Goal: Task Accomplishment & Management: Manage account settings

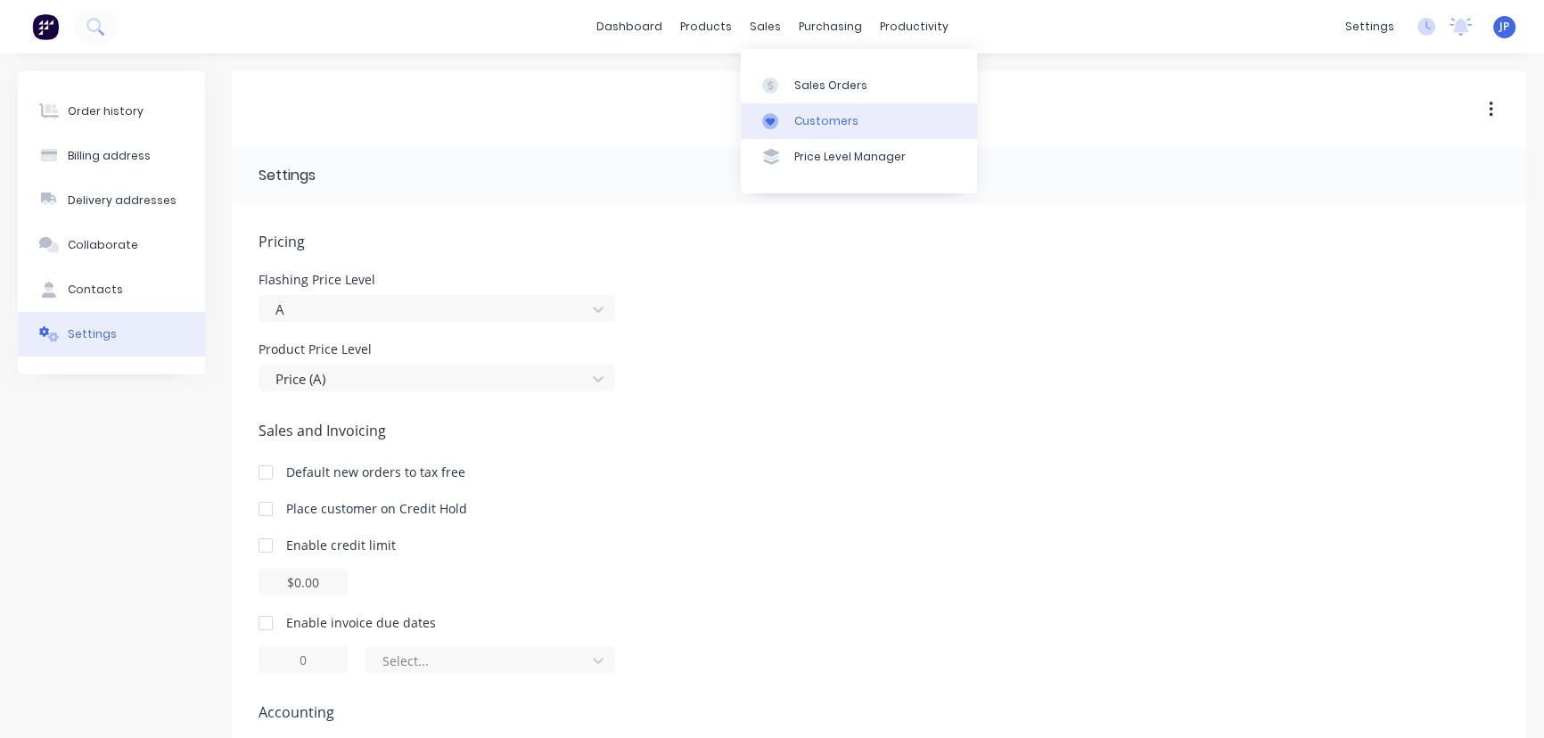
click at [812, 124] on div "Customers" at bounding box center [826, 121] width 64 height 16
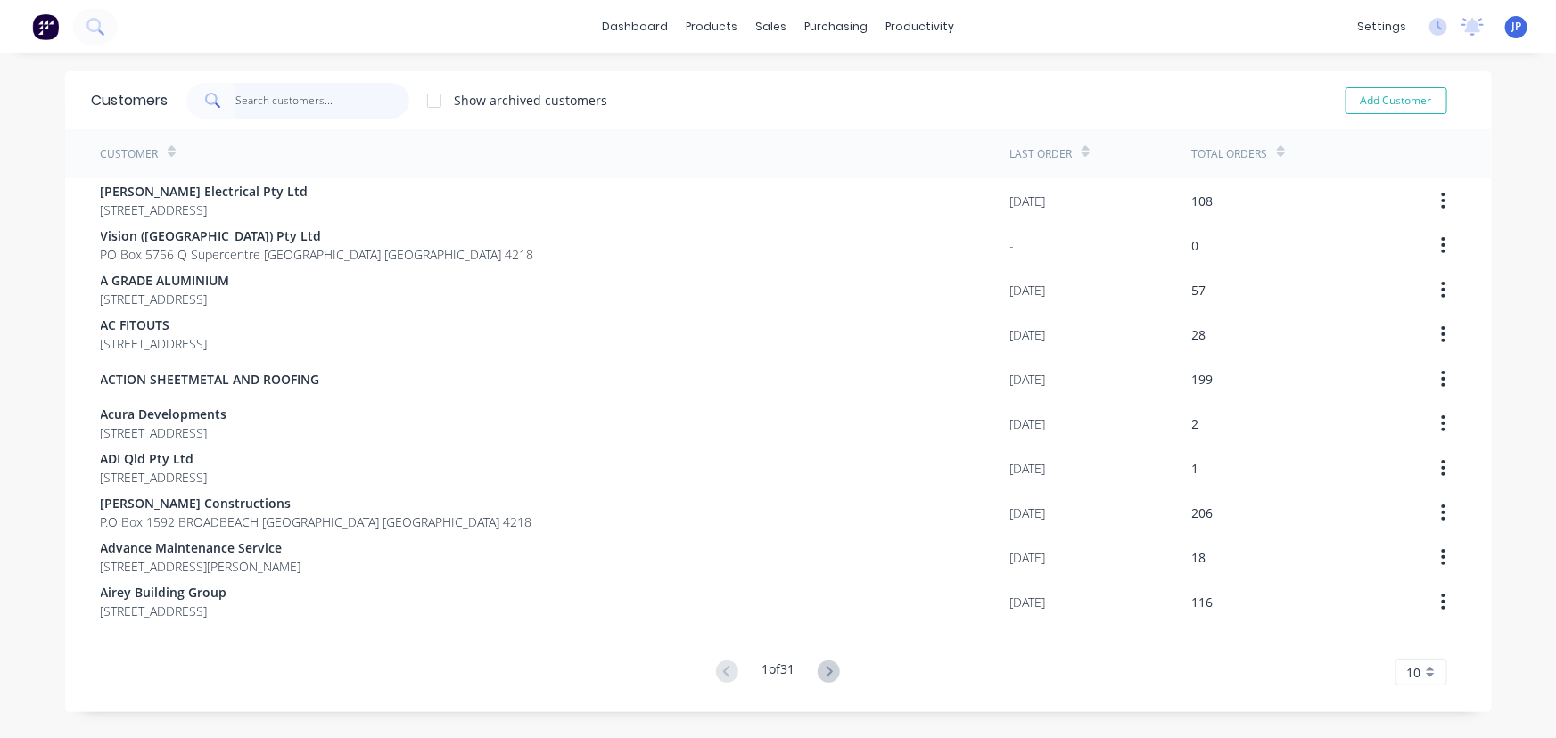
click at [238, 109] on input "text" at bounding box center [322, 101] width 174 height 36
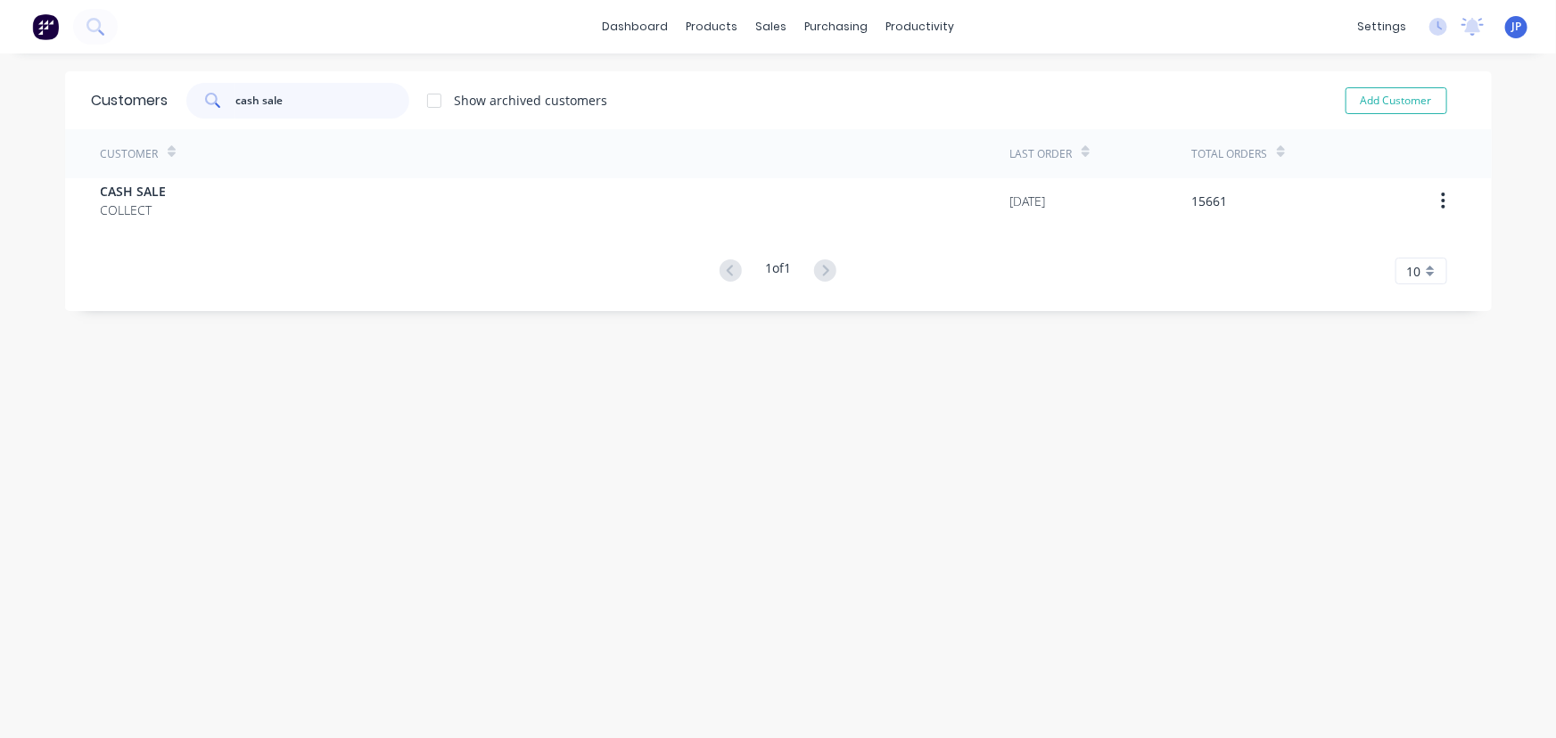
type input "cash sale"
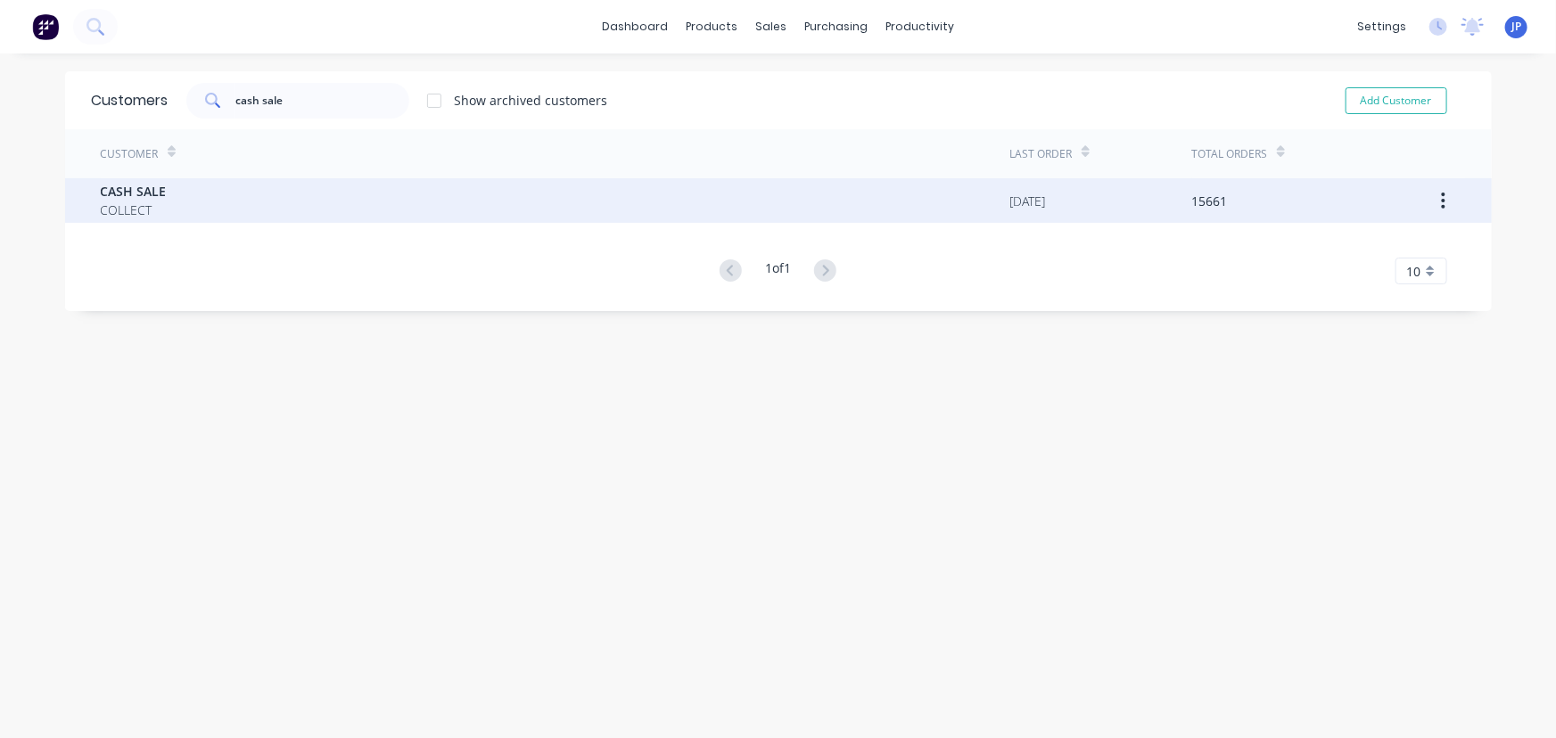
click at [142, 188] on span "CASH SALE" at bounding box center [134, 191] width 66 height 19
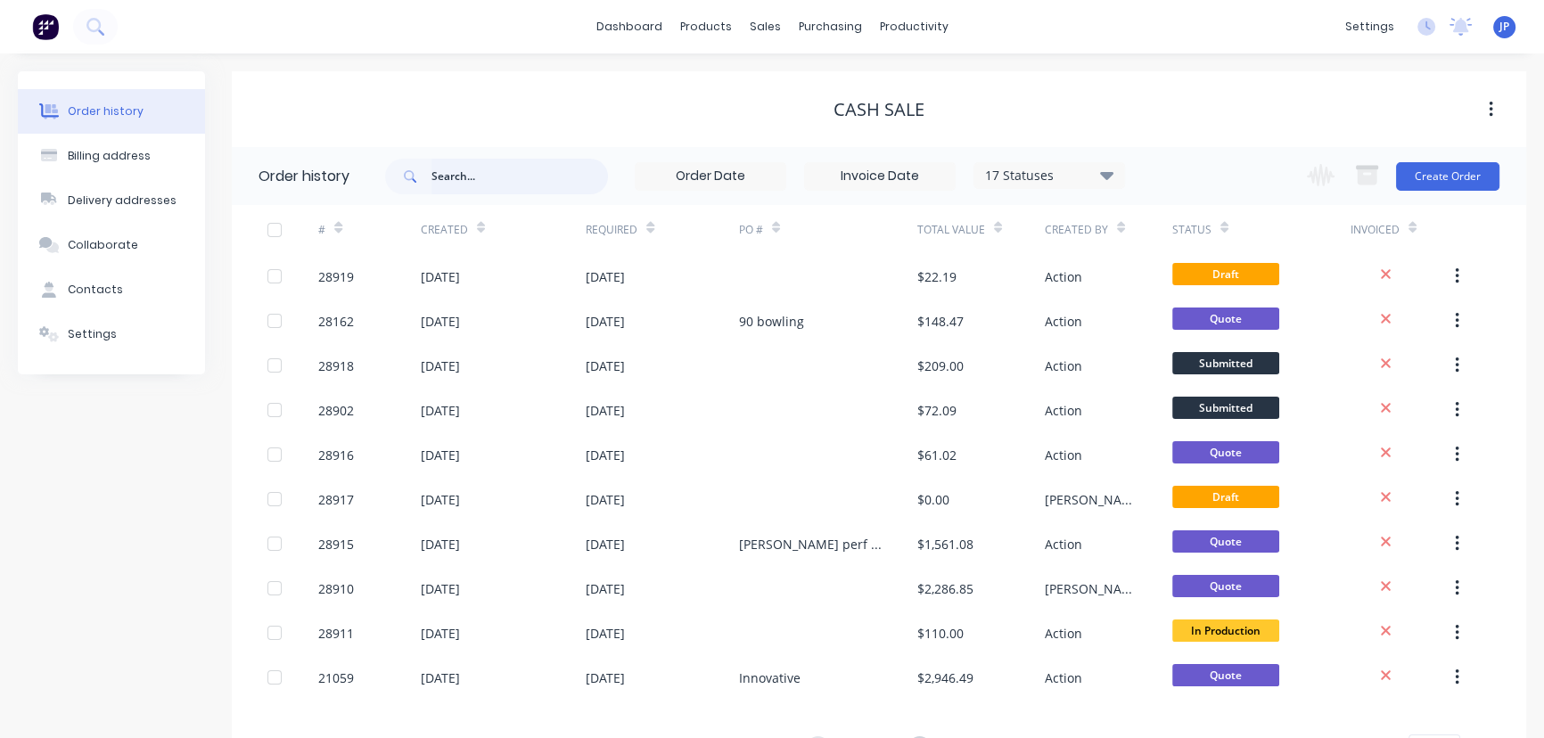
click at [436, 187] on input "text" at bounding box center [519, 177] width 177 height 36
type input "28836"
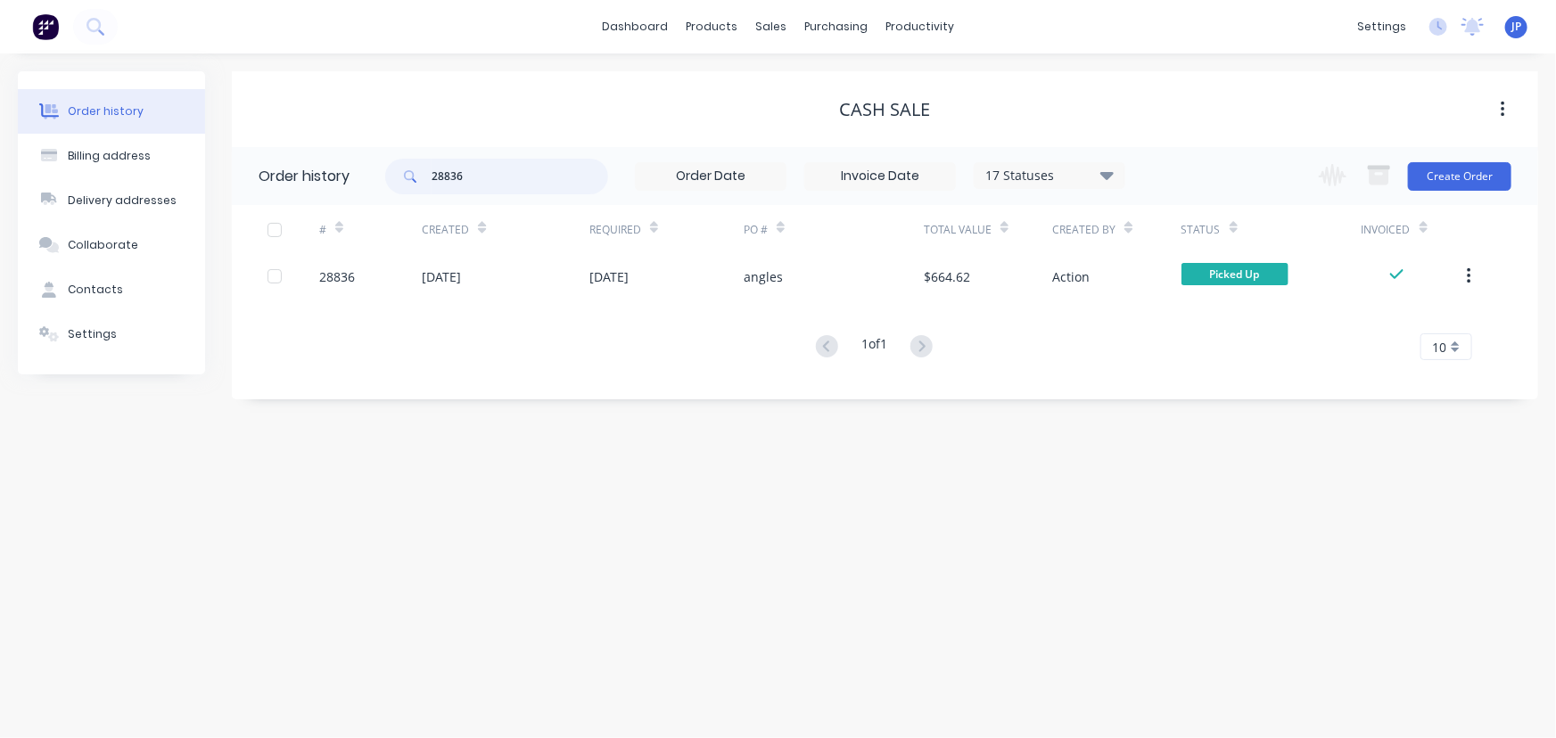
drag, startPoint x: 479, startPoint y: 177, endPoint x: 394, endPoint y: 169, distance: 85.0
click at [394, 169] on div "28836" at bounding box center [496, 177] width 223 height 36
type input "28916"
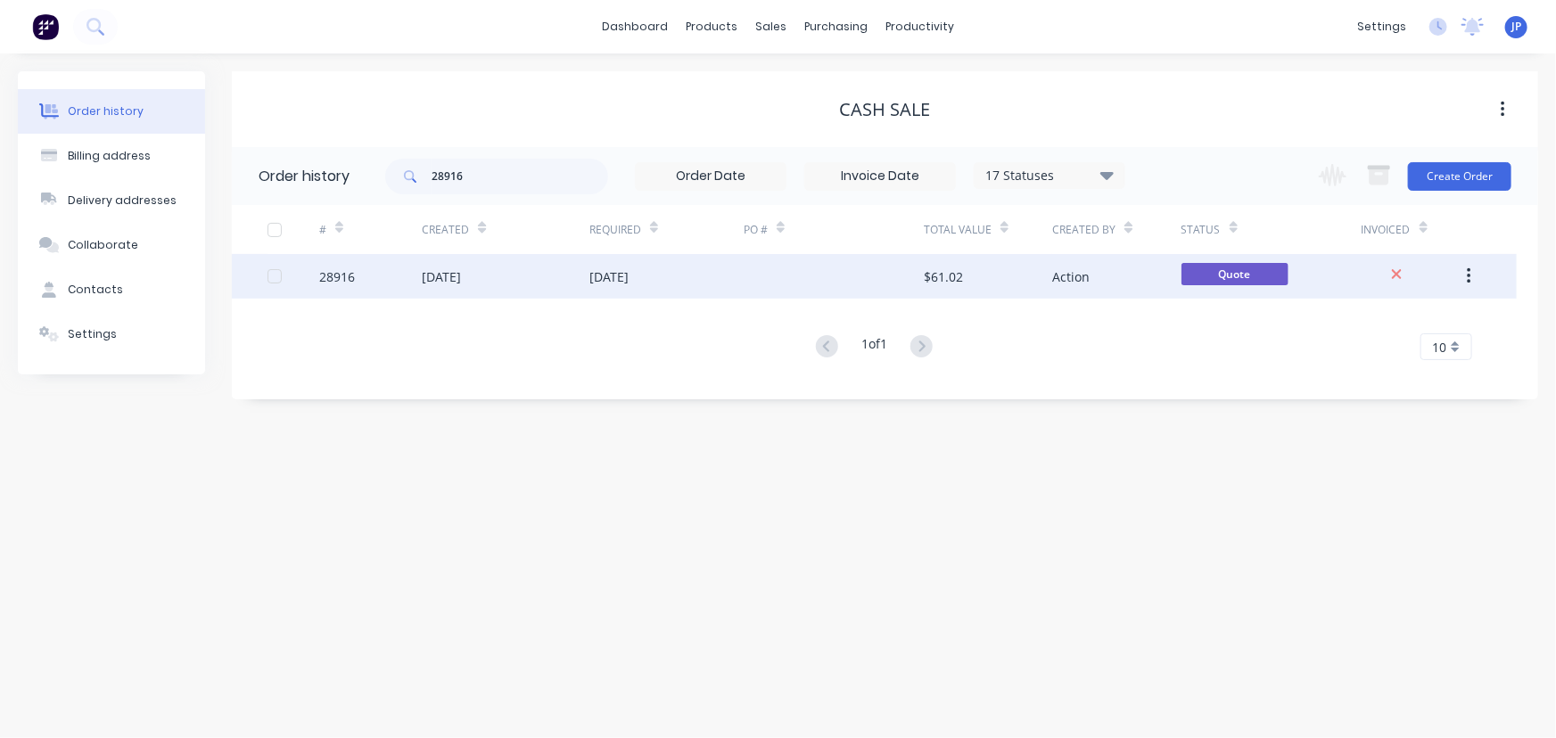
click at [417, 285] on div "28916" at bounding box center [370, 276] width 103 height 45
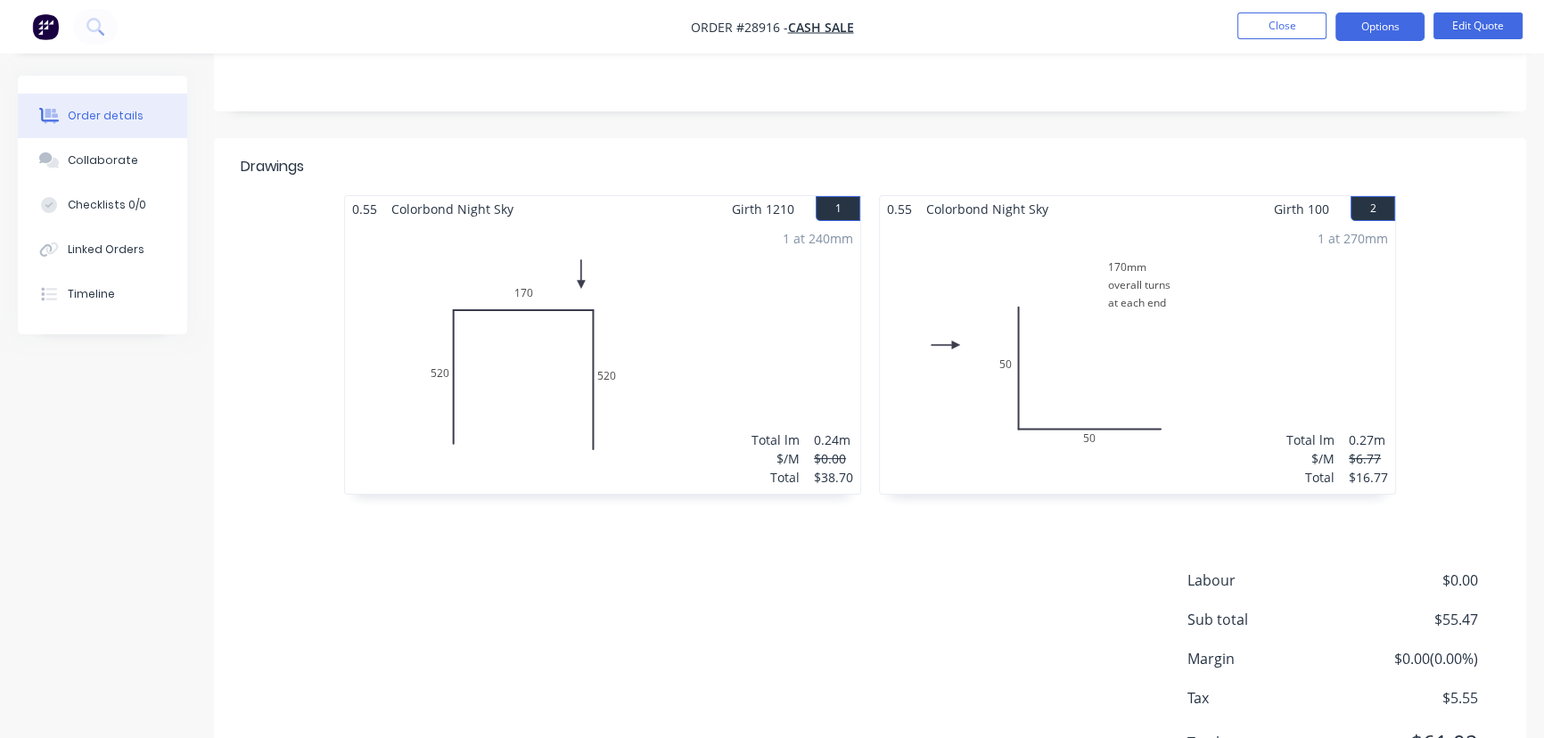
scroll to position [449, 0]
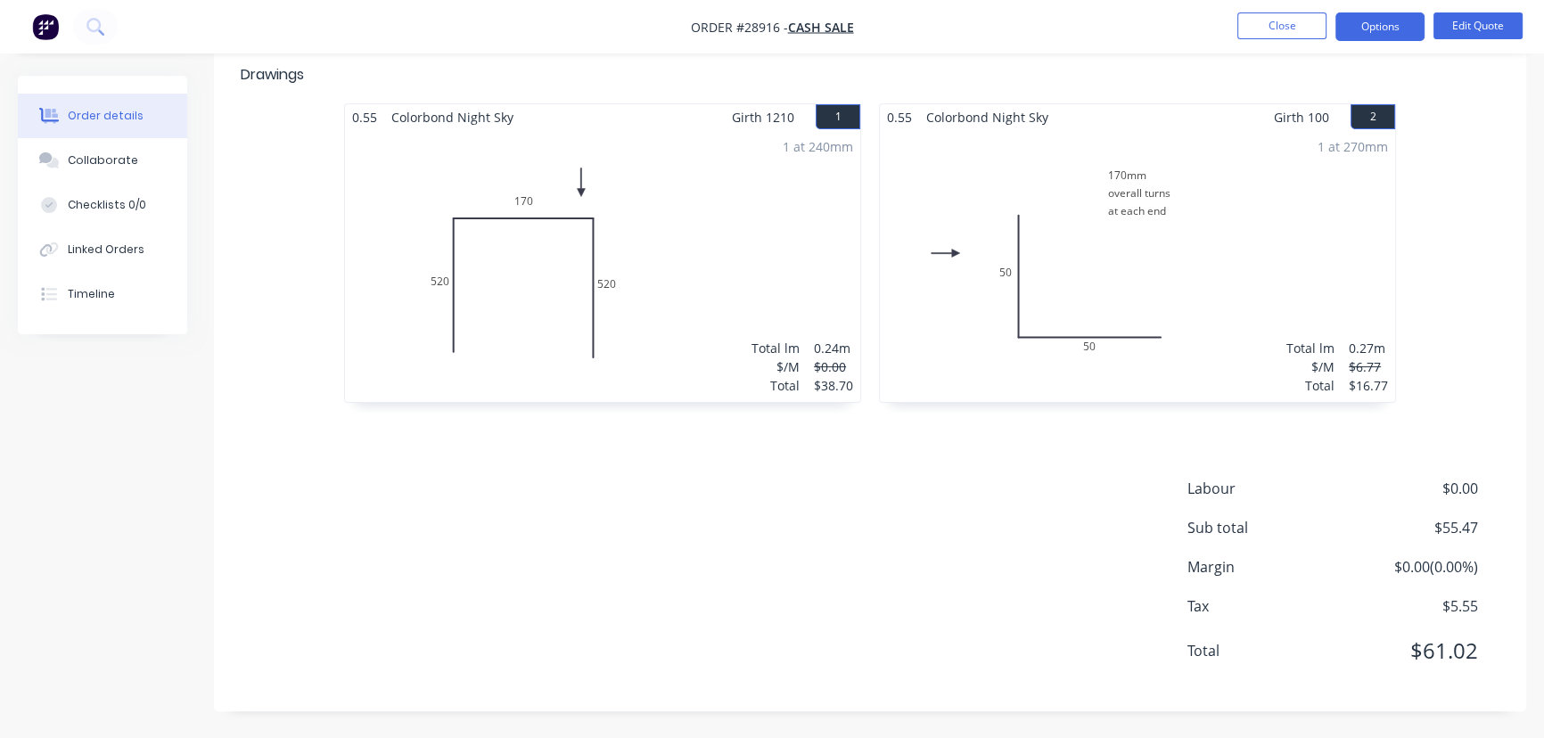
click at [776, 695] on div "Drawings 0.55 Colorbond Night Sky Girth 1210 1 0 520 170 520 0 520 170 520 1 at…" at bounding box center [870, 378] width 1312 height 665
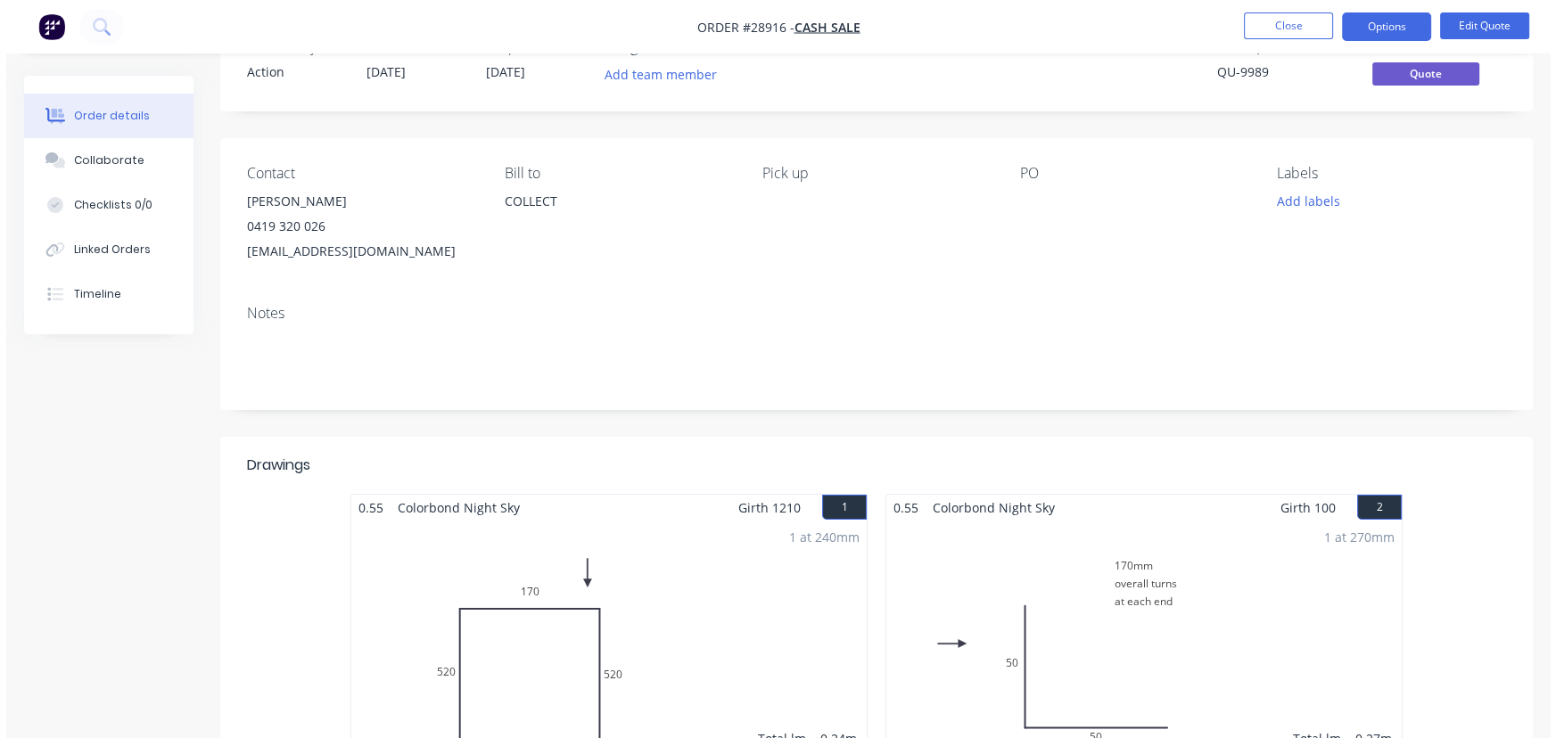
scroll to position [0, 0]
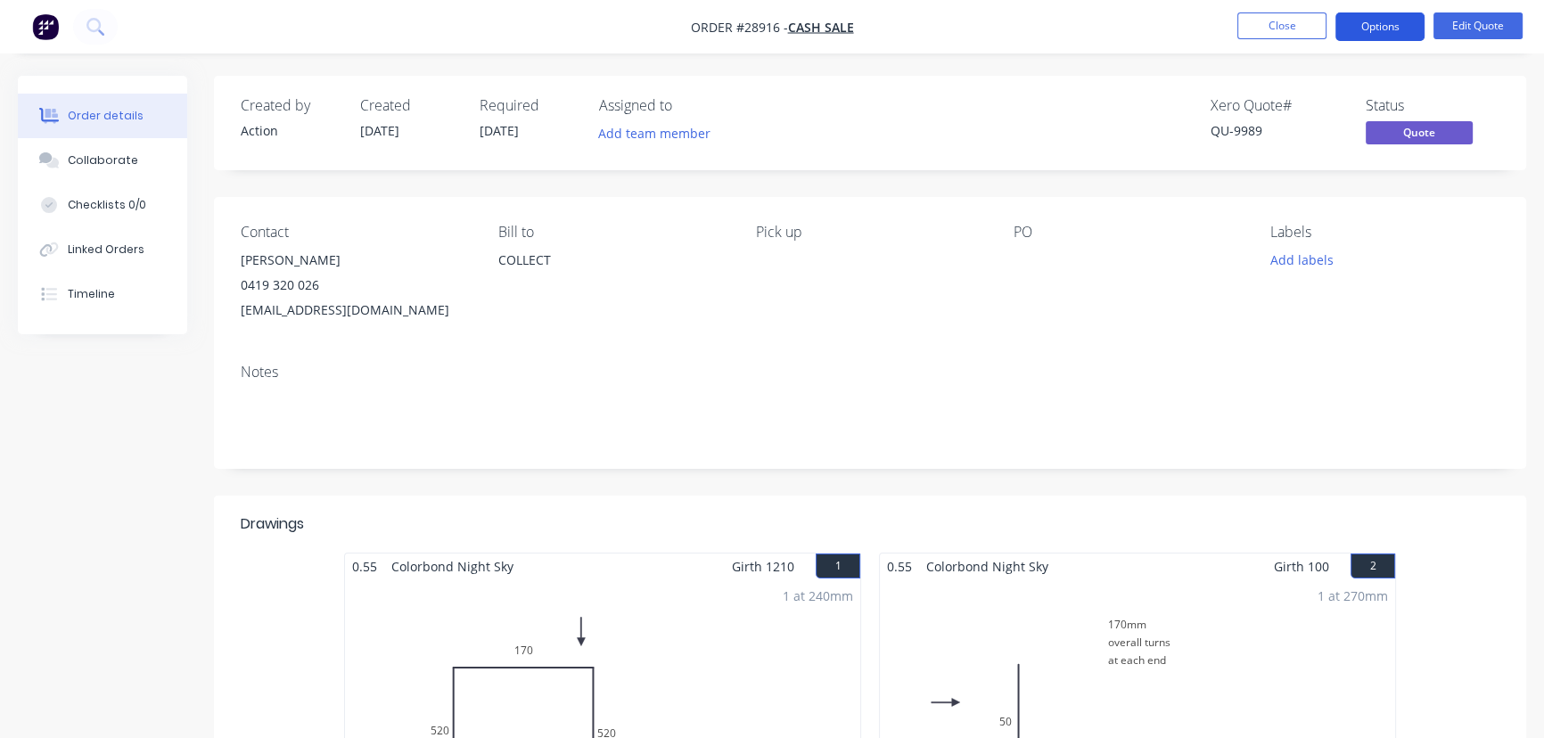
click at [1365, 30] on button "Options" at bounding box center [1379, 26] width 89 height 29
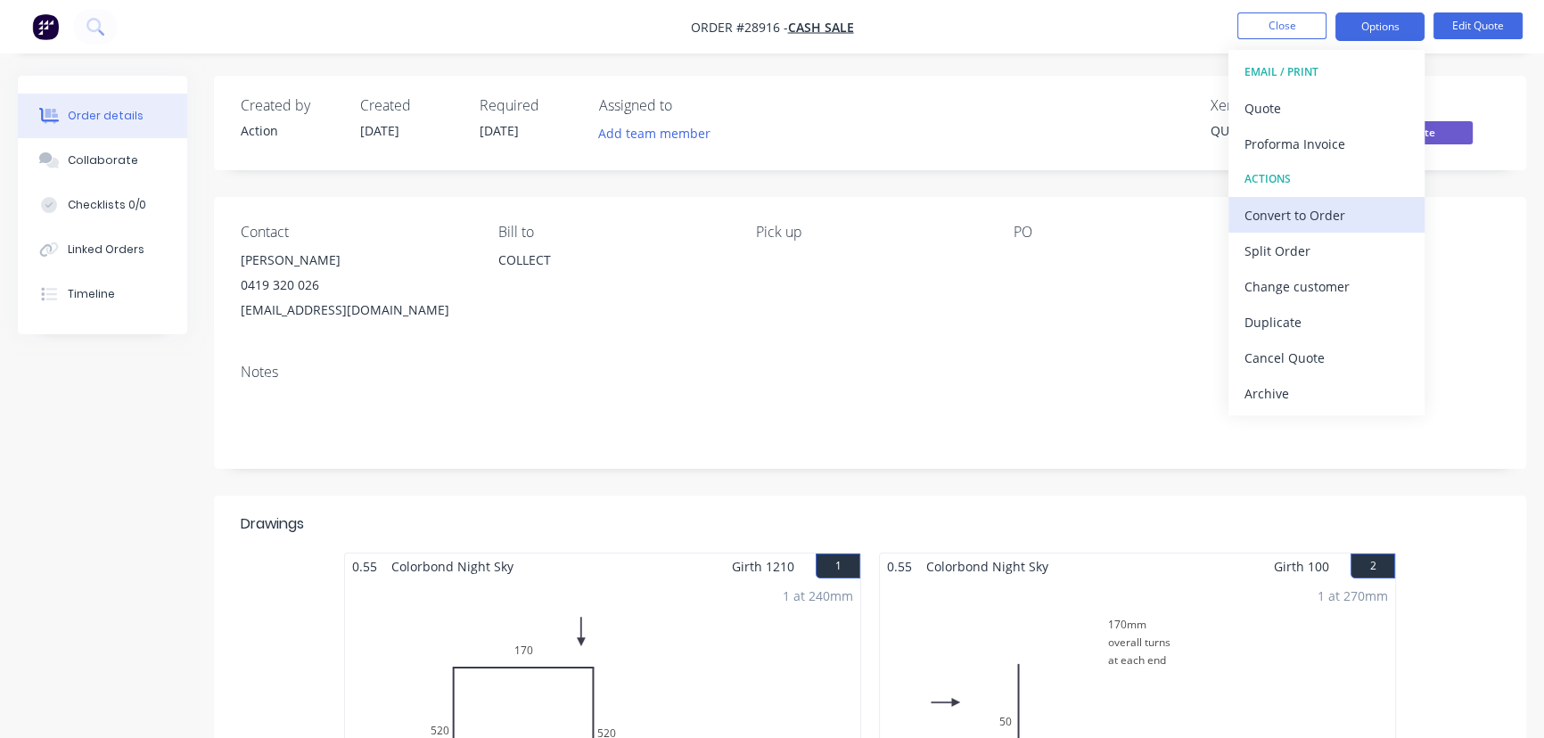
click at [1276, 218] on div "Convert to Order" at bounding box center [1327, 215] width 164 height 26
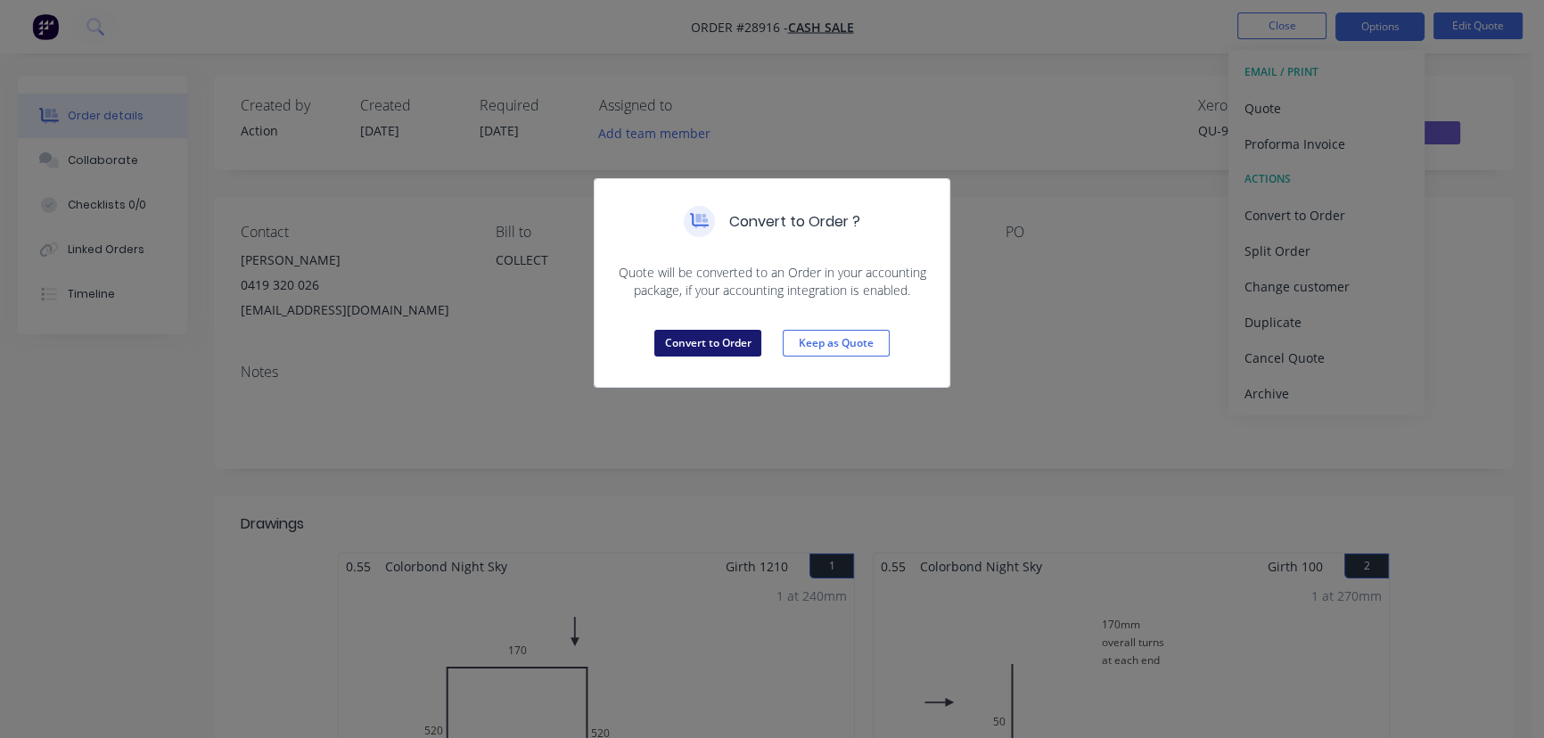
click at [690, 348] on button "Convert to Order" at bounding box center [707, 343] width 107 height 27
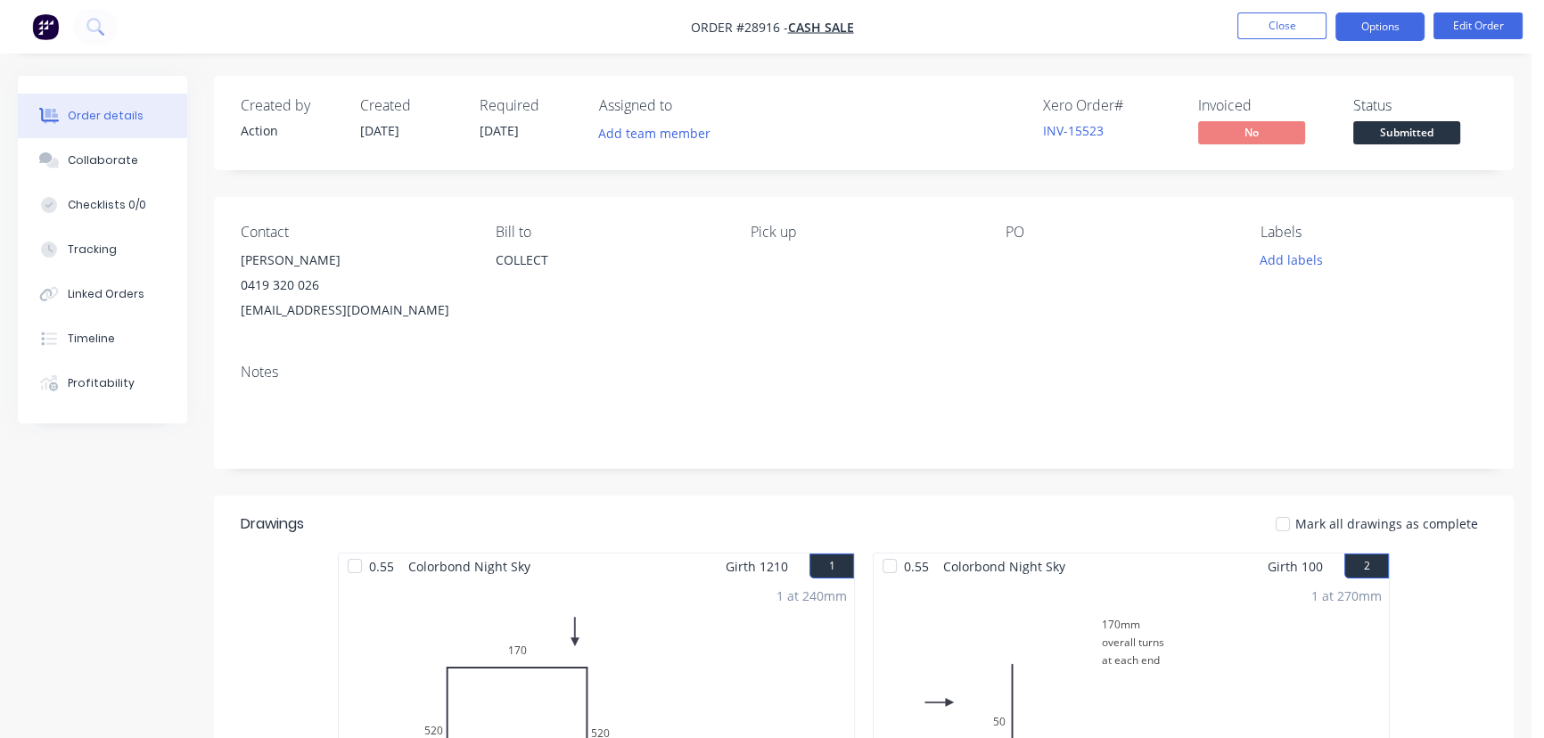
click at [1373, 25] on button "Options" at bounding box center [1379, 26] width 89 height 29
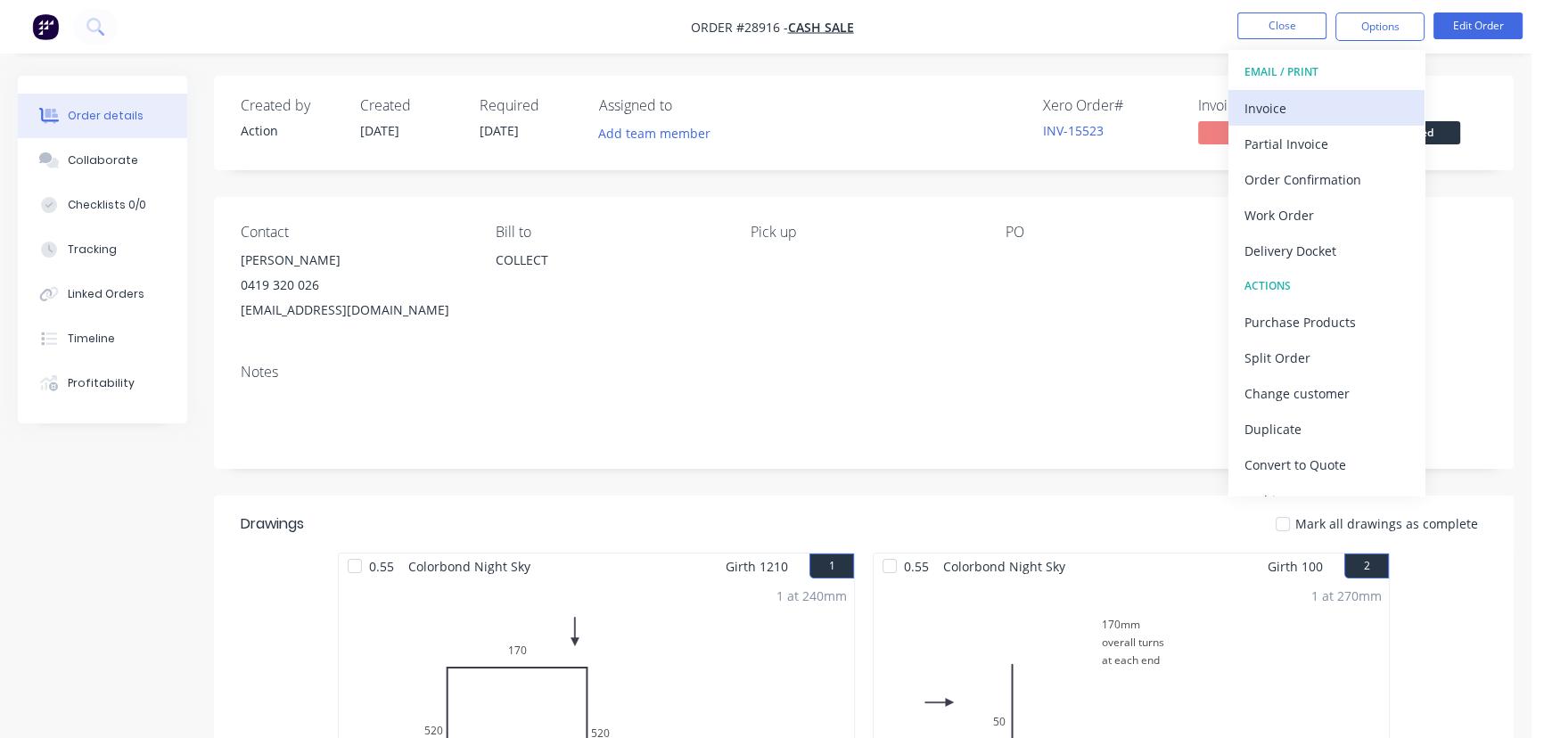
click at [1284, 103] on div "Invoice" at bounding box center [1327, 108] width 164 height 26
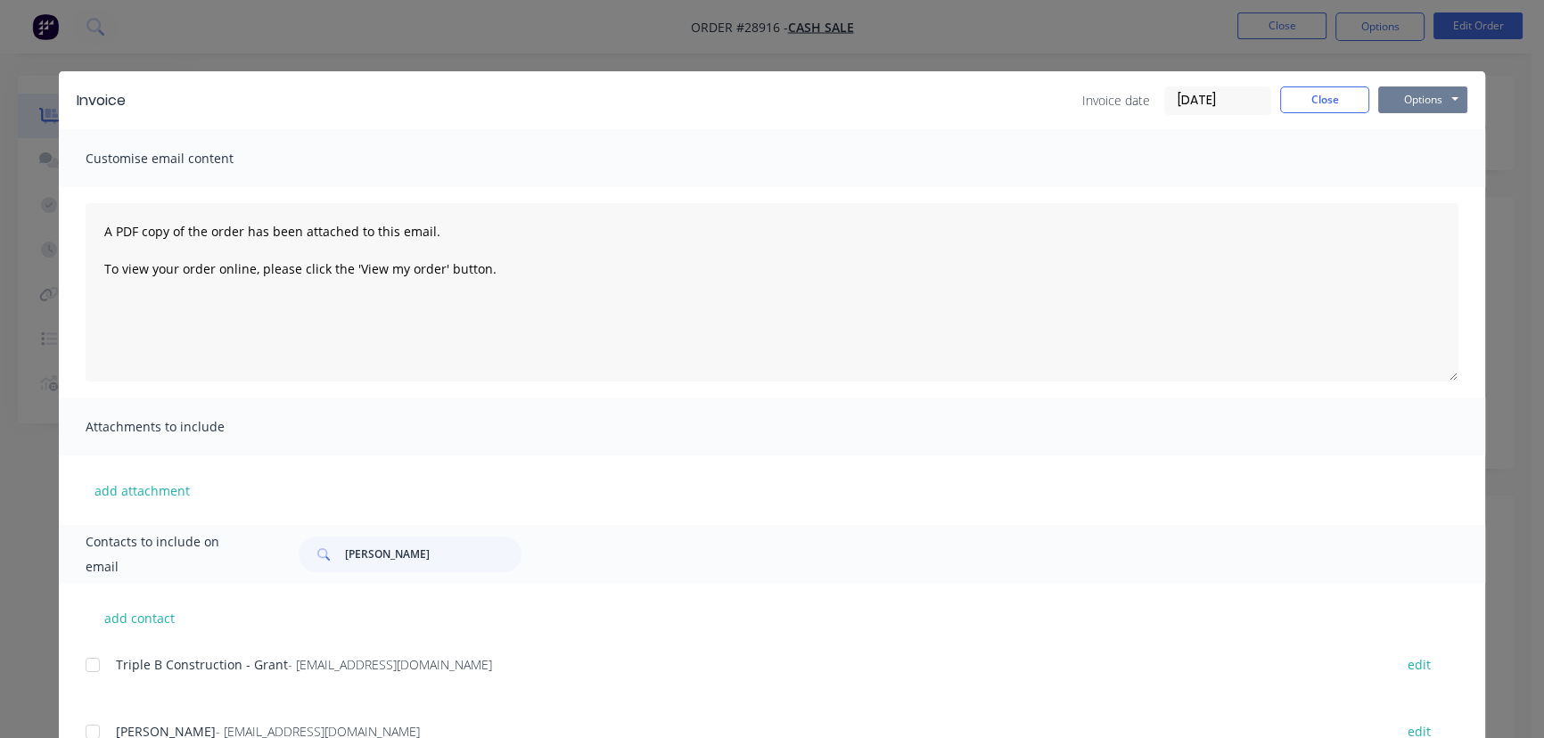
click at [1398, 103] on button "Options" at bounding box center [1422, 99] width 89 height 27
click at [1409, 165] on button "Print" at bounding box center [1435, 160] width 114 height 29
click at [1311, 94] on button "Close" at bounding box center [1324, 99] width 89 height 27
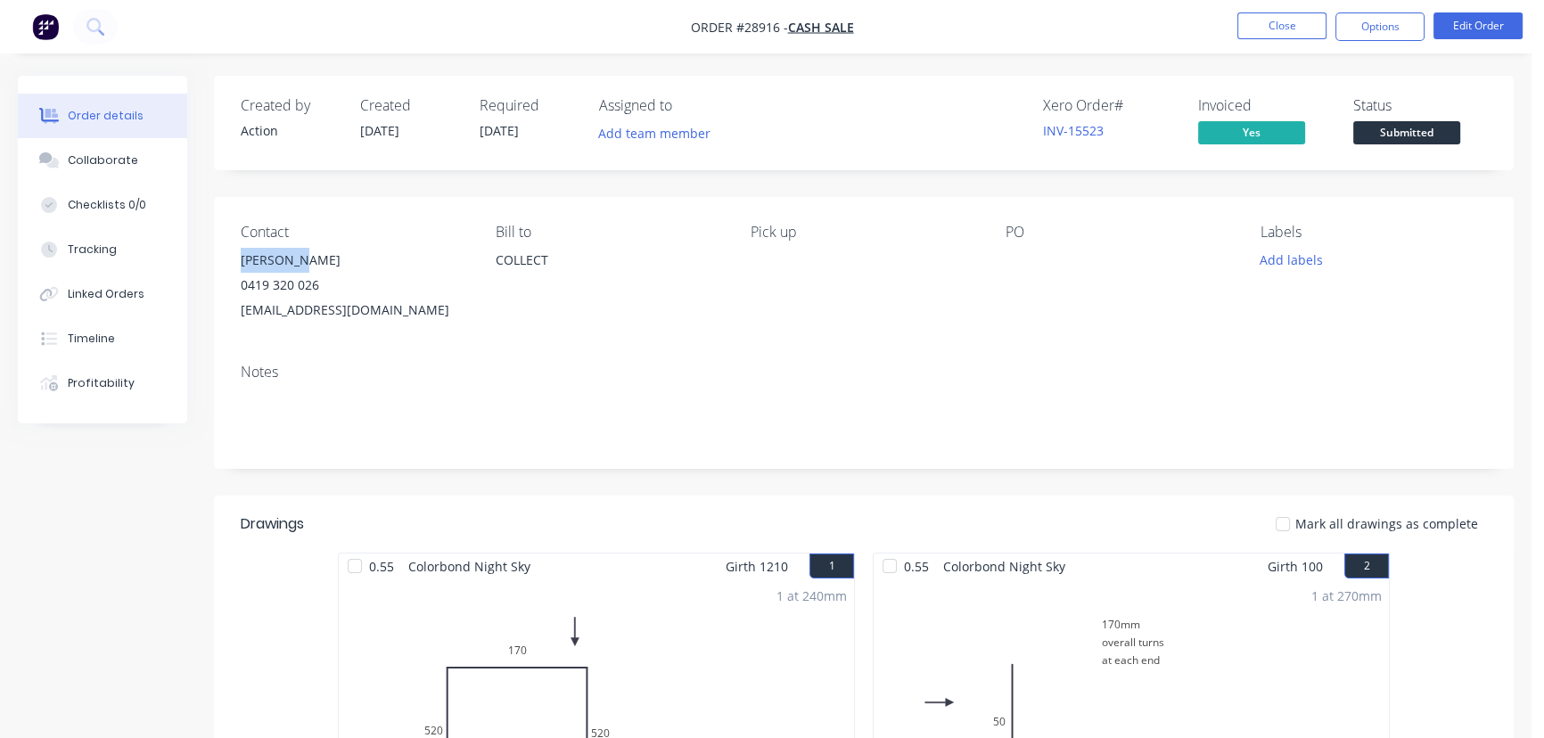
drag, startPoint x: 294, startPoint y: 259, endPoint x: 220, endPoint y: 257, distance: 74.0
click at [220, 257] on div "Contact [PERSON_NAME] [PHONE_NUMBER] [EMAIL_ADDRESS][DOMAIN_NAME] Bill to COLLE…" at bounding box center [864, 273] width 1300 height 152
copy div "[PERSON_NAME]"
click at [1365, 30] on button "Options" at bounding box center [1379, 26] width 89 height 29
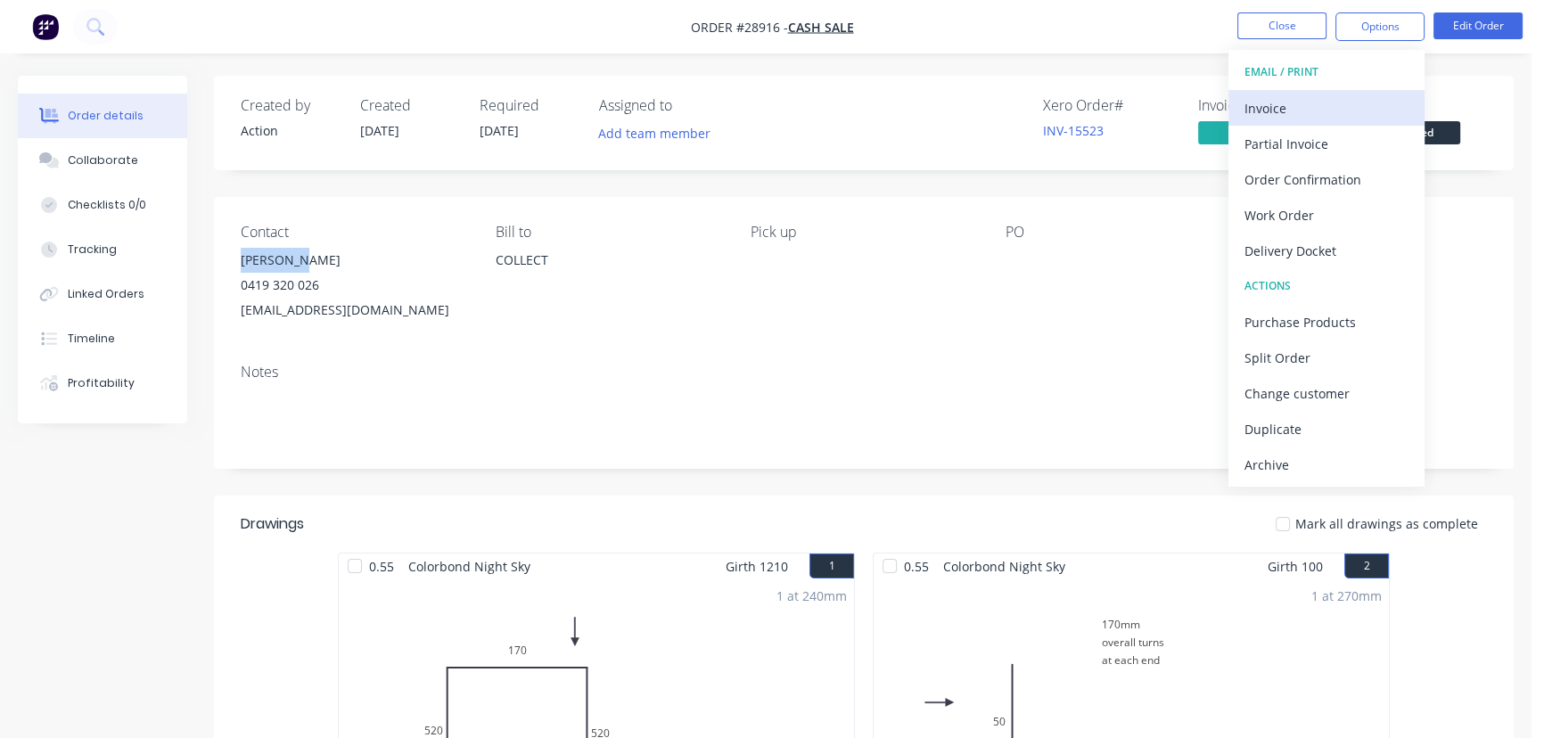
click at [1311, 105] on div "Invoice" at bounding box center [1327, 108] width 164 height 26
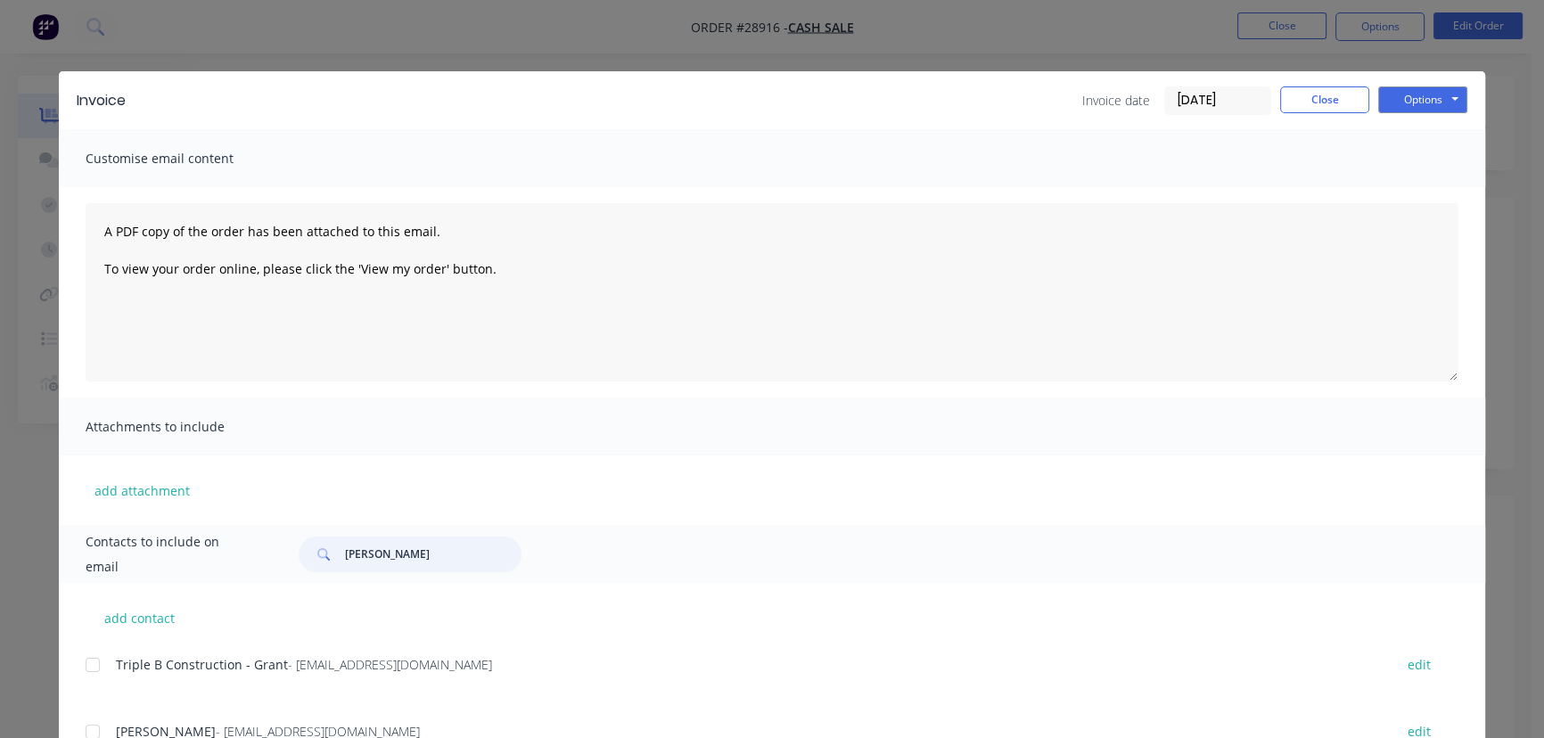
drag, startPoint x: 404, startPoint y: 552, endPoint x: 314, endPoint y: 547, distance: 90.2
click at [314, 547] on div "[PERSON_NAME]" at bounding box center [410, 555] width 223 height 36
paste input "[PERSON_NAME]"
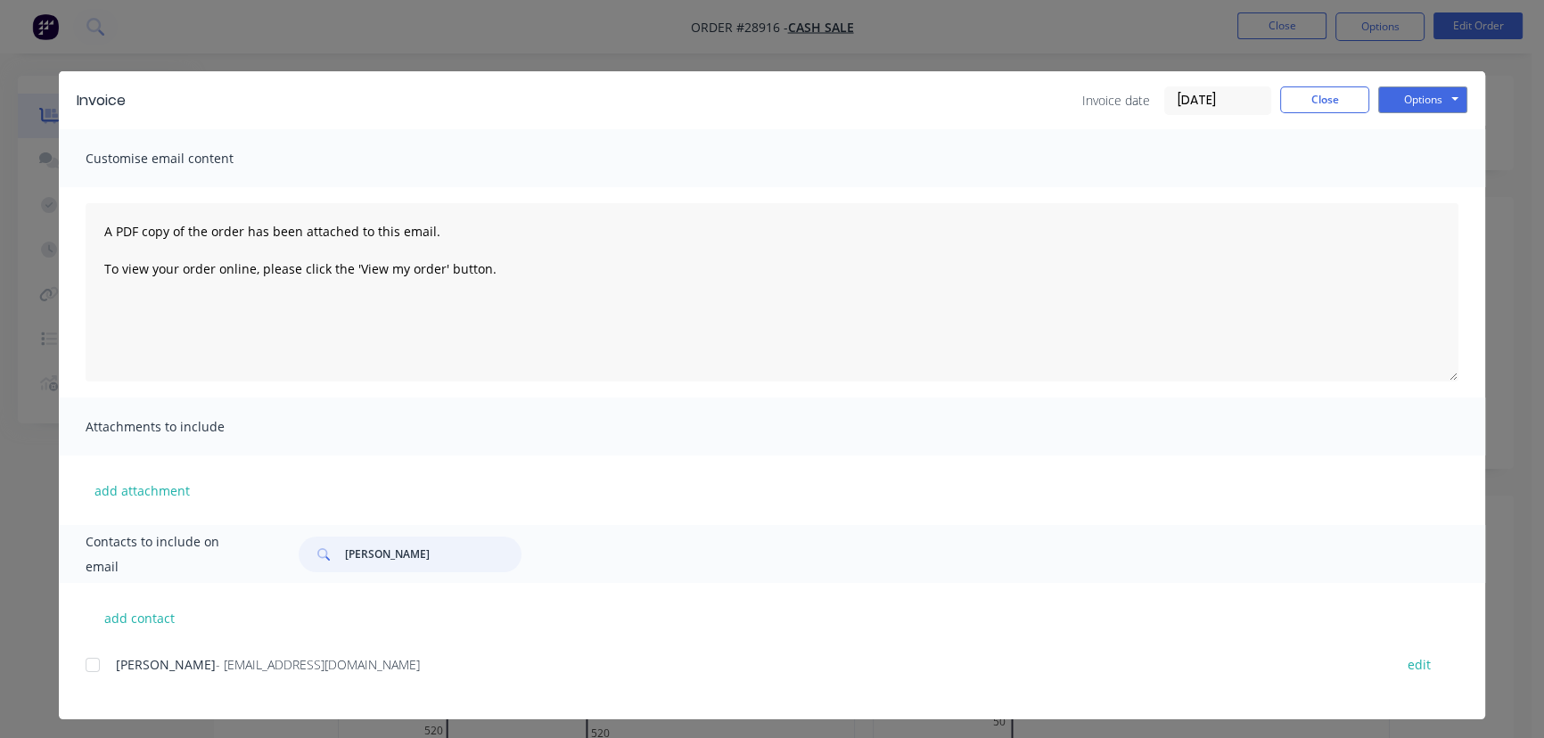
type input "[PERSON_NAME]"
drag, startPoint x: 265, startPoint y: 666, endPoint x: 106, endPoint y: 678, distance: 159.1
click at [106, 678] on div "[PERSON_NAME] - [EMAIL_ADDRESS][DOMAIN_NAME] edit" at bounding box center [786, 675] width 1400 height 45
copy div "[PERSON_NAME] - [EMAIL_ADDRESS][DOMAIN_NAME]"
click at [1415, 106] on button "Options" at bounding box center [1422, 99] width 89 height 27
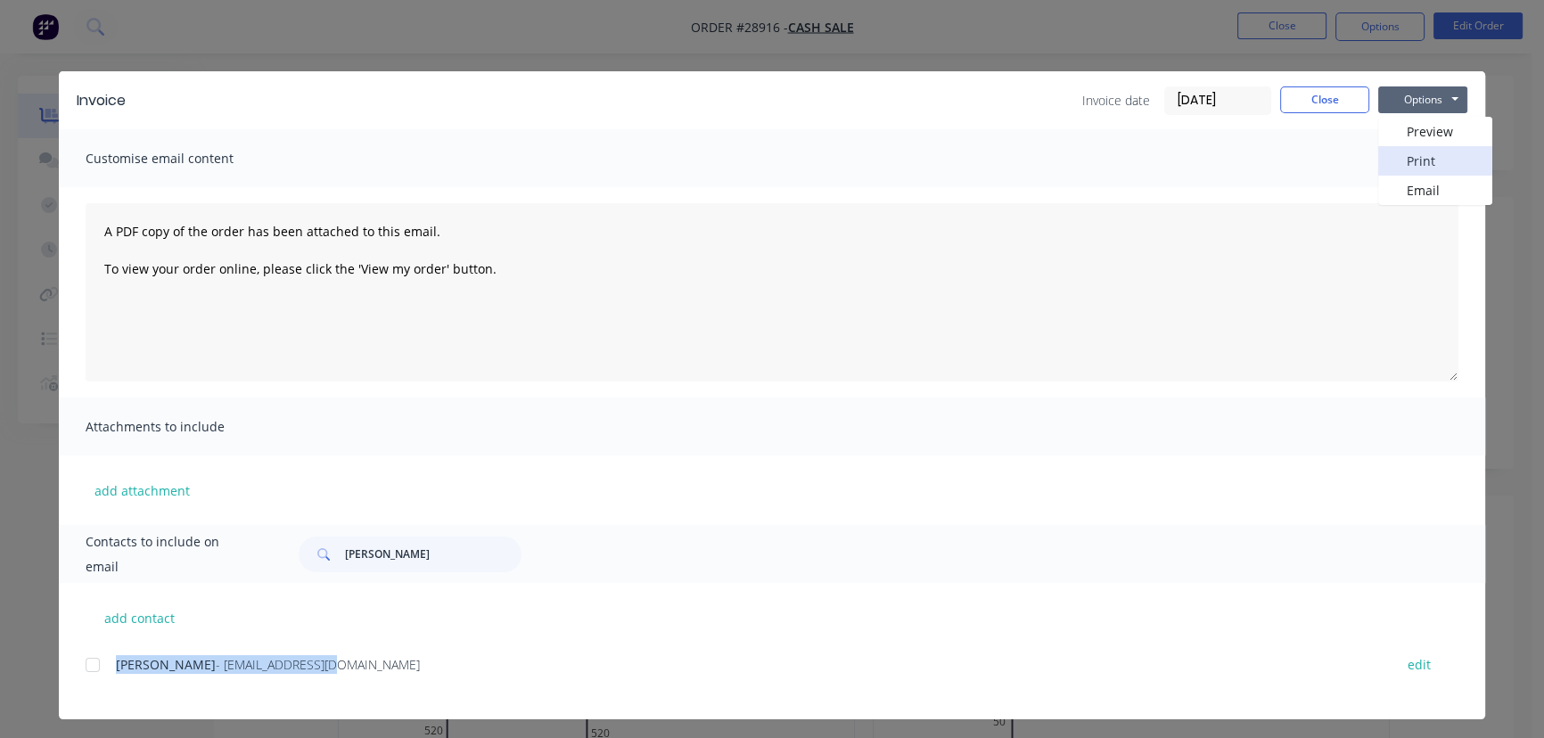
click at [1419, 161] on button "Print" at bounding box center [1435, 160] width 114 height 29
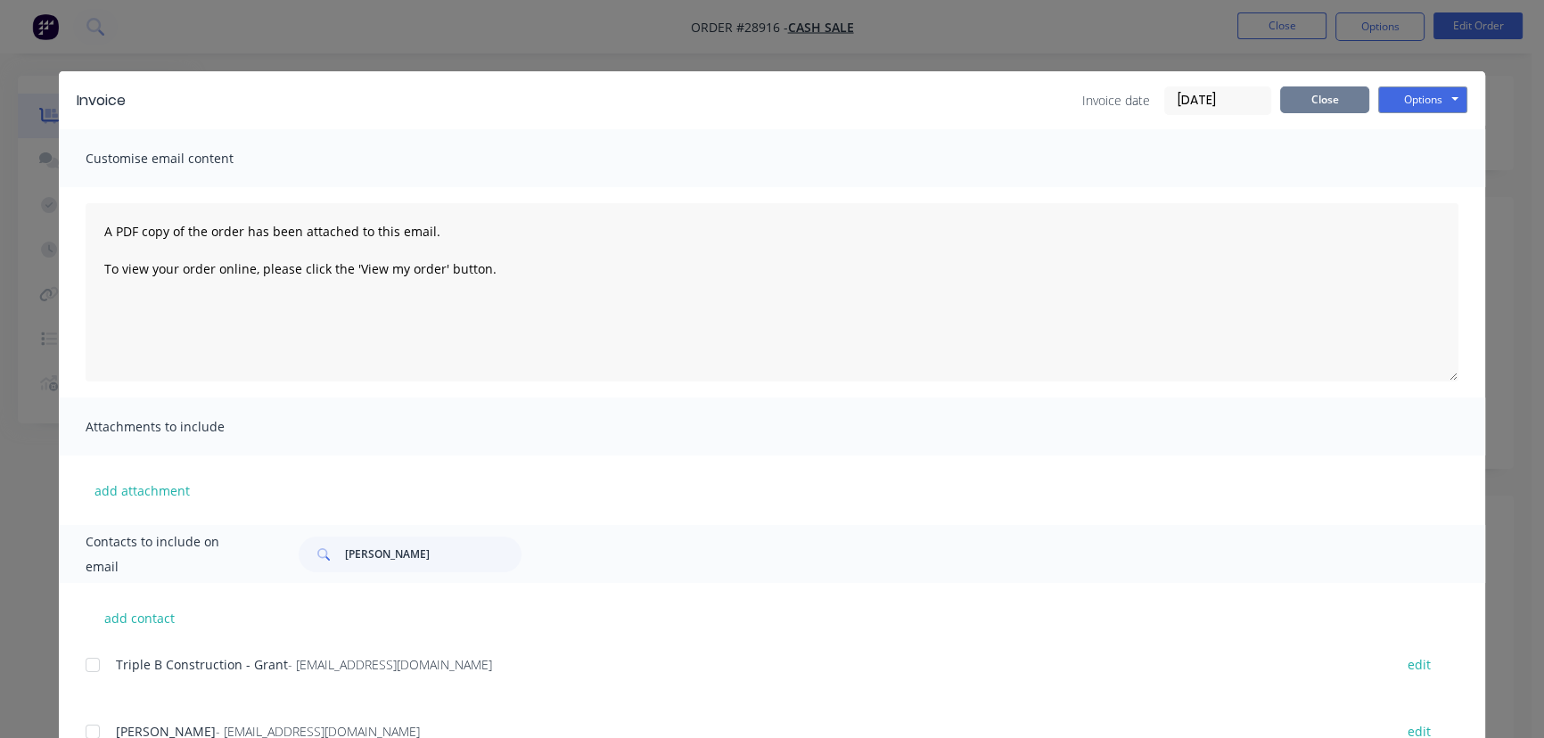
click at [1297, 106] on button "Close" at bounding box center [1324, 99] width 89 height 27
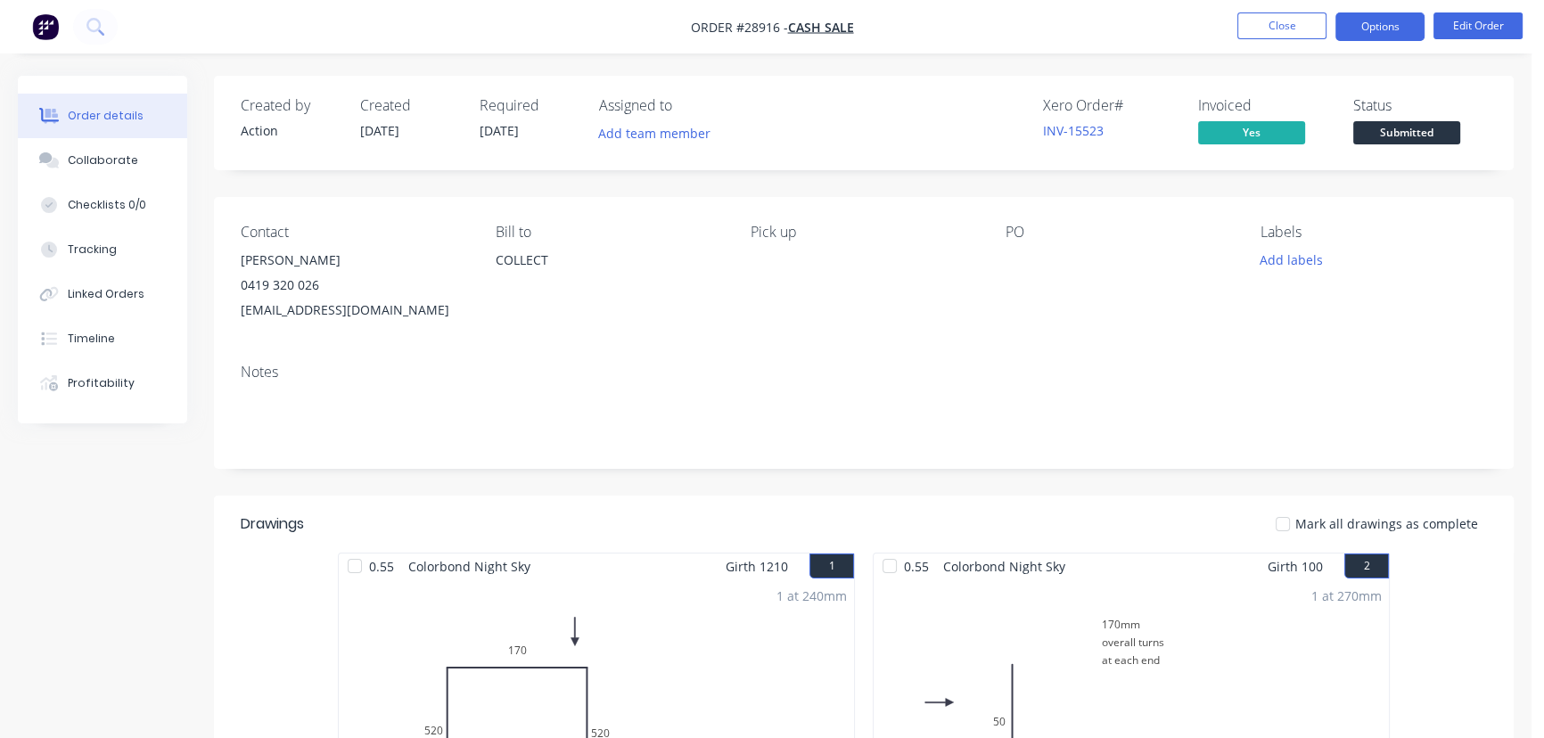
click at [1383, 18] on button "Options" at bounding box center [1379, 26] width 89 height 29
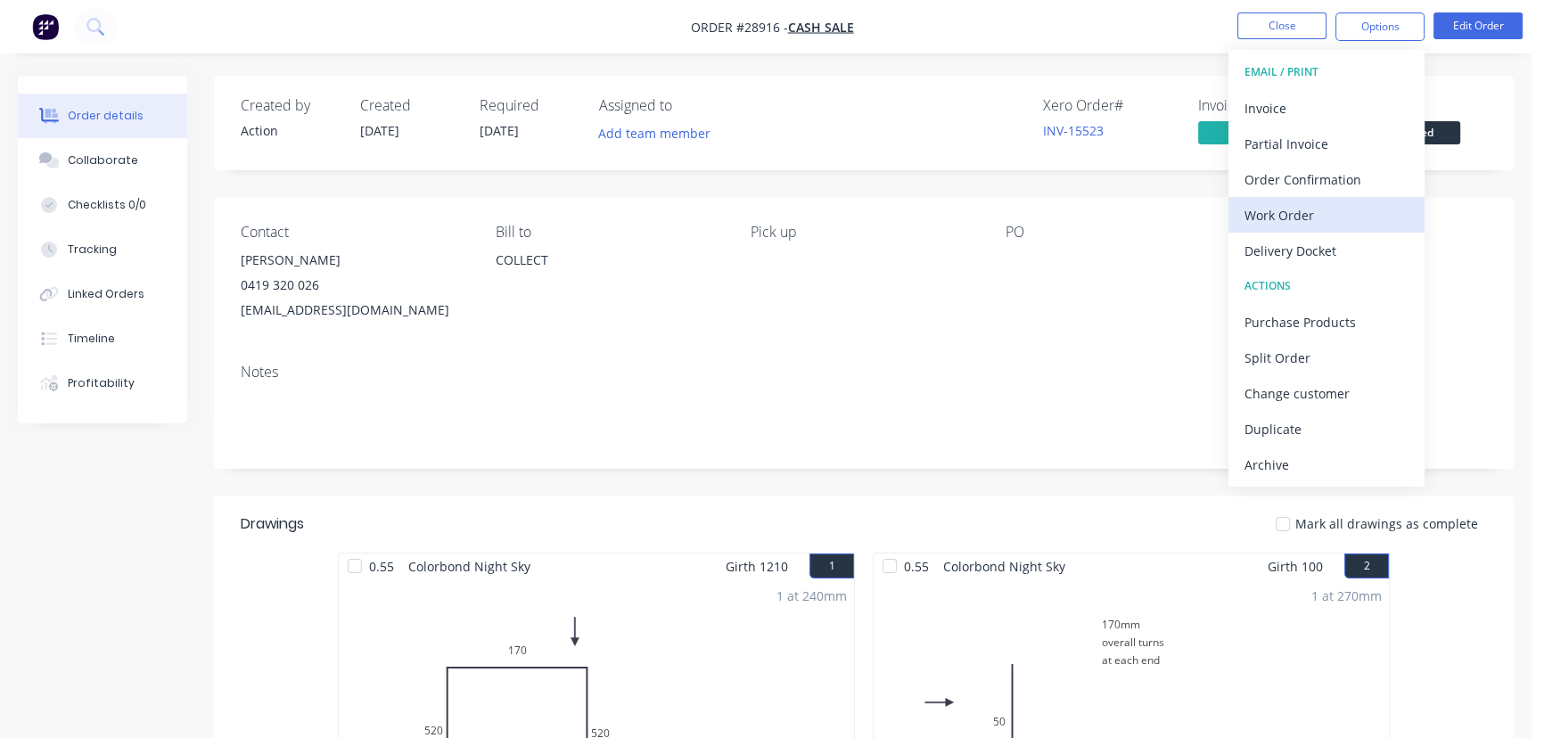
click at [1328, 212] on div "Work Order" at bounding box center [1327, 215] width 164 height 26
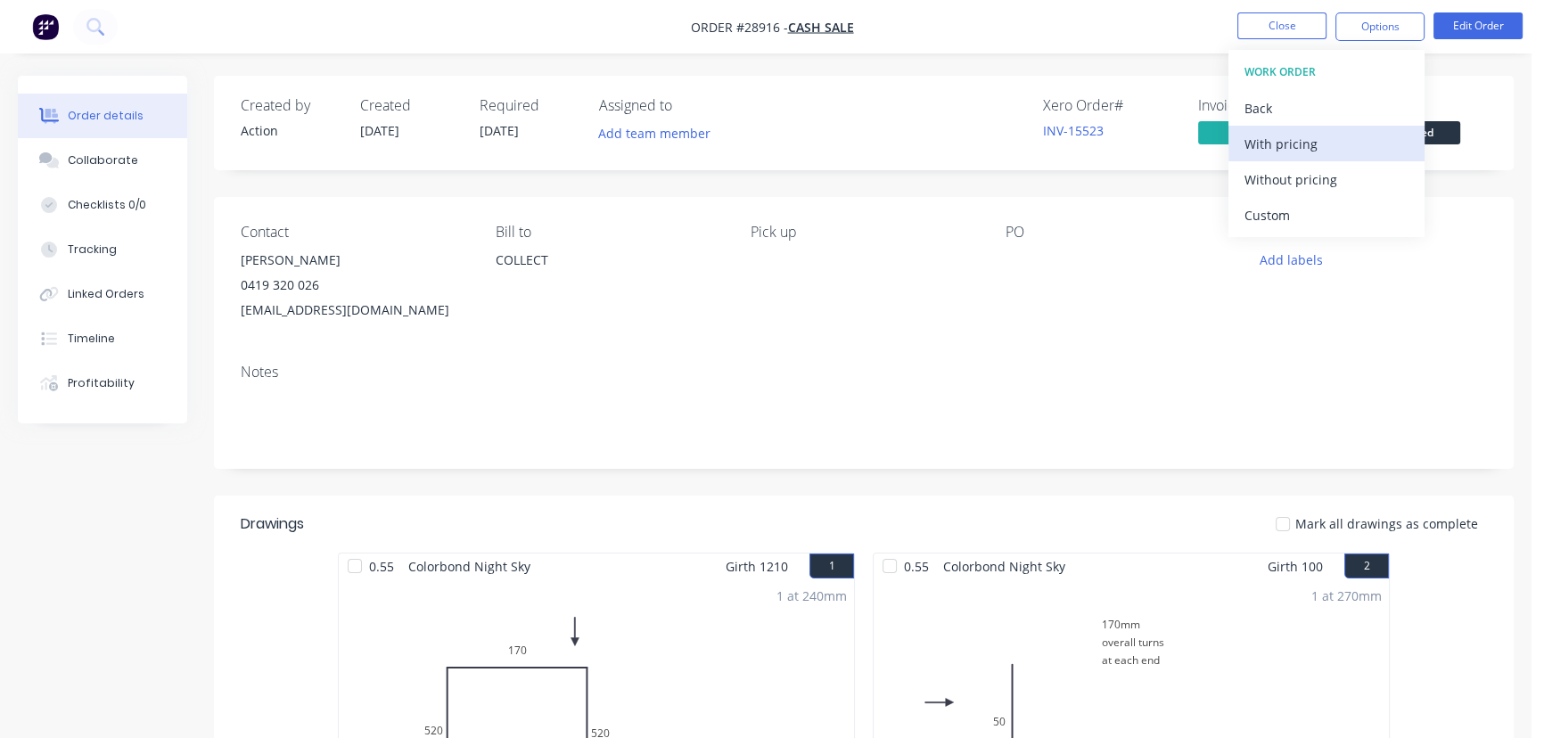
click at [1302, 137] on div "With pricing" at bounding box center [1327, 144] width 164 height 26
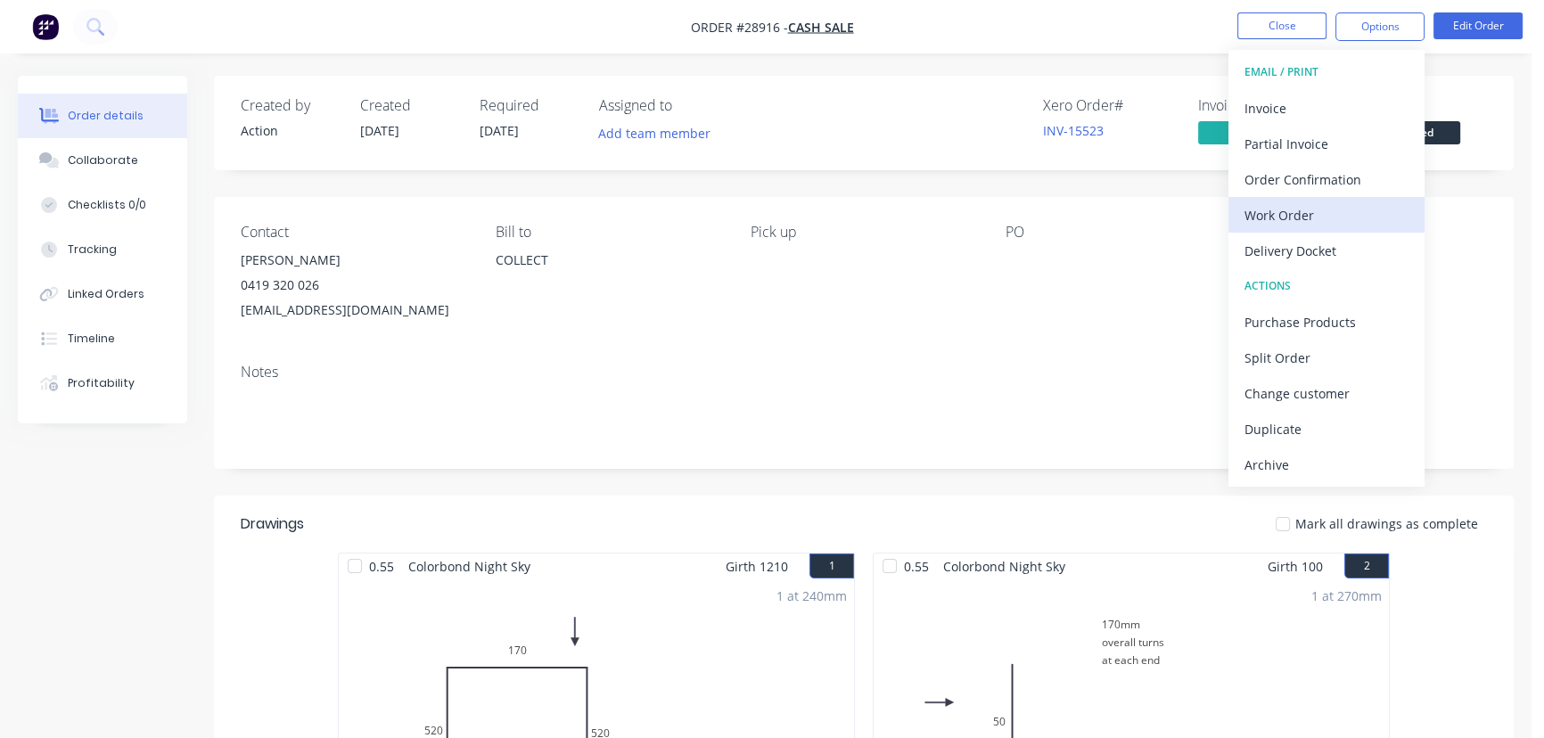
click at [1296, 217] on div "Work Order" at bounding box center [1327, 215] width 164 height 26
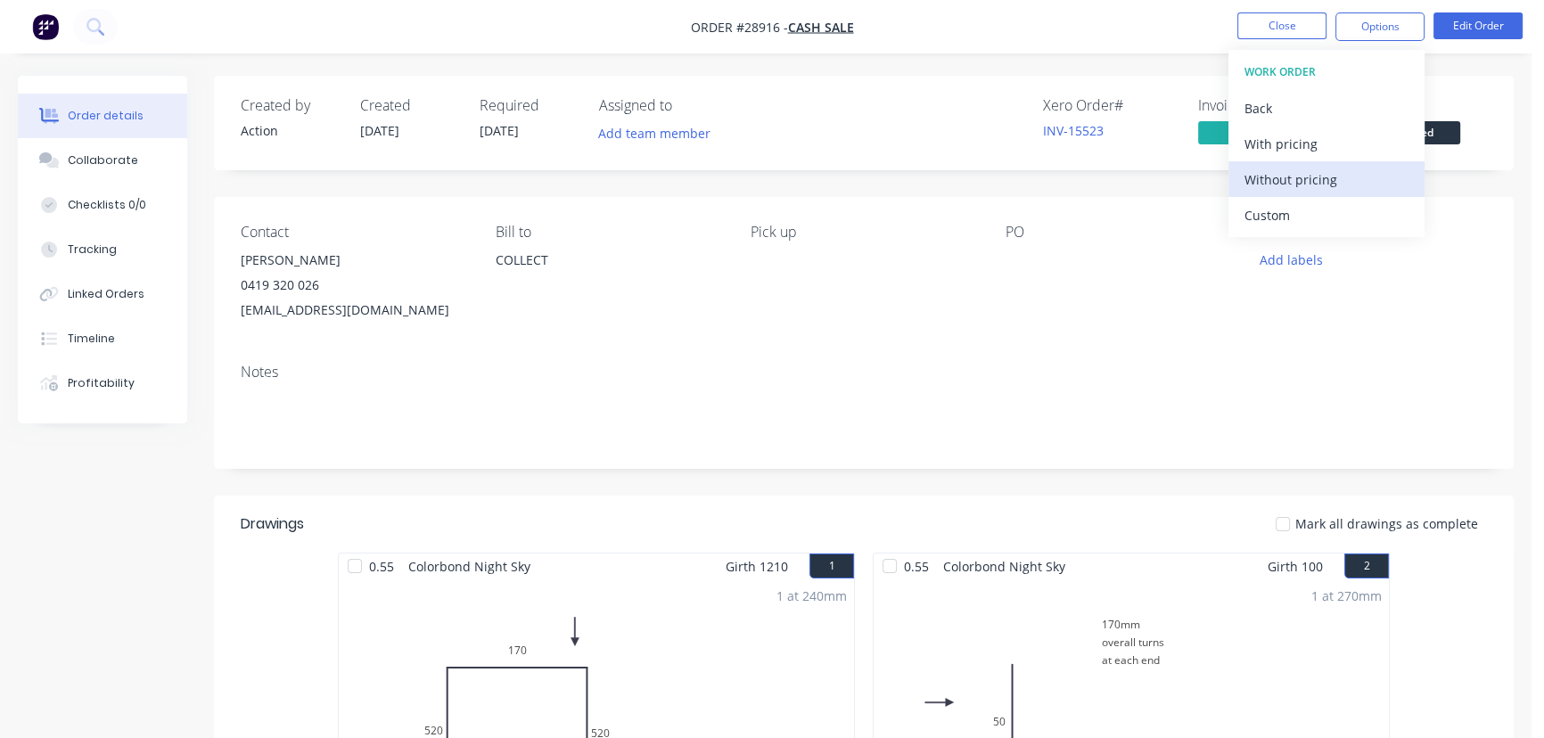
click at [1294, 177] on div "Without pricing" at bounding box center [1327, 180] width 164 height 26
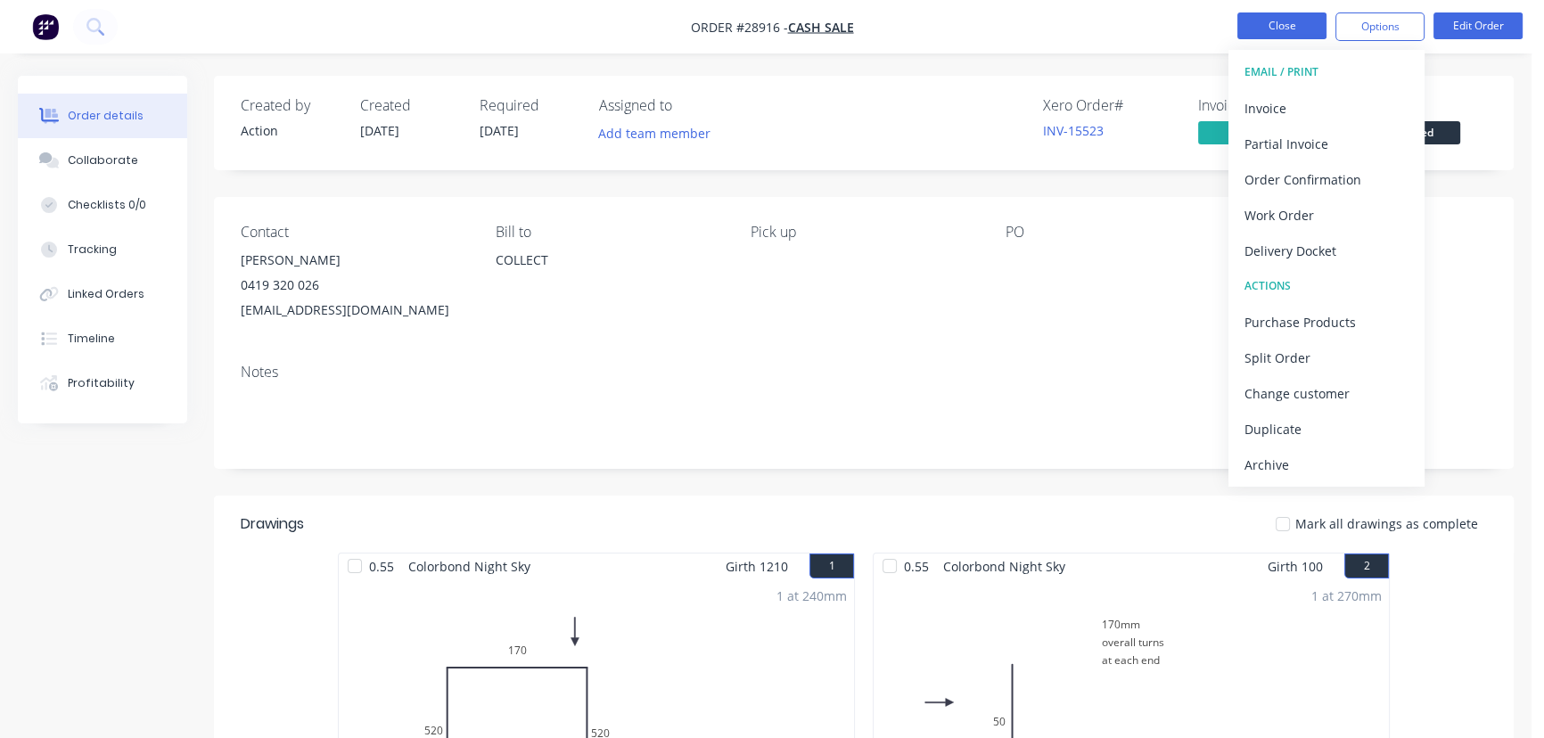
click at [1287, 24] on button "Close" at bounding box center [1281, 25] width 89 height 27
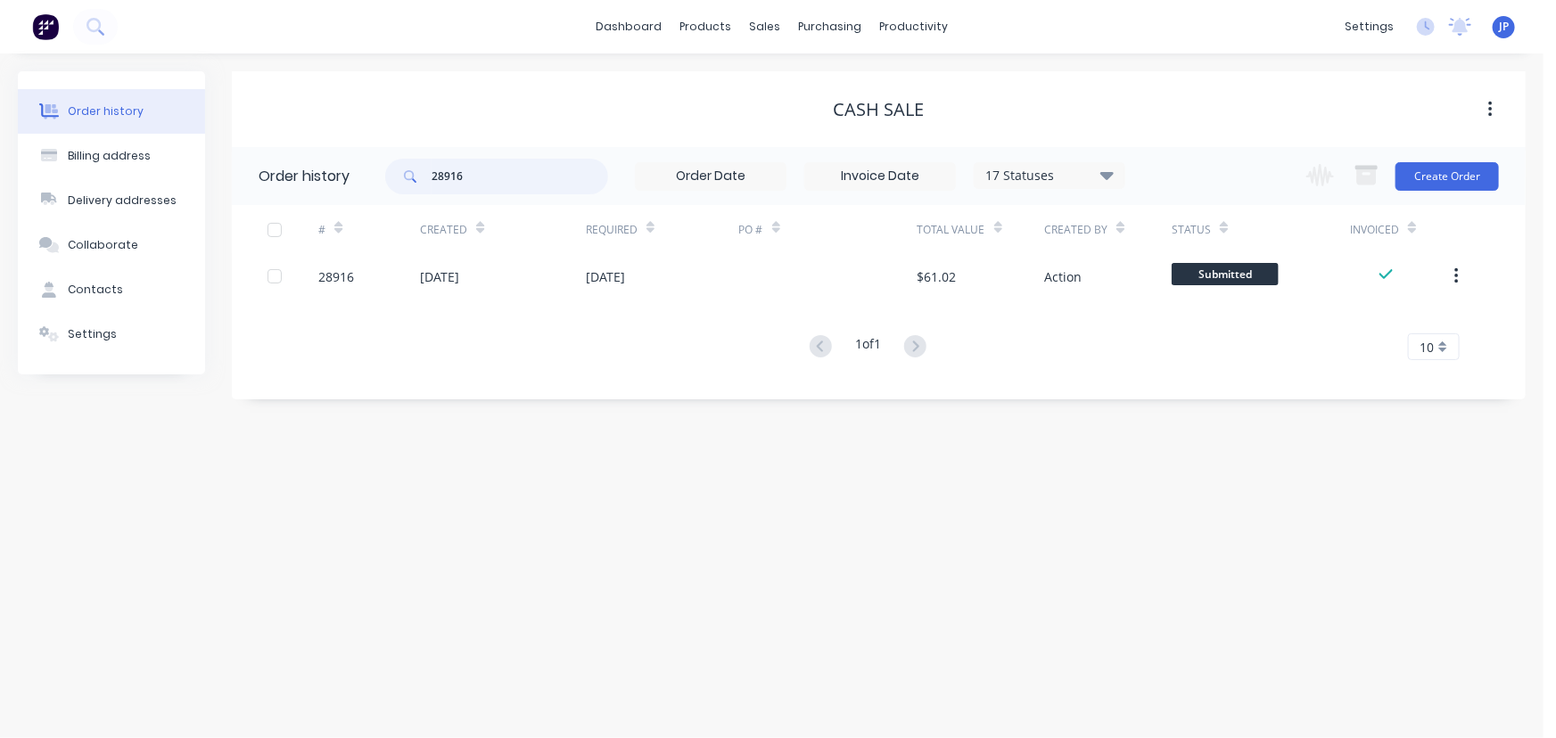
drag, startPoint x: 489, startPoint y: 179, endPoint x: 364, endPoint y: 185, distance: 124.9
click at [364, 185] on header "Order history 28916 17 Statuses Invoice Status Invoiced Not Invoiced Partial Or…" at bounding box center [879, 176] width 1294 height 58
type input "28836"
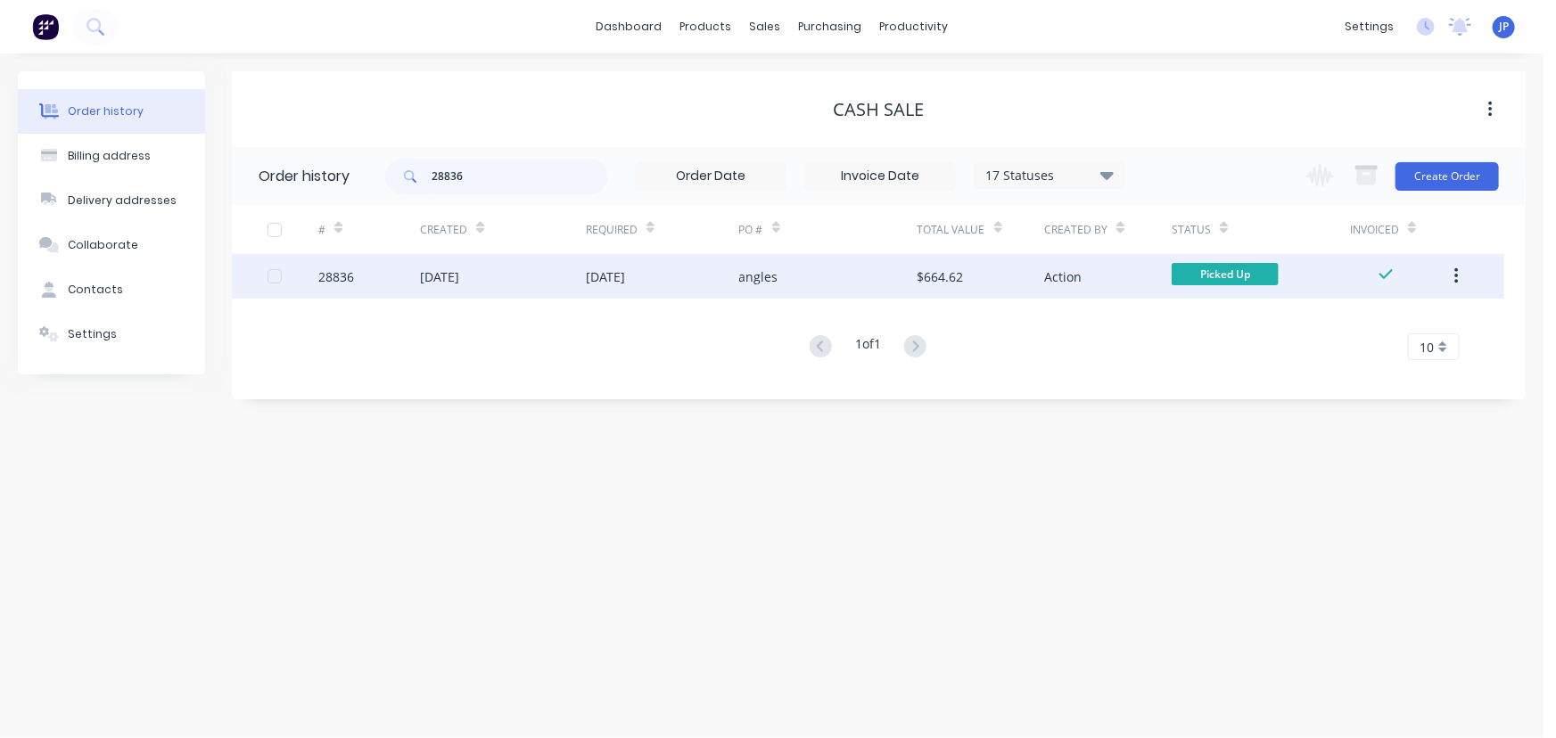
click at [433, 278] on div "[DATE]" at bounding box center [439, 276] width 39 height 19
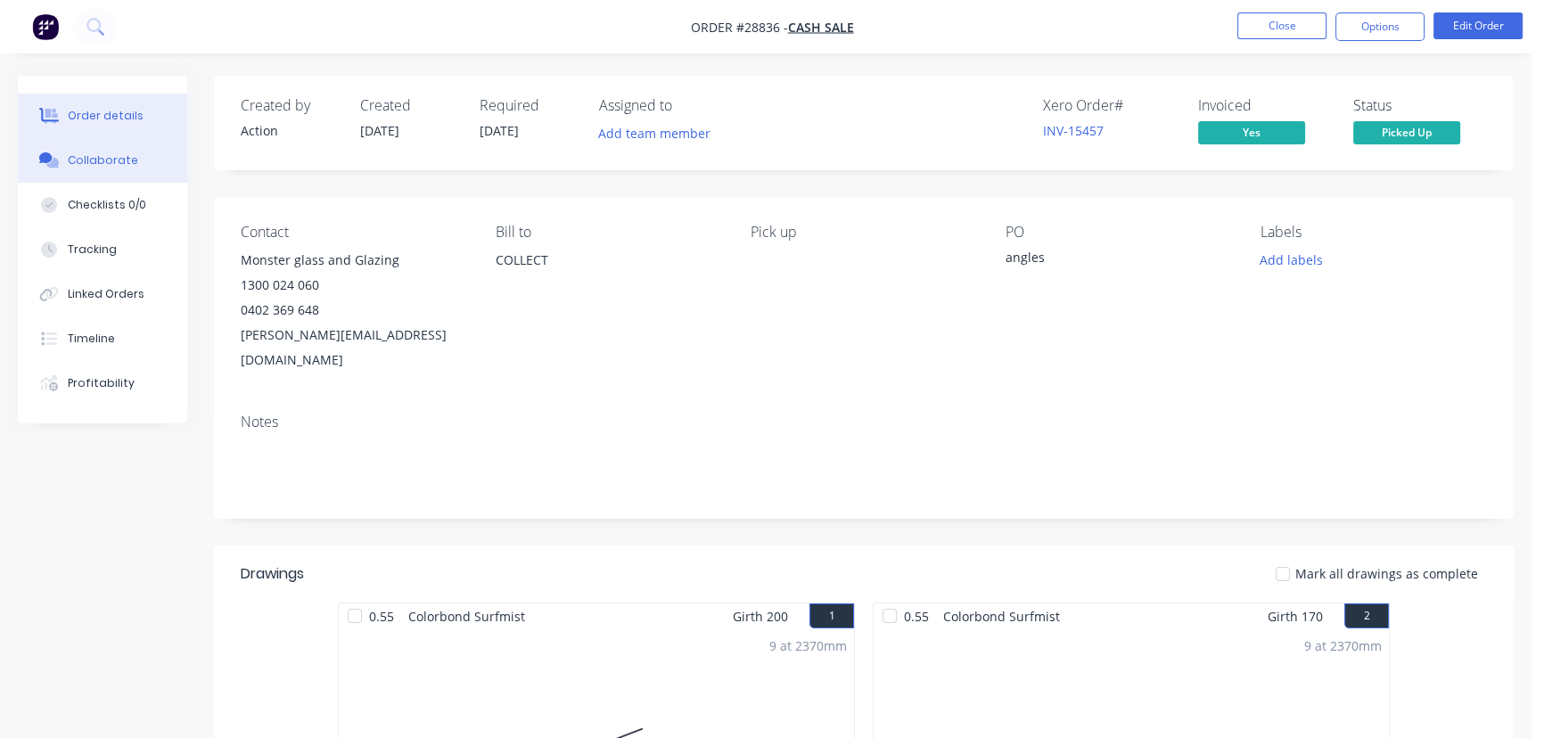
click at [125, 161] on div "Collaborate" at bounding box center [103, 160] width 70 height 16
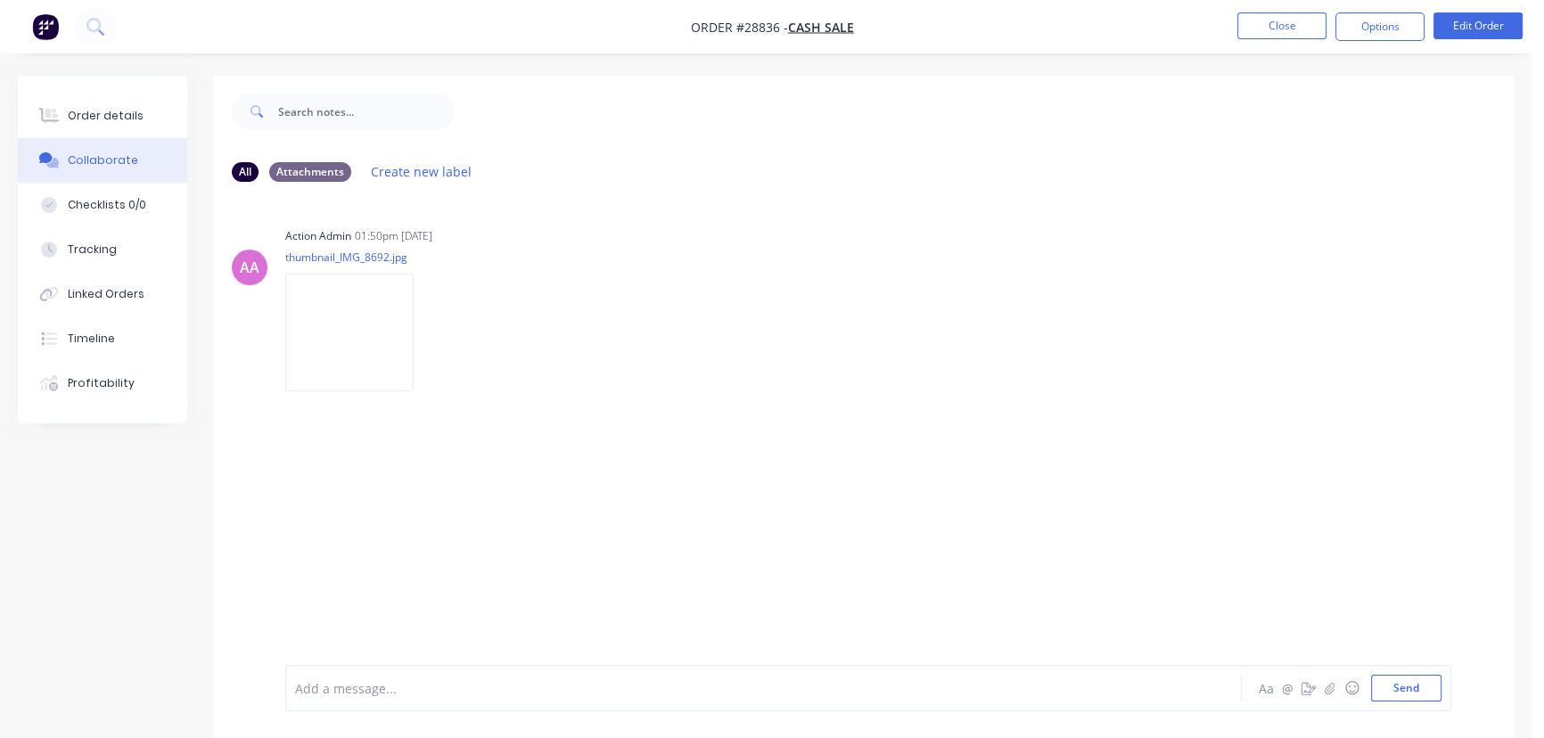
click at [301, 689] on div at bounding box center [725, 688] width 859 height 19
click at [1405, 694] on button "Send" at bounding box center [1406, 688] width 70 height 27
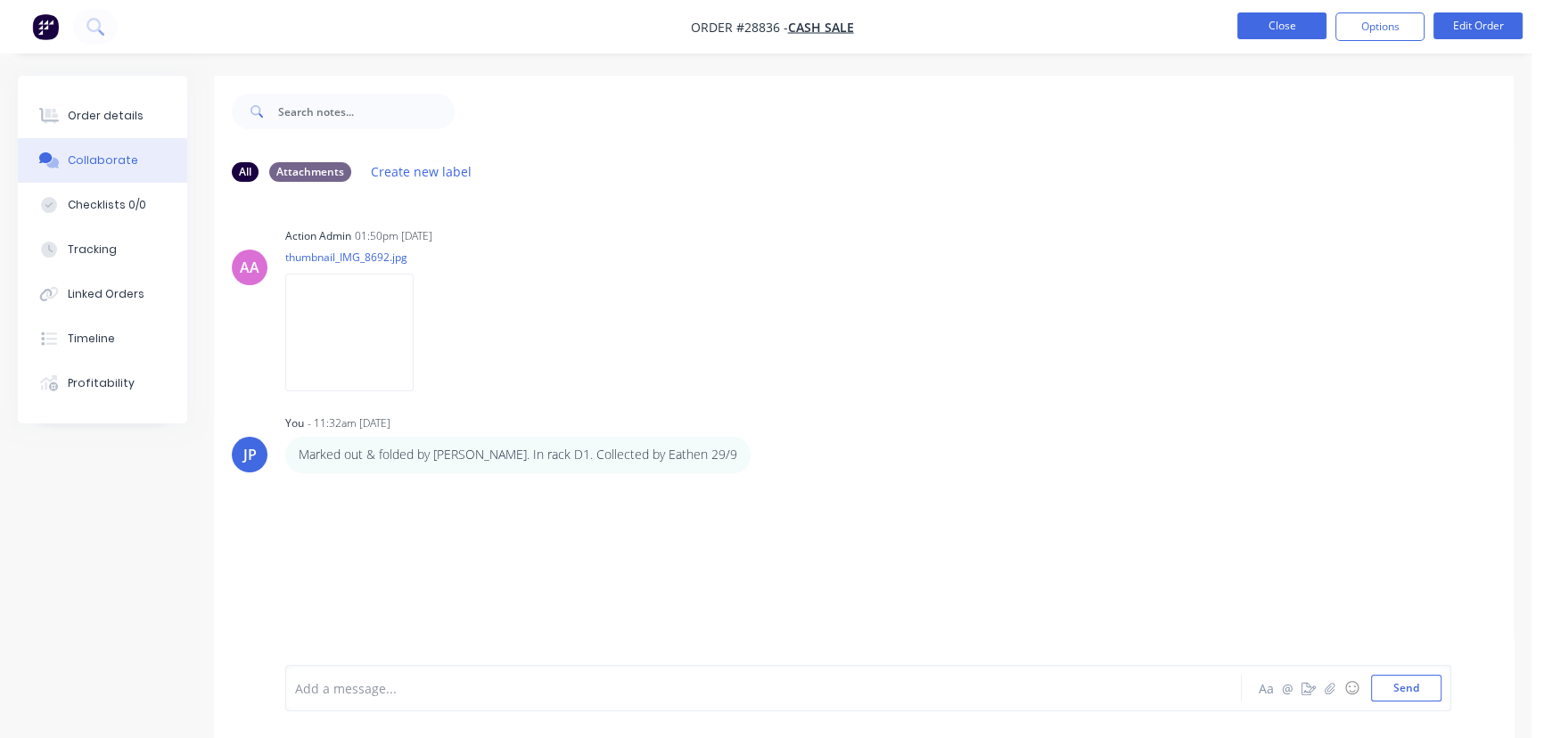
click at [1278, 30] on button "Close" at bounding box center [1281, 25] width 89 height 27
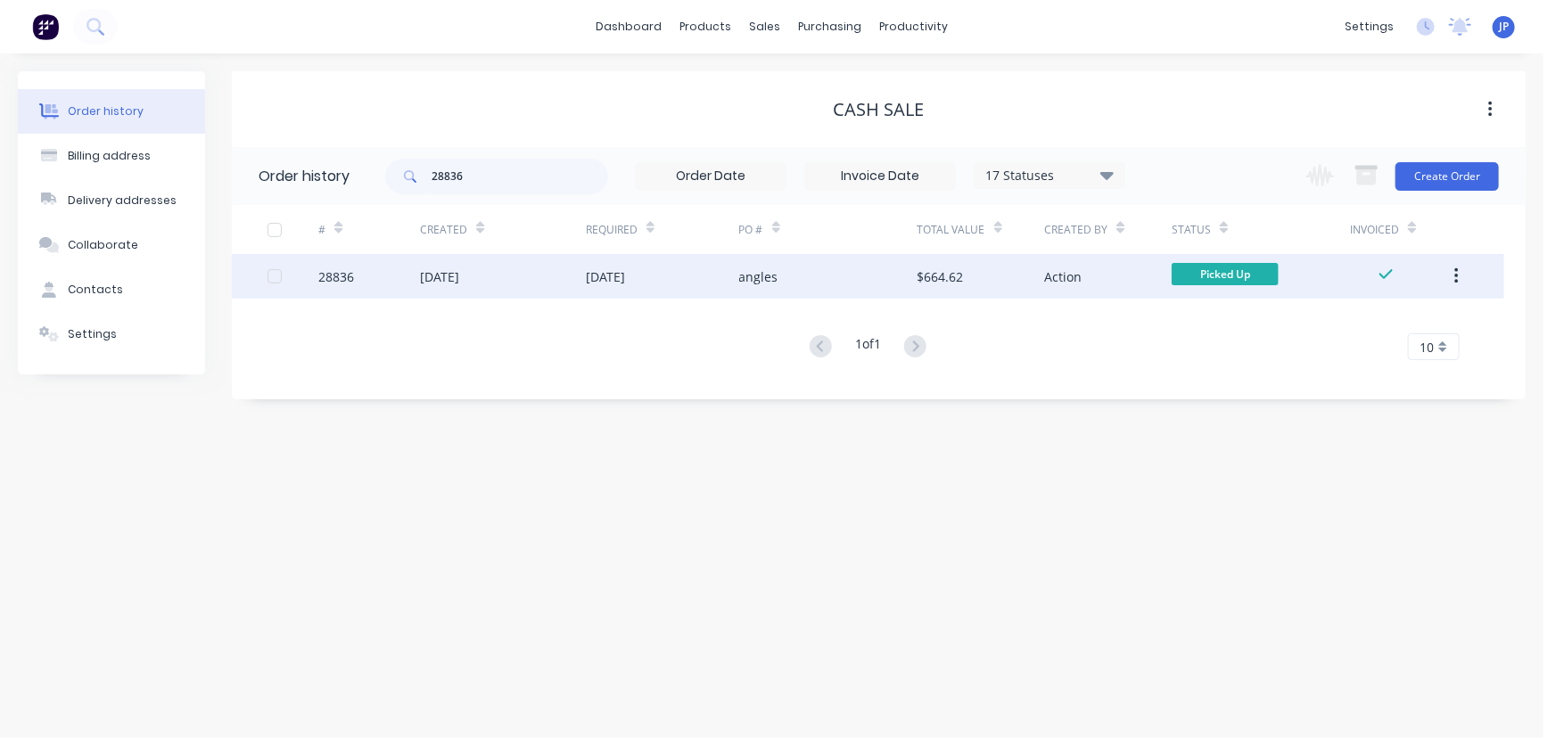
click at [1450, 266] on button "button" at bounding box center [1456, 276] width 42 height 32
click at [1419, 319] on div "Archive" at bounding box center [1392, 323] width 137 height 26
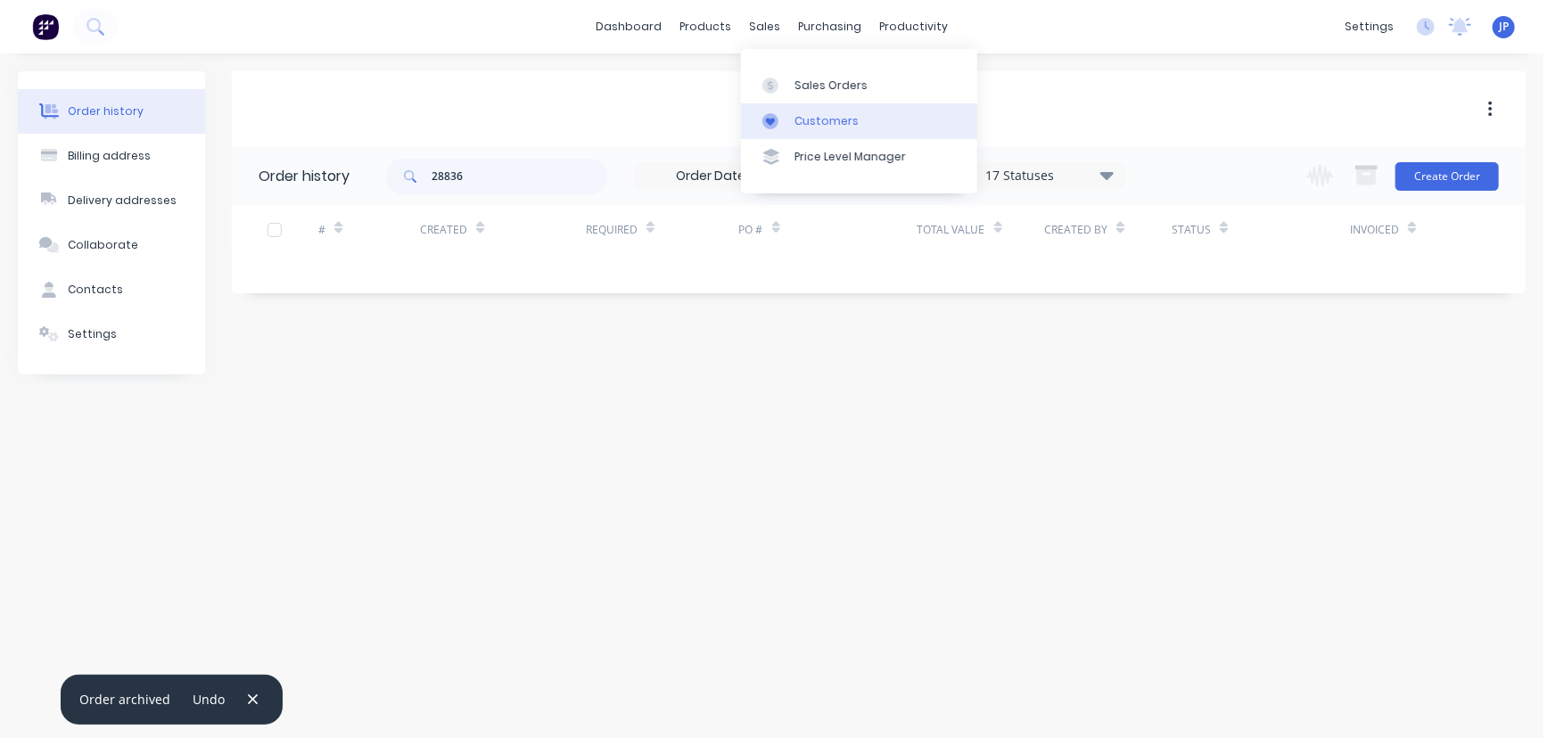
click at [801, 114] on div "Customers" at bounding box center [826, 121] width 64 height 16
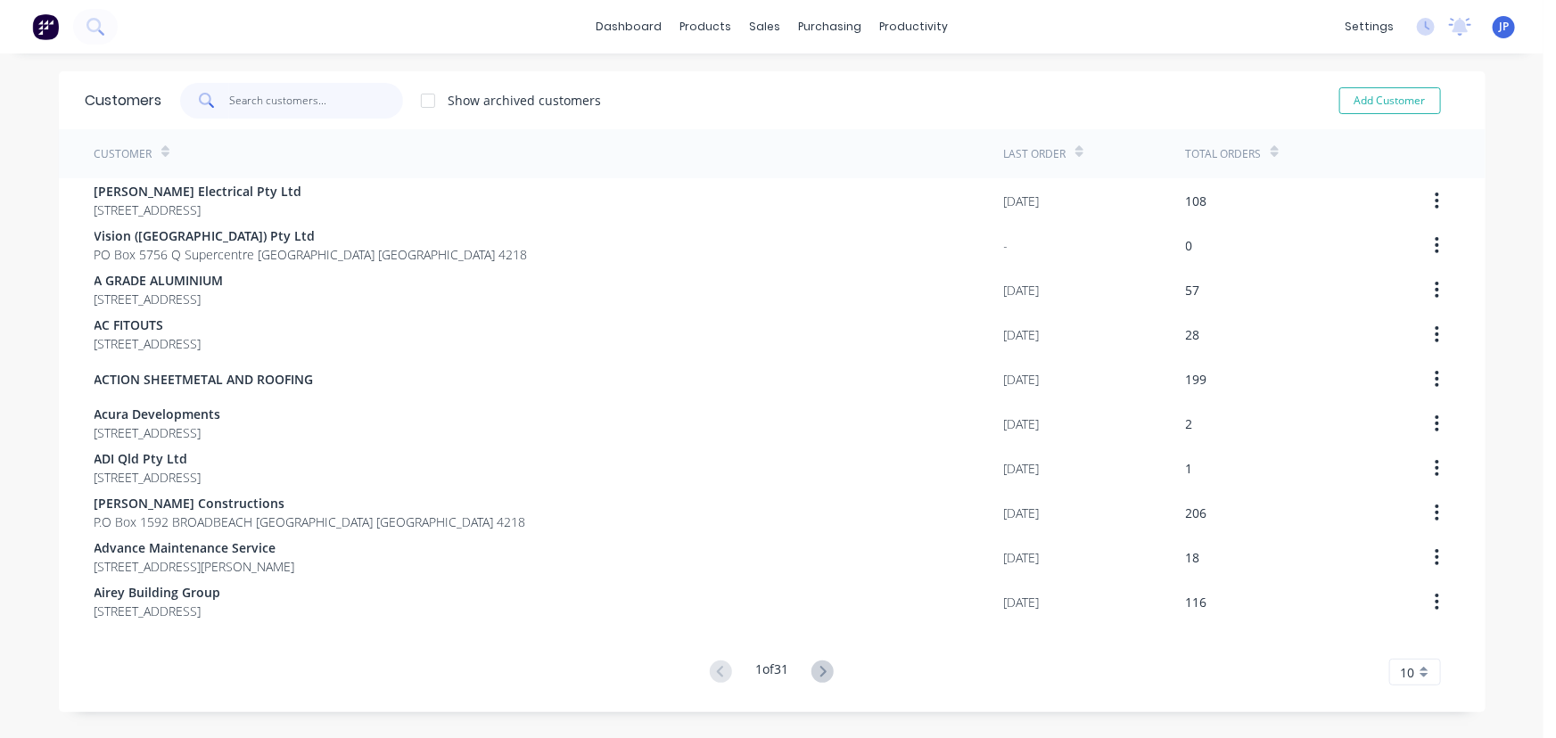
click at [258, 102] on input "text" at bounding box center [316, 101] width 174 height 36
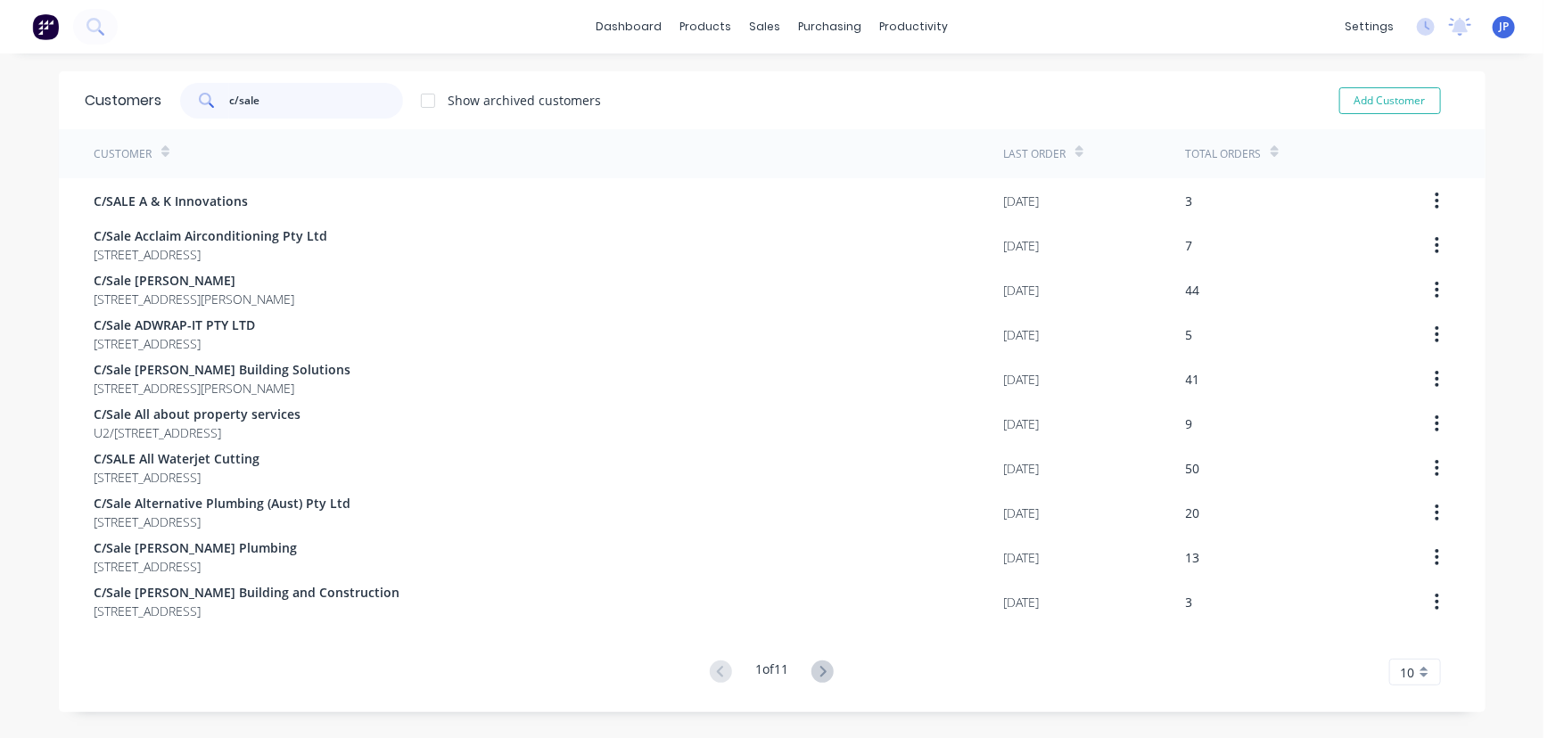
type input "c/sale"
click at [730, 80] on div "Product Catalogue" at bounding box center [778, 86] width 111 height 16
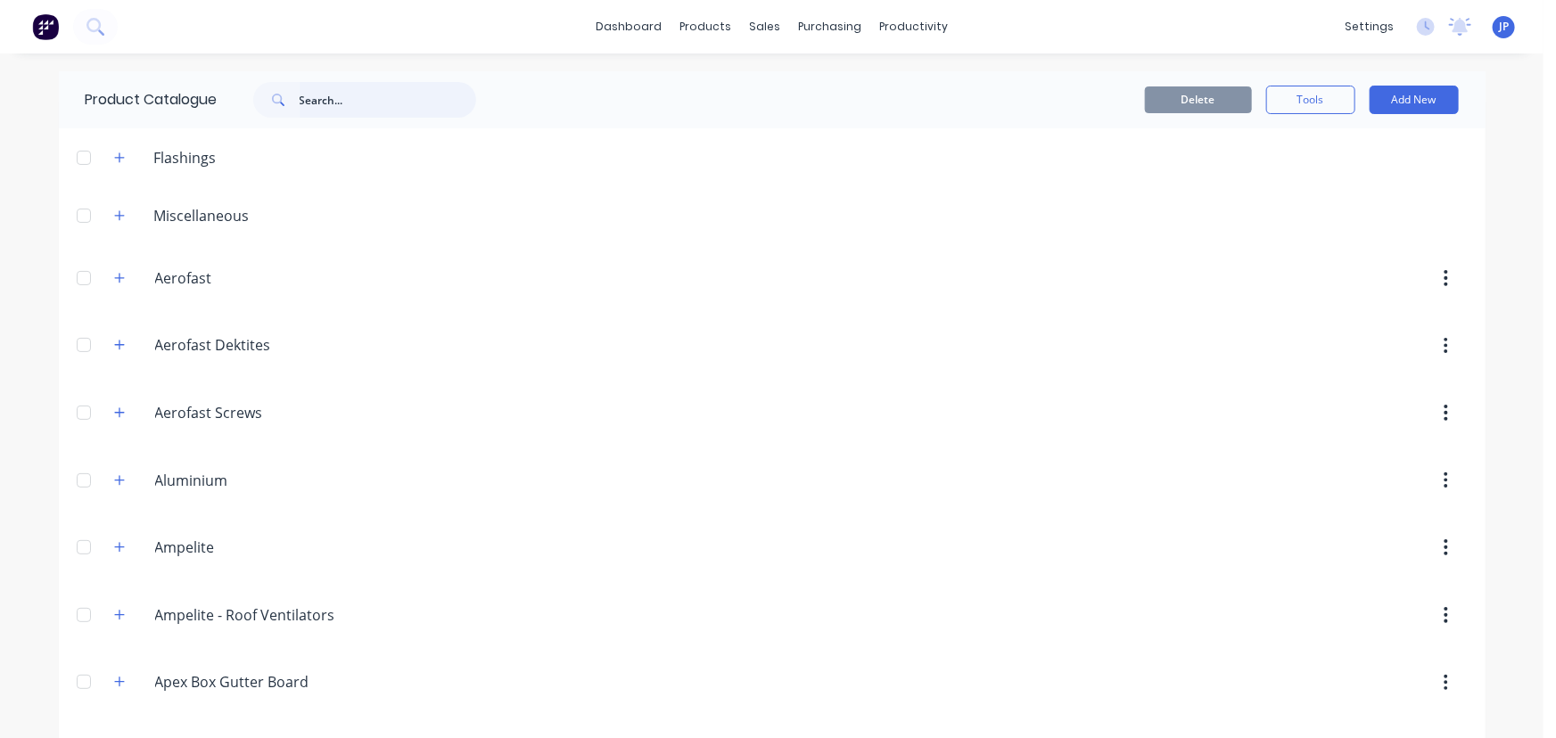
click at [311, 92] on input "text" at bounding box center [388, 100] width 177 height 36
type input "silicon"
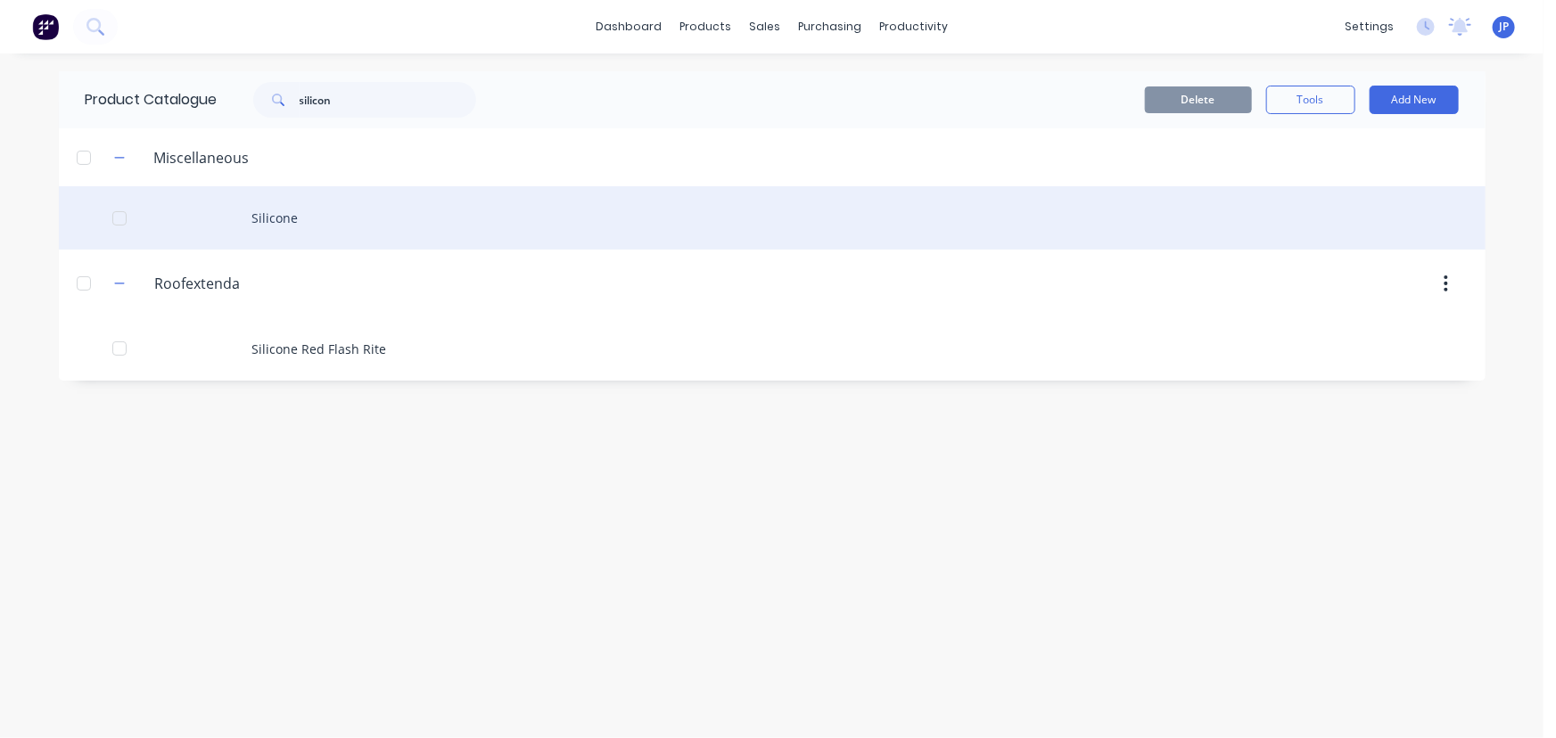
click at [257, 213] on div "Silicone" at bounding box center [772, 217] width 1426 height 63
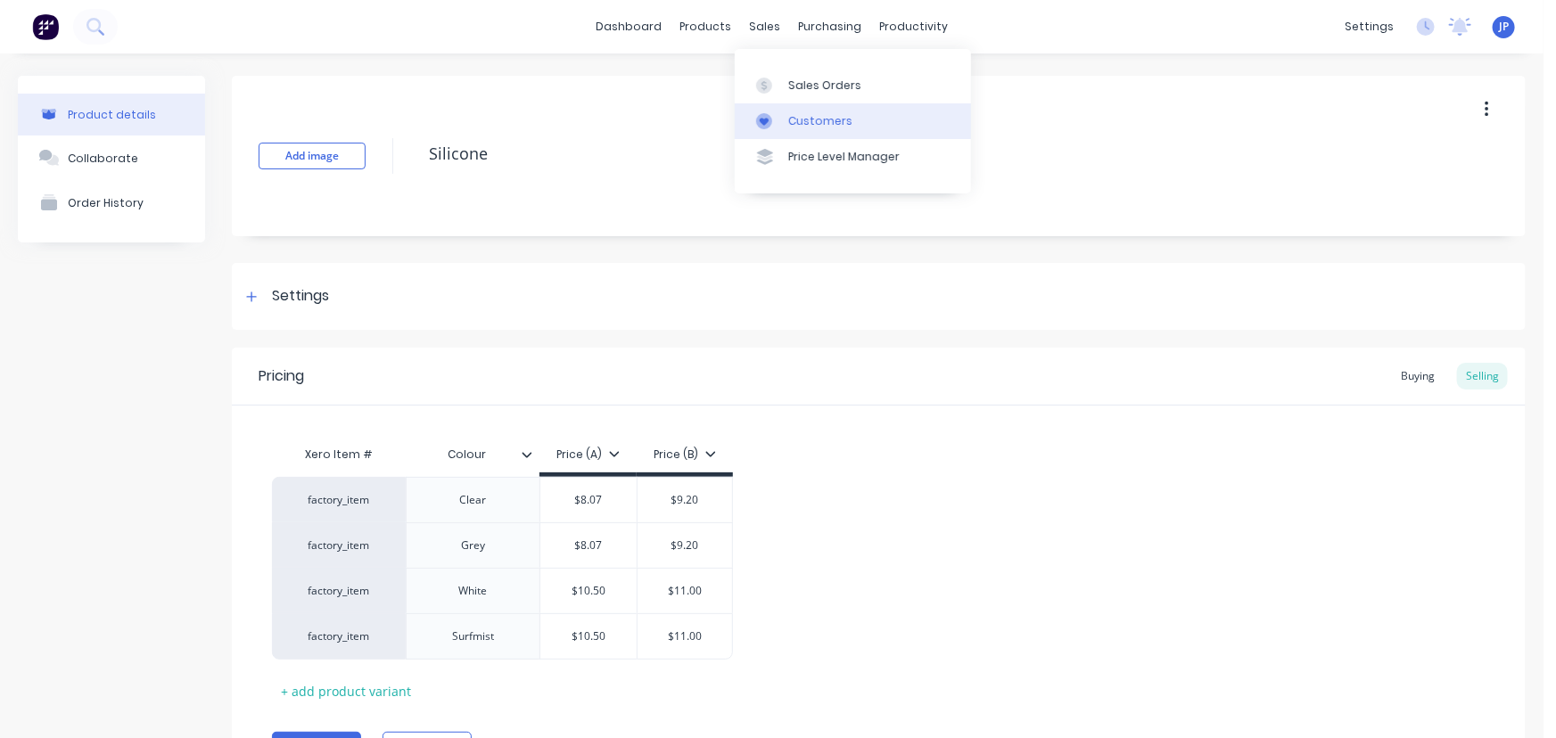
click at [803, 111] on link "Customers" at bounding box center [853, 121] width 236 height 36
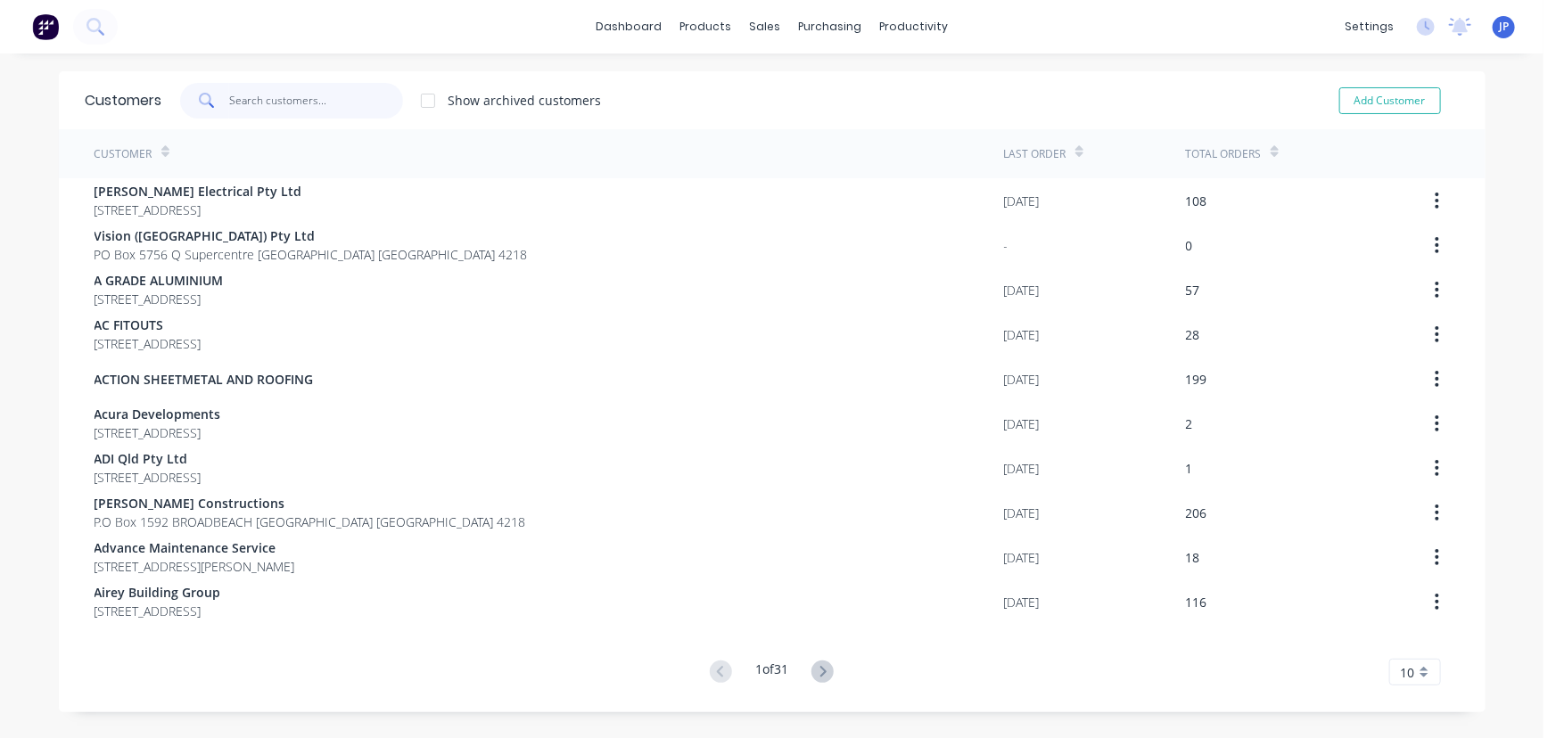
click at [293, 100] on input "text" at bounding box center [316, 101] width 174 height 36
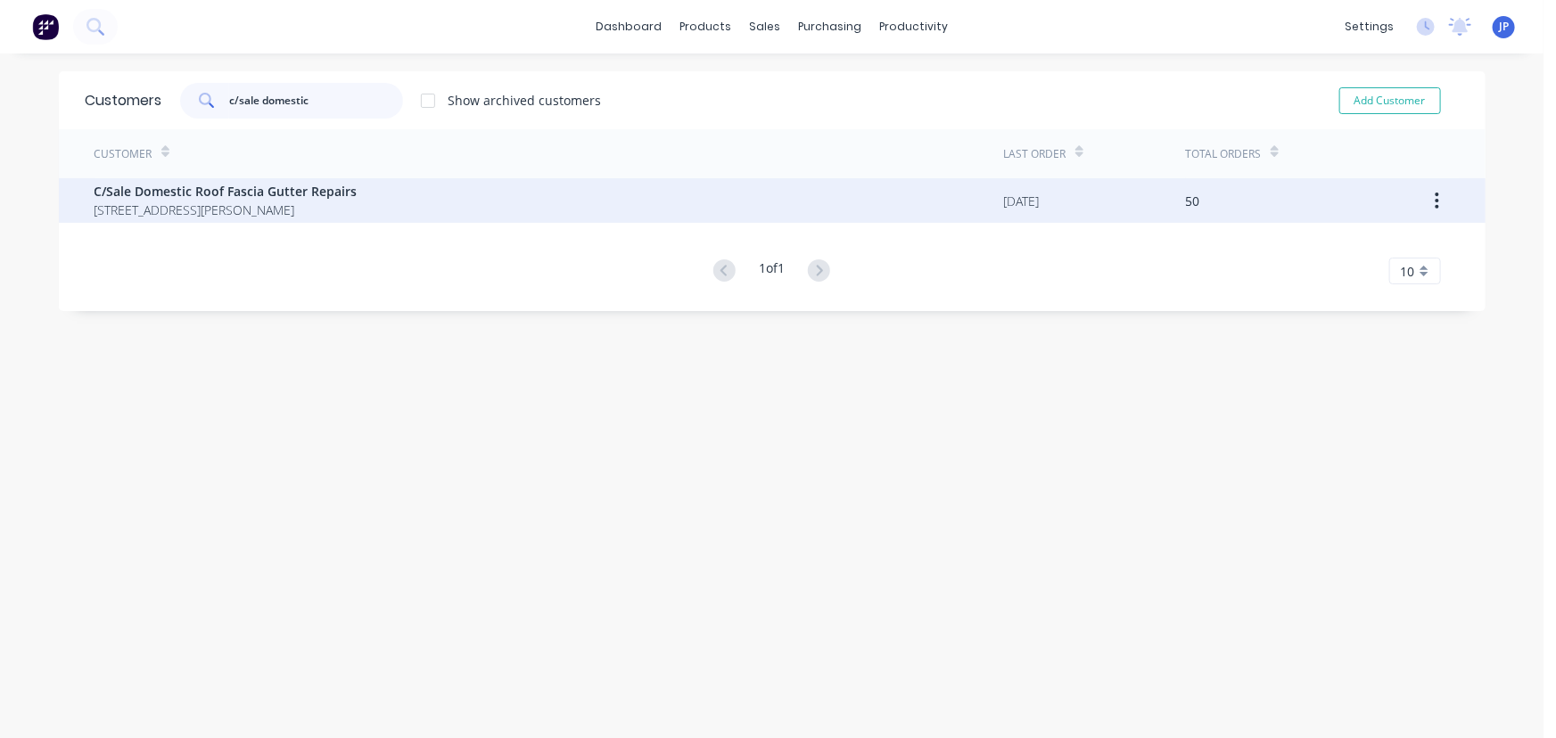
type input "c/sale domestic"
click at [263, 195] on span "C/Sale Domestic Roof Fascia Gutter Repairs" at bounding box center [225, 191] width 263 height 19
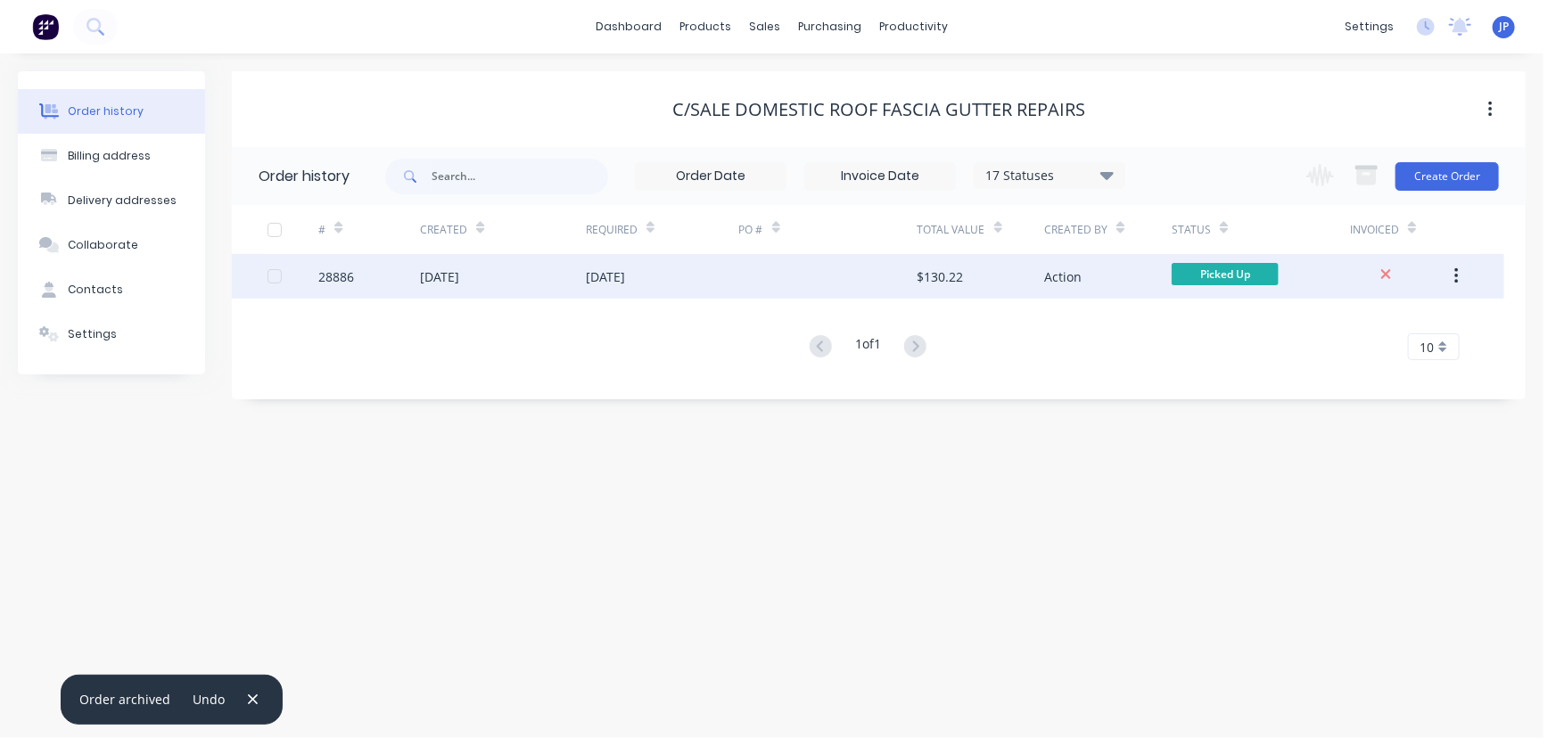
click at [380, 276] on div "28886" at bounding box center [369, 276] width 102 height 45
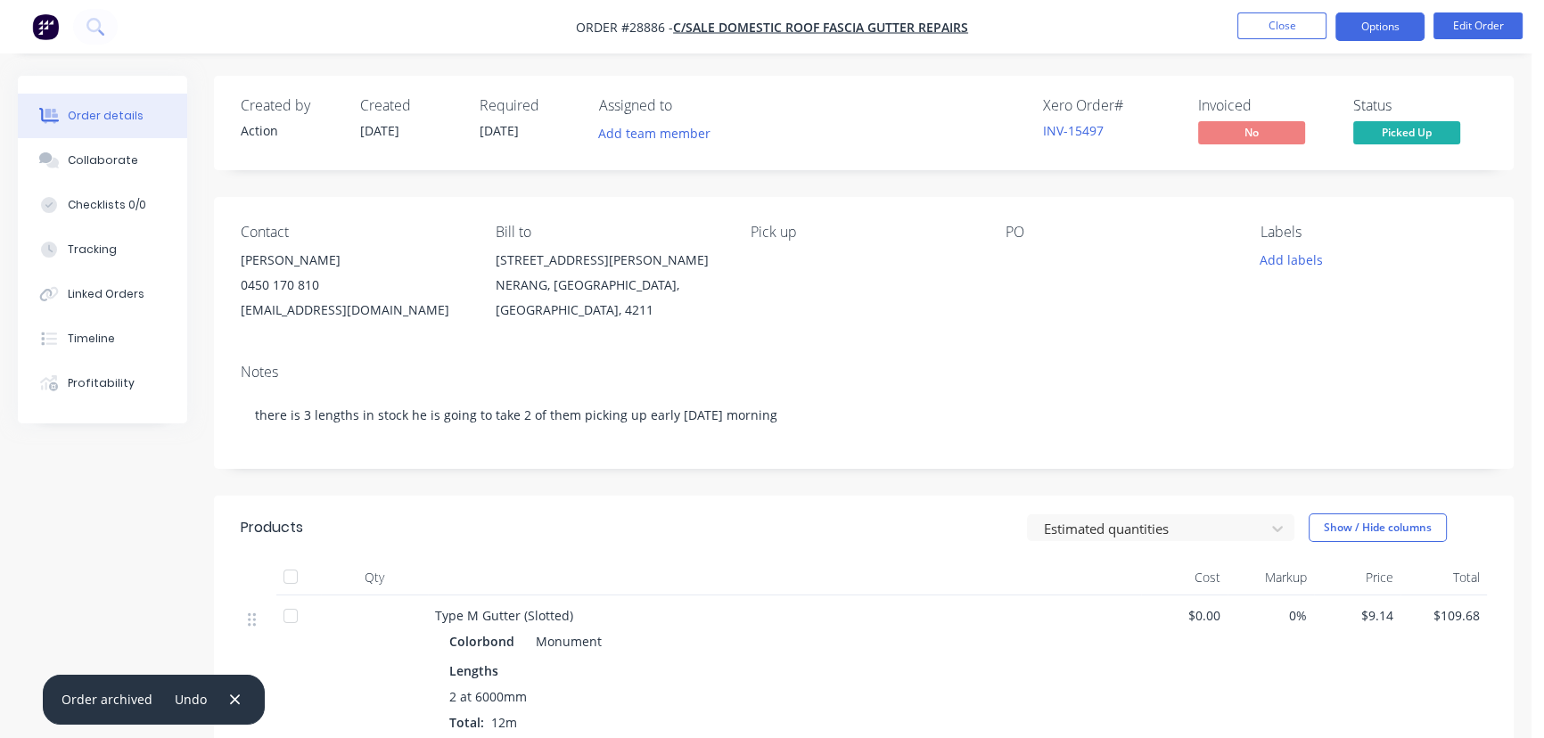
click at [1360, 36] on button "Options" at bounding box center [1379, 26] width 89 height 29
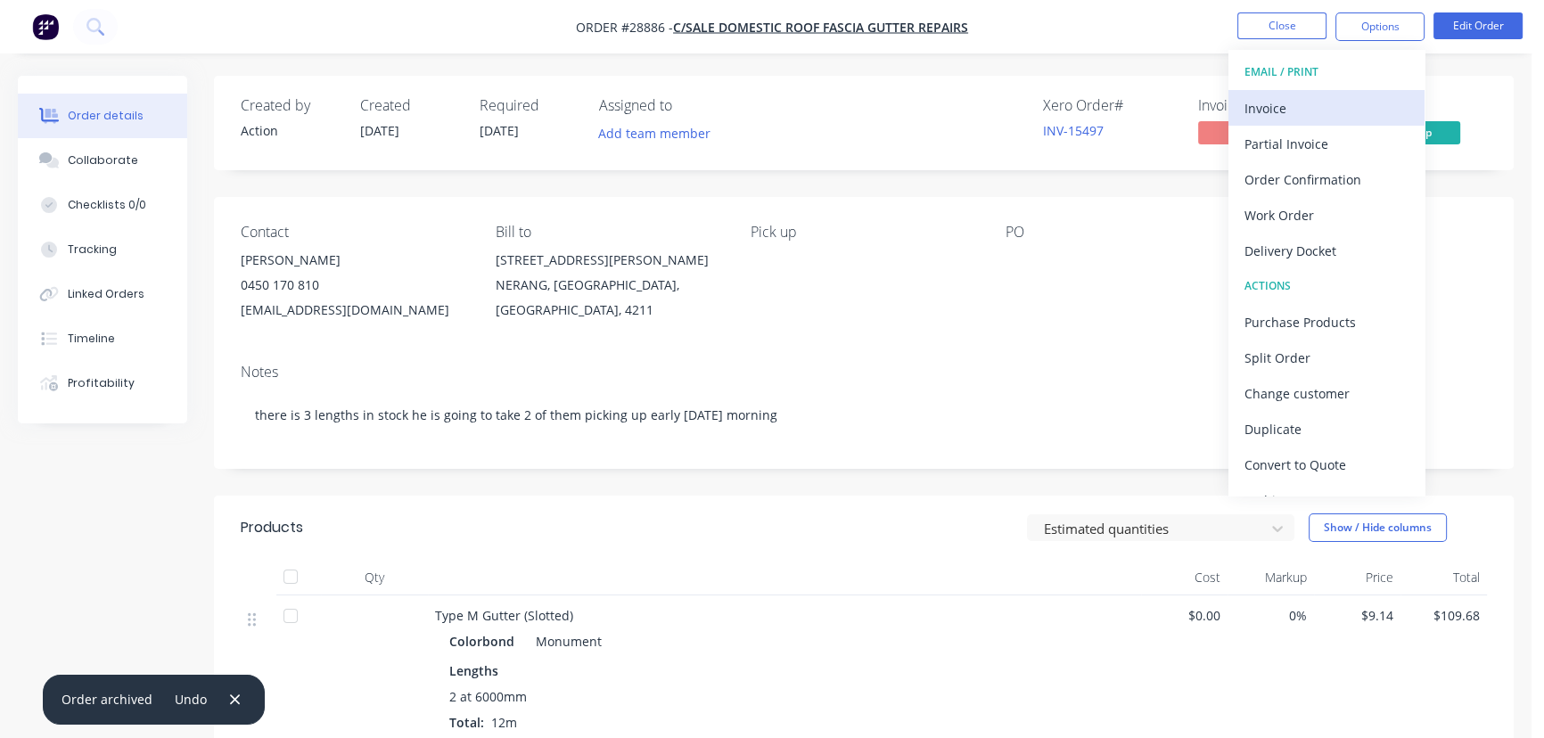
click at [1320, 109] on div "Invoice" at bounding box center [1327, 108] width 164 height 26
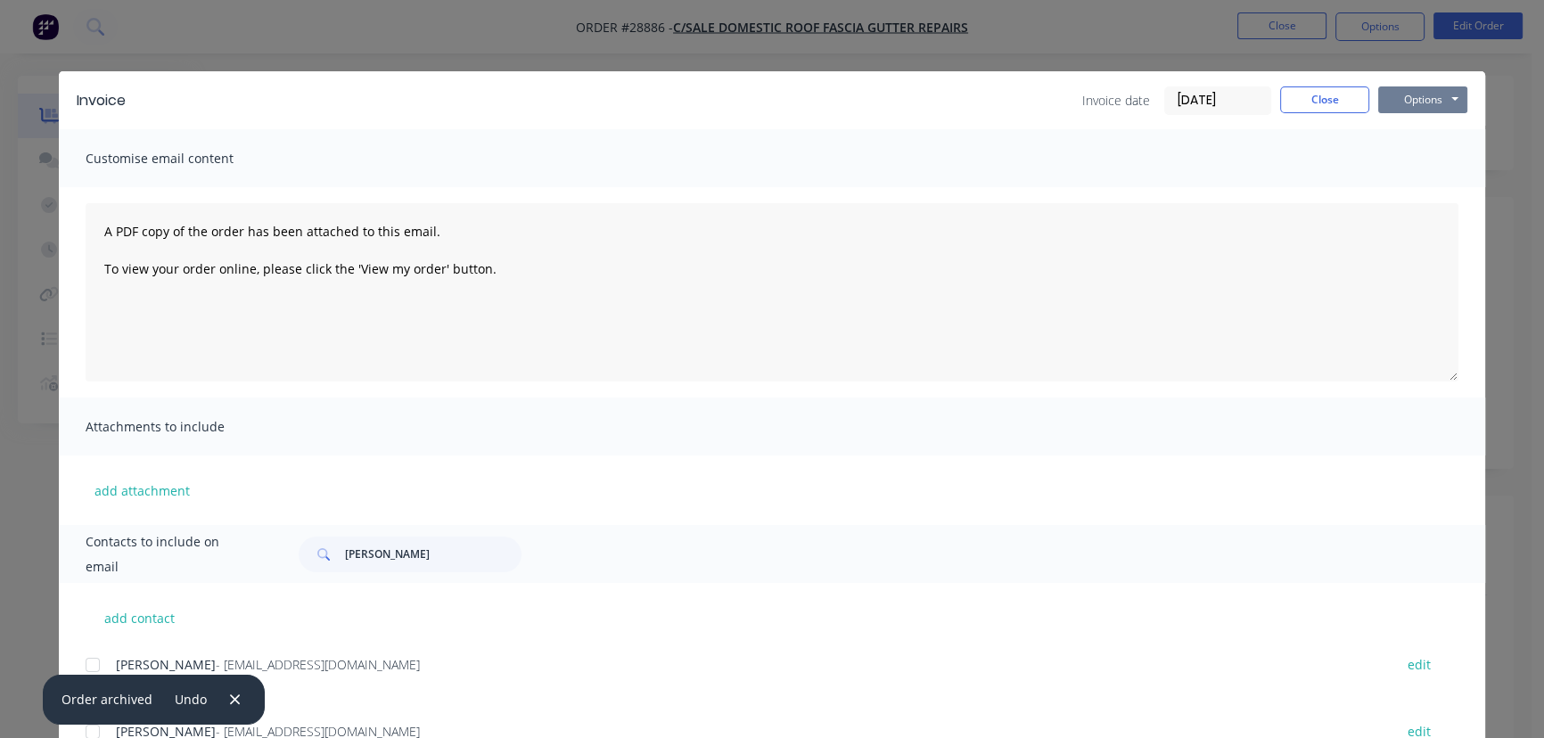
click at [1399, 103] on button "Options" at bounding box center [1422, 99] width 89 height 27
click at [1411, 150] on button "Print" at bounding box center [1435, 160] width 114 height 29
click at [1328, 101] on button "Close" at bounding box center [1324, 99] width 89 height 27
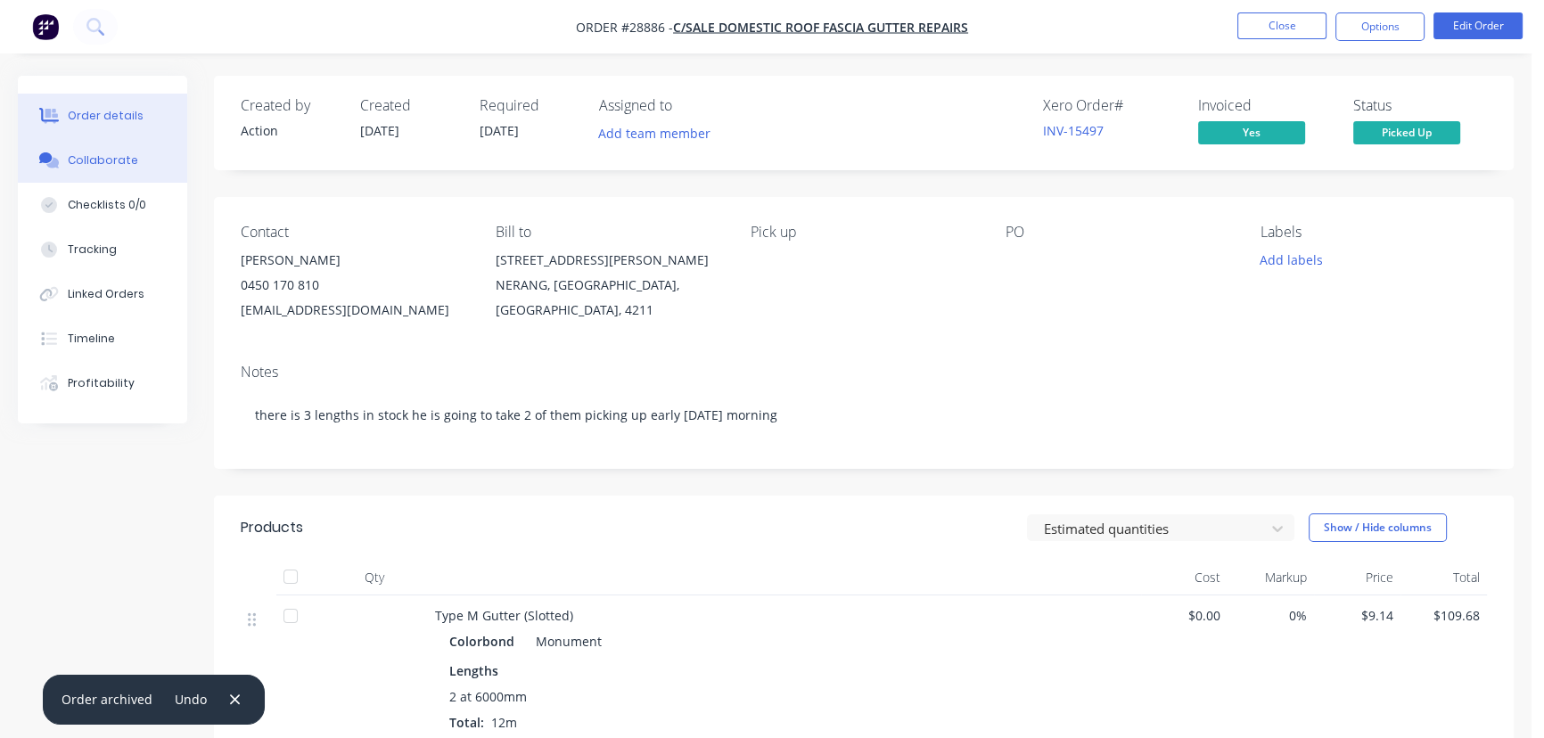
click at [136, 164] on button "Collaborate" at bounding box center [102, 160] width 169 height 45
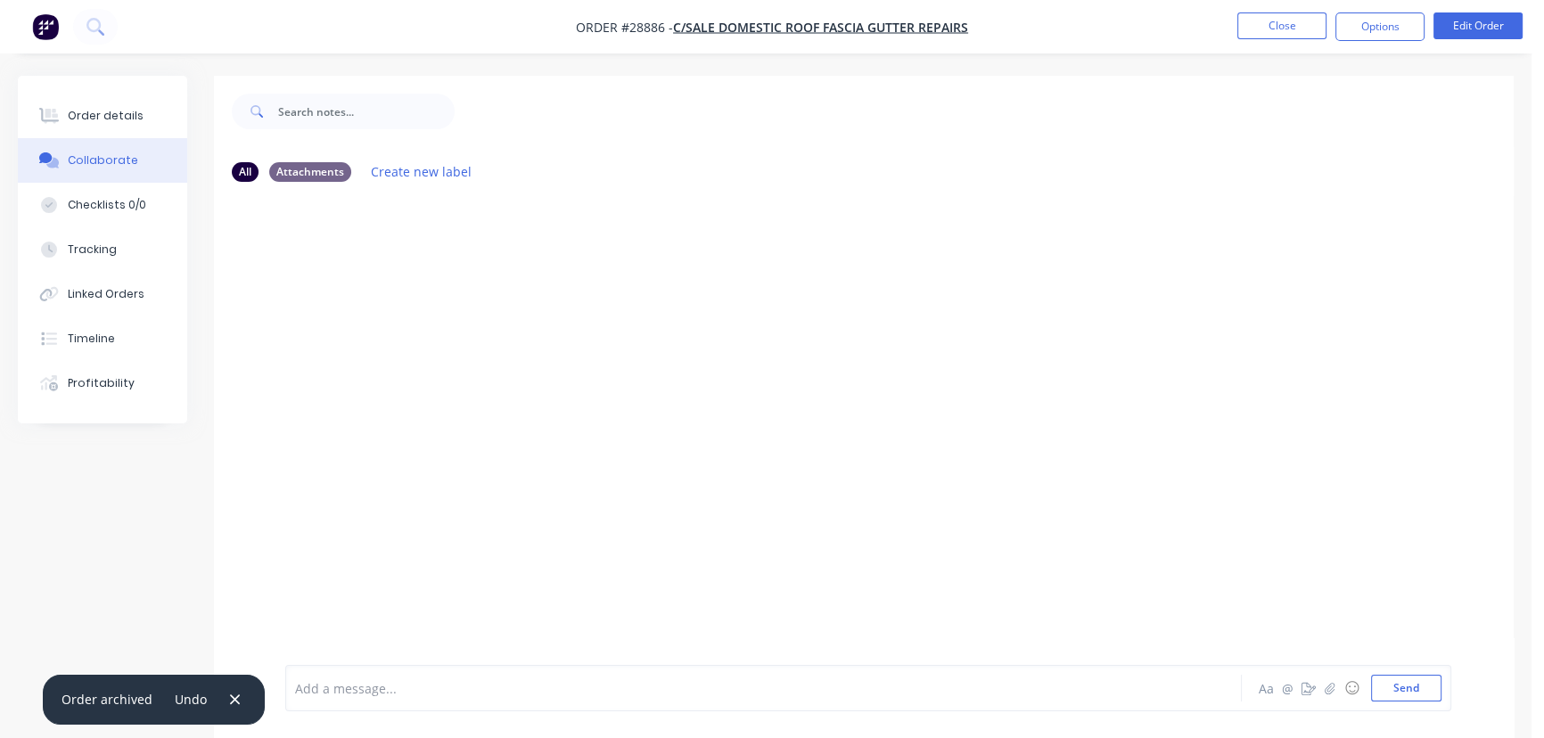
click at [326, 700] on div "Add a message..." at bounding box center [725, 688] width 860 height 27
click at [372, 694] on span "Collected by bSteve" at bounding box center [354, 688] width 117 height 17
click at [422, 694] on div "Collected by [PERSON_NAME]" at bounding box center [725, 688] width 859 height 19
click at [1407, 686] on button "Send" at bounding box center [1406, 688] width 70 height 27
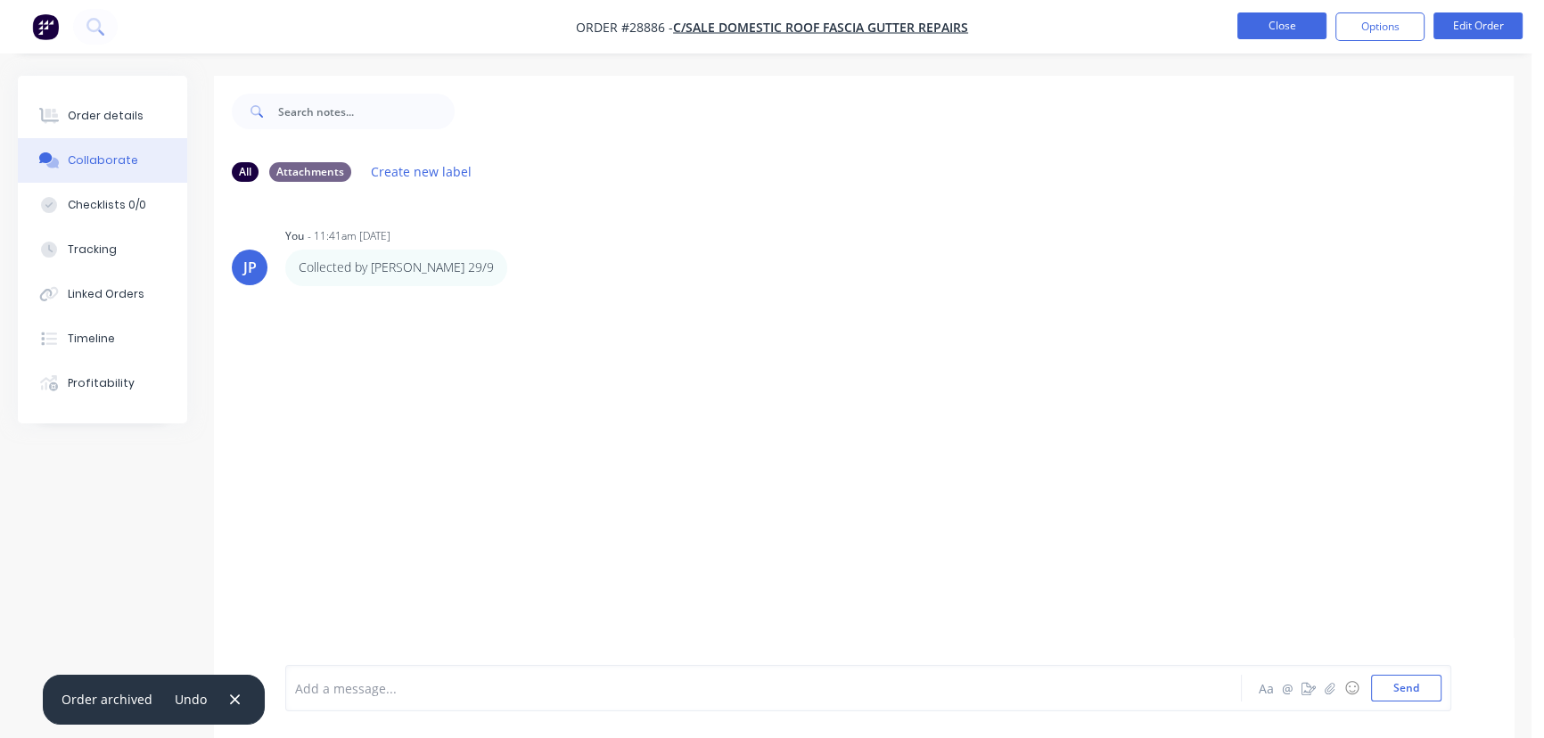
click at [1270, 34] on button "Close" at bounding box center [1281, 25] width 89 height 27
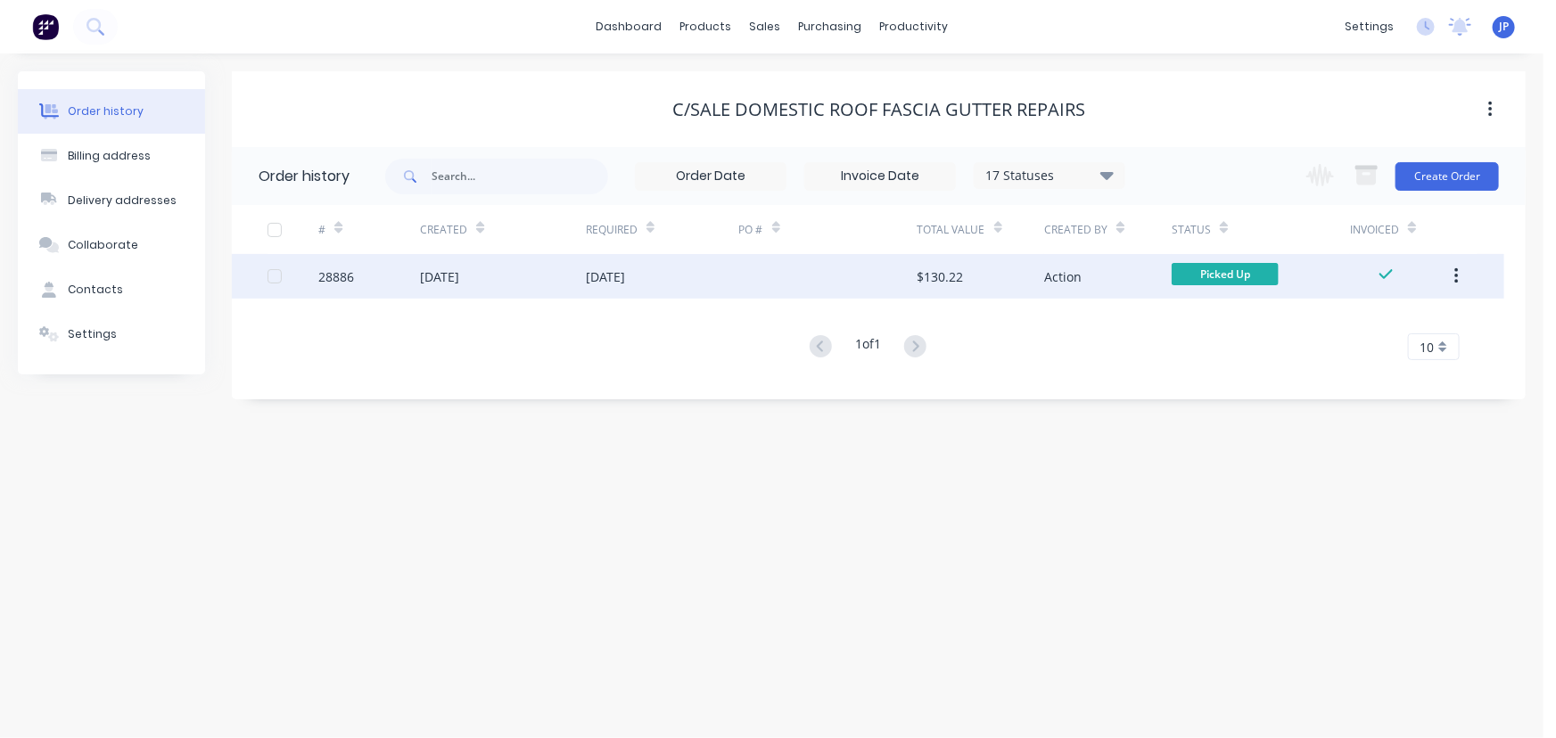
click at [1452, 279] on button "button" at bounding box center [1456, 276] width 42 height 32
click at [1401, 321] on div "Archive" at bounding box center [1392, 323] width 137 height 26
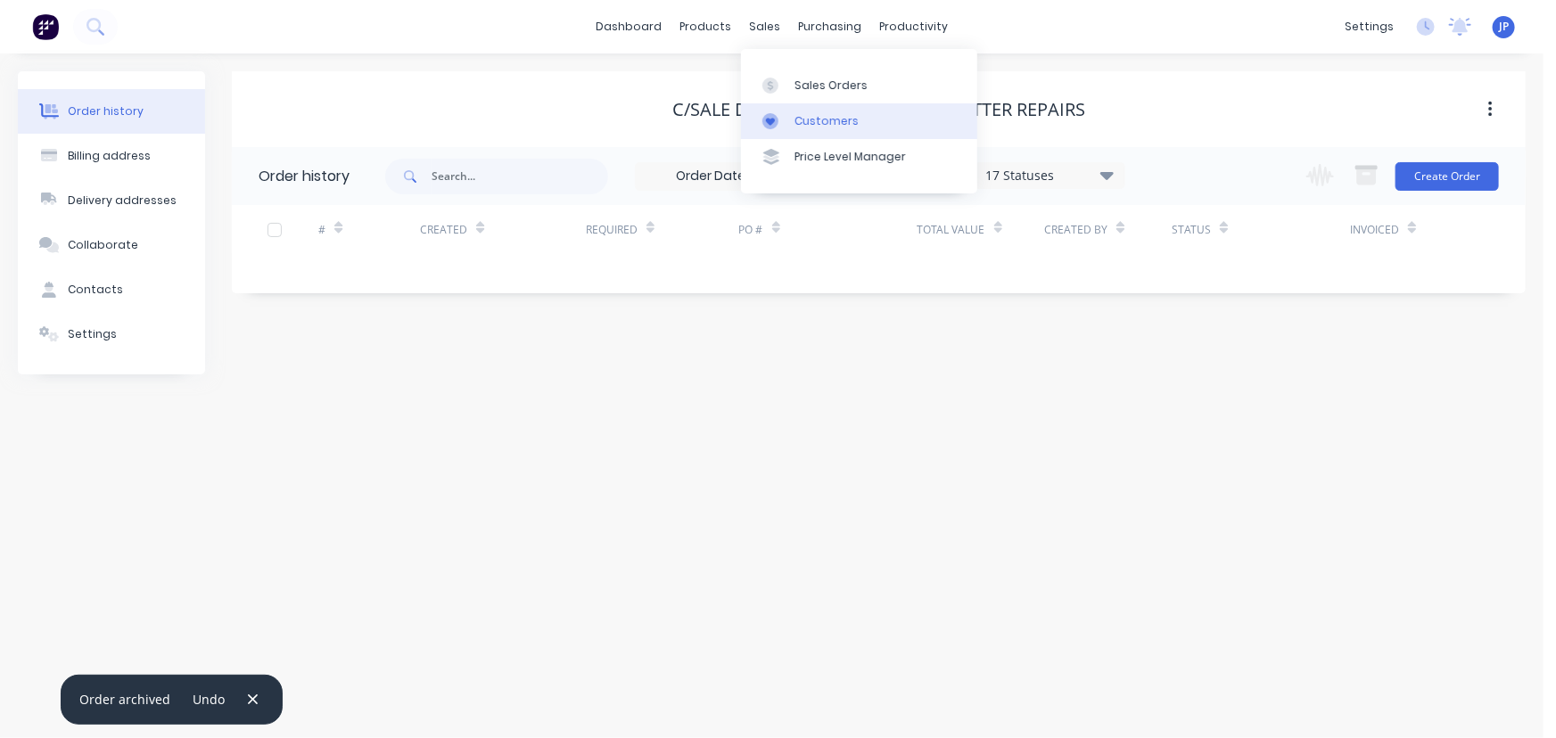
click at [808, 119] on div "Customers" at bounding box center [826, 121] width 64 height 16
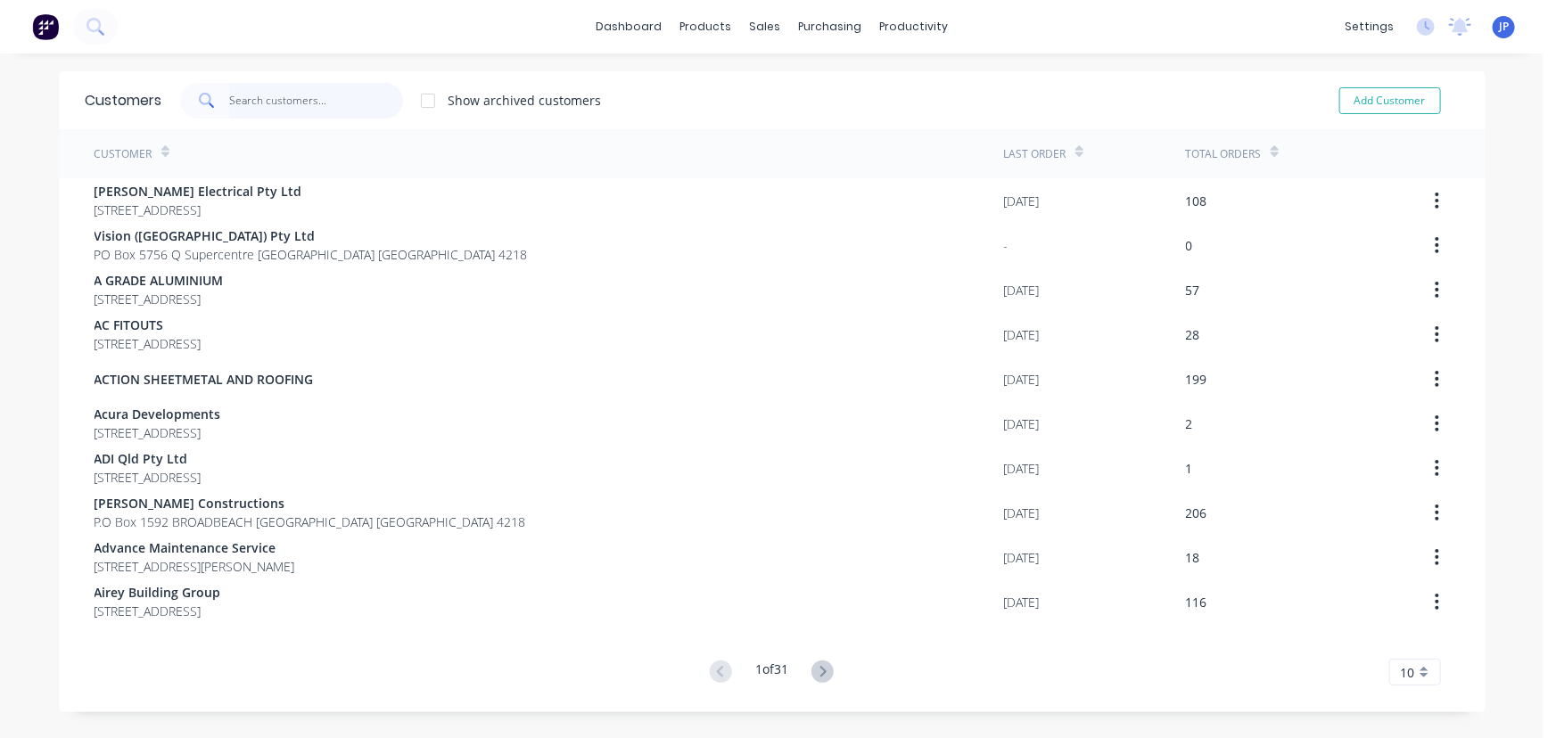
click at [283, 98] on input "text" at bounding box center [316, 101] width 174 height 36
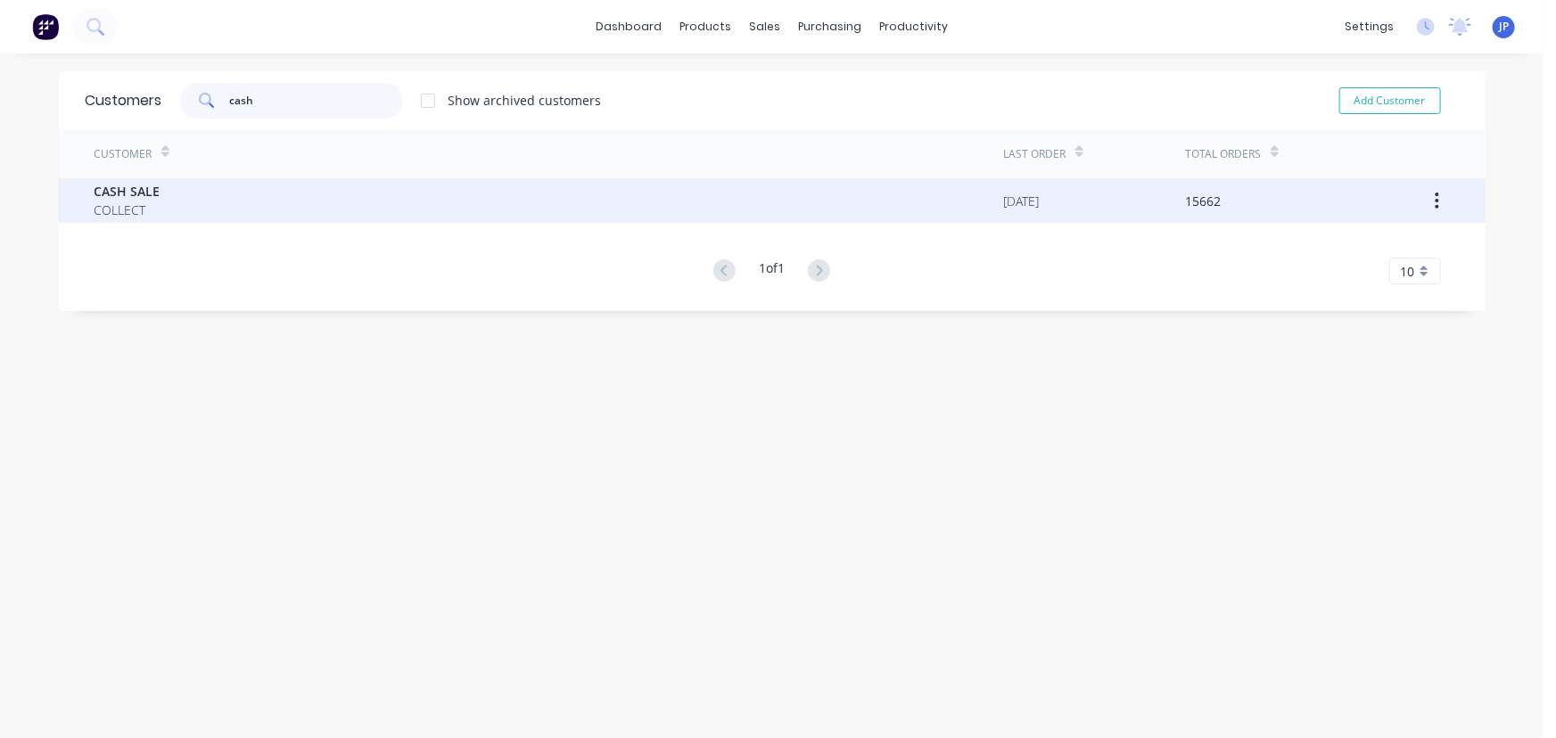
type input "cash"
click at [160, 213] on div "CASH SALE COLLECT" at bounding box center [548, 200] width 909 height 45
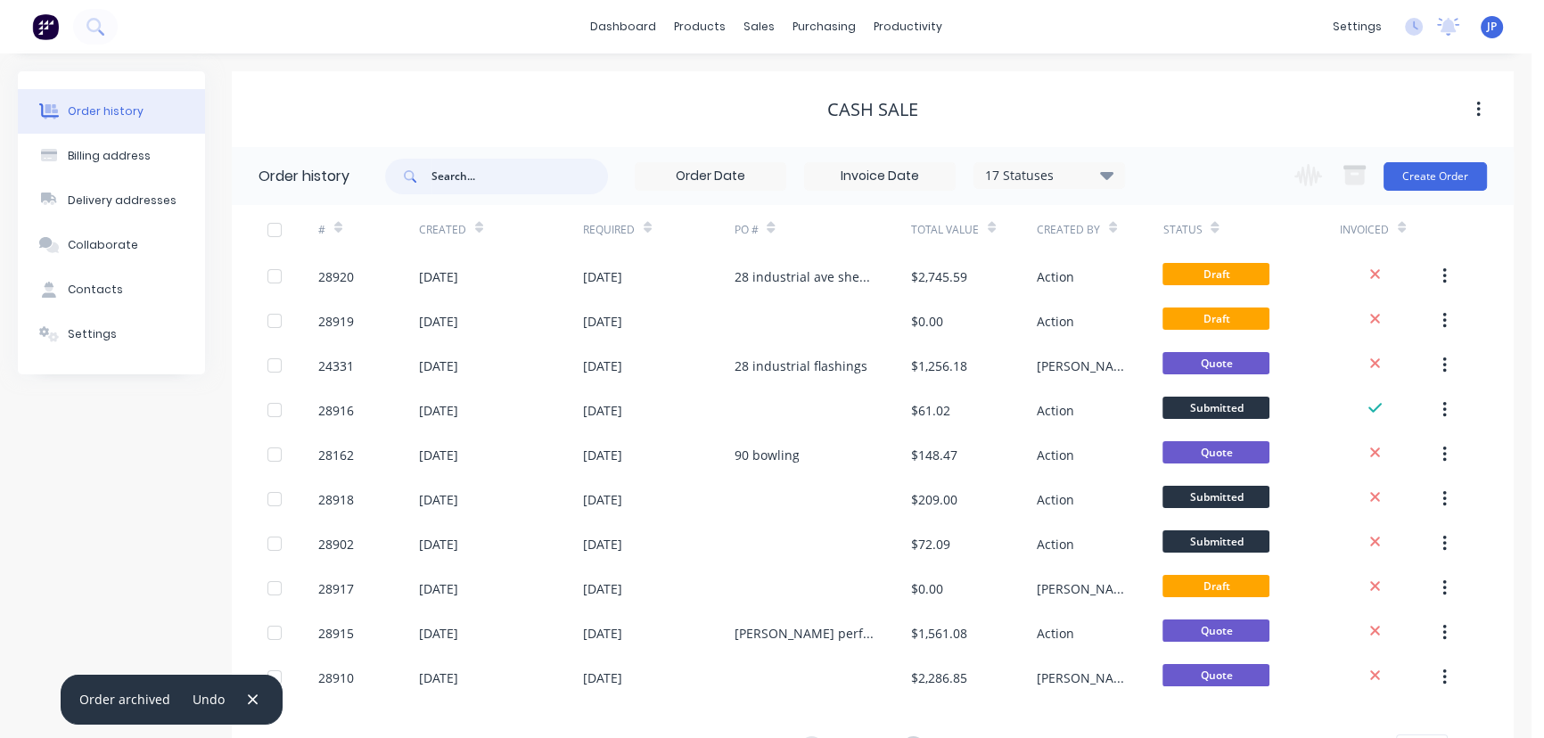
click at [470, 174] on input "text" at bounding box center [519, 177] width 177 height 36
type input "max roofing"
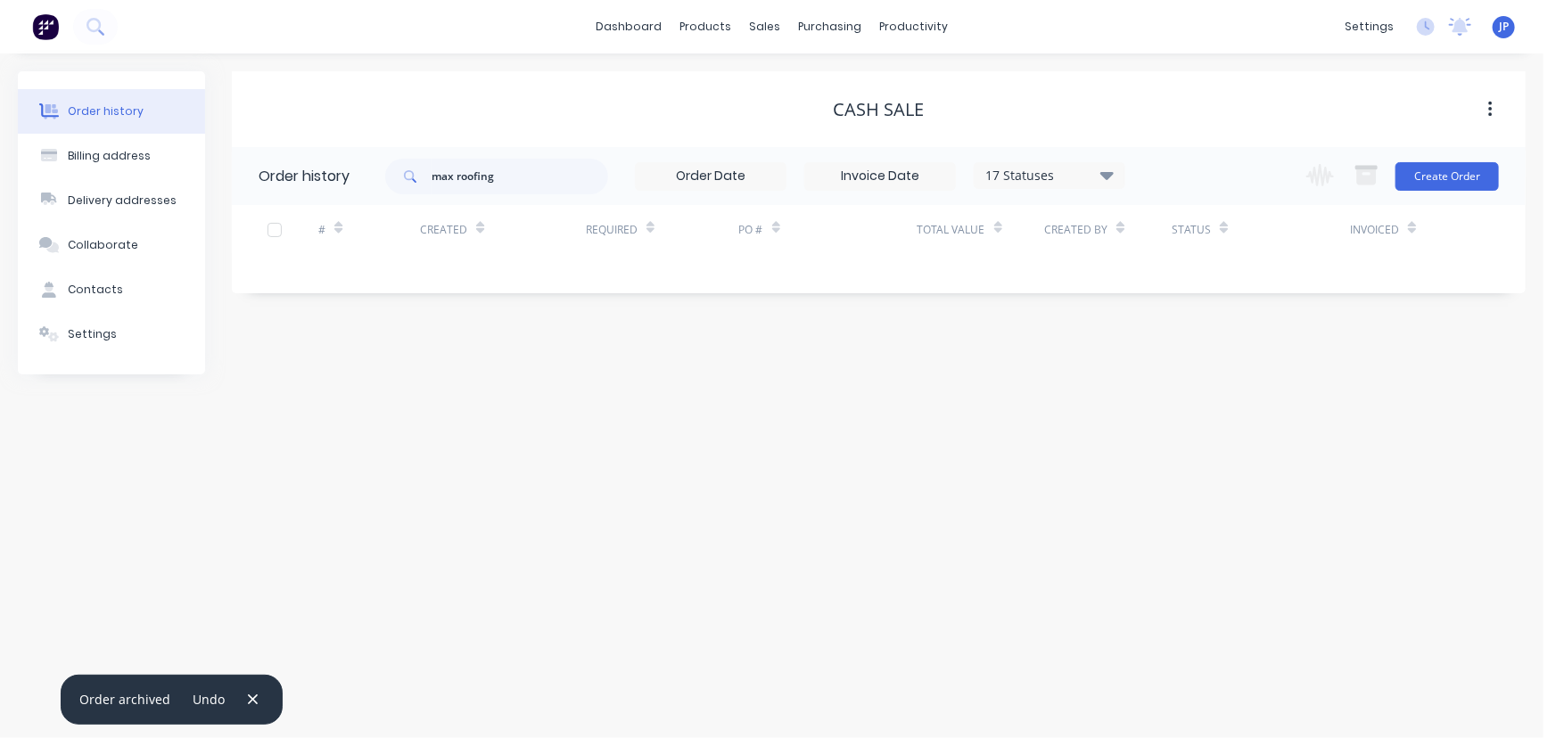
click at [1107, 182] on icon at bounding box center [1106, 174] width 13 height 21
click at [1196, 381] on label at bounding box center [1196, 381] width 0 height 0
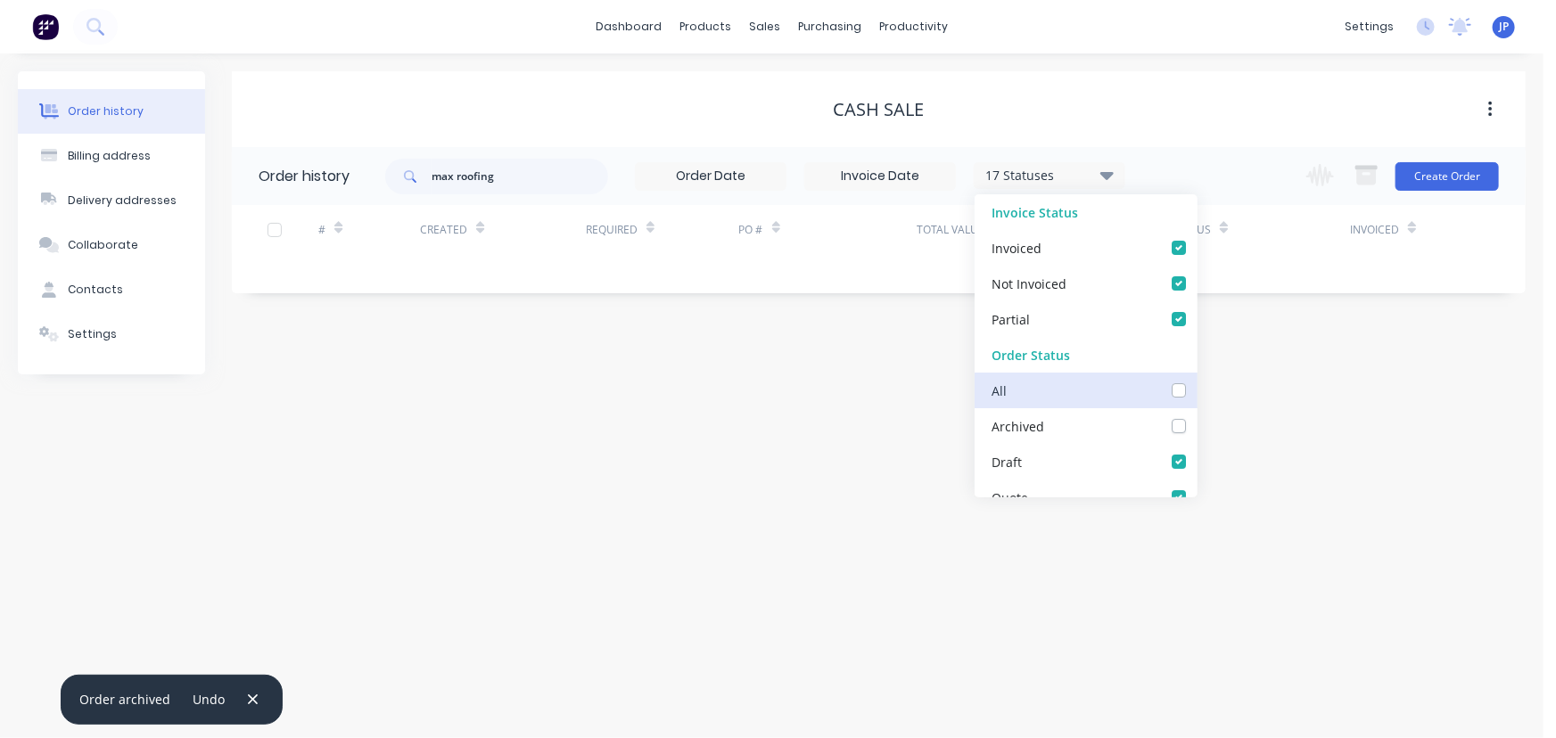
click at [1196, 388] on input "checkbox" at bounding box center [1203, 389] width 14 height 17
checkbox input "true"
click at [537, 185] on input "max roofing" at bounding box center [519, 177] width 177 height 36
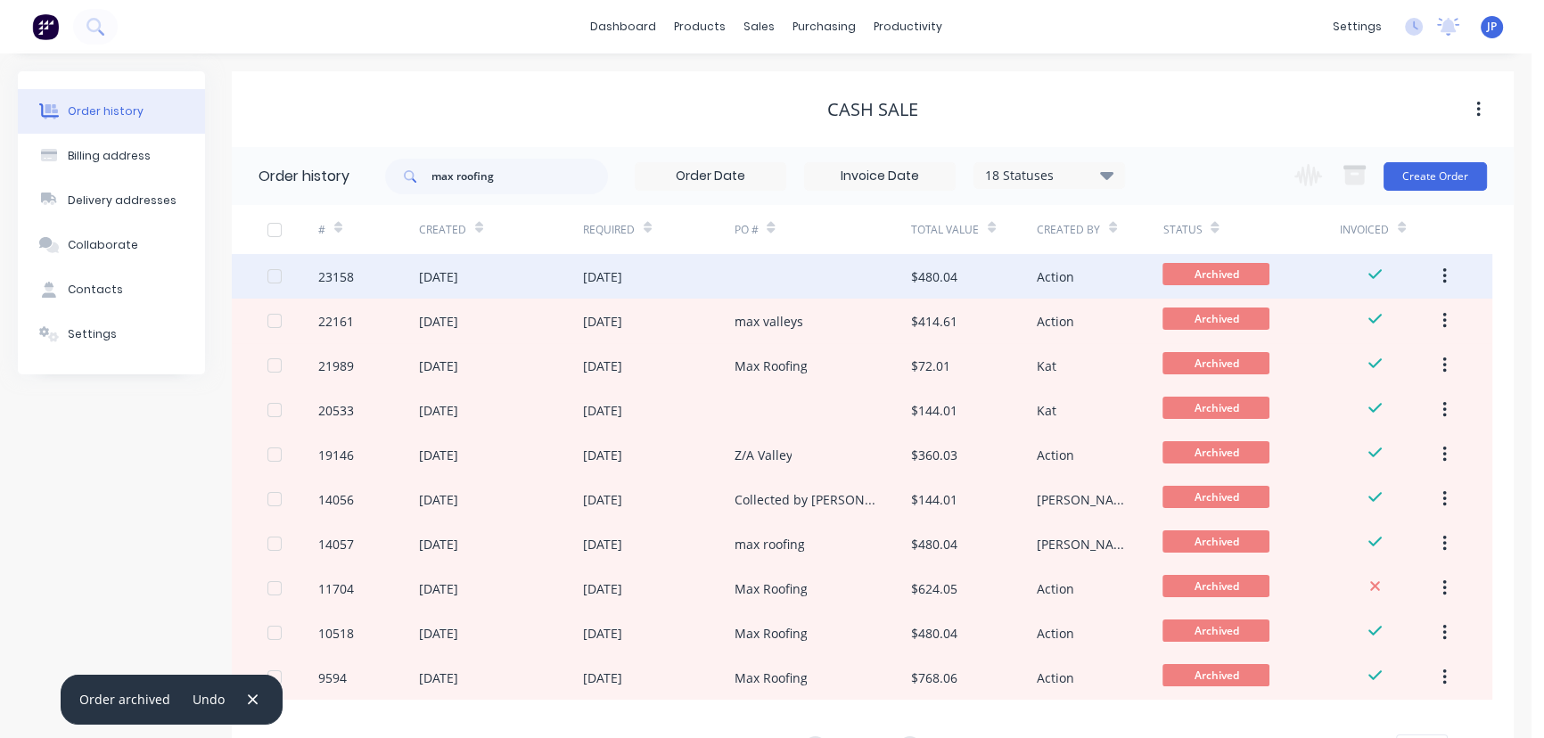
click at [458, 273] on div "[DATE]" at bounding box center [438, 276] width 39 height 19
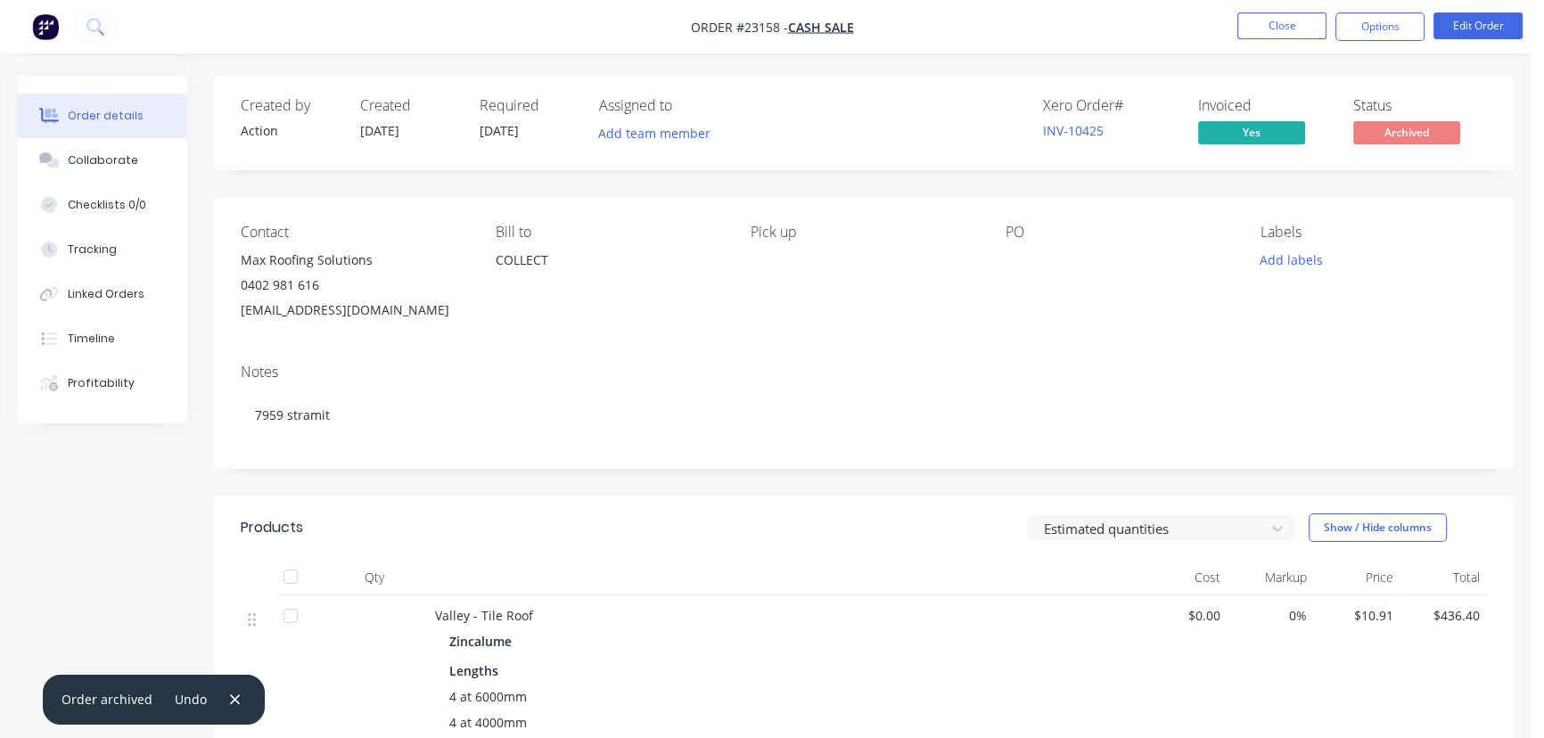
drag, startPoint x: 456, startPoint y: 311, endPoint x: 211, endPoint y: 297, distance: 244.7
click at [211, 297] on div "Order details Collaborate Checklists 0/0 Tracking Linked Orders Timeline Profit…" at bounding box center [766, 581] width 1532 height 1011
click at [586, 368] on div "Notes" at bounding box center [864, 372] width 1246 height 17
drag, startPoint x: 445, startPoint y: 309, endPoint x: 209, endPoint y: 282, distance: 237.9
click at [209, 282] on div "Order details Collaborate Checklists 0/0 Tracking Linked Orders Timeline Profit…" at bounding box center [766, 581] width 1532 height 1011
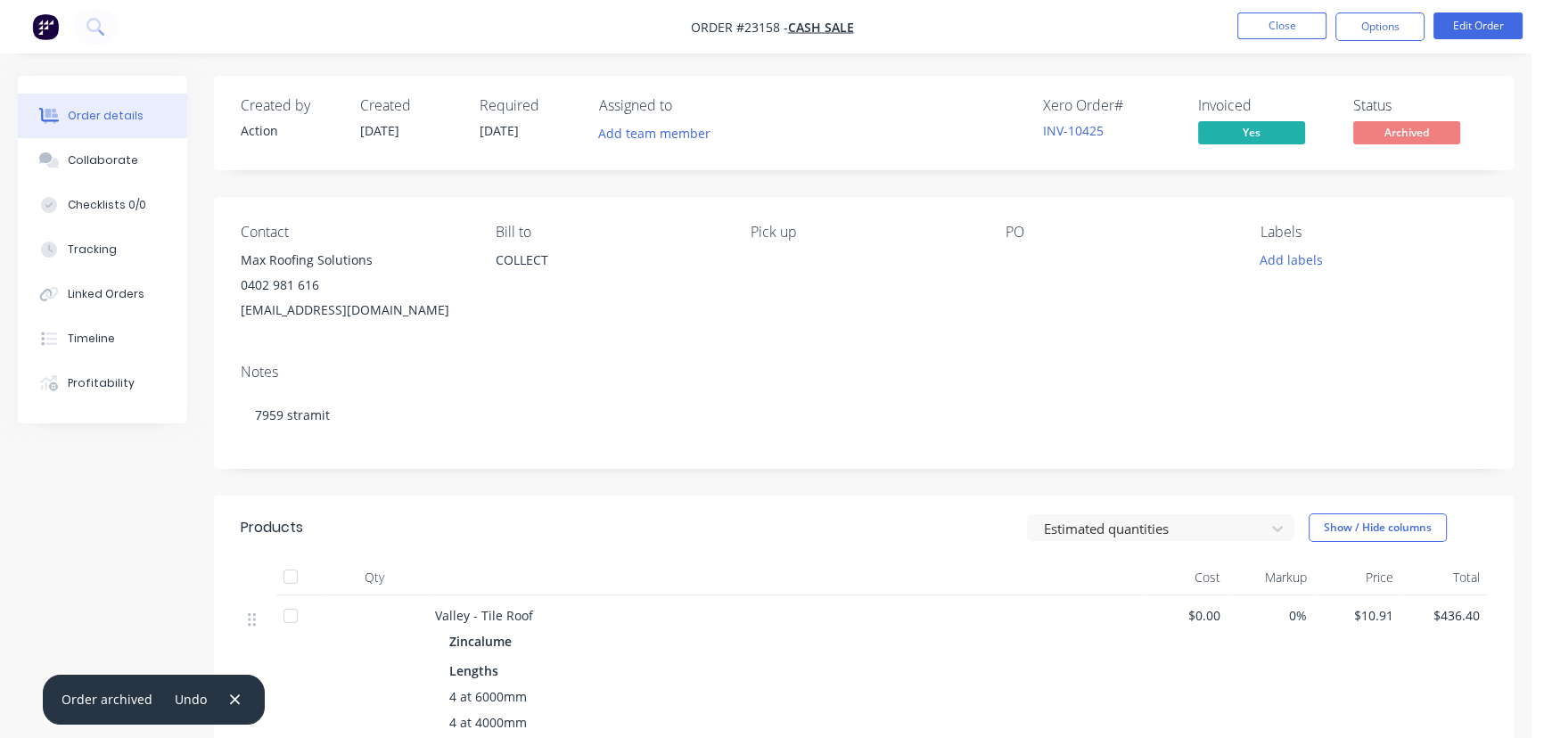
click at [497, 332] on div "Contact Max Roofing Solutions 0402 981 616 [EMAIL_ADDRESS][DOMAIN_NAME] [PERSON…" at bounding box center [864, 273] width 1300 height 152
drag, startPoint x: 438, startPoint y: 311, endPoint x: 236, endPoint y: 269, distance: 205.8
click at [236, 269] on div "Contact Max Roofing Solutions 0402 981 616 [EMAIL_ADDRESS][DOMAIN_NAME] [PERSON…" at bounding box center [864, 273] width 1300 height 152
copy div "Max Roofing Solutions 0402 981 616 [EMAIL_ADDRESS][DOMAIN_NAME]"
click at [1267, 20] on button "Close" at bounding box center [1281, 25] width 89 height 27
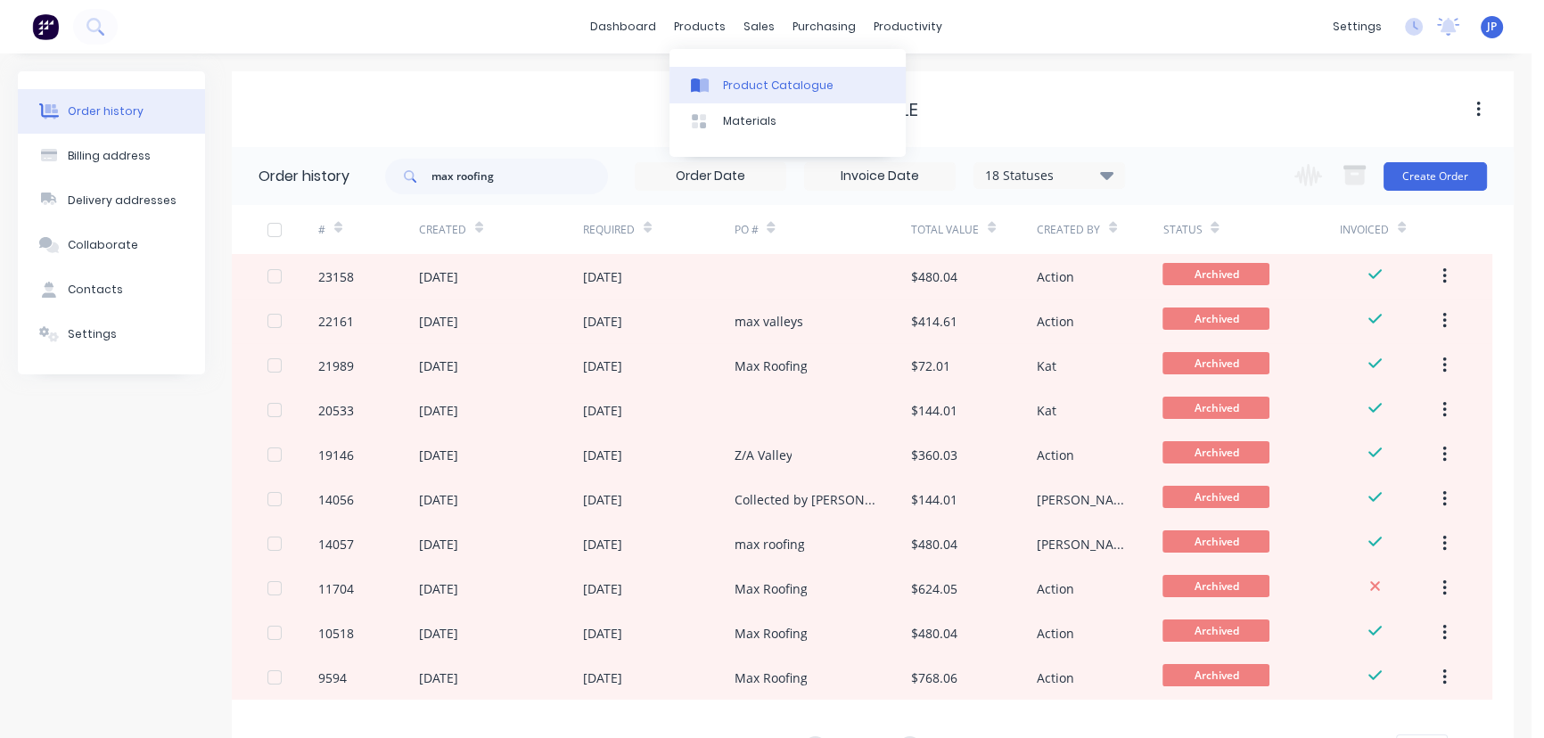
click at [745, 85] on div "Product Catalogue" at bounding box center [778, 86] width 111 height 16
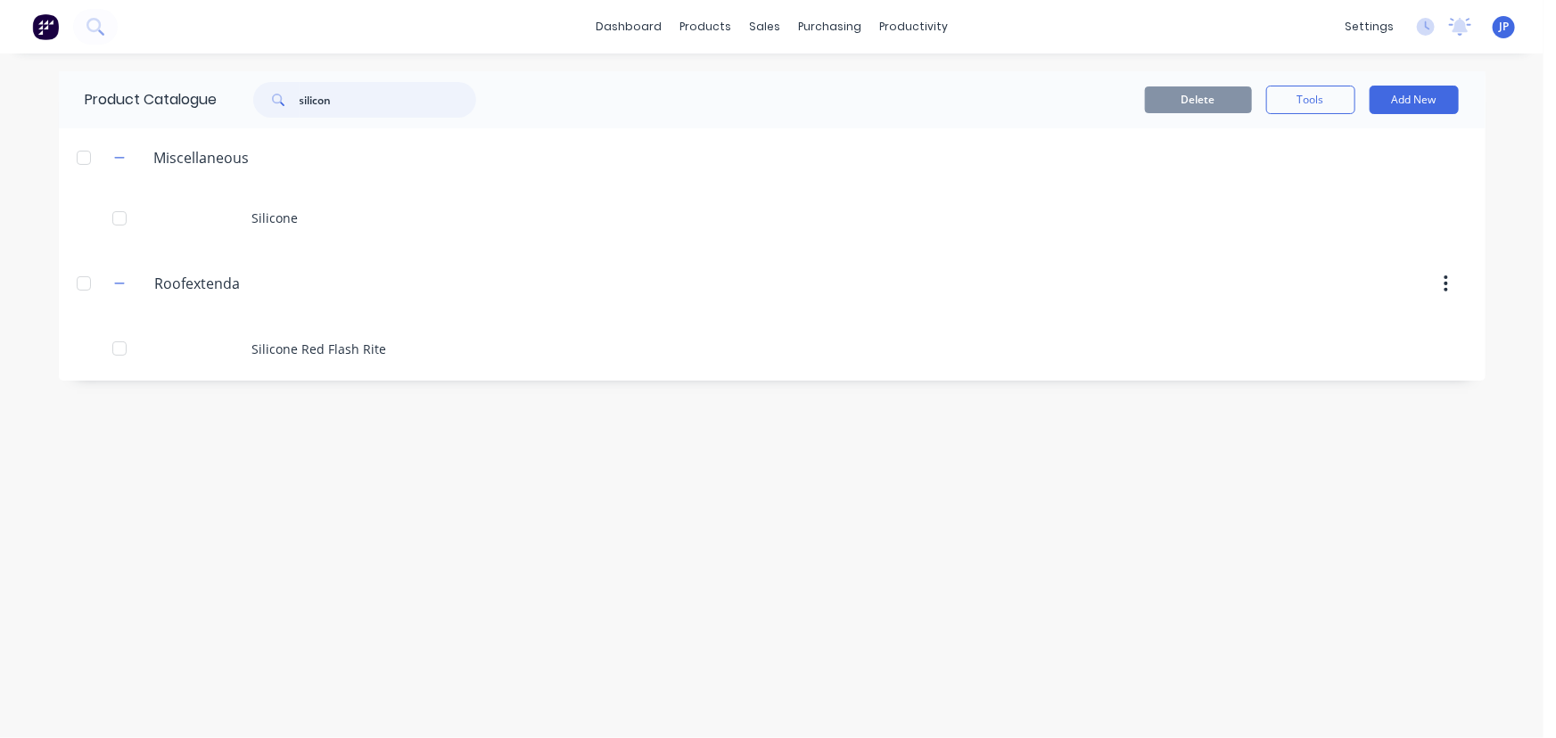
drag, startPoint x: 339, startPoint y: 102, endPoint x: 253, endPoint y: 98, distance: 85.7
click at [253, 98] on div "silicon" at bounding box center [355, 100] width 241 height 36
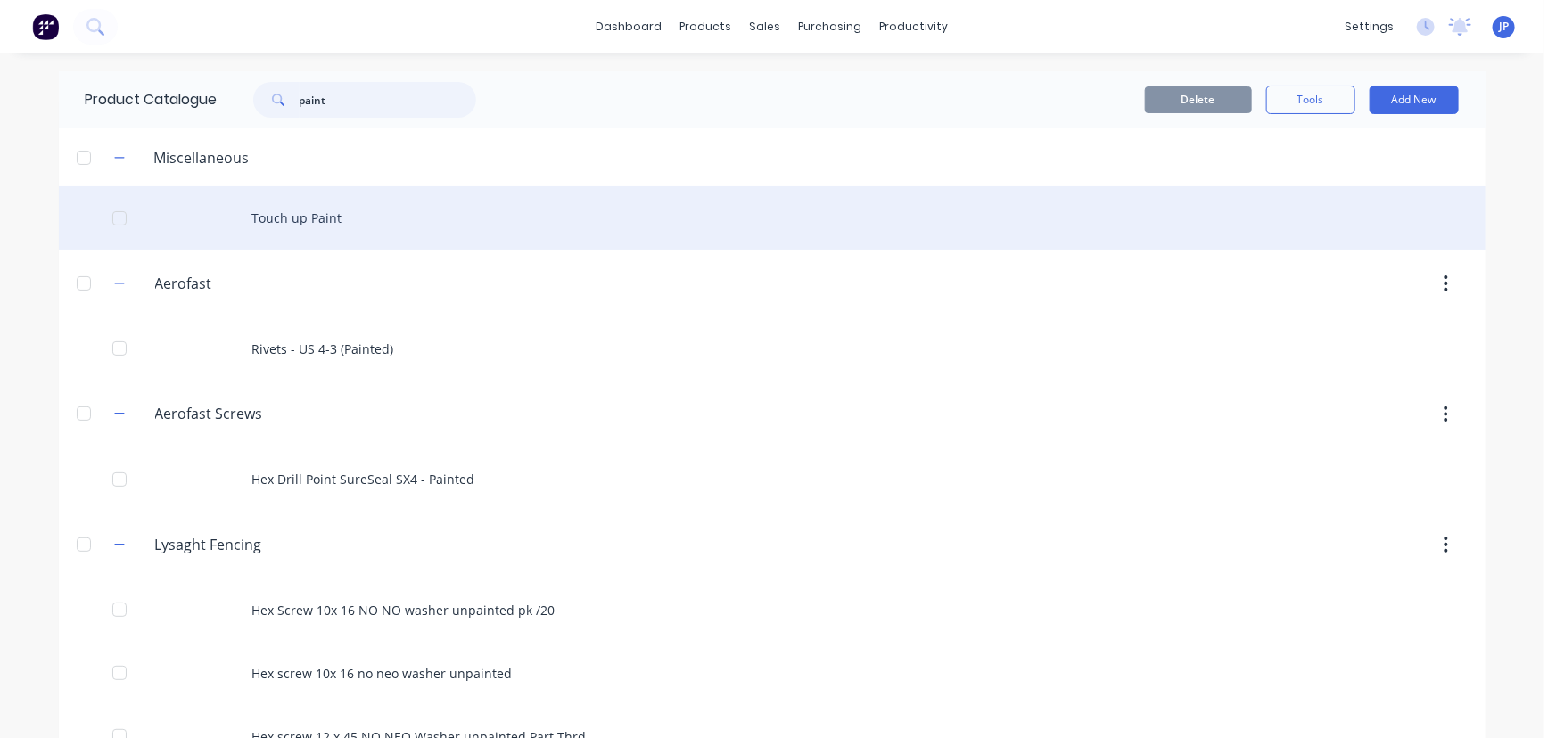
type input "paint"
click at [290, 213] on div "Touch up Paint" at bounding box center [772, 217] width 1426 height 63
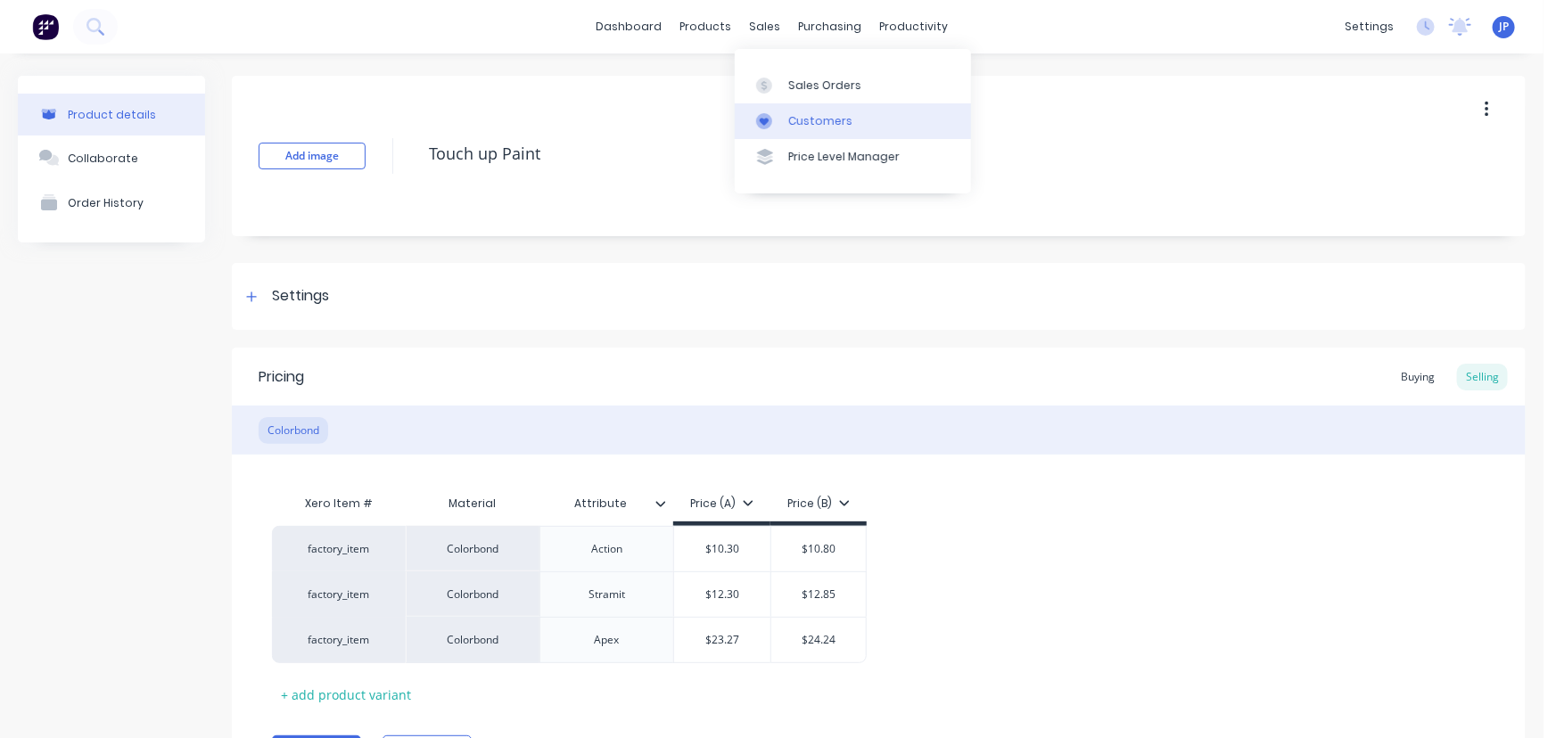
click at [801, 111] on link "Customers" at bounding box center [853, 121] width 236 height 36
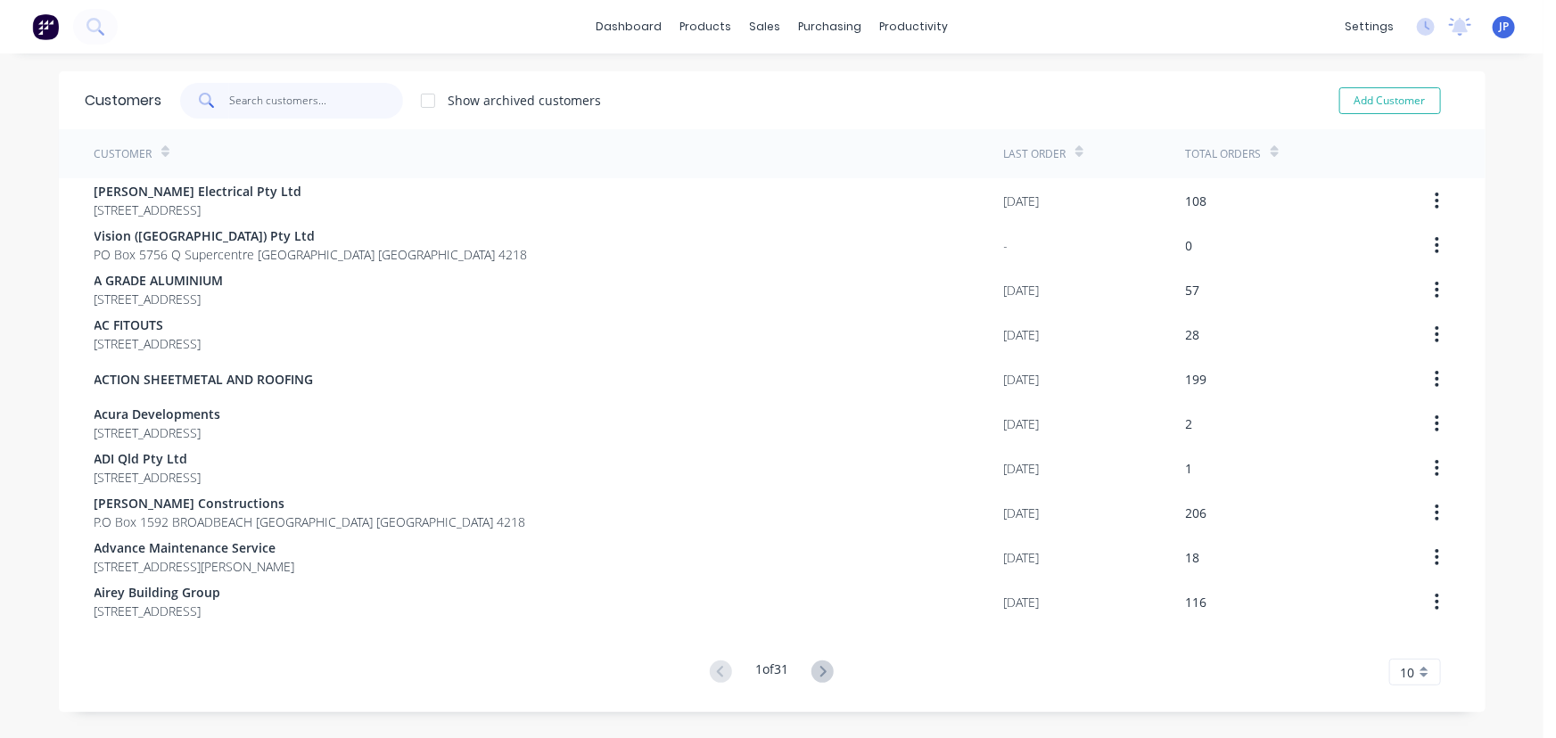
click at [271, 100] on input "text" at bounding box center [316, 101] width 174 height 36
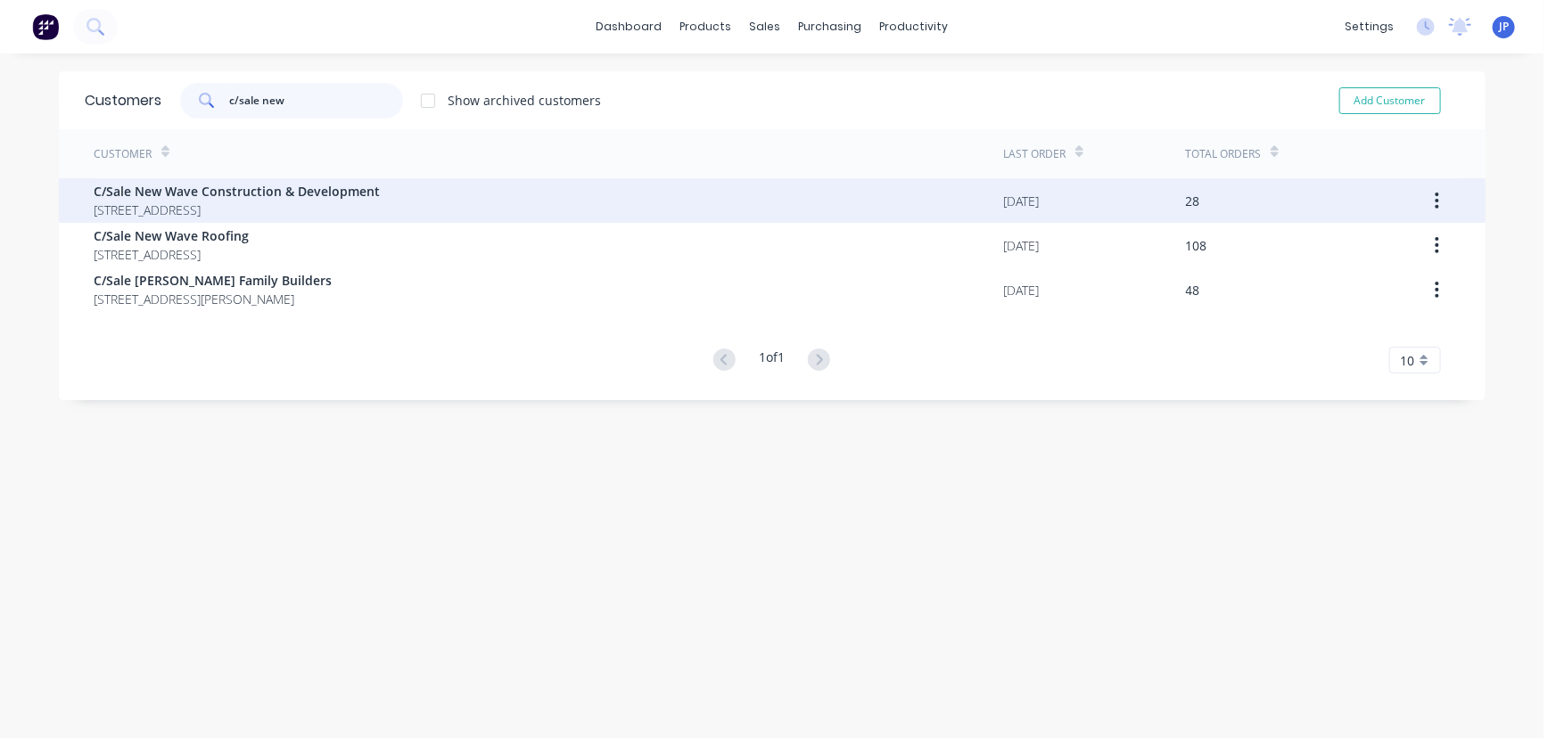
type input "c/sale new"
click at [240, 188] on span "C/Sale New Wave Construction & Development" at bounding box center [237, 191] width 286 height 19
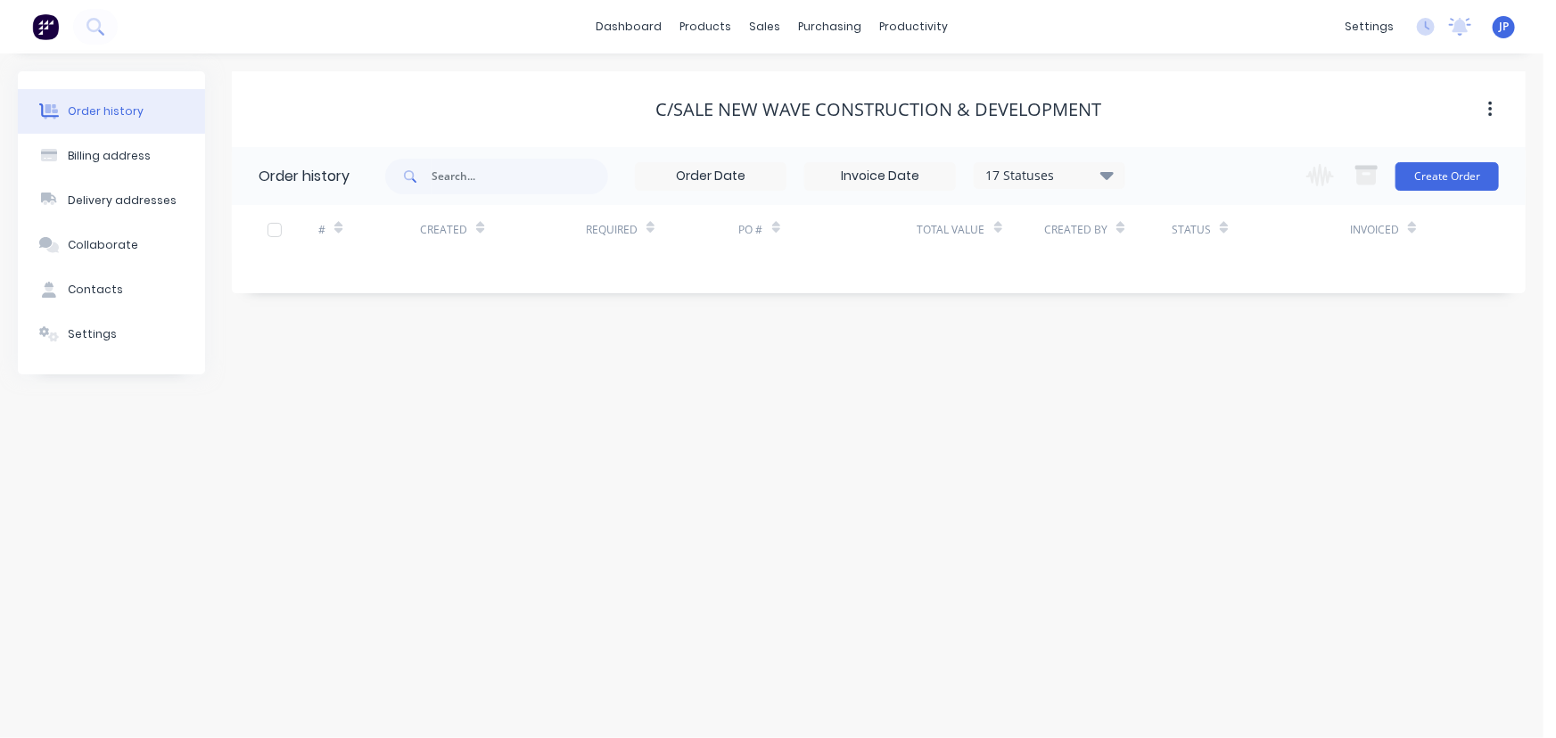
click at [1113, 176] on icon at bounding box center [1106, 174] width 13 height 21
click at [1196, 381] on label at bounding box center [1196, 381] width 0 height 0
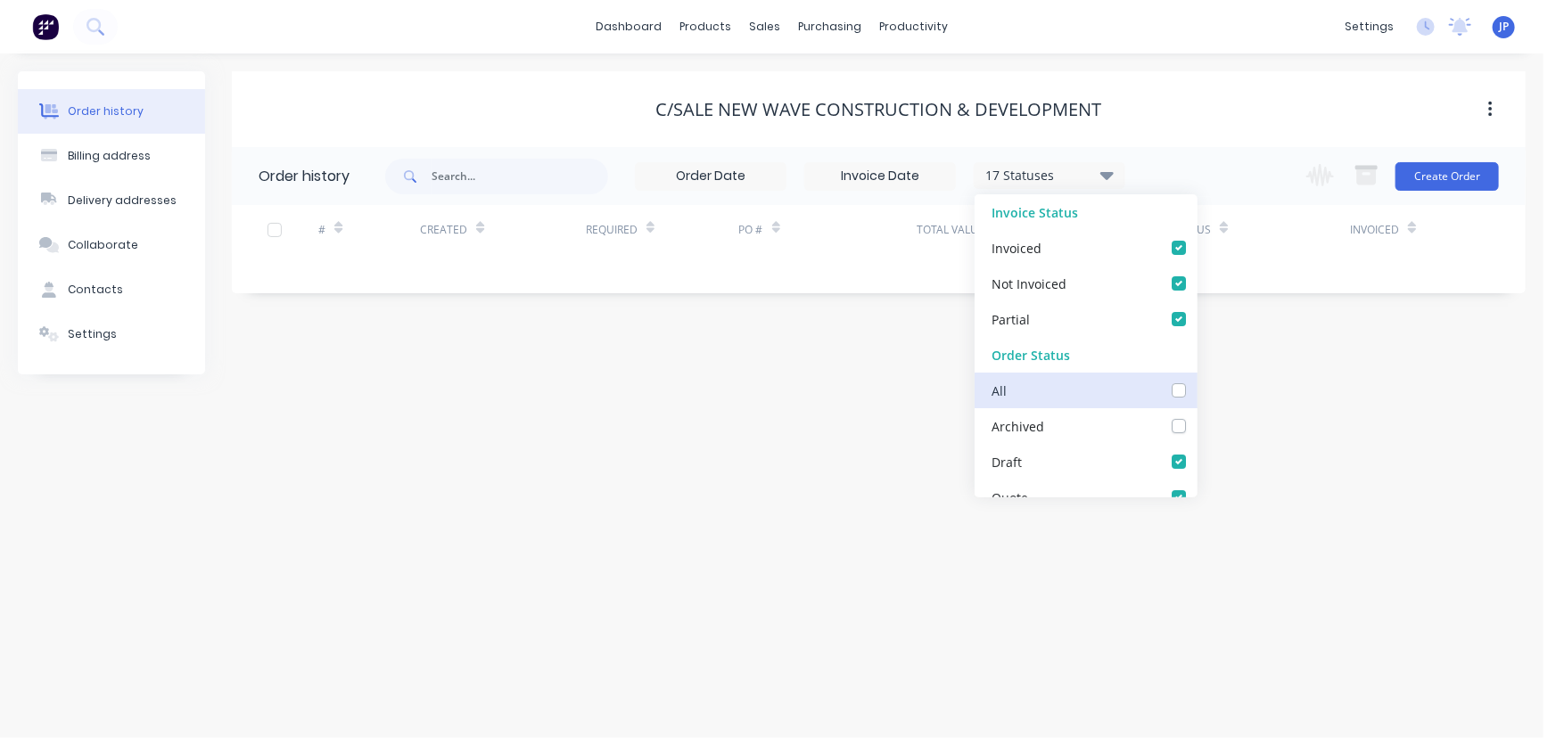
click at [1196, 391] on input "checkbox" at bounding box center [1203, 389] width 14 height 17
checkbox input "true"
click at [546, 194] on div "18 Statuses Invoice Status Invoiced Not Invoiced Partial Order Status All Archi…" at bounding box center [755, 176] width 740 height 58
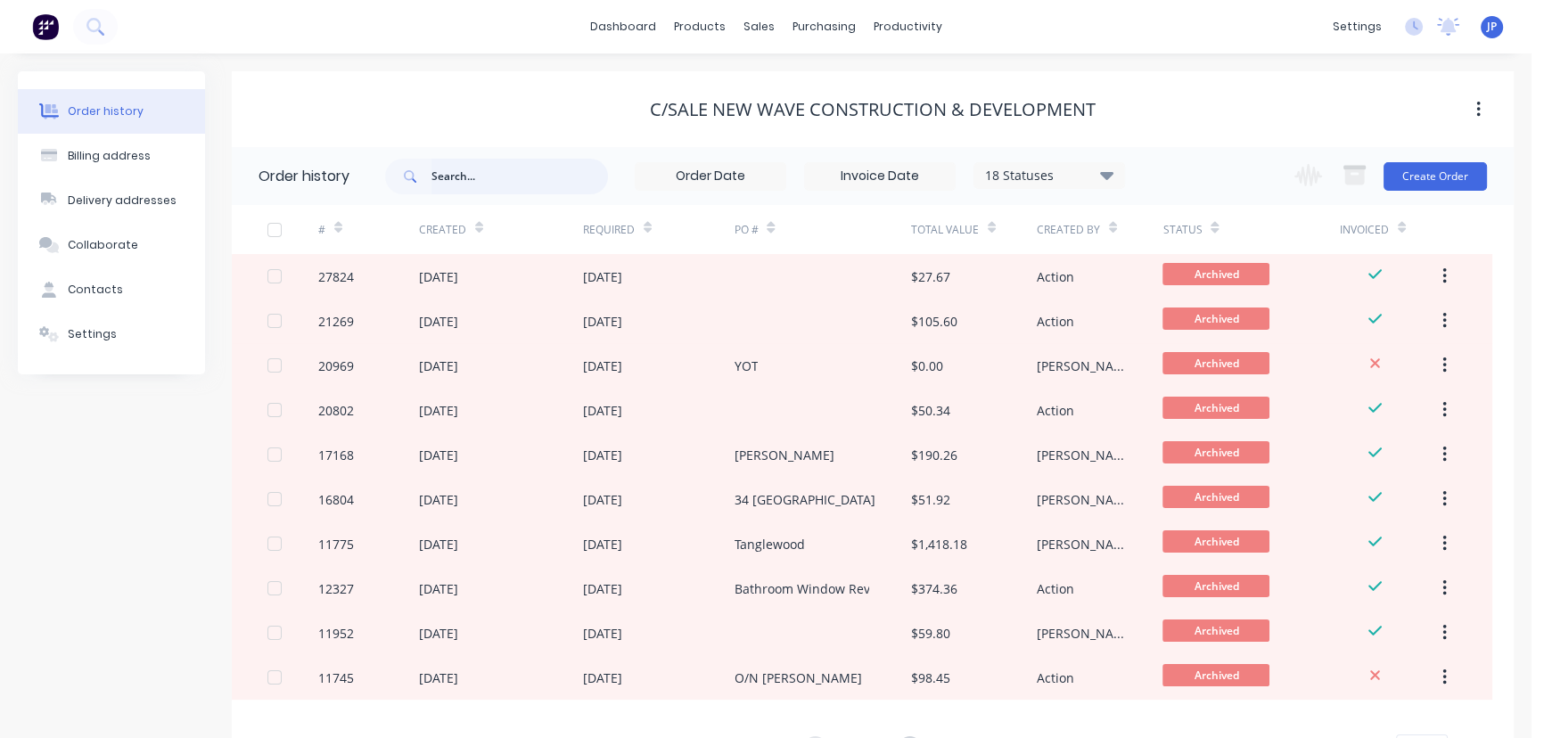
click at [456, 182] on input "text" at bounding box center [519, 177] width 177 height 36
type input "28699"
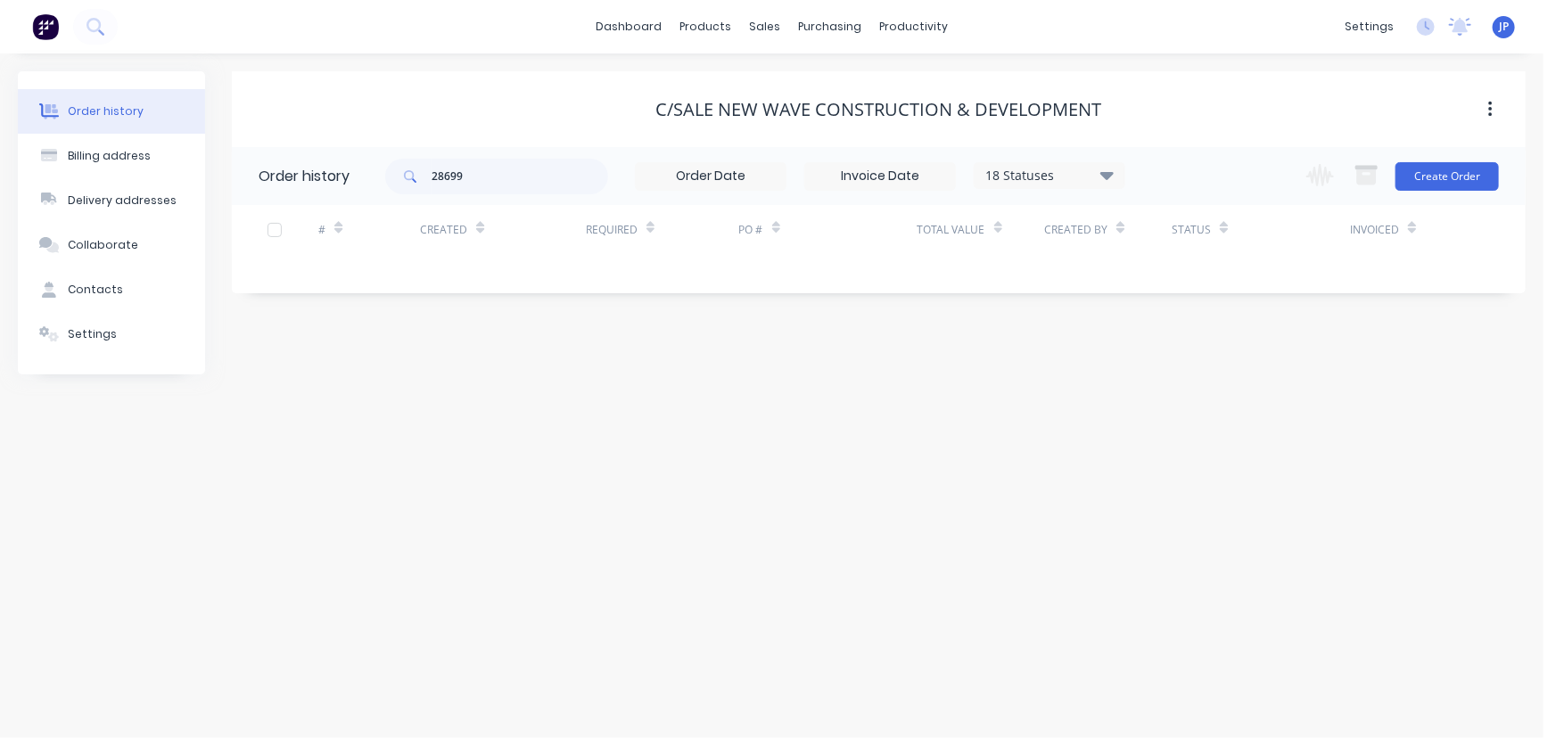
click at [1114, 180] on div "18 Statuses" at bounding box center [1049, 176] width 150 height 20
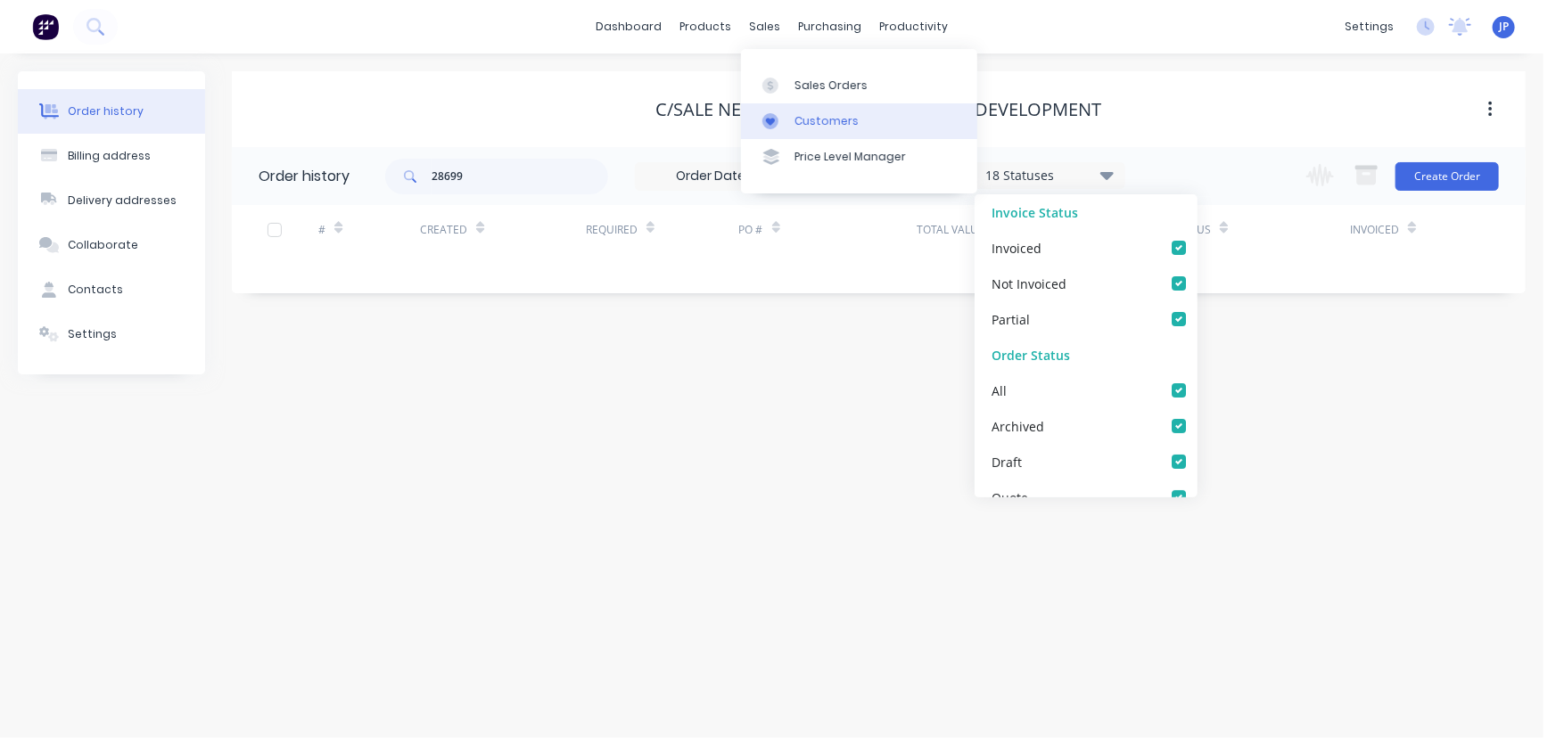
click at [801, 119] on div "Customers" at bounding box center [826, 121] width 64 height 16
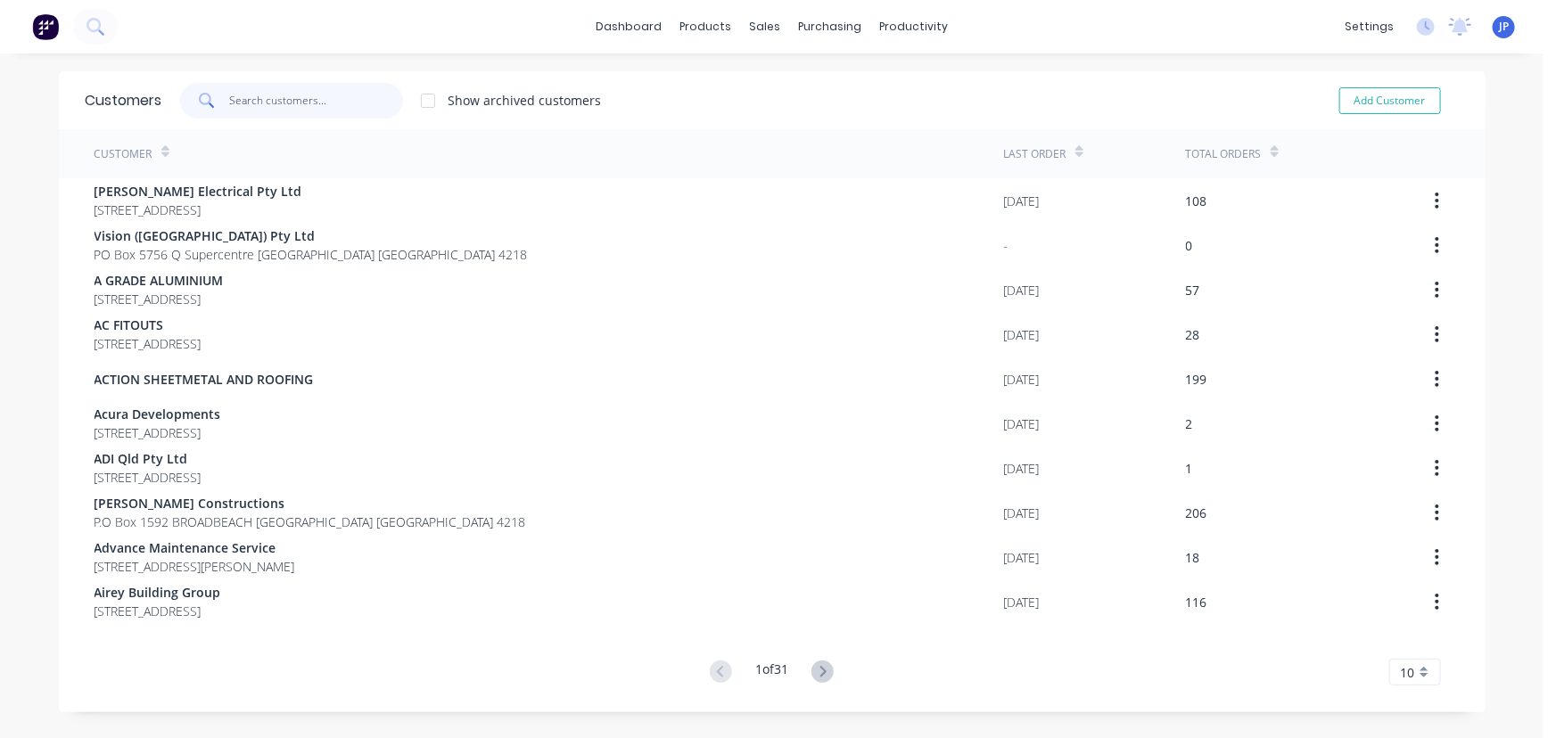
click at [294, 102] on input "text" at bounding box center [316, 101] width 174 height 36
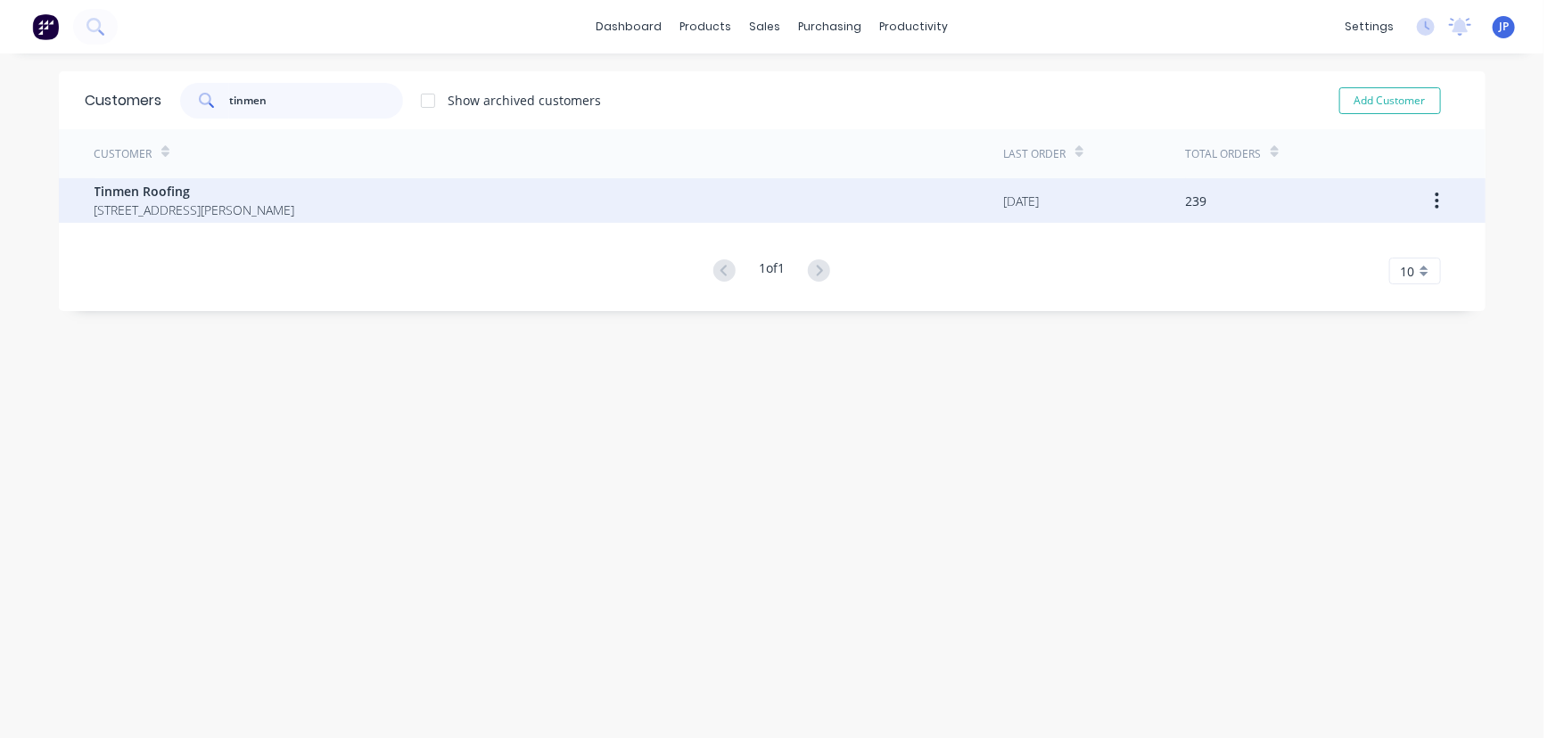
type input "tinmen"
click at [152, 201] on span "[STREET_ADDRESS][PERSON_NAME]" at bounding box center [194, 210] width 201 height 19
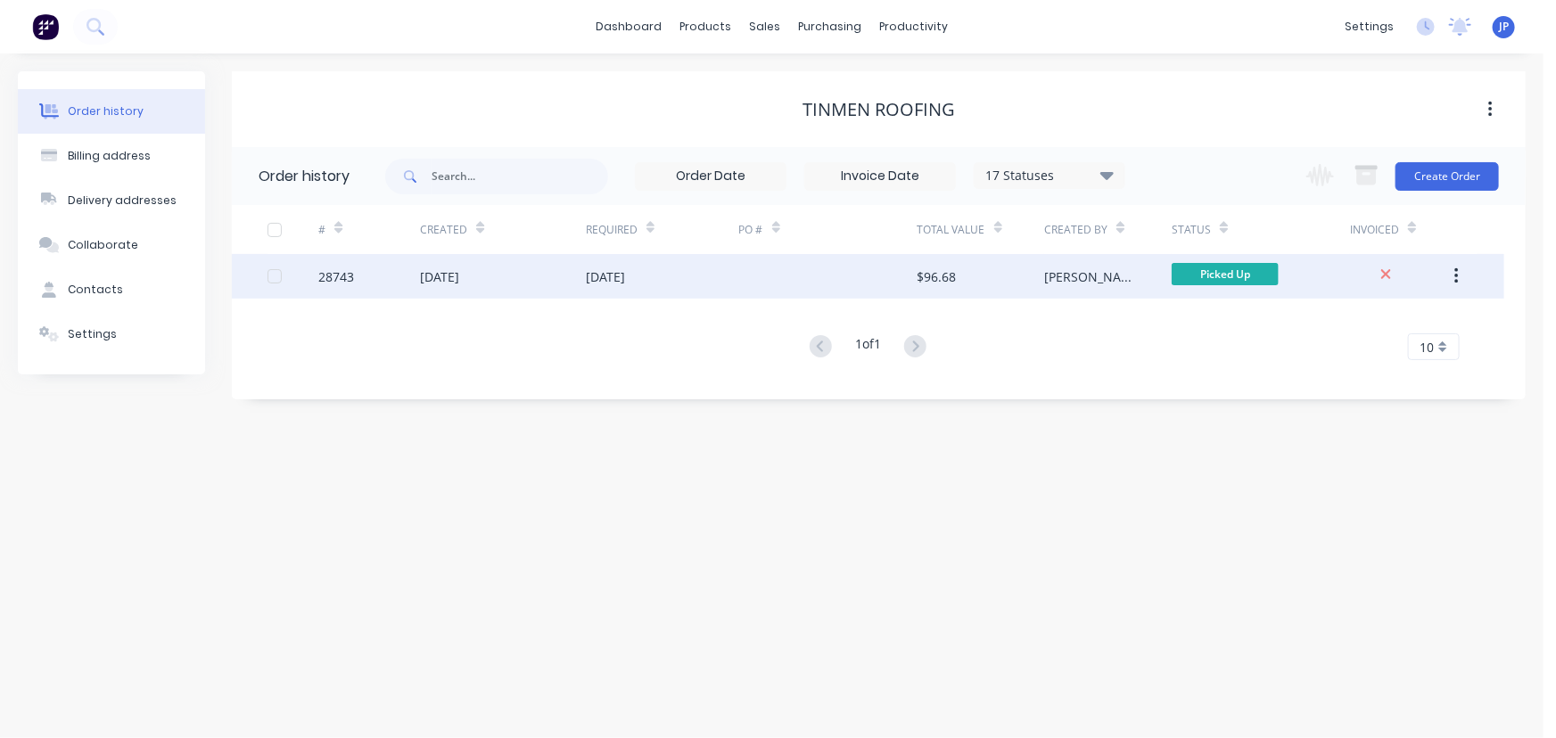
click at [336, 275] on div "28743" at bounding box center [336, 276] width 36 height 19
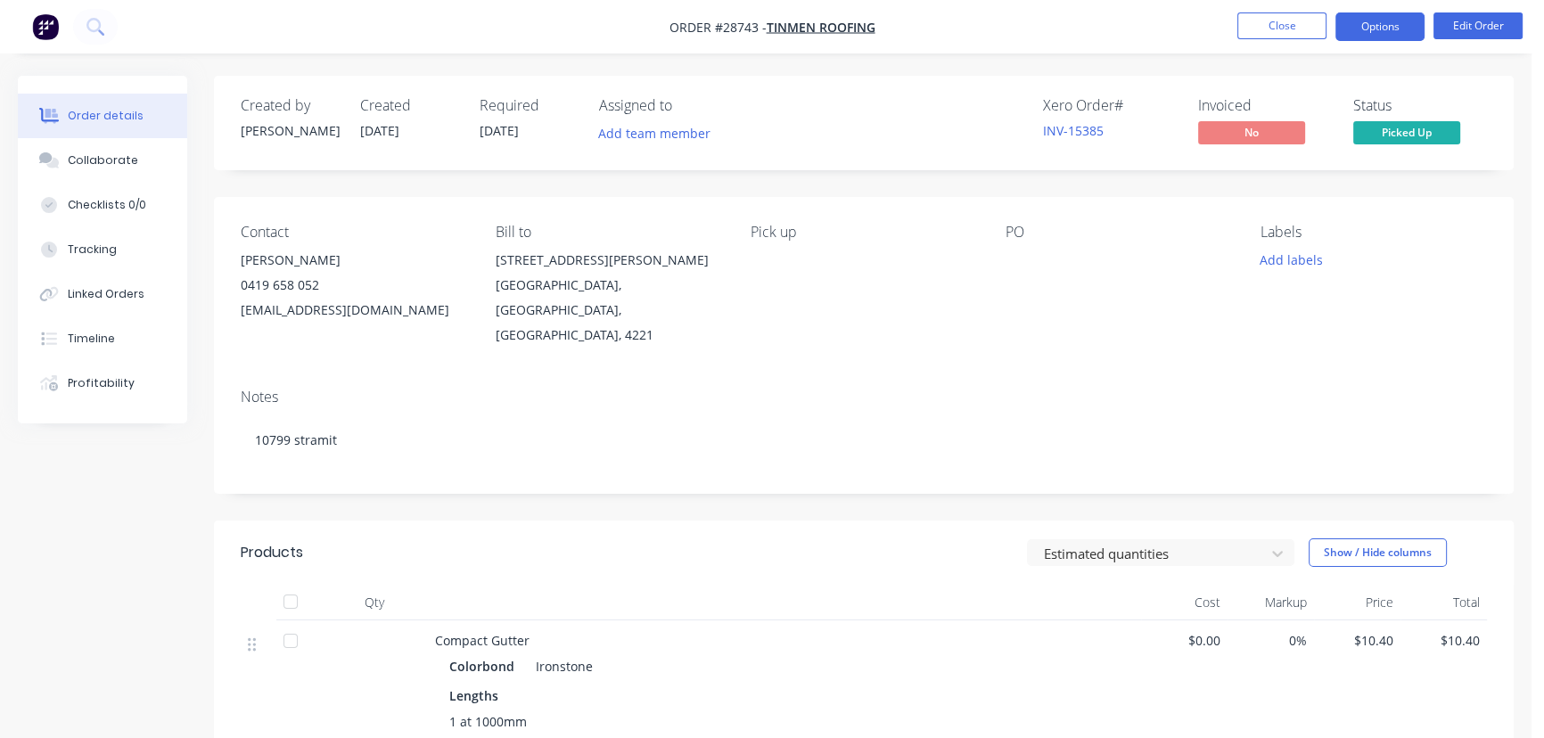
click at [1356, 31] on button "Options" at bounding box center [1379, 26] width 89 height 29
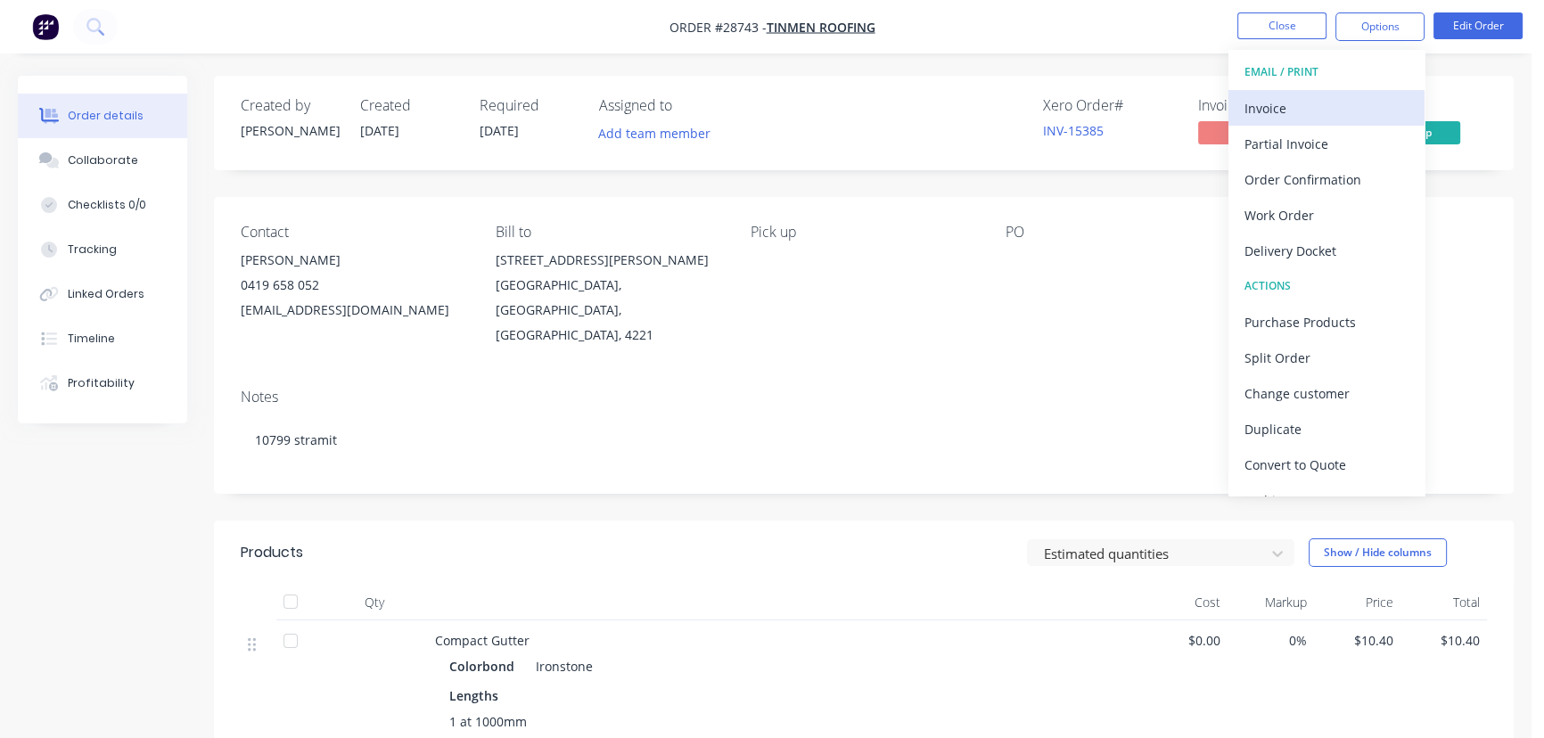
click at [1311, 106] on div "Invoice" at bounding box center [1327, 108] width 164 height 26
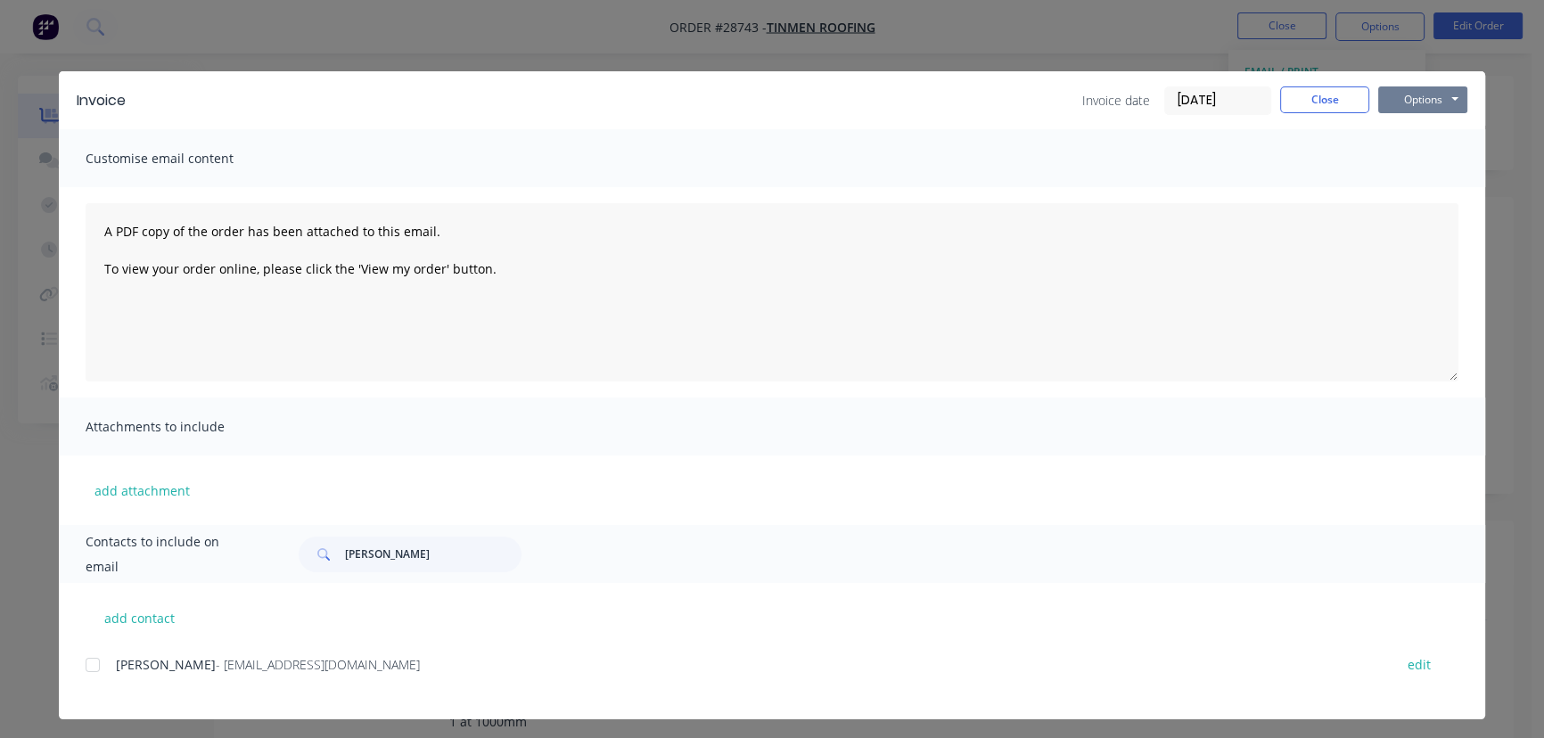
click at [1401, 102] on button "Options" at bounding box center [1422, 99] width 89 height 27
click at [1406, 157] on button "Print" at bounding box center [1435, 160] width 114 height 29
click at [1327, 101] on button "Close" at bounding box center [1324, 99] width 89 height 27
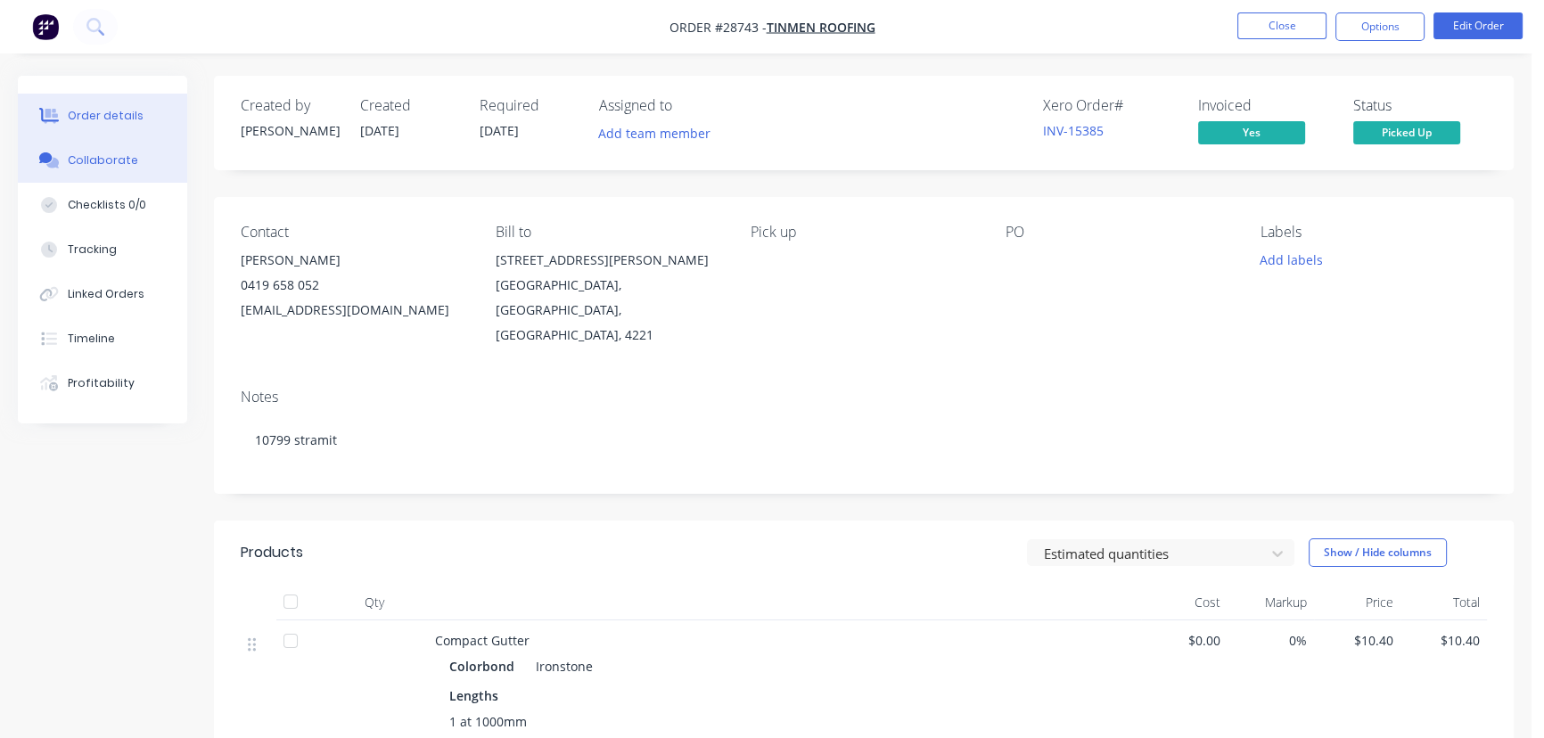
click at [127, 157] on div "Collaborate" at bounding box center [103, 160] width 70 height 16
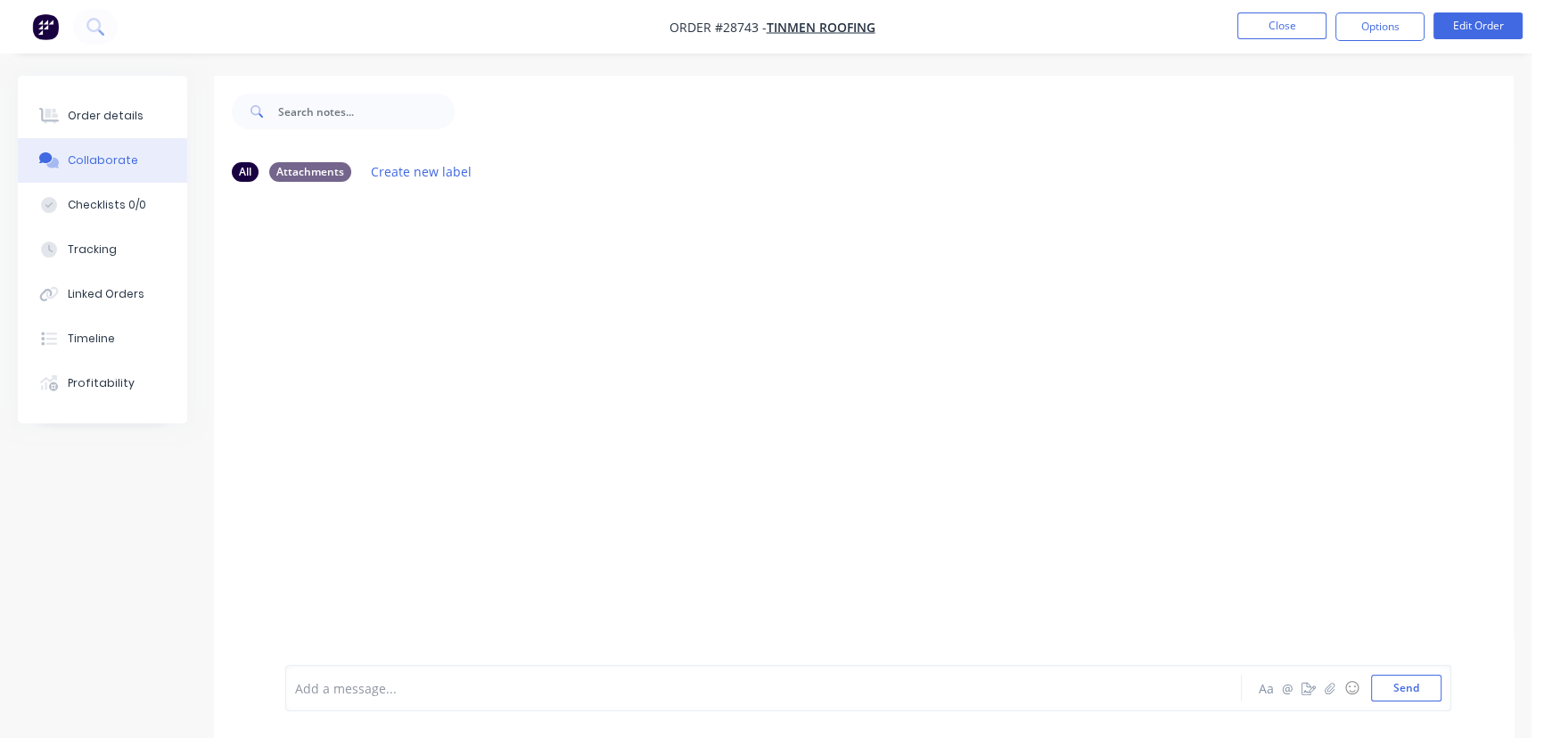
click at [359, 689] on div at bounding box center [725, 688] width 859 height 19
click at [1382, 685] on button "Send" at bounding box center [1406, 688] width 70 height 27
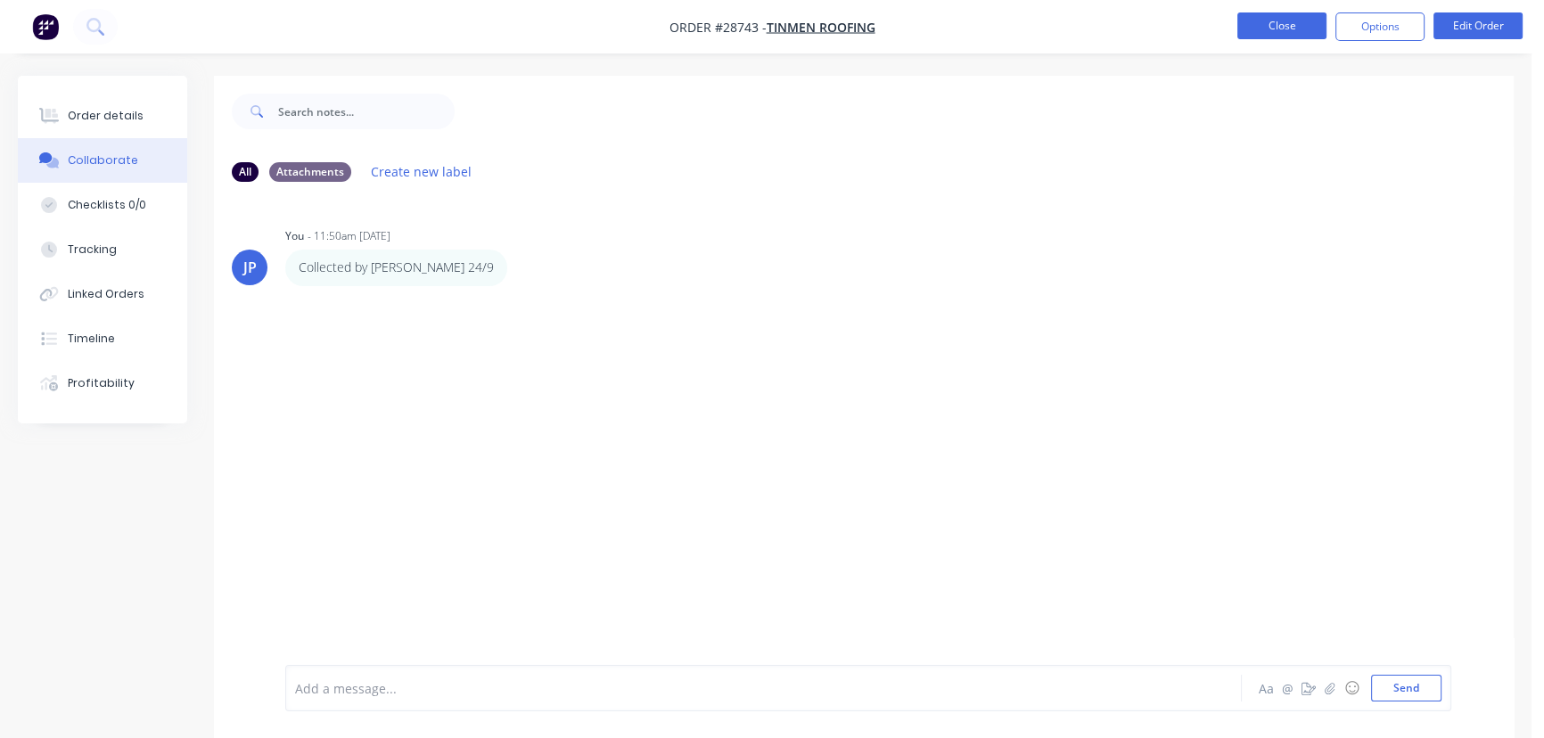
click at [1264, 28] on button "Close" at bounding box center [1281, 25] width 89 height 27
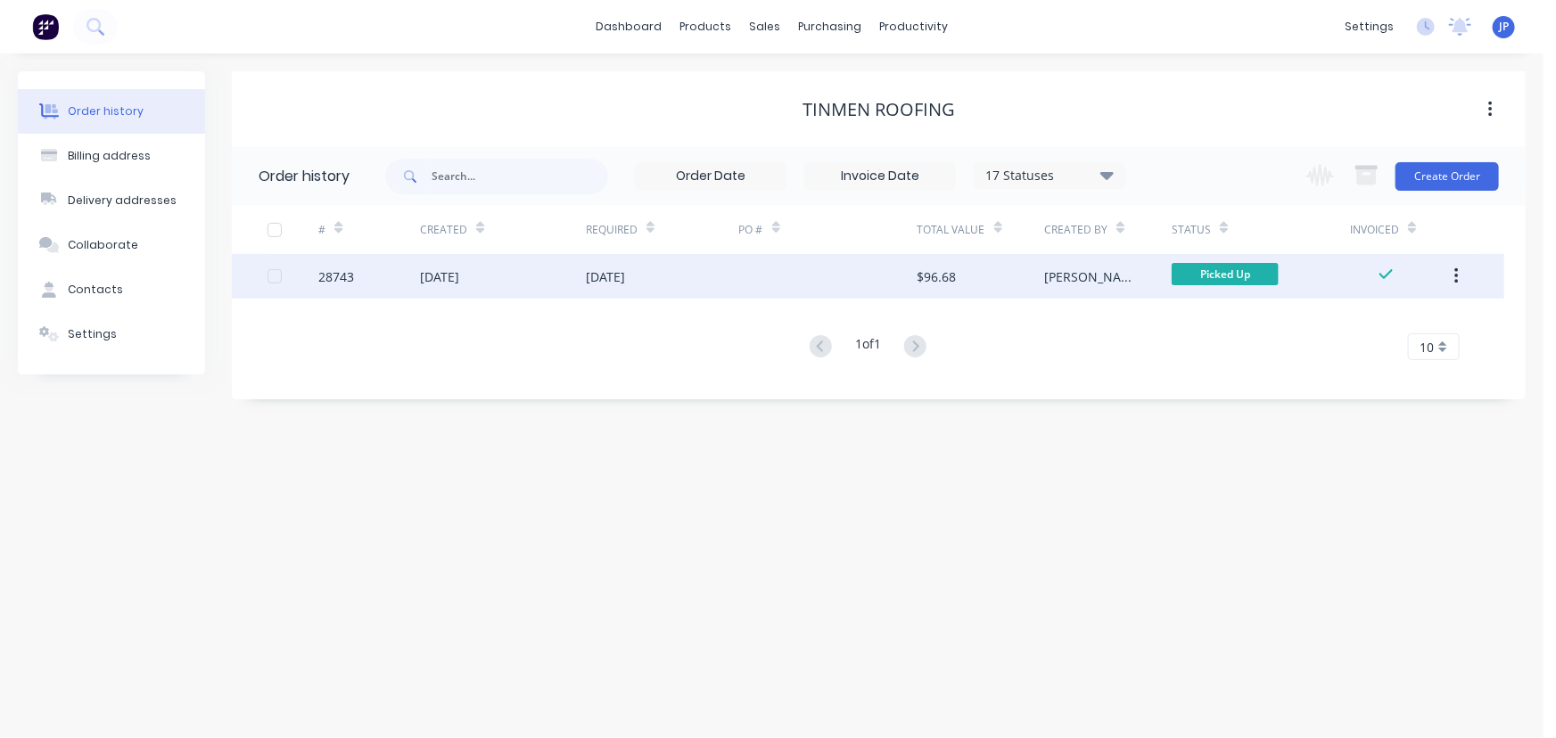
click at [1459, 275] on icon "button" at bounding box center [1456, 277] width 4 height 20
click at [1397, 320] on div "Archive" at bounding box center [1392, 323] width 137 height 26
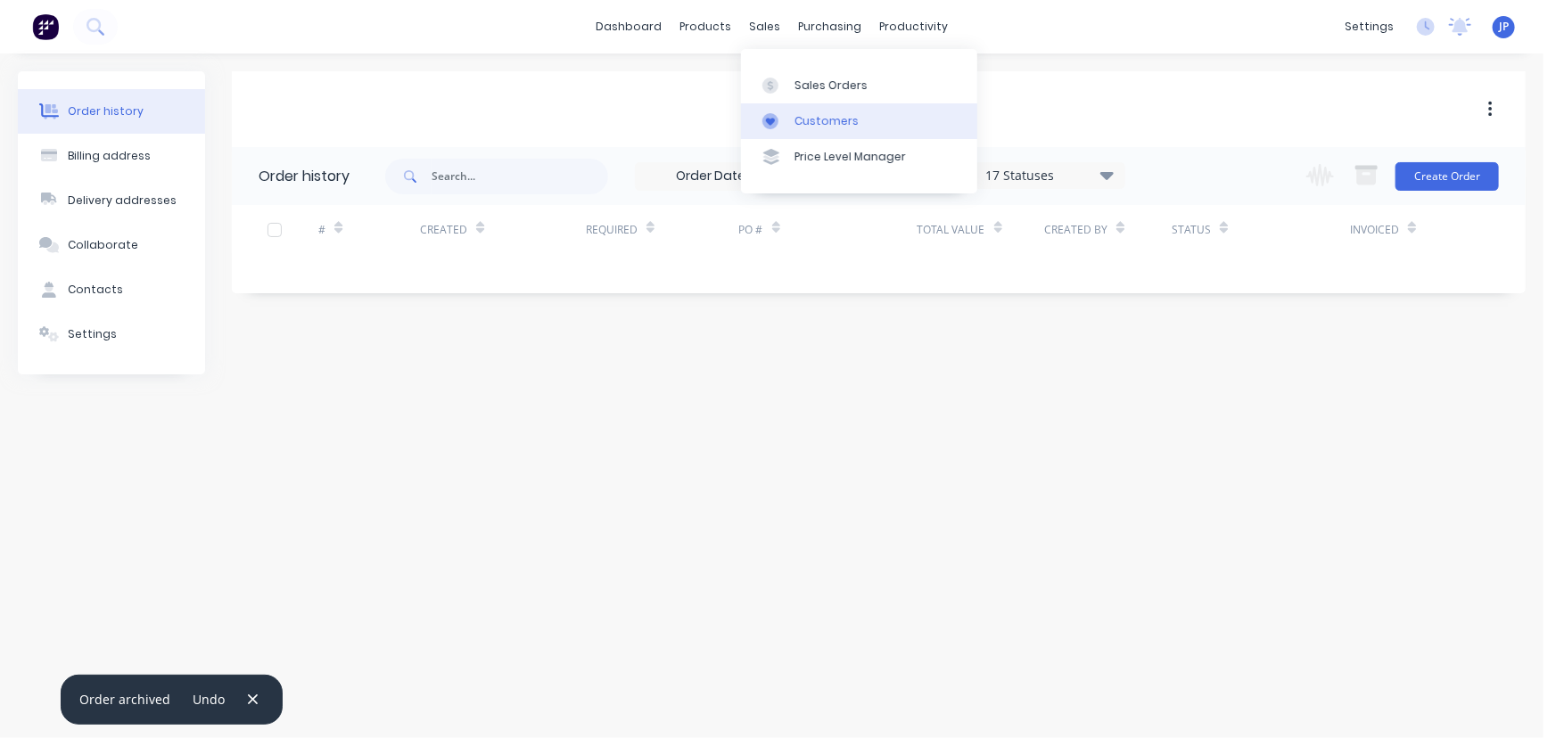
click at [807, 118] on div "Customers" at bounding box center [826, 121] width 64 height 16
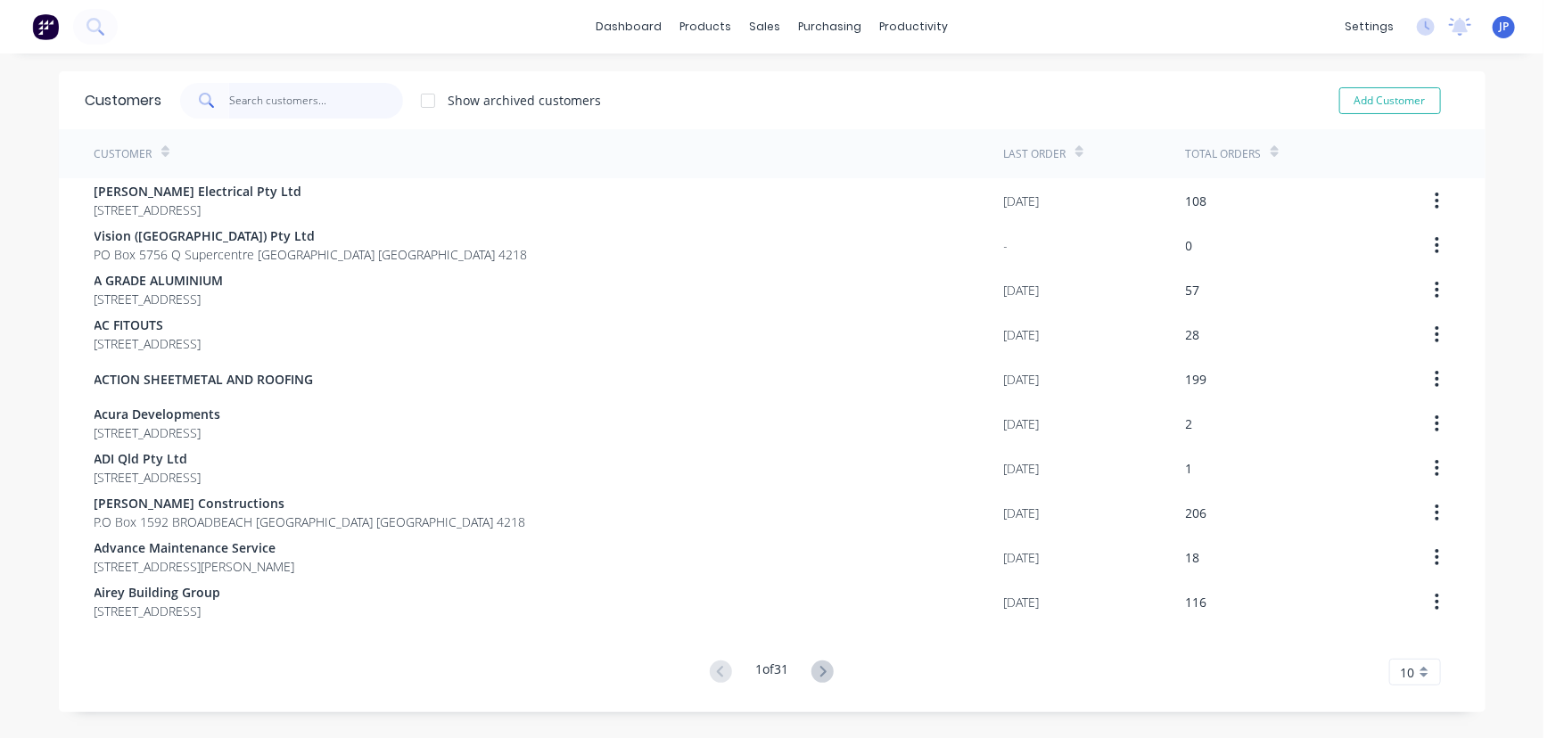
click at [357, 106] on input "text" at bounding box center [316, 101] width 174 height 36
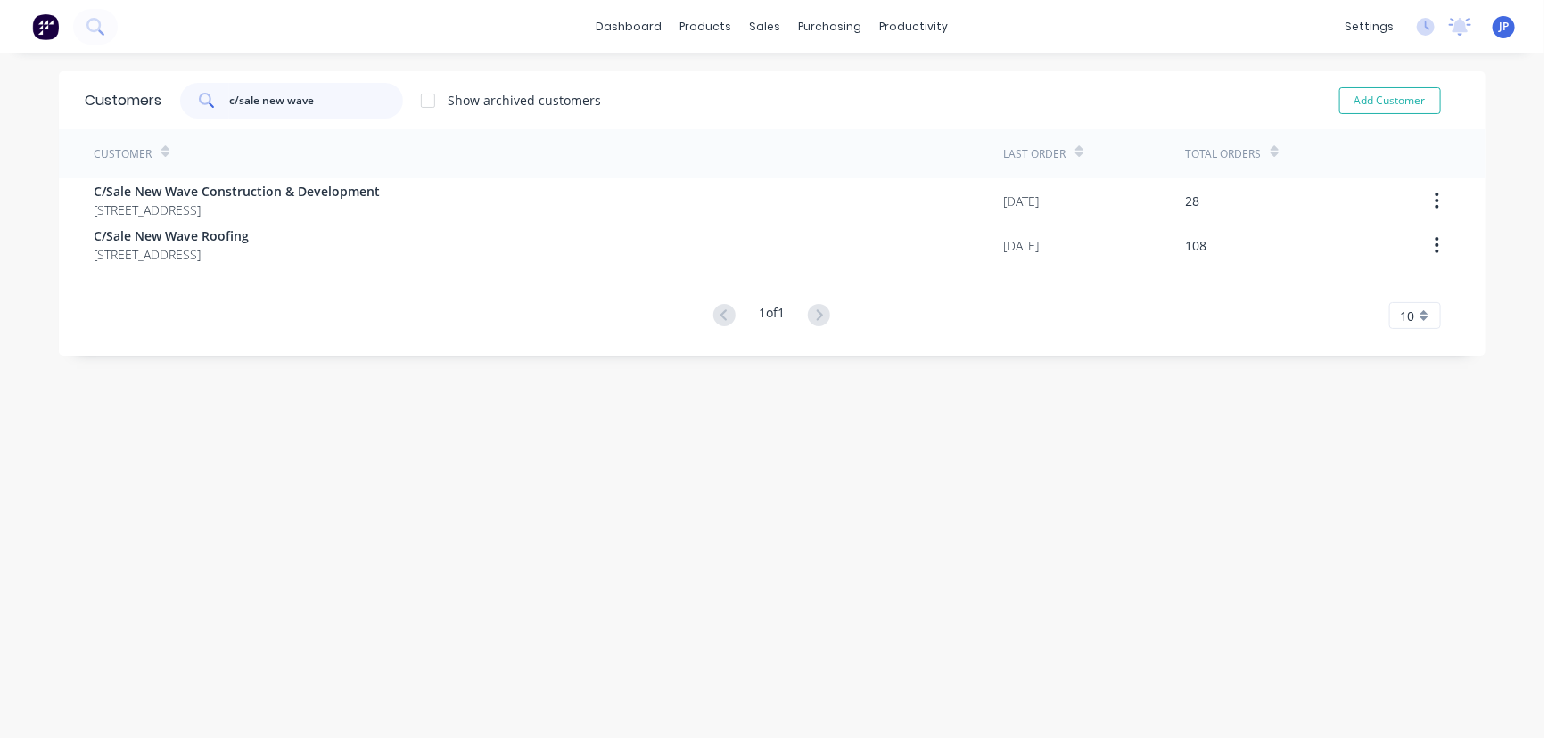
type input "c/sale new wave"
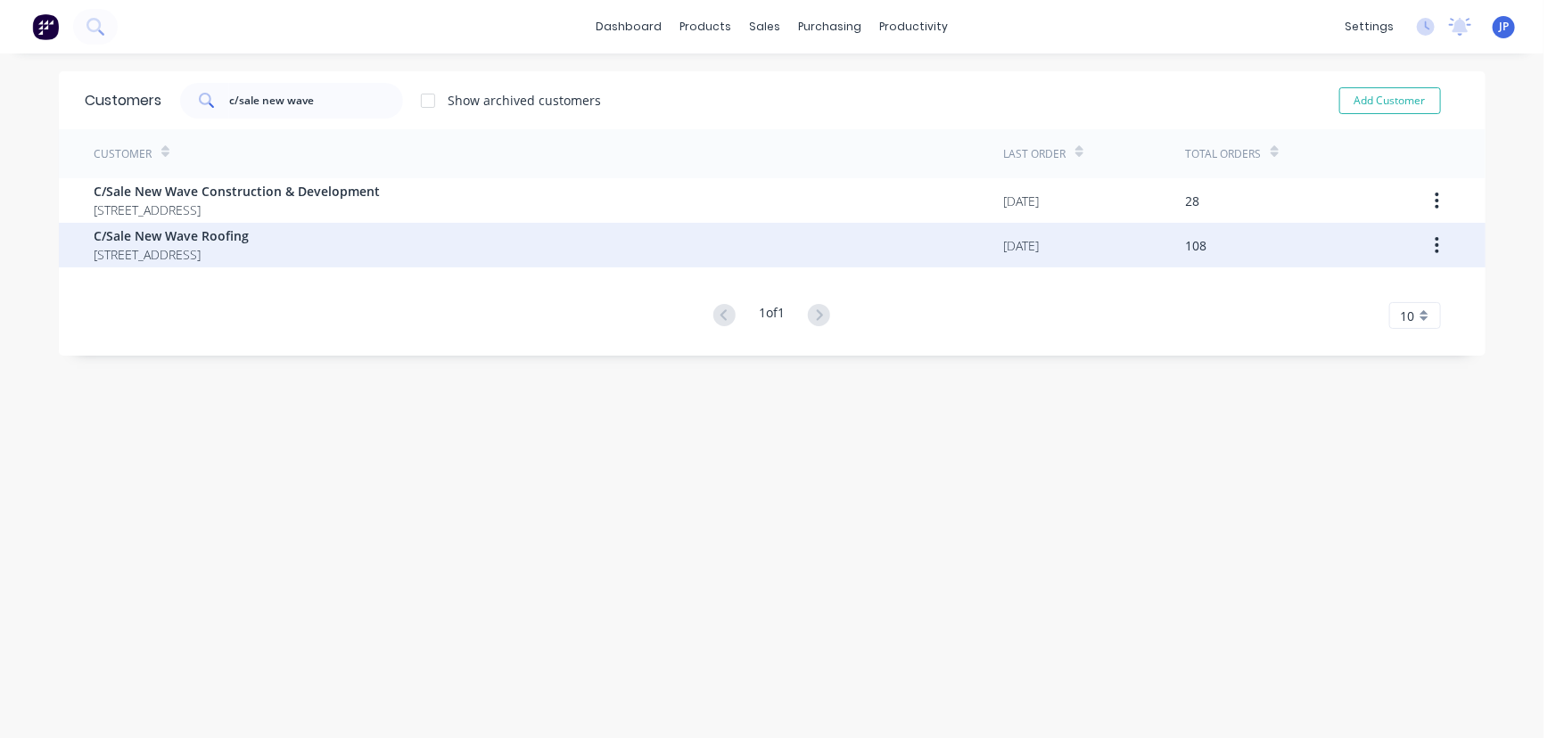
click at [186, 232] on span "C/Sale New Wave Roofing" at bounding box center [171, 235] width 155 height 19
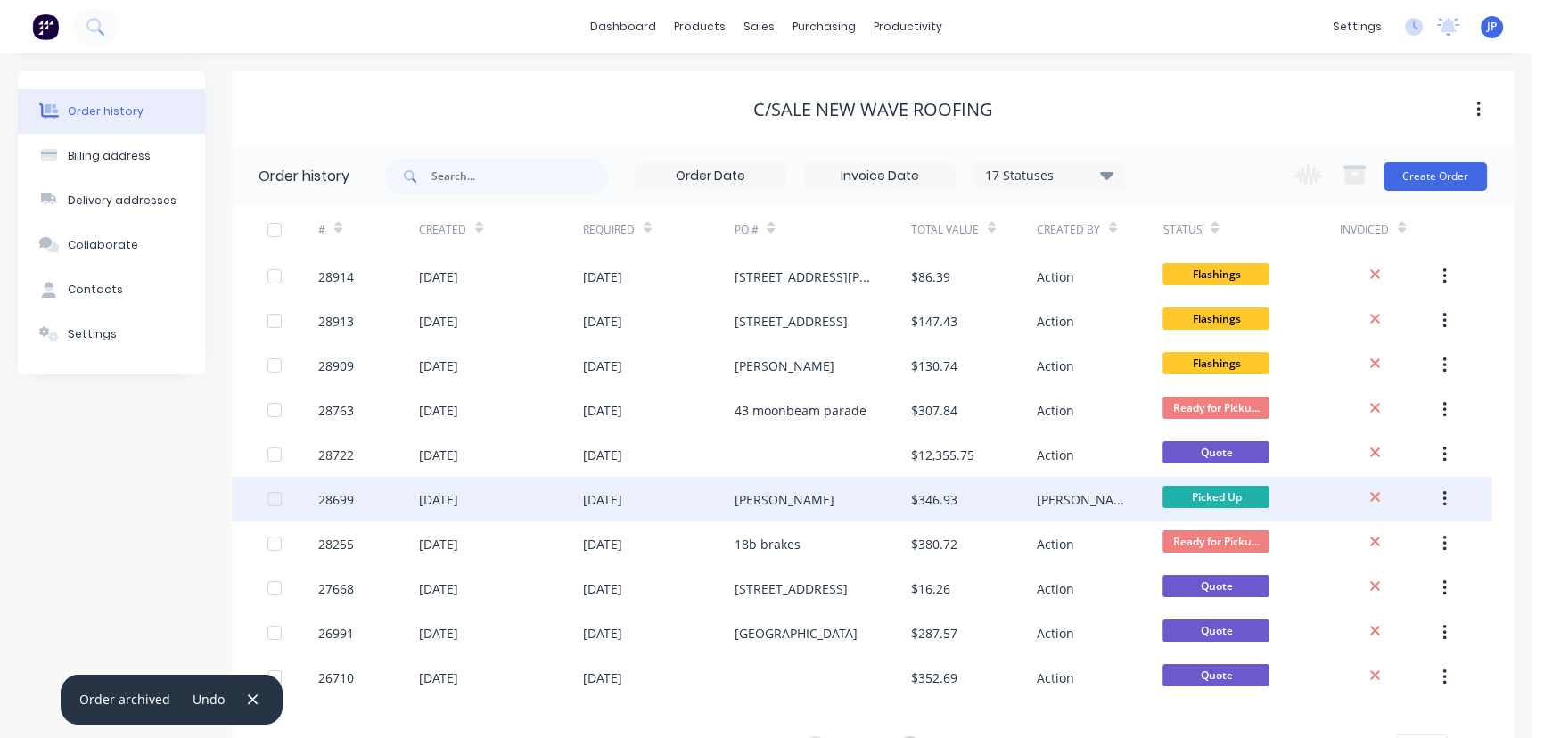
click at [526, 497] on div "[DATE]" at bounding box center [501, 499] width 164 height 45
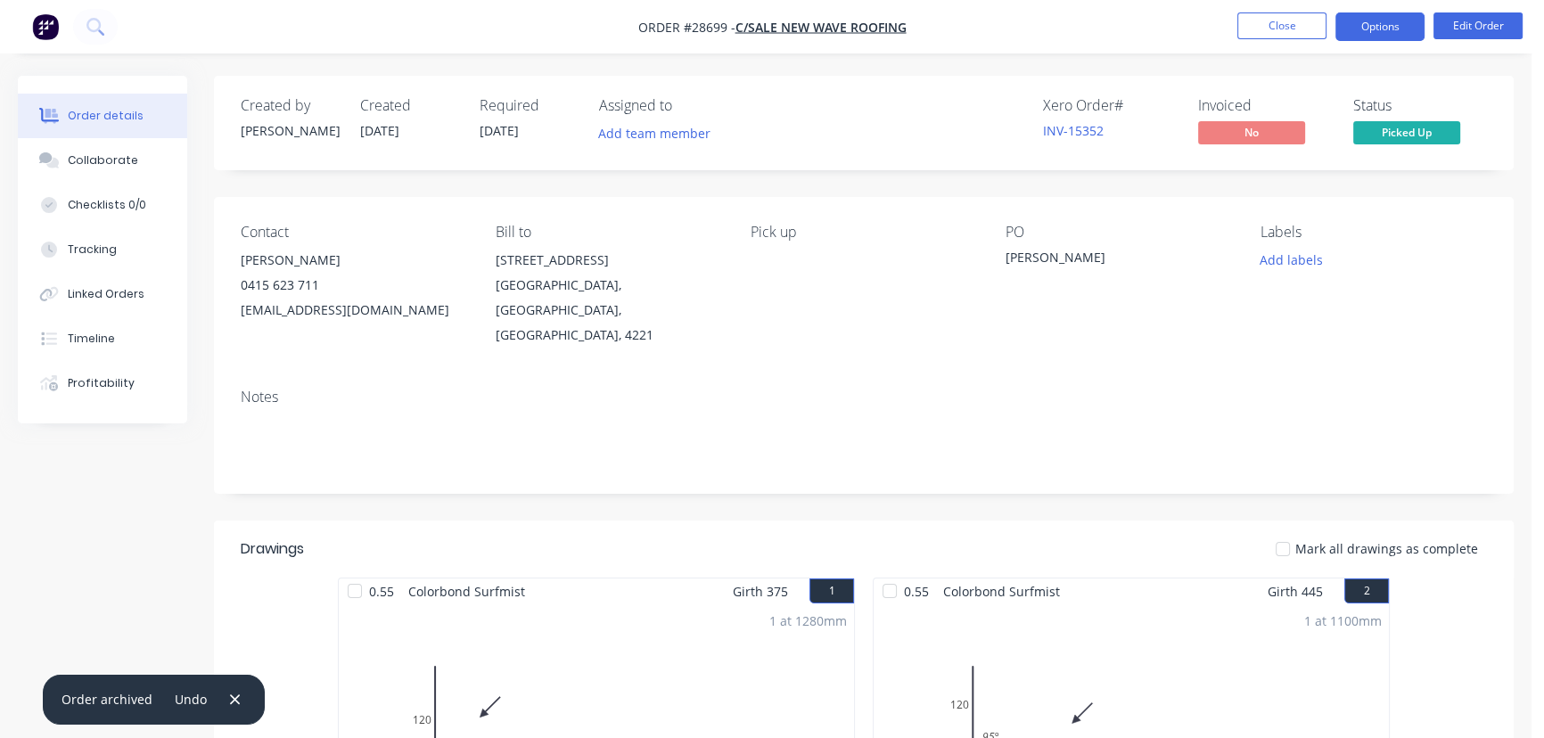
click at [1365, 24] on button "Options" at bounding box center [1379, 26] width 89 height 29
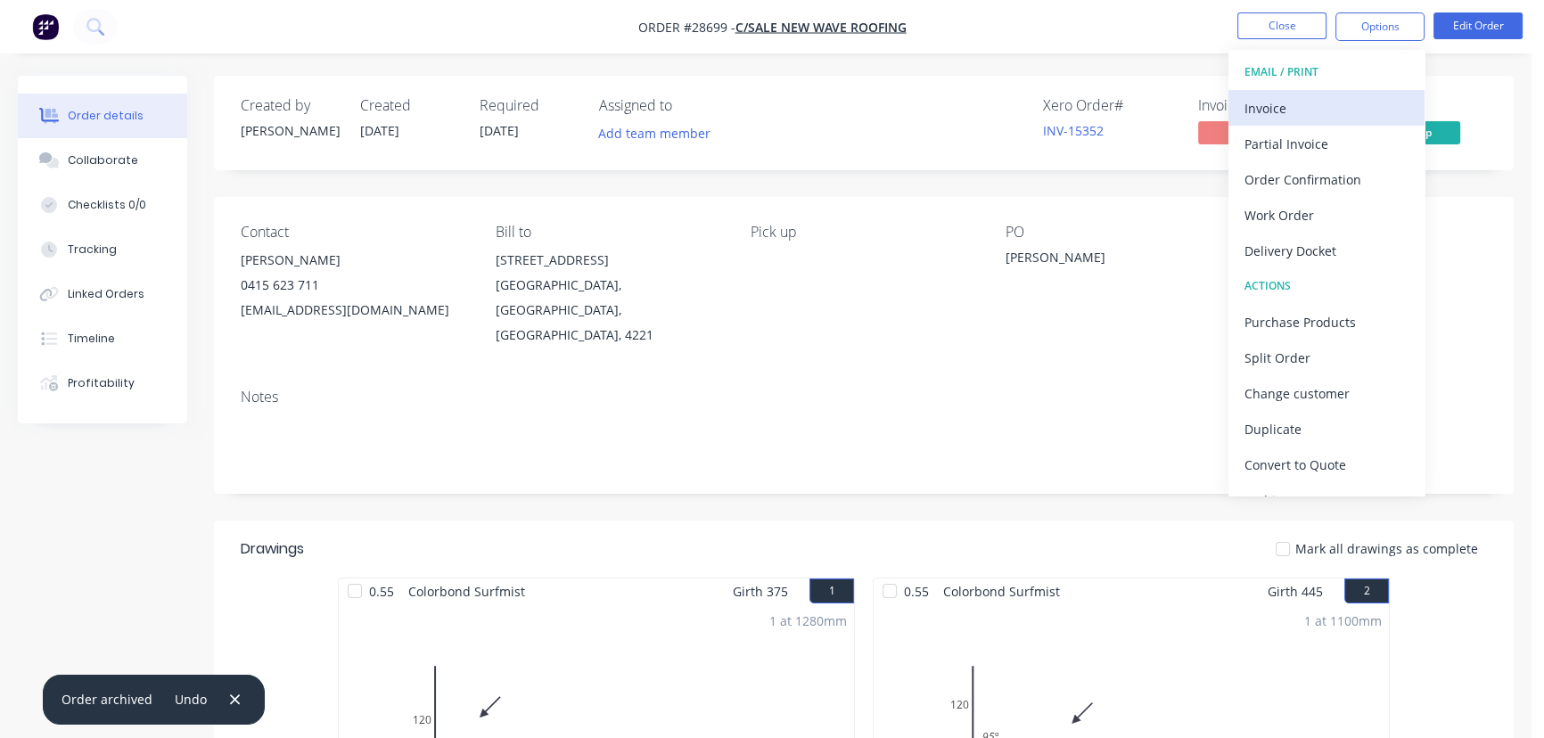
click at [1290, 106] on div "Invoice" at bounding box center [1327, 108] width 164 height 26
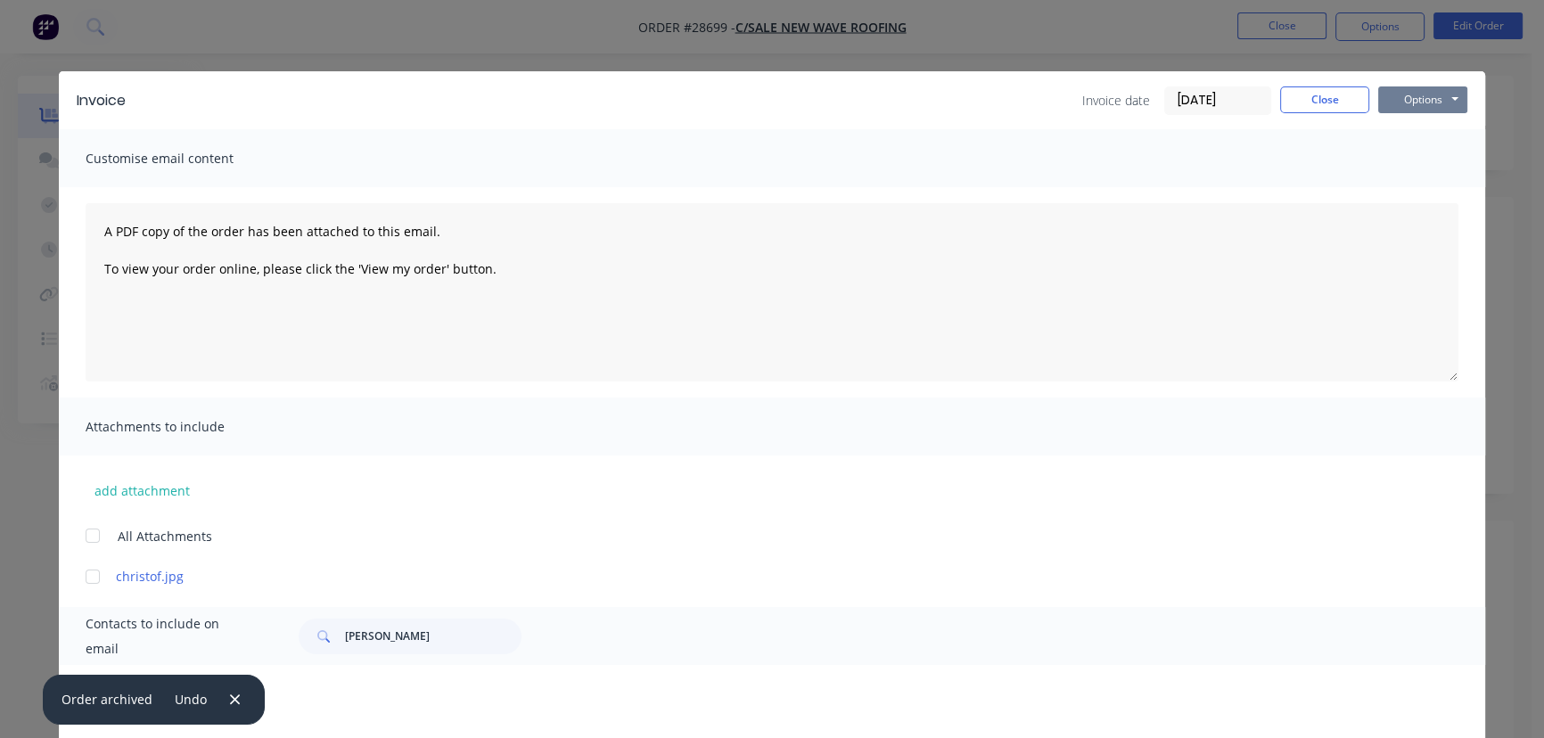
click at [1418, 104] on button "Options" at bounding box center [1422, 99] width 89 height 27
click at [1399, 165] on button "Print" at bounding box center [1435, 160] width 114 height 29
click at [1333, 92] on button "Close" at bounding box center [1324, 99] width 89 height 27
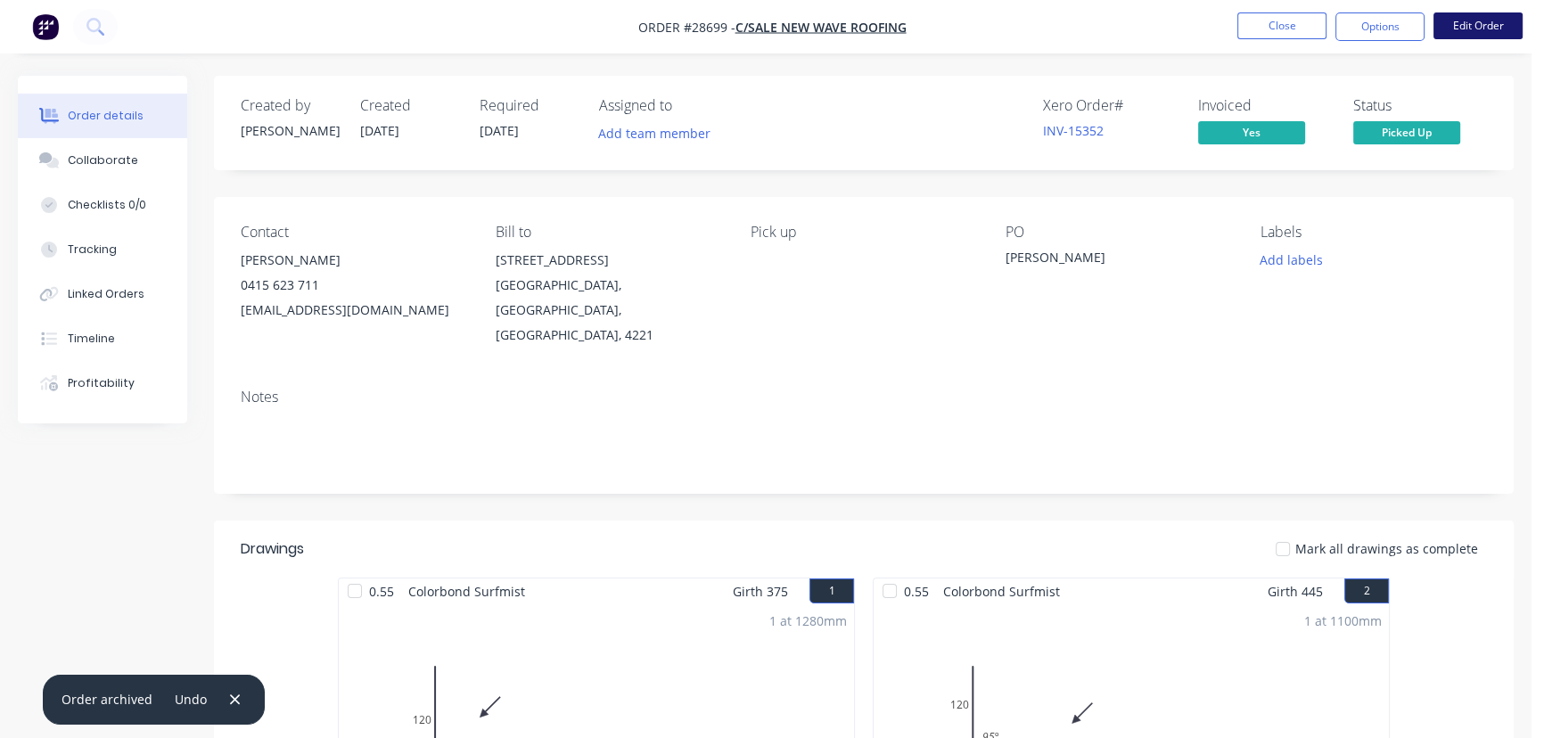
click at [1458, 37] on button "Edit Order" at bounding box center [1478, 25] width 89 height 27
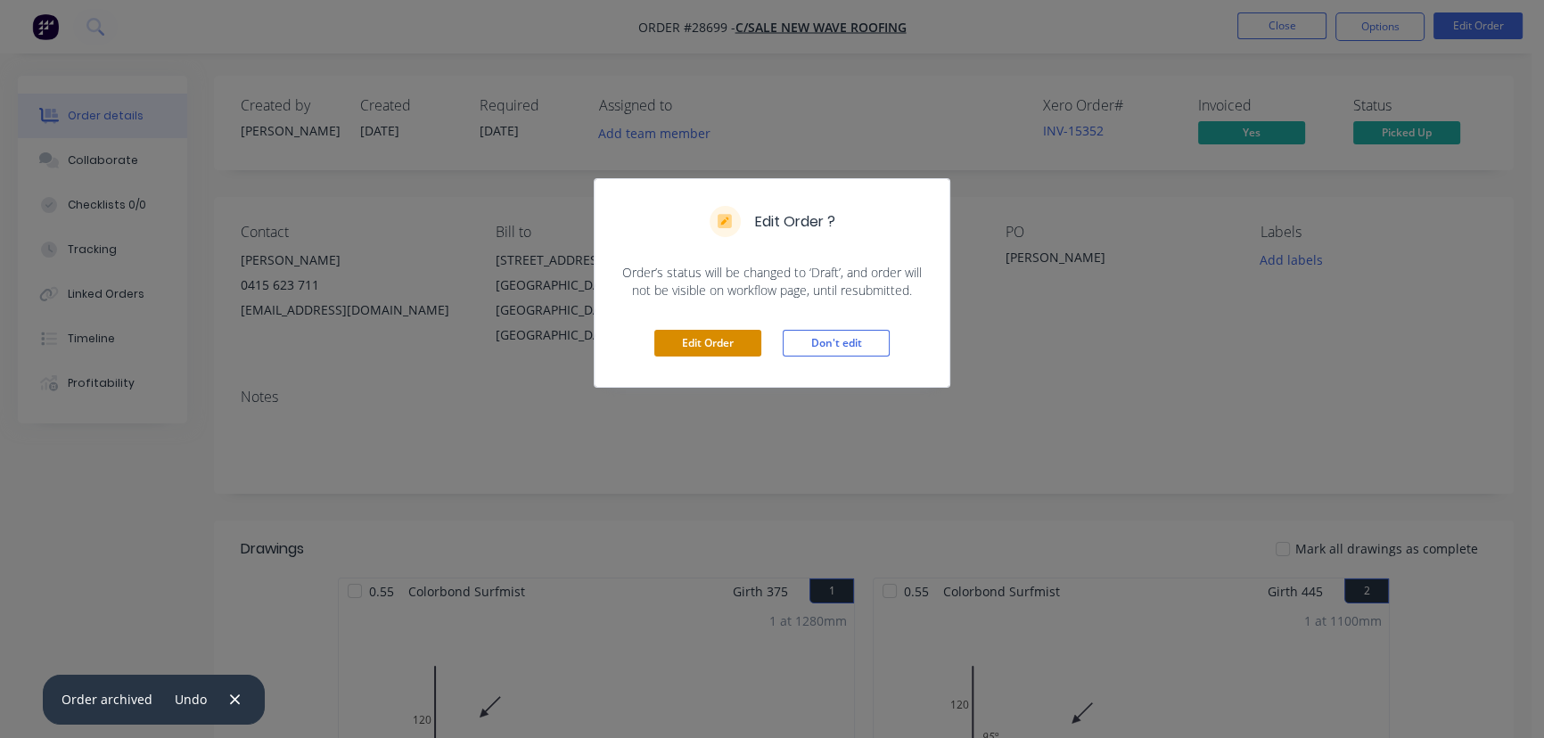
click at [722, 337] on button "Edit Order" at bounding box center [707, 343] width 107 height 27
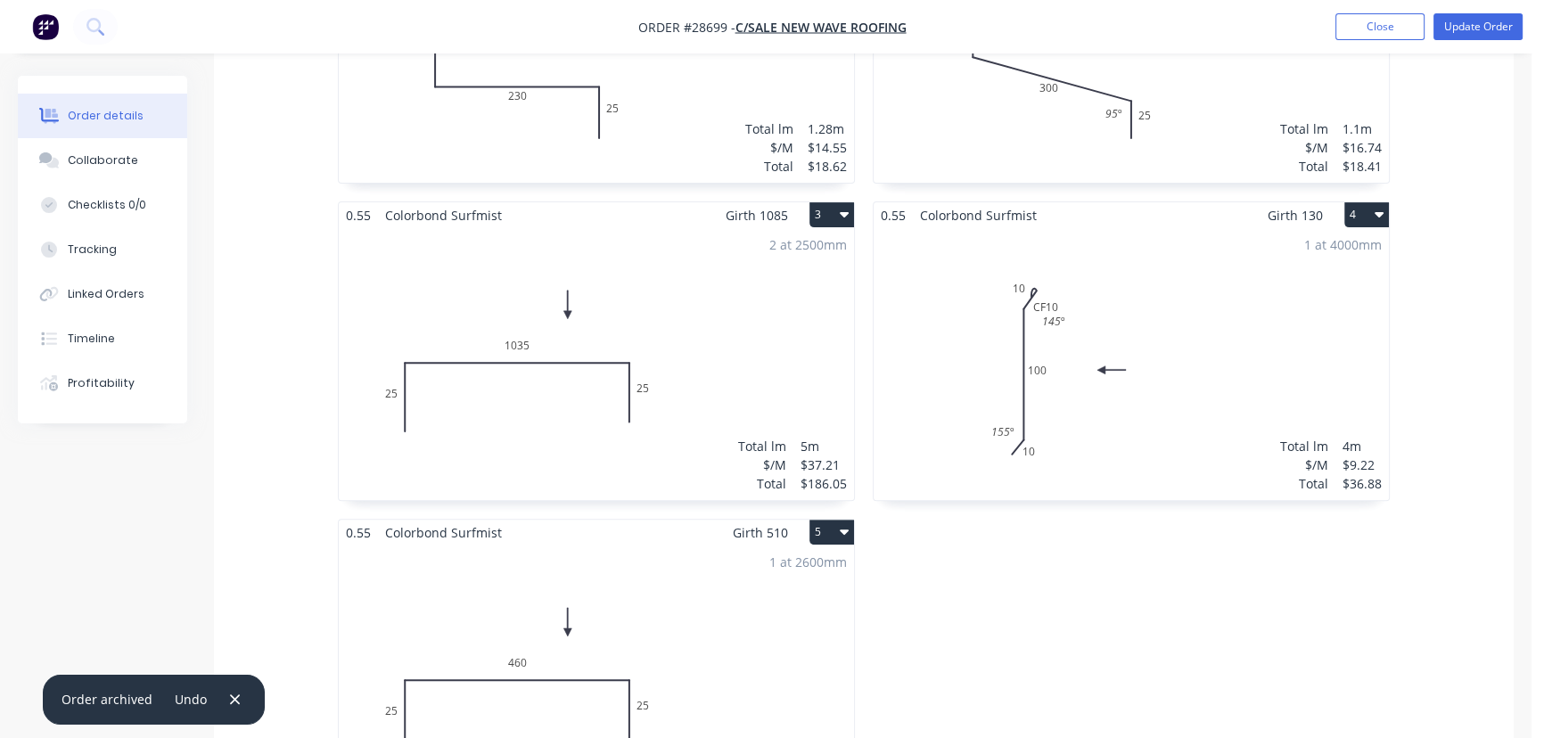
scroll to position [1134, 0]
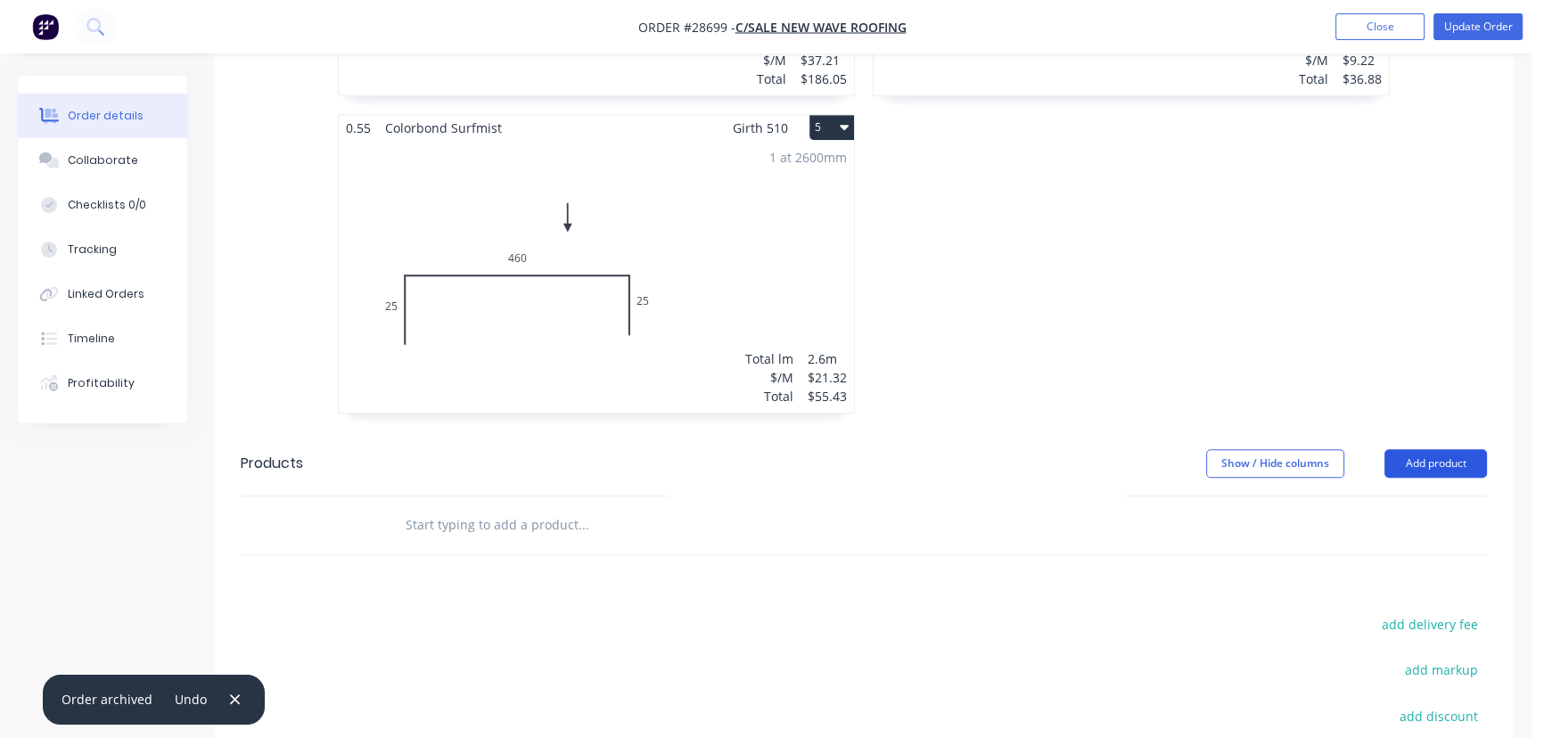
click at [1426, 449] on button "Add product" at bounding box center [1436, 463] width 103 height 29
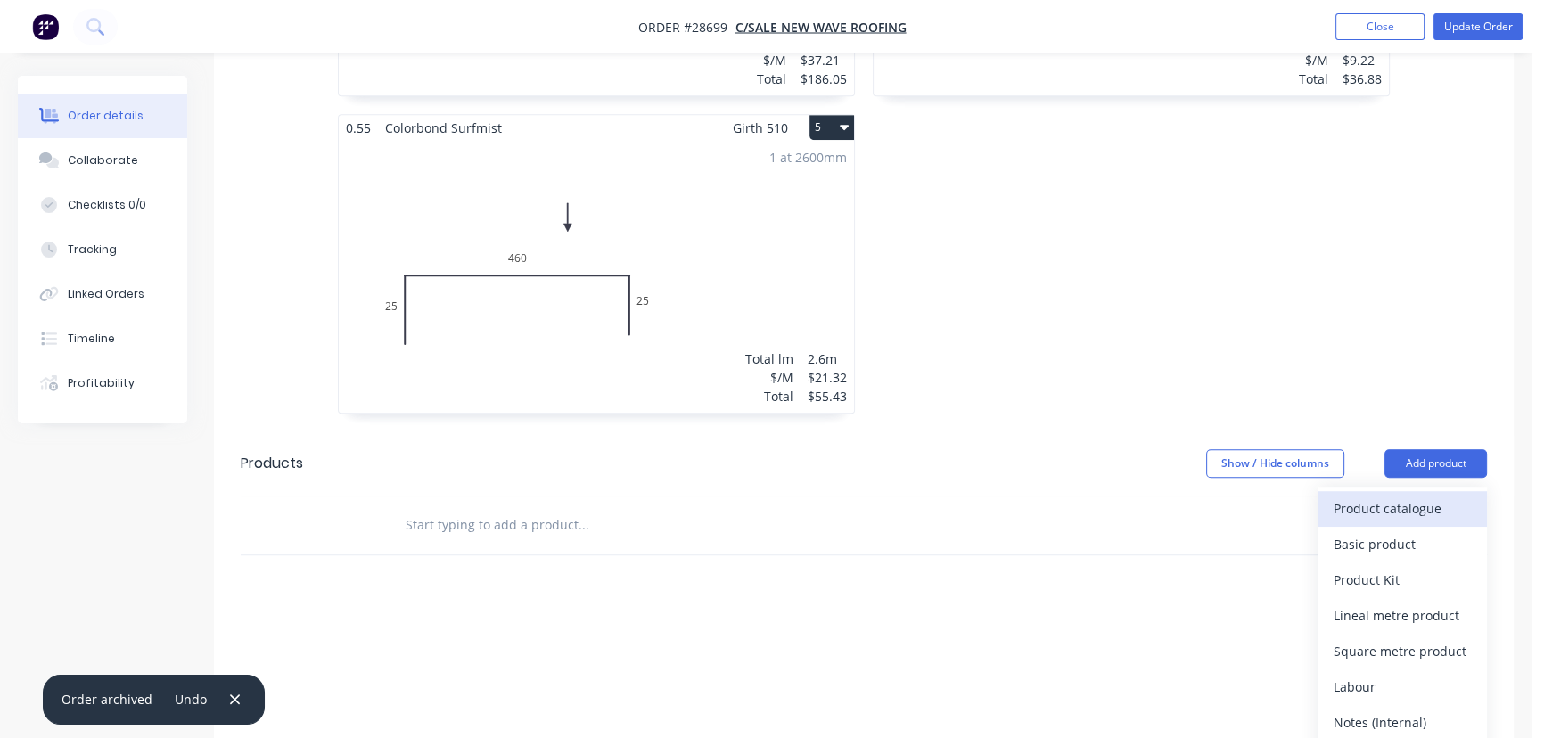
click at [1392, 496] on div "Product catalogue" at bounding box center [1402, 509] width 137 height 26
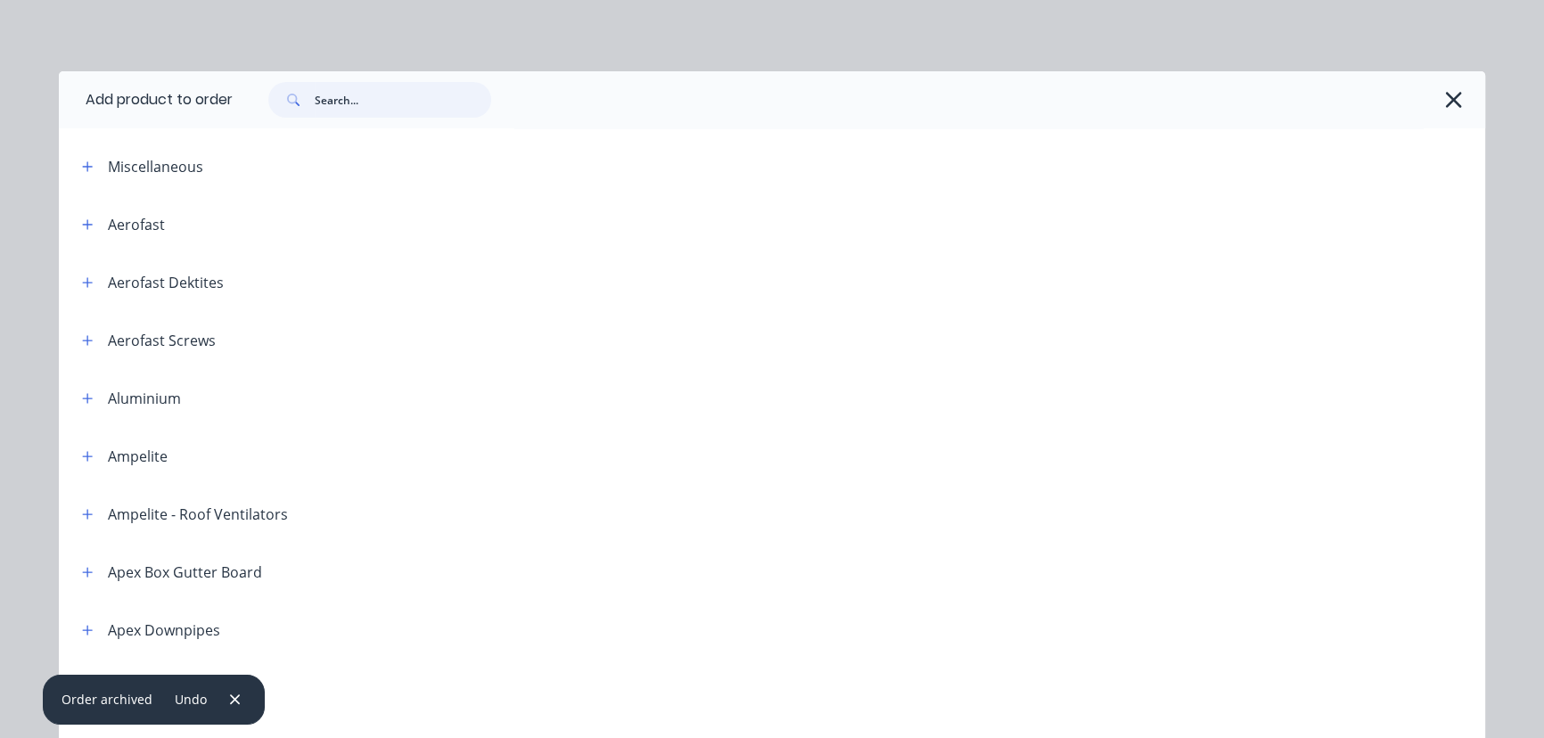
click at [328, 107] on input "text" at bounding box center [403, 100] width 177 height 36
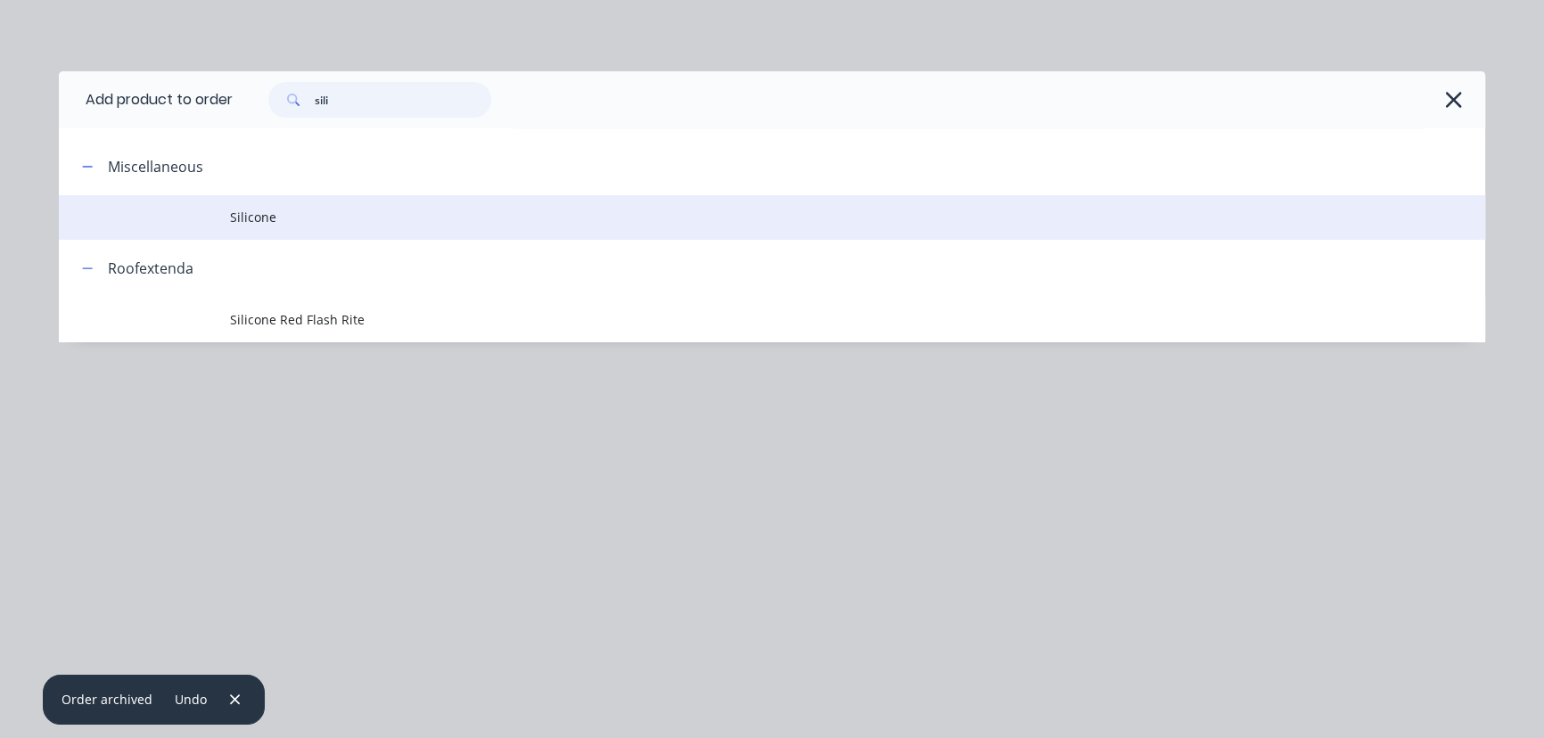
type input "sili"
click at [235, 214] on span "Silicone" at bounding box center [732, 217] width 1004 height 19
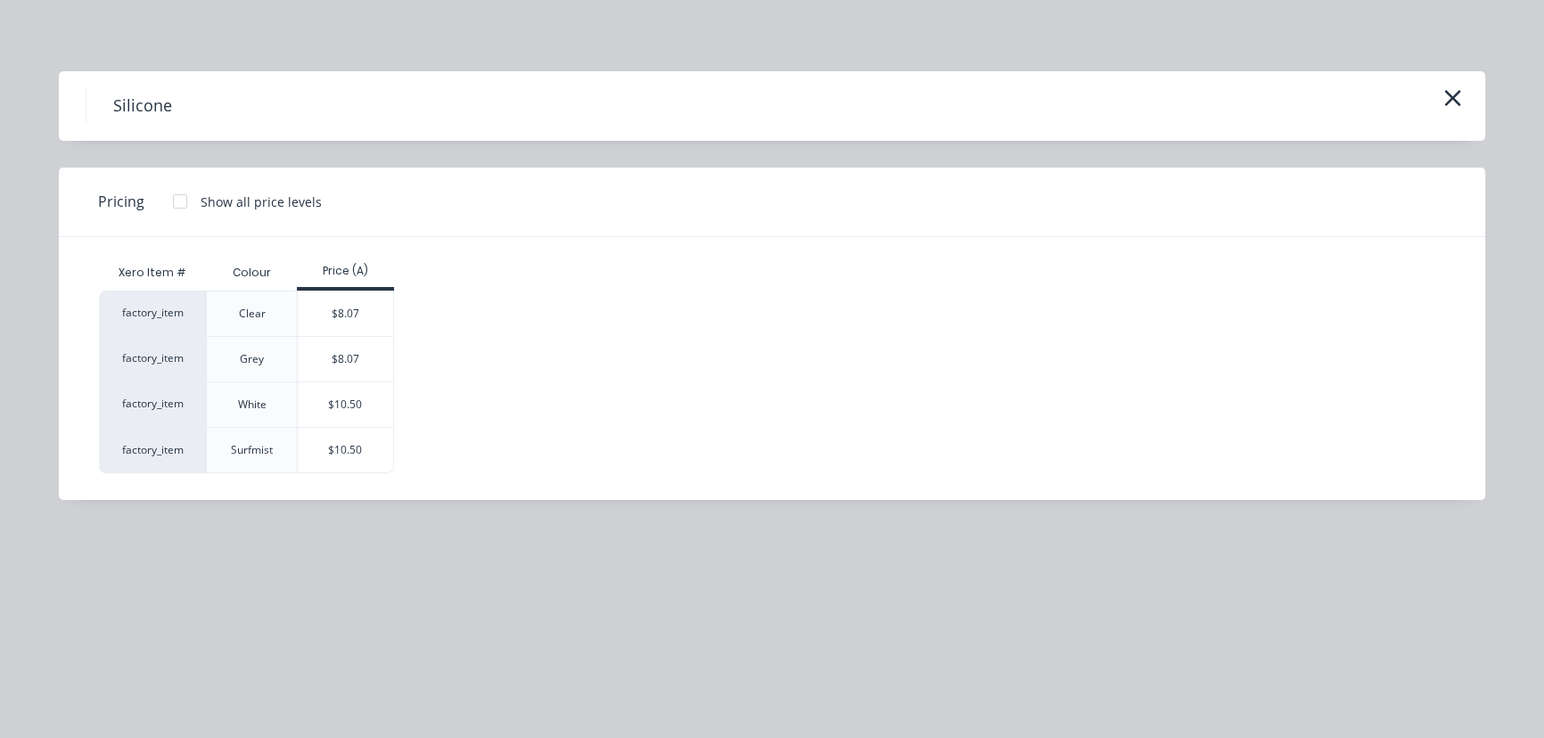
click at [248, 402] on div "White" at bounding box center [252, 405] width 29 height 16
click at [331, 403] on div "$10.50" at bounding box center [345, 404] width 95 height 45
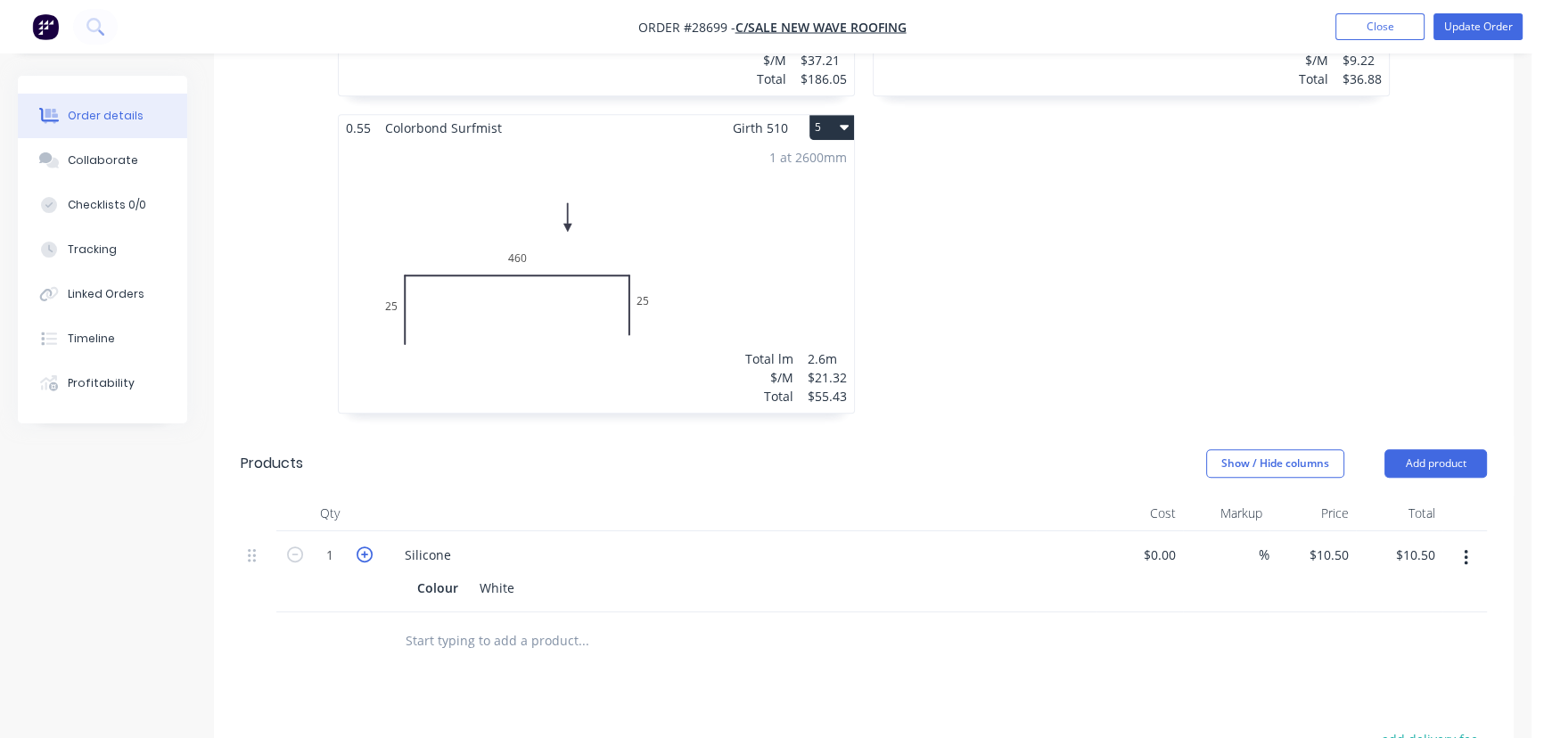
click at [360, 546] on icon "button" at bounding box center [365, 554] width 16 height 16
type input "2"
type input "$21.00"
click at [1471, 542] on button "button" at bounding box center [1466, 558] width 42 height 32
click at [1401, 592] on div "Edit" at bounding box center [1402, 605] width 137 height 26
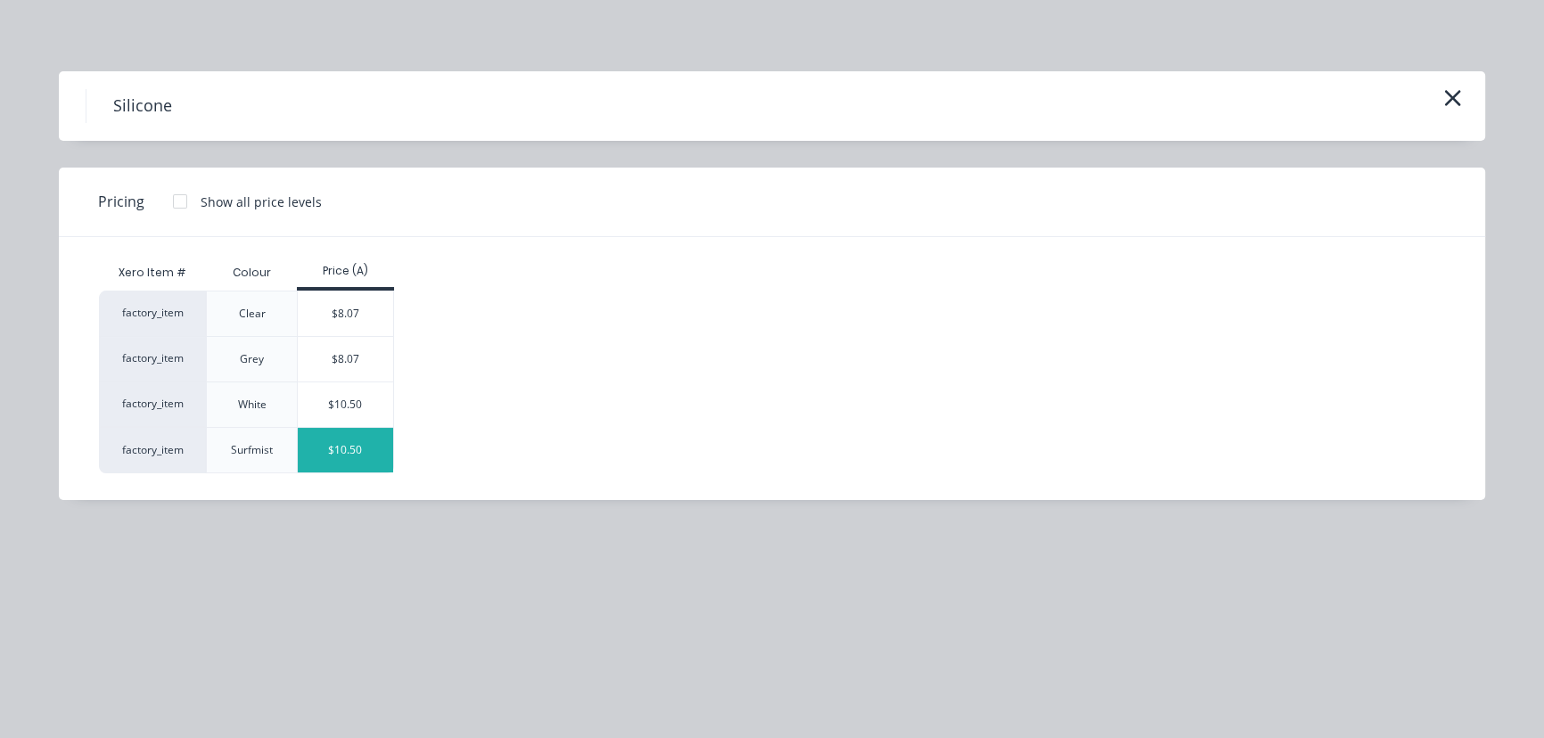
click at [327, 447] on div "$10.50" at bounding box center [345, 450] width 95 height 45
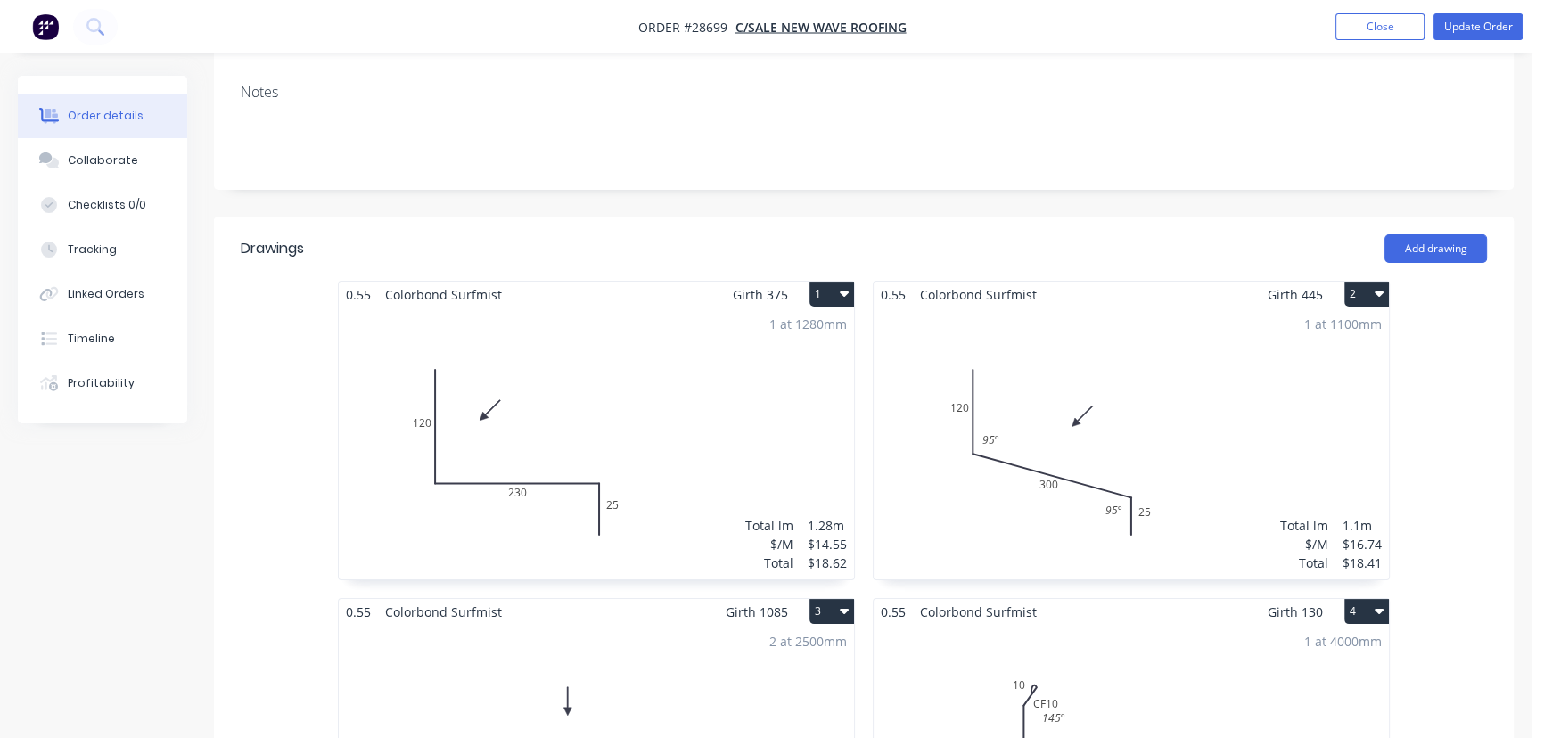
scroll to position [324, 0]
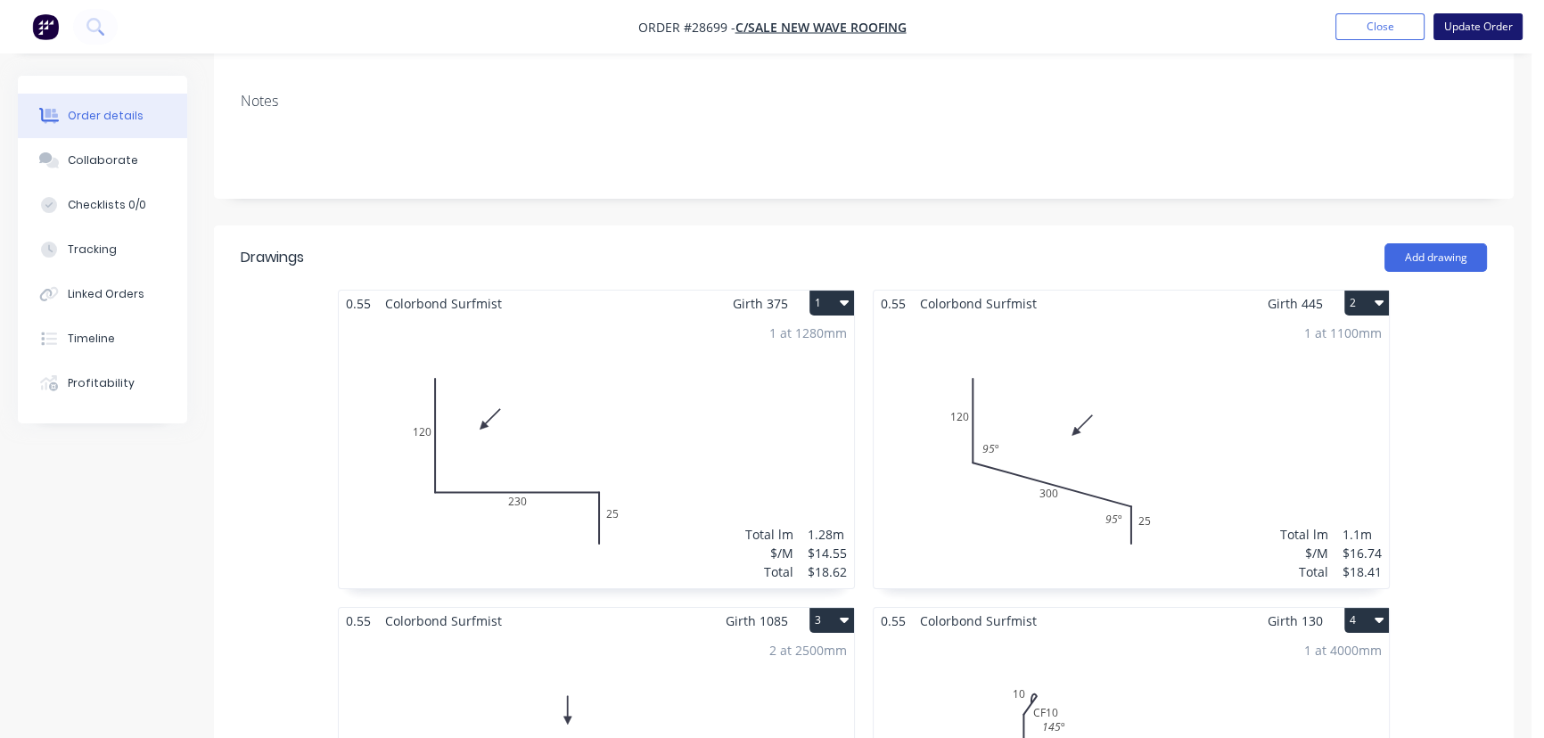
click at [1489, 32] on button "Update Order" at bounding box center [1478, 26] width 89 height 27
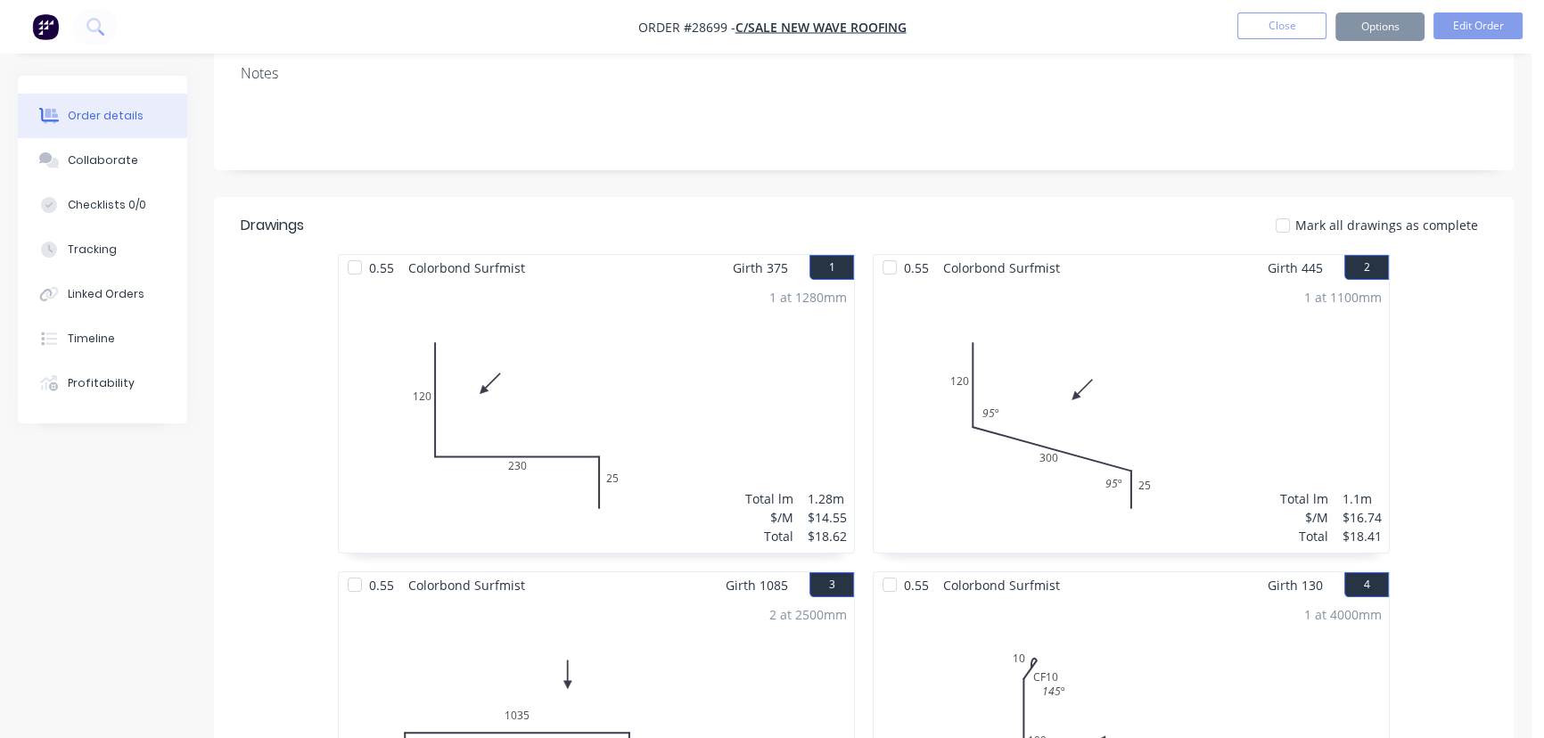
scroll to position [0, 0]
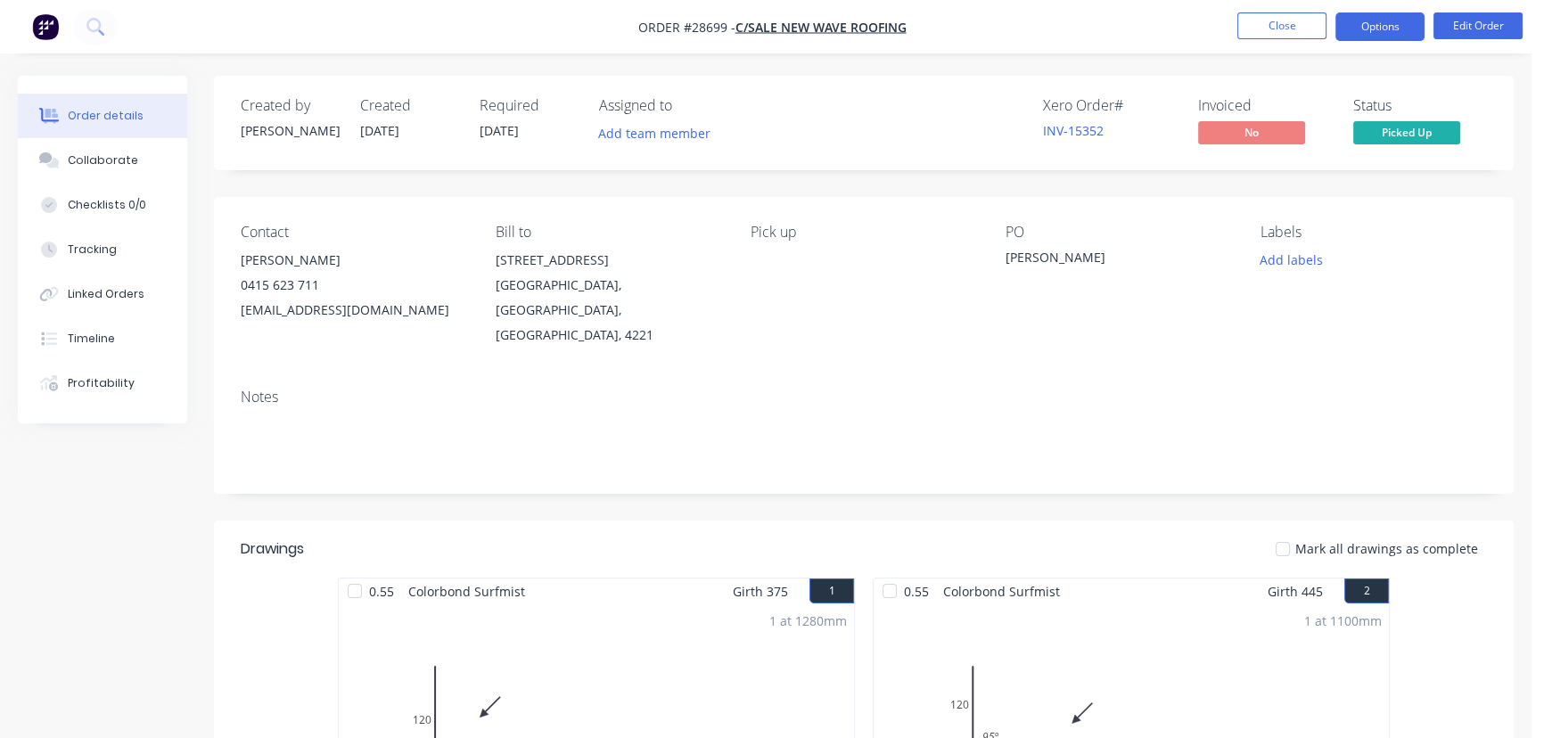
click at [1391, 32] on button "Options" at bounding box center [1379, 26] width 89 height 29
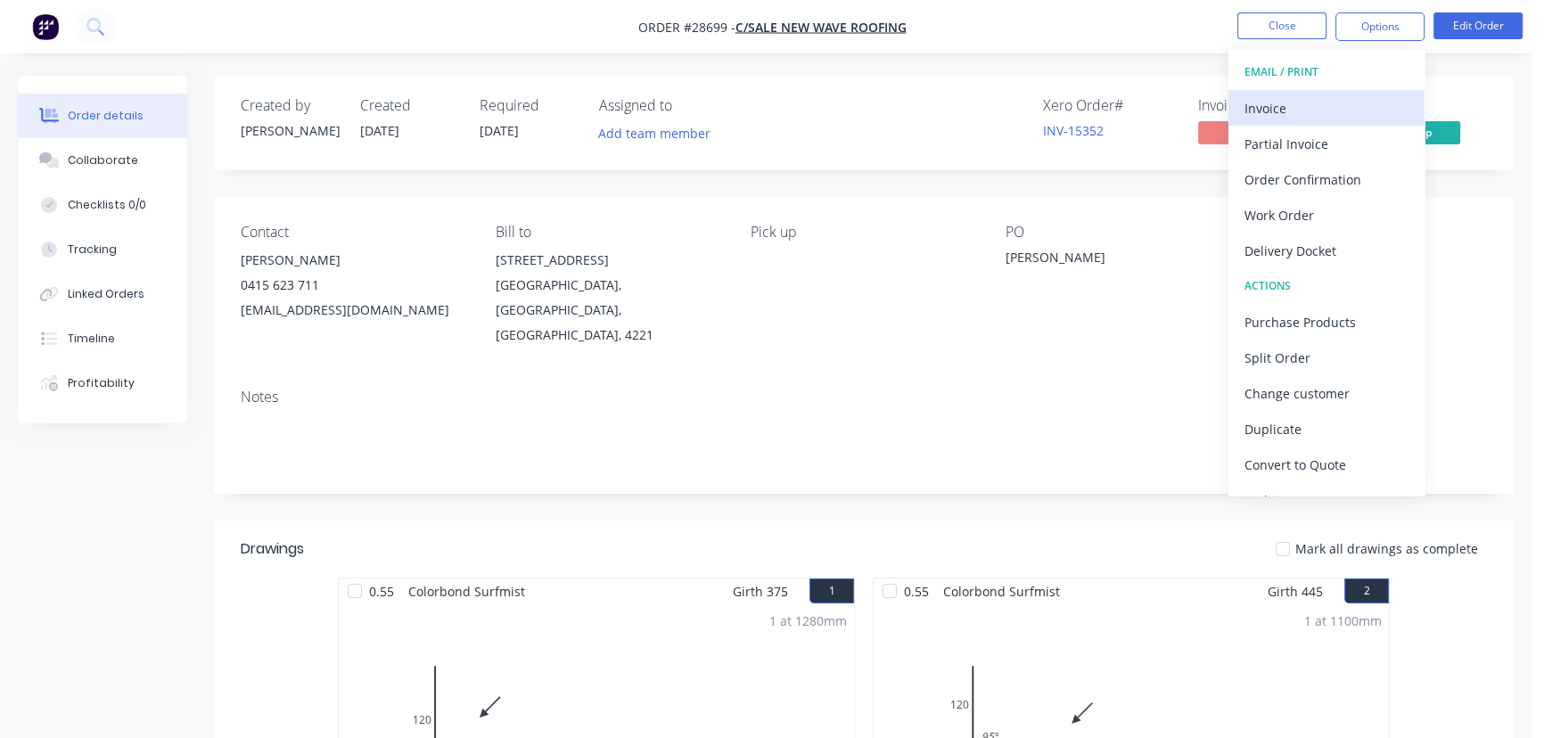
click at [1332, 116] on div "Invoice" at bounding box center [1327, 108] width 164 height 26
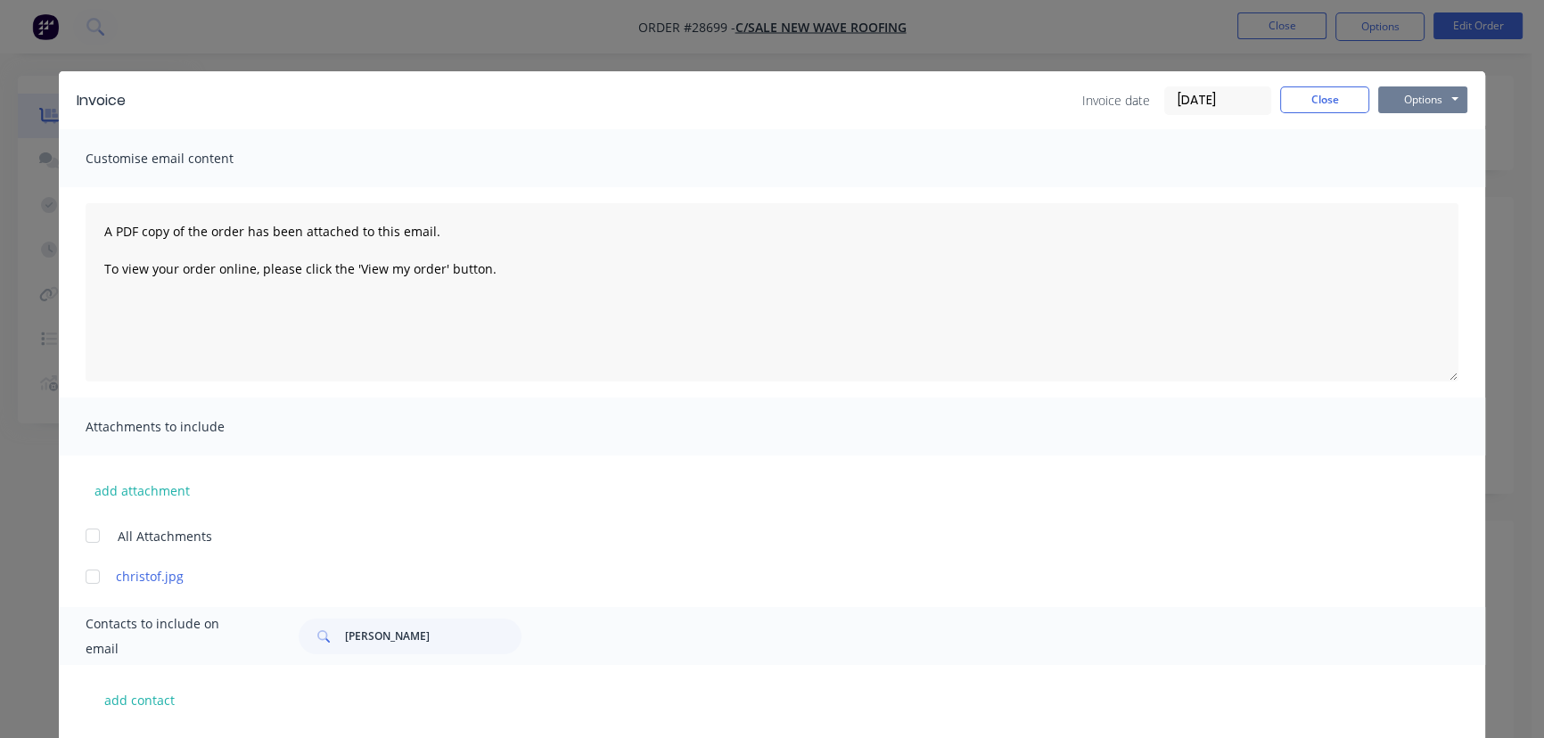
click at [1431, 89] on button "Options" at bounding box center [1422, 99] width 89 height 27
click at [1407, 169] on button "Print" at bounding box center [1435, 160] width 114 height 29
click at [1290, 103] on button "Close" at bounding box center [1324, 99] width 89 height 27
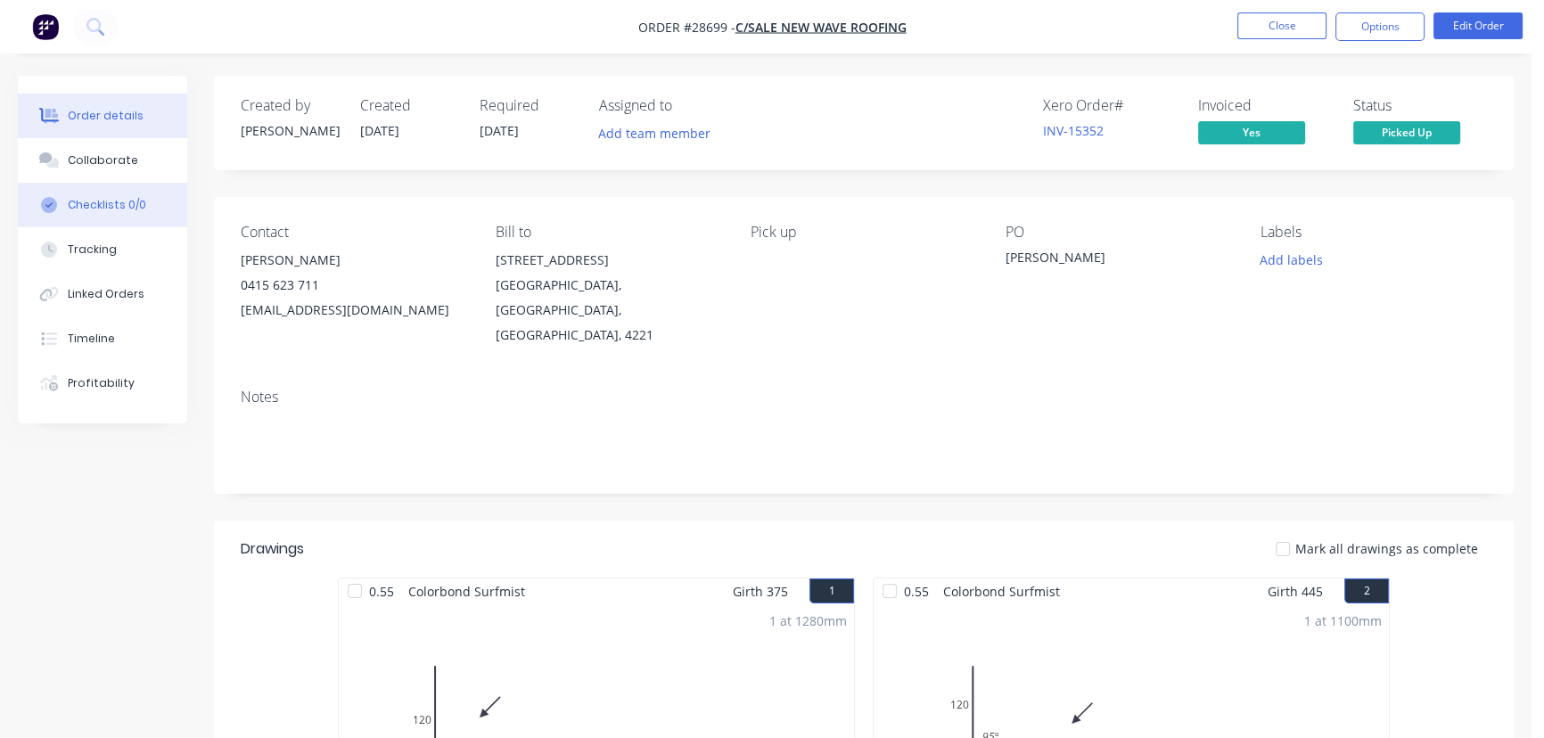
drag, startPoint x: 122, startPoint y: 164, endPoint x: 136, endPoint y: 195, distance: 34.3
click at [123, 167] on div "Collaborate" at bounding box center [103, 160] width 70 height 16
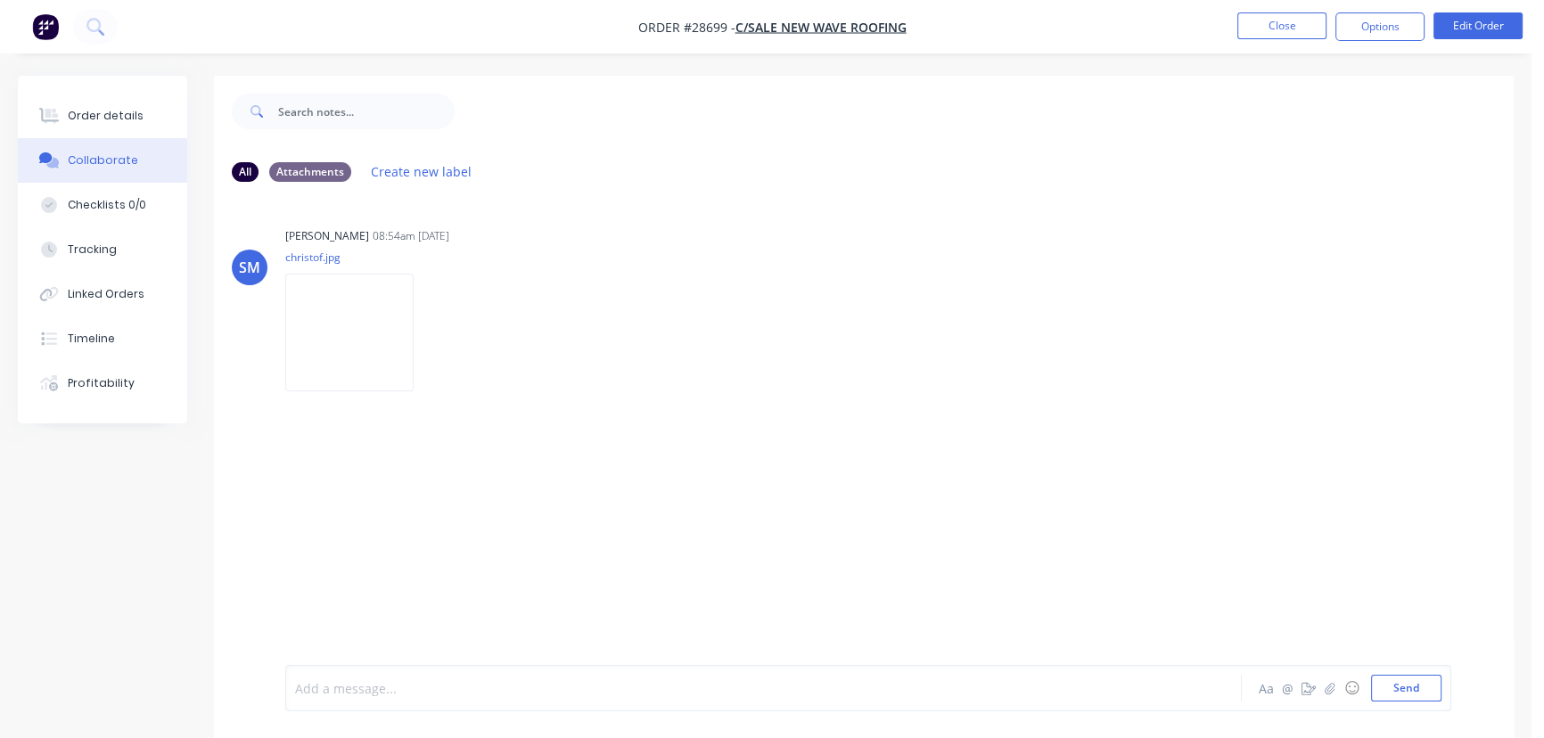
click at [366, 684] on div at bounding box center [725, 688] width 859 height 19
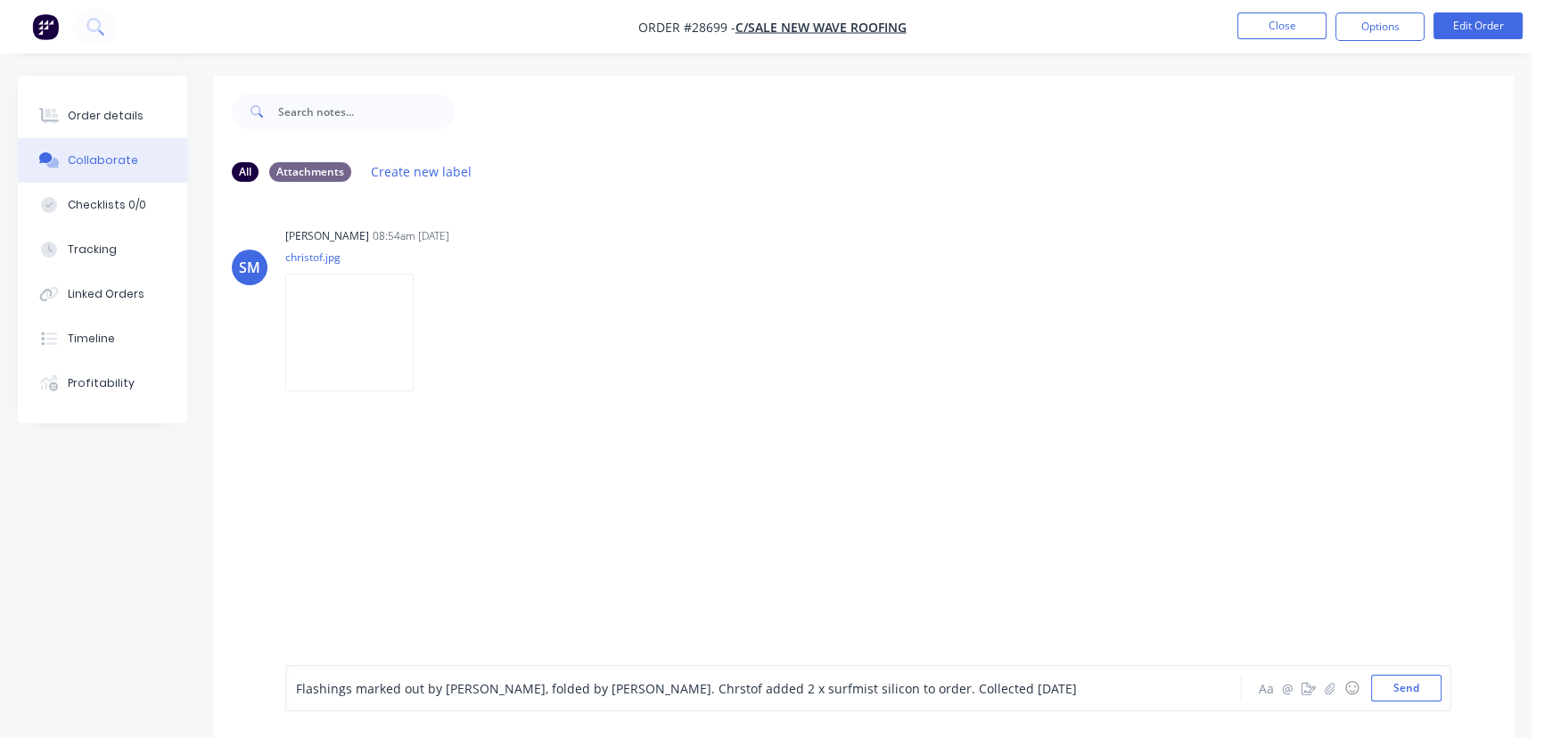
click at [903, 693] on span "Flashings marked out by [PERSON_NAME], folded by [PERSON_NAME]. Chrstof added 2…" at bounding box center [686, 688] width 781 height 17
click at [1385, 690] on button "Send" at bounding box center [1406, 688] width 70 height 27
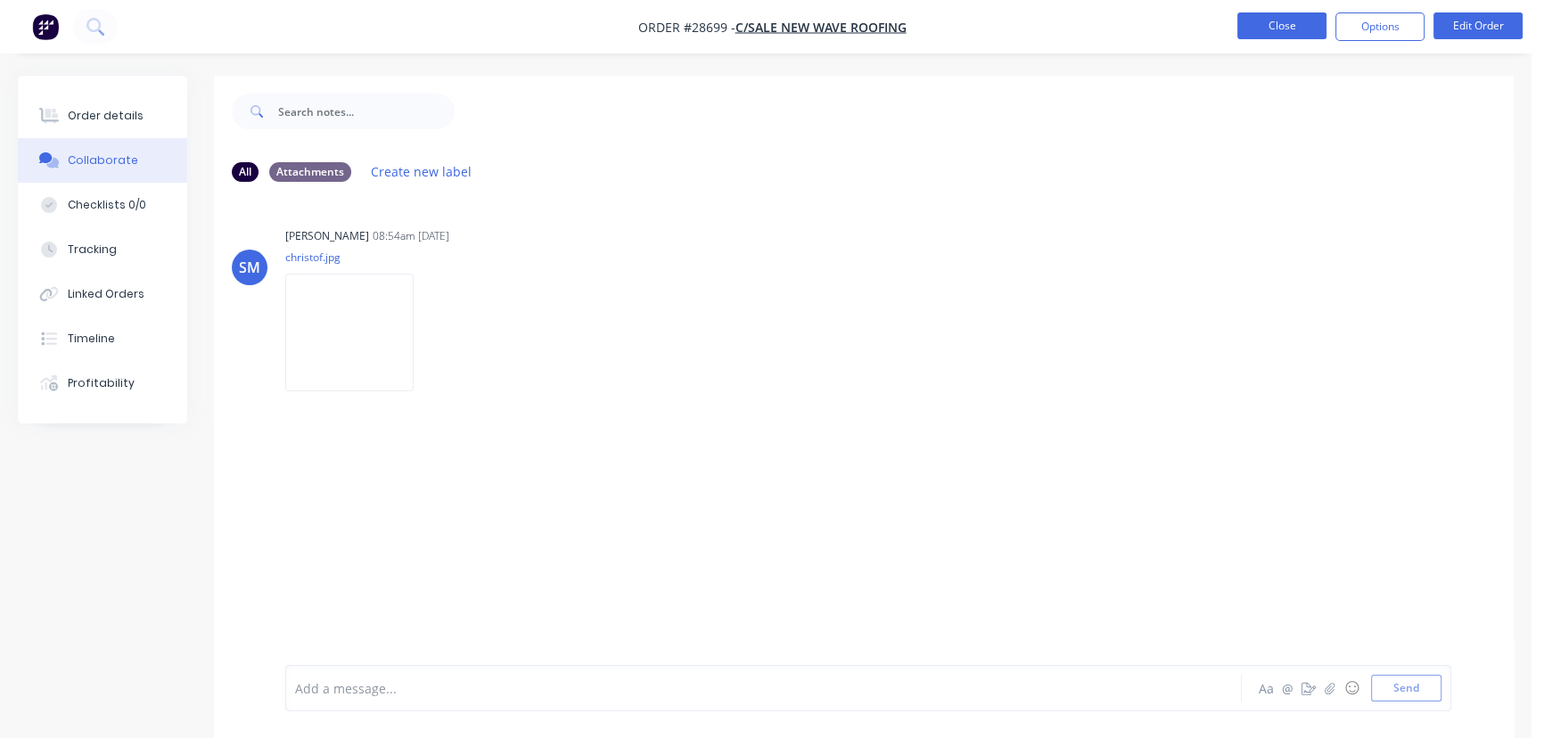
click at [1273, 35] on button "Close" at bounding box center [1281, 25] width 89 height 27
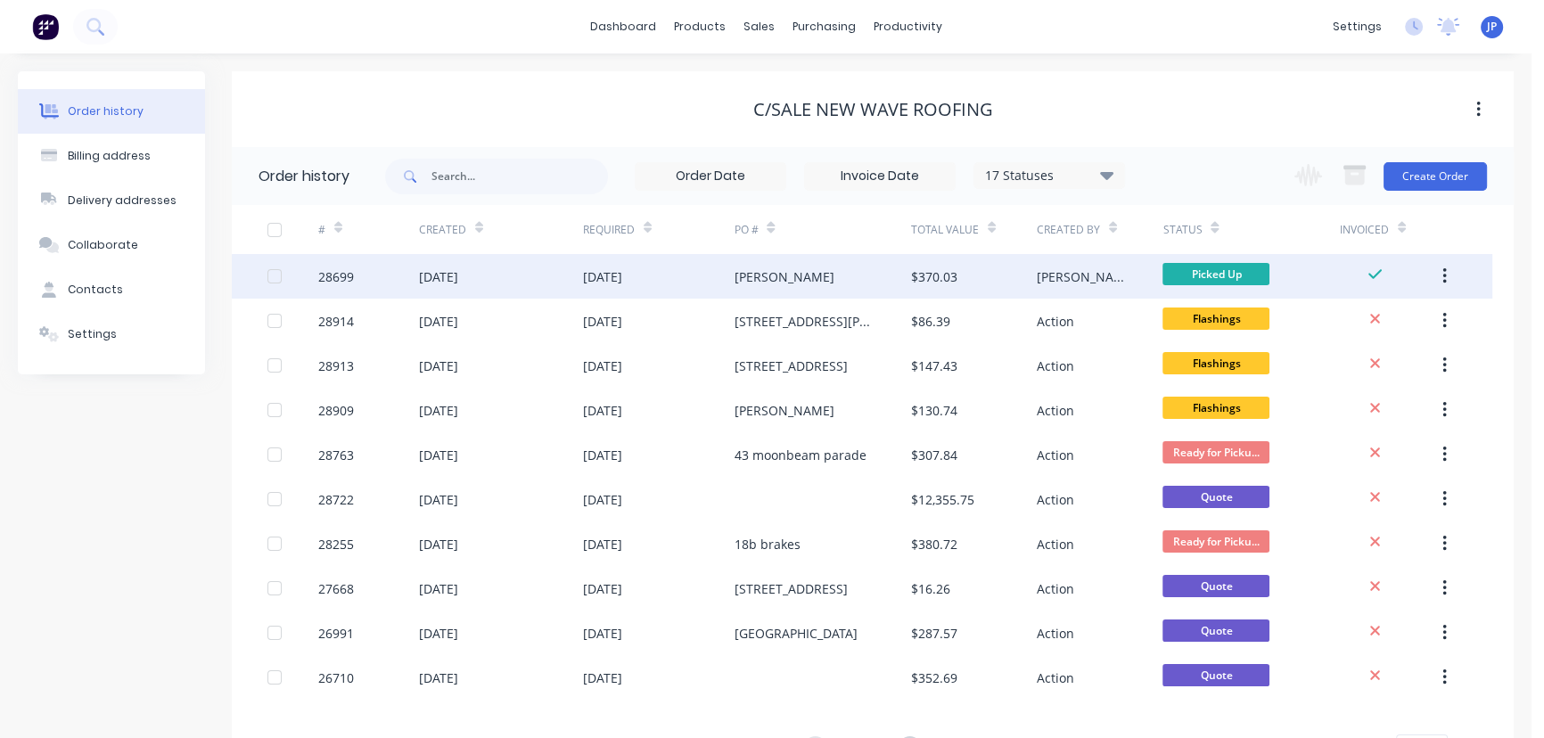
click at [1444, 278] on icon "button" at bounding box center [1444, 277] width 4 height 20
click at [1397, 324] on div "Archive" at bounding box center [1380, 323] width 137 height 26
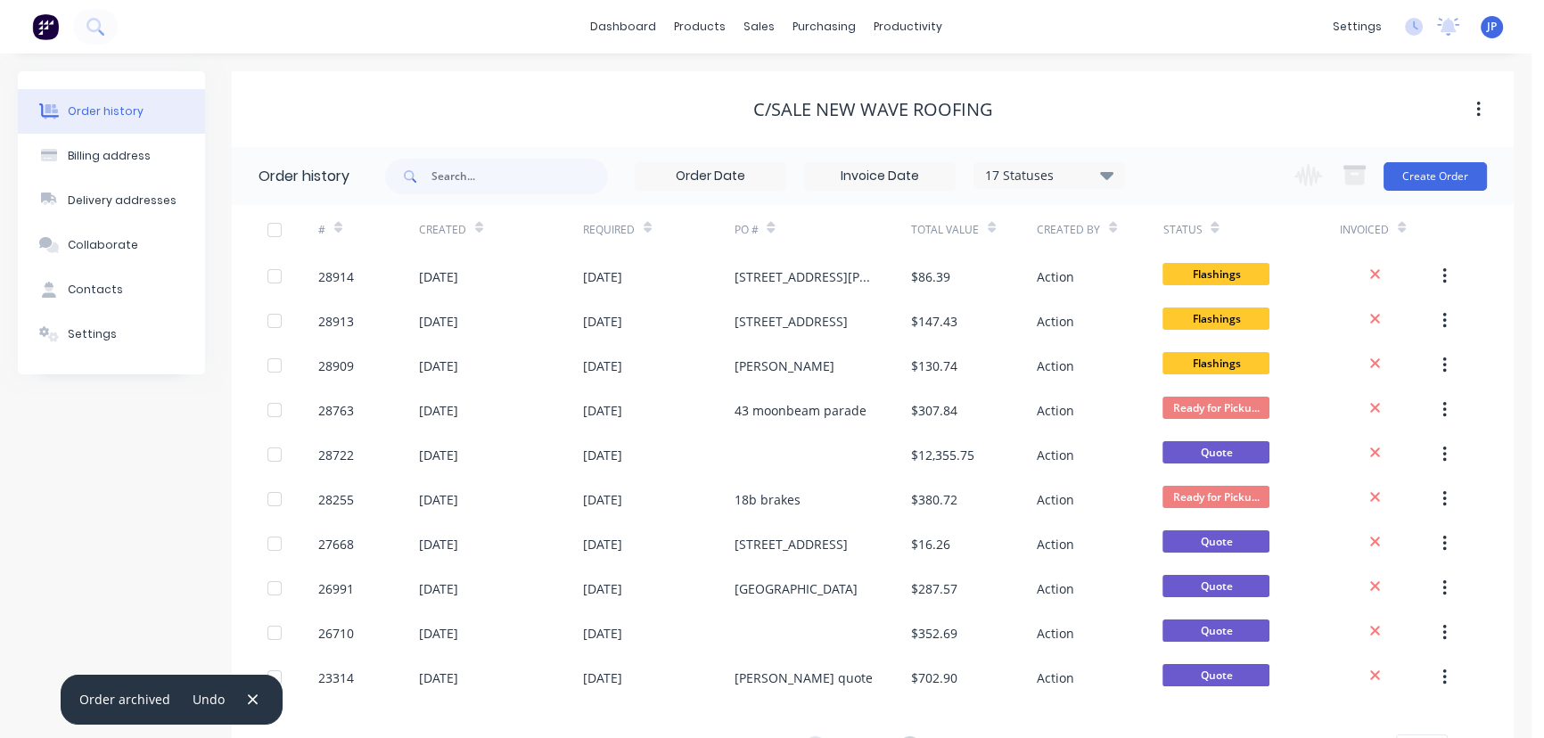
click at [1112, 178] on icon at bounding box center [1106, 174] width 13 height 21
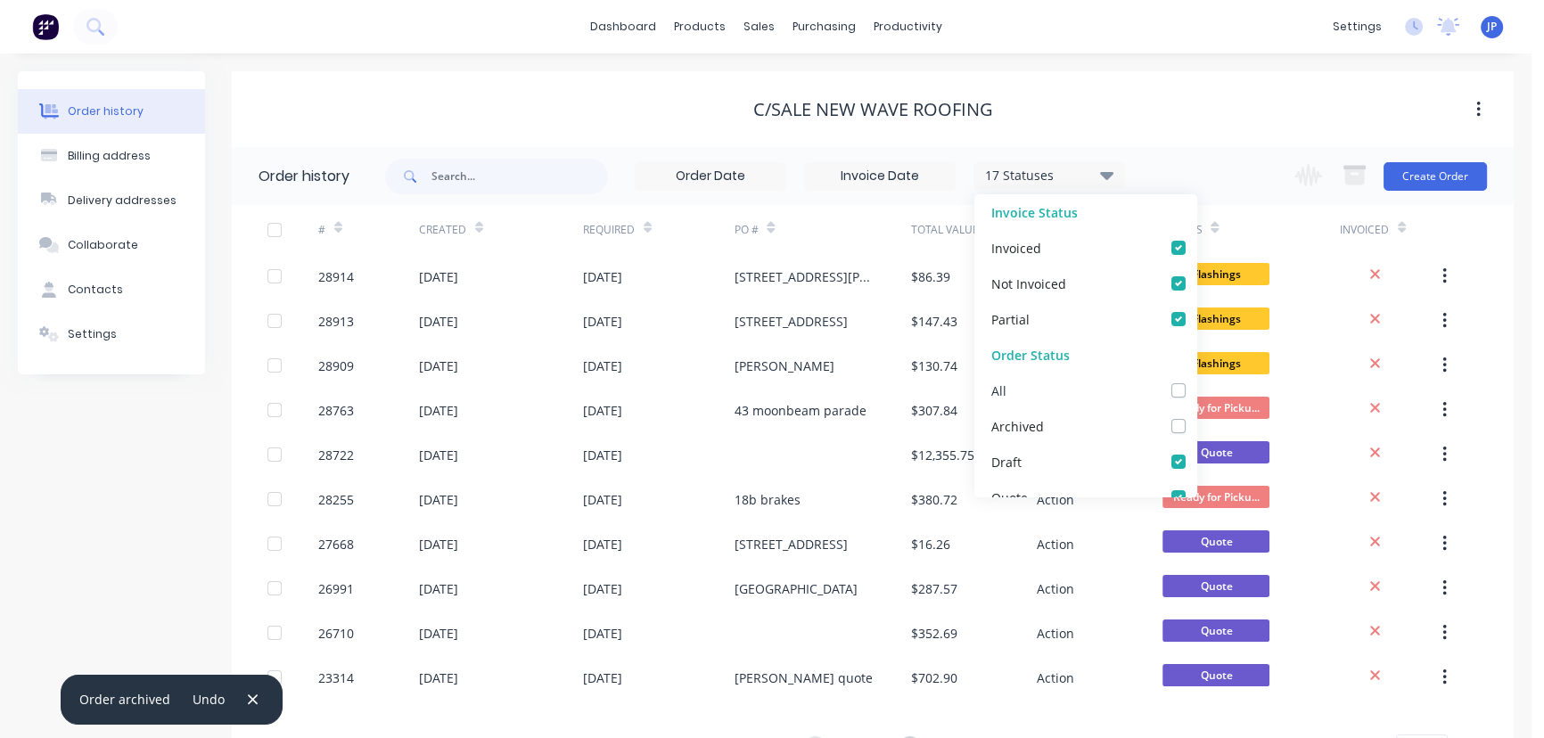
click at [1196, 381] on label at bounding box center [1196, 381] width 0 height 0
click at [1196, 394] on input "checkbox" at bounding box center [1203, 389] width 14 height 17
checkbox input "true"
click at [521, 182] on input "text" at bounding box center [519, 177] width 177 height 36
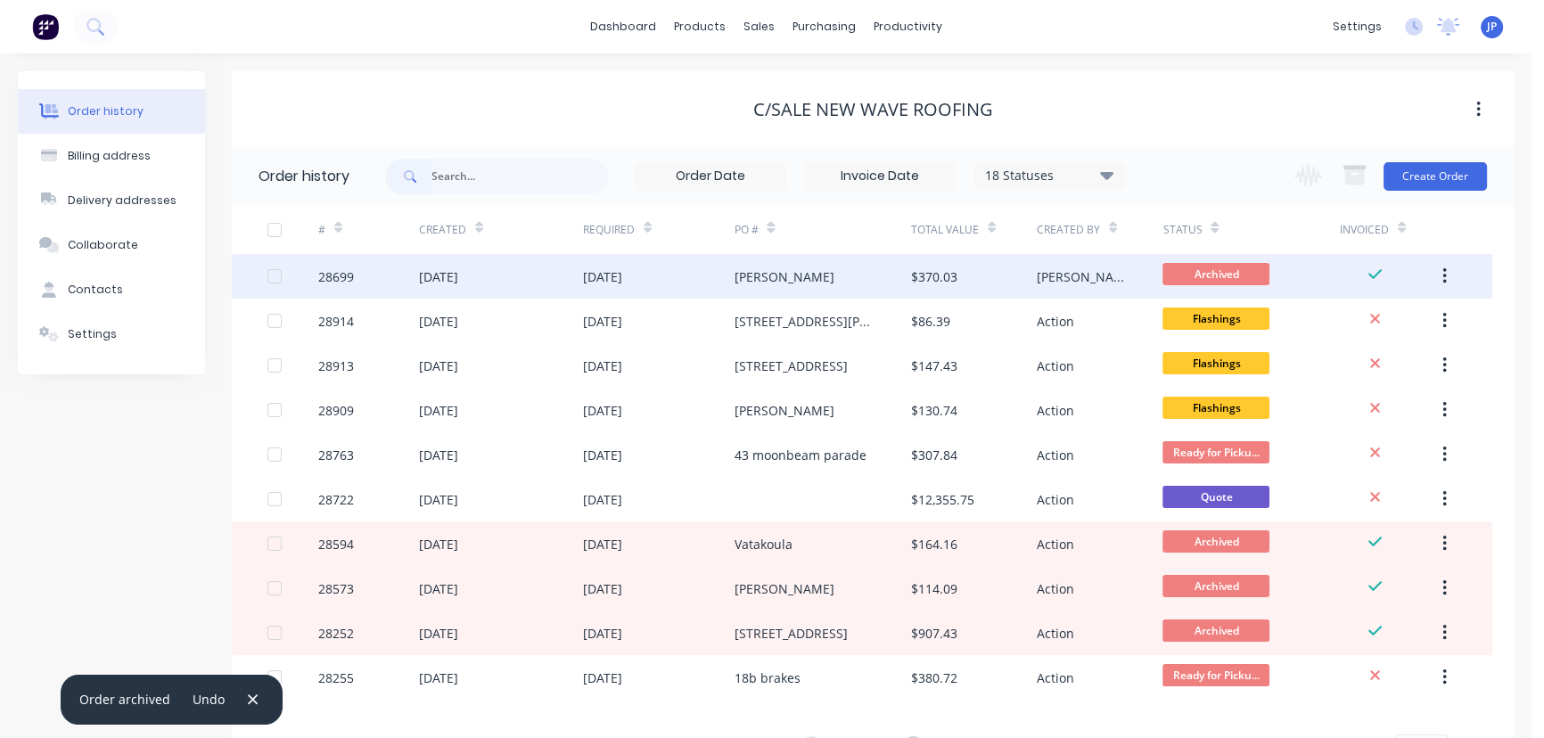
click at [458, 278] on div "[DATE]" at bounding box center [438, 276] width 39 height 19
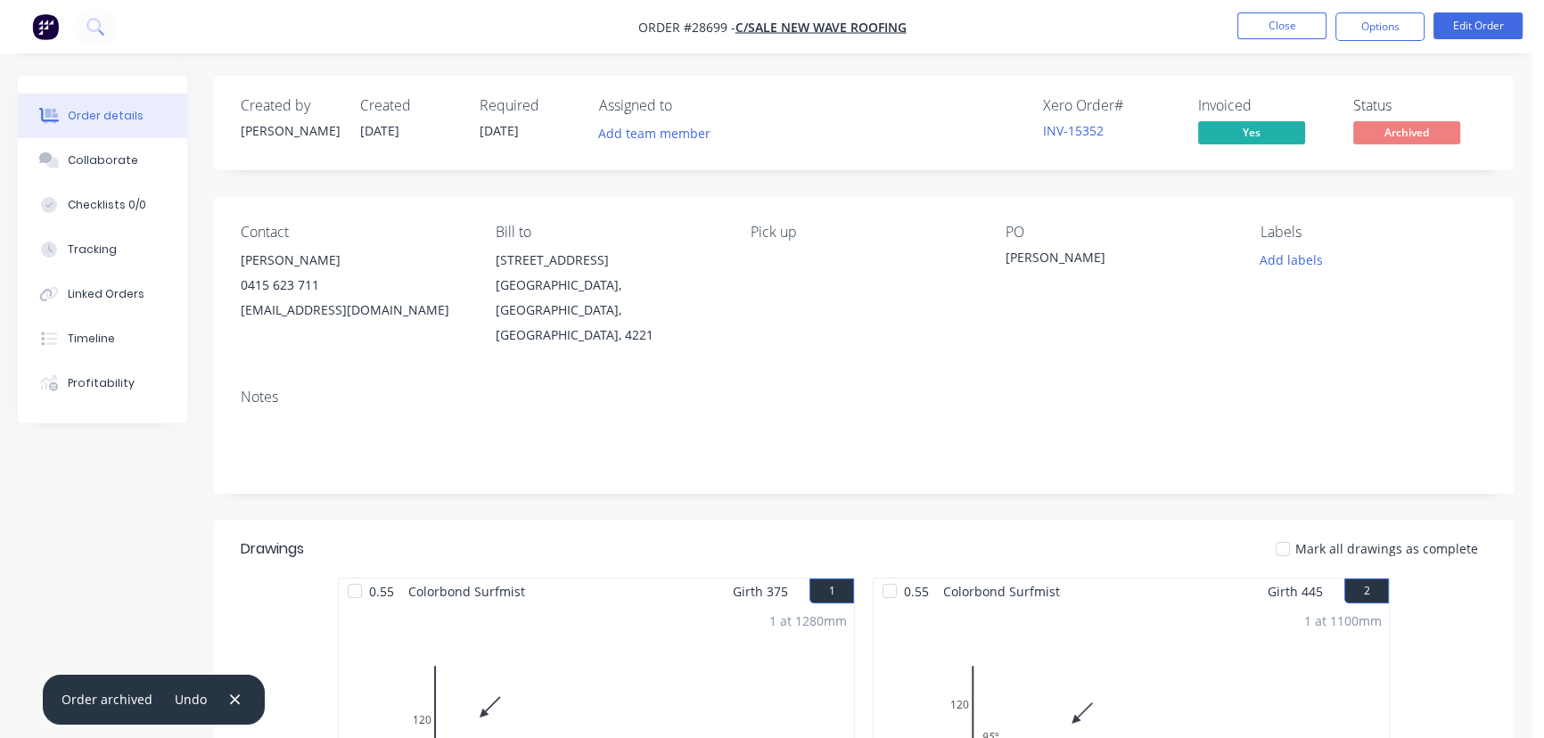
click at [1245, 40] on li "Close" at bounding box center [1281, 26] width 89 height 29
click at [1264, 27] on button "Close" at bounding box center [1281, 25] width 89 height 27
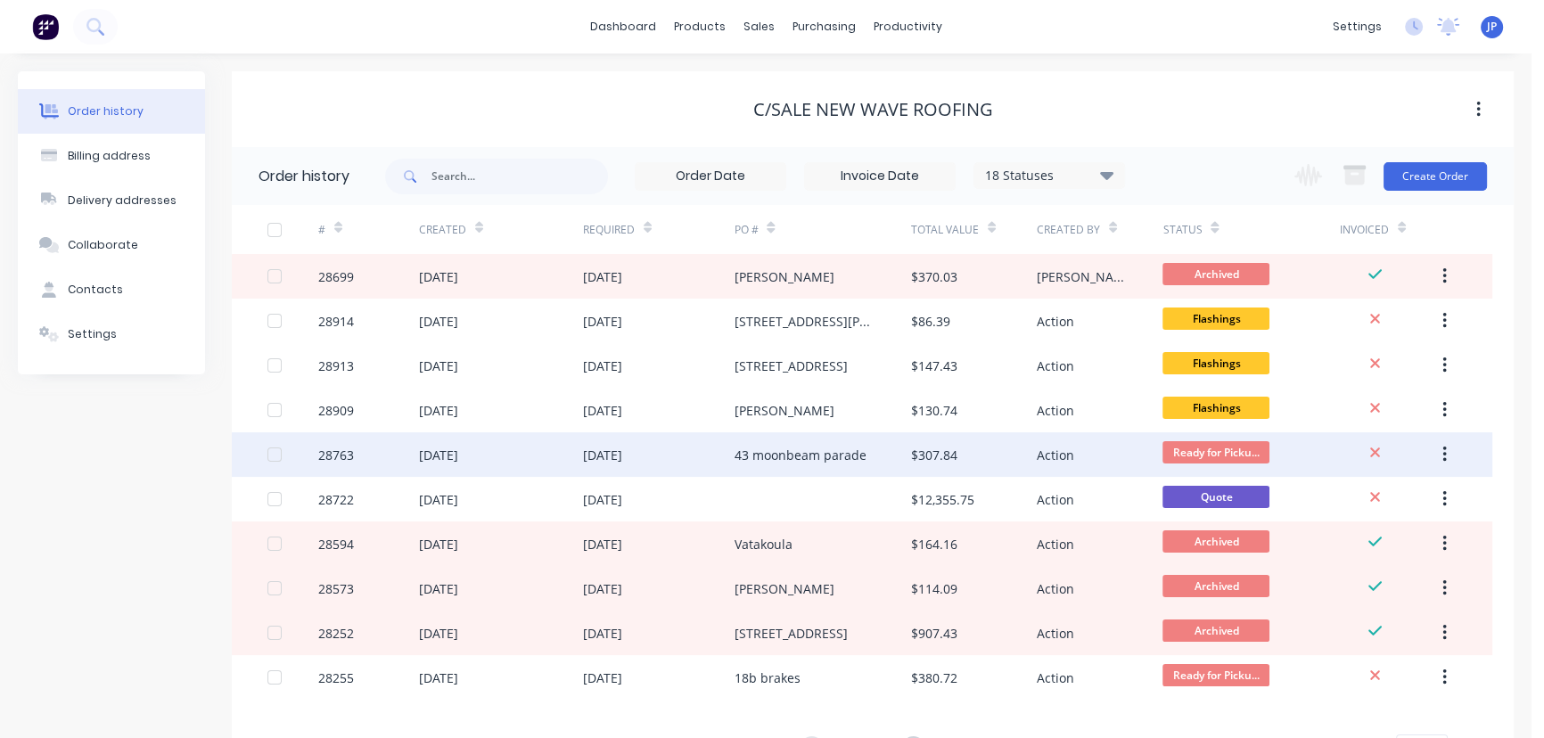
click at [1045, 454] on div "Action" at bounding box center [1055, 455] width 37 height 19
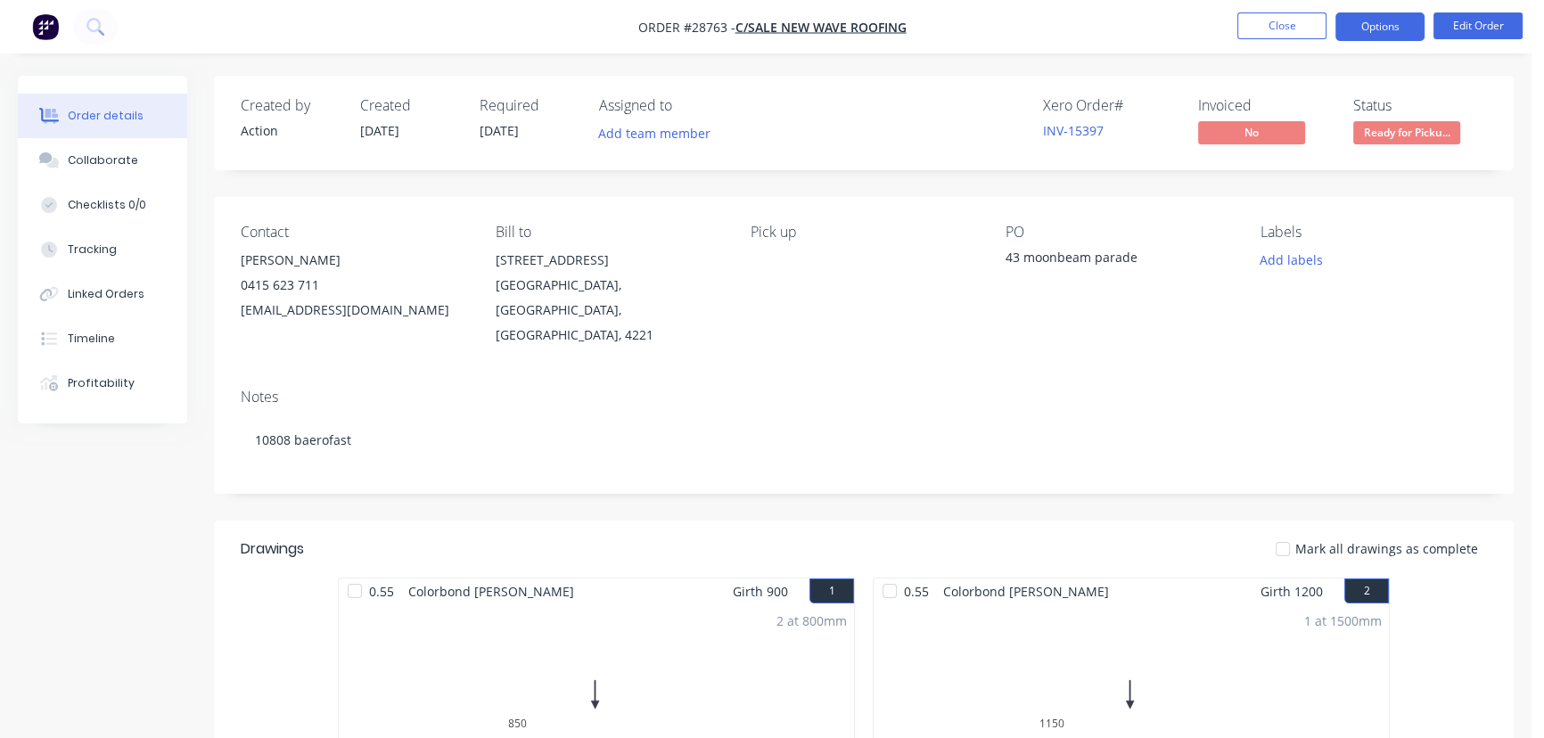
click at [1359, 29] on button "Options" at bounding box center [1379, 26] width 89 height 29
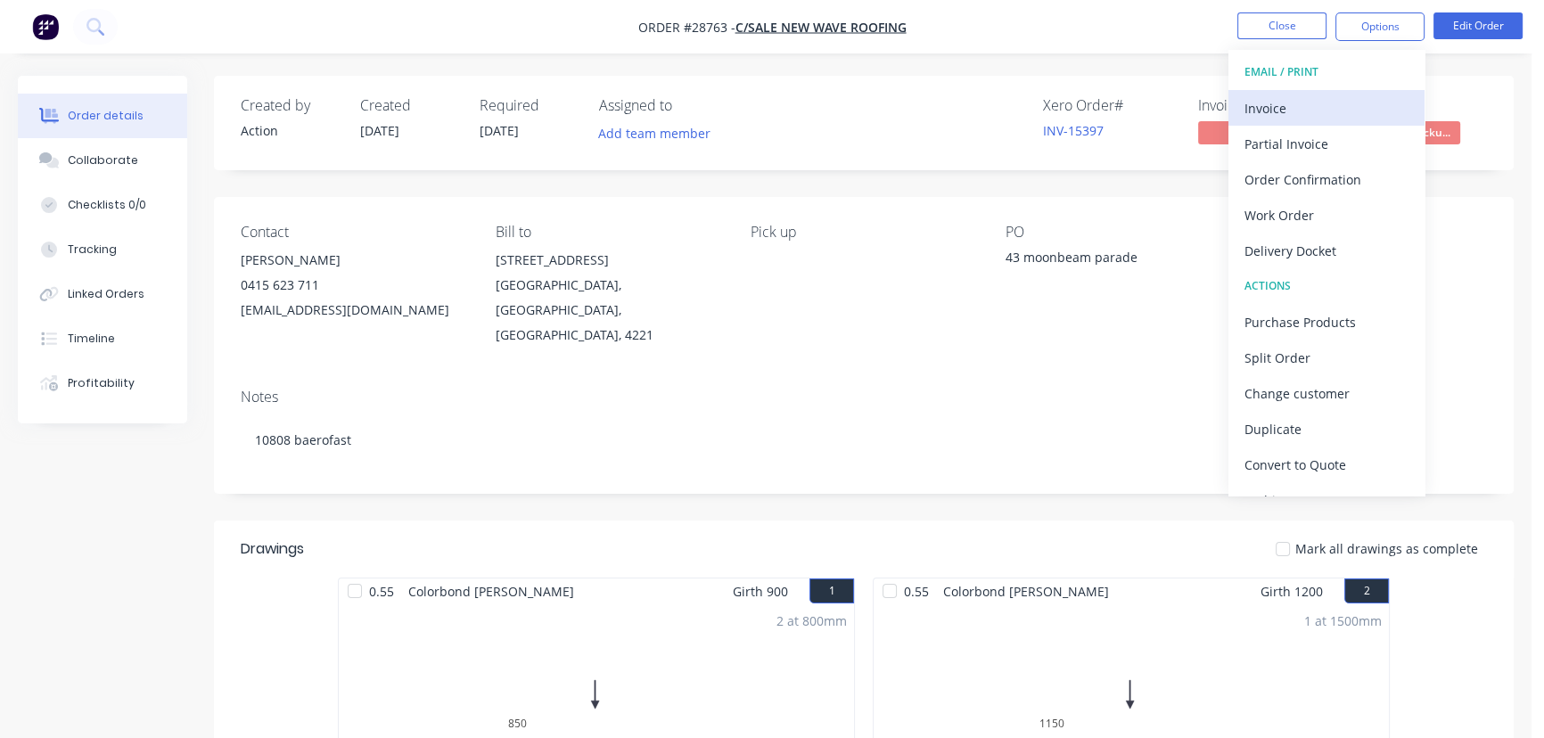
click at [1300, 103] on div "Invoice" at bounding box center [1327, 108] width 164 height 26
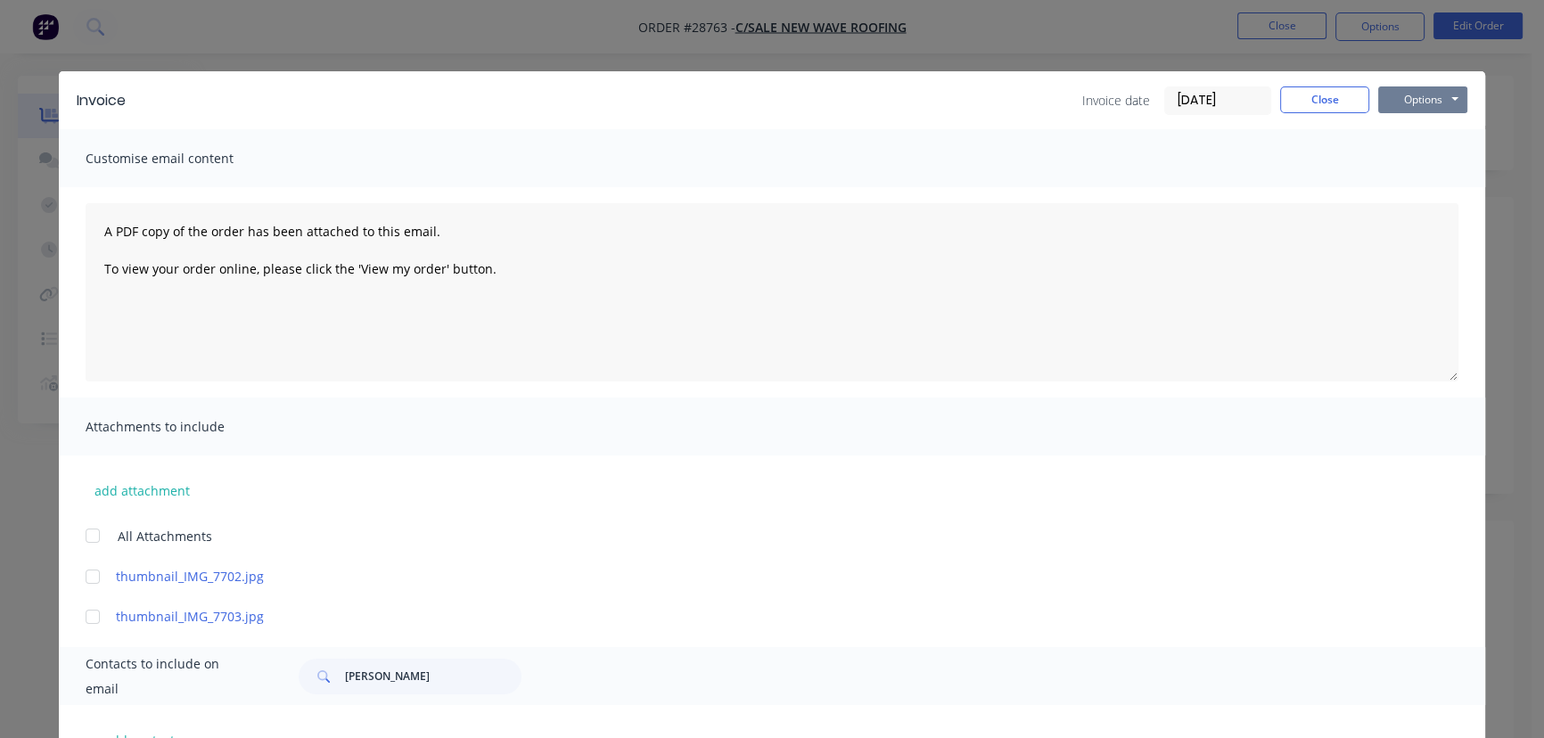
click at [1391, 98] on button "Options" at bounding box center [1422, 99] width 89 height 27
click at [1391, 152] on button "Print" at bounding box center [1435, 160] width 114 height 29
click at [1302, 102] on button "Close" at bounding box center [1324, 99] width 89 height 27
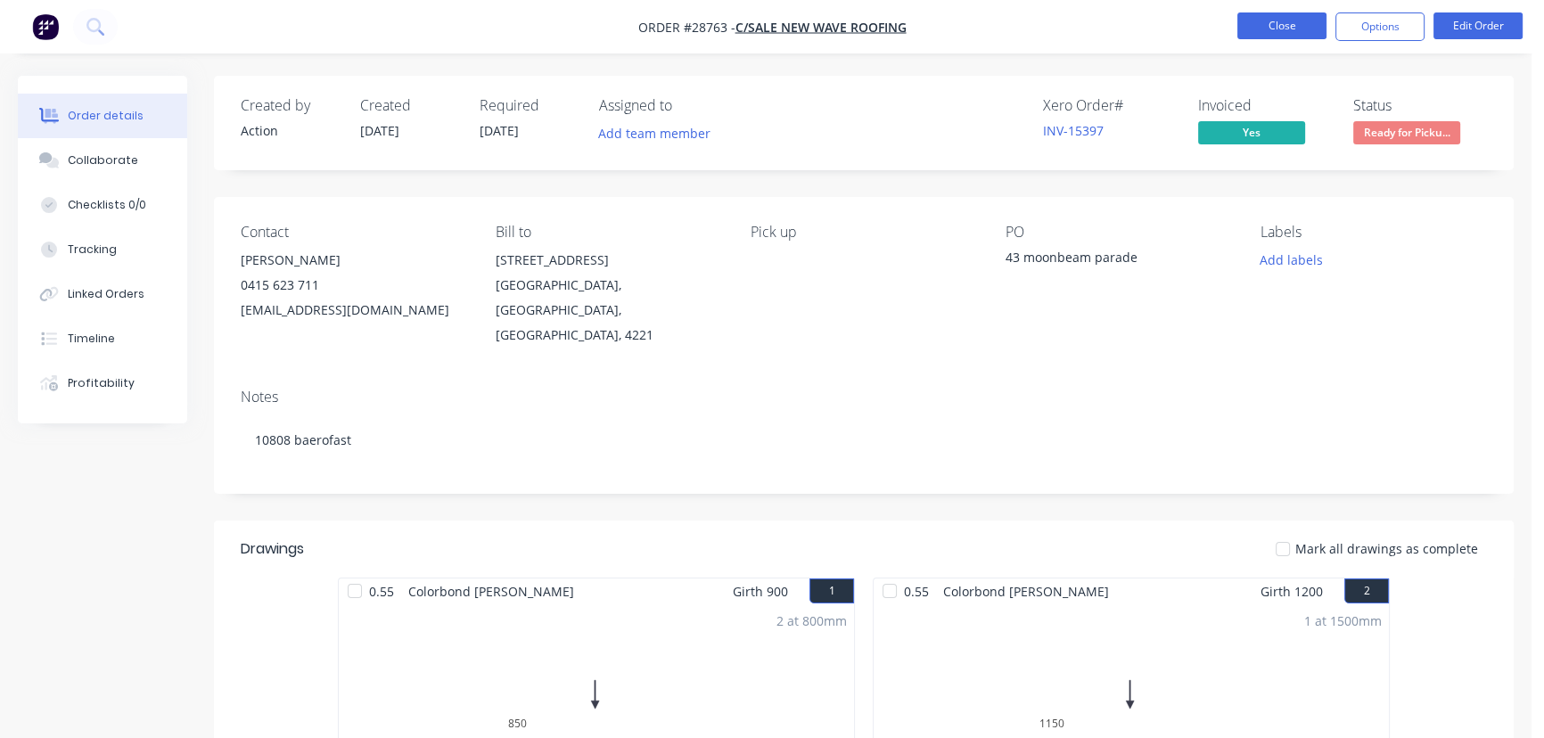
click at [1266, 28] on button "Close" at bounding box center [1281, 25] width 89 height 27
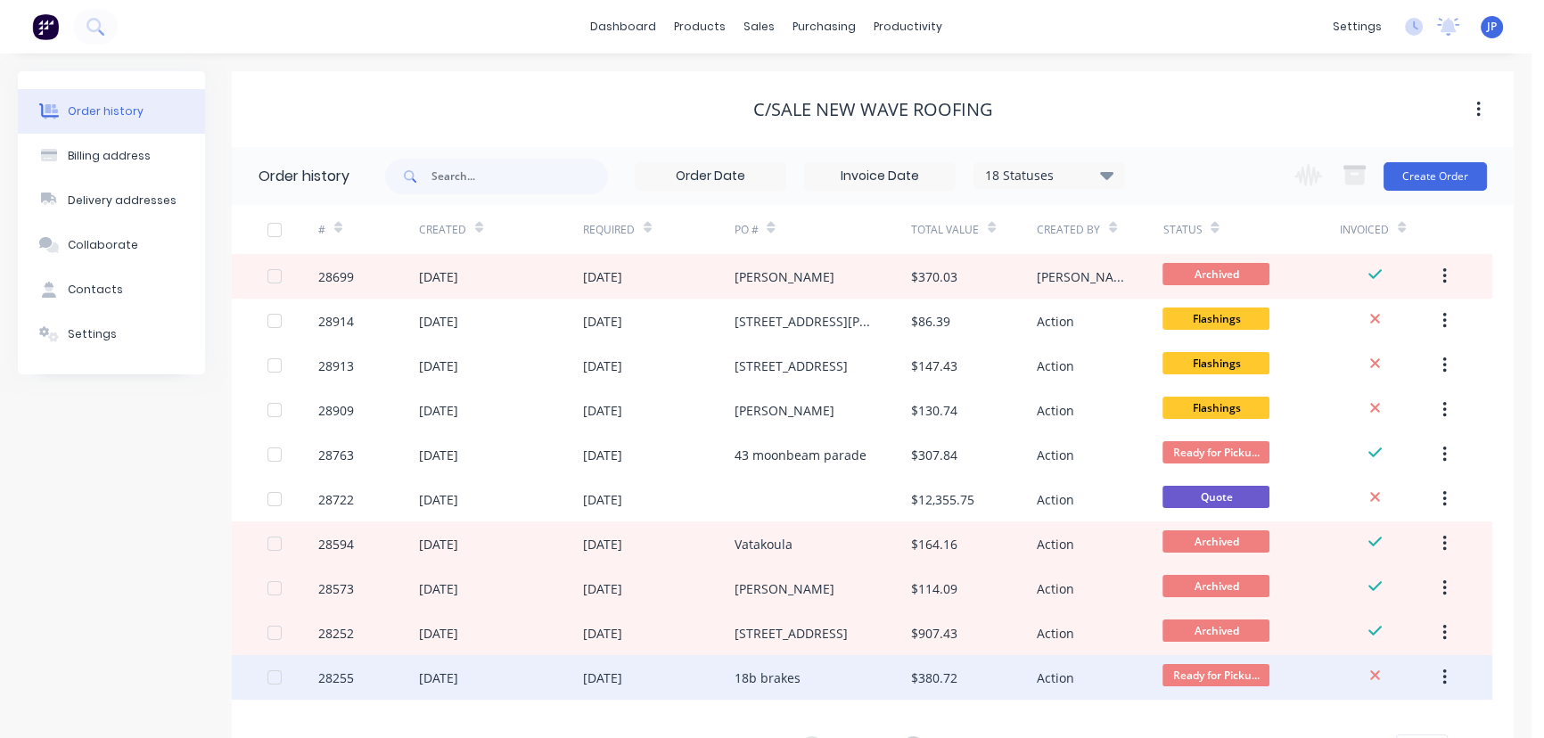
click at [1034, 680] on div "$380.72" at bounding box center [974, 677] width 126 height 45
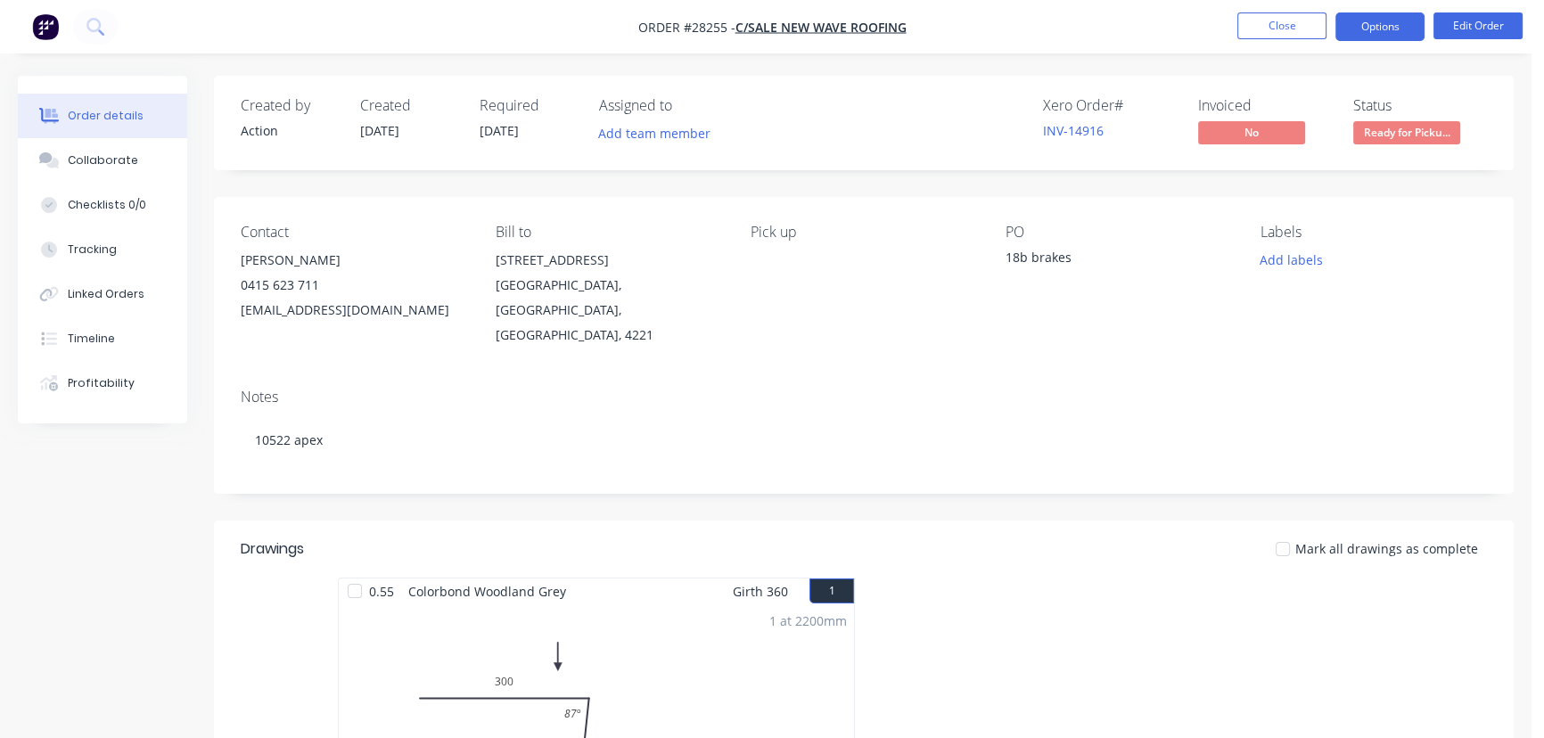
click at [1360, 28] on button "Options" at bounding box center [1379, 26] width 89 height 29
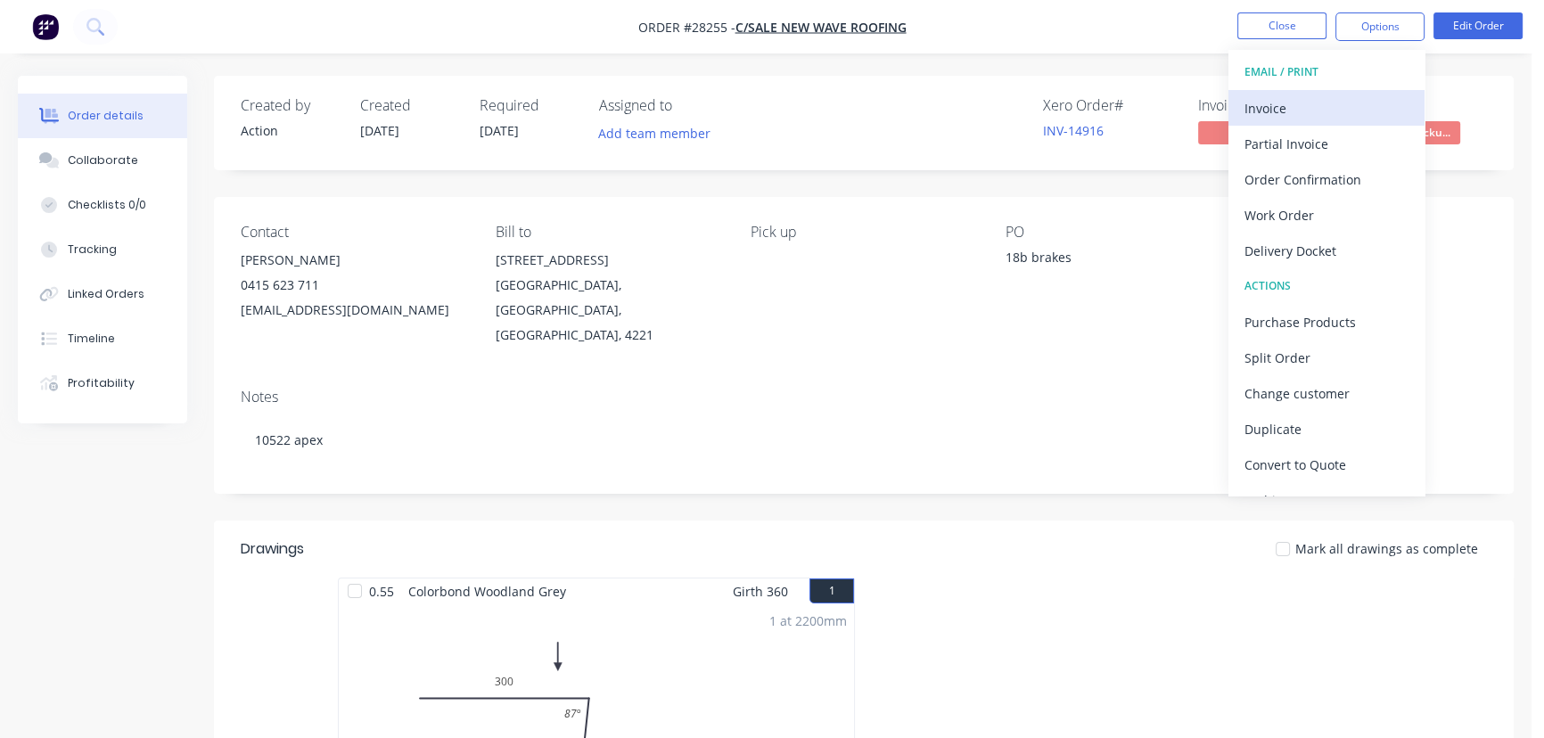
click at [1303, 98] on div "Invoice" at bounding box center [1327, 108] width 164 height 26
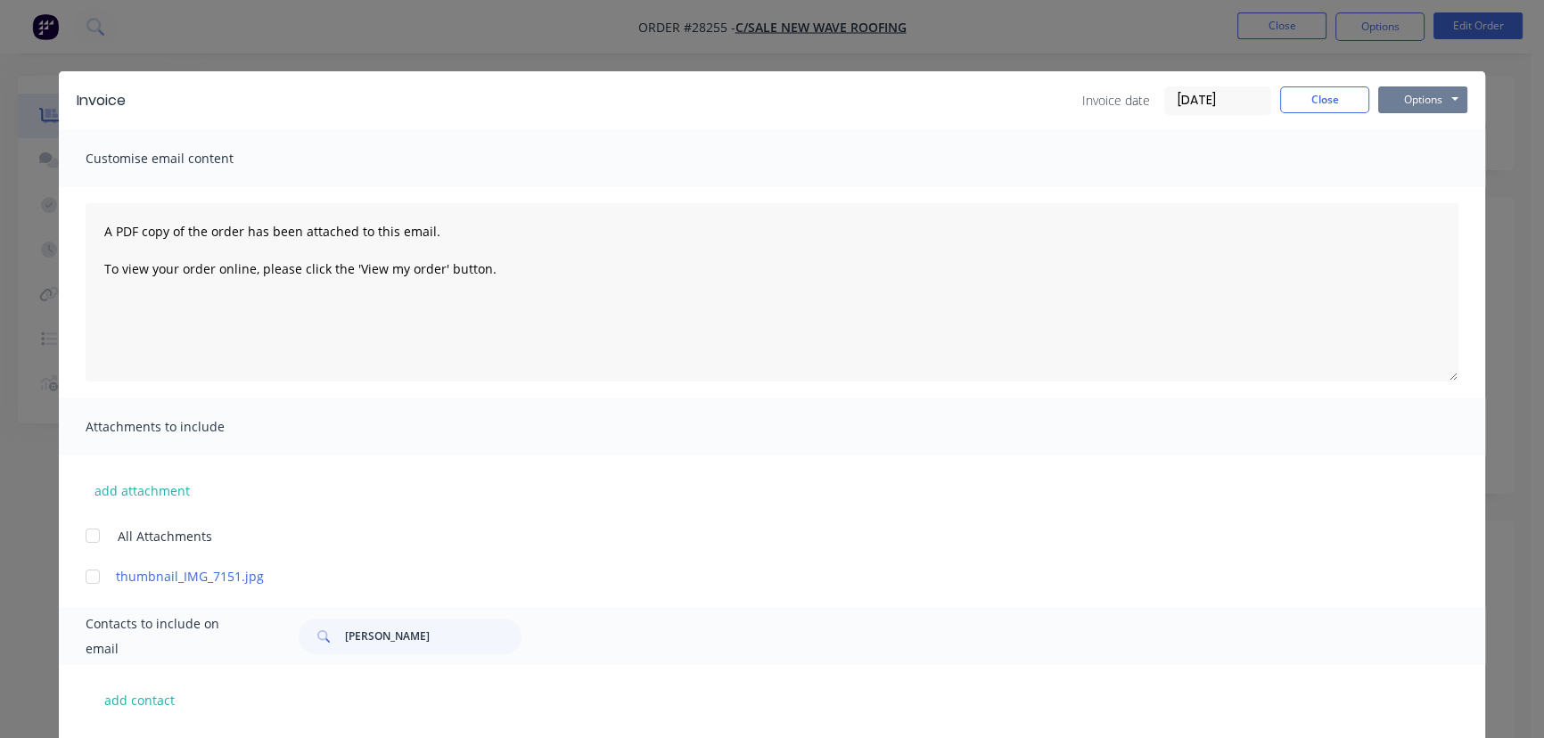
drag, startPoint x: 1380, startPoint y: 96, endPoint x: 1390, endPoint y: 116, distance: 21.9
click at [1382, 97] on button "Options" at bounding box center [1422, 99] width 89 height 27
click at [1400, 168] on button "Print" at bounding box center [1435, 160] width 114 height 29
click at [1316, 103] on button "Close" at bounding box center [1324, 99] width 89 height 27
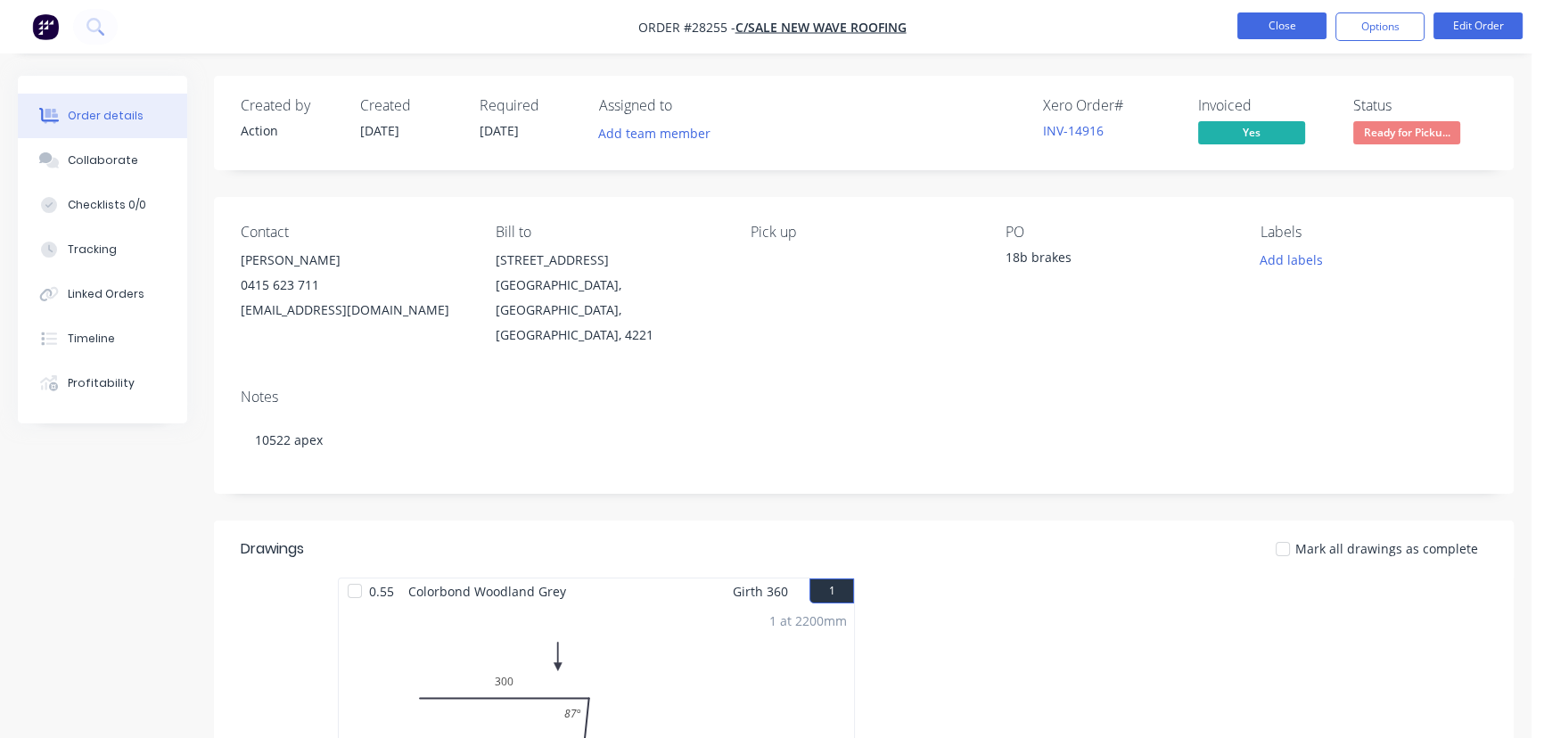
click at [1266, 33] on button "Close" at bounding box center [1281, 25] width 89 height 27
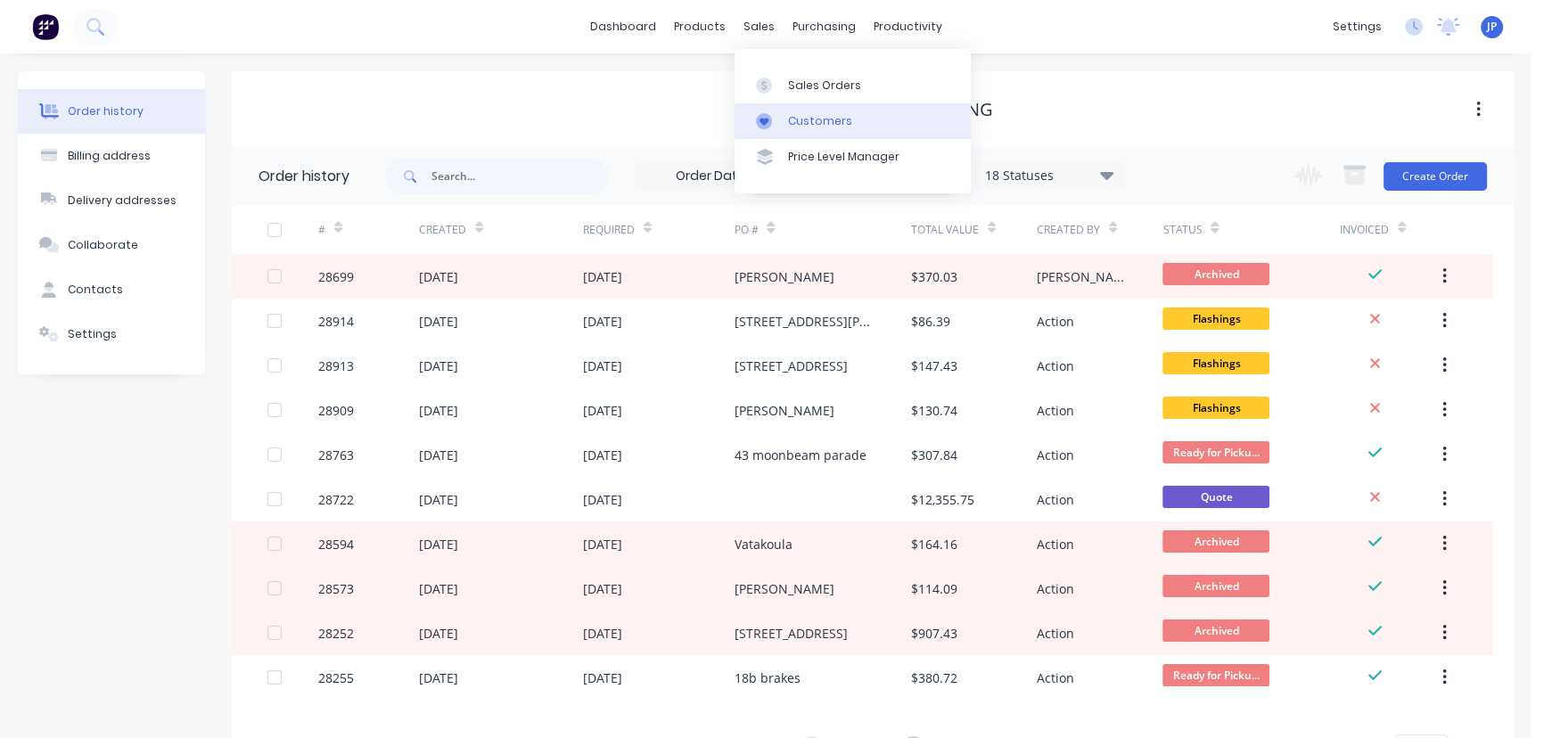
click at [795, 115] on div "Customers" at bounding box center [820, 121] width 64 height 16
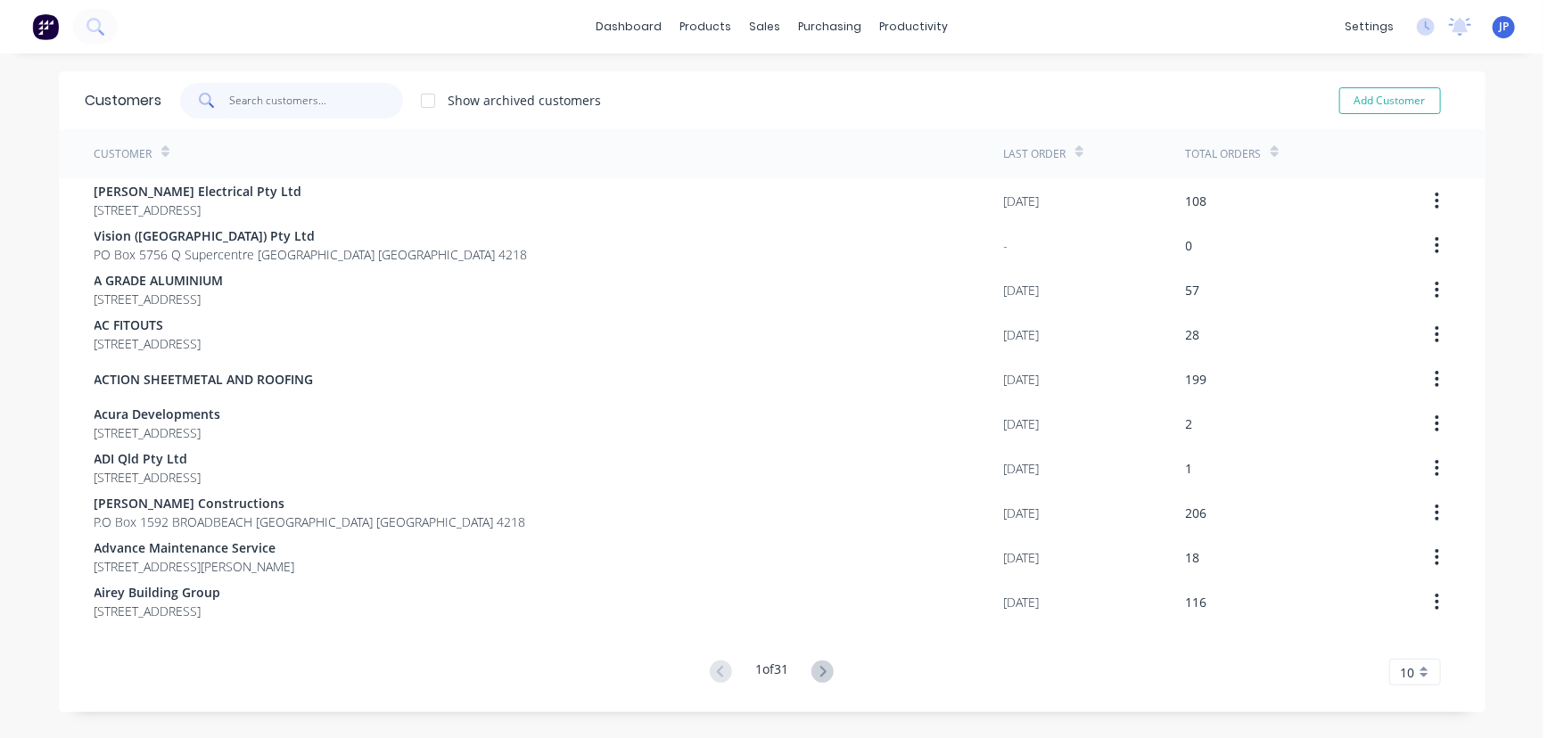
click at [303, 108] on input "text" at bounding box center [316, 101] width 174 height 36
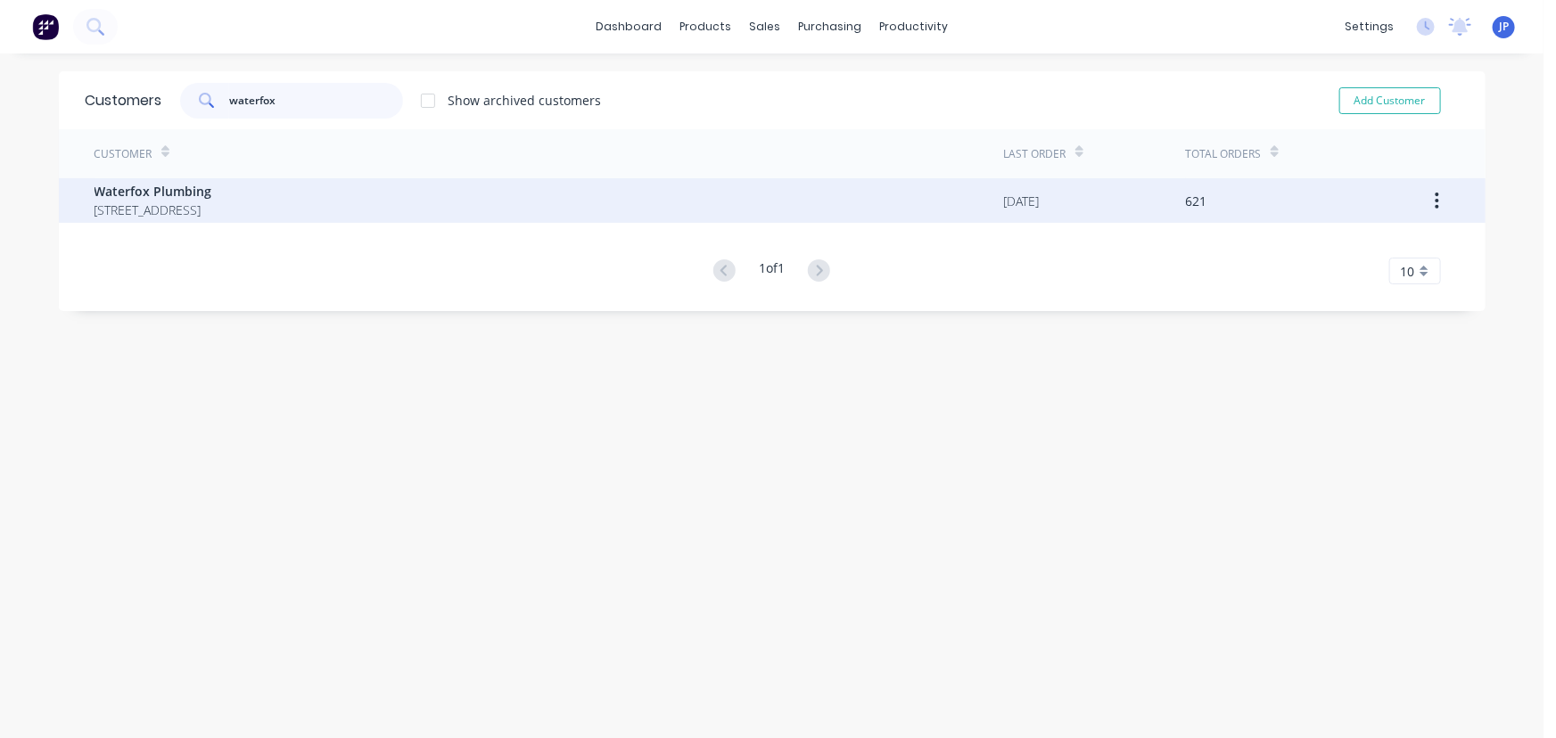
type input "waterfox"
click at [140, 187] on span "Waterfox Plumbing" at bounding box center [153, 191] width 118 height 19
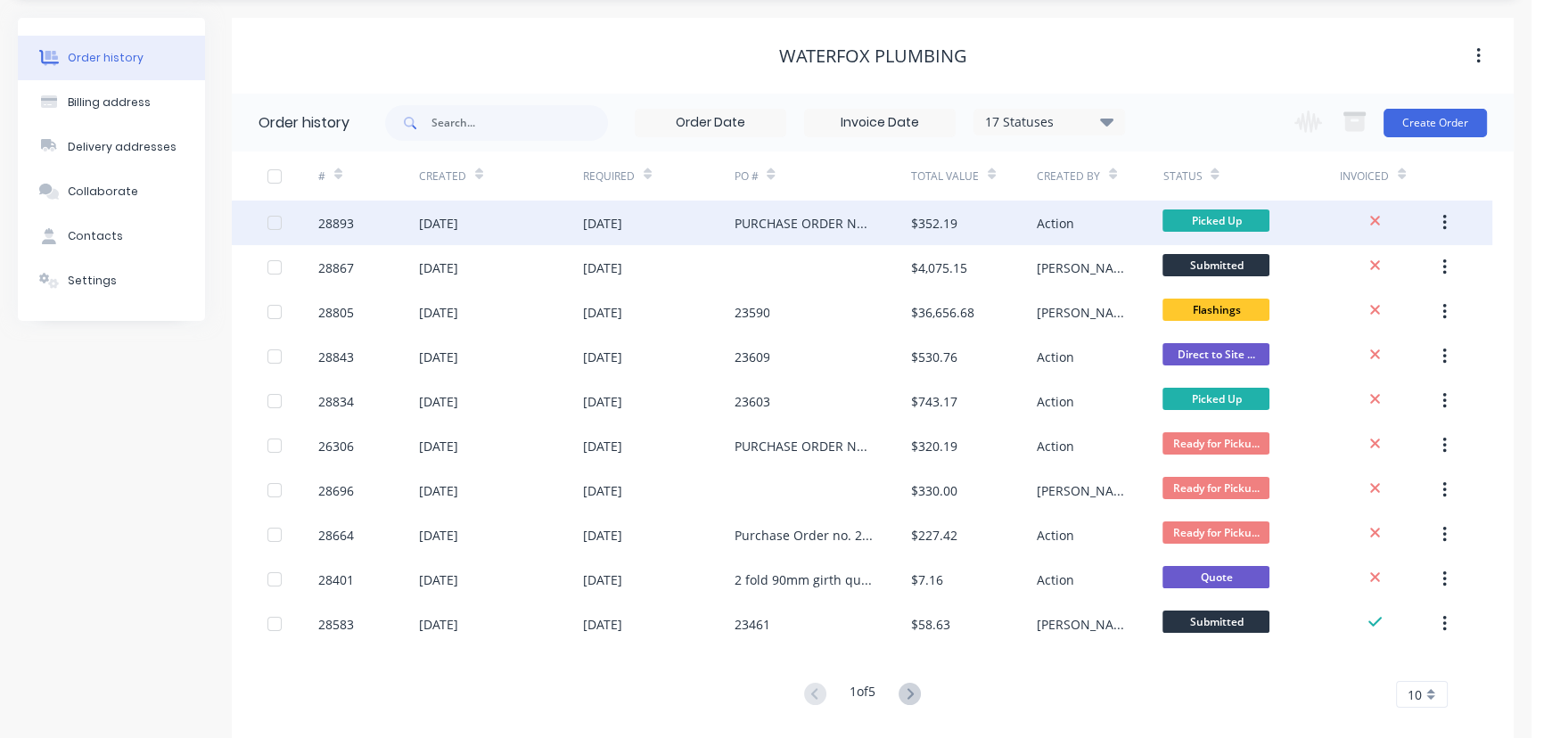
scroll to position [80, 0]
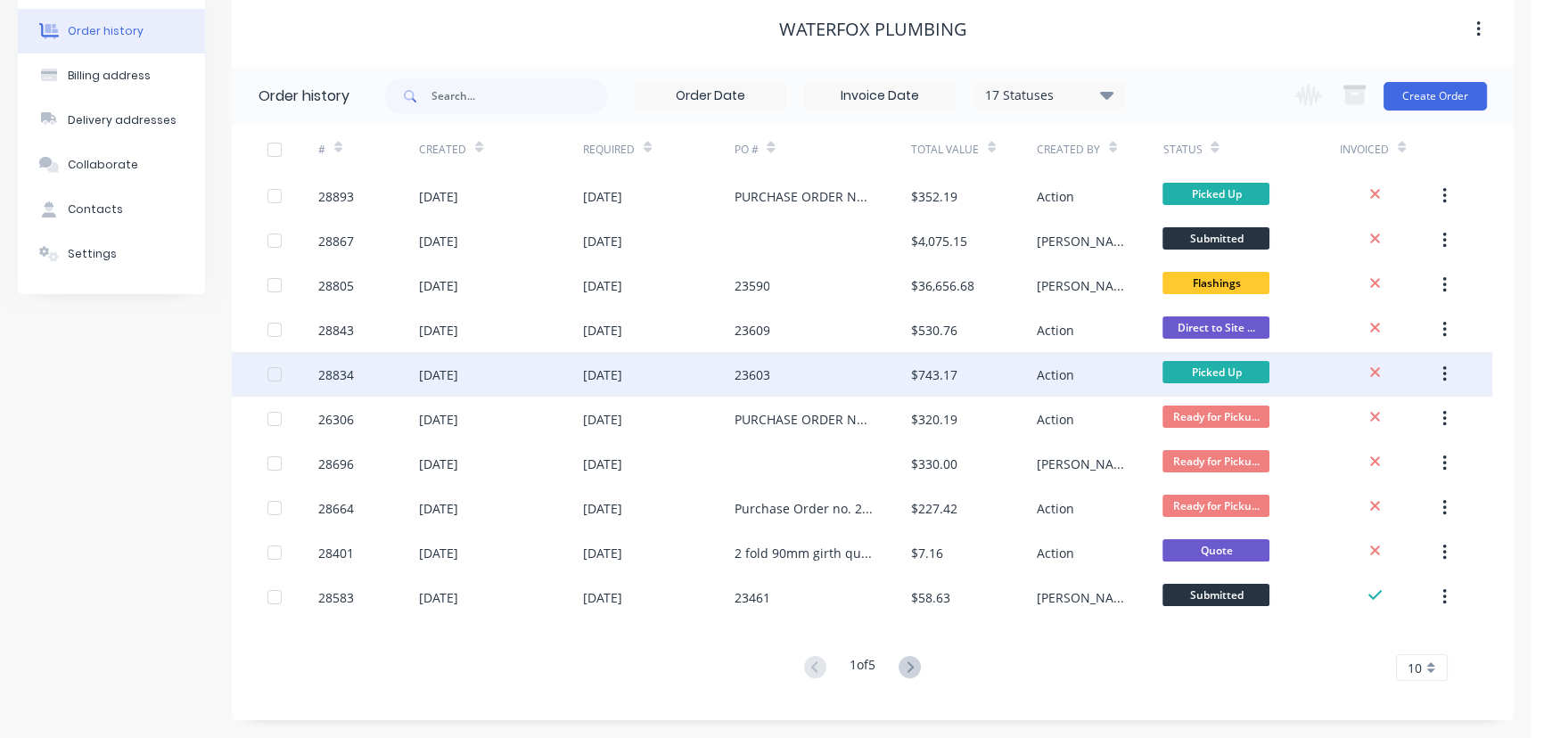
click at [554, 368] on div "[DATE]" at bounding box center [501, 374] width 164 height 45
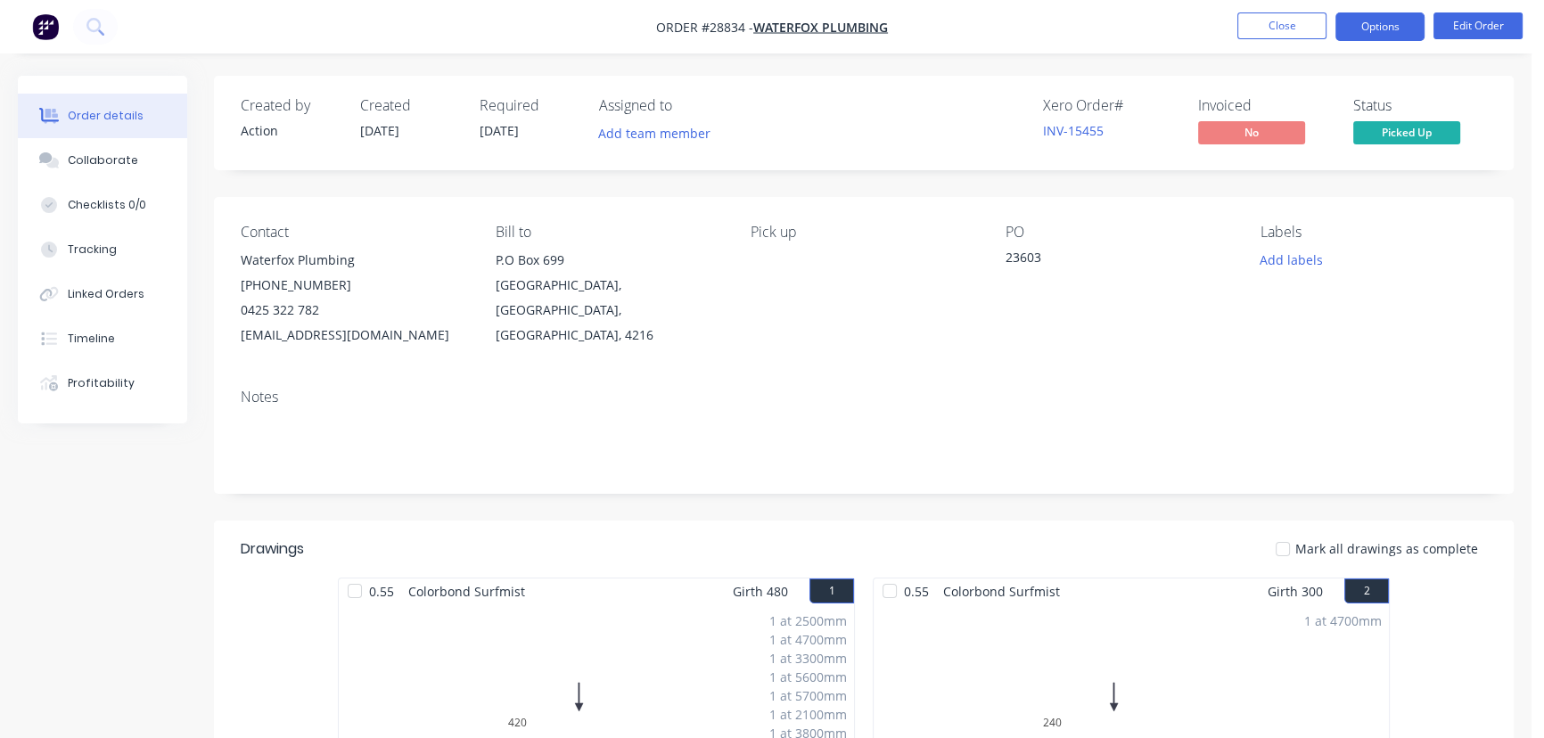
click at [1377, 26] on button "Options" at bounding box center [1379, 26] width 89 height 29
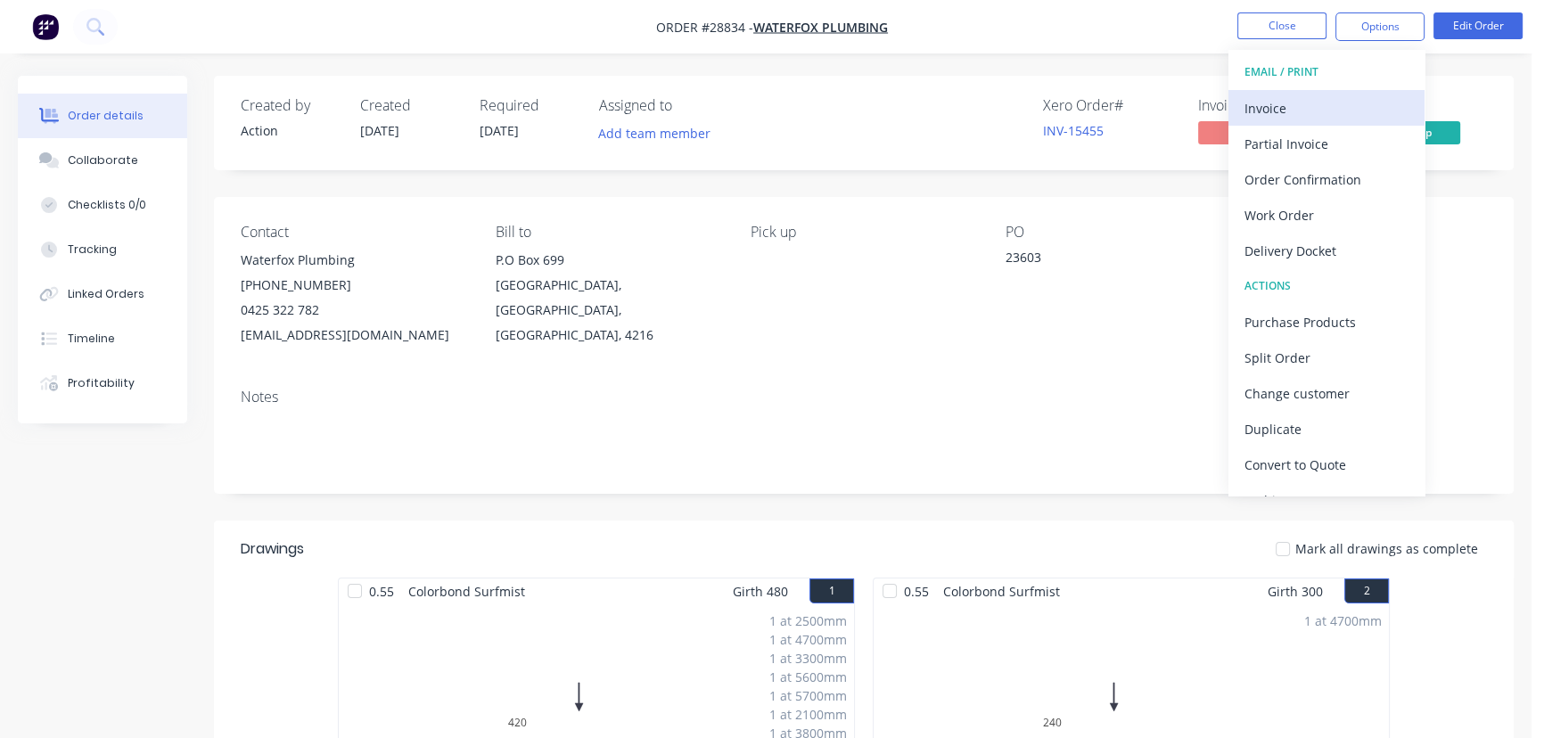
click at [1302, 101] on div "Invoice" at bounding box center [1327, 108] width 164 height 26
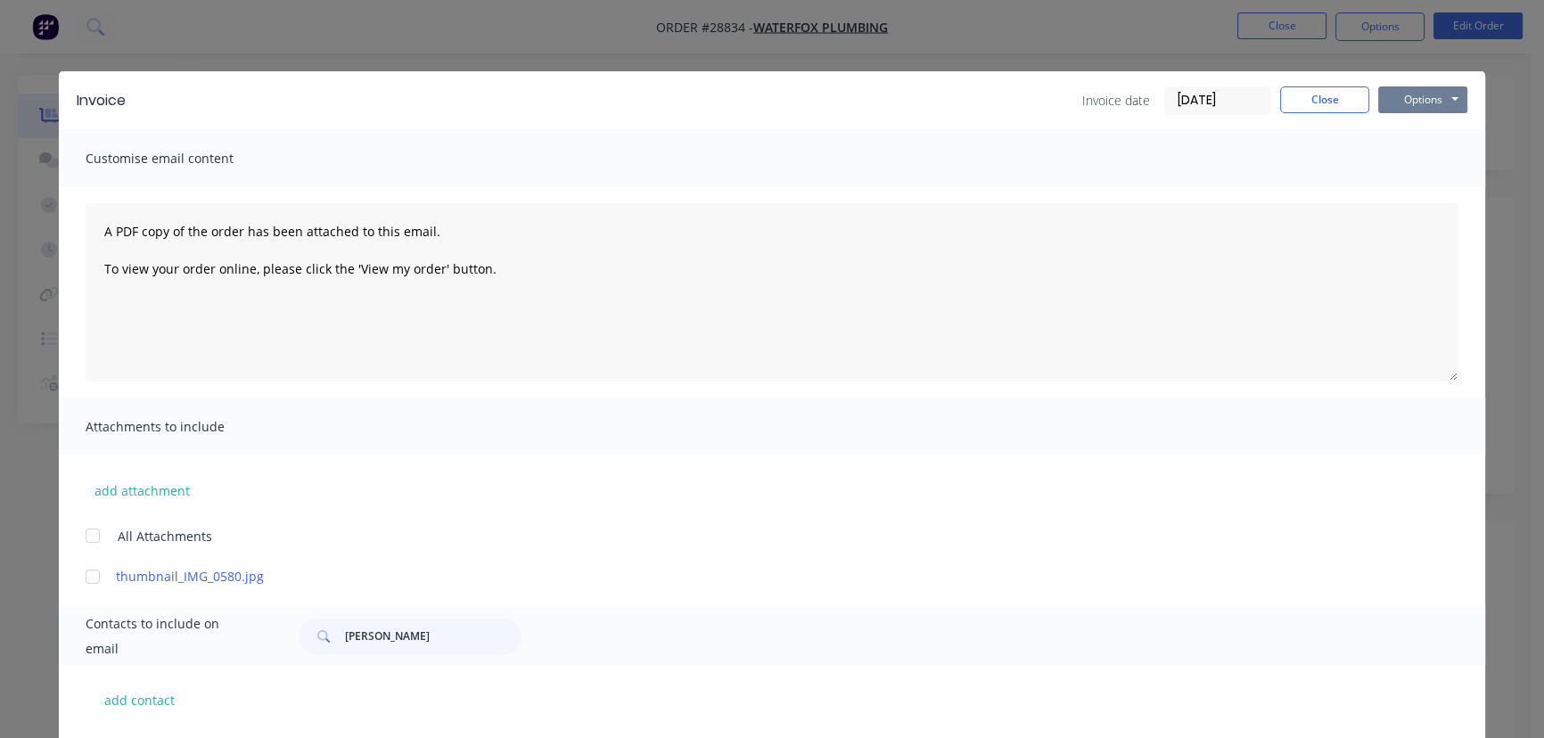
click at [1422, 97] on button "Options" at bounding box center [1422, 99] width 89 height 27
click at [1421, 161] on button "Print" at bounding box center [1435, 160] width 114 height 29
drag, startPoint x: 1324, startPoint y: 87, endPoint x: 1232, endPoint y: 135, distance: 103.3
click at [1324, 86] on button "Close" at bounding box center [1324, 99] width 89 height 27
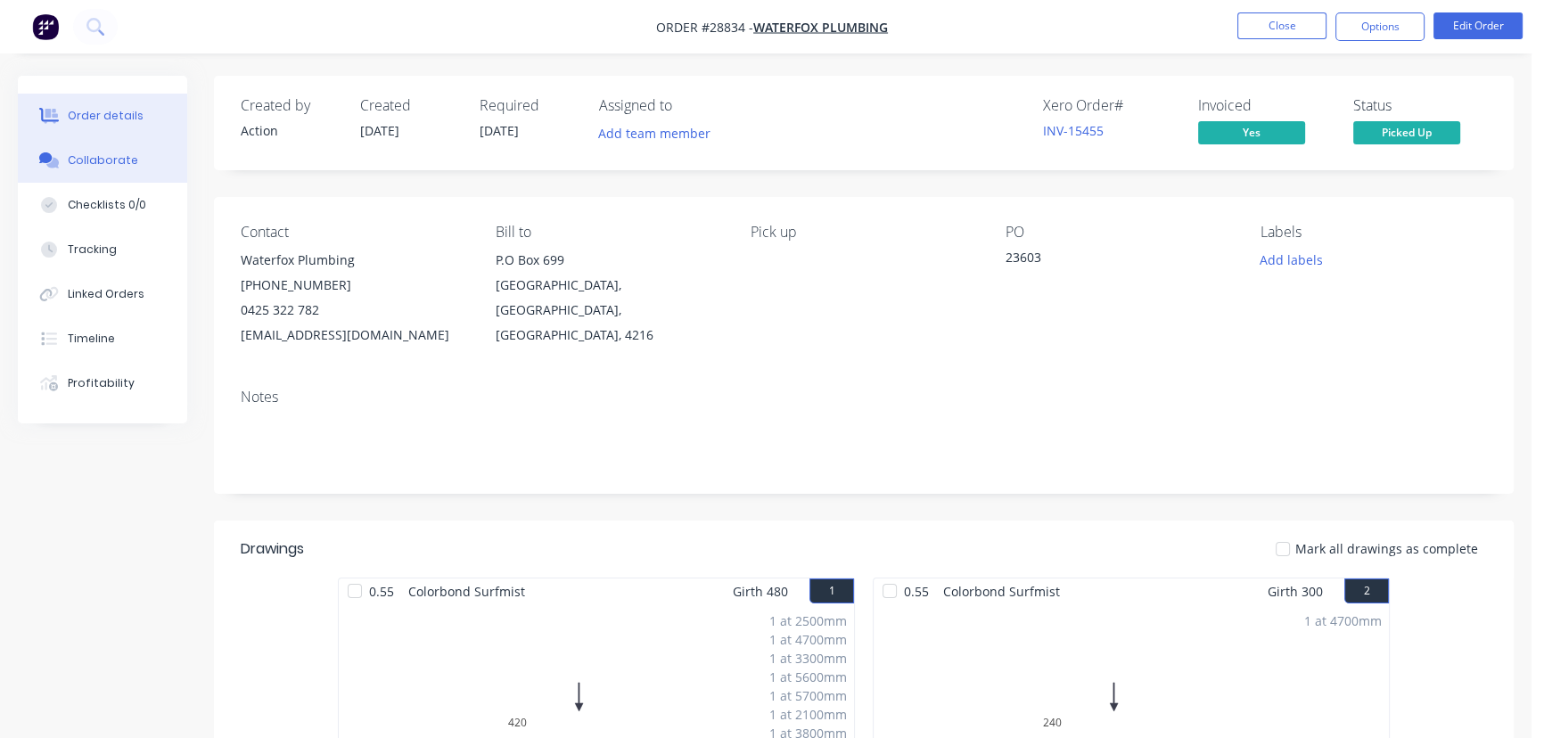
click at [120, 151] on button "Collaborate" at bounding box center [102, 160] width 169 height 45
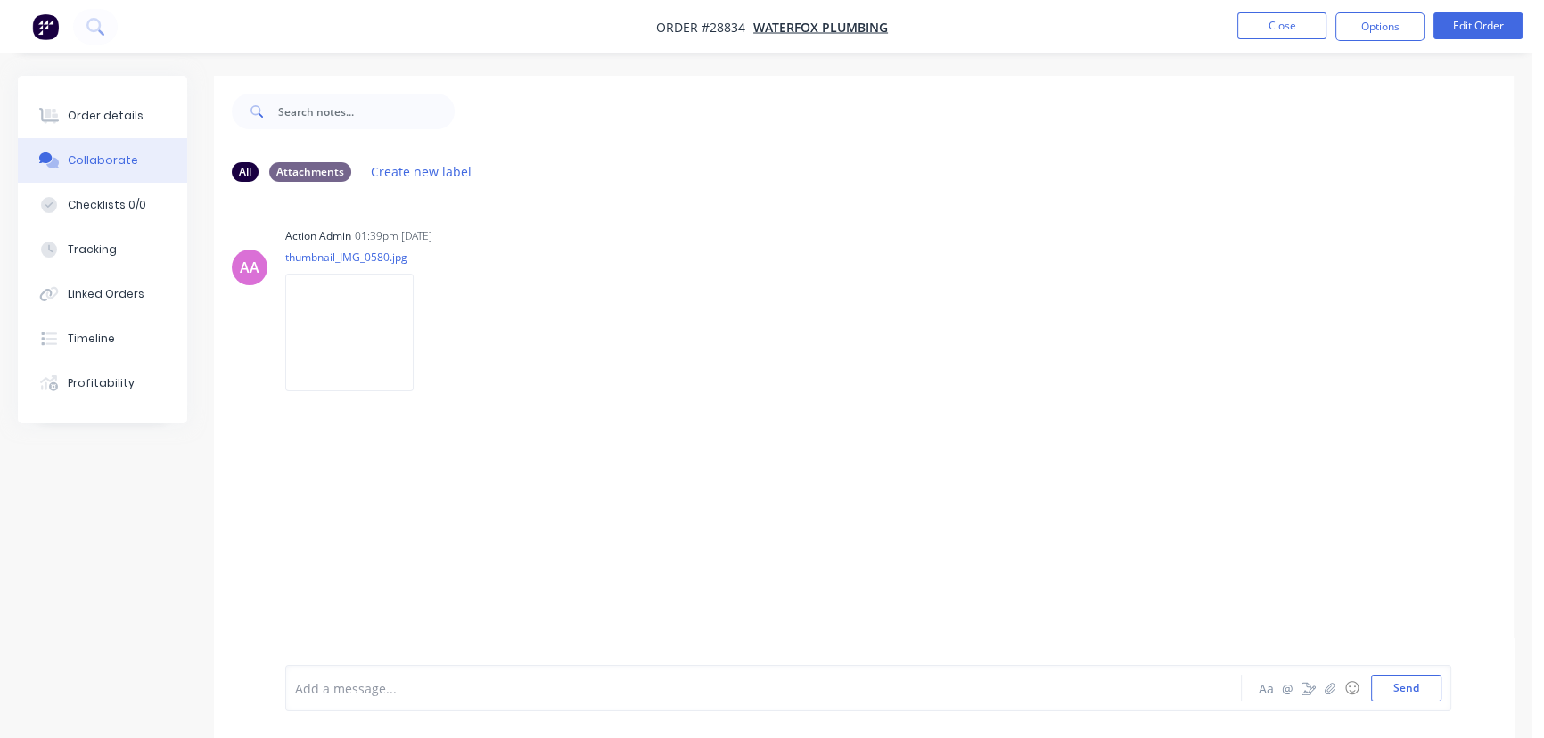
click at [300, 694] on div at bounding box center [725, 688] width 859 height 19
click at [428, 688] on span "Marked out & folded bvy Jya" at bounding box center [380, 688] width 168 height 17
click at [442, 688] on span "Marked out & folded by [PERSON_NAME]" at bounding box center [418, 688] width 244 height 17
click at [1423, 693] on button "Send" at bounding box center [1406, 688] width 70 height 27
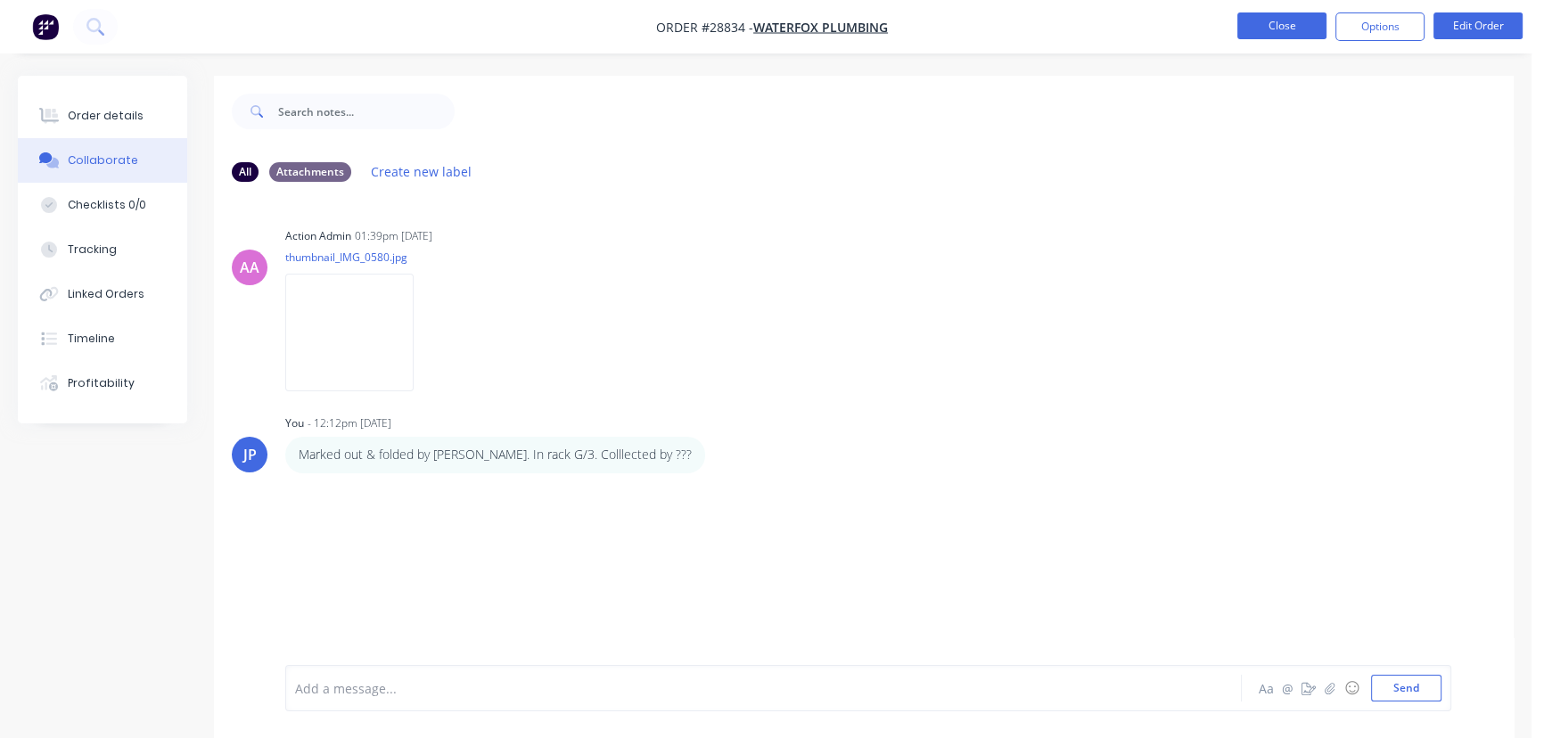
click at [1280, 19] on button "Close" at bounding box center [1281, 25] width 89 height 27
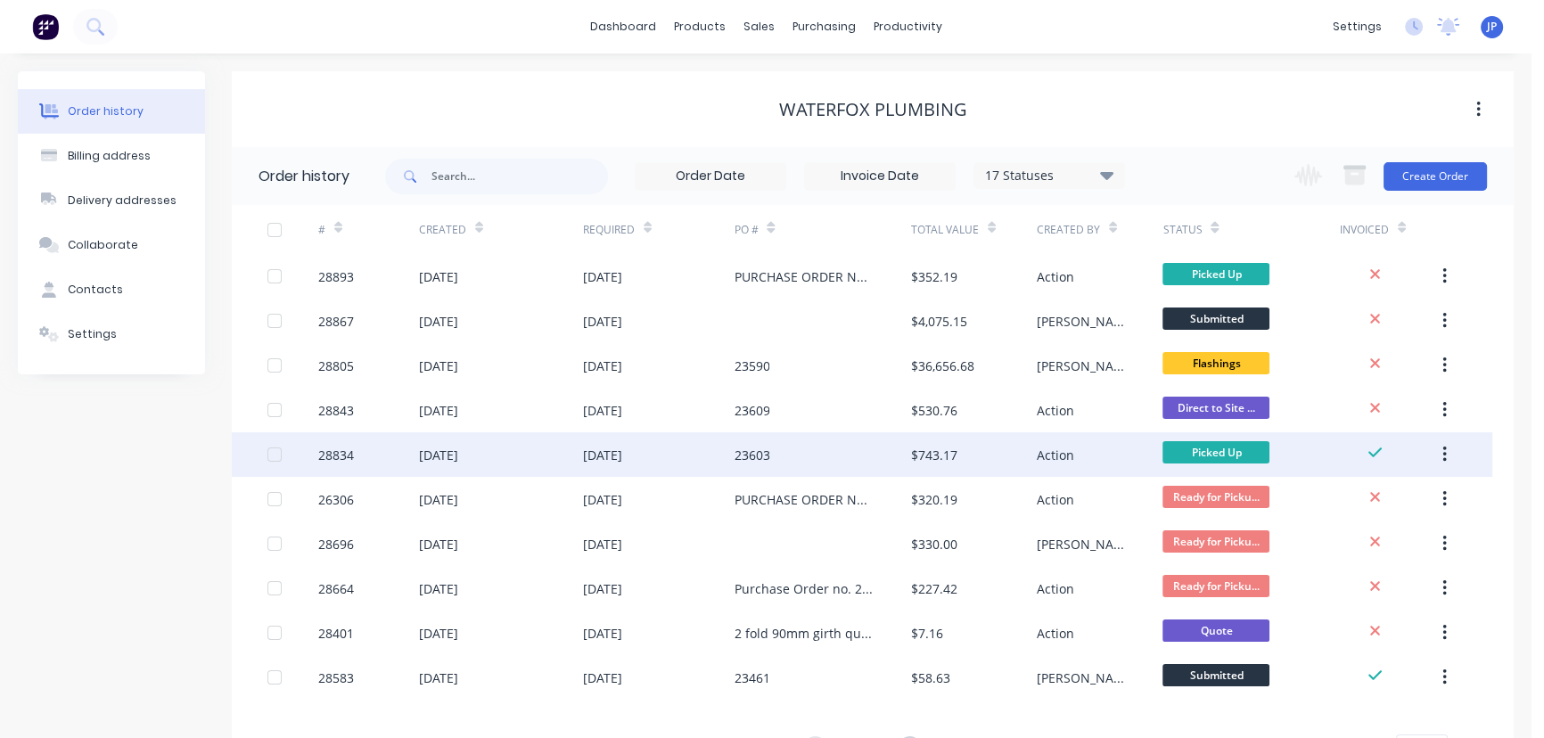
click at [1444, 452] on icon "button" at bounding box center [1444, 455] width 4 height 20
click at [1384, 500] on div "Archive" at bounding box center [1380, 502] width 137 height 26
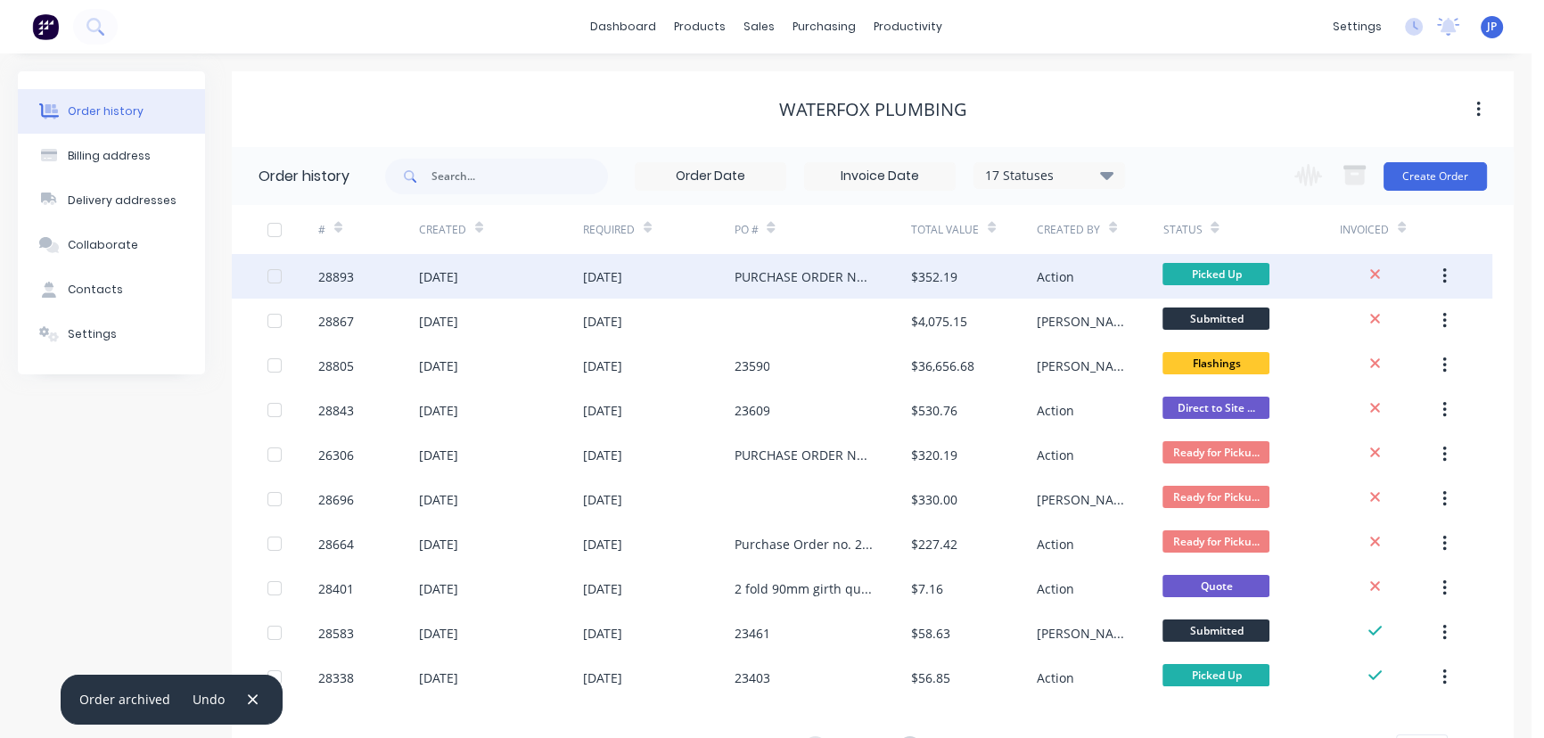
click at [658, 271] on div "[DATE]" at bounding box center [659, 276] width 152 height 45
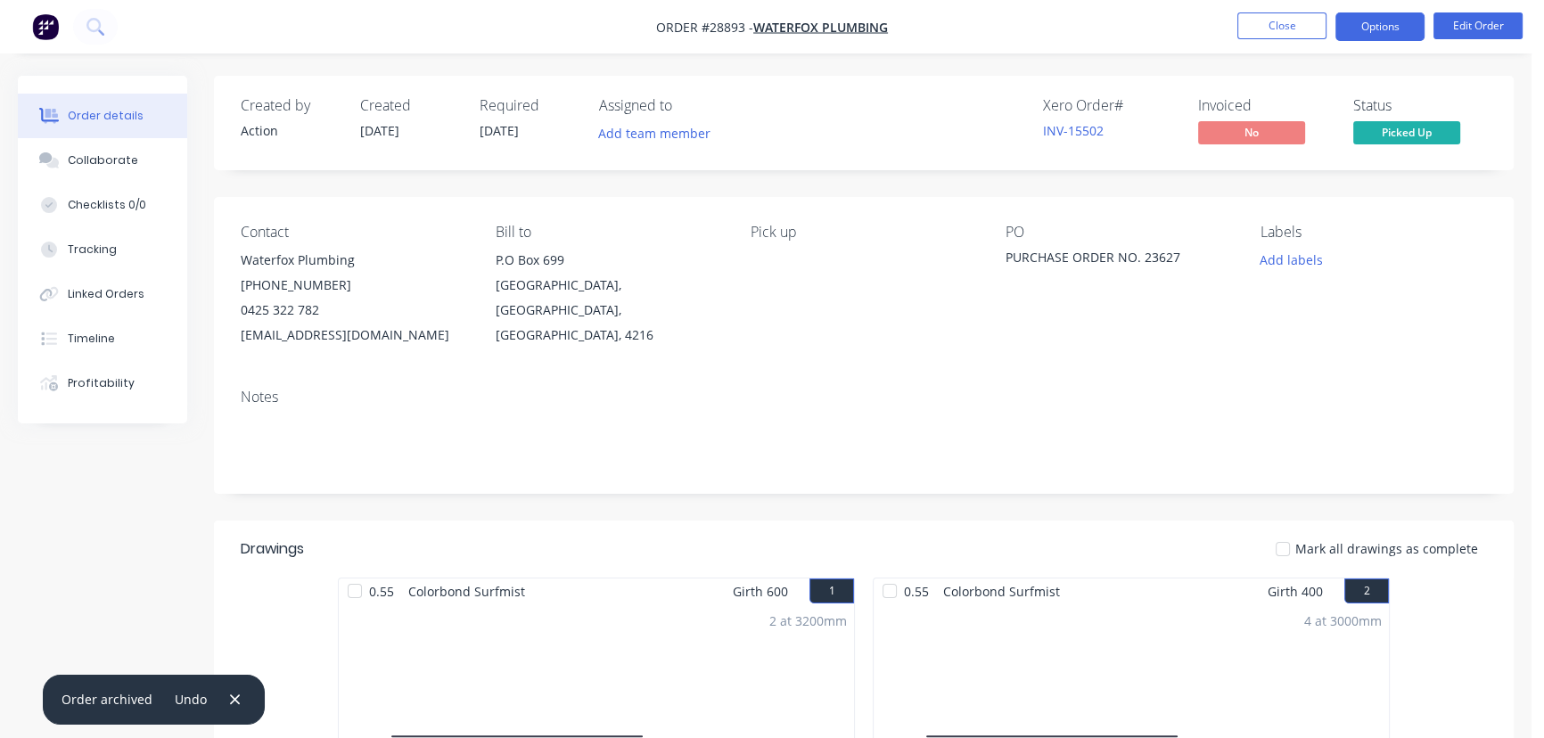
click at [1376, 32] on button "Options" at bounding box center [1379, 26] width 89 height 29
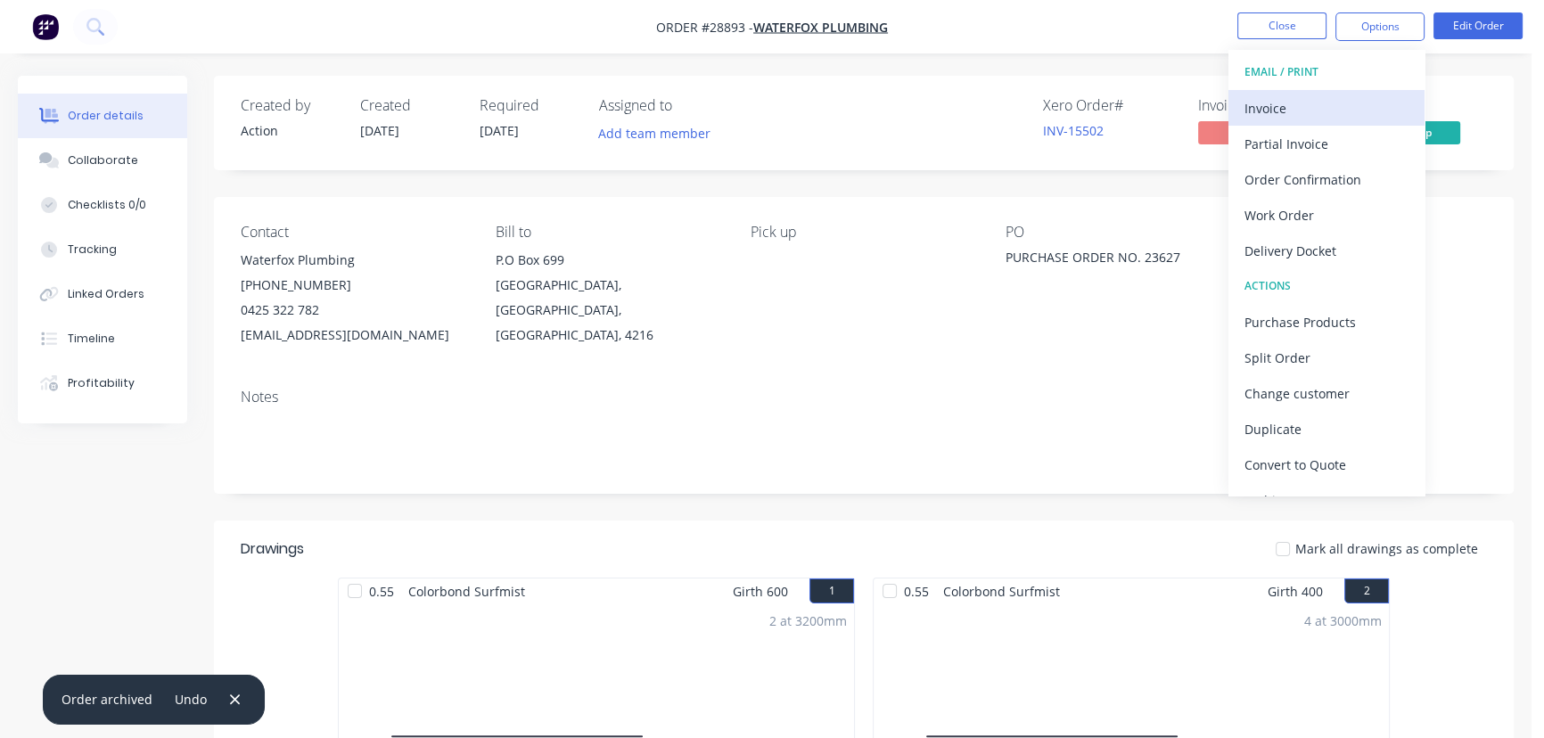
click at [1257, 106] on div "Invoice" at bounding box center [1327, 108] width 164 height 26
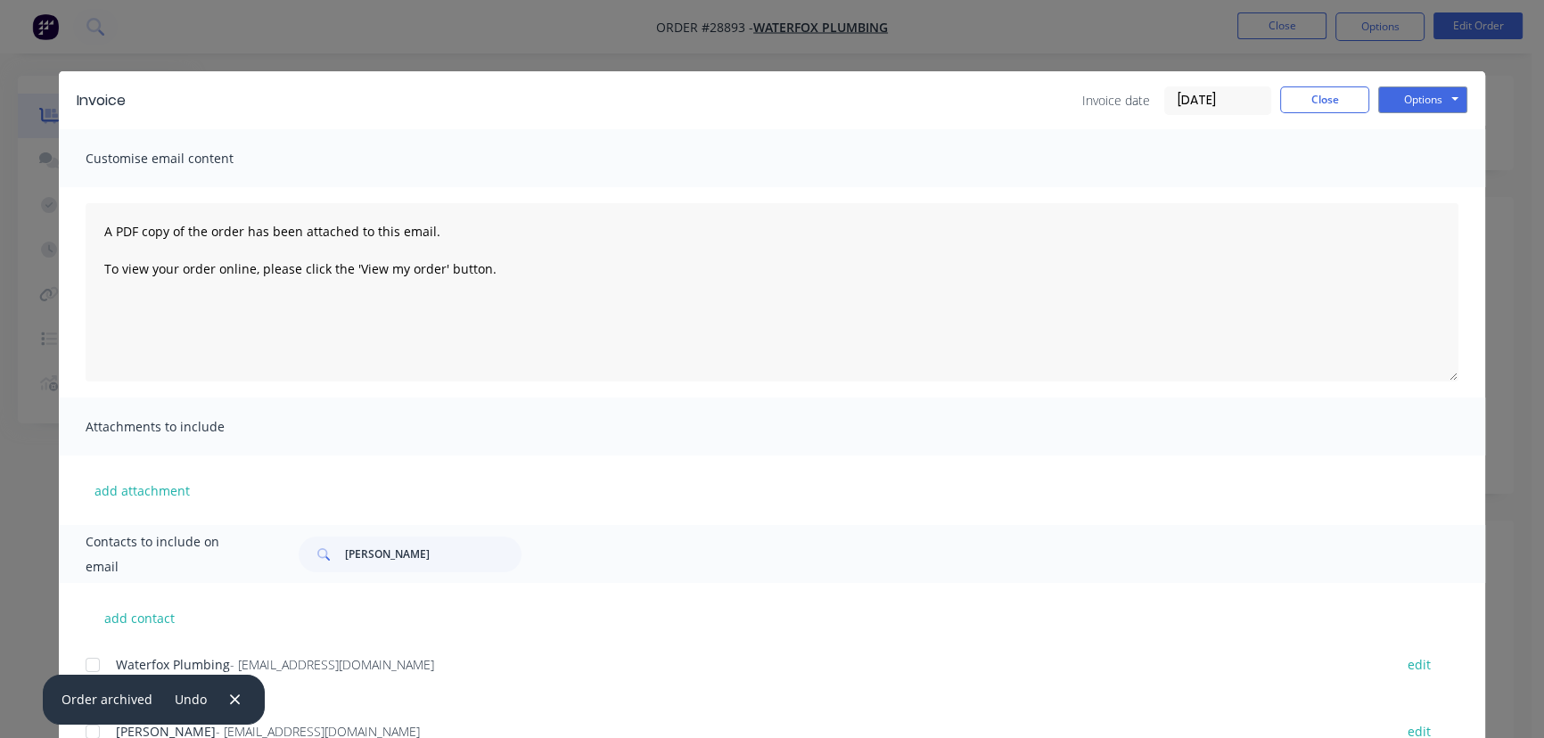
click at [1409, 81] on div "Invoice Invoice date [DATE] Close Options Preview Print Email" at bounding box center [772, 100] width 1426 height 58
click at [1410, 95] on button "Options" at bounding box center [1422, 99] width 89 height 27
click at [1400, 162] on button "Print" at bounding box center [1435, 160] width 114 height 29
click at [1311, 101] on button "Close" at bounding box center [1324, 99] width 89 height 27
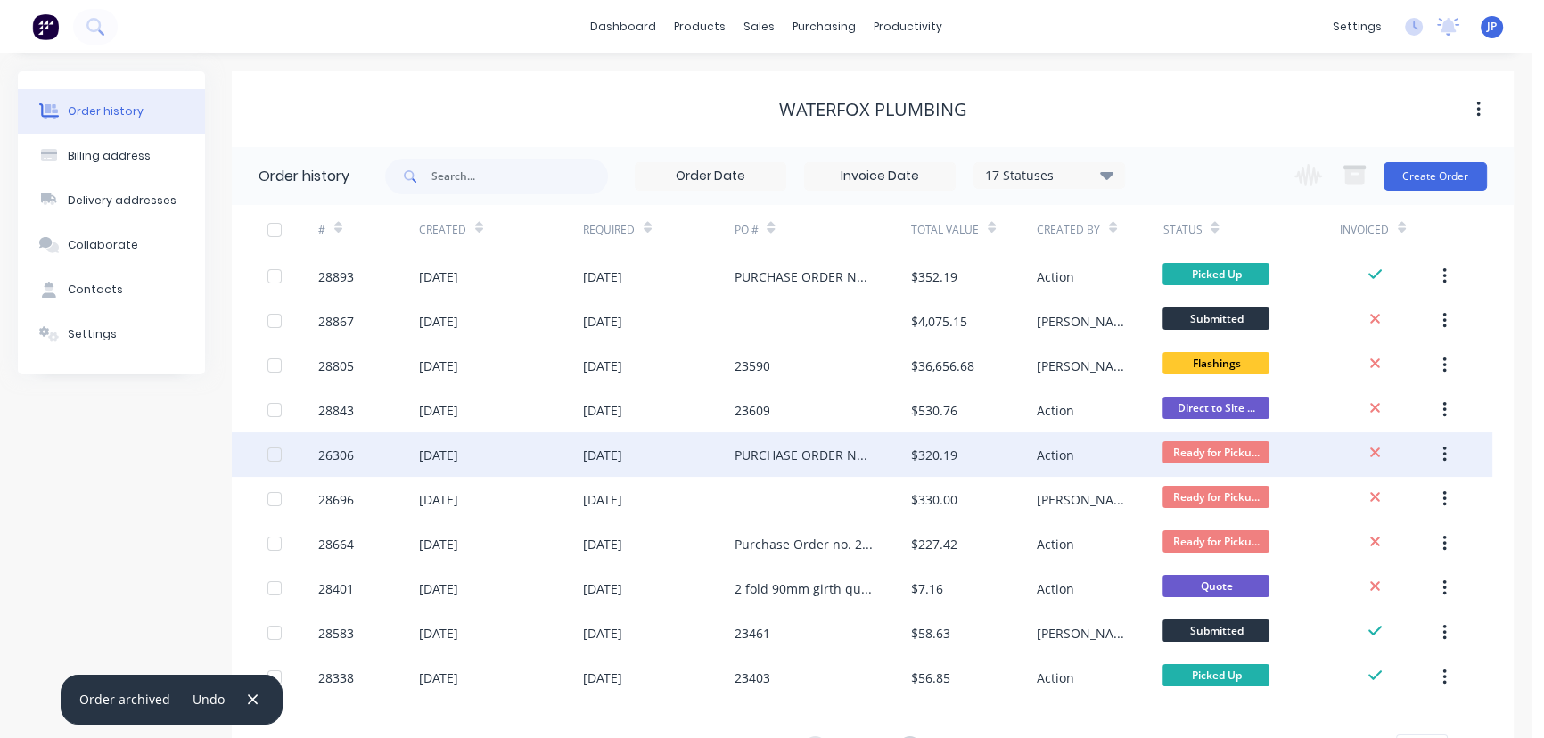
click at [776, 459] on div "PURCHASE ORDER NO. 23588" at bounding box center [804, 455] width 141 height 19
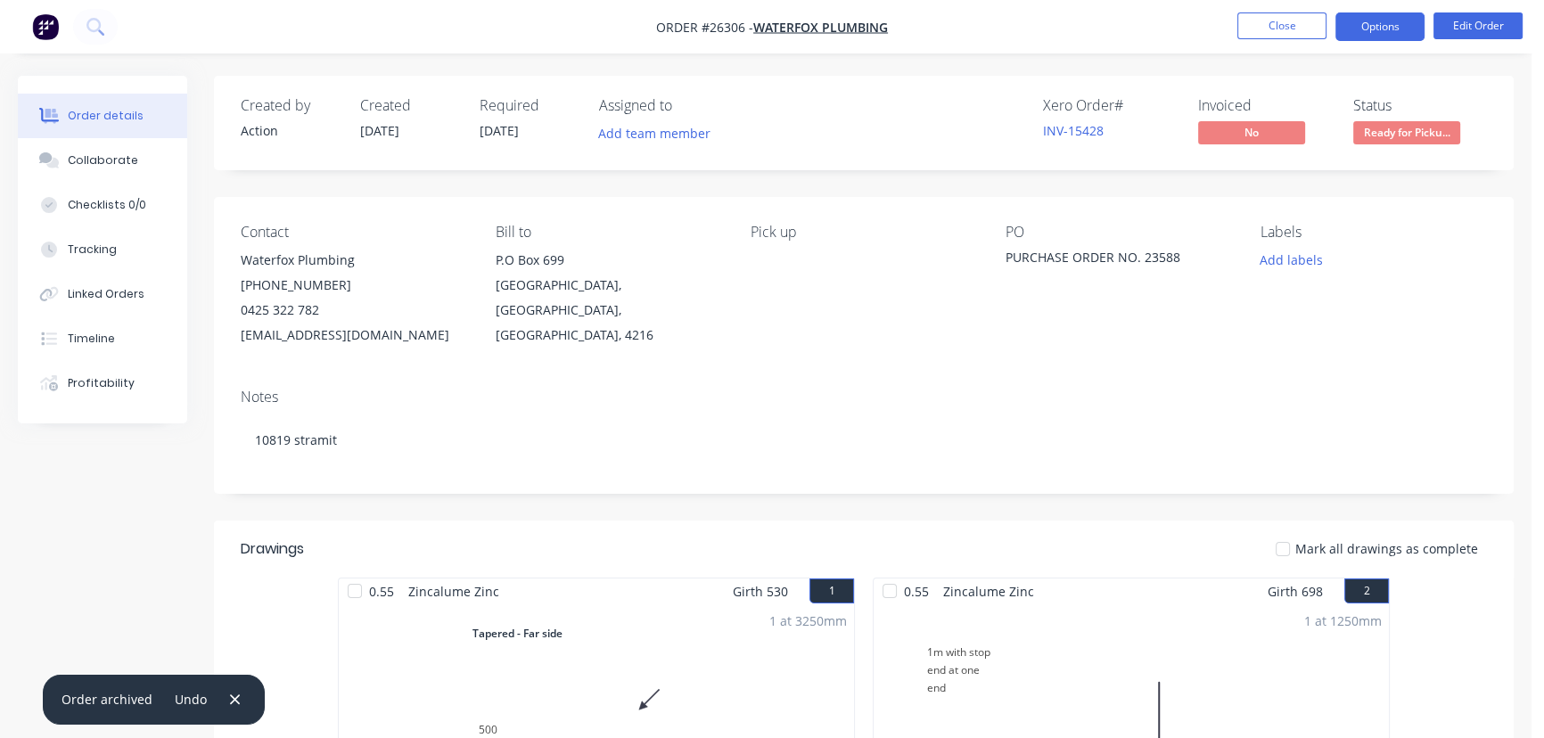
click at [1376, 28] on button "Options" at bounding box center [1379, 26] width 89 height 29
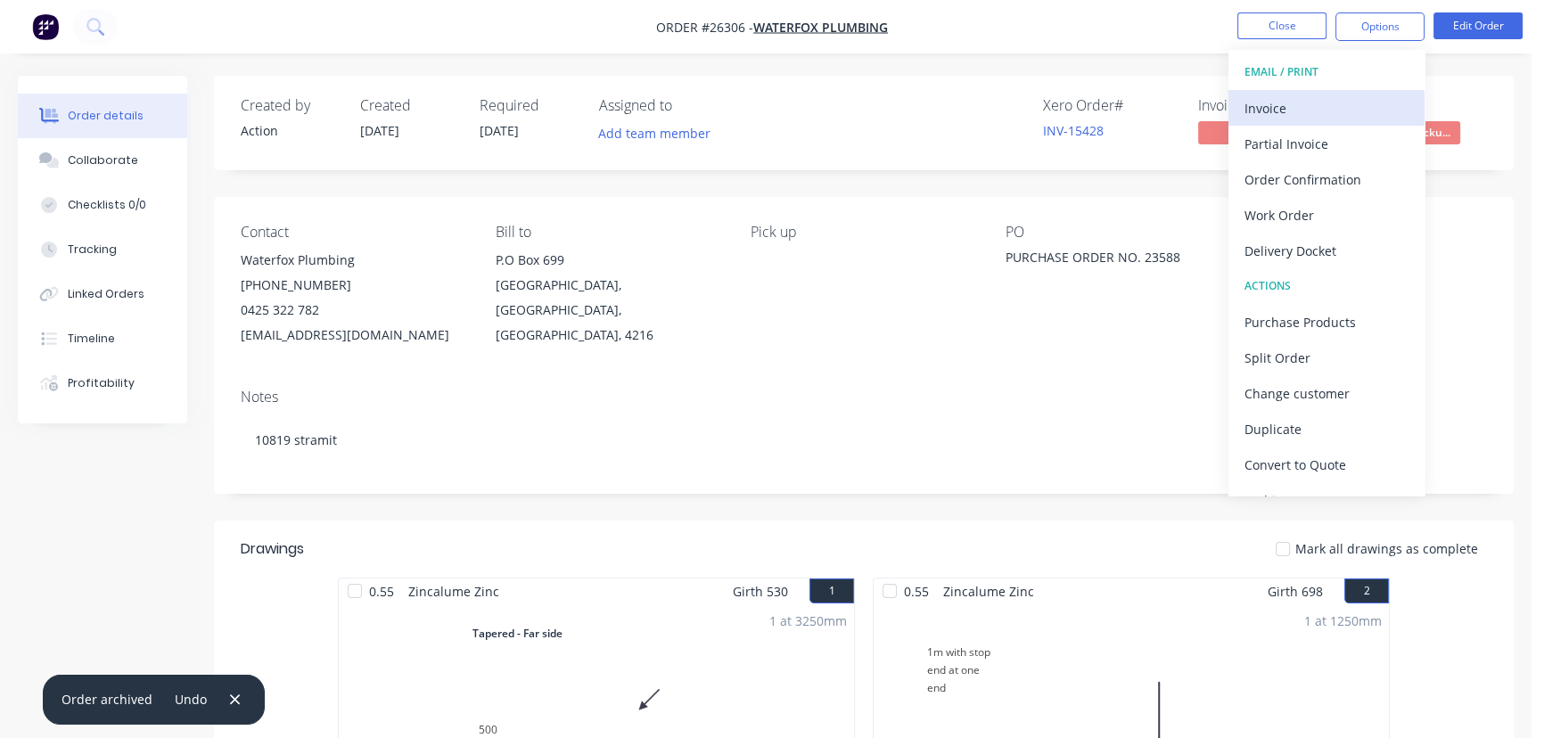
click at [1312, 104] on div "Invoice" at bounding box center [1327, 108] width 164 height 26
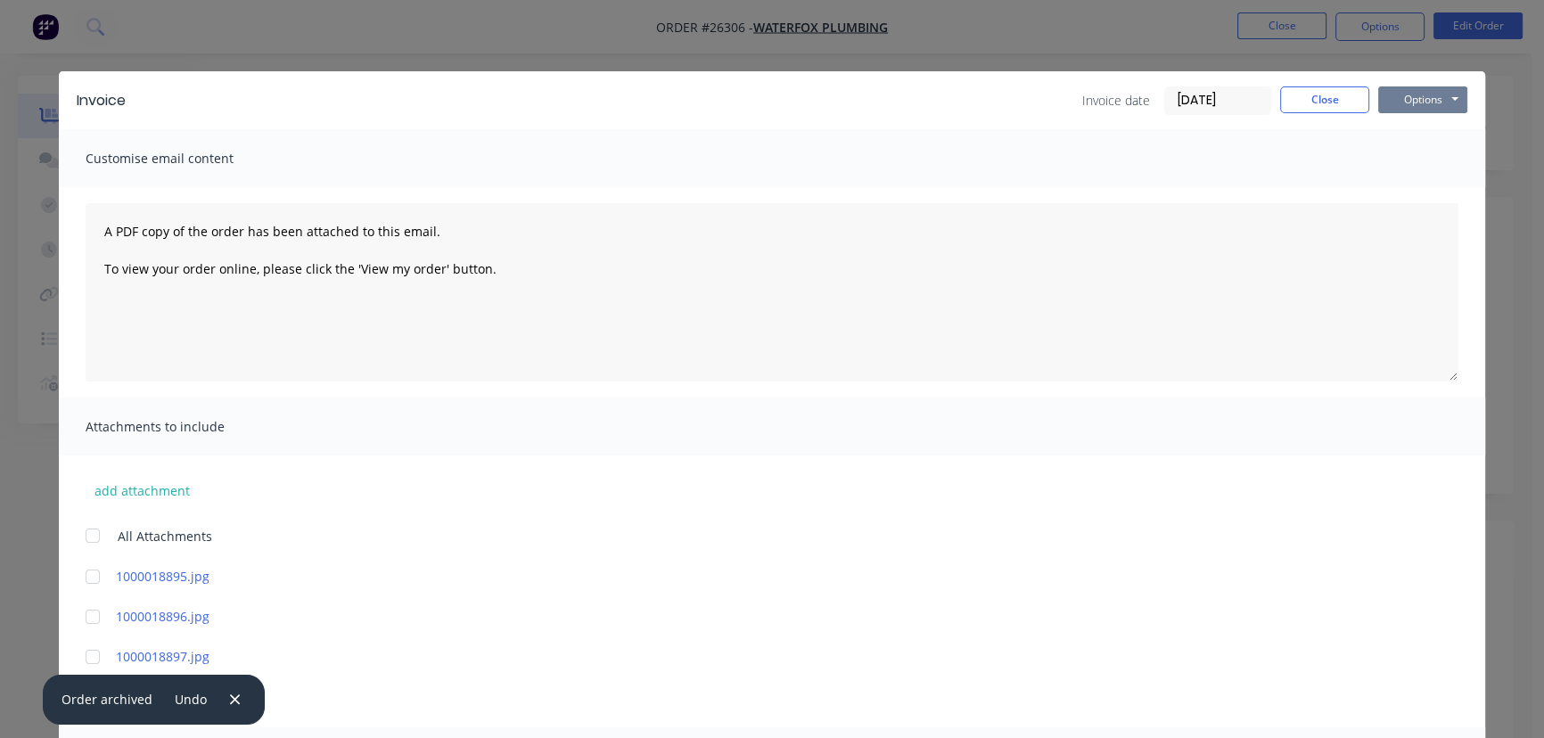
click at [1401, 97] on button "Options" at bounding box center [1422, 99] width 89 height 27
click at [1392, 160] on button "Print" at bounding box center [1435, 160] width 114 height 29
click at [1306, 97] on button "Close" at bounding box center [1324, 99] width 89 height 27
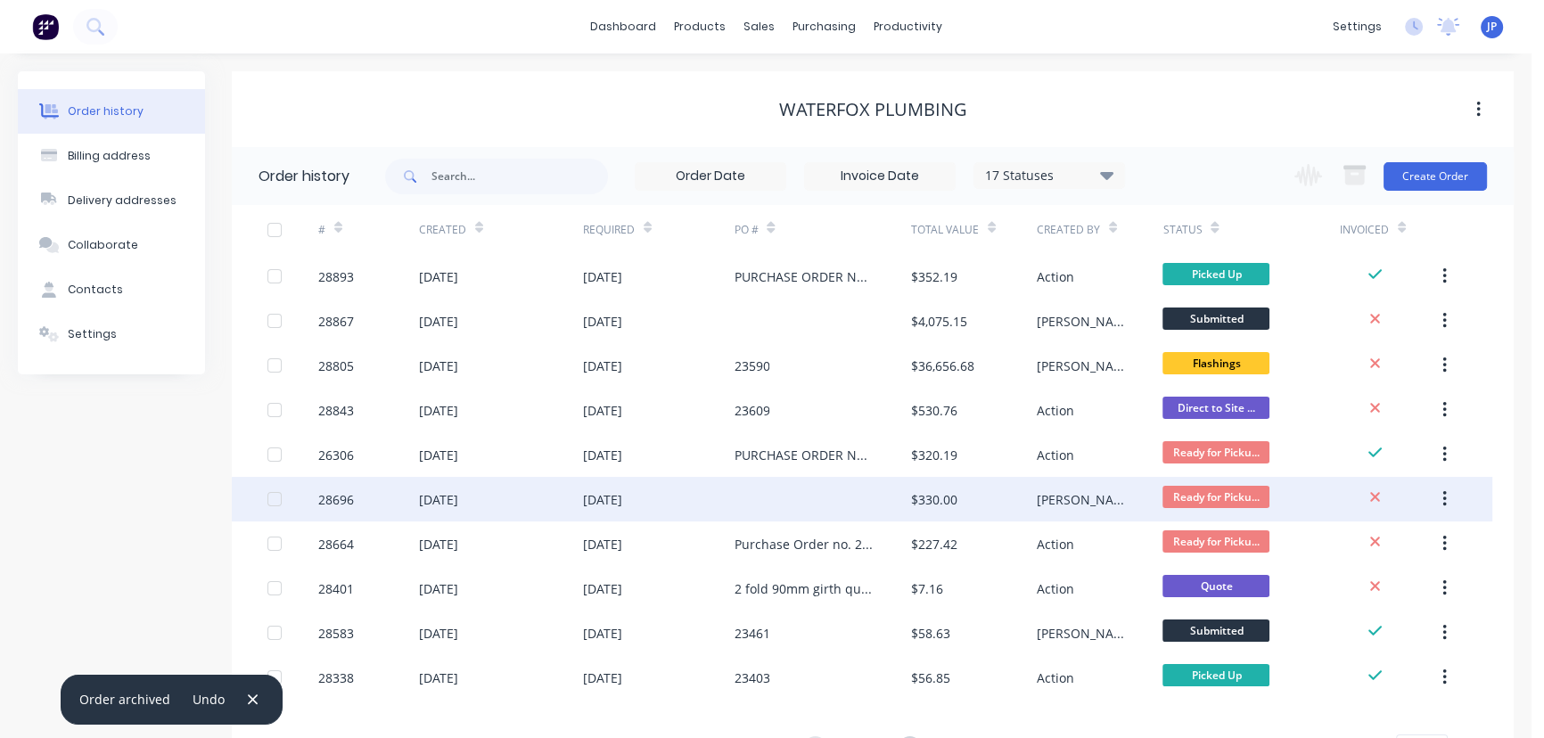
click at [927, 493] on div "$330.00" at bounding box center [934, 499] width 46 height 19
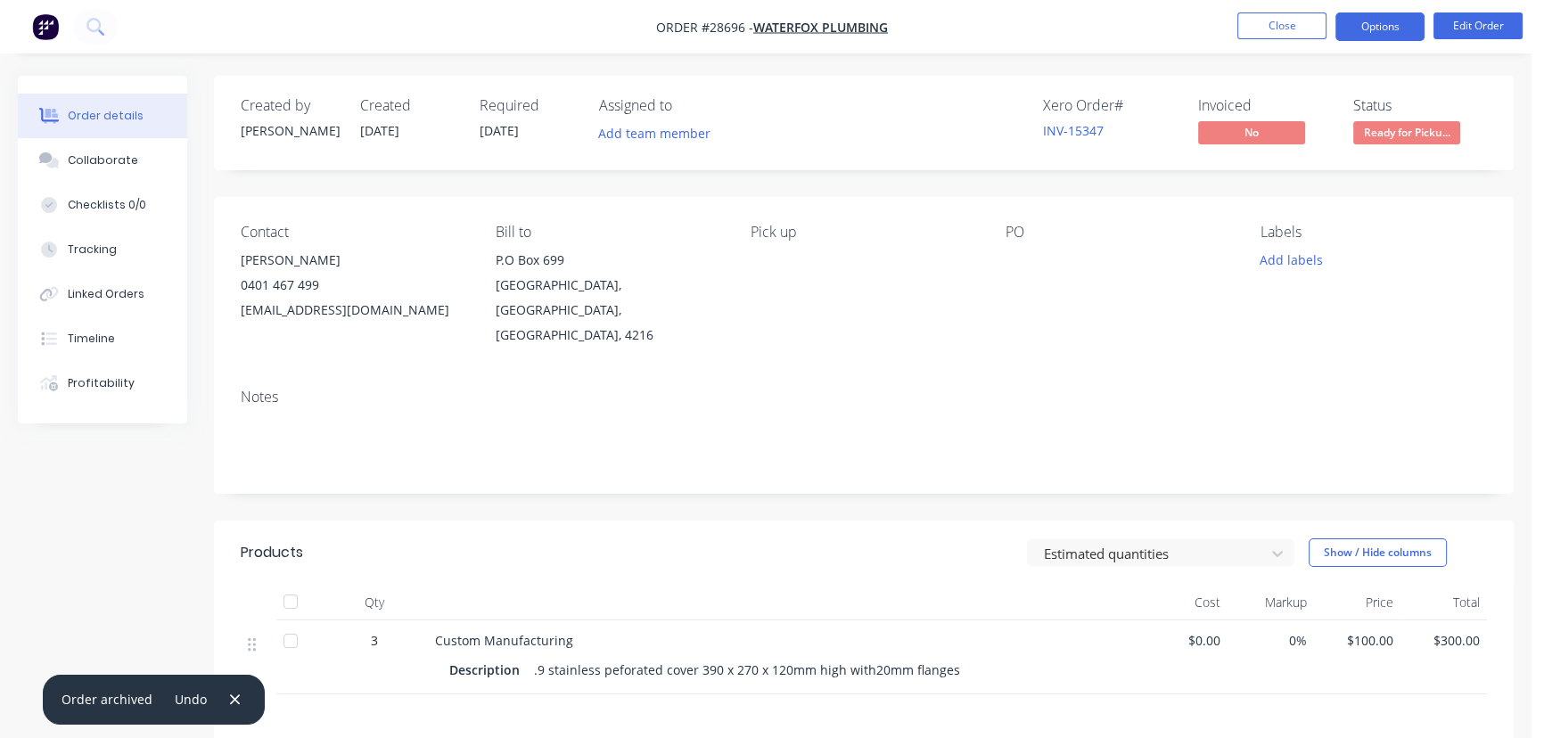
click at [1368, 27] on button "Options" at bounding box center [1379, 26] width 89 height 29
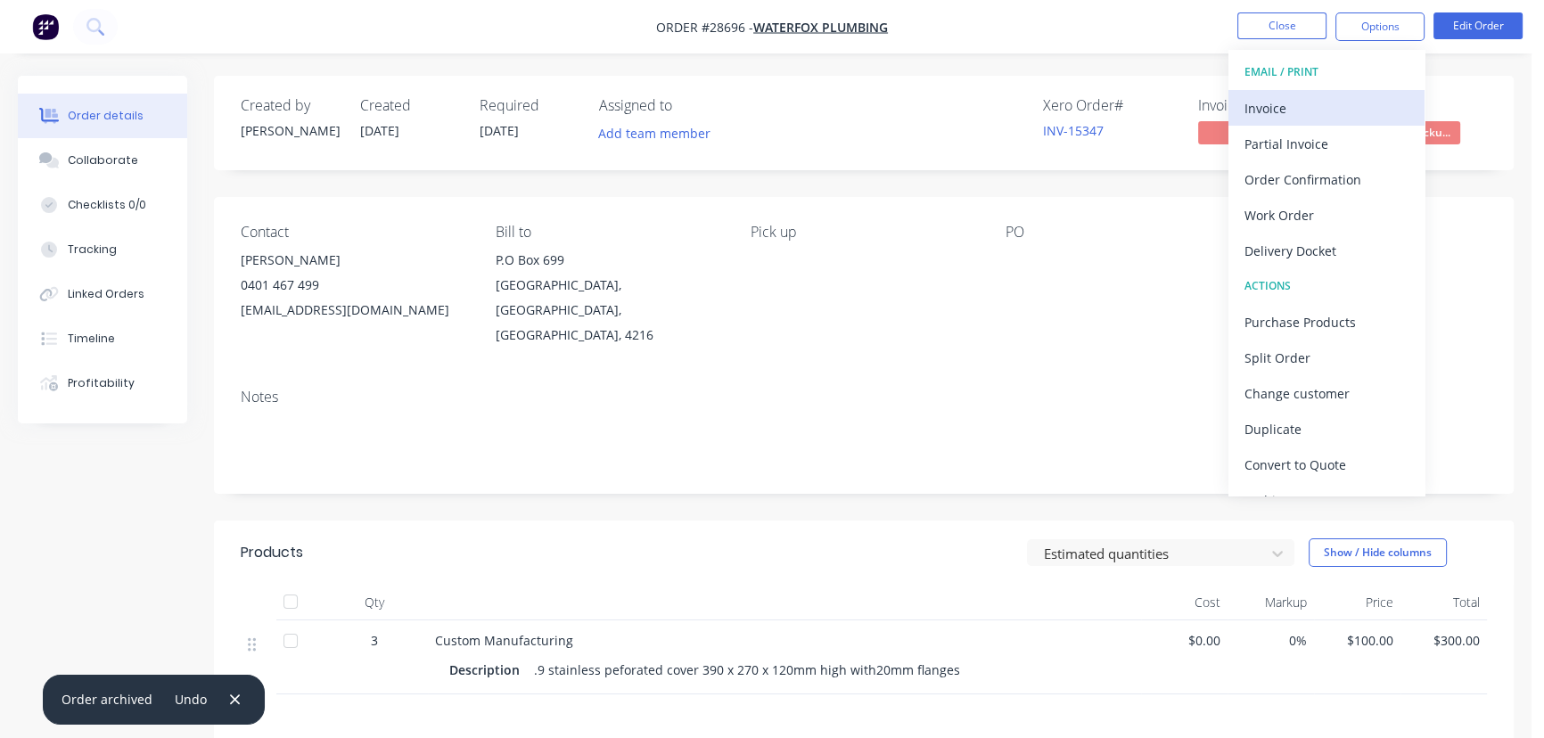
click at [1292, 105] on div "Invoice" at bounding box center [1327, 108] width 164 height 26
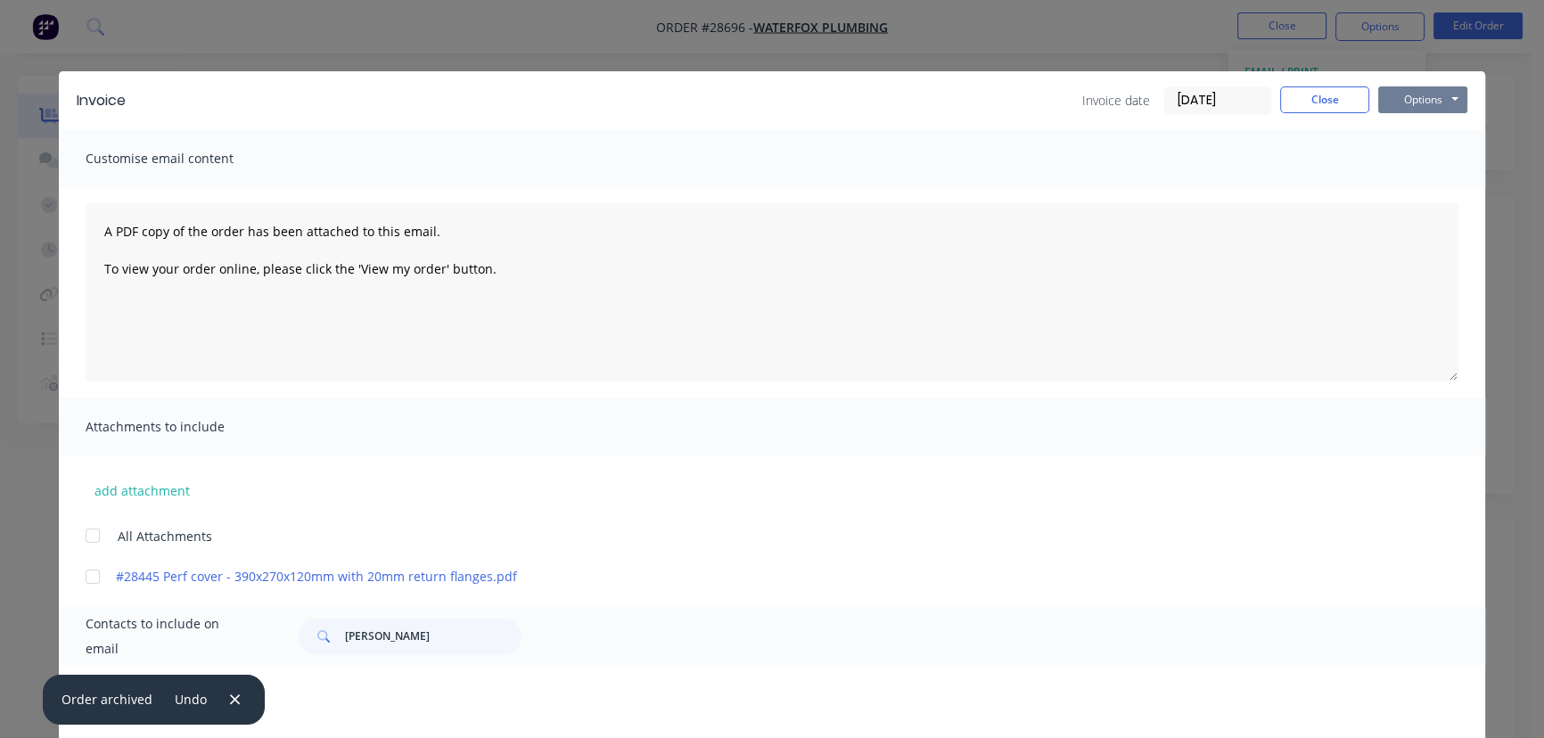
click at [1391, 105] on button "Options" at bounding box center [1422, 99] width 89 height 27
click at [1393, 163] on button "Print" at bounding box center [1435, 160] width 114 height 29
click at [1291, 103] on button "Close" at bounding box center [1324, 99] width 89 height 27
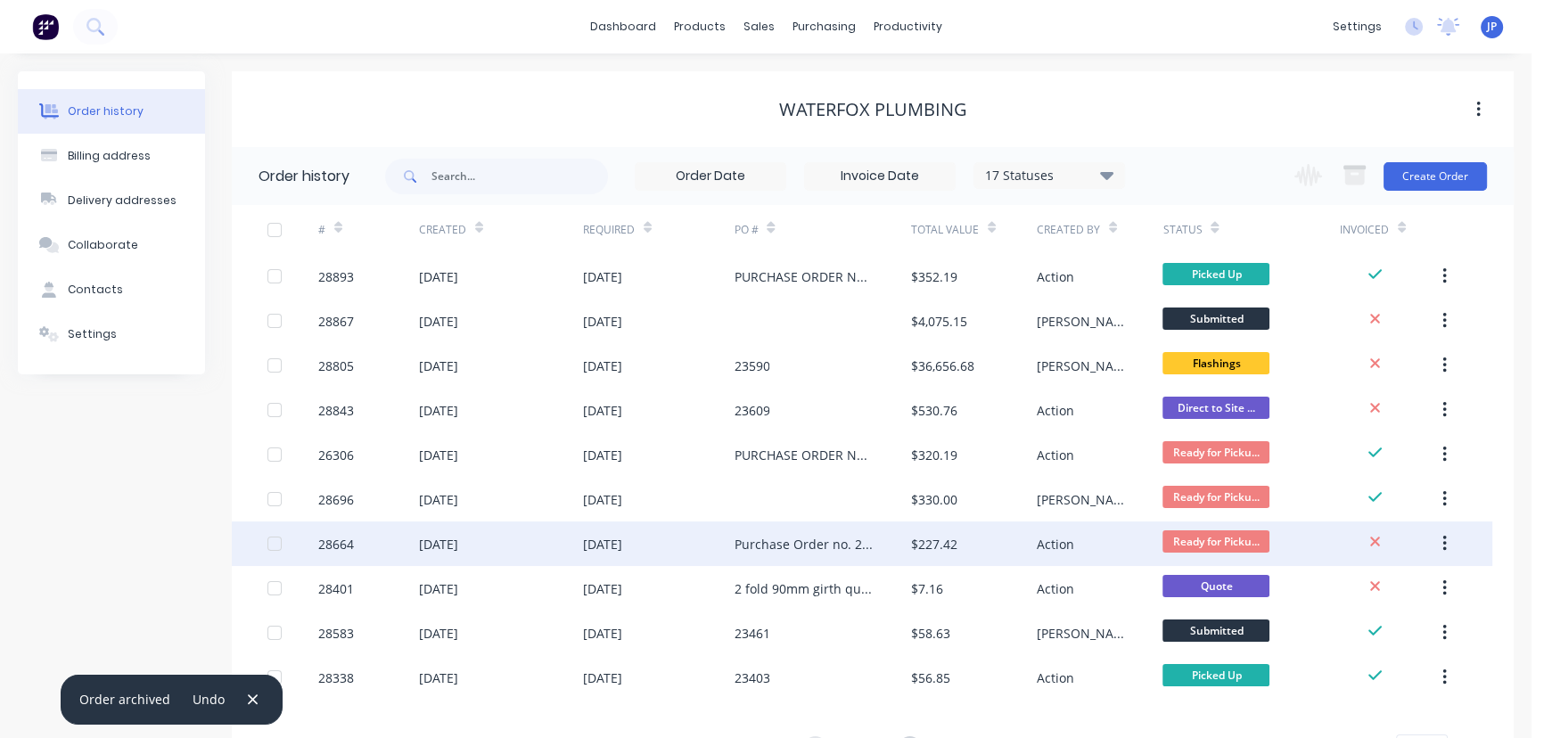
click at [827, 539] on div "Purchase Order no. 23531" at bounding box center [804, 544] width 141 height 19
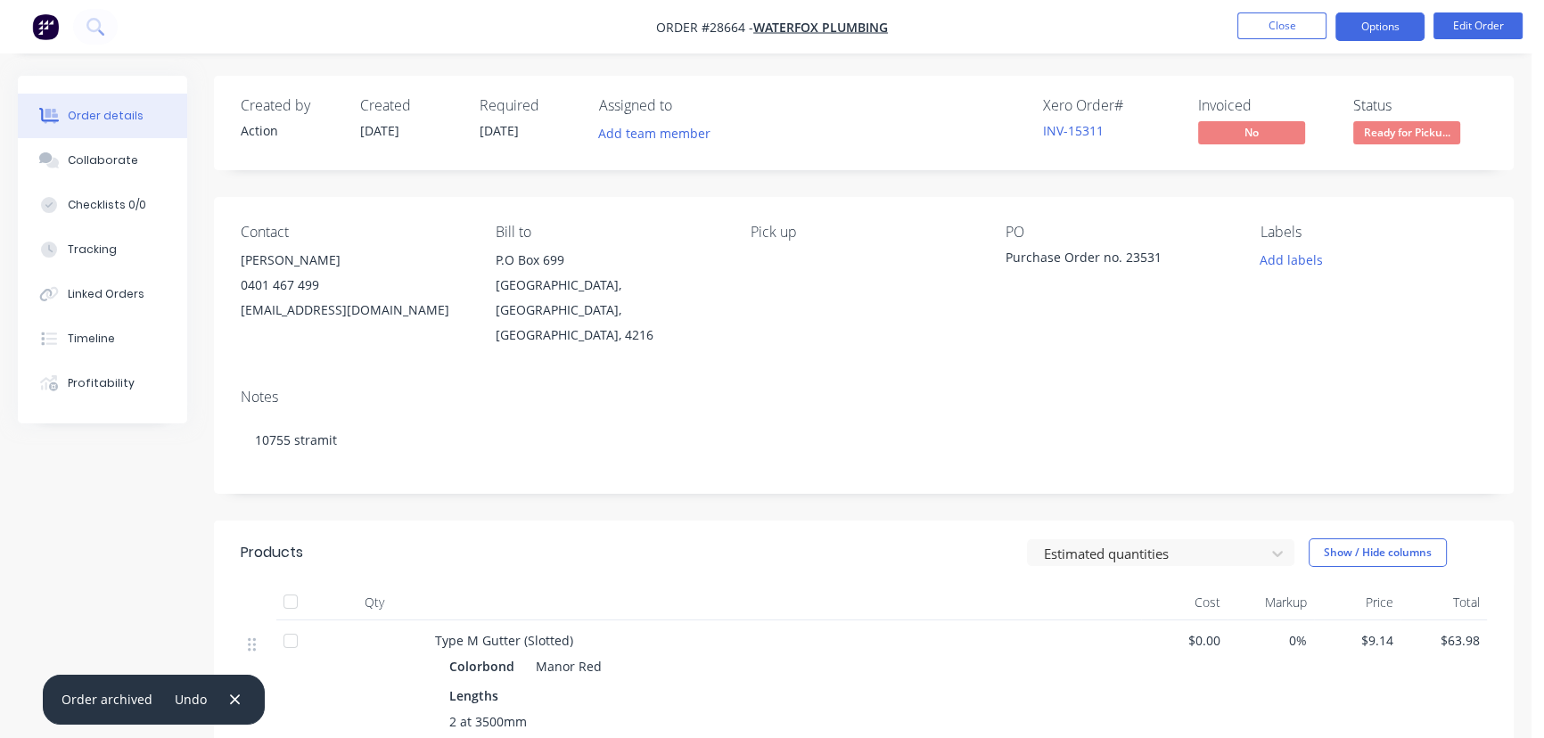
click at [1369, 16] on button "Options" at bounding box center [1379, 26] width 89 height 29
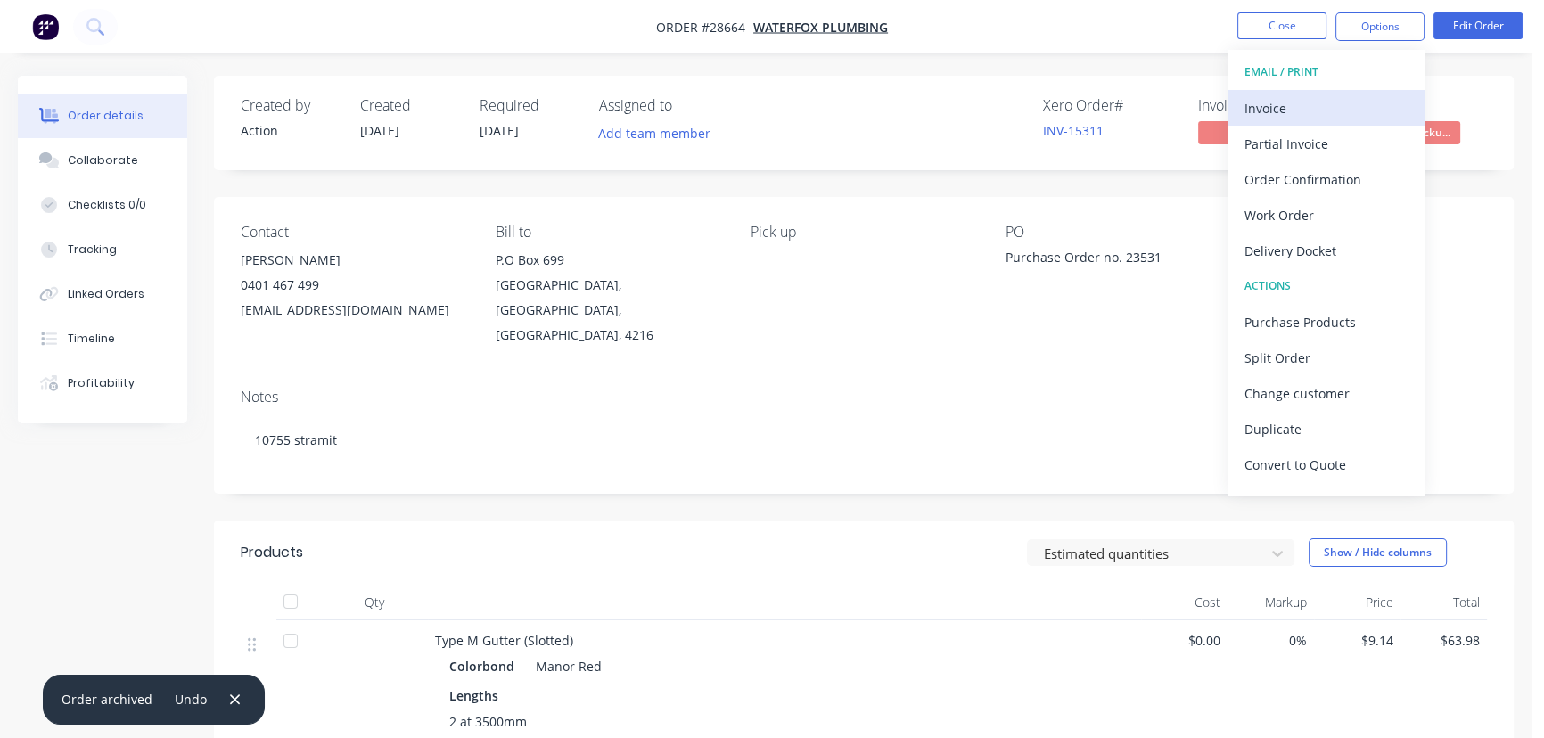
click at [1309, 106] on div "Invoice" at bounding box center [1327, 108] width 164 height 26
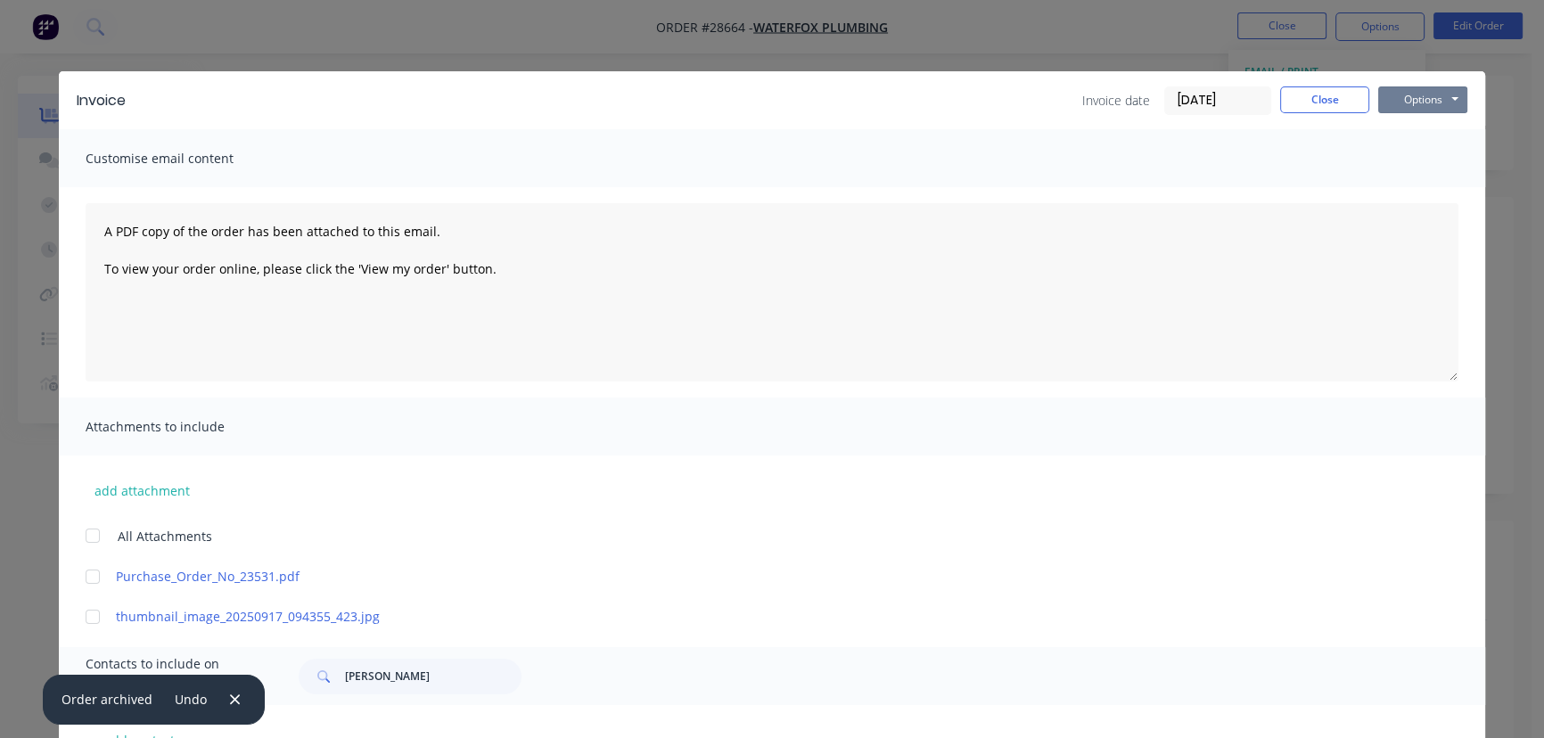
drag, startPoint x: 1392, startPoint y: 86, endPoint x: 1393, endPoint y: 113, distance: 27.7
click at [1392, 86] on button "Options" at bounding box center [1422, 99] width 89 height 27
click at [1403, 160] on button "Print" at bounding box center [1435, 160] width 114 height 29
click at [1319, 103] on button "Close" at bounding box center [1324, 99] width 89 height 27
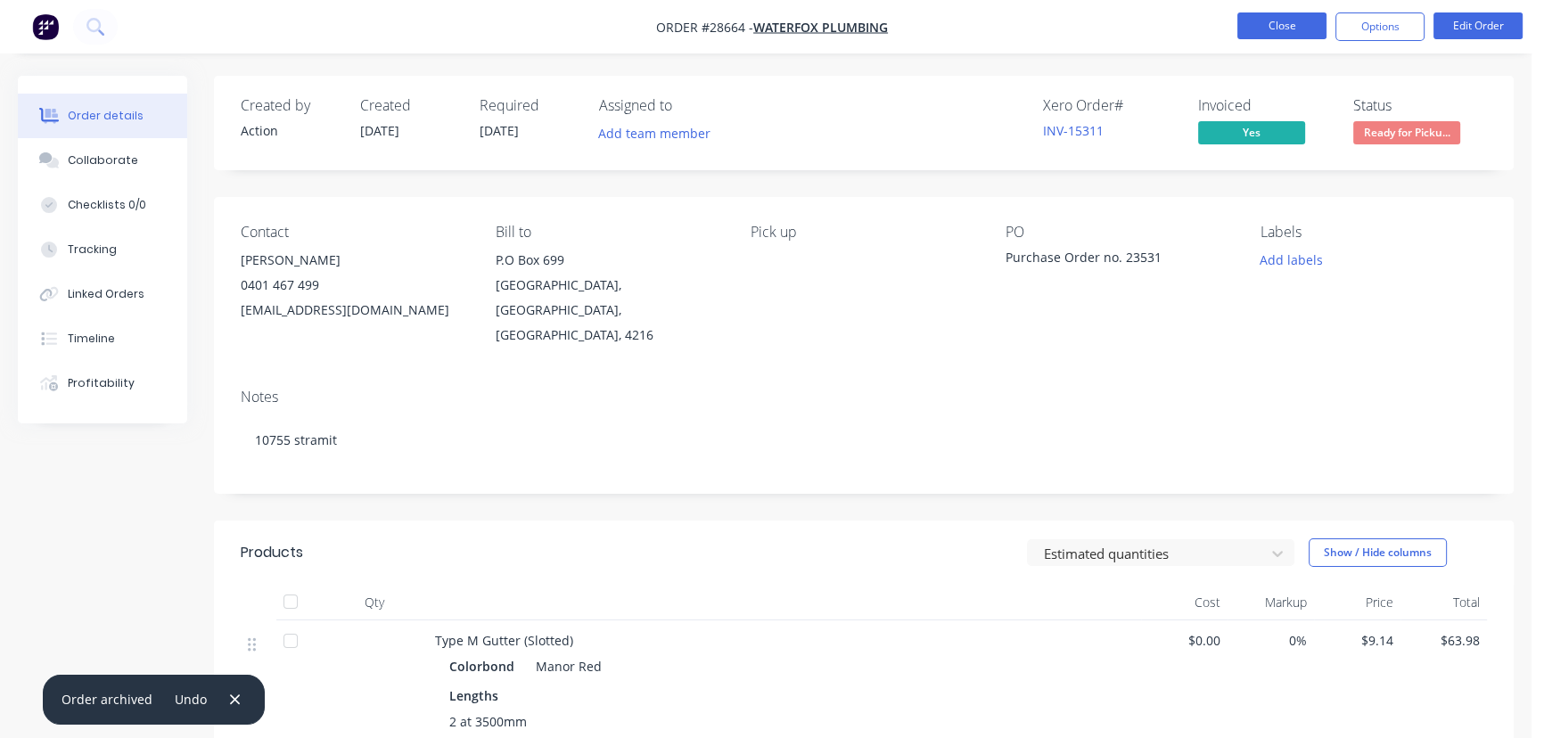
click at [1270, 36] on button "Close" at bounding box center [1281, 25] width 89 height 27
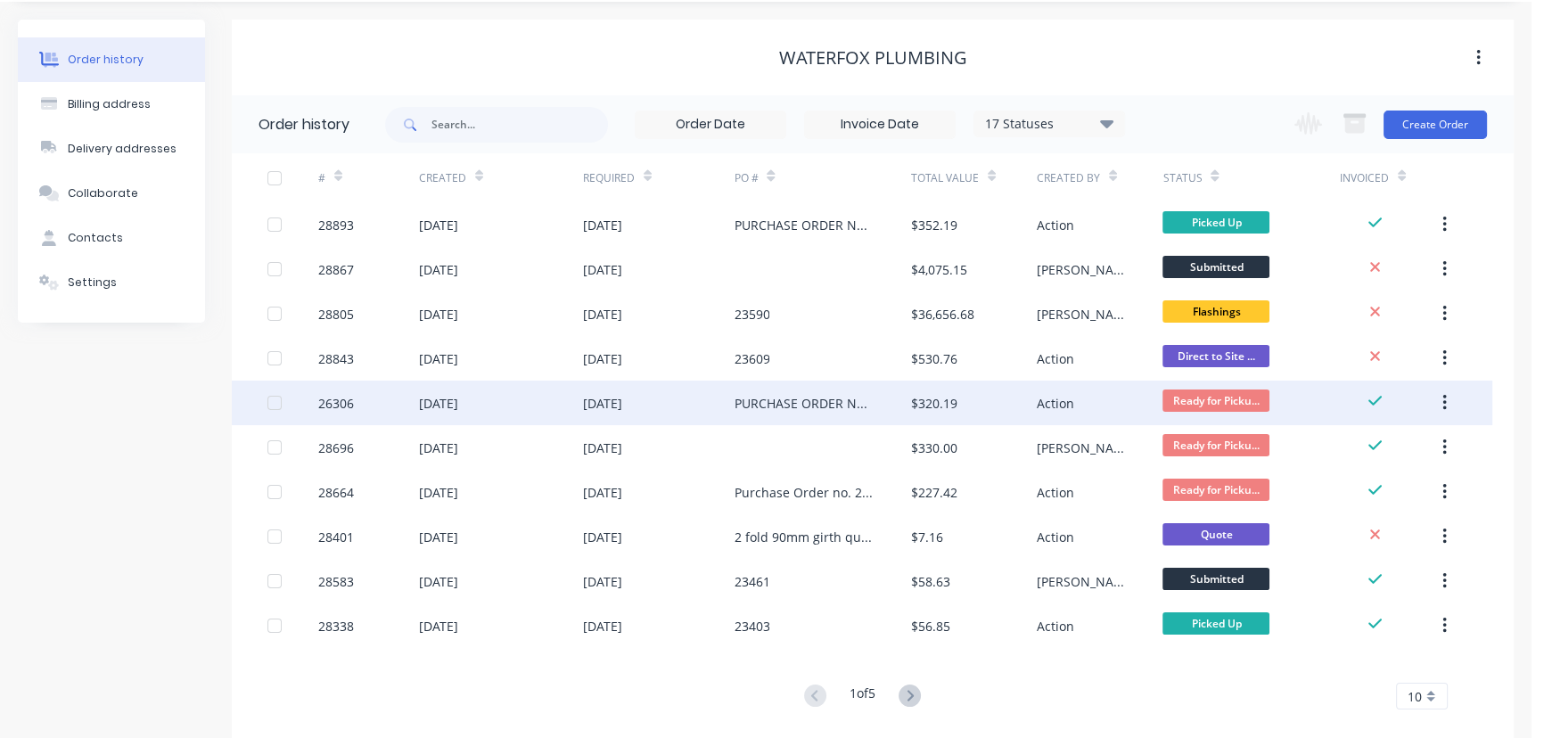
scroll to position [80, 0]
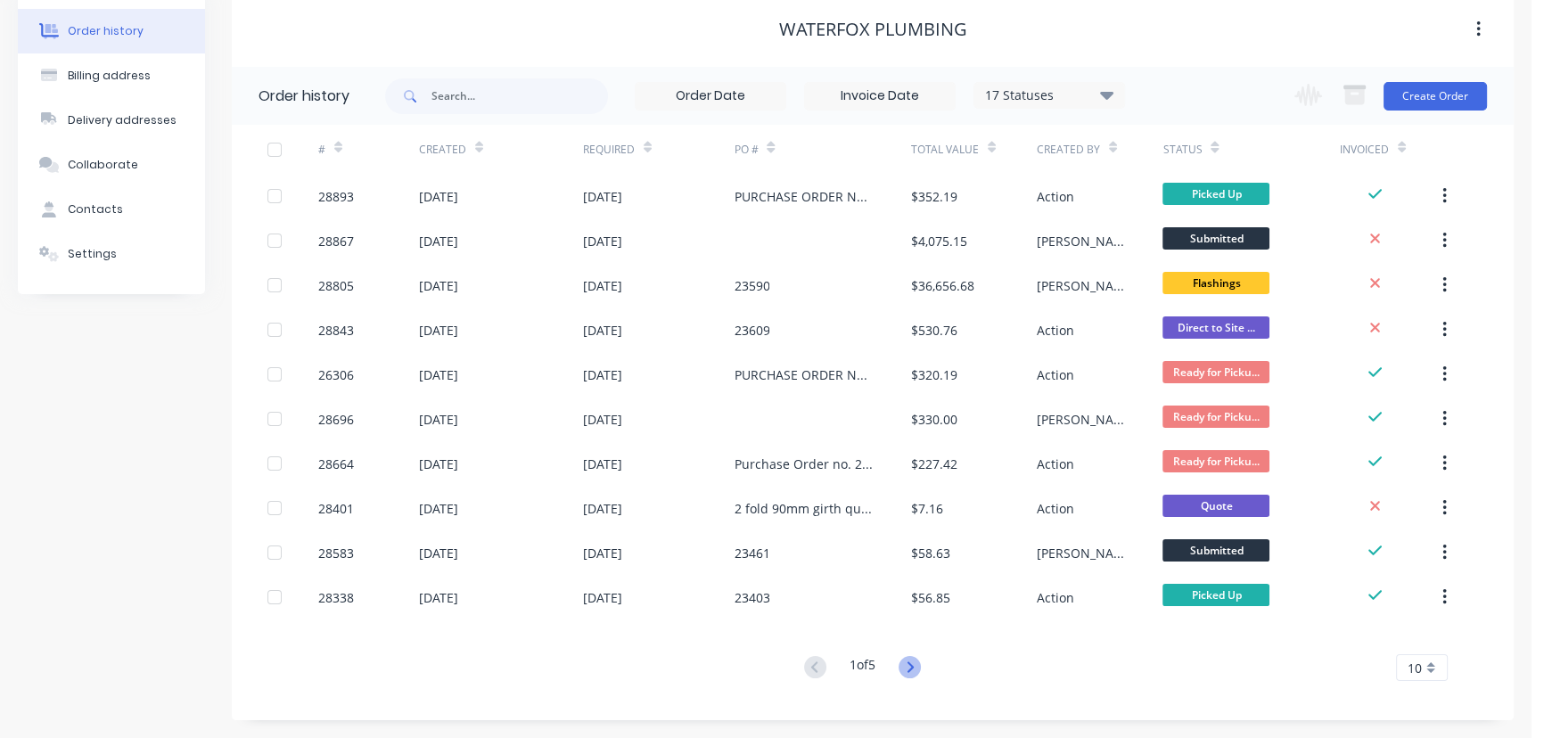
click at [909, 673] on icon at bounding box center [910, 667] width 22 height 22
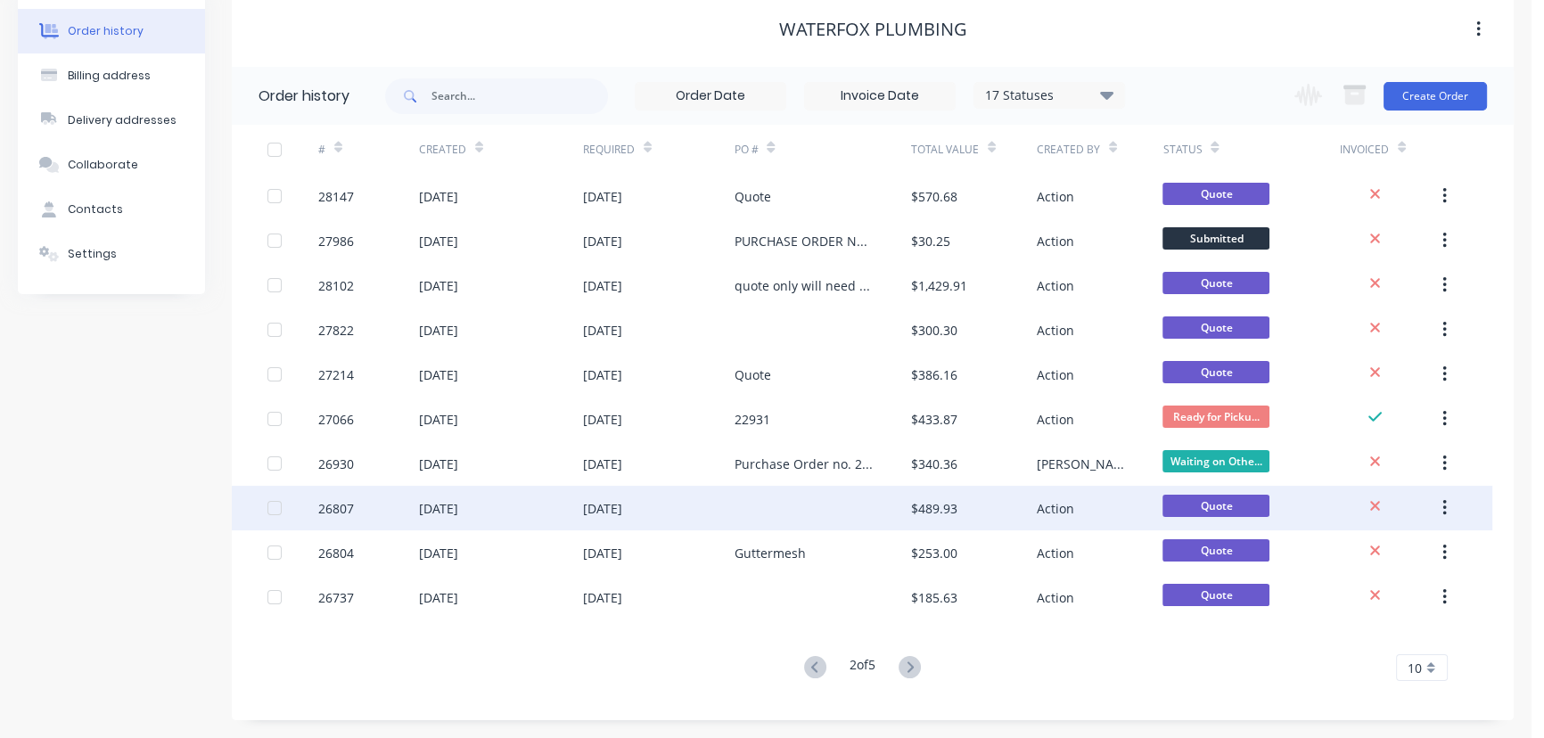
scroll to position [0, 0]
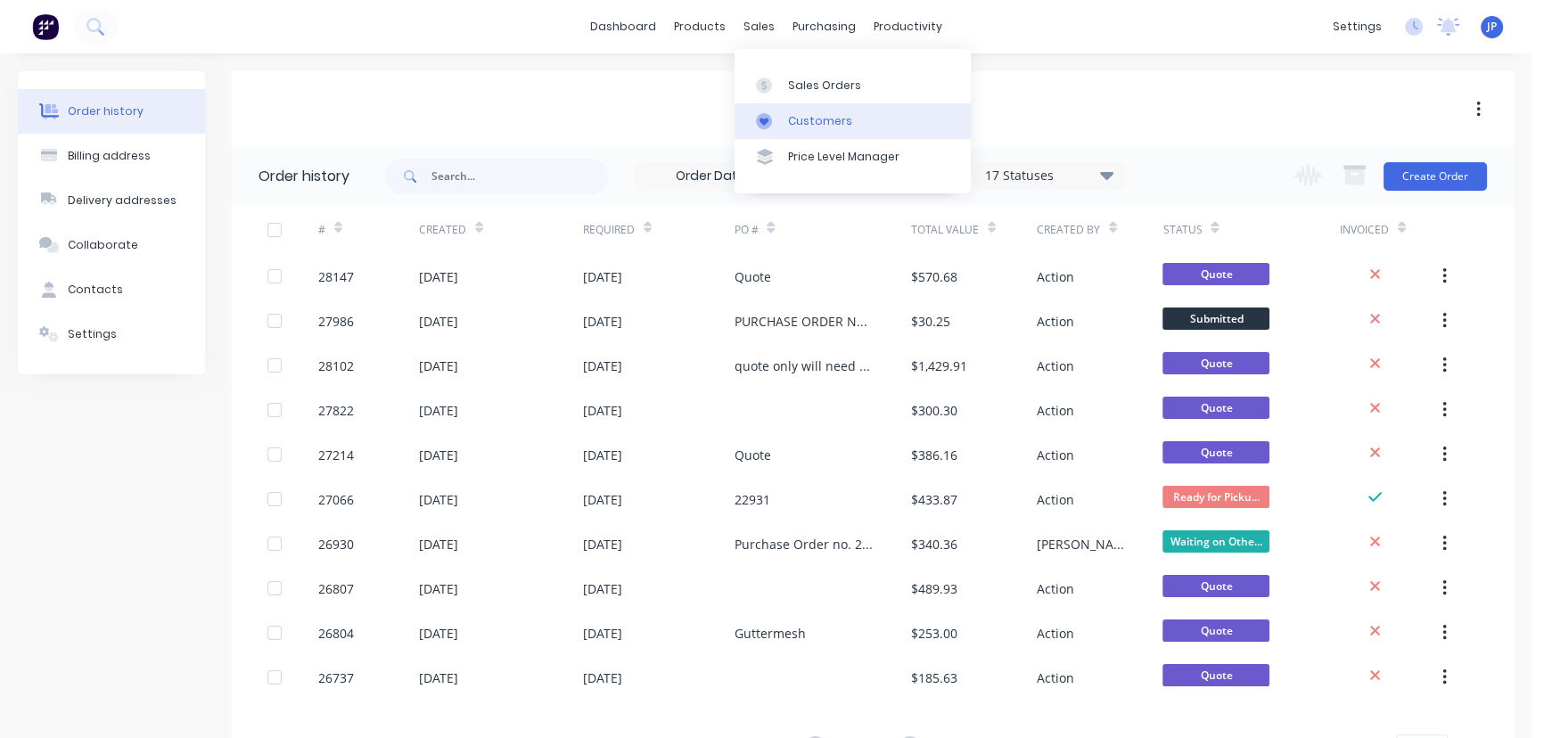
click at [797, 127] on div "Customers" at bounding box center [820, 121] width 64 height 16
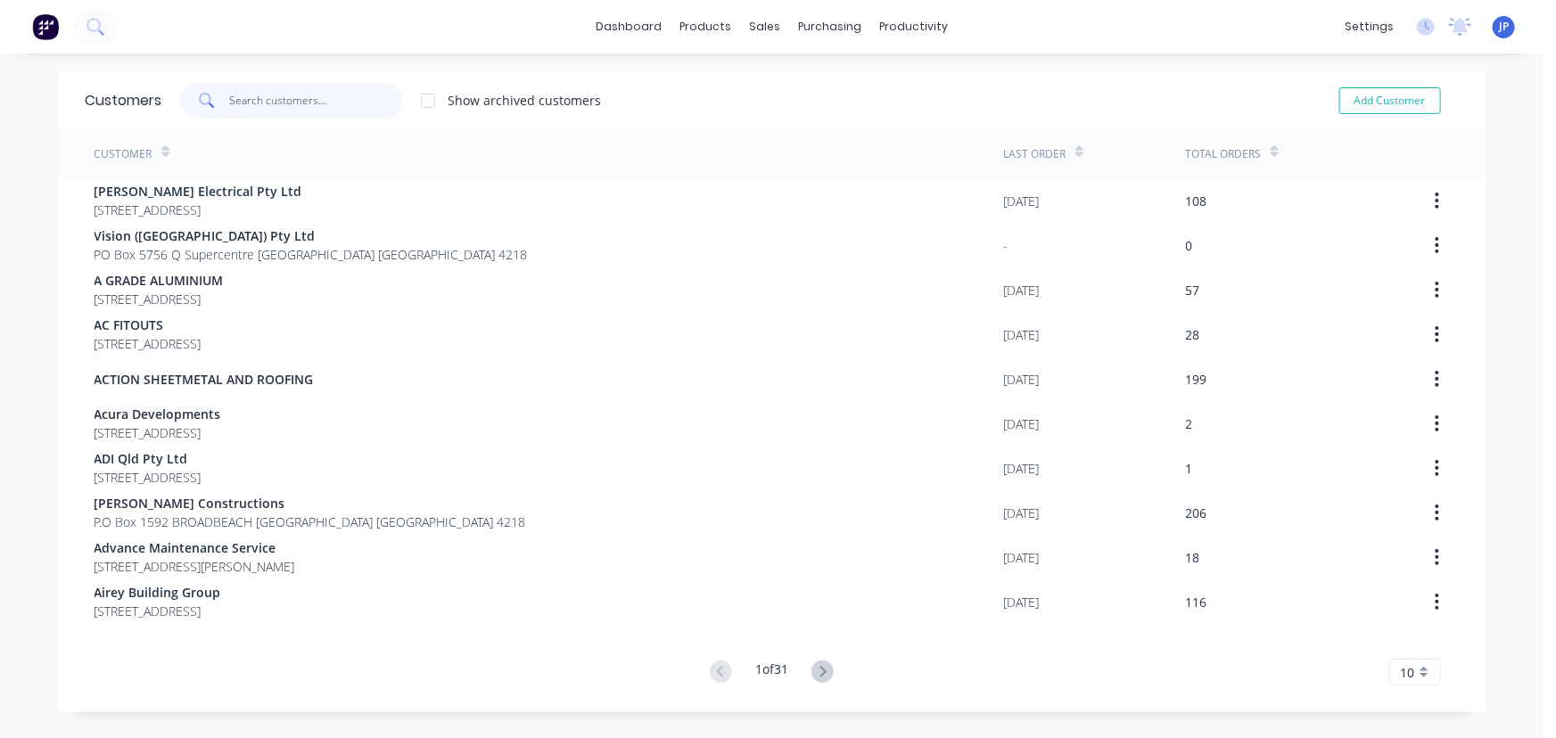
click at [276, 109] on input "text" at bounding box center [316, 101] width 174 height 36
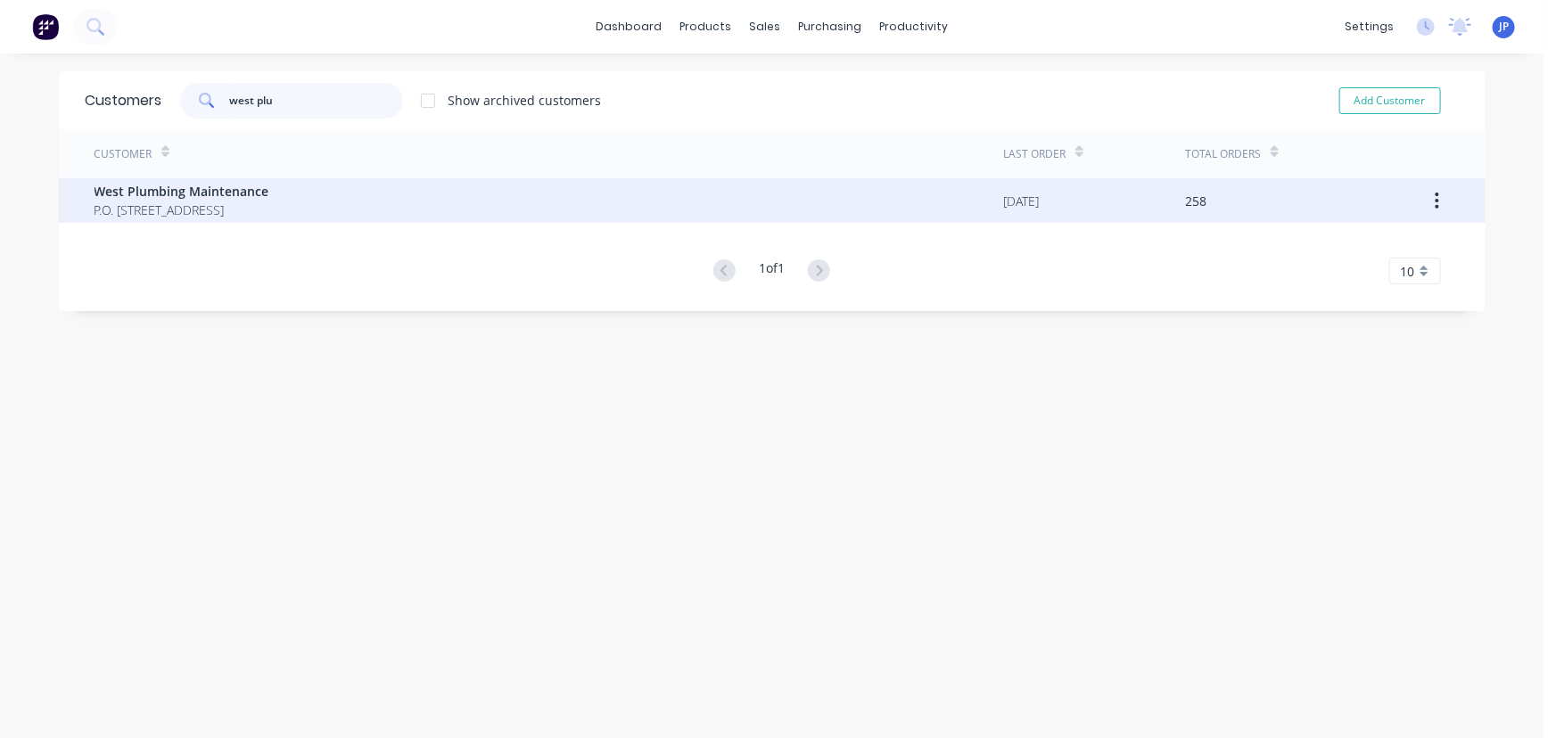
type input "west plu"
click at [253, 211] on span "P.O. [STREET_ADDRESS]" at bounding box center [181, 210] width 175 height 19
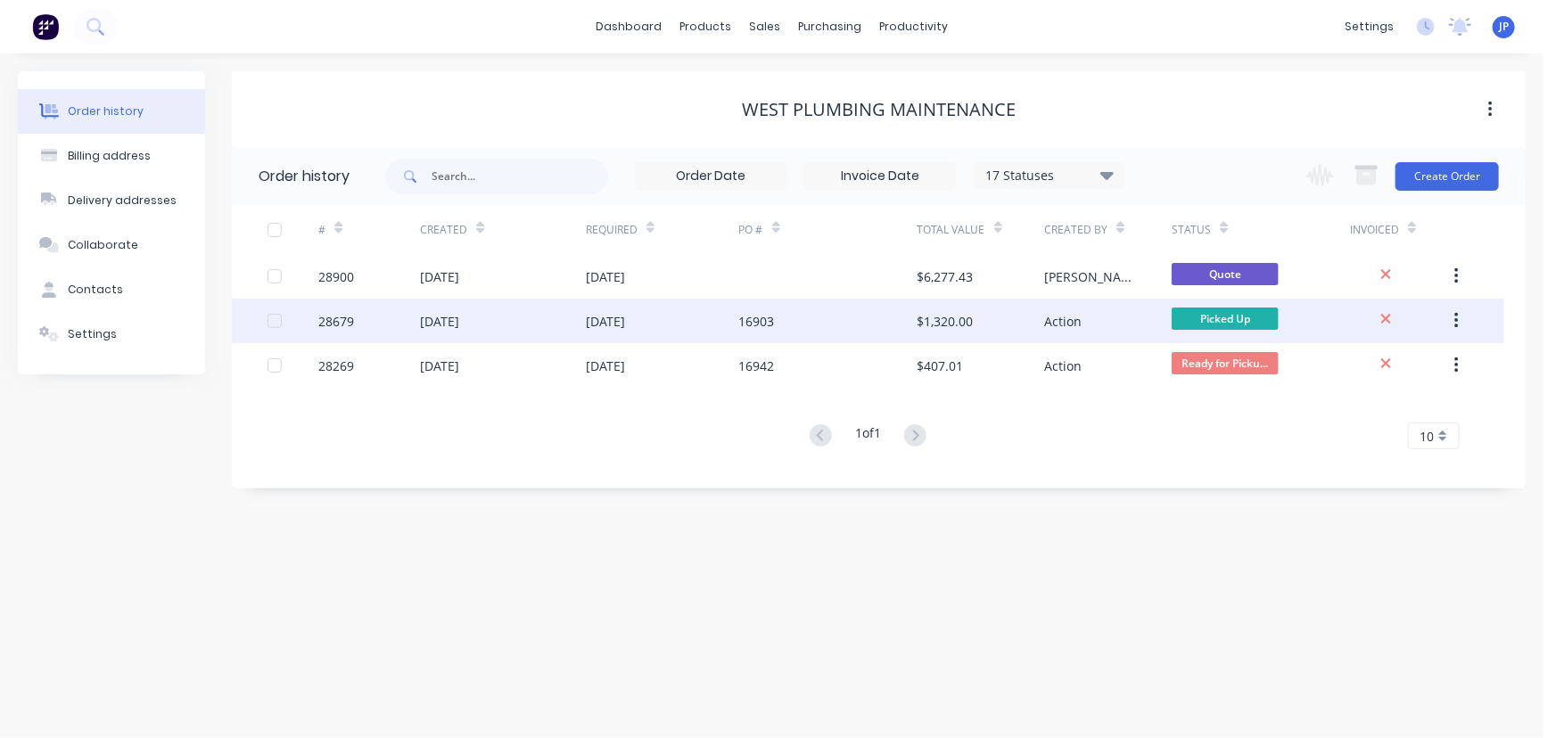
click at [510, 319] on div "[DATE]" at bounding box center [503, 321] width 166 height 45
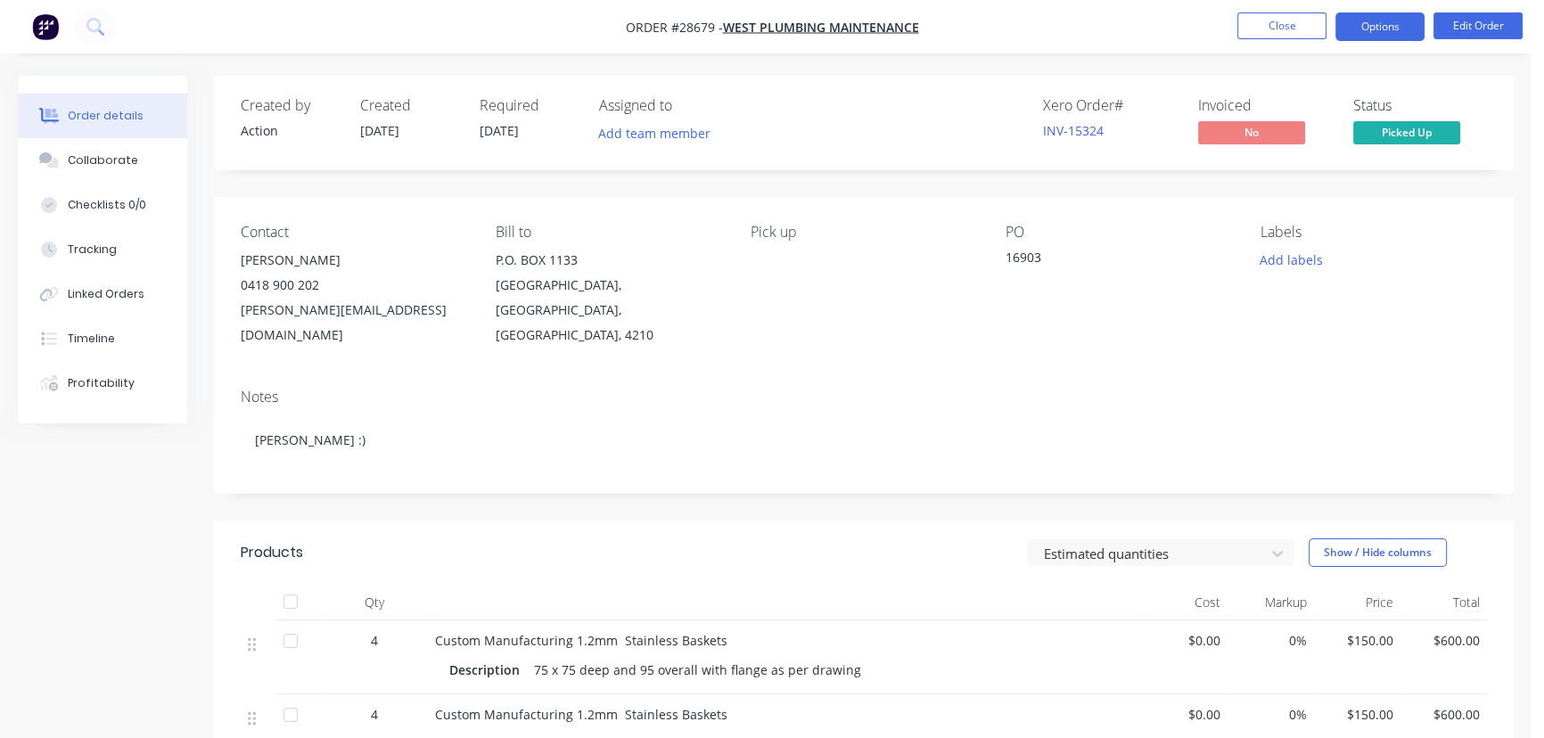
click at [1352, 29] on button "Options" at bounding box center [1379, 26] width 89 height 29
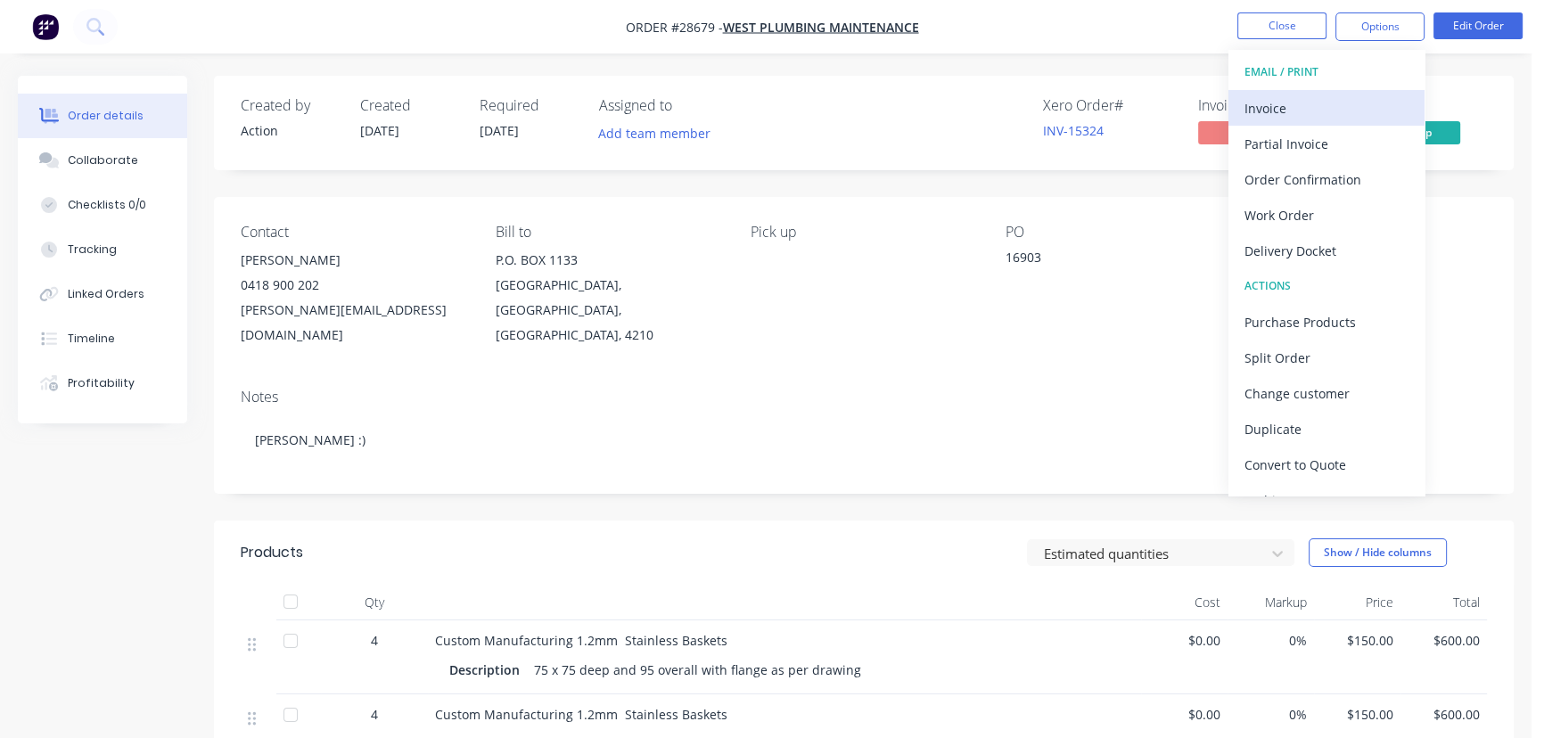
click at [1314, 104] on div "Invoice" at bounding box center [1327, 108] width 164 height 26
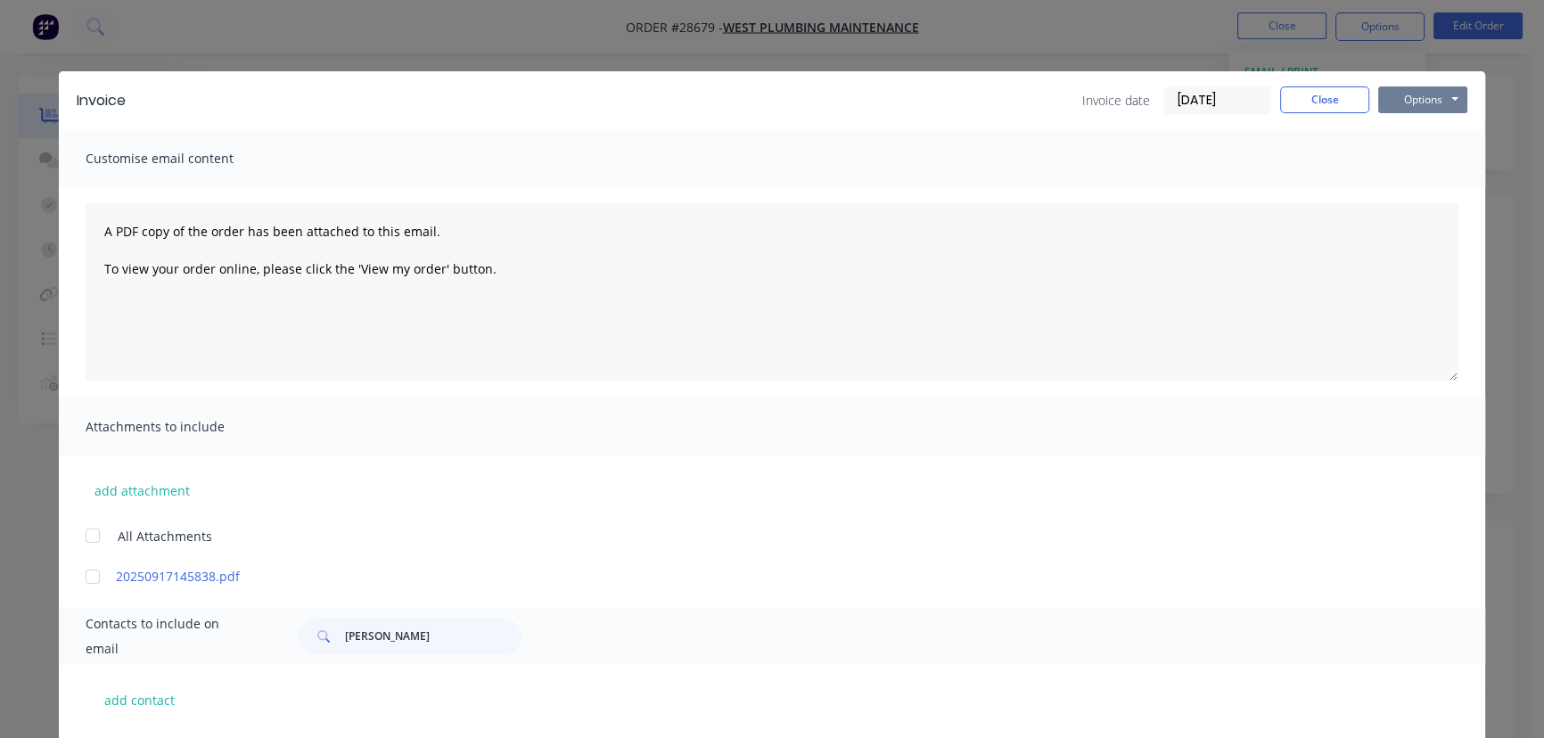
click at [1419, 106] on button "Options" at bounding box center [1422, 99] width 89 height 27
click at [1413, 160] on button "Print" at bounding box center [1435, 160] width 114 height 29
click at [1304, 102] on button "Close" at bounding box center [1324, 99] width 89 height 27
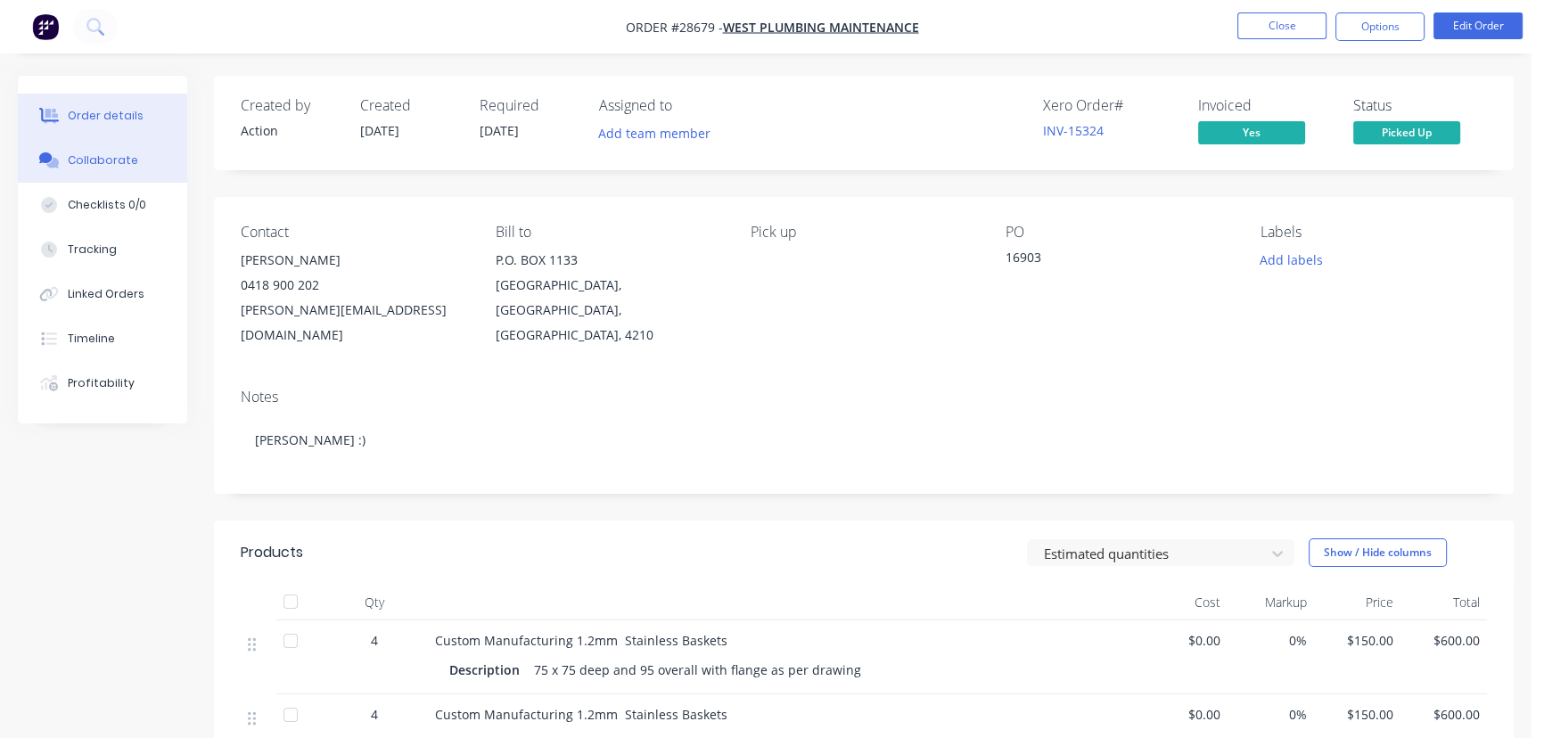
click at [124, 161] on div "Collaborate" at bounding box center [103, 160] width 70 height 16
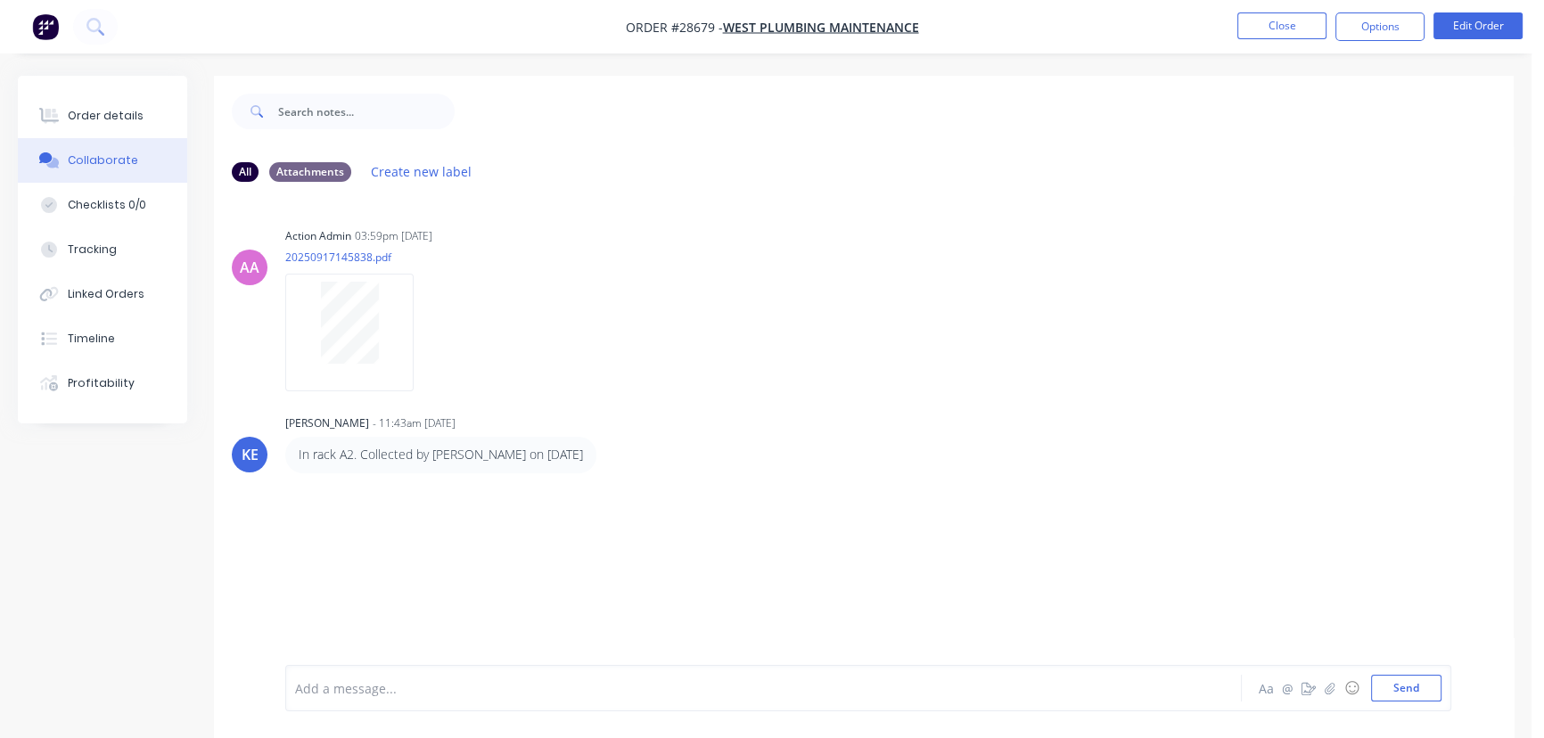
click at [18, 138] on button "Collaborate" at bounding box center [102, 160] width 169 height 45
click at [376, 686] on div at bounding box center [725, 688] width 859 height 19
click at [1370, 695] on div "Aa @ ☺ Send" at bounding box center [1348, 688] width 186 height 27
click at [1393, 689] on button "Send" at bounding box center [1406, 688] width 70 height 27
drag, startPoint x: 1266, startPoint y: 11, endPoint x: 1266, endPoint y: 33, distance: 22.3
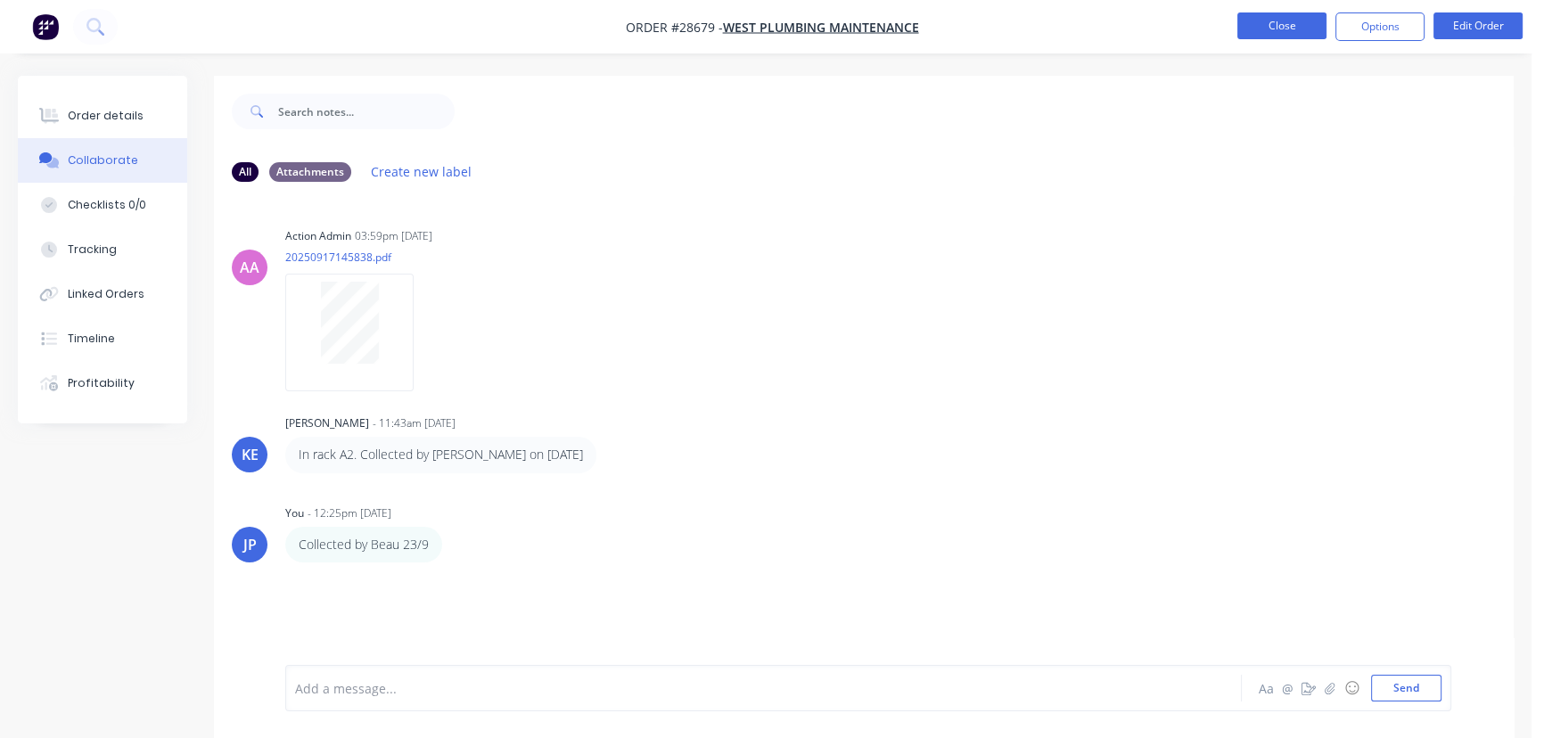
click at [1266, 13] on nav "Order #28679 - West Plumbing Maintenance Close Options Edit Order" at bounding box center [772, 26] width 1544 height 53
click at [1267, 33] on button "Close" at bounding box center [1281, 25] width 89 height 27
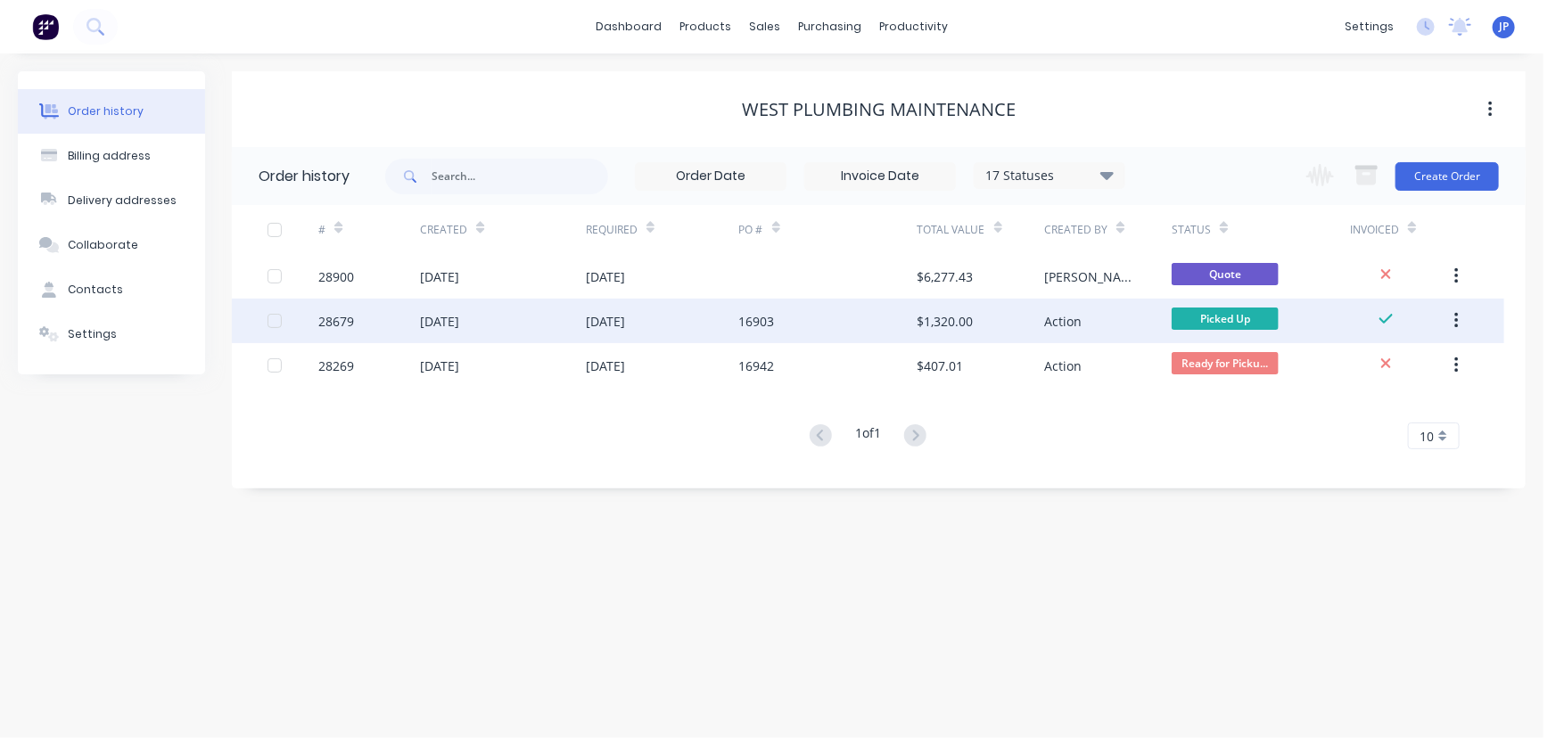
click at [1453, 315] on button "button" at bounding box center [1456, 321] width 42 height 32
click at [1375, 371] on div "Archive" at bounding box center [1392, 368] width 137 height 26
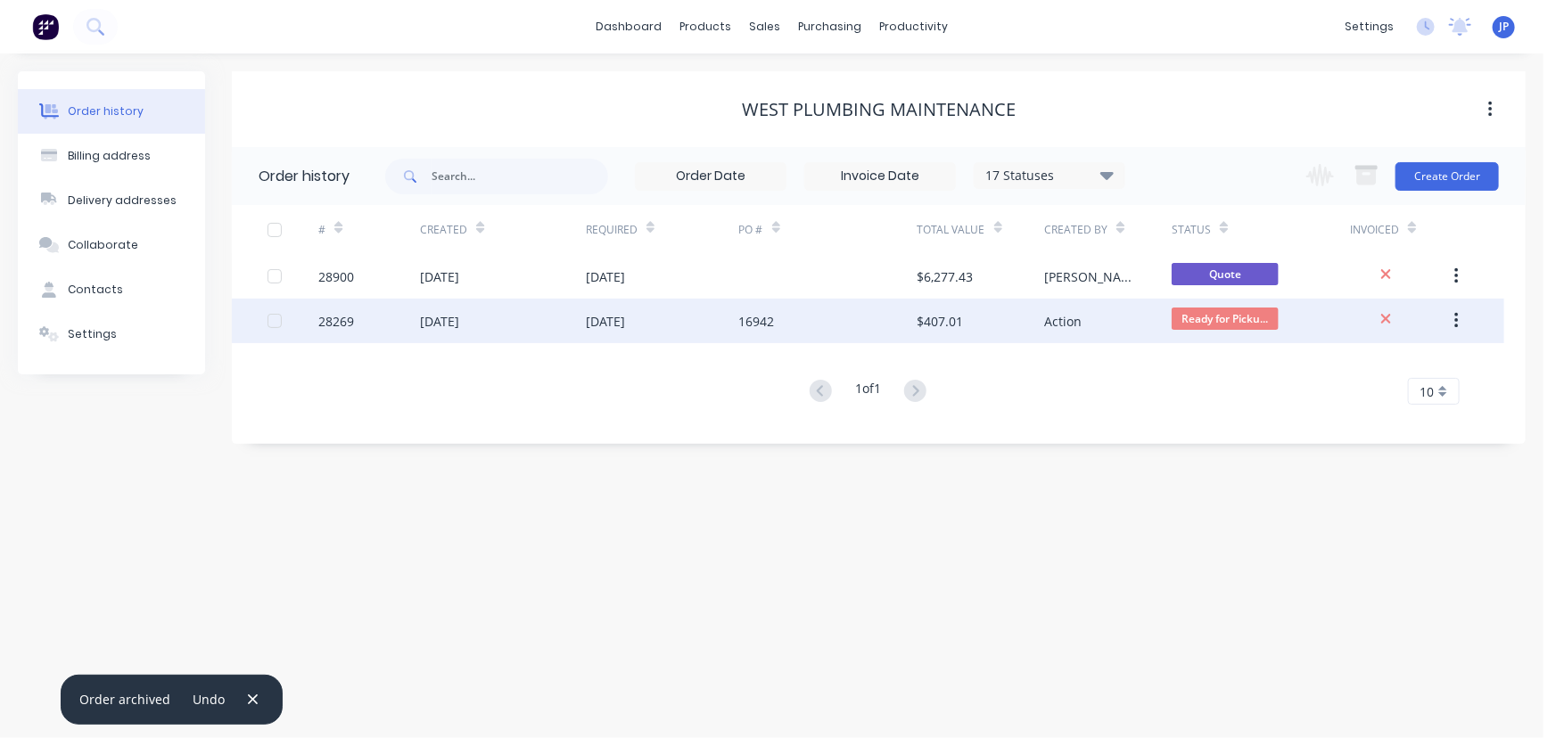
click at [887, 325] on div "16942" at bounding box center [828, 321] width 178 height 45
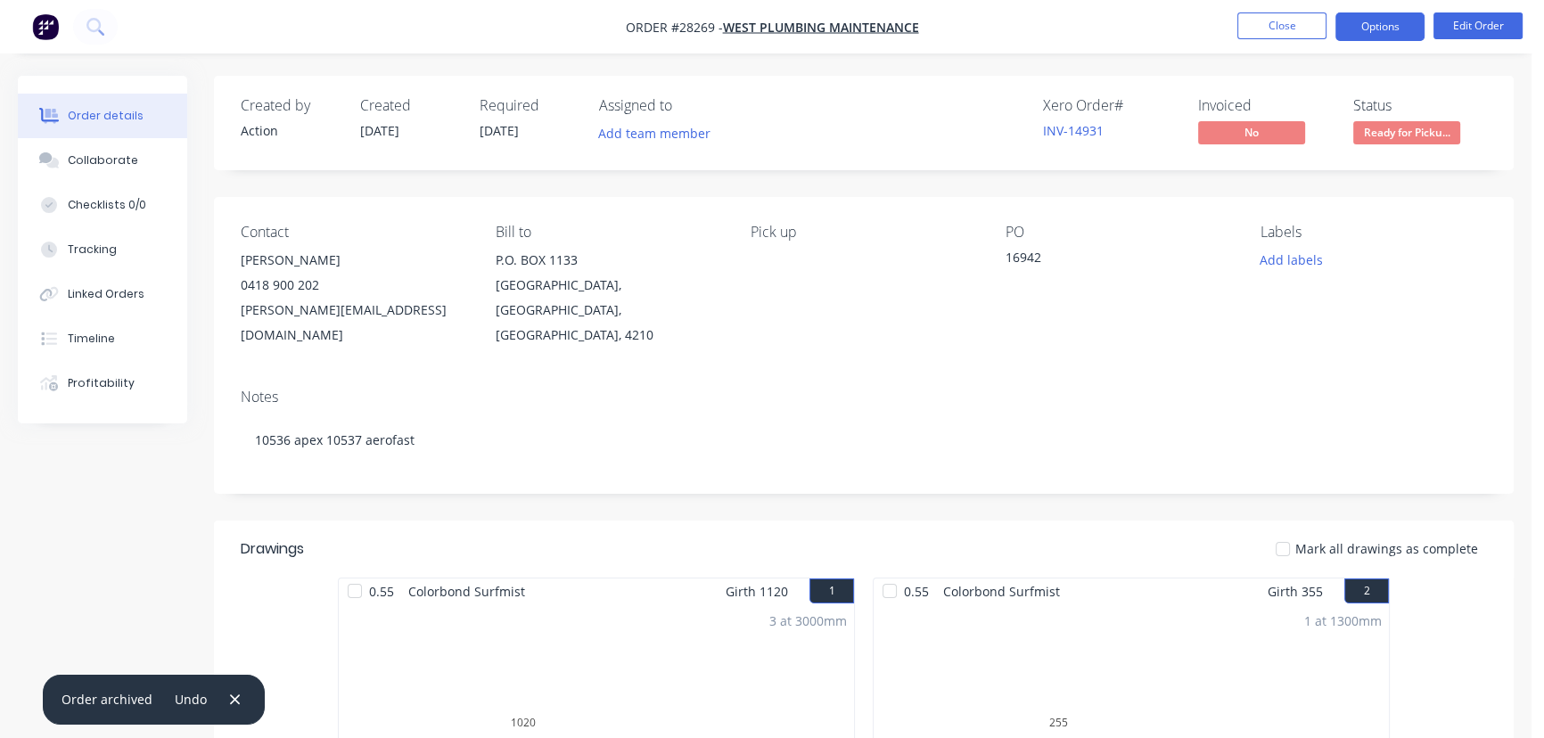
click at [1376, 23] on button "Options" at bounding box center [1379, 26] width 89 height 29
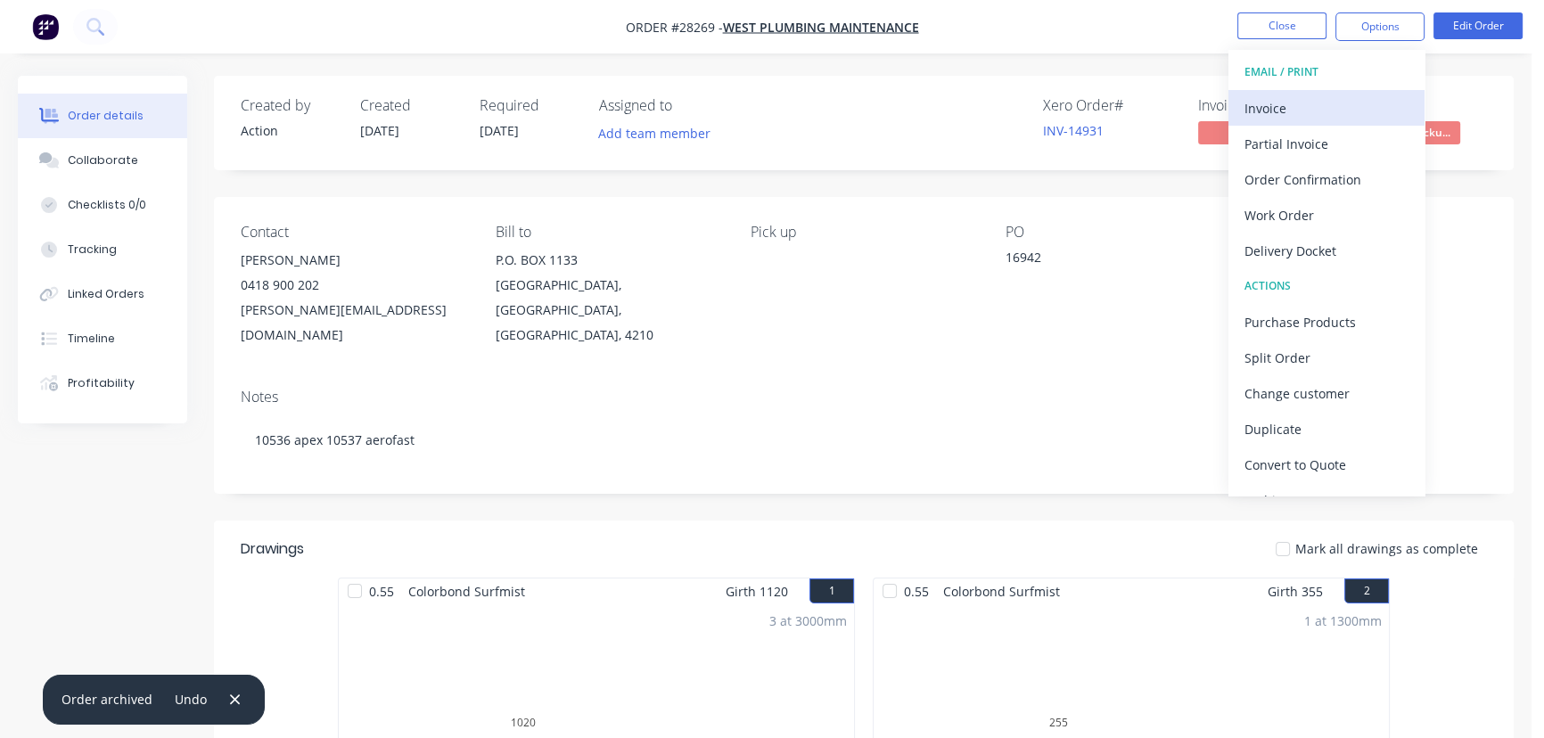
click at [1294, 95] on div "Invoice" at bounding box center [1327, 108] width 164 height 26
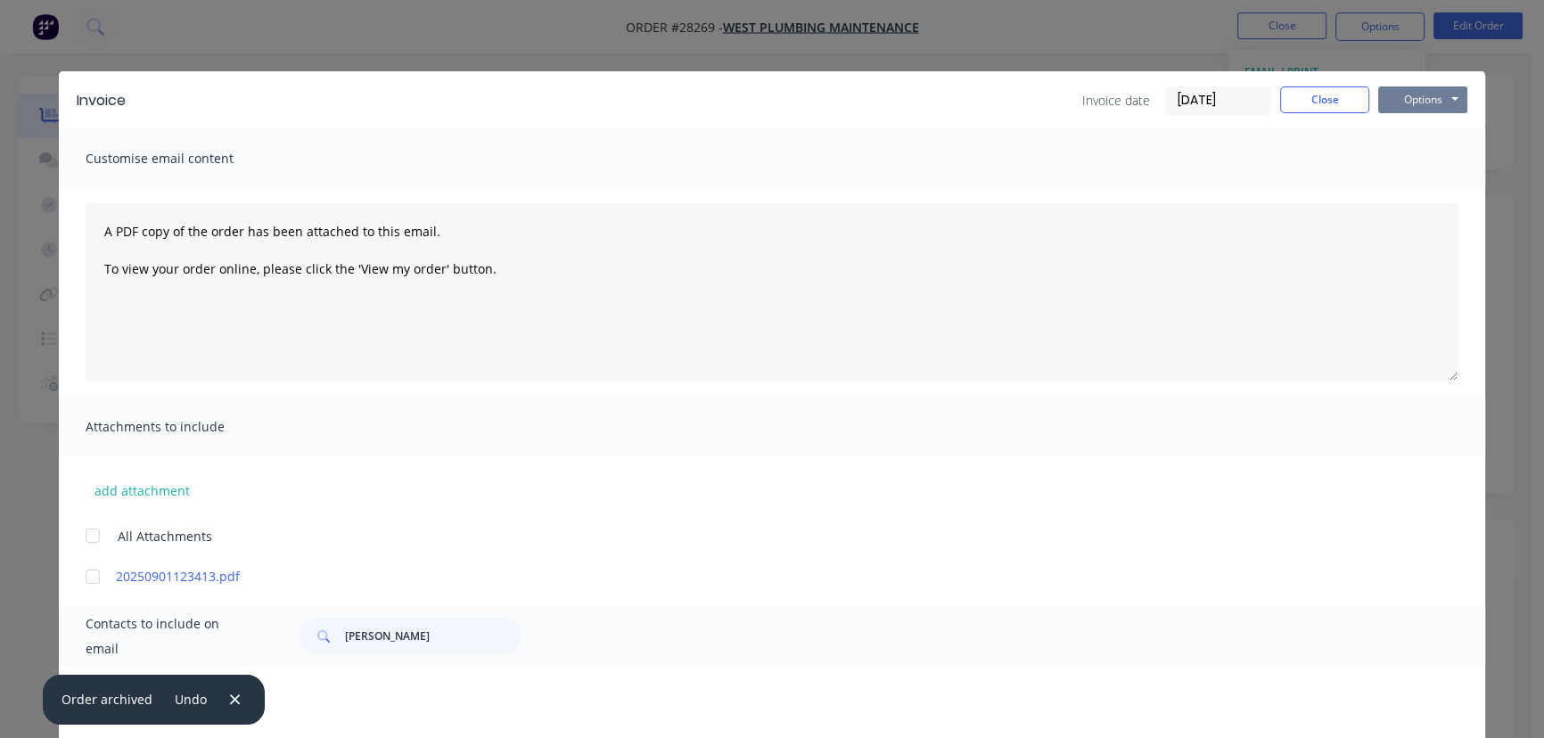
click at [1382, 105] on button "Options" at bounding box center [1422, 99] width 89 height 27
click at [1402, 160] on button "Print" at bounding box center [1435, 160] width 114 height 29
click at [1332, 103] on button "Close" at bounding box center [1324, 99] width 89 height 27
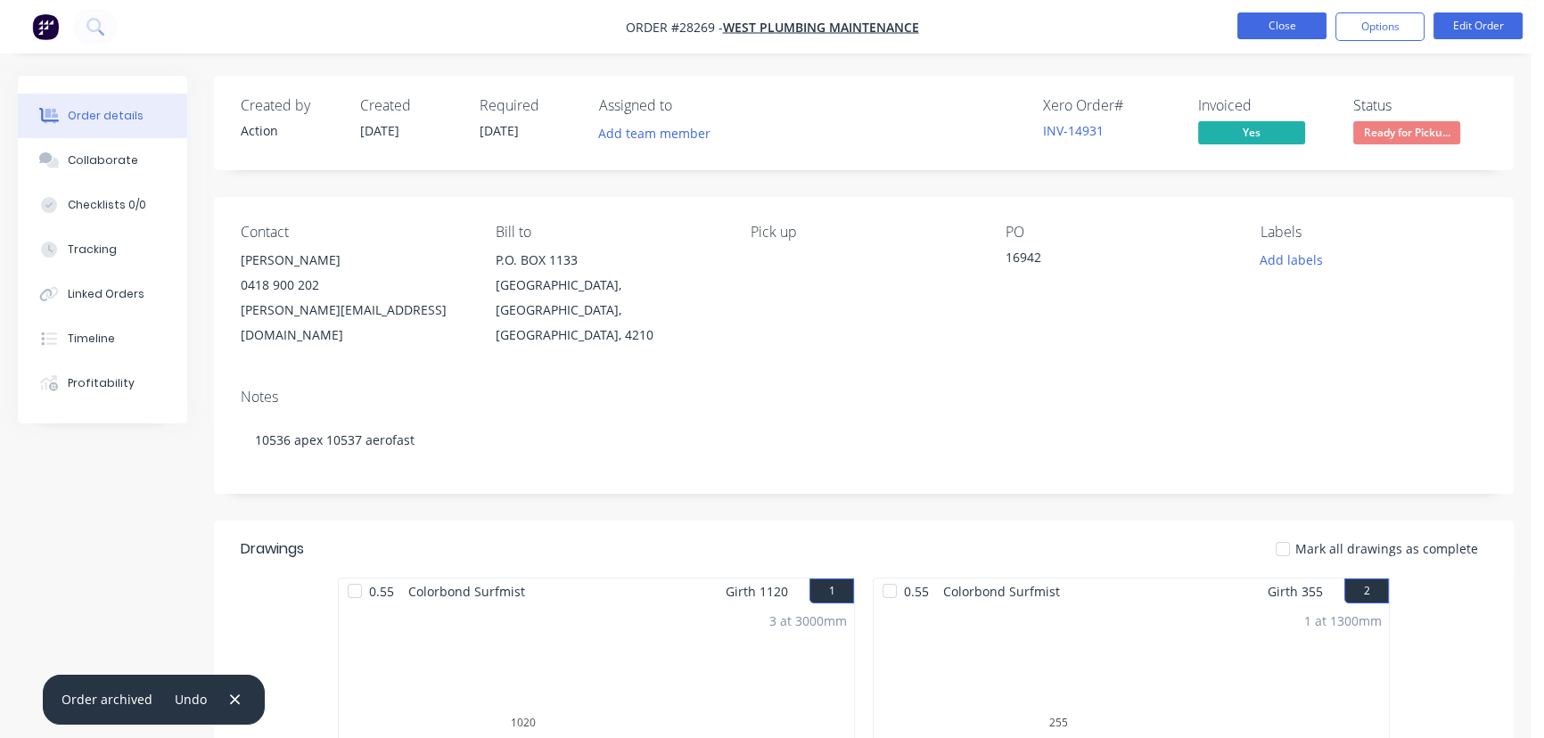
click at [1276, 25] on button "Close" at bounding box center [1281, 25] width 89 height 27
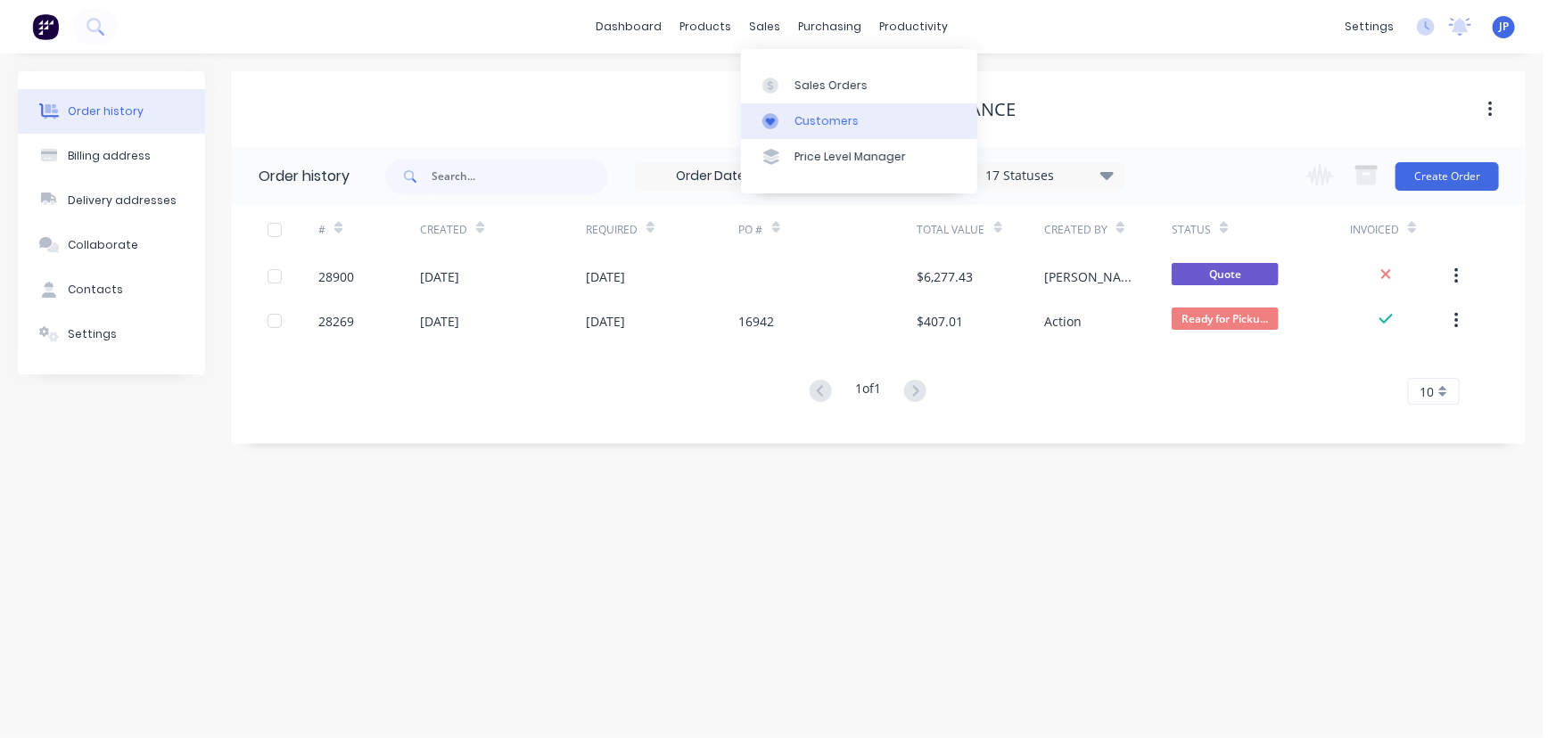
click at [804, 116] on div "Customers" at bounding box center [826, 121] width 64 height 16
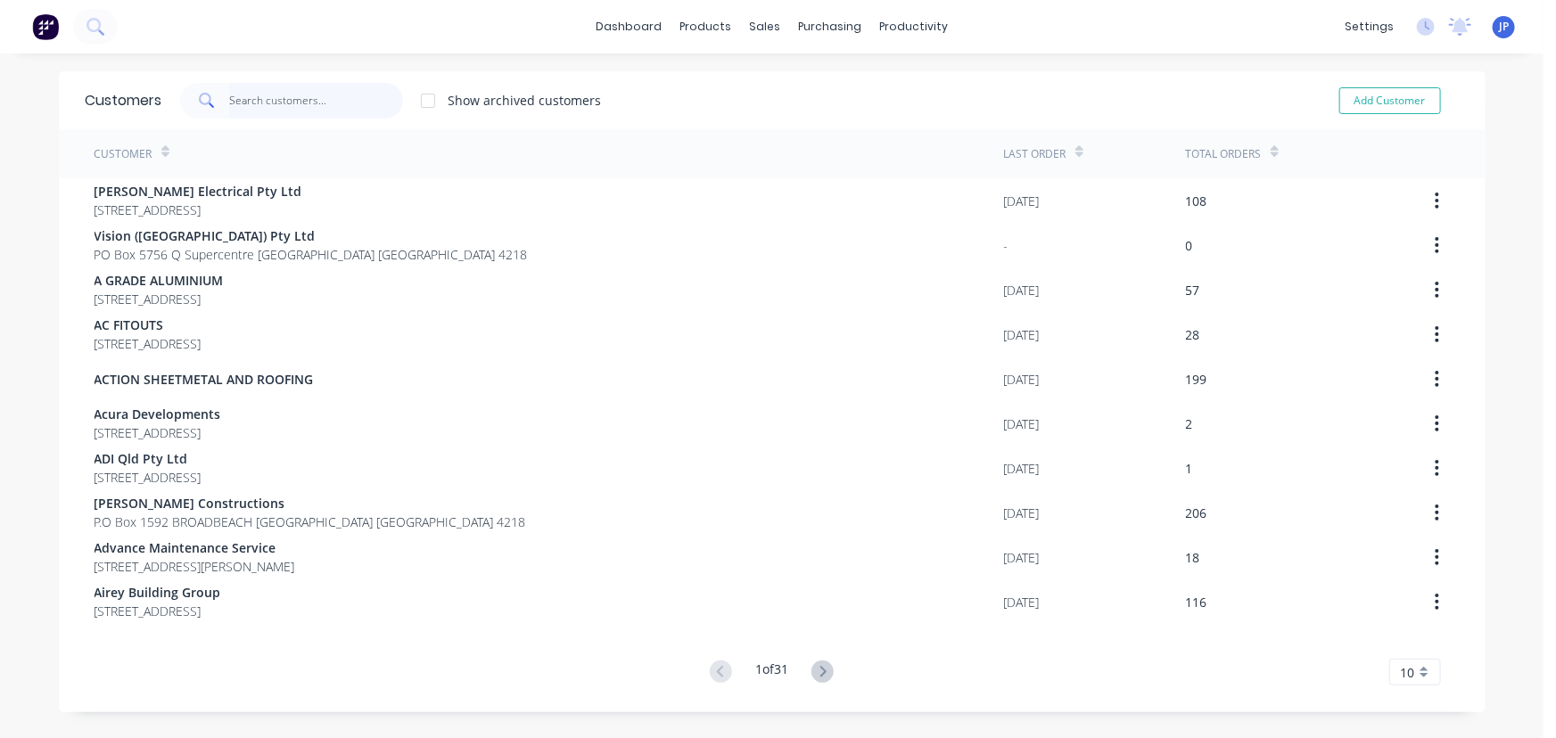
click at [294, 96] on input "text" at bounding box center [316, 101] width 174 height 36
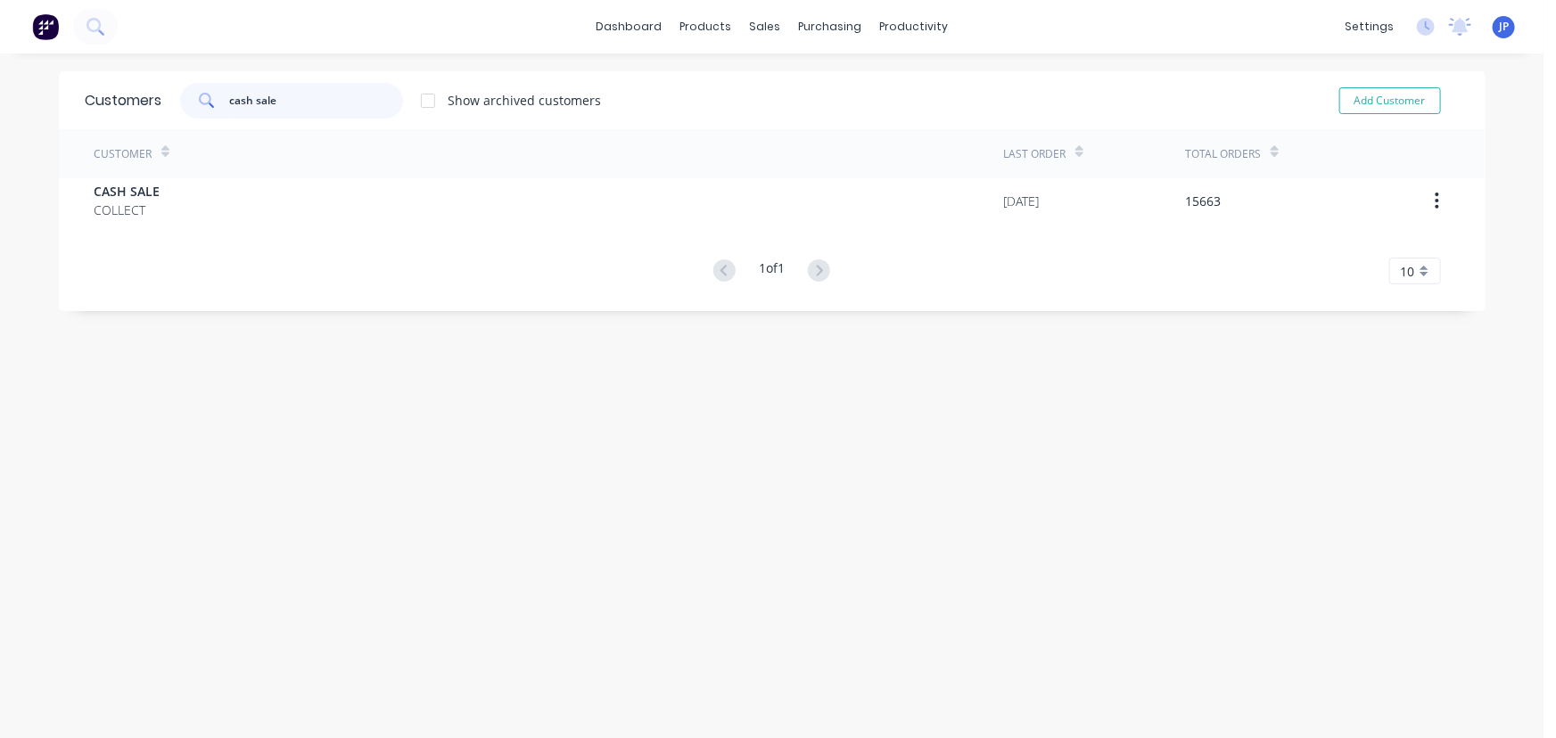
type input "cash sale"
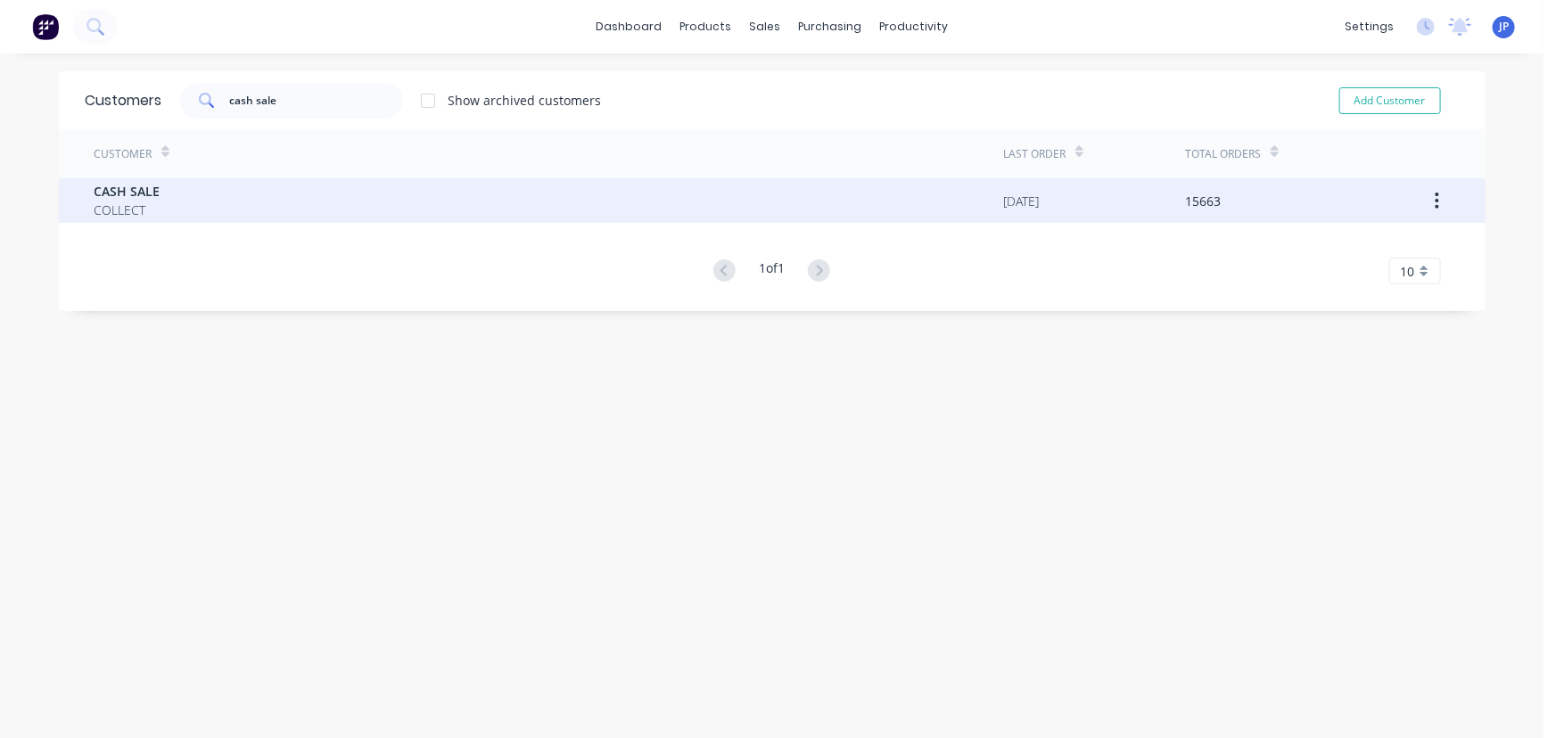
click at [76, 200] on div "CASH SALE COLLECT [DATE] 15663" at bounding box center [772, 200] width 1426 height 45
click at [86, 202] on div "CASH SALE COLLECT [DATE] 15663" at bounding box center [772, 200] width 1426 height 45
click at [96, 201] on span "COLLECT" at bounding box center [127, 210] width 66 height 19
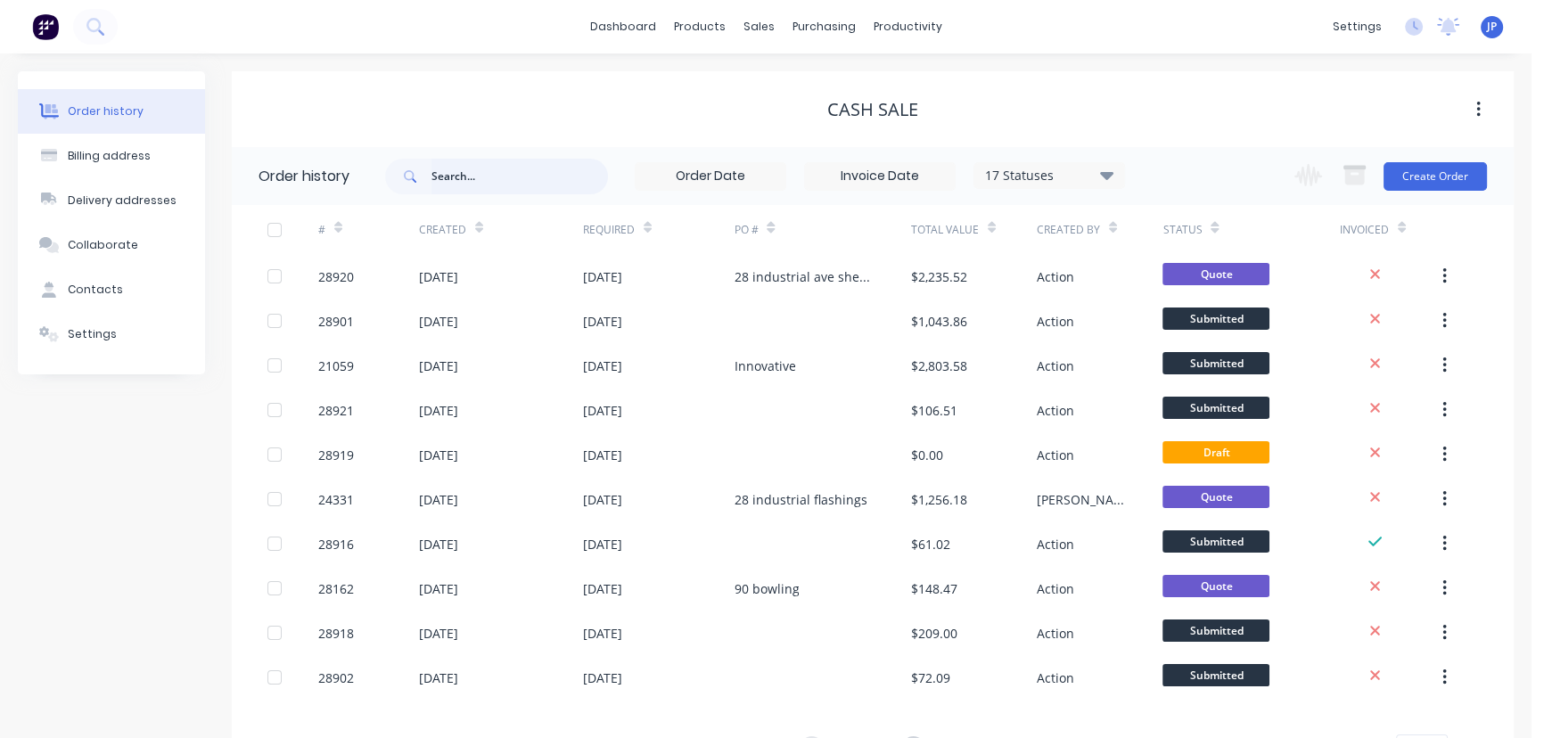
click at [489, 185] on input "text" at bounding box center [519, 177] width 177 height 36
type input "21059"
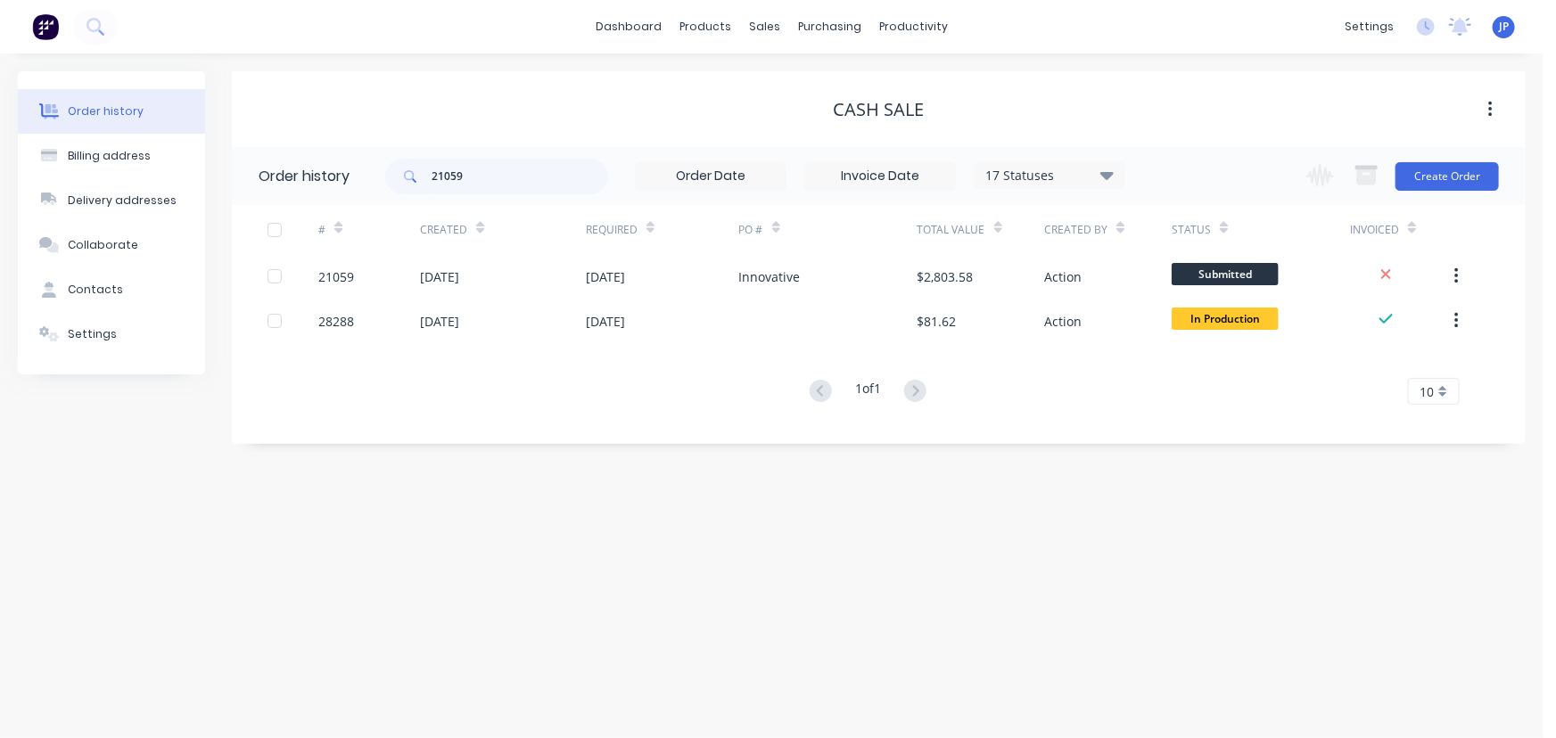
click at [459, 271] on div "[DATE]" at bounding box center [439, 276] width 39 height 19
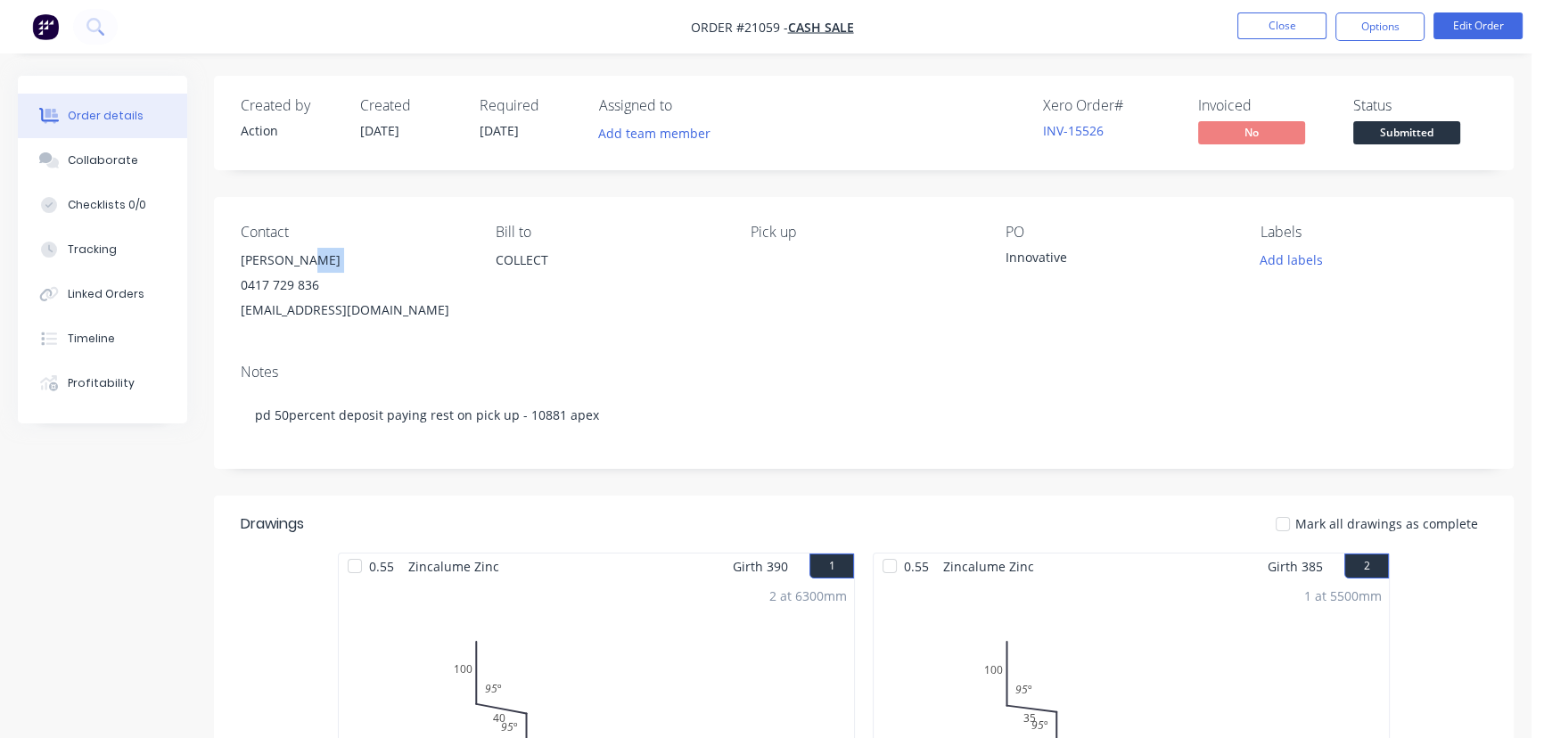
drag, startPoint x: 326, startPoint y: 261, endPoint x: 213, endPoint y: 273, distance: 113.8
click at [214, 273] on div "Contact [PERSON_NAME] [PHONE_NUMBER] [EMAIL_ADDRESS][DOMAIN_NAME] Bill to COLLE…" at bounding box center [864, 273] width 1300 height 152
click at [347, 254] on div "[PERSON_NAME]" at bounding box center [354, 260] width 226 height 25
drag, startPoint x: 312, startPoint y: 260, endPoint x: 230, endPoint y: 267, distance: 82.3
click at [230, 267] on div "Contact [PERSON_NAME] [PHONE_NUMBER] [EMAIL_ADDRESS][DOMAIN_NAME] Bill to COLLE…" at bounding box center [864, 273] width 1300 height 152
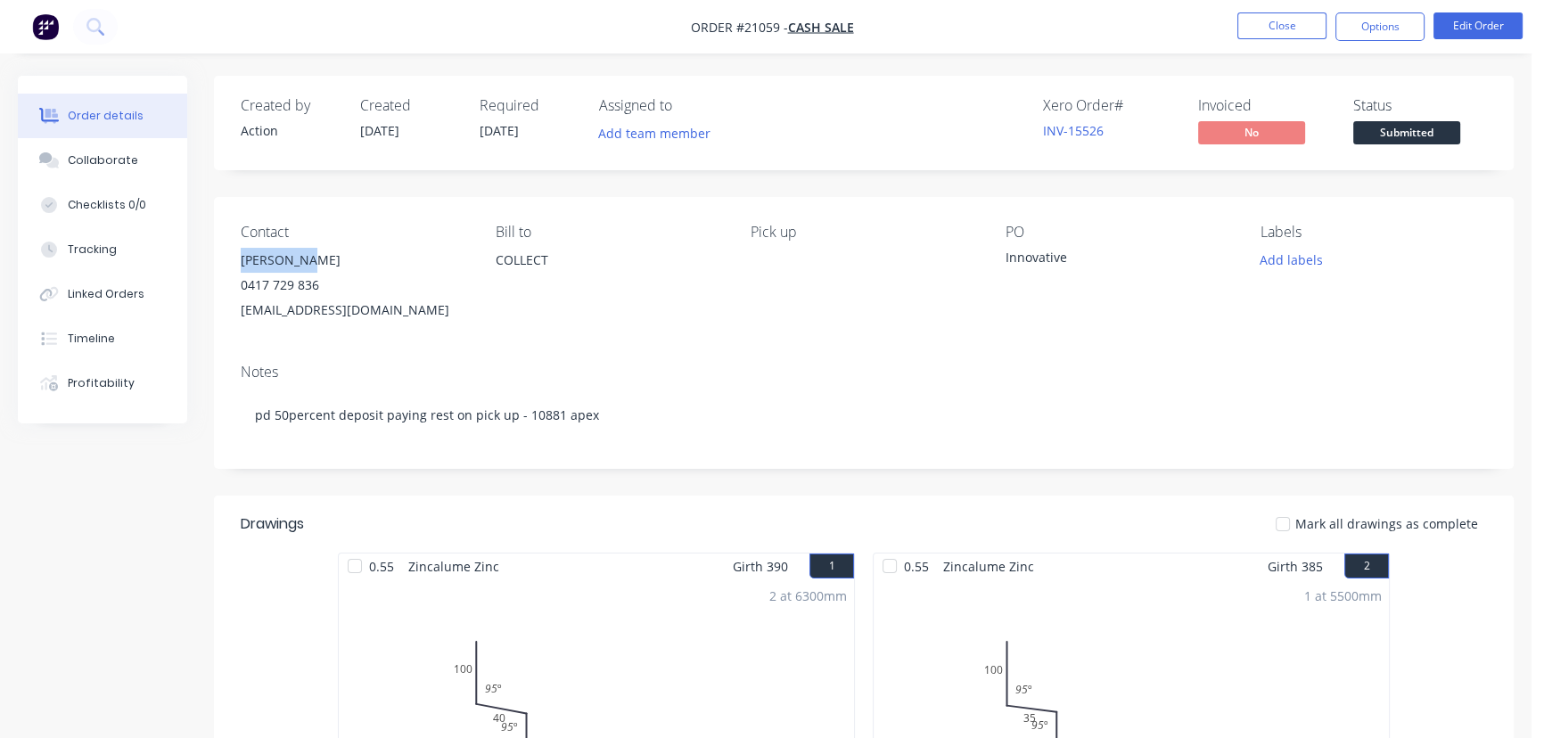
copy div "[PERSON_NAME]"
click at [1362, 29] on button "Options" at bounding box center [1379, 26] width 89 height 29
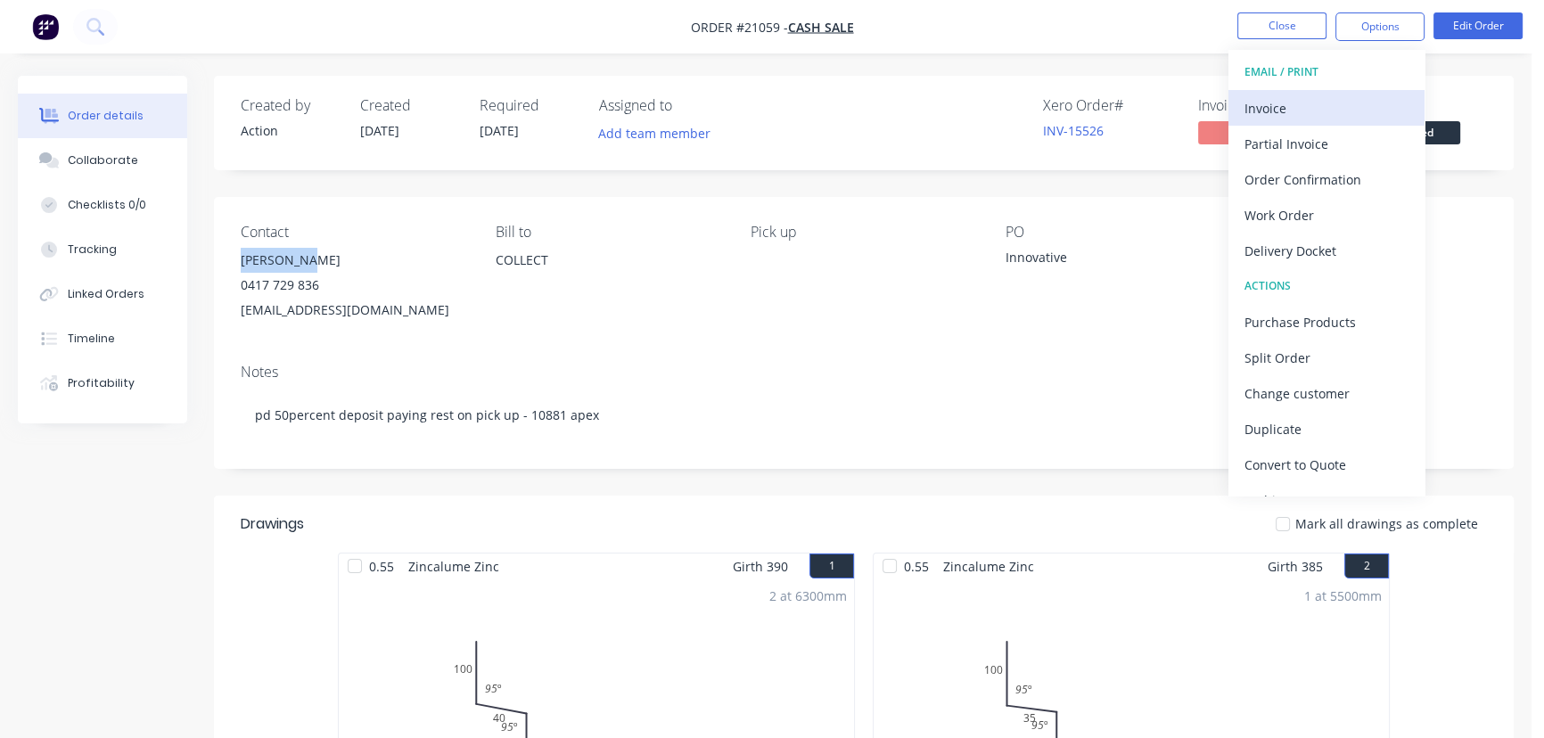
click at [1330, 98] on div "Invoice" at bounding box center [1327, 108] width 164 height 26
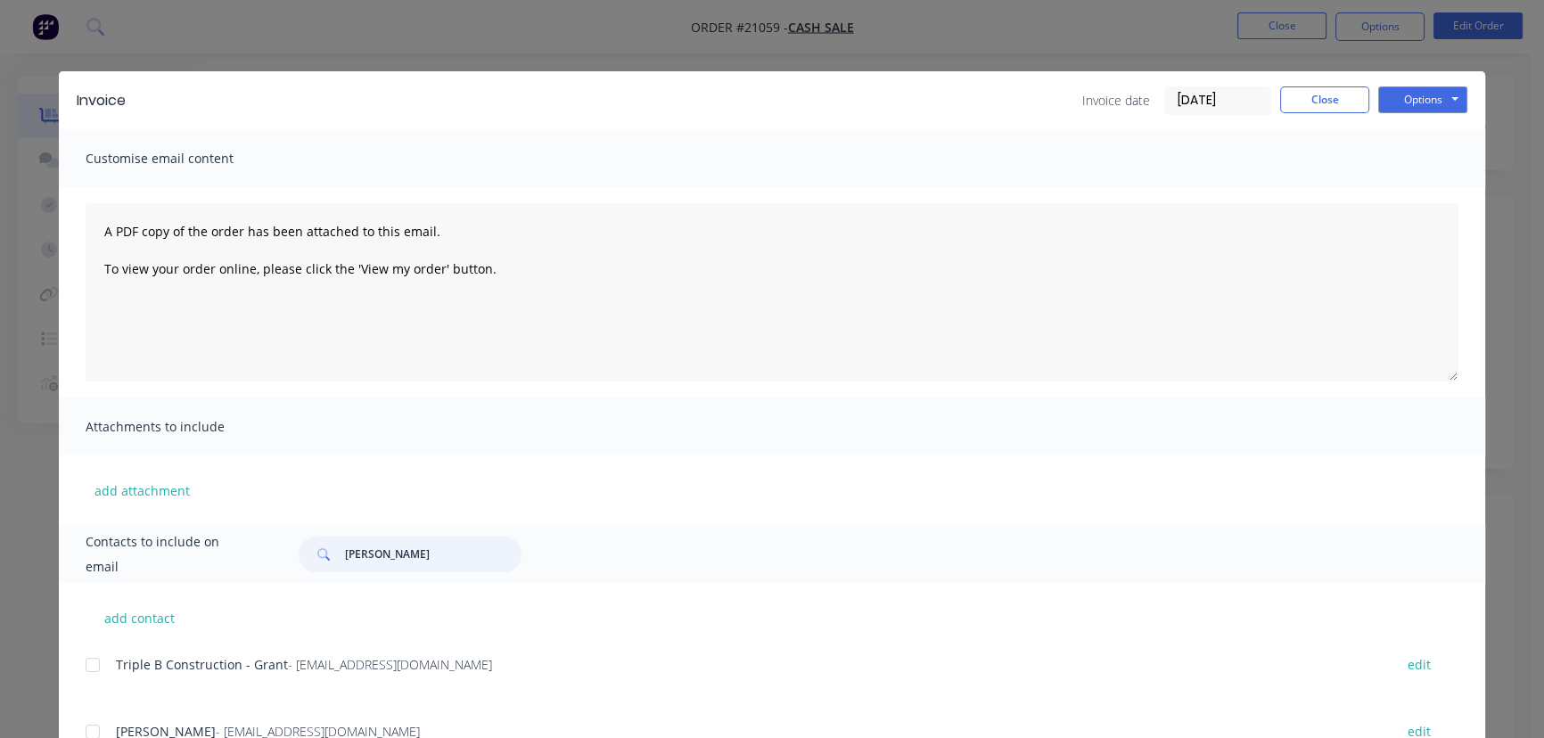
drag, startPoint x: 375, startPoint y: 563, endPoint x: 325, endPoint y: 565, distance: 50.0
click at [325, 565] on div "[PERSON_NAME]" at bounding box center [410, 555] width 223 height 36
paste input "[PERSON_NAME]"
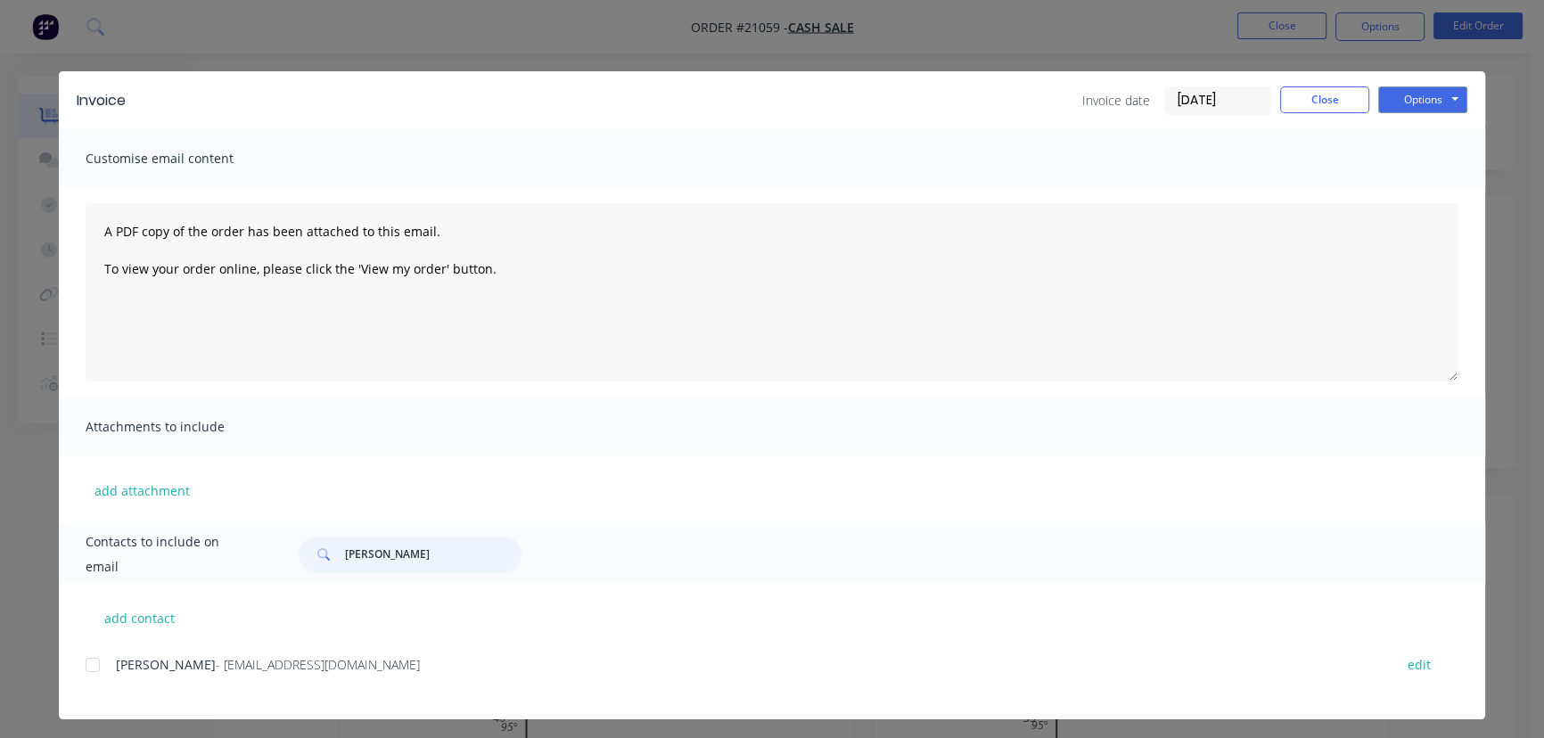
type input "[PERSON_NAME]"
drag, startPoint x: 415, startPoint y: 678, endPoint x: 89, endPoint y: 676, distance: 326.3
click at [89, 676] on div "[PERSON_NAME] - [EMAIL_ADDRESS][DOMAIN_NAME] edit" at bounding box center [786, 675] width 1400 height 45
copy div "[PERSON_NAME] - [EMAIL_ADDRESS][DOMAIN_NAME]"
click at [1393, 96] on button "Options" at bounding box center [1422, 99] width 89 height 27
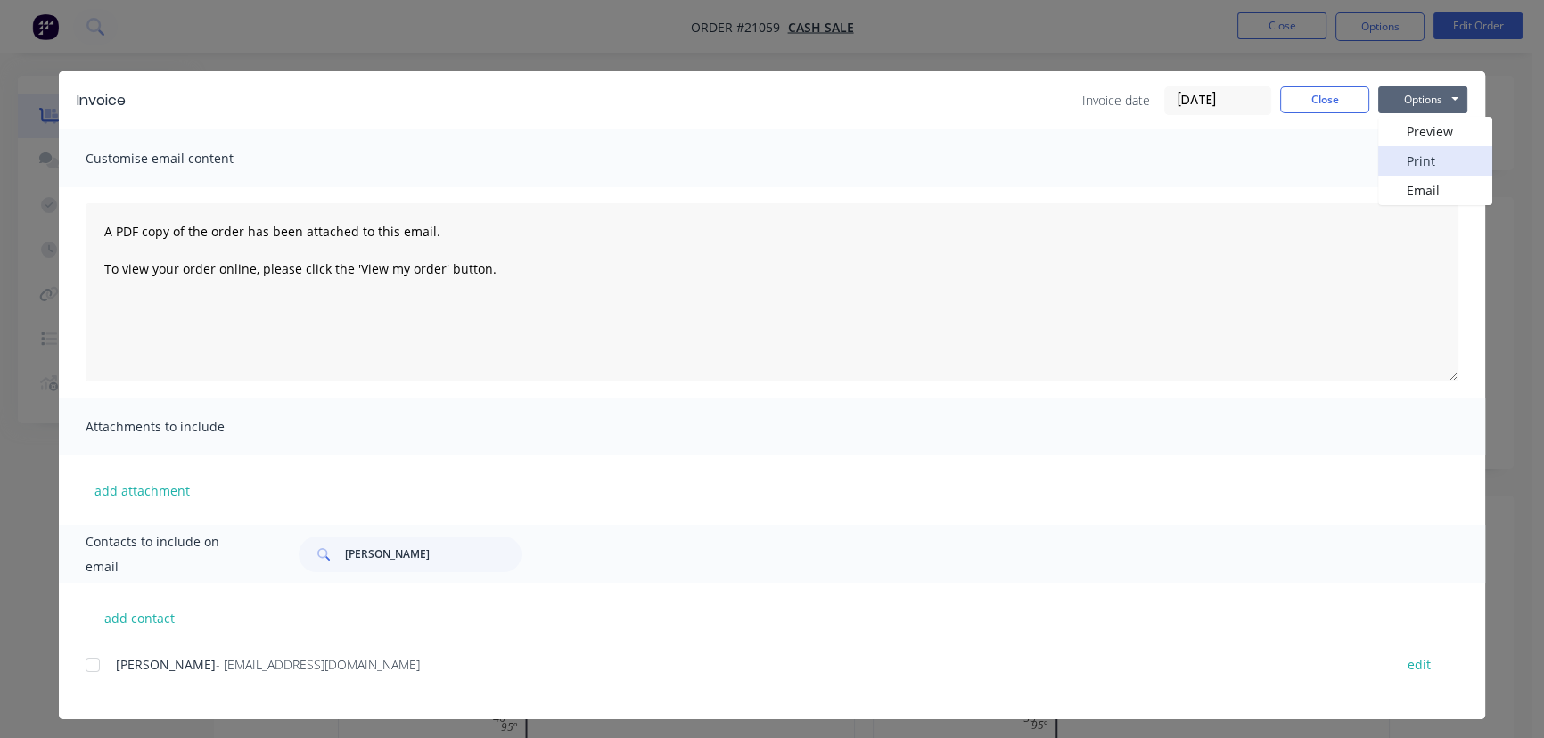
click at [1403, 154] on button "Print" at bounding box center [1435, 160] width 114 height 29
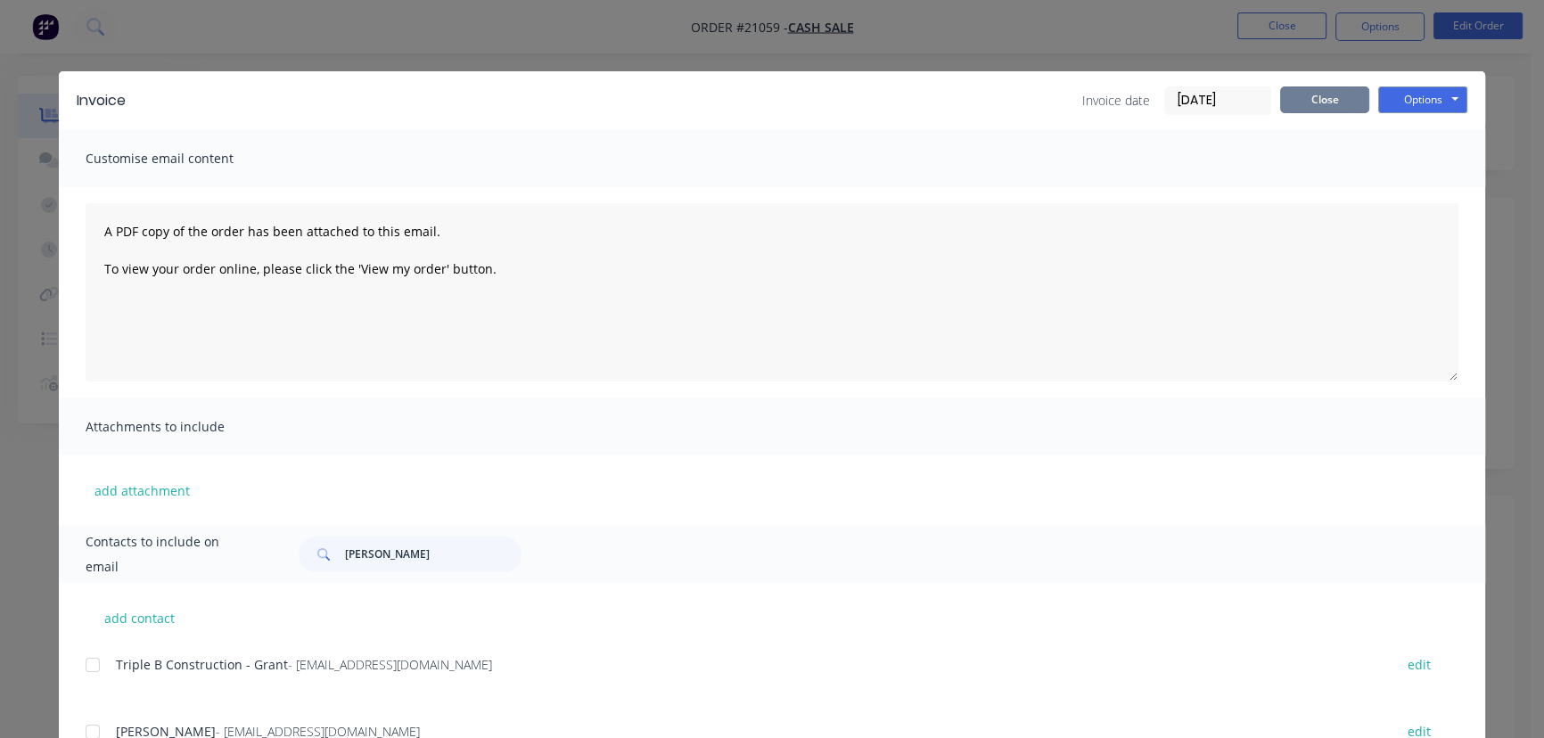
click at [1320, 105] on button "Close" at bounding box center [1324, 99] width 89 height 27
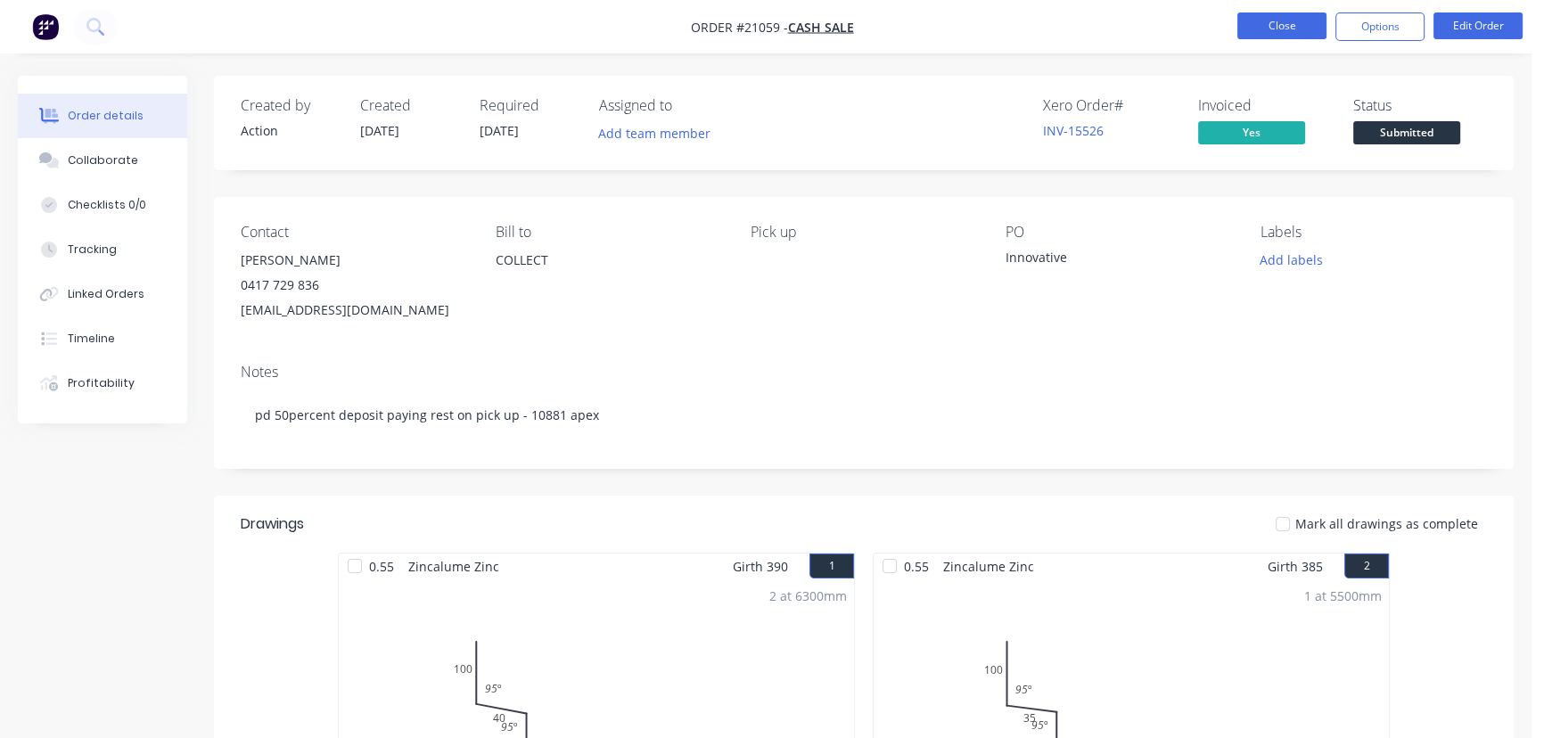
click at [1260, 26] on button "Close" at bounding box center [1281, 25] width 89 height 27
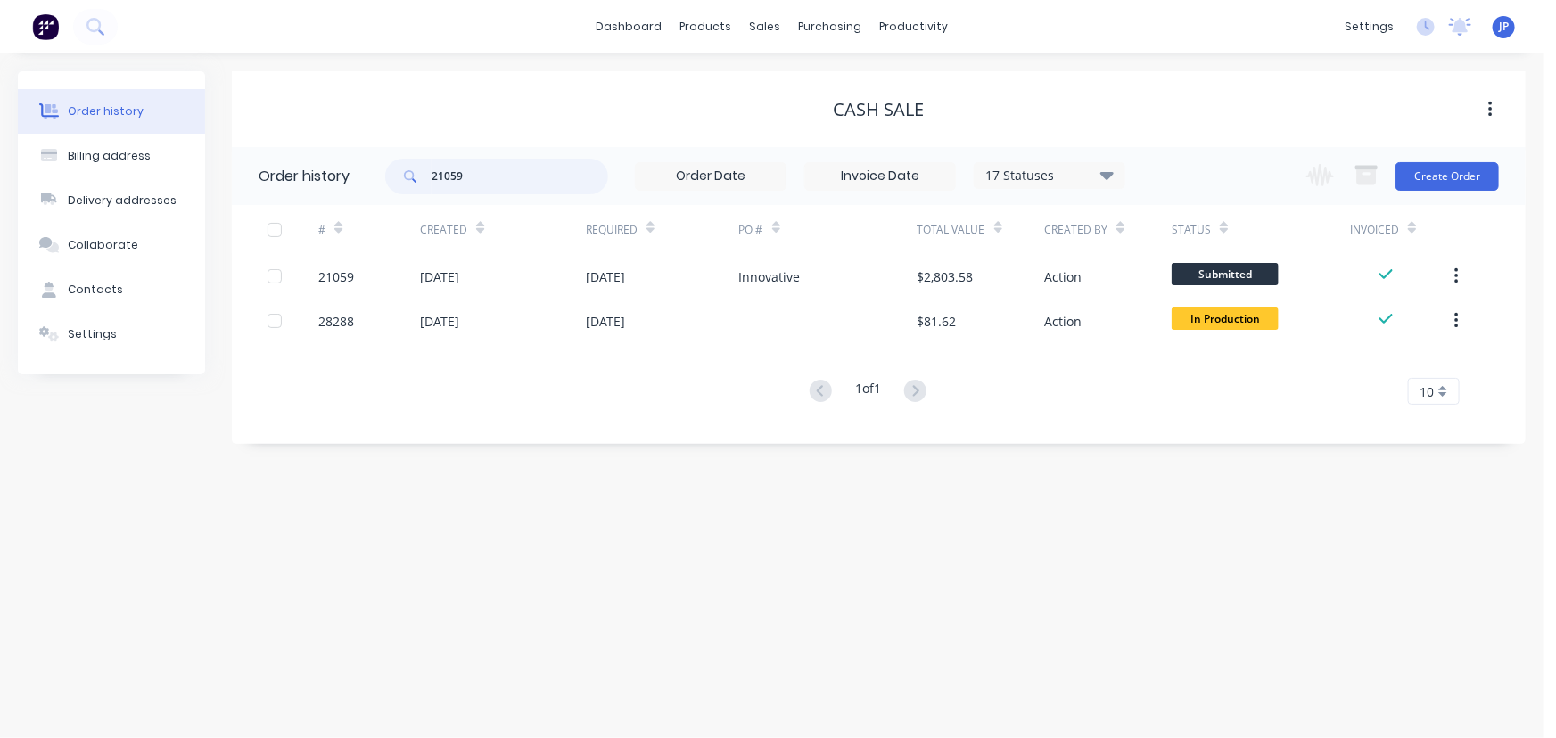
drag, startPoint x: 473, startPoint y: 176, endPoint x: 403, endPoint y: 186, distance: 71.2
click at [403, 186] on div "21059" at bounding box center [496, 177] width 223 height 36
type input "28918"
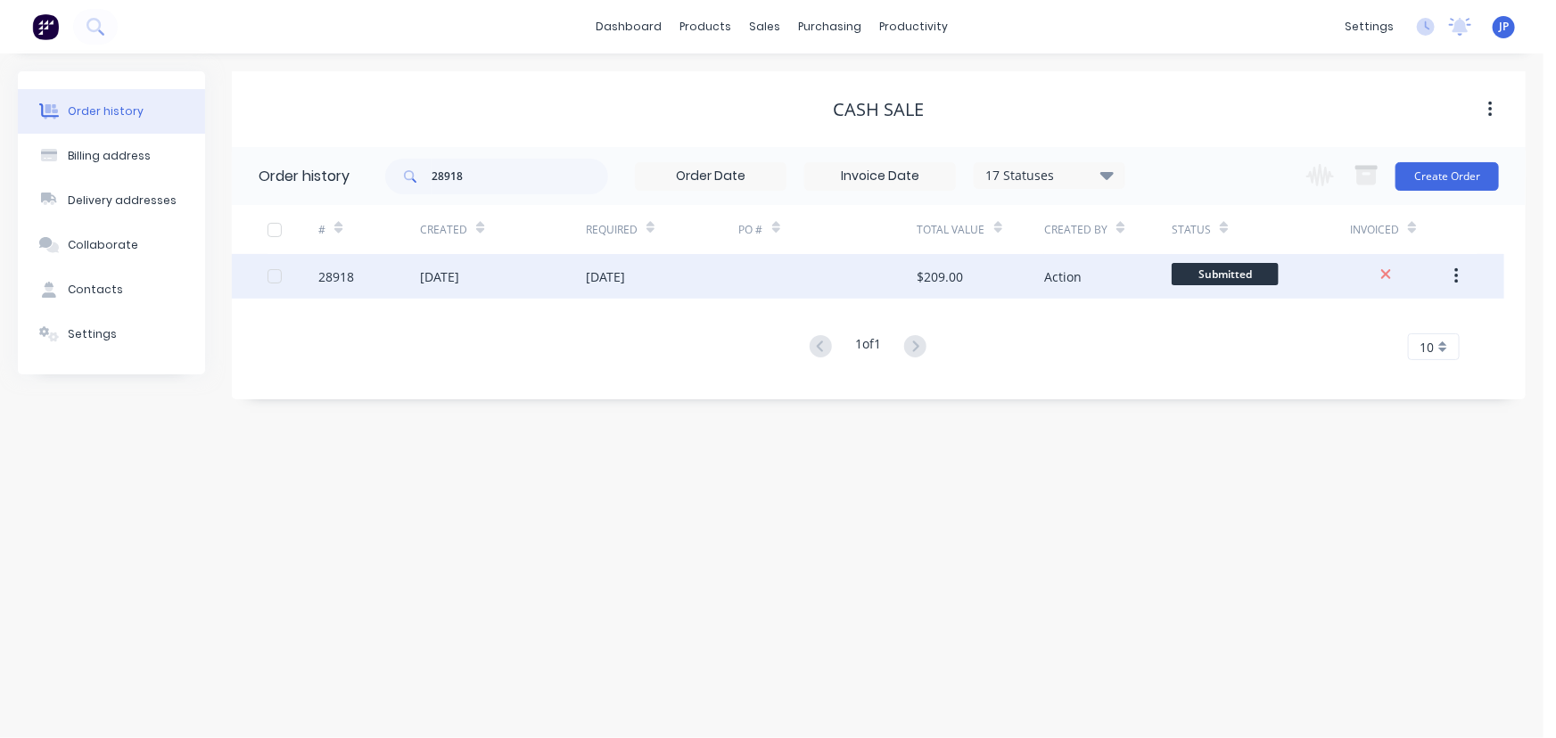
click at [452, 278] on div "[DATE]" at bounding box center [439, 276] width 39 height 19
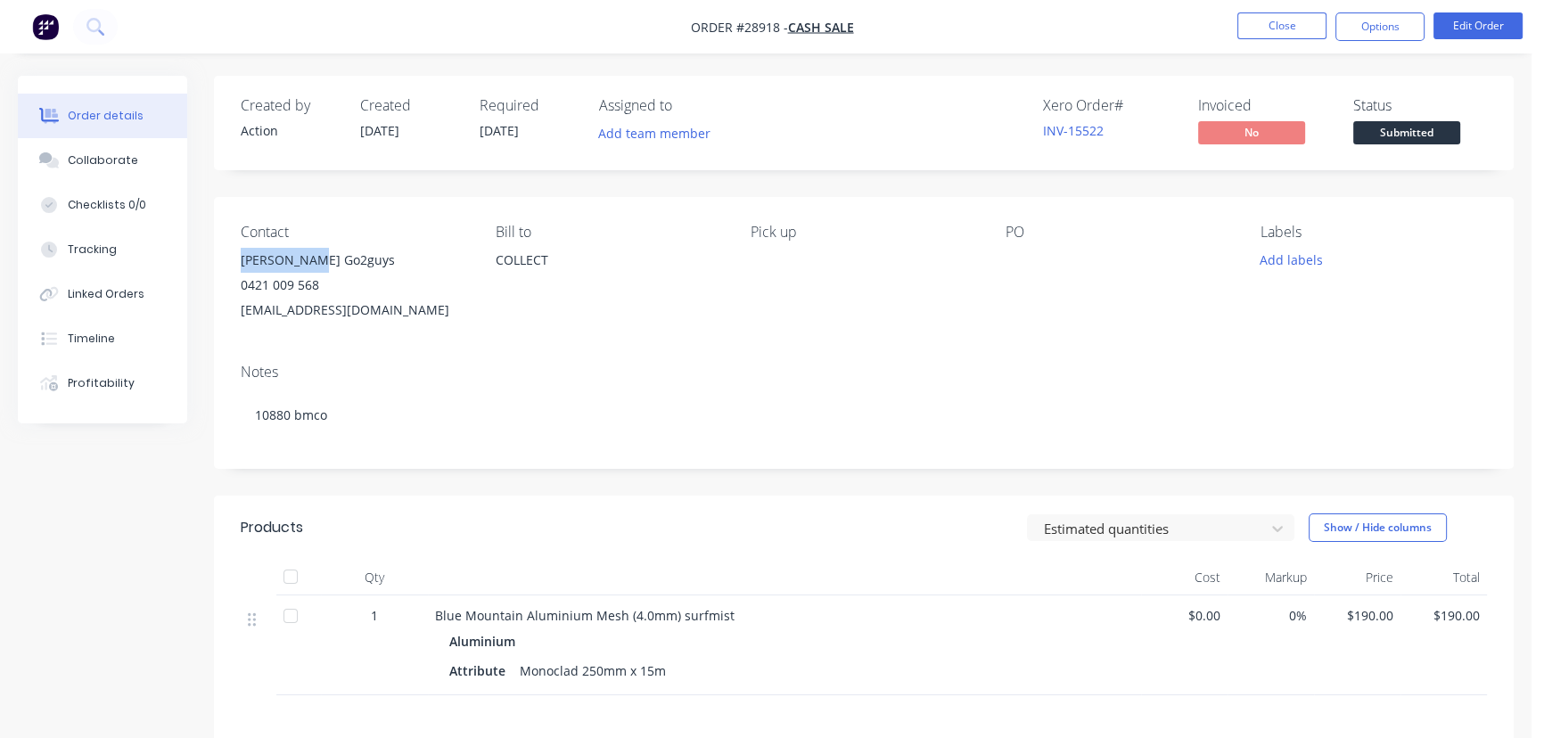
drag, startPoint x: 320, startPoint y: 262, endPoint x: 233, endPoint y: 255, distance: 87.7
click at [233, 255] on div "Contact [PERSON_NAME] Go2guys [PHONE_NUMBER] [EMAIL_ADDRESS][DOMAIN_NAME] Bill …" at bounding box center [864, 273] width 1300 height 152
copy div "[PERSON_NAME] Go2guys"
click at [1366, 37] on button "Options" at bounding box center [1379, 26] width 89 height 29
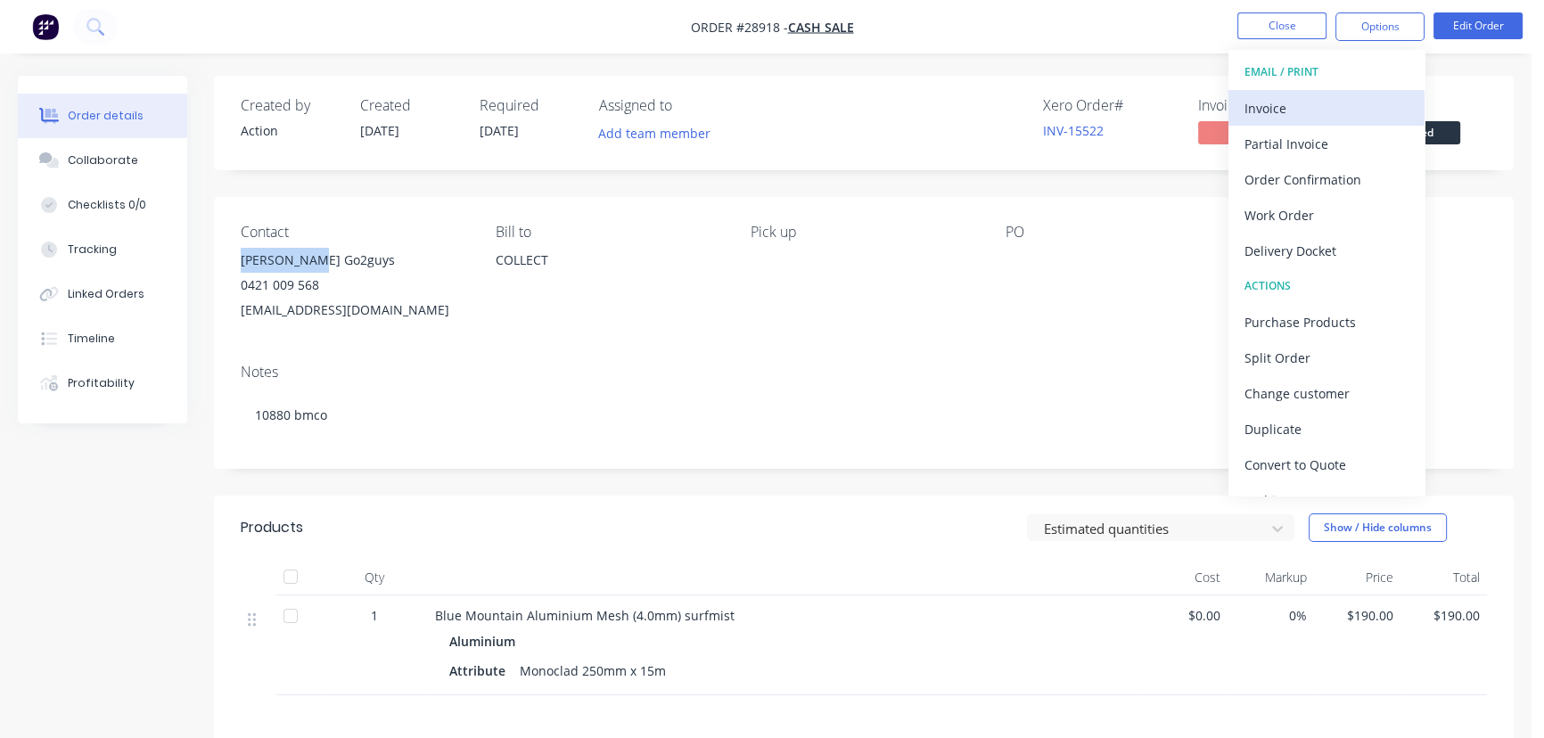
click at [1323, 101] on div "Invoice" at bounding box center [1327, 108] width 164 height 26
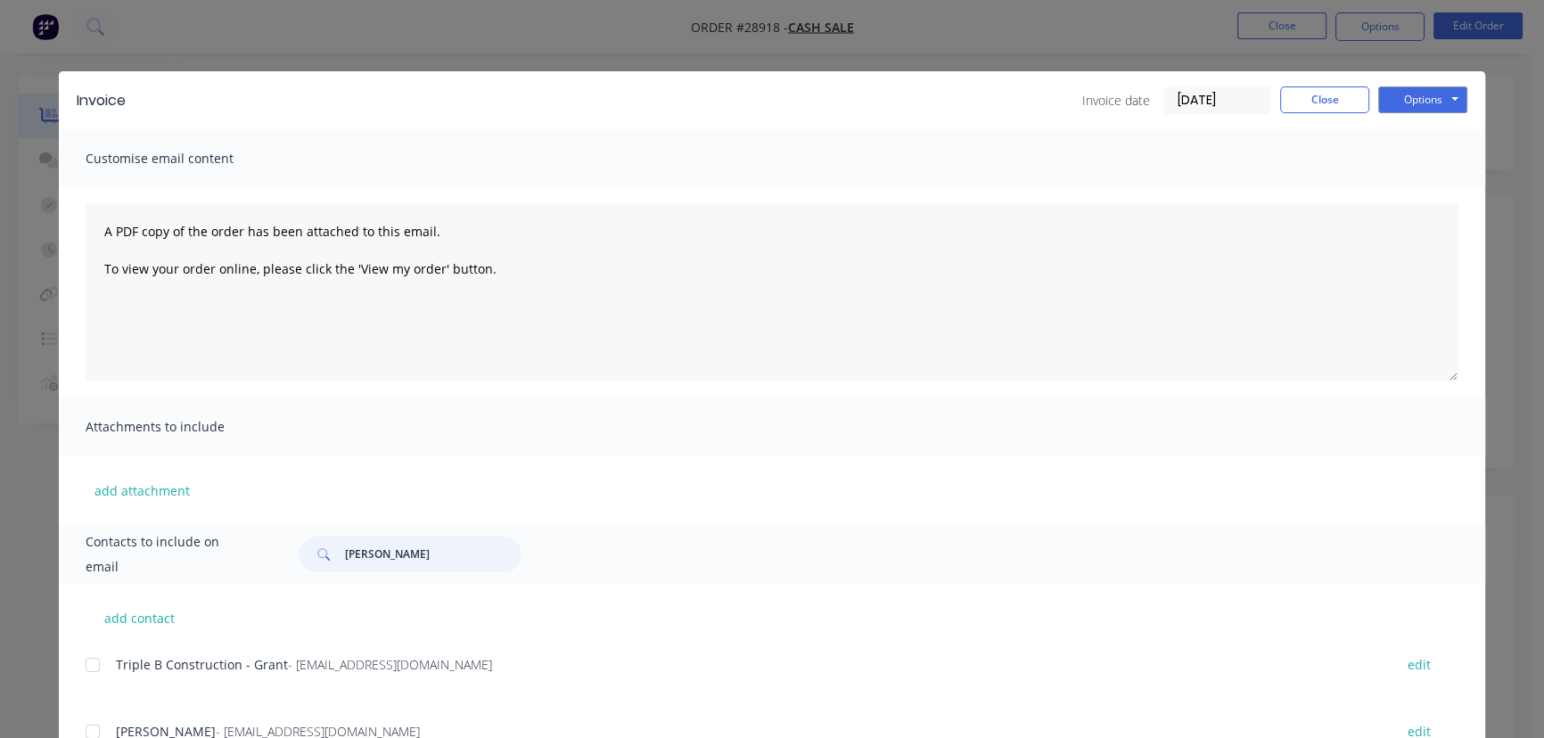
drag, startPoint x: 406, startPoint y: 567, endPoint x: 316, endPoint y: 561, distance: 89.4
click at [316, 561] on div "[PERSON_NAME]" at bounding box center [410, 555] width 223 height 36
paste input "[PERSON_NAME] Go2guys"
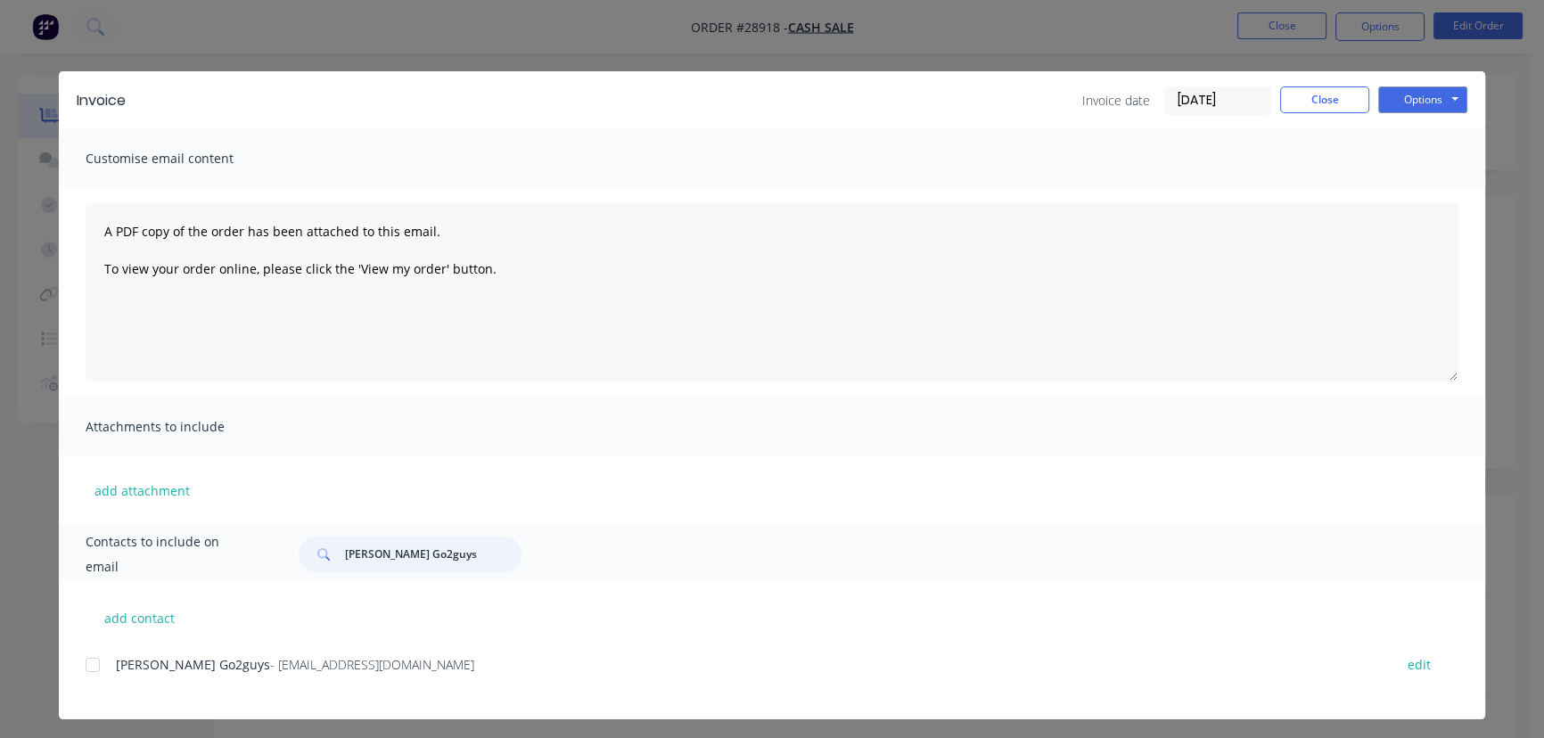
type input "[PERSON_NAME] Go2guys"
drag, startPoint x: 387, startPoint y: 676, endPoint x: 86, endPoint y: 663, distance: 301.6
click at [86, 663] on div "[PERSON_NAME] Go2guys - [EMAIL_ADDRESS][DOMAIN_NAME] edit" at bounding box center [786, 665] width 1400 height 24
copy div "[PERSON_NAME] Go2guys - [EMAIL_ADDRESS][DOMAIN_NAME]"
click at [1398, 104] on button "Options" at bounding box center [1422, 99] width 89 height 27
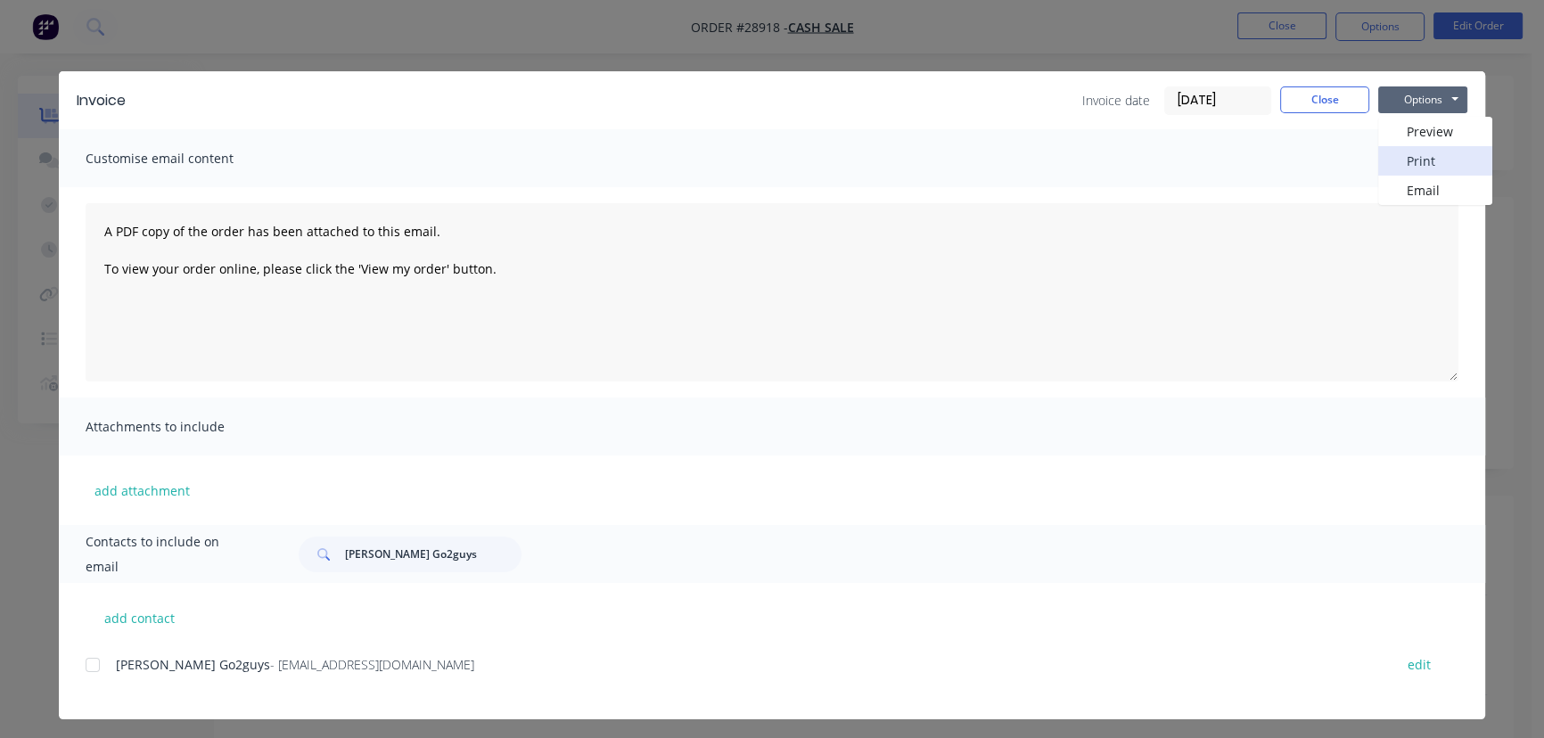
click at [1391, 165] on button "Print" at bounding box center [1435, 160] width 114 height 29
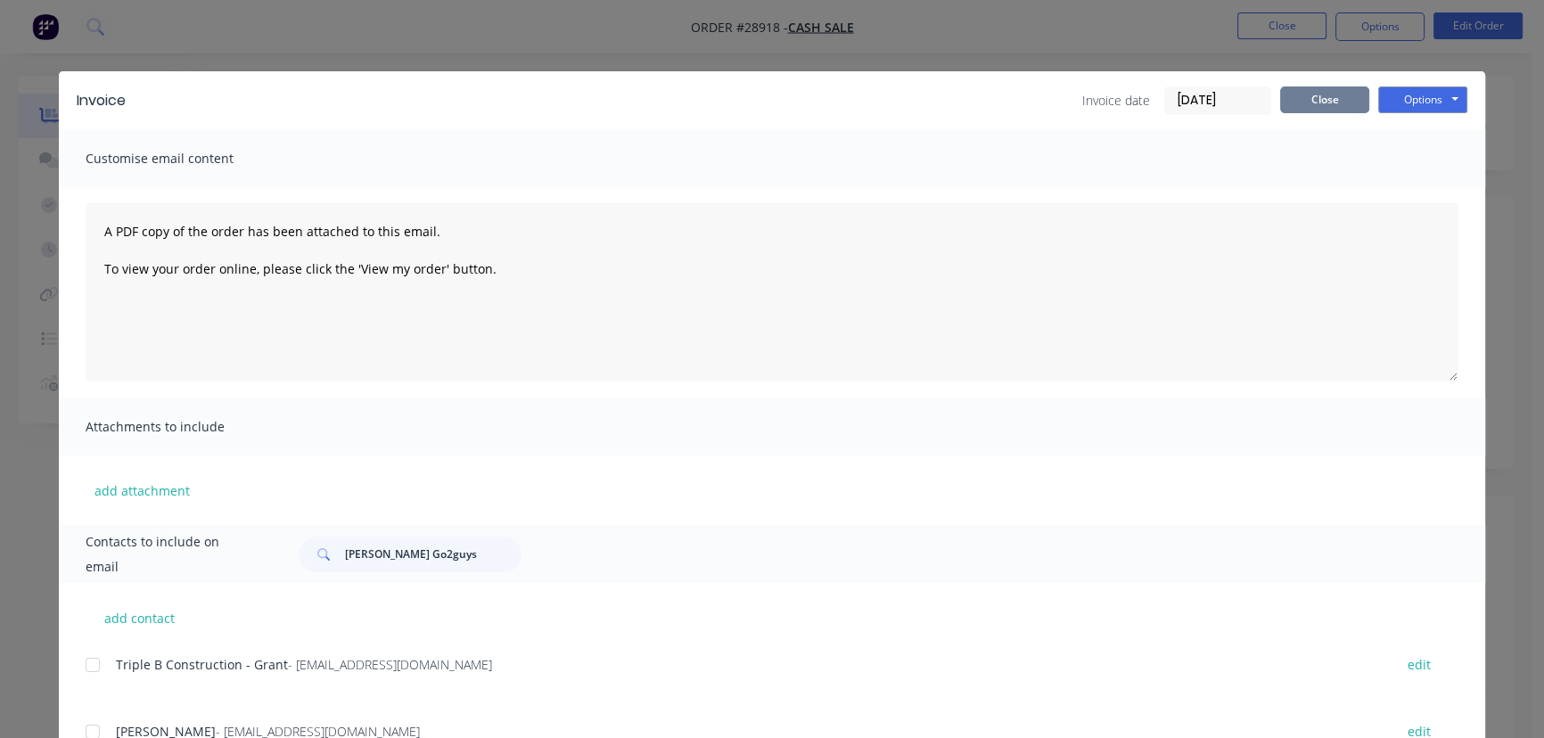
click at [1302, 104] on button "Close" at bounding box center [1324, 99] width 89 height 27
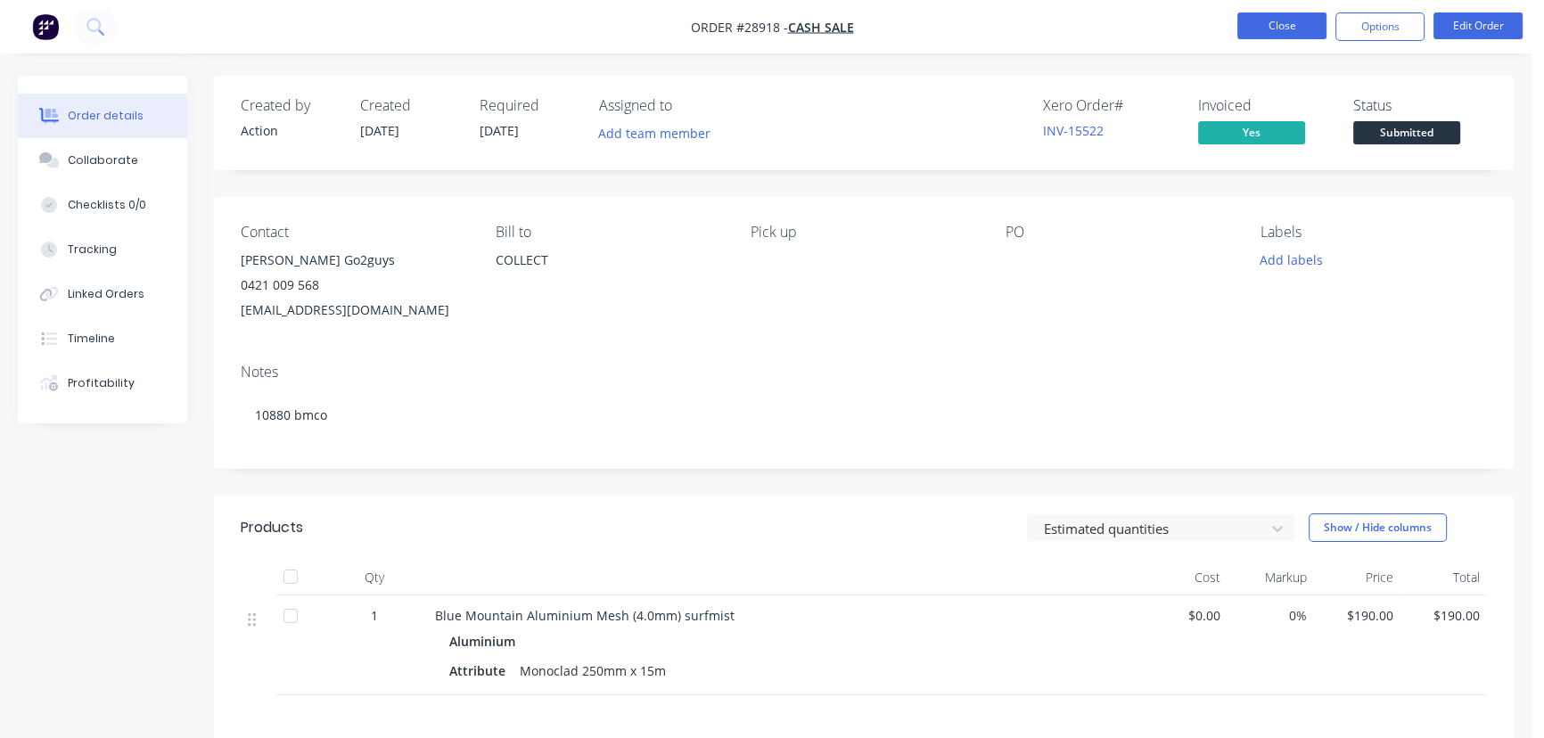
click at [1281, 30] on button "Close" at bounding box center [1281, 25] width 89 height 27
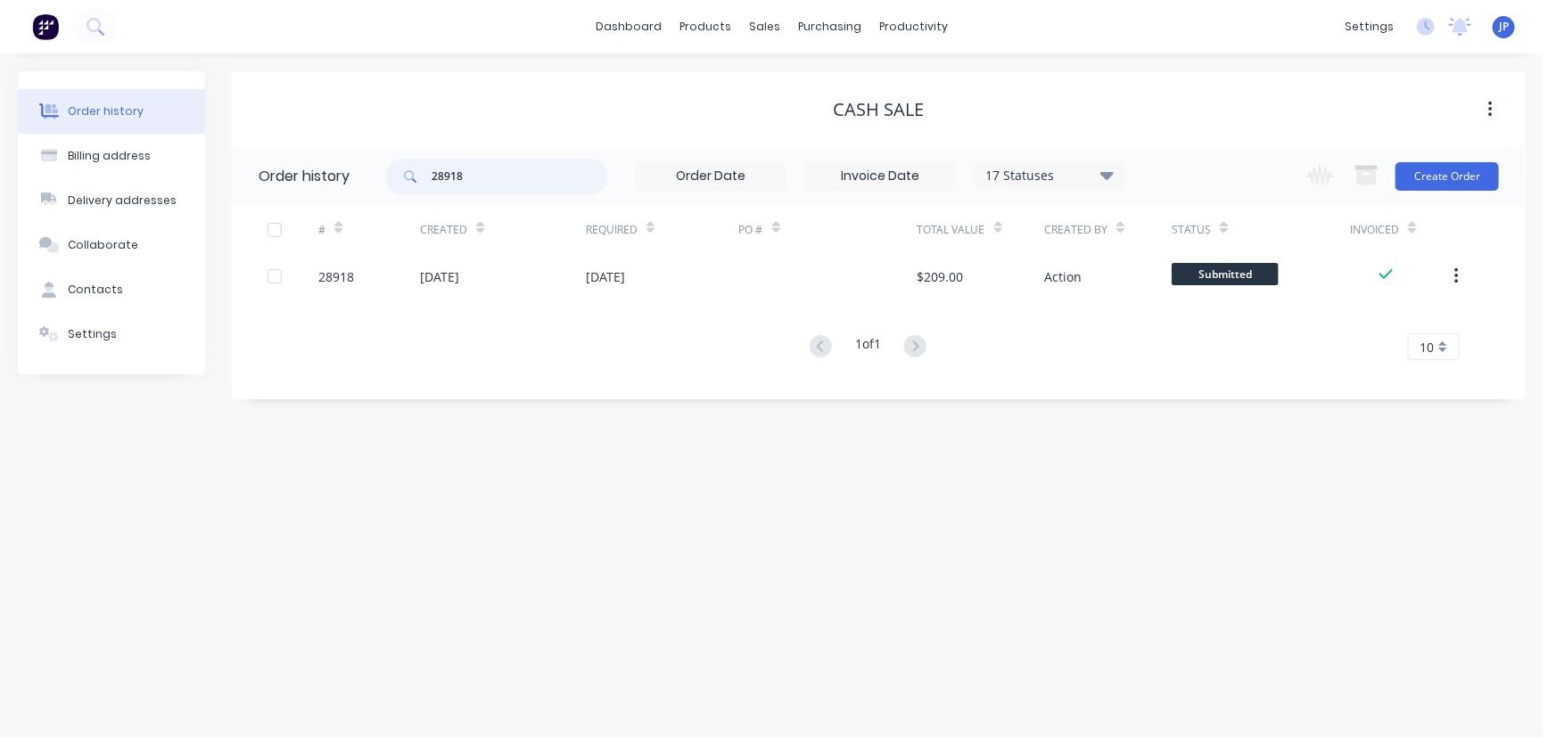
drag, startPoint x: 490, startPoint y: 177, endPoint x: 364, endPoint y: 177, distance: 126.6
click at [368, 179] on header "Order history 28918 17 Statuses Invoice Status Invoiced Not Invoiced Partial Or…" at bounding box center [879, 176] width 1294 height 58
type input "28921"
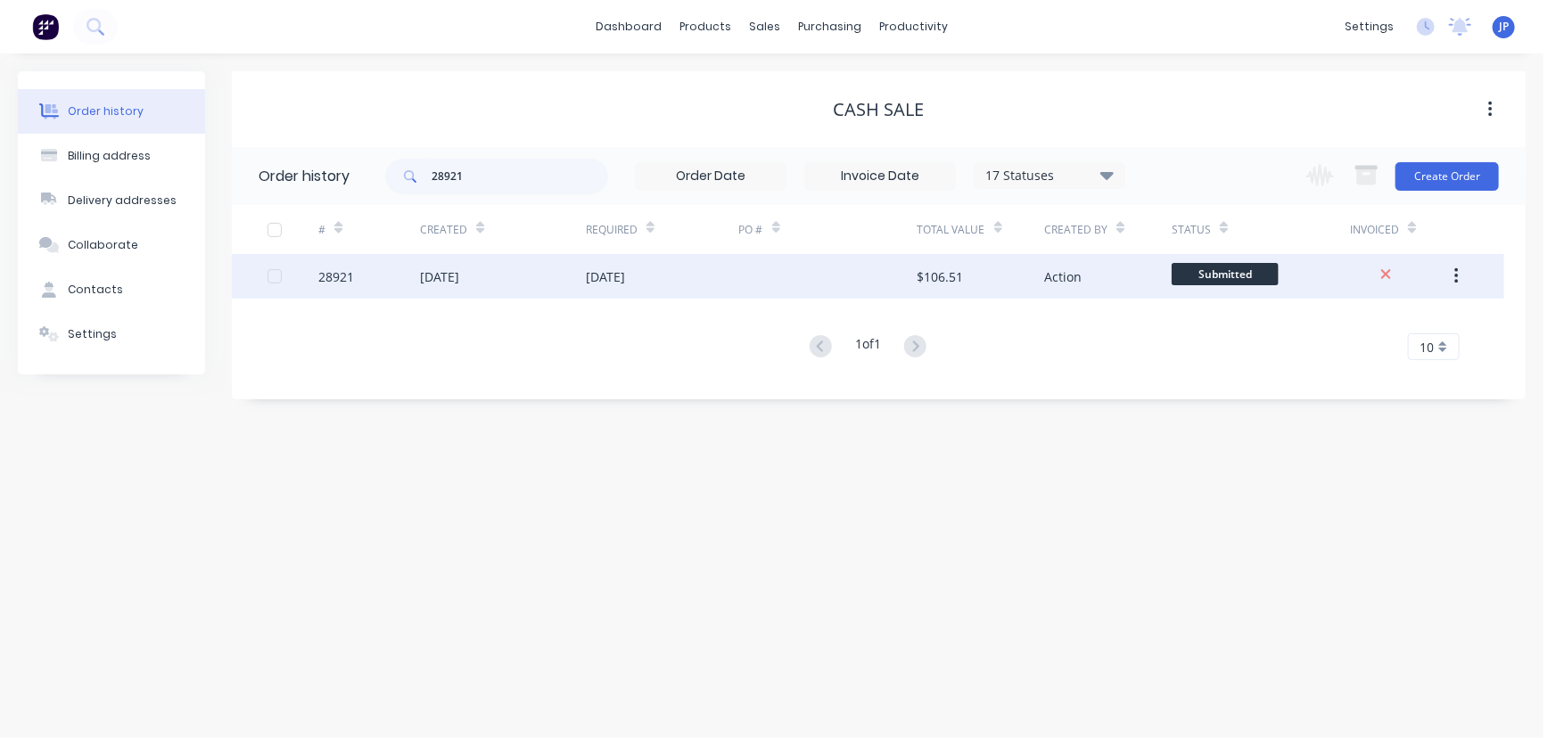
click at [458, 270] on div "[DATE]" at bounding box center [439, 276] width 39 height 19
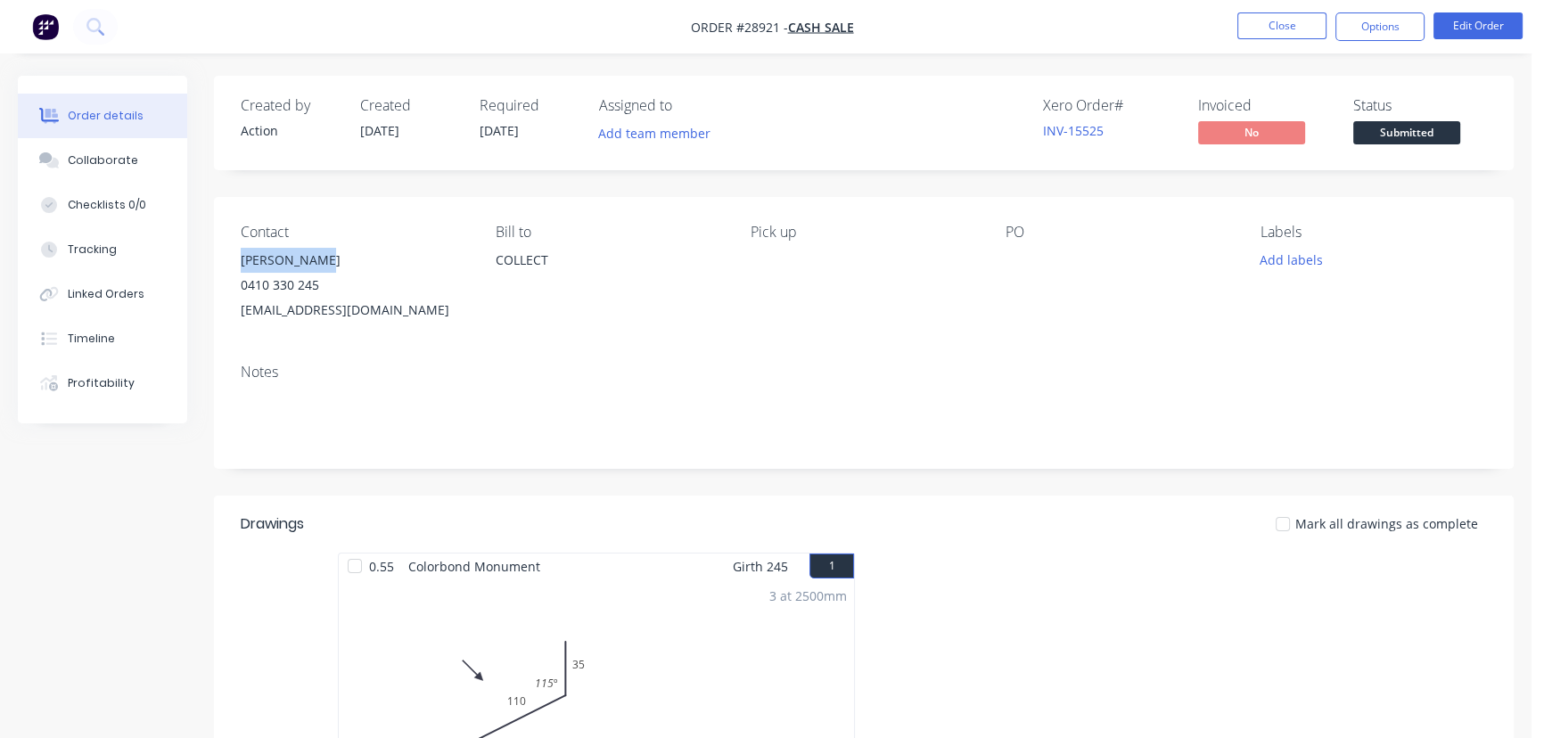
drag, startPoint x: 333, startPoint y: 261, endPoint x: 239, endPoint y: 270, distance: 94.0
click at [239, 270] on div "Contact [PERSON_NAME] [PHONE_NUMBER] [EMAIL_ADDRESS][DOMAIN_NAME] [PERSON_NAME]…" at bounding box center [864, 273] width 1300 height 152
copy div "[PERSON_NAME]"
click at [1350, 29] on button "Options" at bounding box center [1379, 26] width 89 height 29
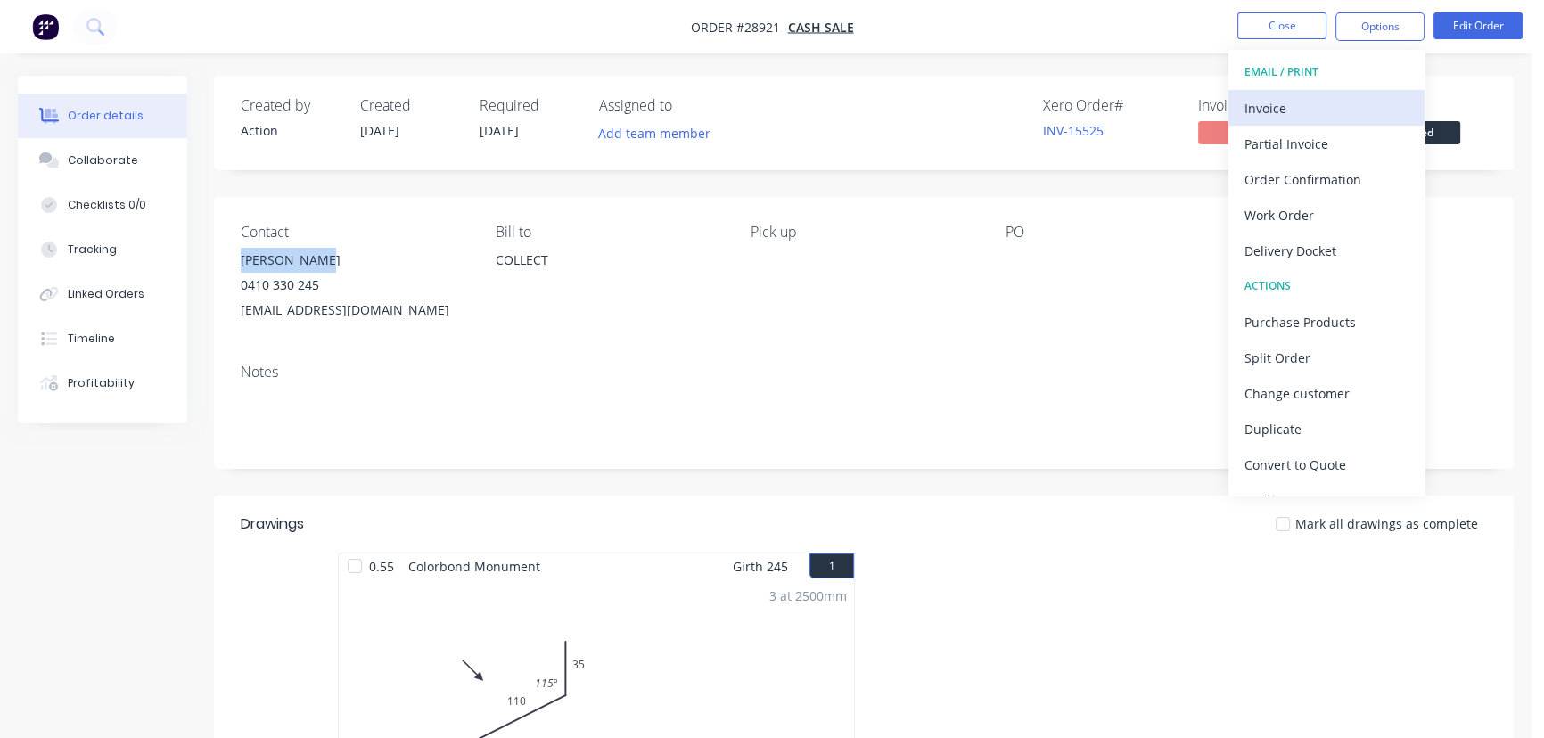
click at [1270, 106] on div "Invoice" at bounding box center [1327, 108] width 164 height 26
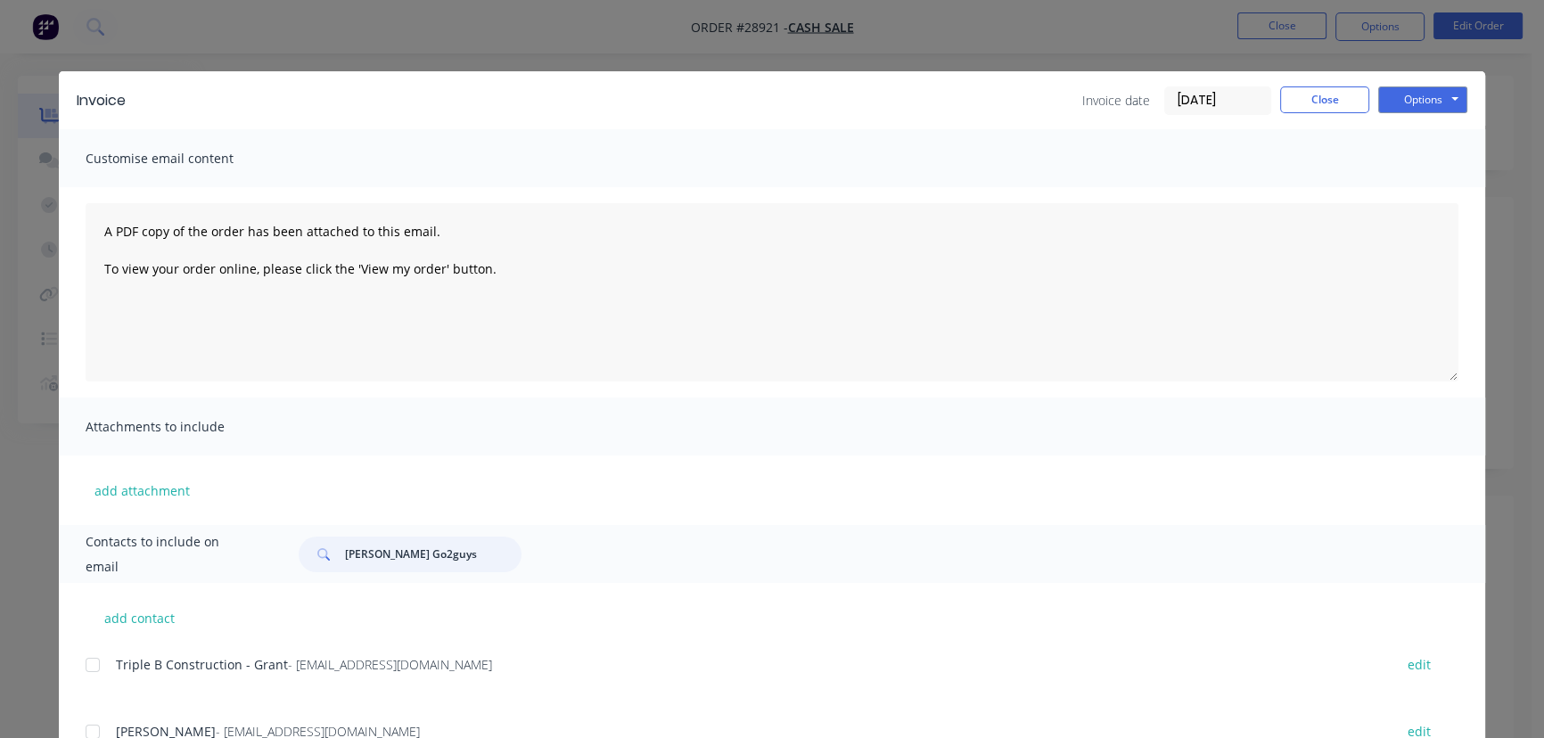
drag, startPoint x: 399, startPoint y: 559, endPoint x: 294, endPoint y: 566, distance: 105.4
click at [299, 566] on div "[PERSON_NAME] Go2guys" at bounding box center [410, 555] width 223 height 36
click at [441, 571] on input "[PERSON_NAME] Go2guys" at bounding box center [433, 555] width 177 height 36
drag, startPoint x: 427, startPoint y: 558, endPoint x: 269, endPoint y: 558, distance: 157.8
click at [269, 558] on div "Contacts to include on email [PERSON_NAME] Go2guys" at bounding box center [772, 554] width 1426 height 58
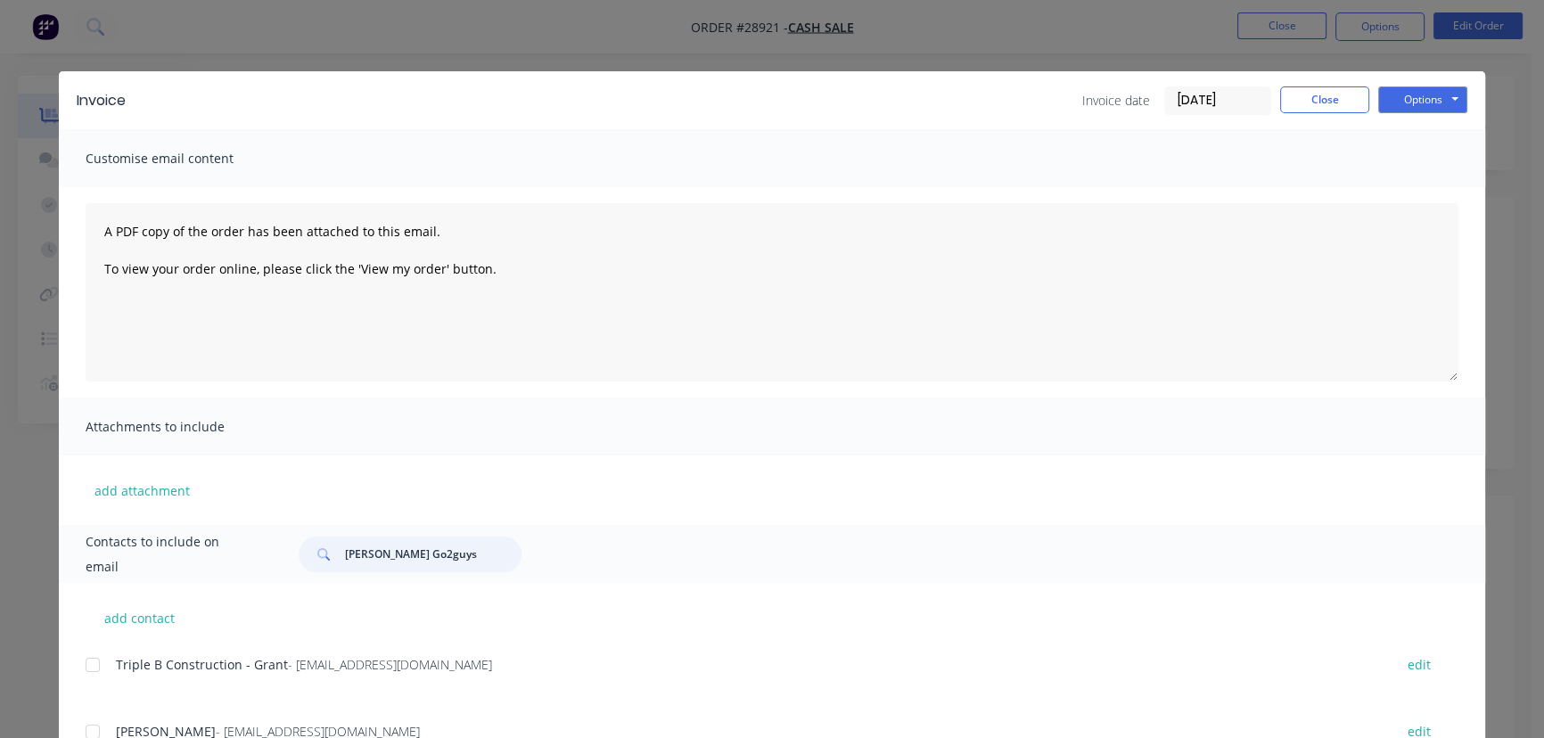
paste input "[PERSON_NAME]"
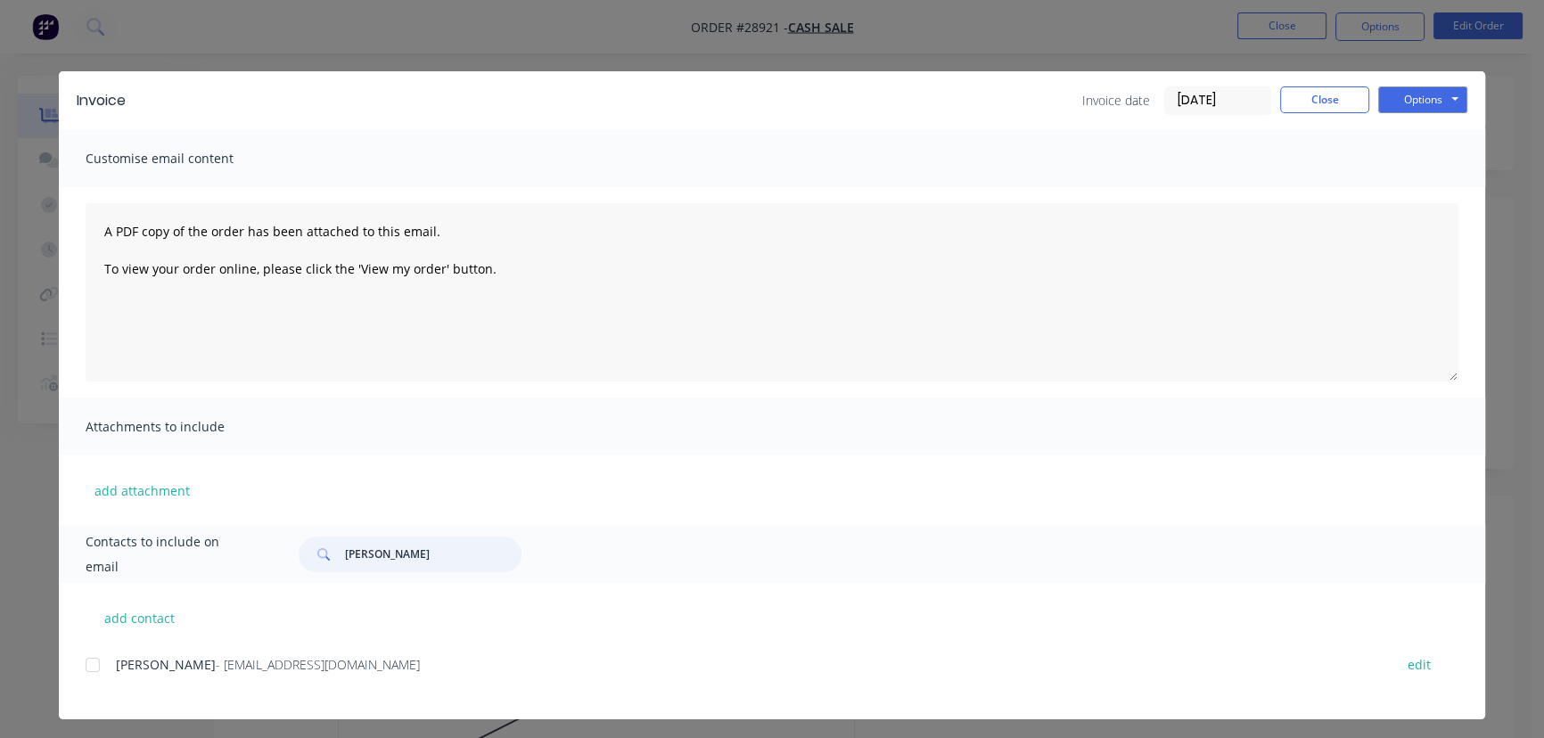
type input "[PERSON_NAME]"
drag, startPoint x: 386, startPoint y: 664, endPoint x: 109, endPoint y: 678, distance: 277.6
click at [109, 678] on div "[PERSON_NAME] - [EMAIL_ADDRESS][DOMAIN_NAME] edit" at bounding box center [786, 675] width 1400 height 45
copy div "[PERSON_NAME] - [EMAIL_ADDRESS][DOMAIN_NAME]"
click at [1425, 106] on button "Options" at bounding box center [1422, 99] width 89 height 27
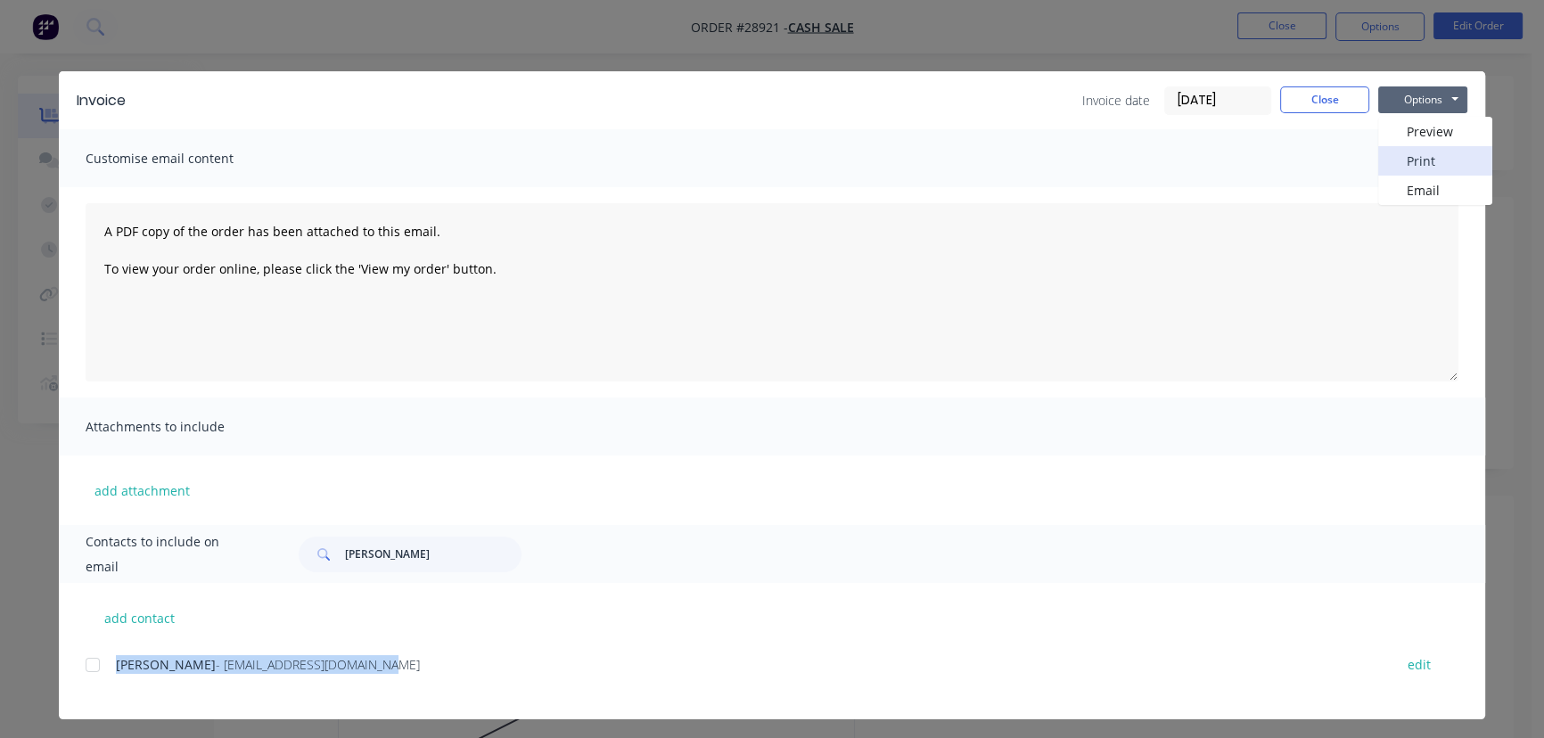
click at [1407, 165] on button "Print" at bounding box center [1435, 160] width 114 height 29
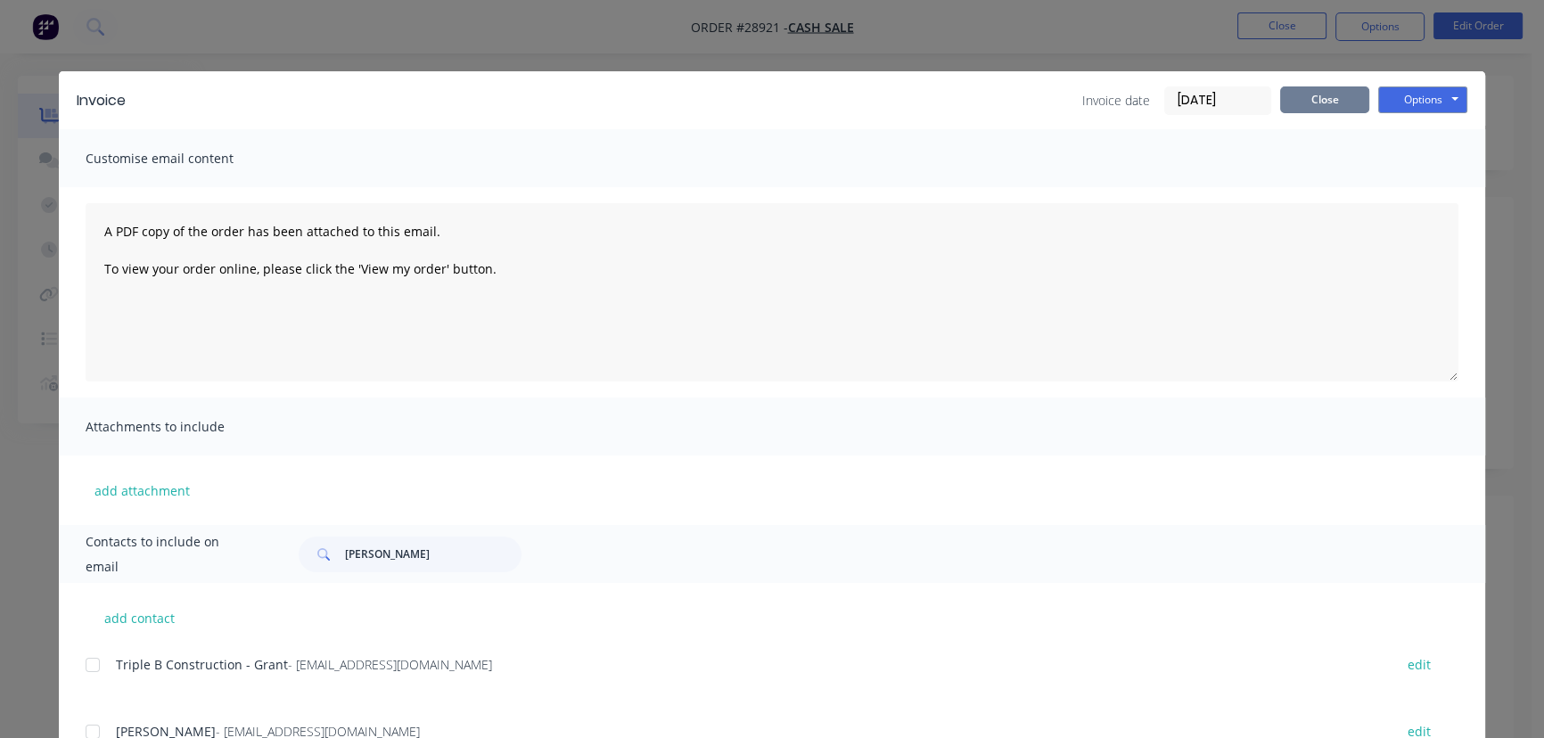
click at [1289, 98] on button "Close" at bounding box center [1324, 99] width 89 height 27
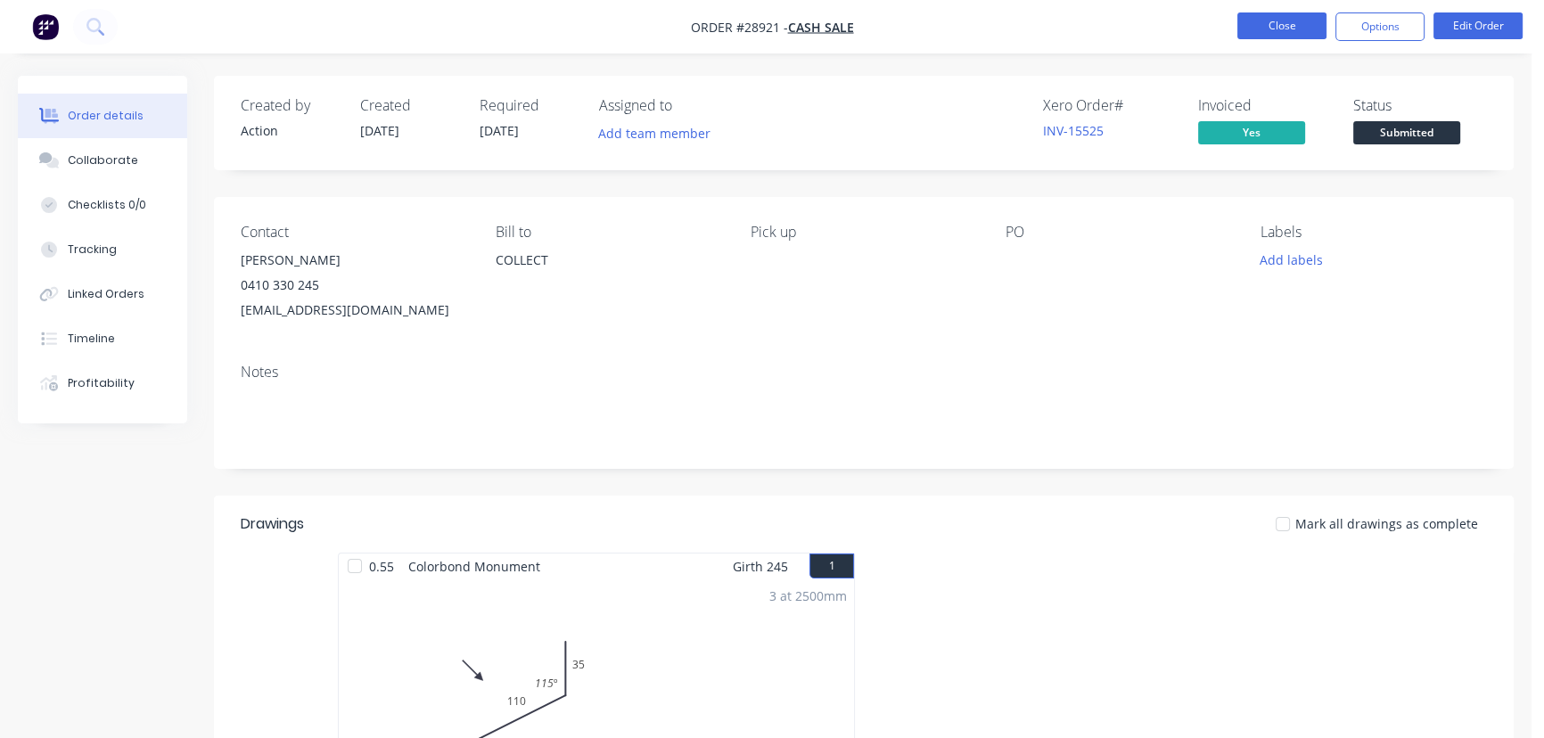
click at [1249, 21] on button "Close" at bounding box center [1281, 25] width 89 height 27
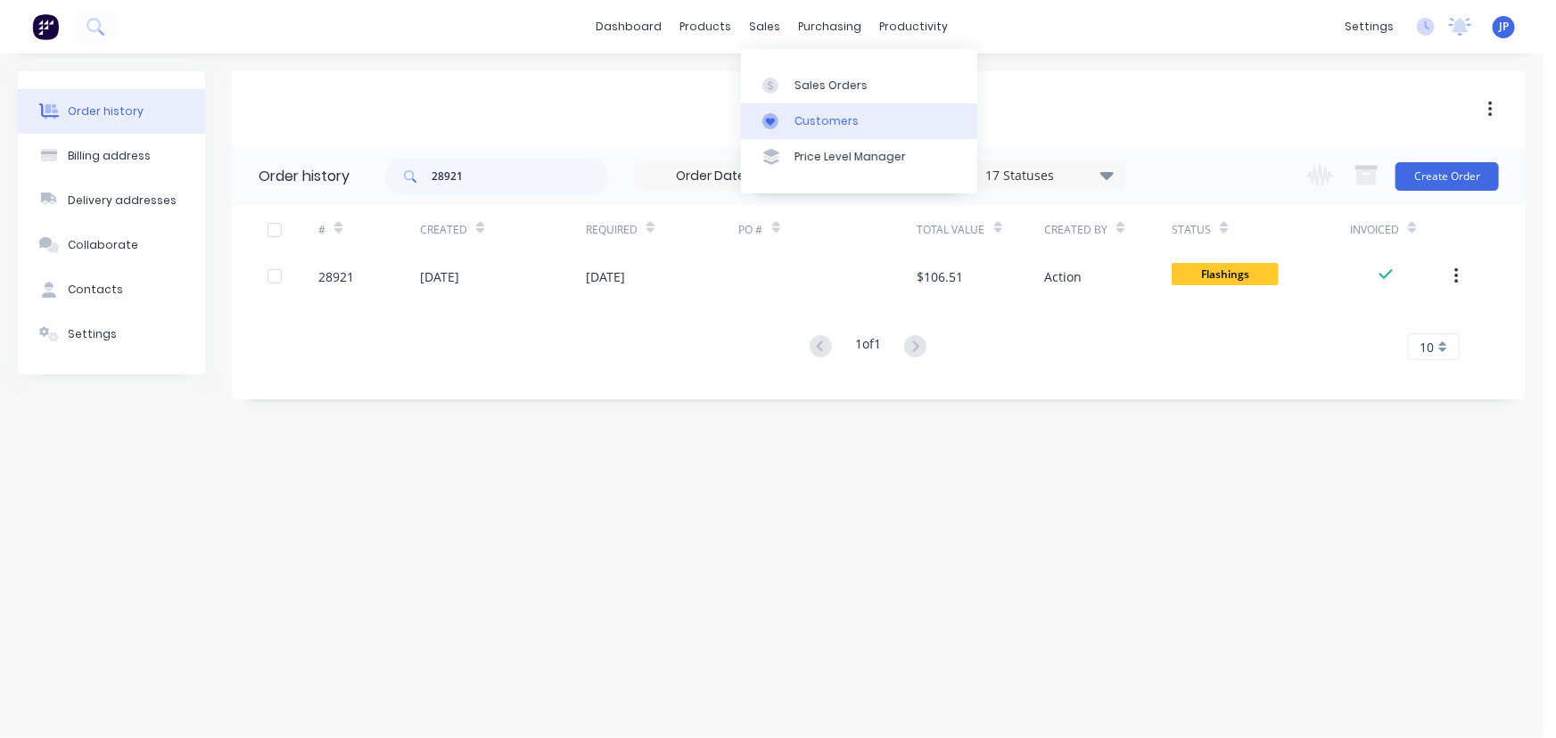
click at [810, 121] on div "Customers" at bounding box center [826, 121] width 64 height 16
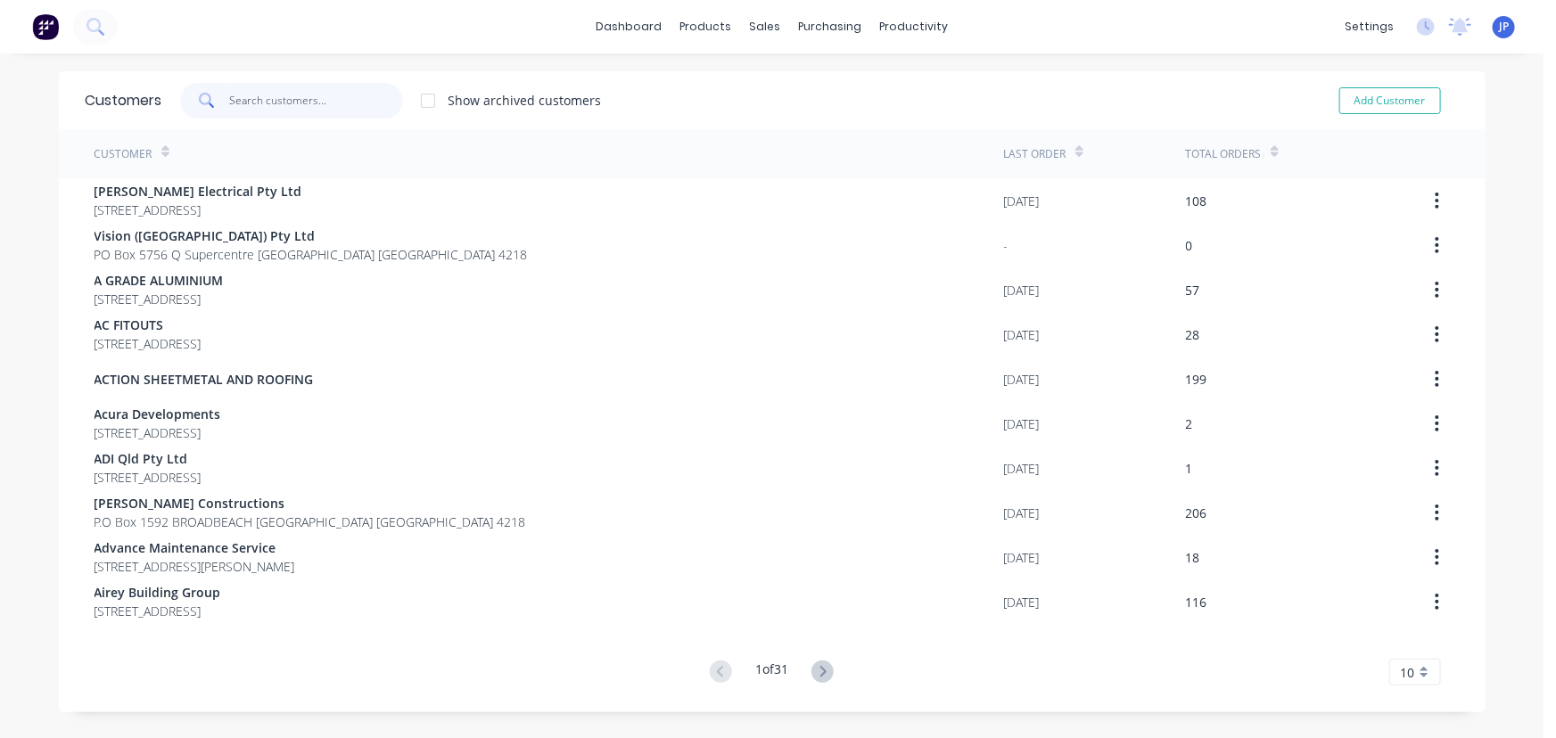
click at [283, 102] on input "text" at bounding box center [316, 101] width 174 height 36
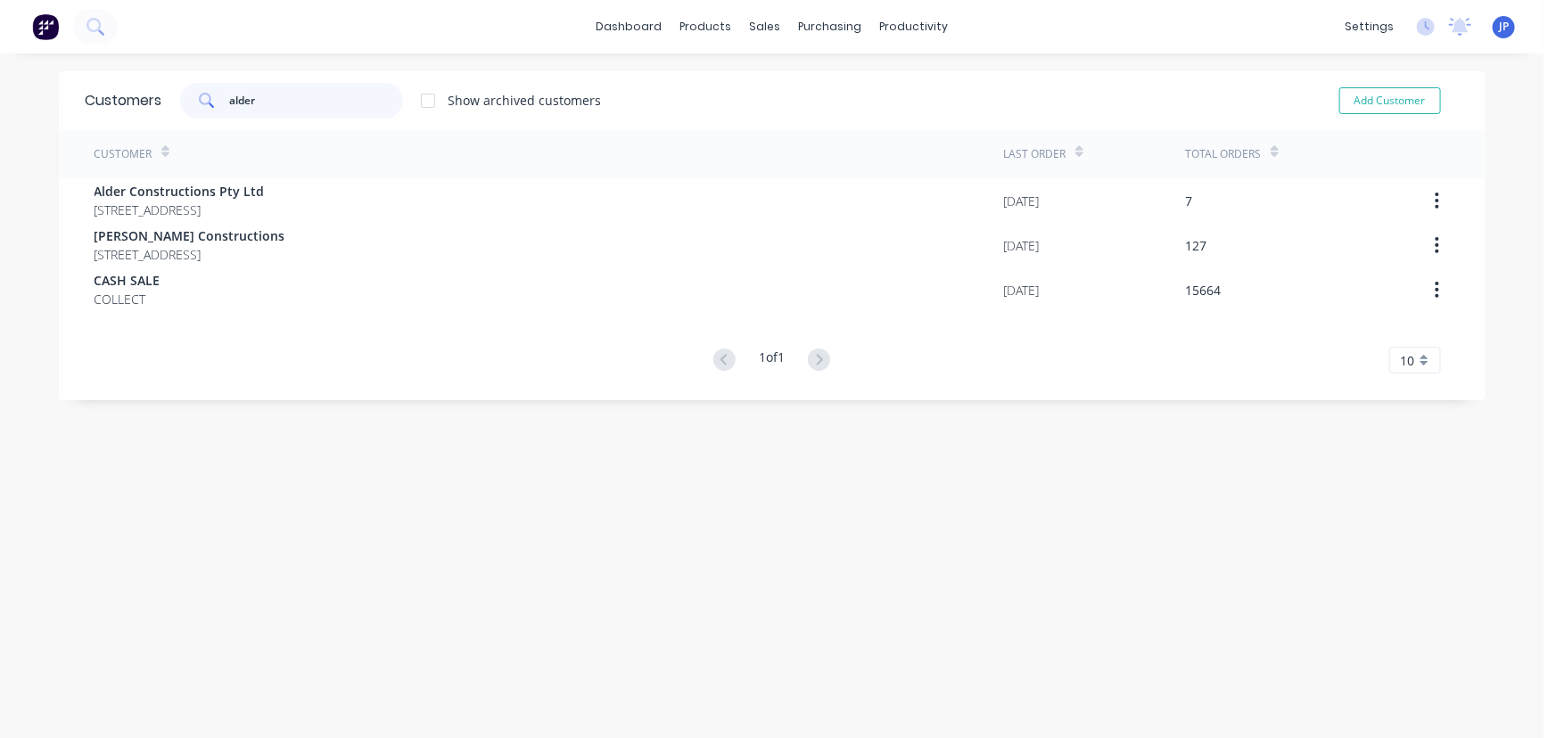
type input "alder"
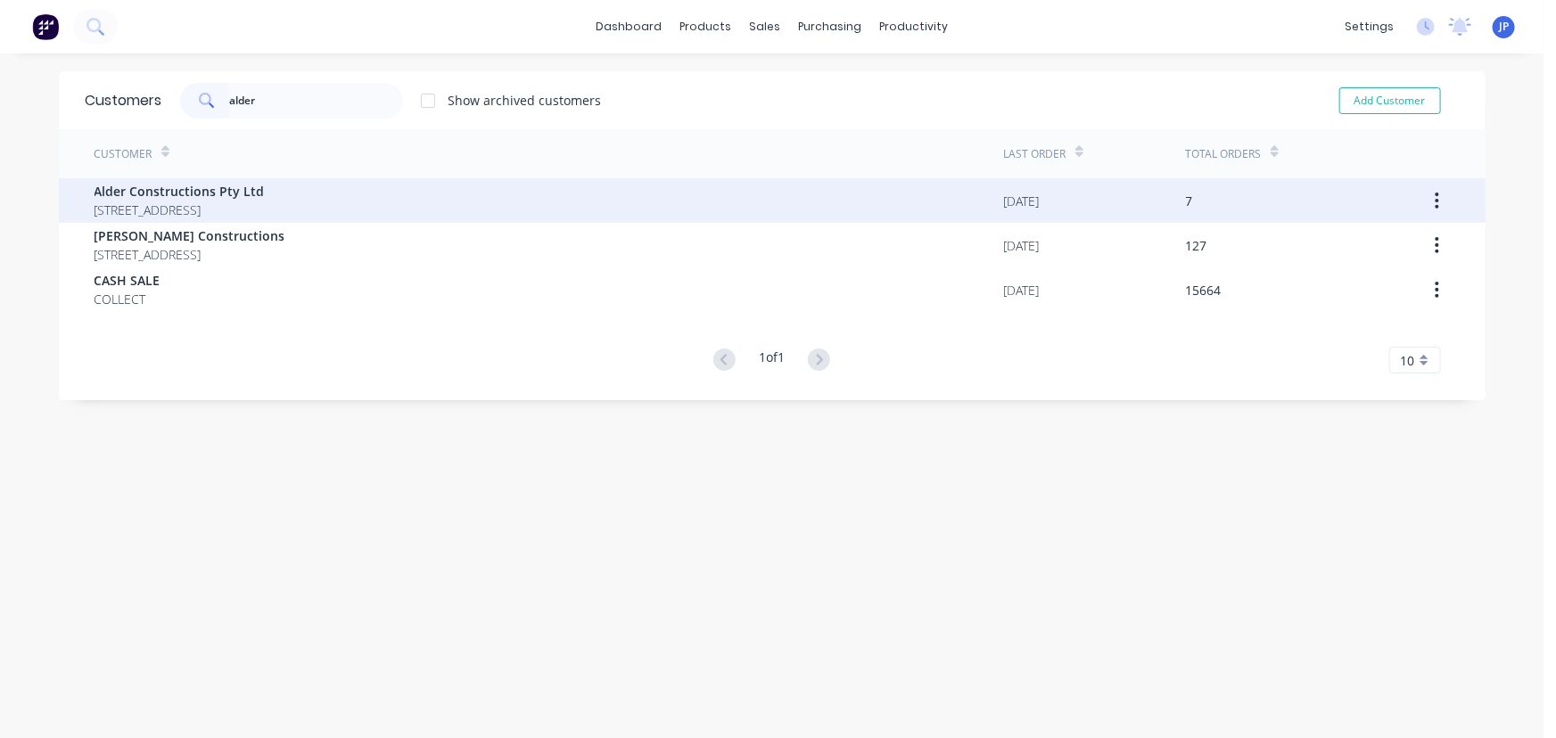
click at [228, 203] on span "[STREET_ADDRESS]" at bounding box center [179, 210] width 170 height 19
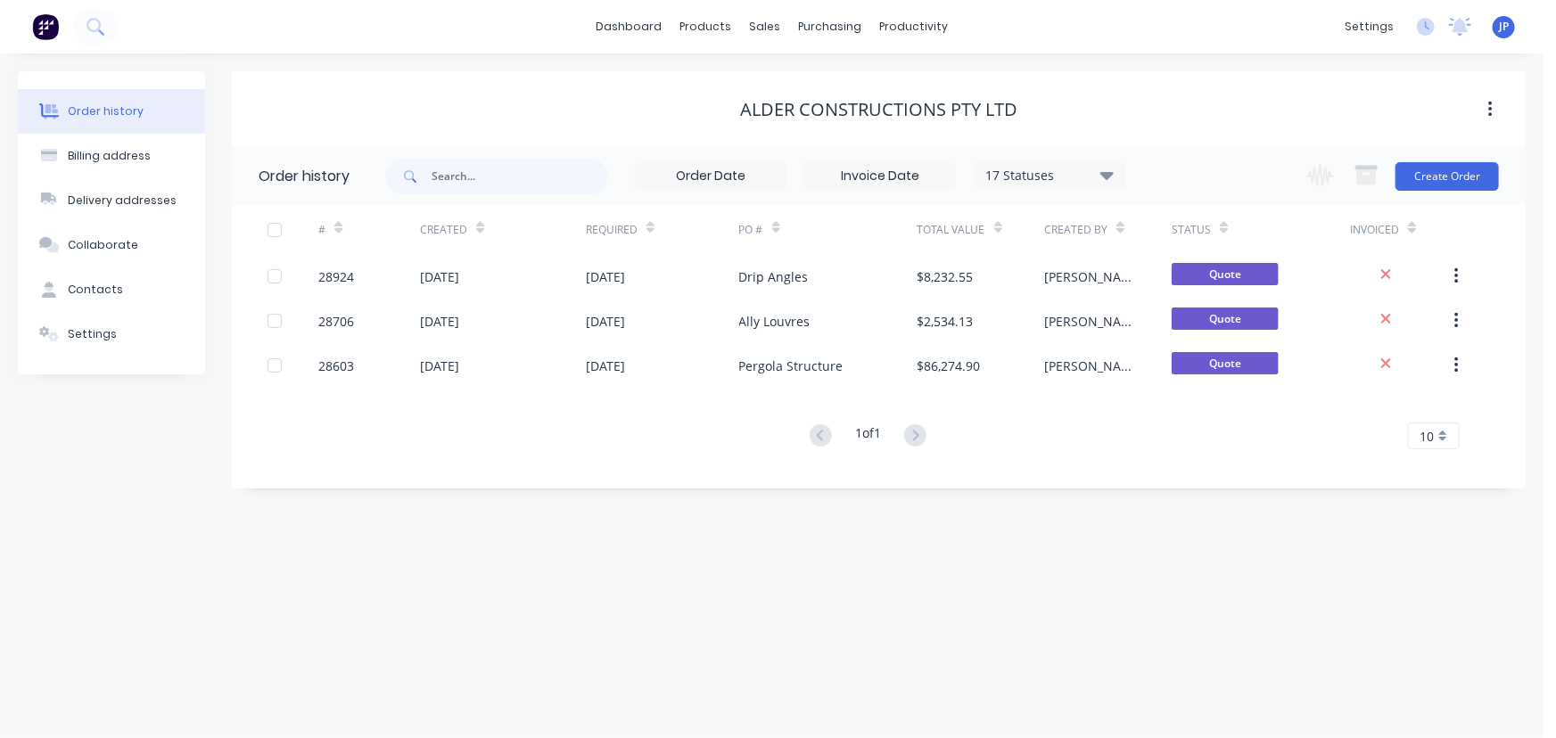
click at [1105, 176] on icon at bounding box center [1106, 175] width 13 height 8
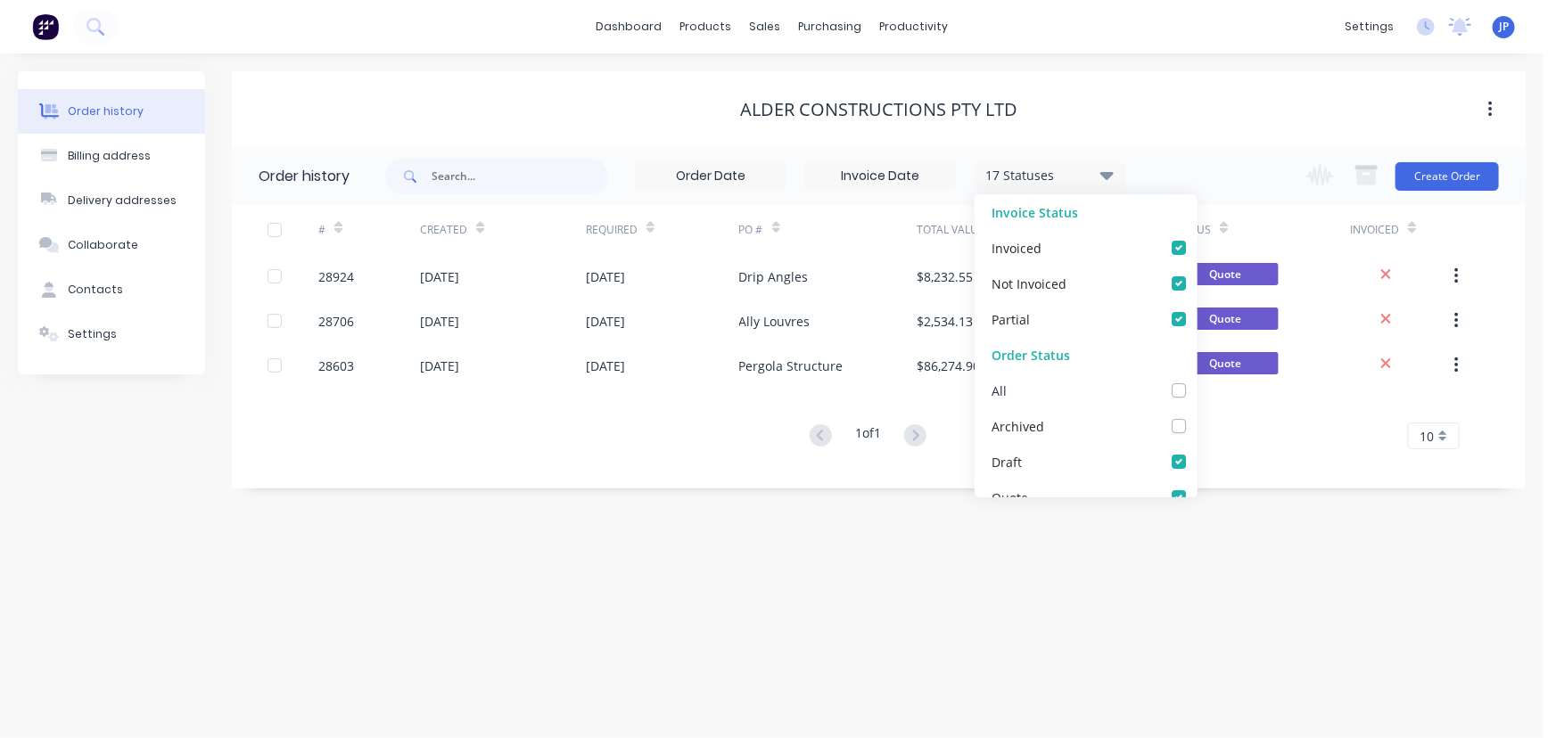
click at [1196, 381] on label at bounding box center [1196, 381] width 0 height 0
click at [1196, 393] on input "checkbox" at bounding box center [1203, 389] width 14 height 17
checkbox input "true"
click at [485, 179] on input "text" at bounding box center [519, 177] width 177 height 36
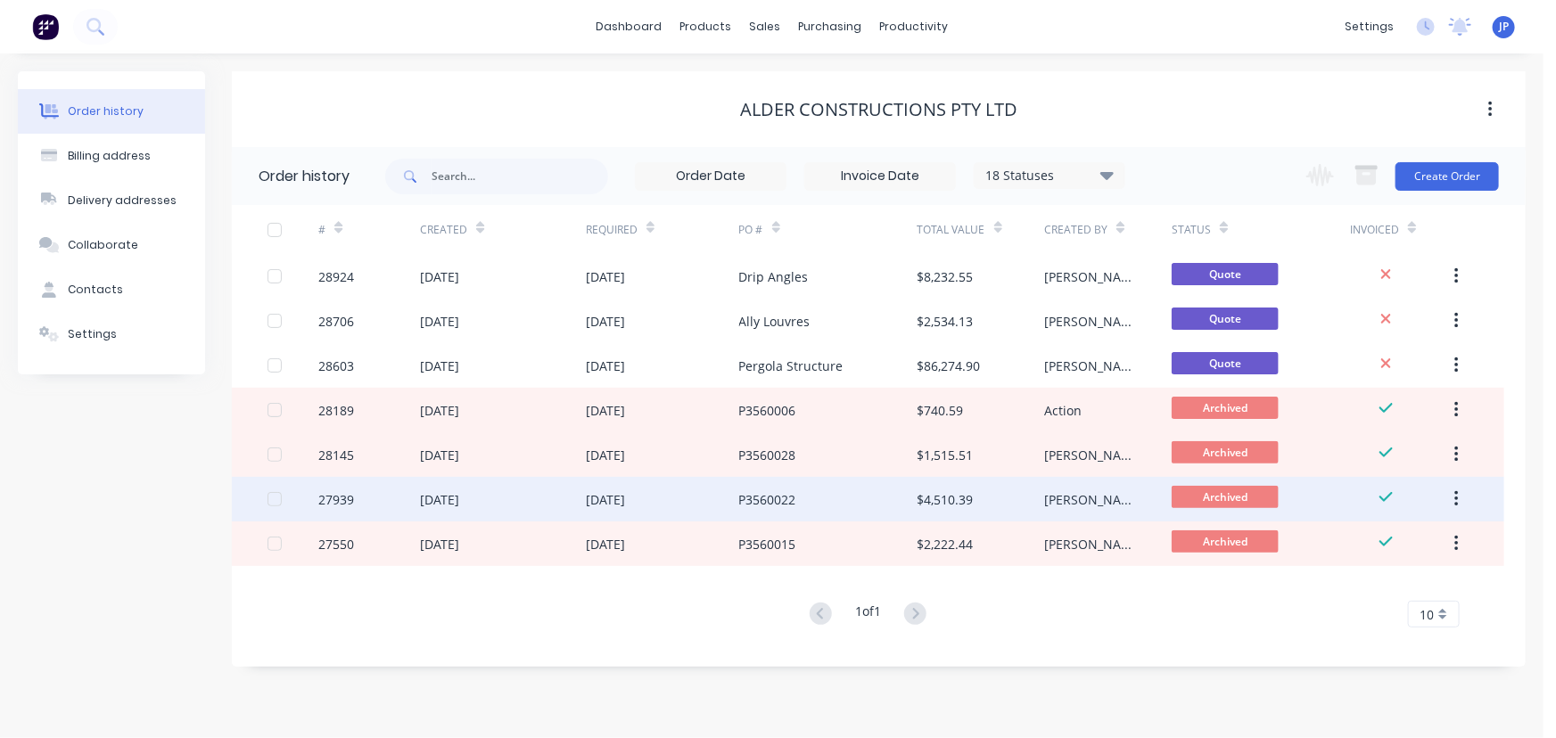
click at [459, 499] on div "[DATE]" at bounding box center [439, 499] width 39 height 19
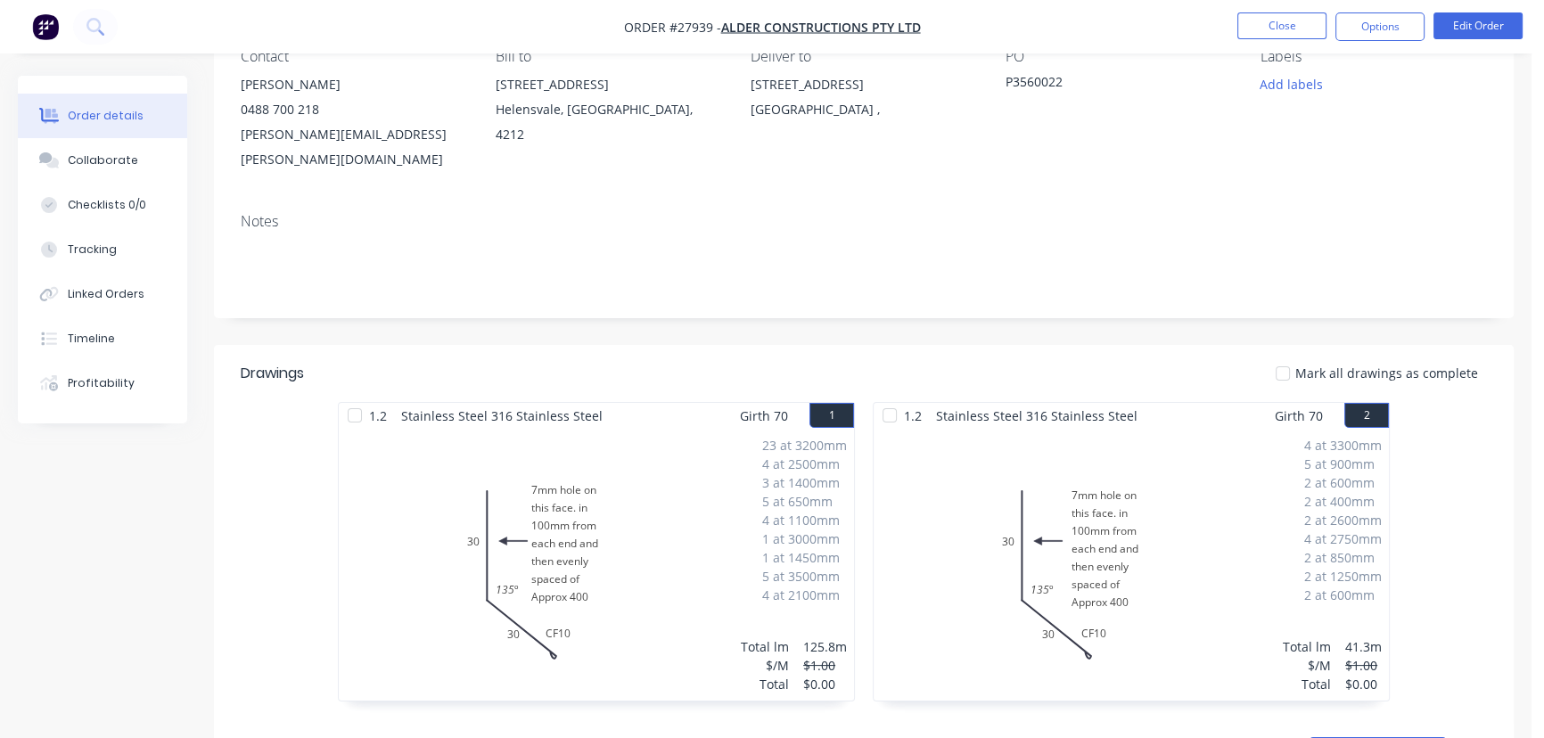
scroll to position [40, 0]
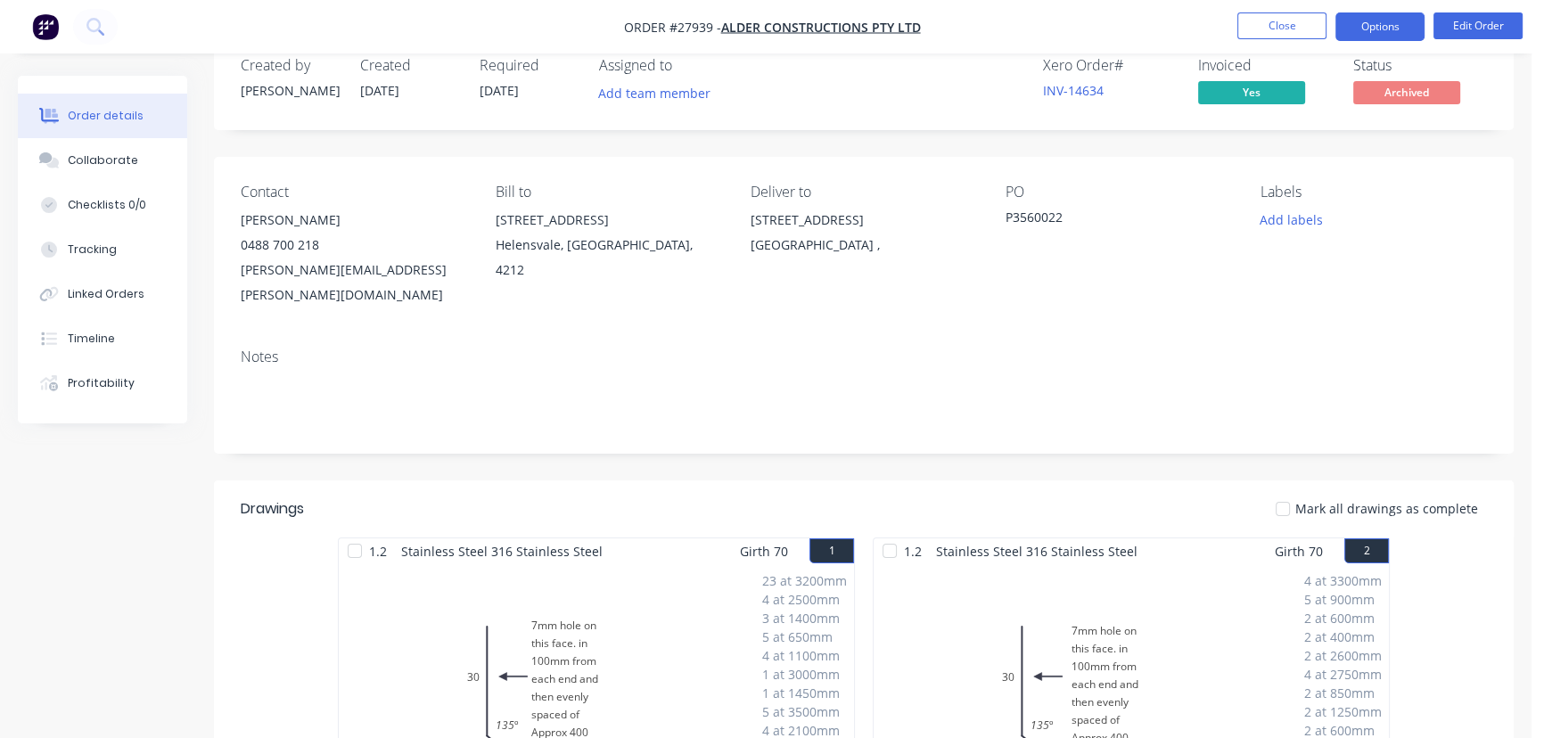
click at [1381, 36] on button "Options" at bounding box center [1379, 26] width 89 height 29
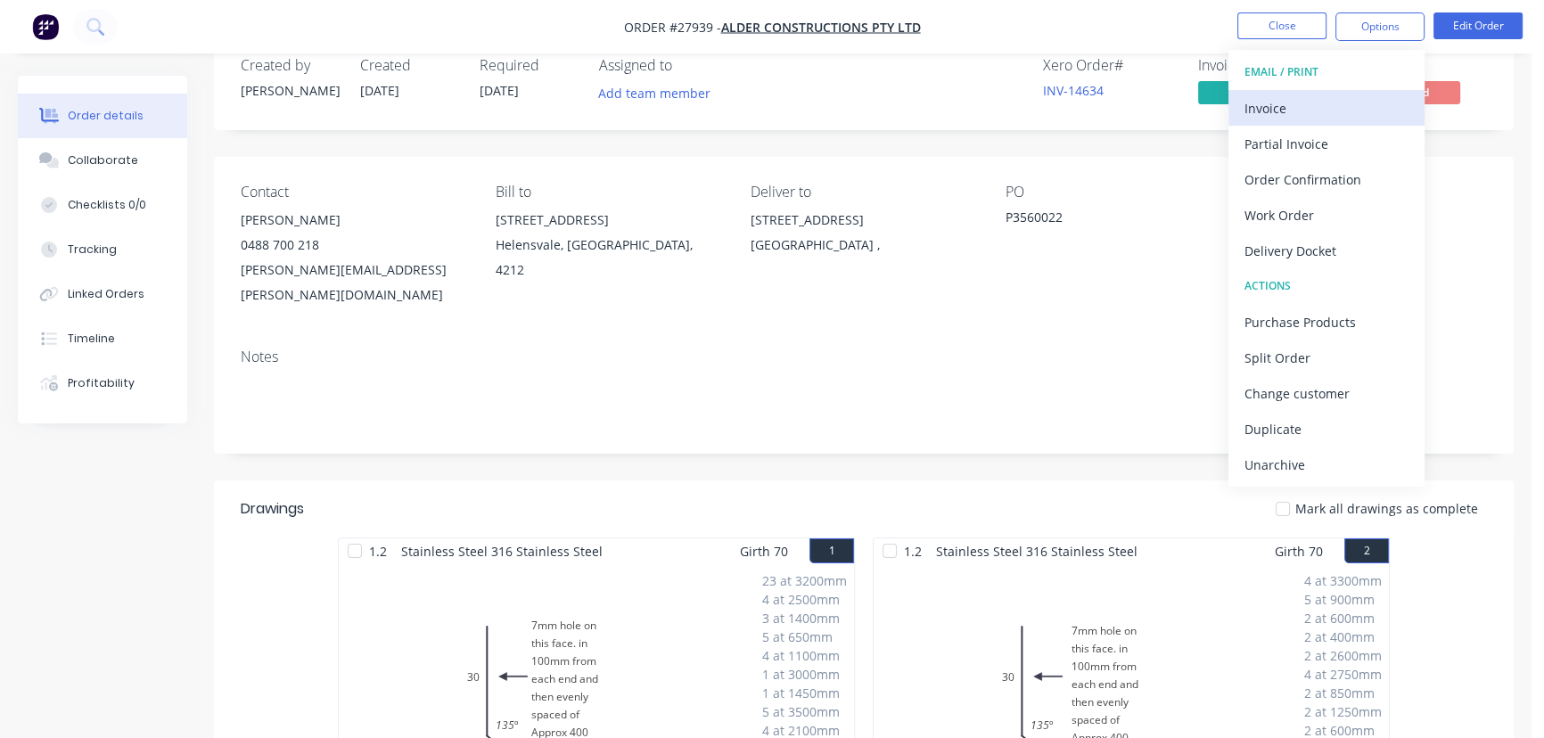
click at [1300, 103] on div "Invoice" at bounding box center [1327, 108] width 164 height 26
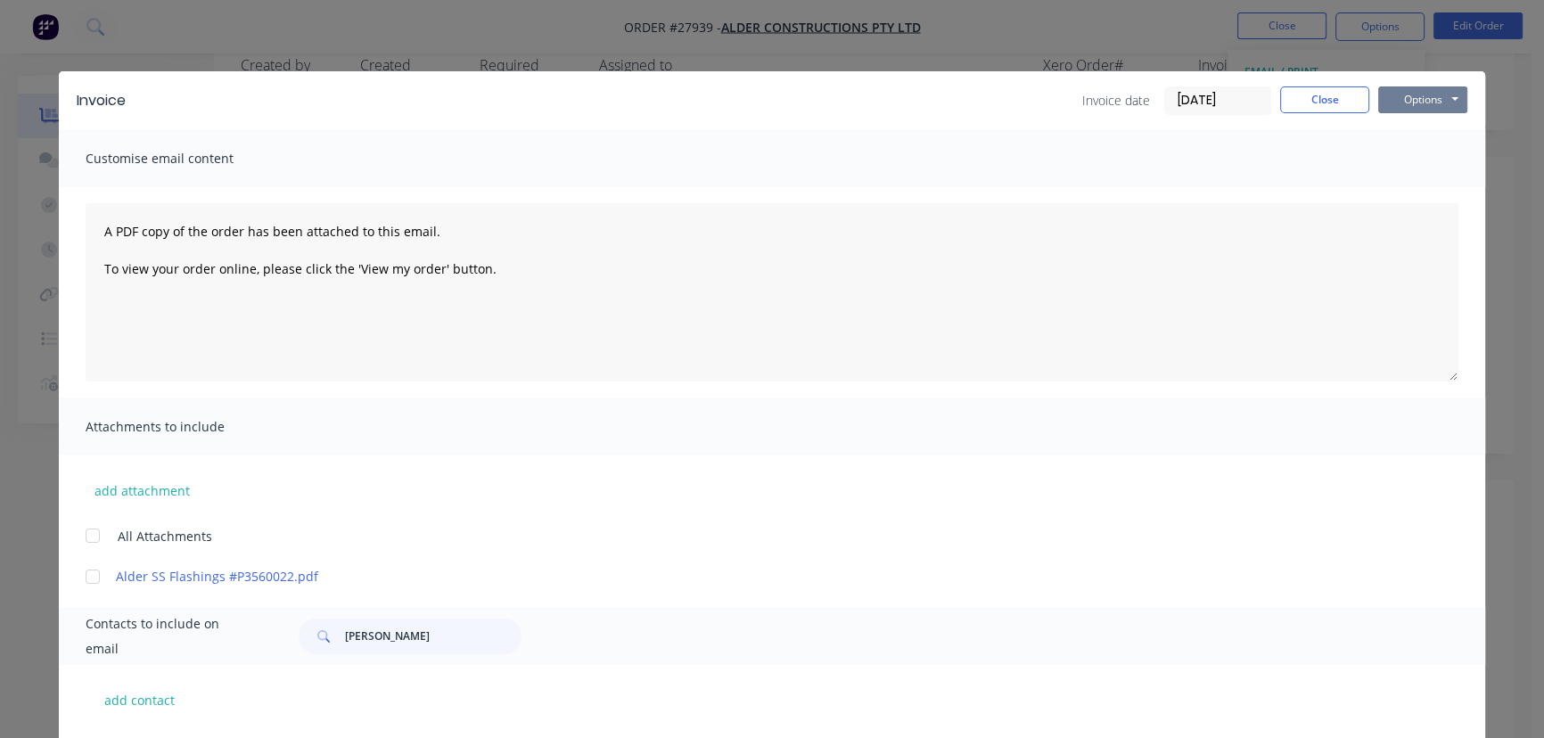
click at [1435, 102] on button "Options" at bounding box center [1422, 99] width 89 height 27
click at [1412, 169] on button "Print" at bounding box center [1435, 160] width 114 height 29
click at [1313, 105] on button "Close" at bounding box center [1324, 99] width 89 height 27
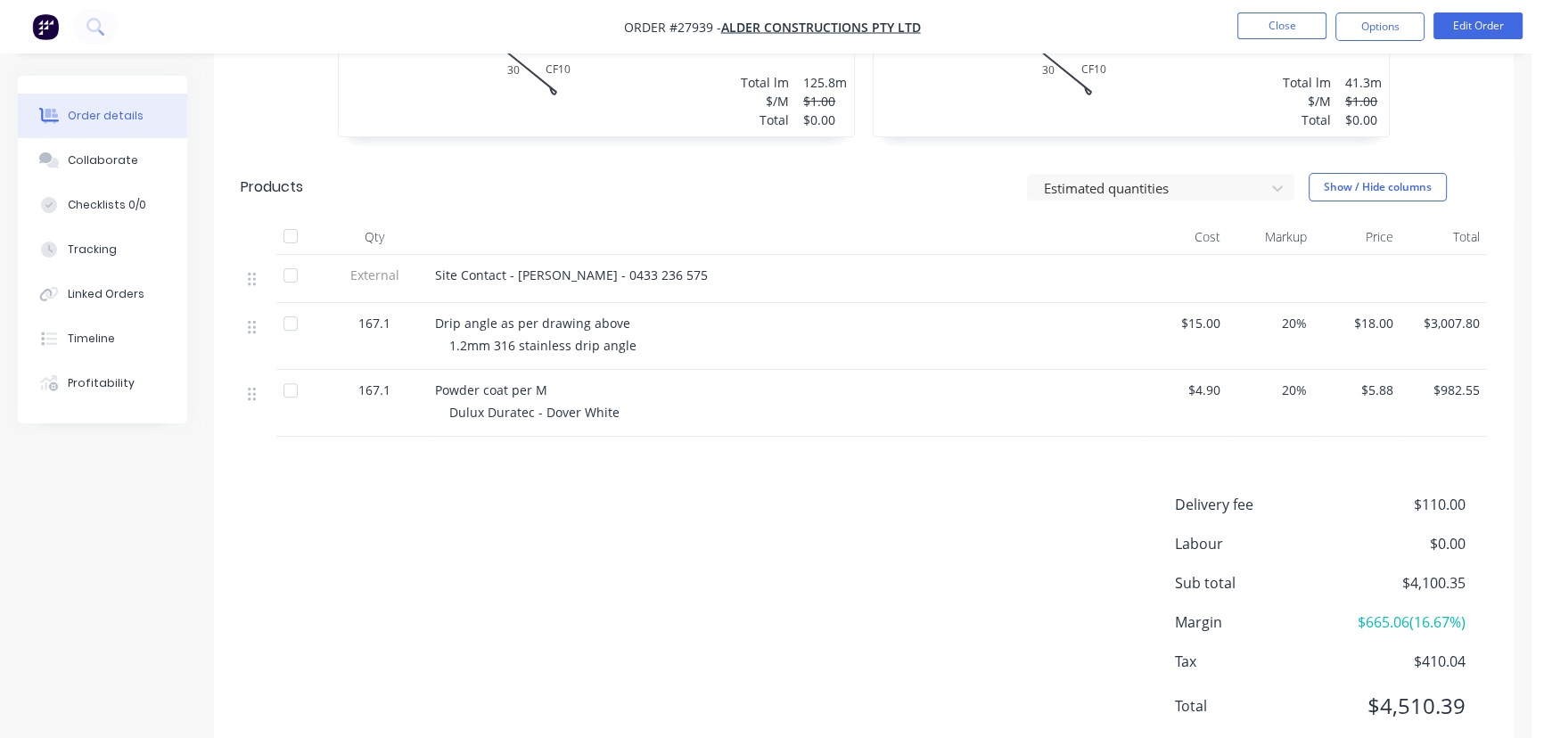
scroll to position [769, 0]
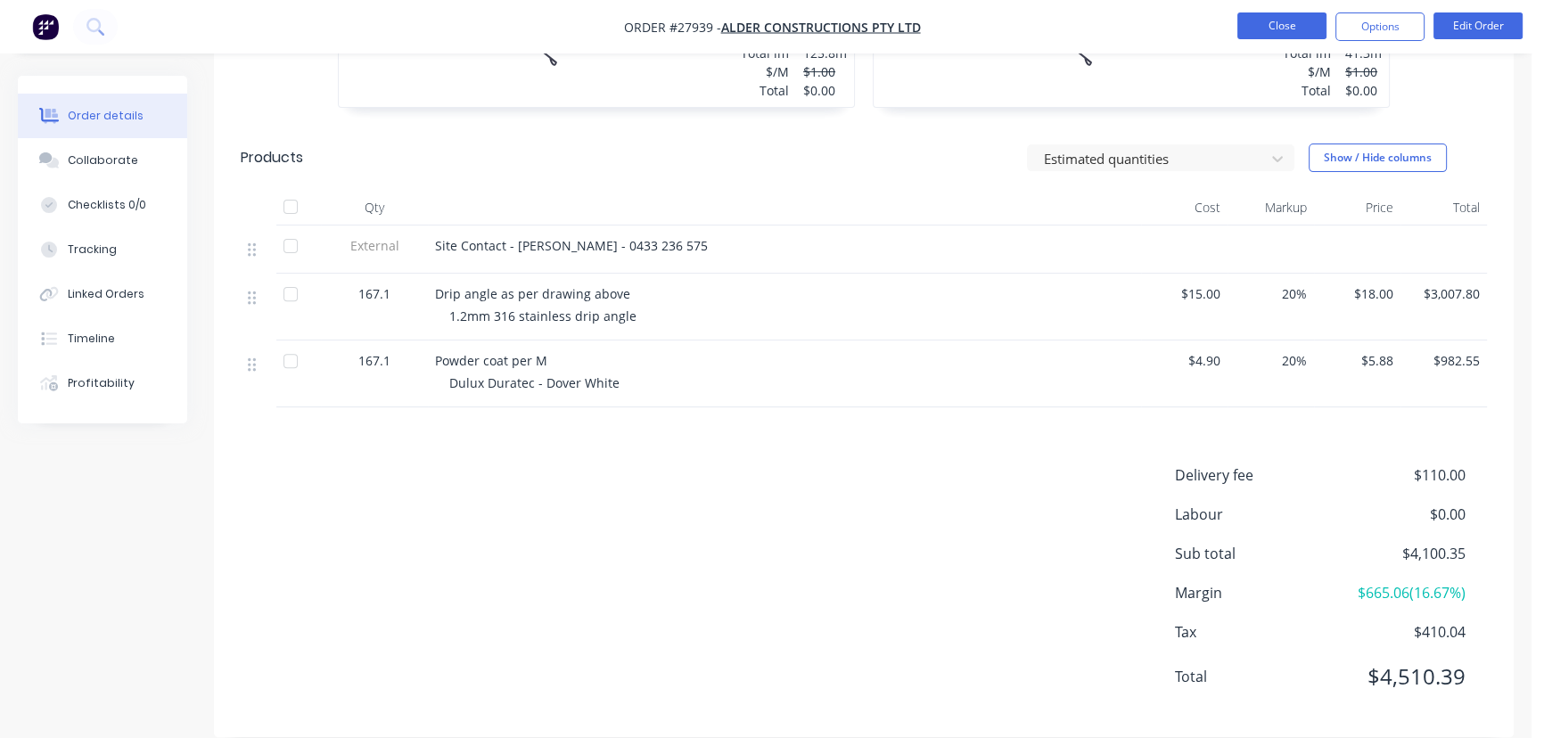
click at [1291, 25] on button "Close" at bounding box center [1281, 25] width 89 height 27
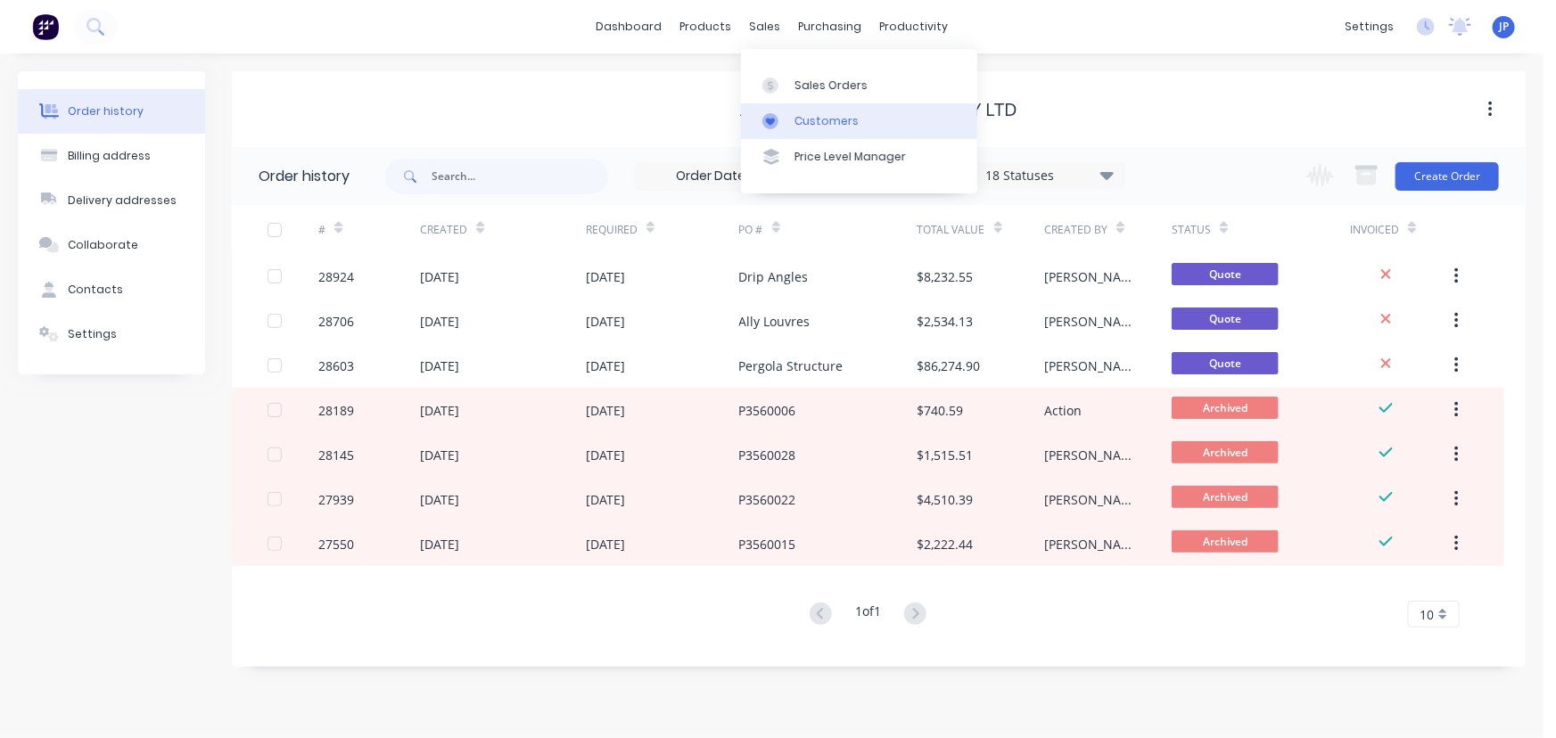
click at [799, 113] on div "Customers" at bounding box center [826, 121] width 64 height 16
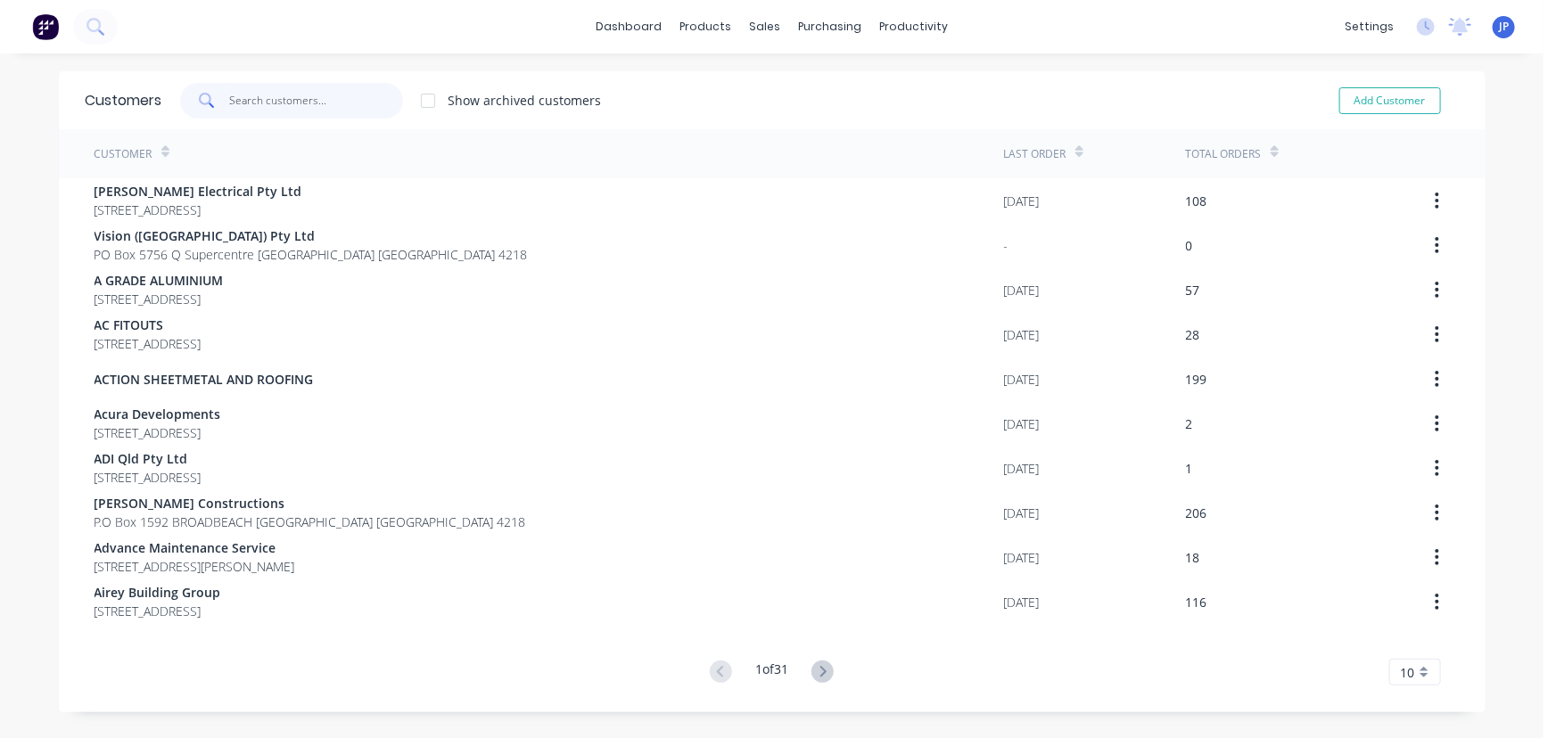
click at [292, 92] on input "text" at bounding box center [316, 101] width 174 height 36
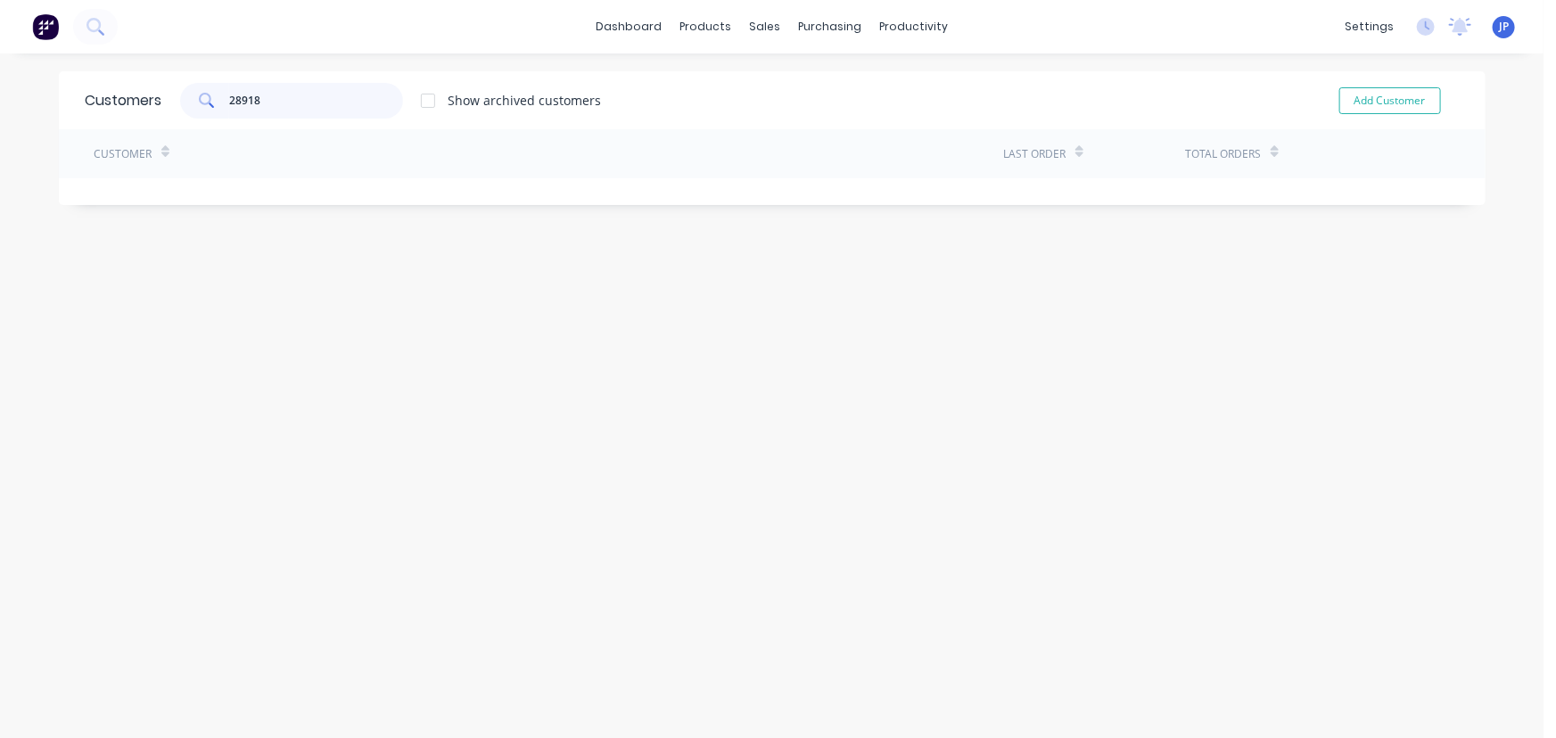
click at [303, 111] on input "28918" at bounding box center [316, 101] width 174 height 36
click at [806, 116] on div "Customers" at bounding box center [820, 121] width 64 height 16
drag, startPoint x: 337, startPoint y: 109, endPoint x: 95, endPoint y: 130, distance: 242.5
click at [95, 130] on div "Customers 28918 Show archived customers Add Customer Customer Last Order Total …" at bounding box center [772, 138] width 1426 height 134
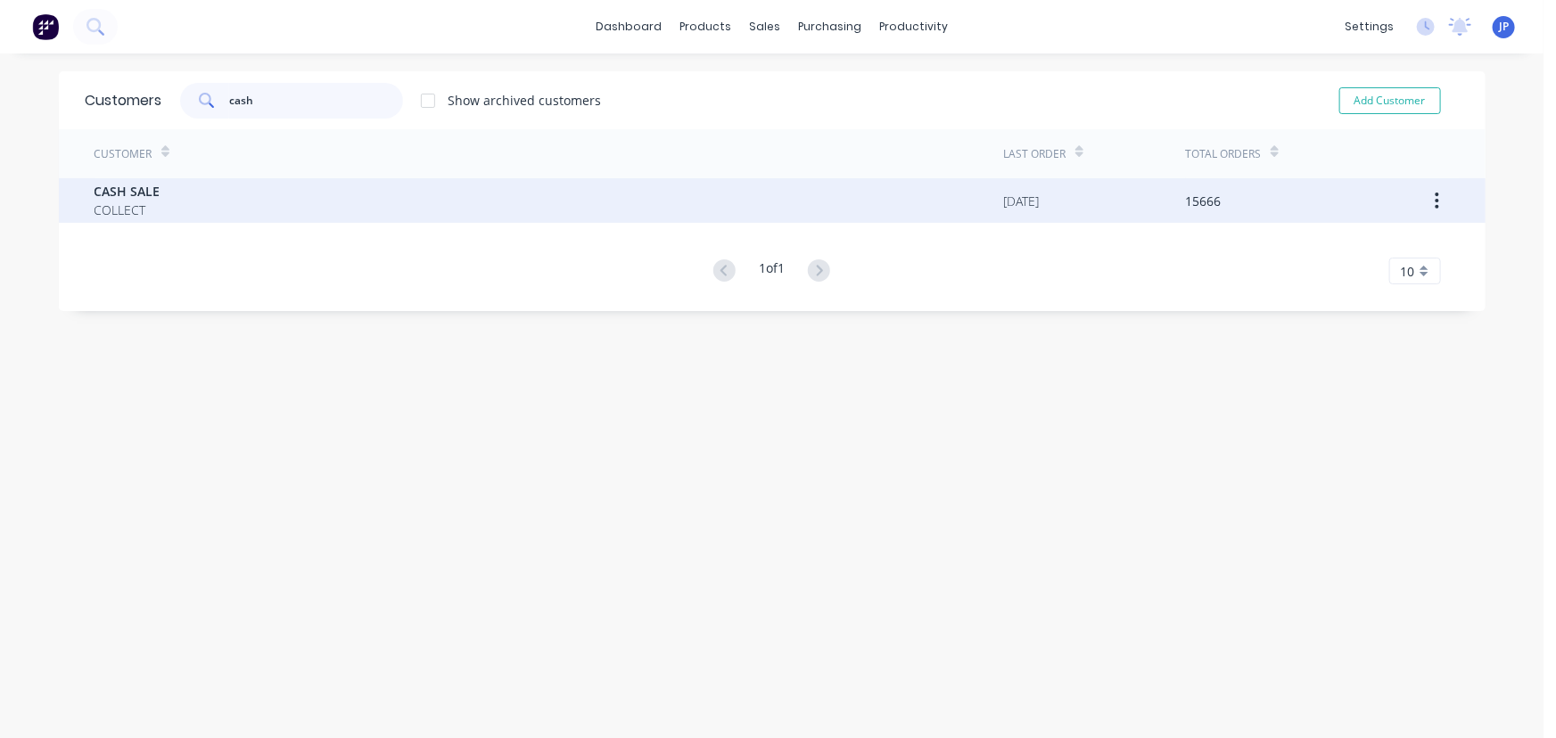
type input "cash"
click at [72, 203] on div "CASH SALE COLLECT [DATE] 15666" at bounding box center [772, 200] width 1426 height 45
click at [111, 203] on span "COLLECT" at bounding box center [127, 210] width 66 height 19
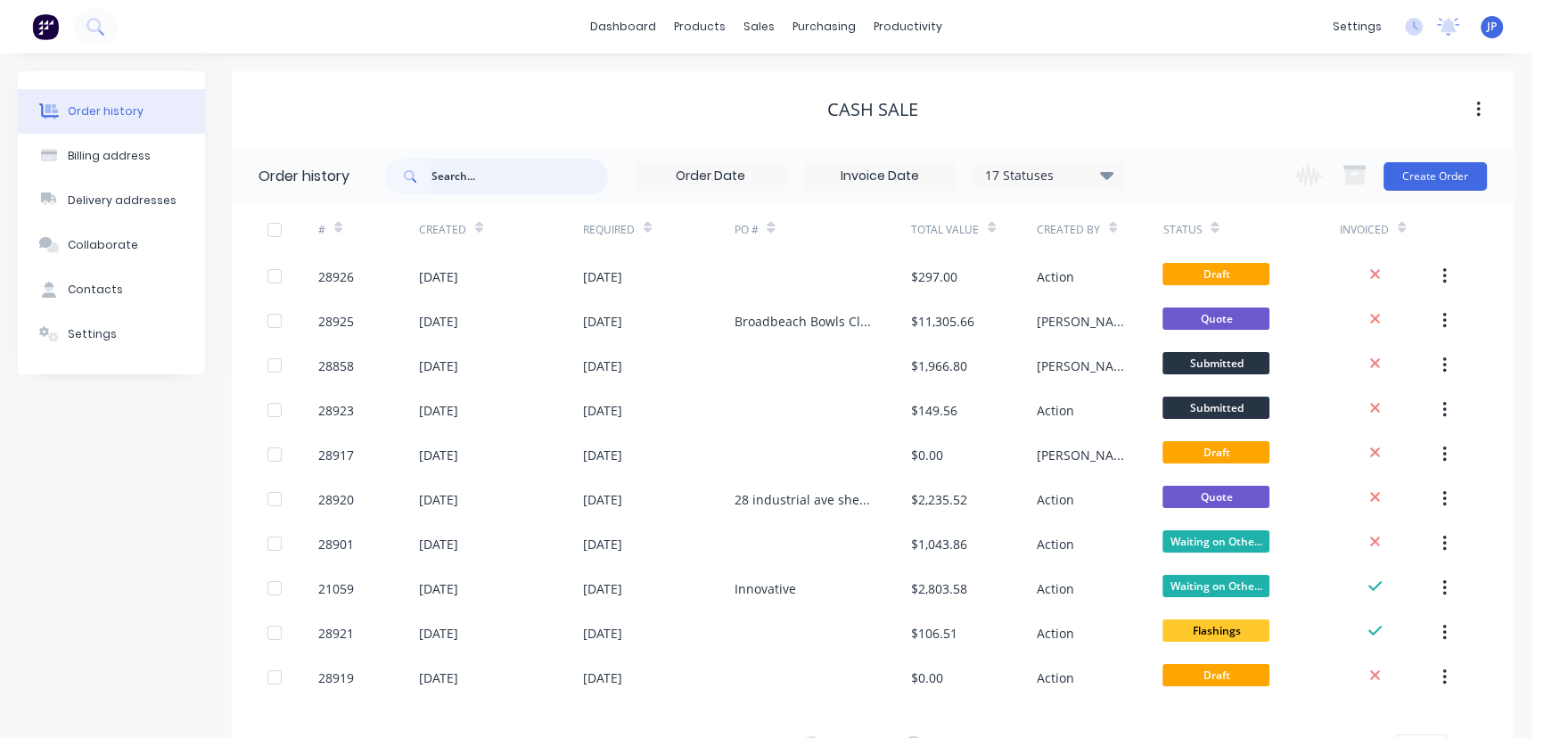
click at [445, 183] on input "text" at bounding box center [519, 177] width 177 height 36
type input "28918"
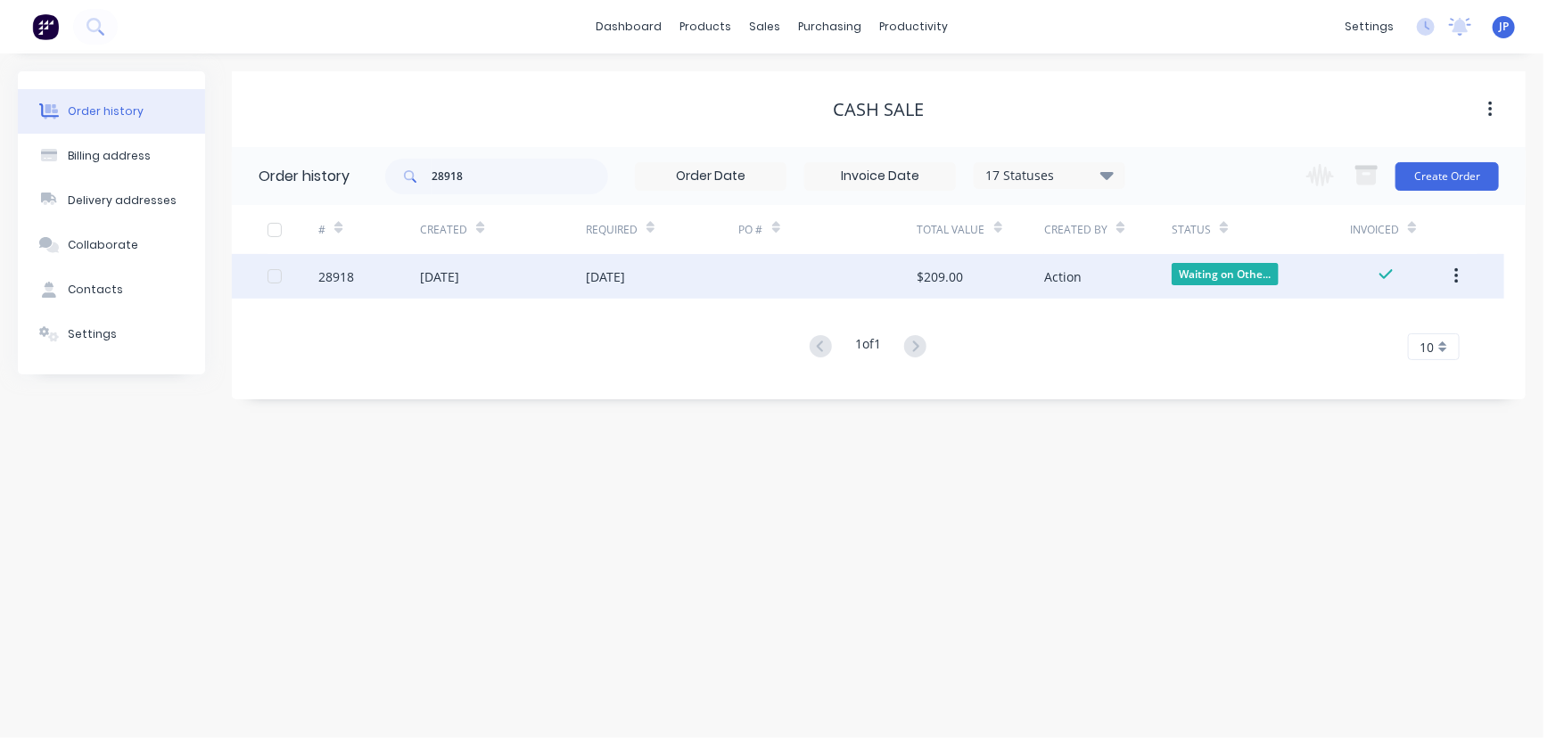
click at [444, 267] on div "[DATE]" at bounding box center [439, 276] width 39 height 19
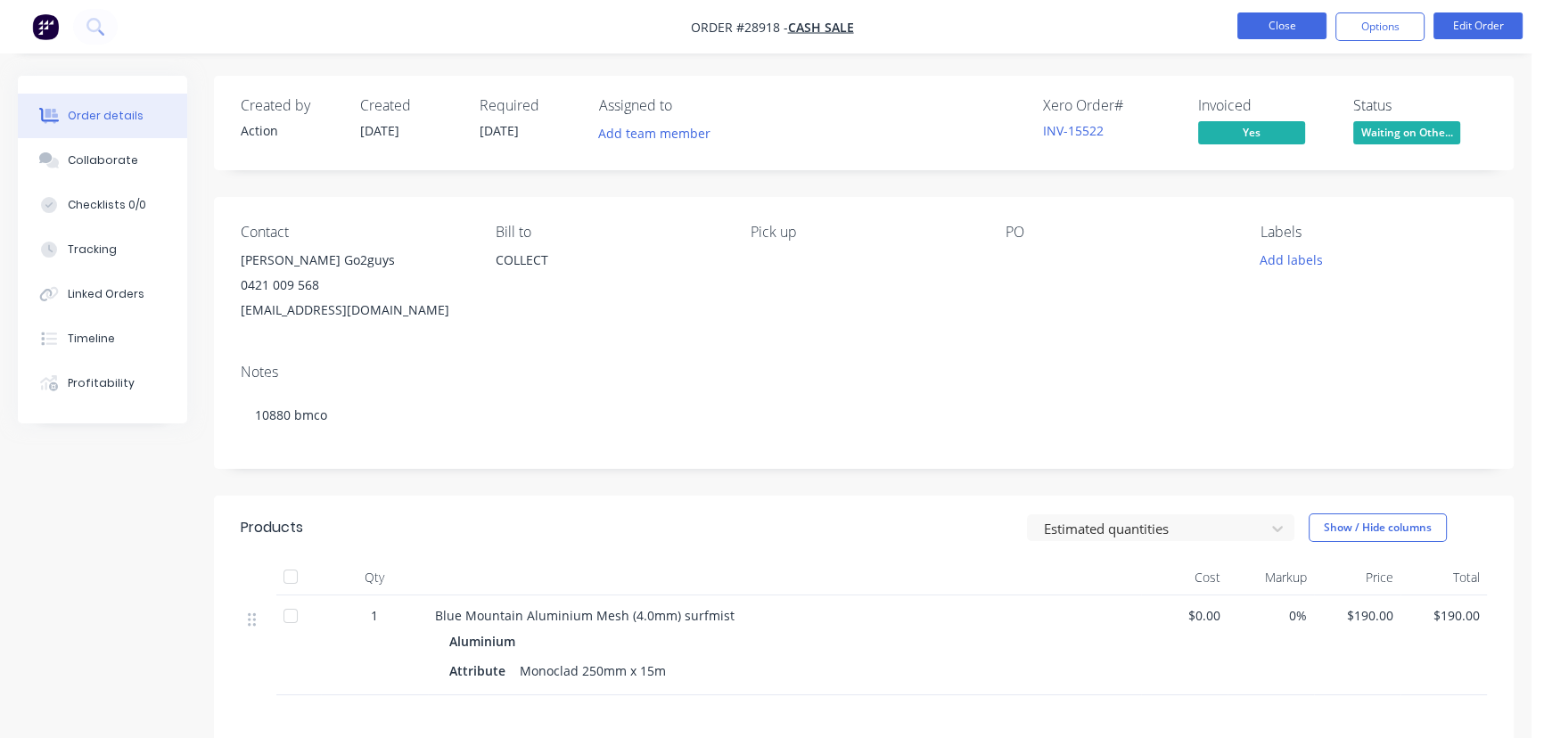
click at [1249, 23] on button "Close" at bounding box center [1281, 25] width 89 height 27
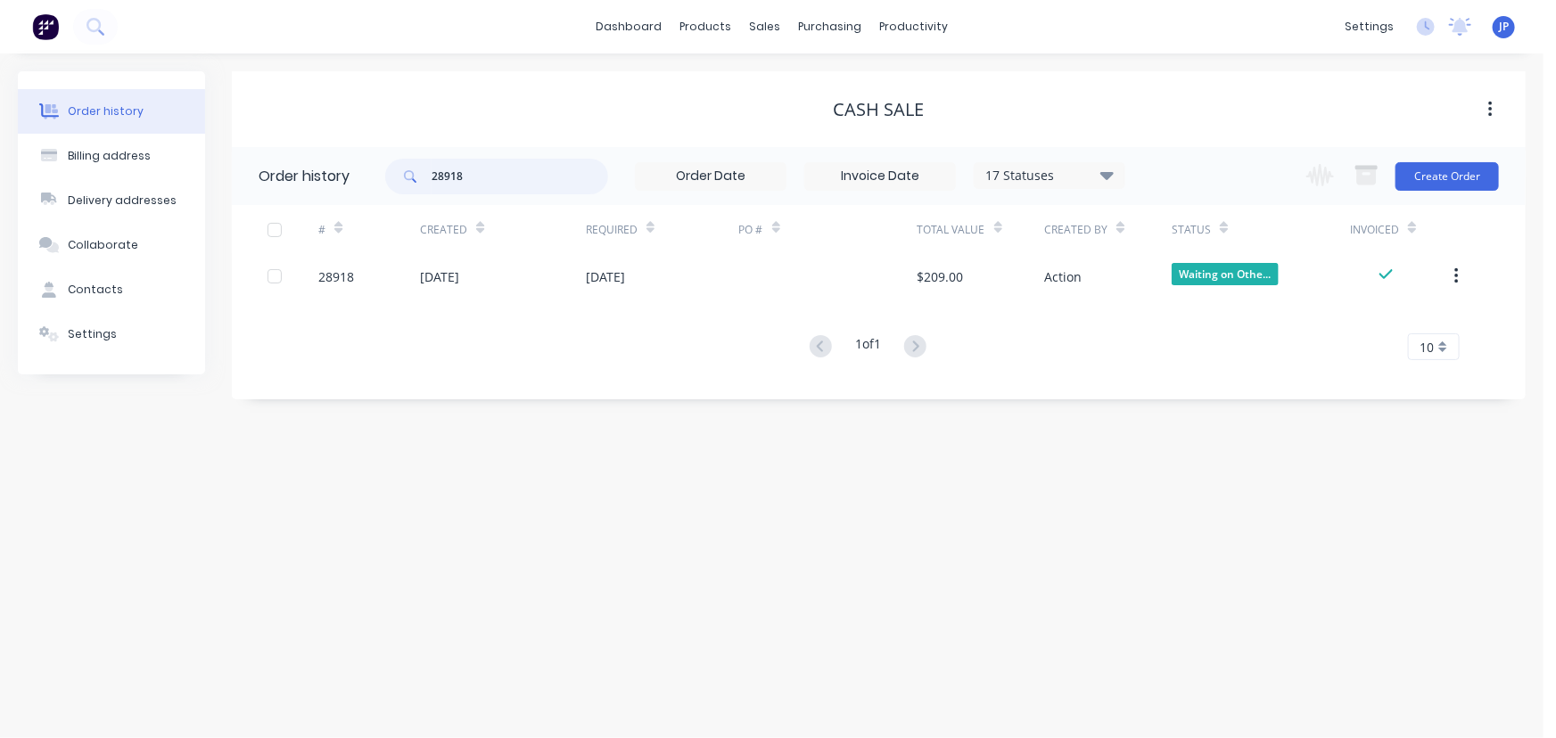
drag, startPoint x: 430, startPoint y: 183, endPoint x: 392, endPoint y: 190, distance: 38.1
click at [392, 190] on div "28918" at bounding box center [496, 177] width 223 height 36
type input "28902"
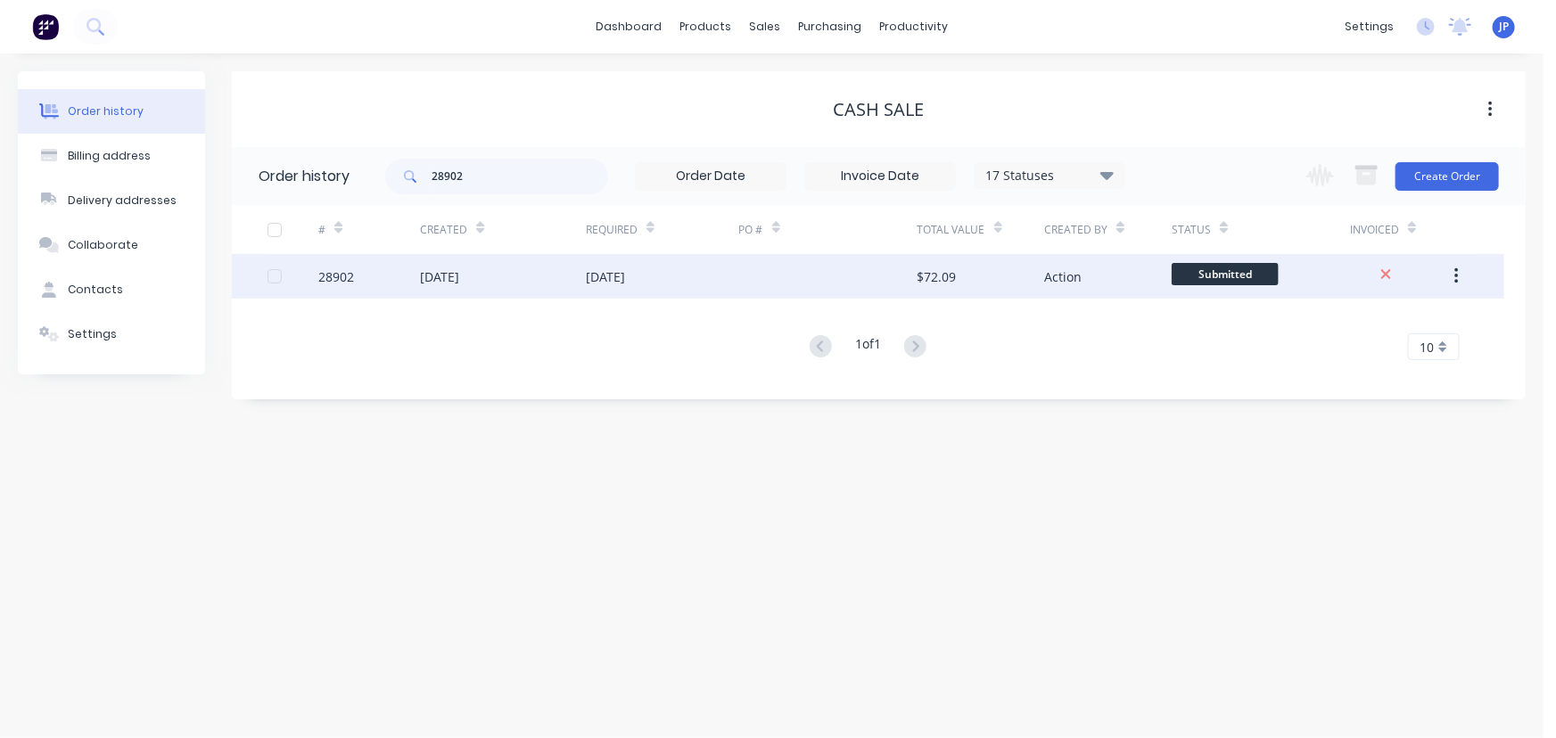
click at [459, 273] on div "[DATE]" at bounding box center [439, 276] width 39 height 19
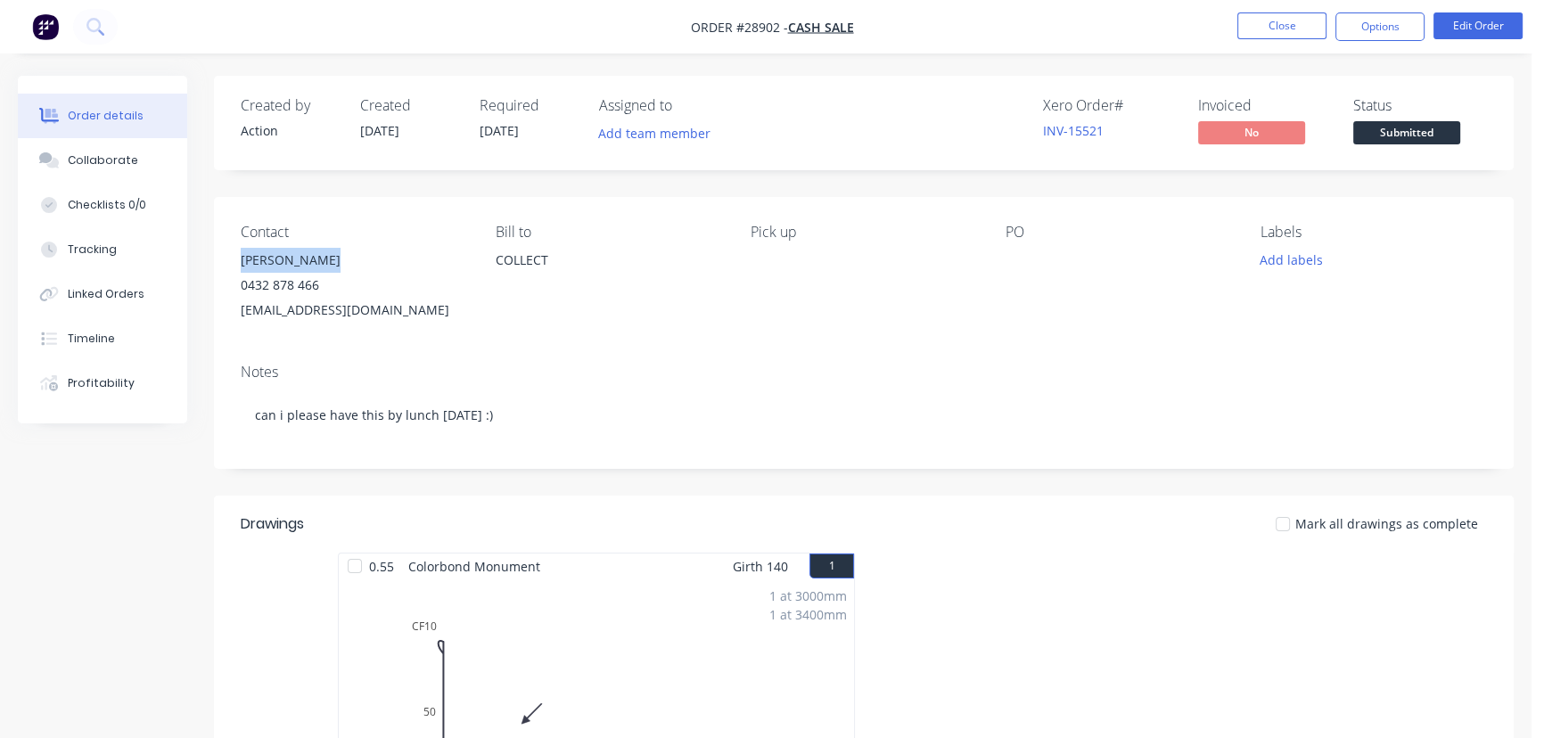
drag, startPoint x: 341, startPoint y: 260, endPoint x: 230, endPoint y: 258, distance: 111.5
click at [230, 258] on div "Contact [PERSON_NAME] [PHONE_NUMBER] [EMAIL_ADDRESS][DOMAIN_NAME] [PERSON_NAME]…" at bounding box center [864, 273] width 1300 height 152
copy div "[PERSON_NAME]"
drag, startPoint x: 1389, startPoint y: 26, endPoint x: 1353, endPoint y: 46, distance: 41.1
click at [1389, 26] on button "Options" at bounding box center [1379, 26] width 89 height 29
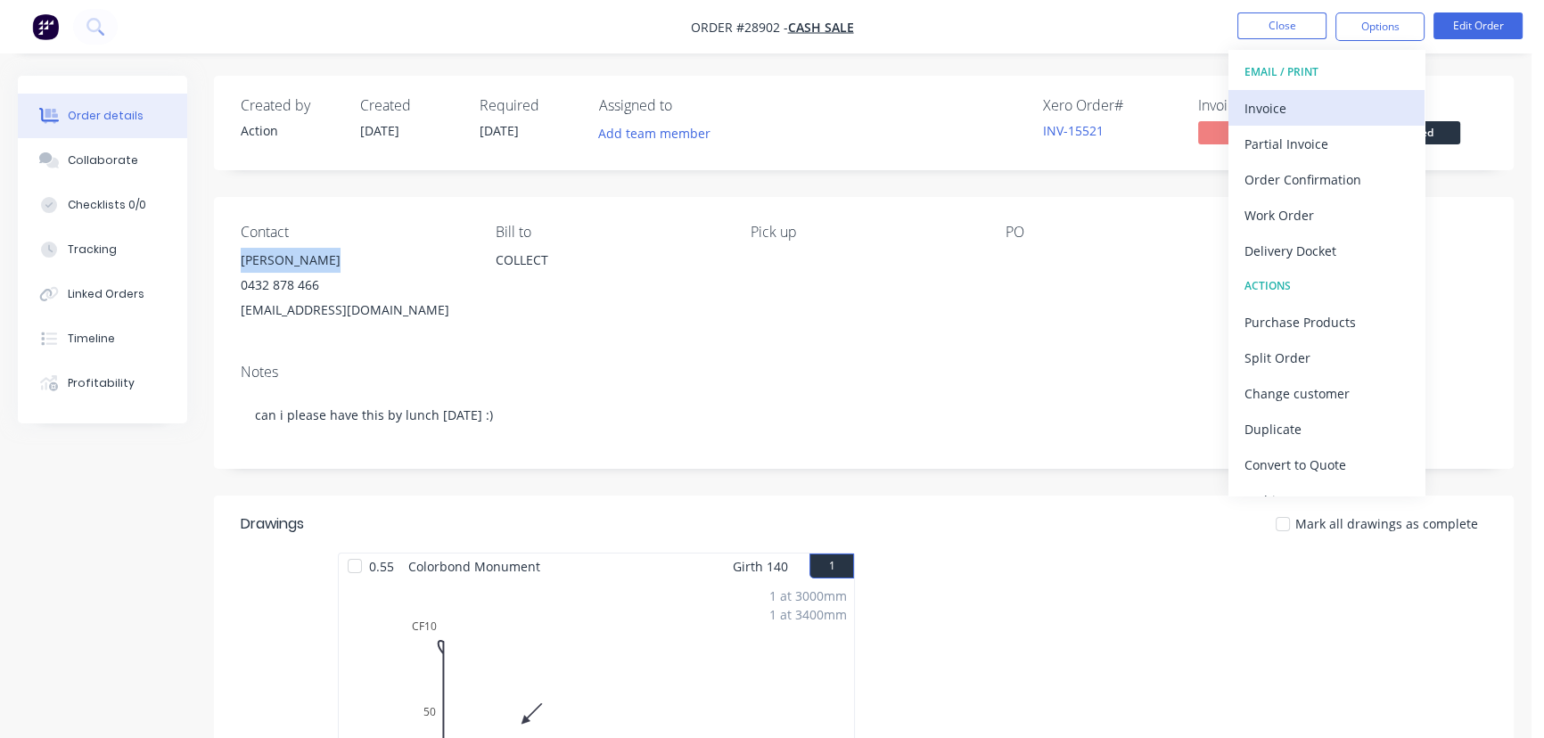
click at [1295, 101] on div "Invoice" at bounding box center [1327, 108] width 164 height 26
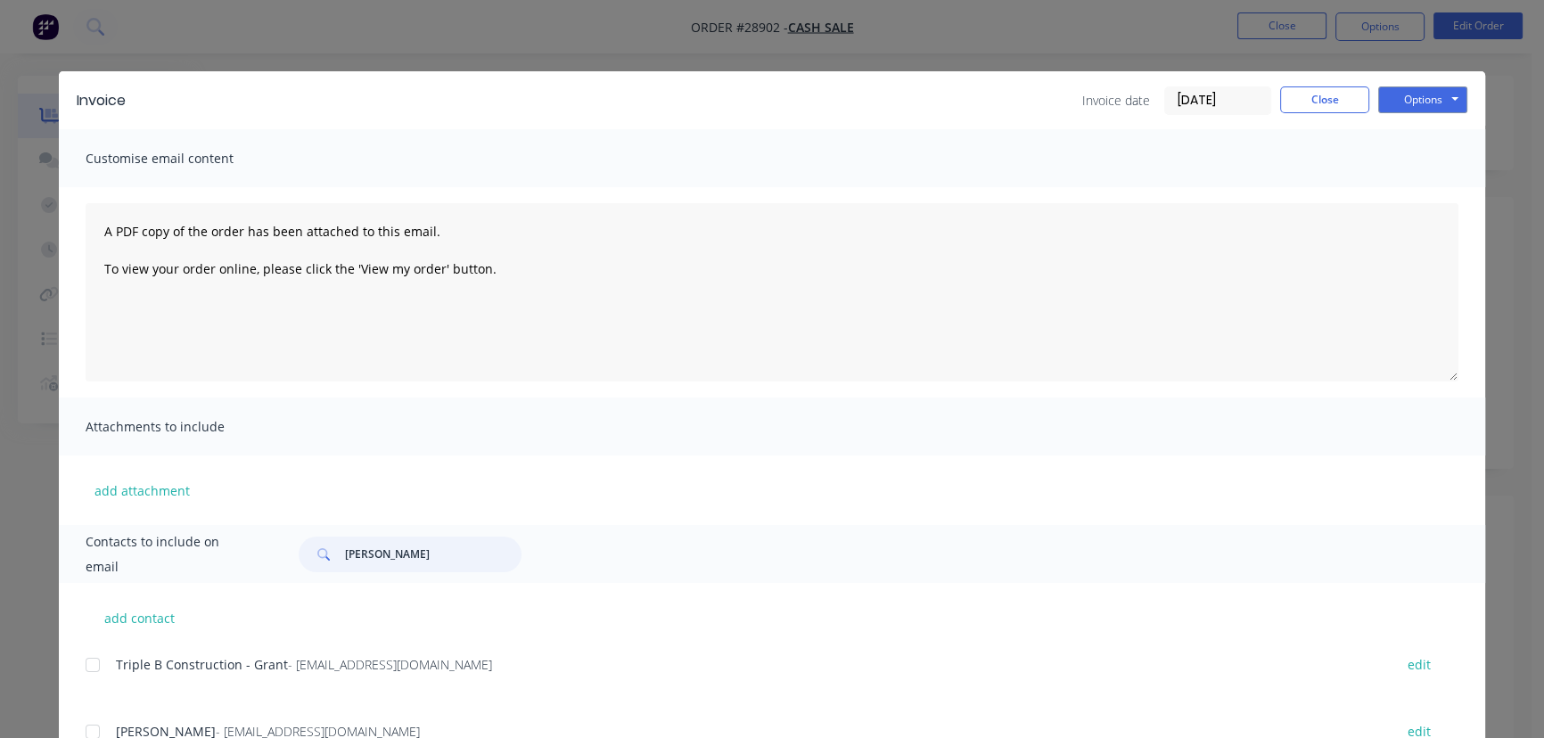
drag, startPoint x: 417, startPoint y: 553, endPoint x: 328, endPoint y: 557, distance: 89.3
click at [328, 557] on div "[PERSON_NAME]" at bounding box center [410, 555] width 223 height 36
paste input "[PERSON_NAME]"
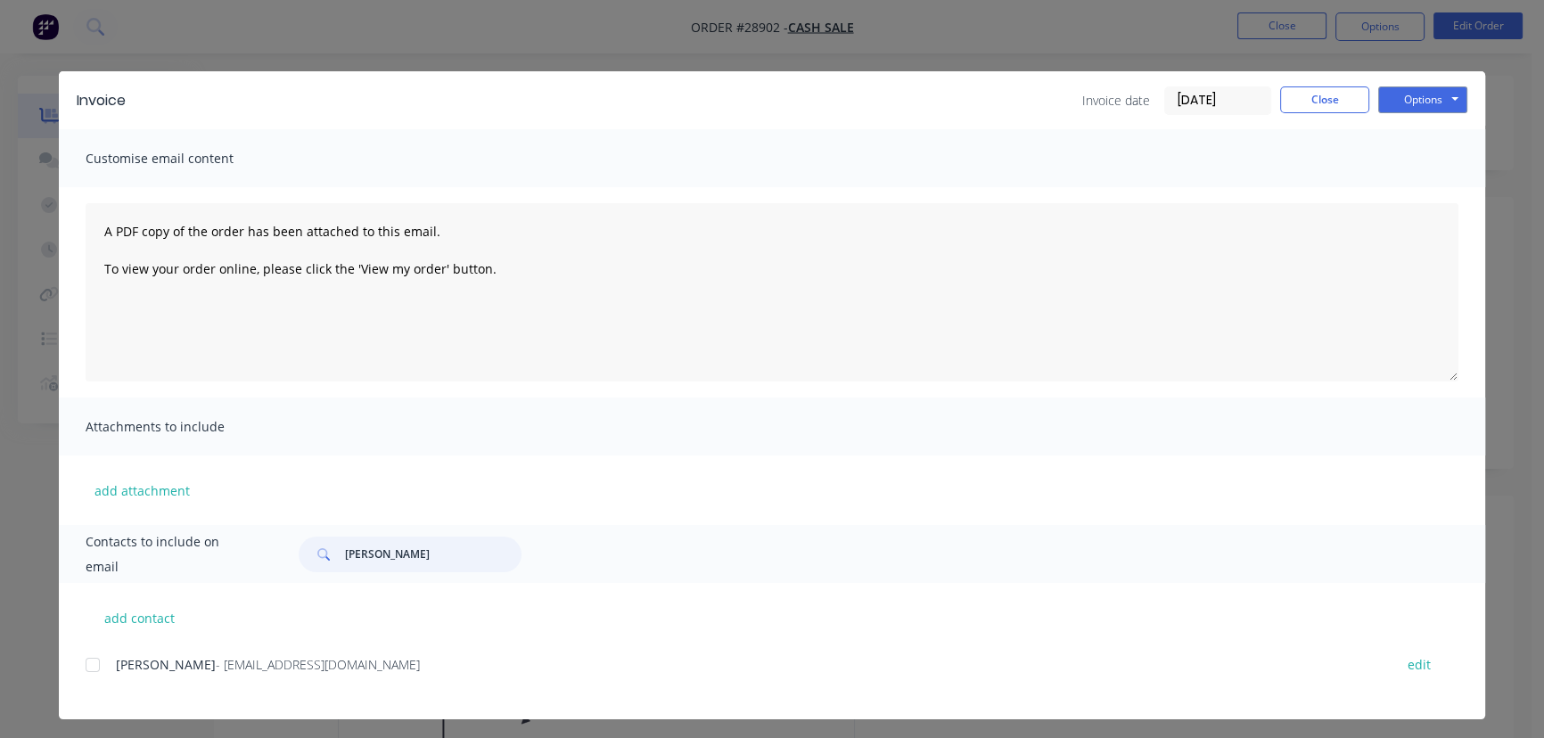
type input "[PERSON_NAME]"
click at [373, 665] on span "- [EMAIL_ADDRESS][DOMAIN_NAME]" at bounding box center [318, 664] width 204 height 17
drag, startPoint x: 384, startPoint y: 666, endPoint x: 106, endPoint y: 679, distance: 278.5
click at [106, 679] on div "Fraser Ramsay - [EMAIL_ADDRESS][DOMAIN_NAME] edit" at bounding box center [786, 675] width 1400 height 45
click at [1413, 101] on button "Options" at bounding box center [1422, 99] width 89 height 27
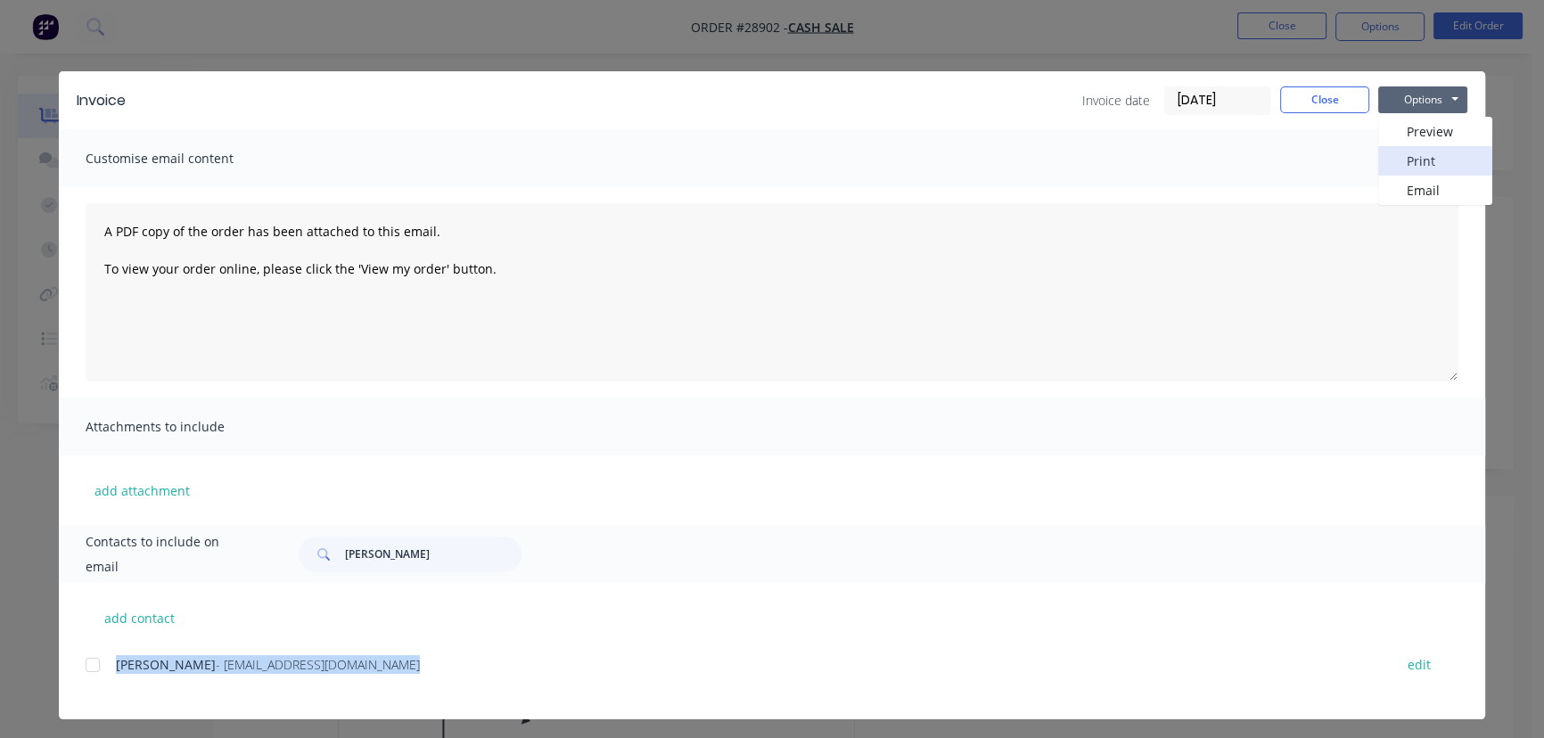
click at [1413, 161] on button "Print" at bounding box center [1435, 160] width 114 height 29
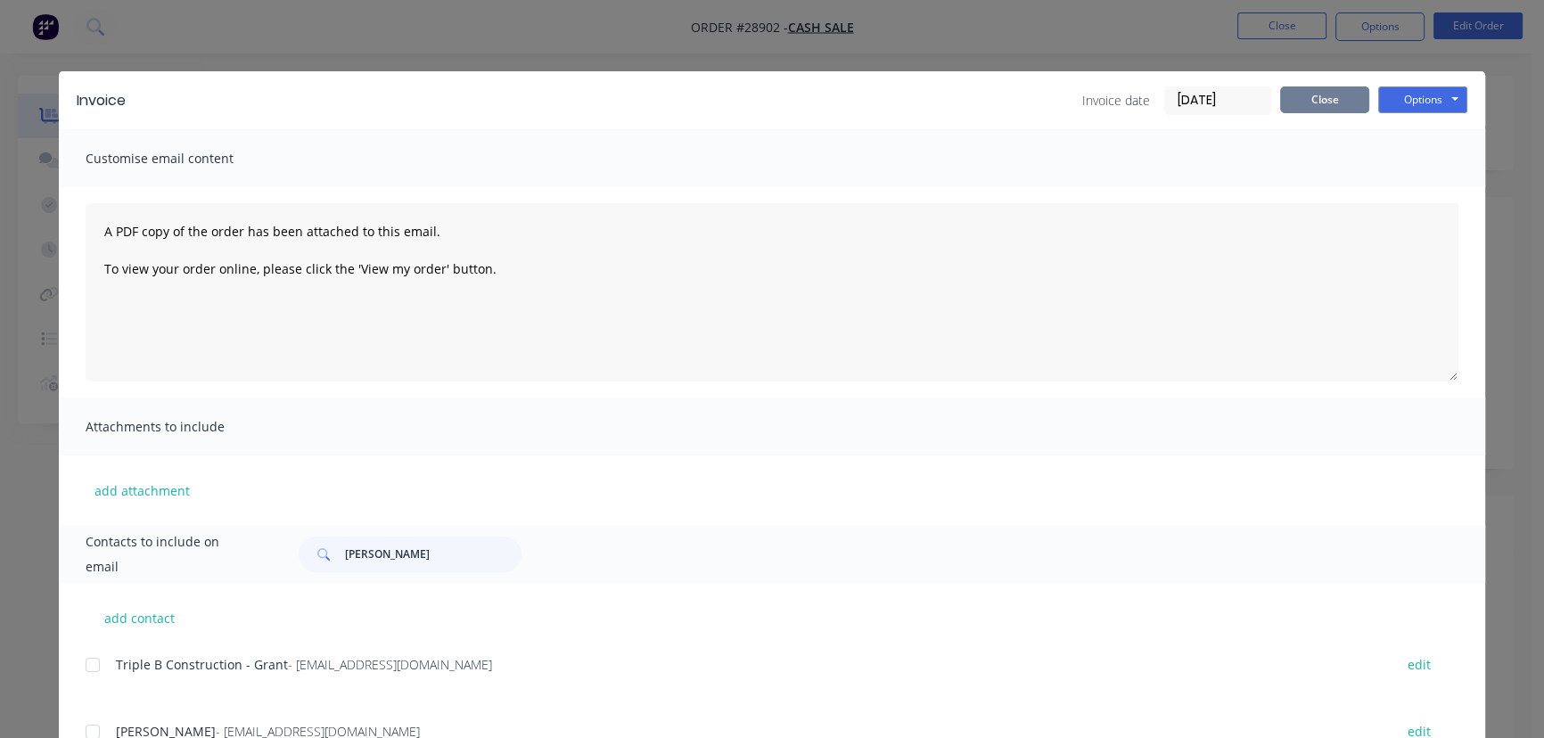
click at [1296, 98] on button "Close" at bounding box center [1324, 99] width 89 height 27
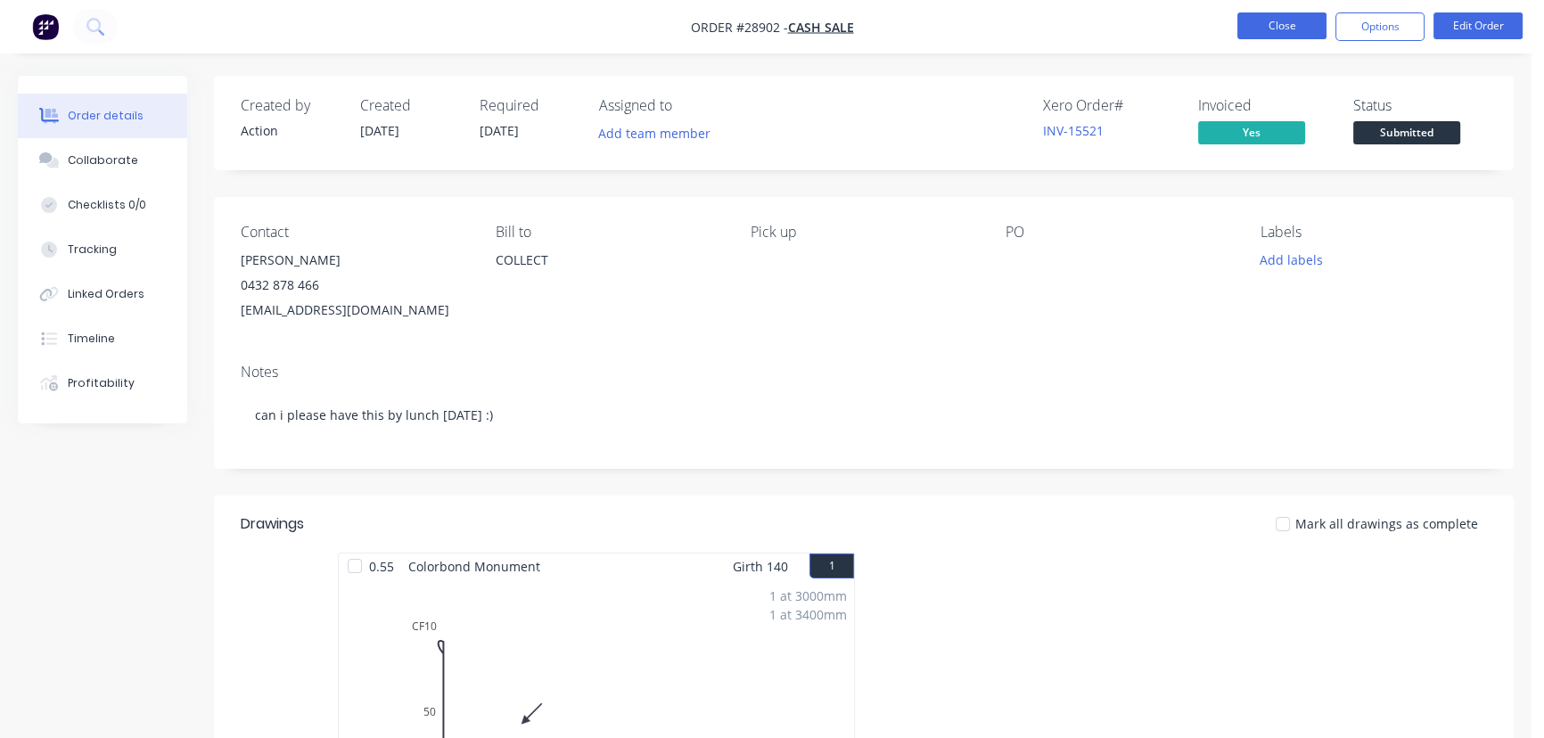
click at [1261, 29] on button "Close" at bounding box center [1281, 25] width 89 height 27
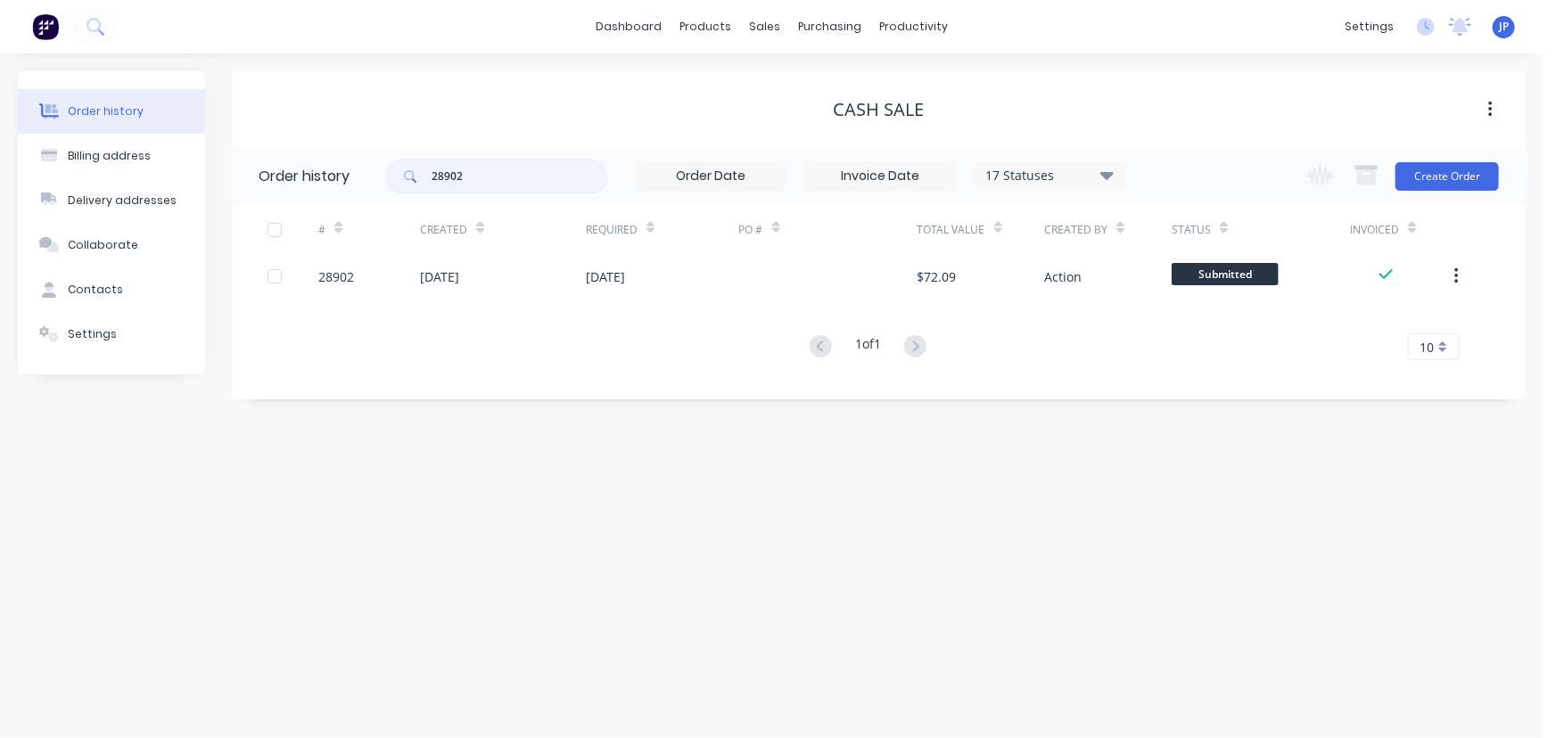
drag, startPoint x: 489, startPoint y: 178, endPoint x: 412, endPoint y: 177, distance: 76.7
click at [412, 177] on div "28902" at bounding box center [496, 177] width 223 height 36
type input "28911"
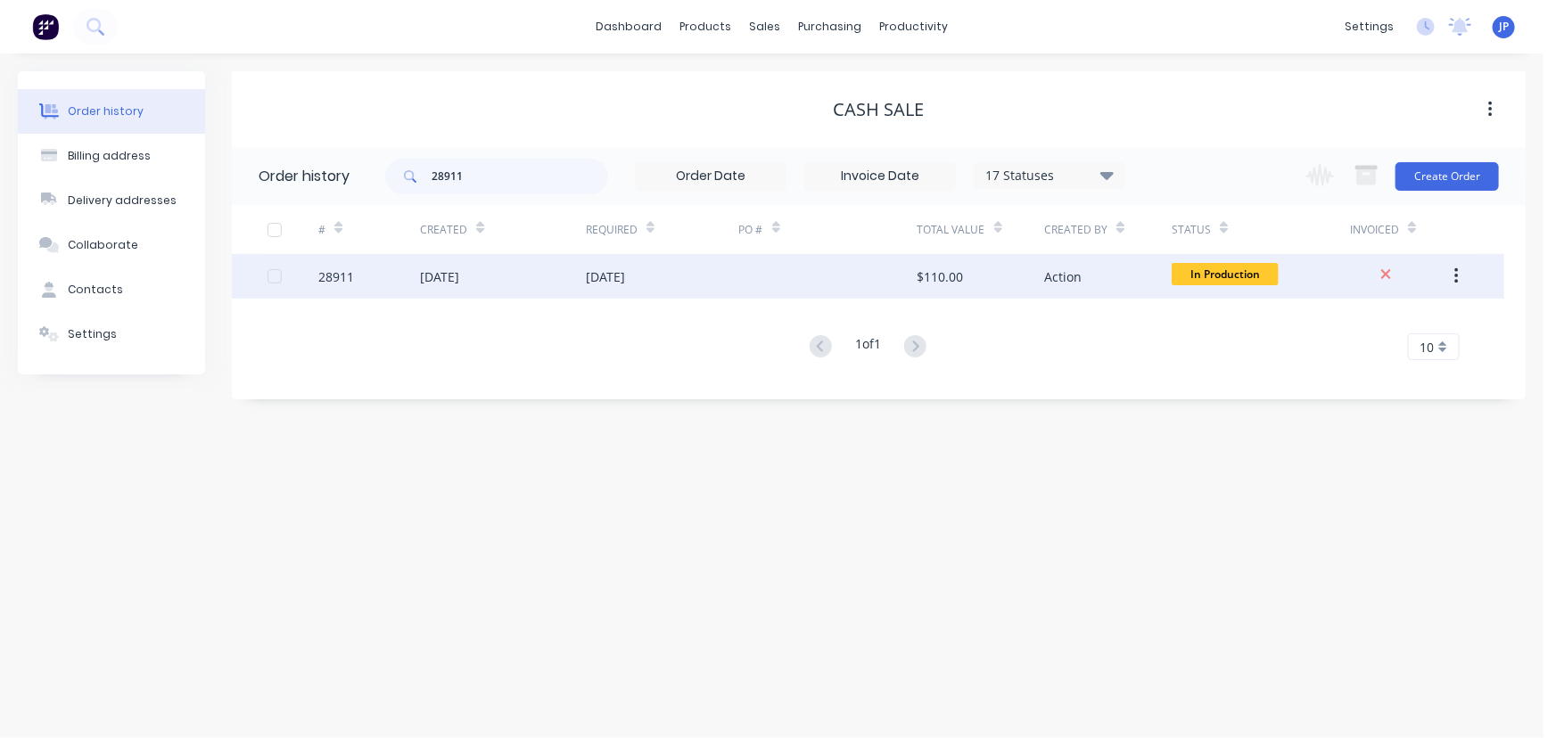
click at [464, 286] on div "[DATE]" at bounding box center [503, 276] width 166 height 45
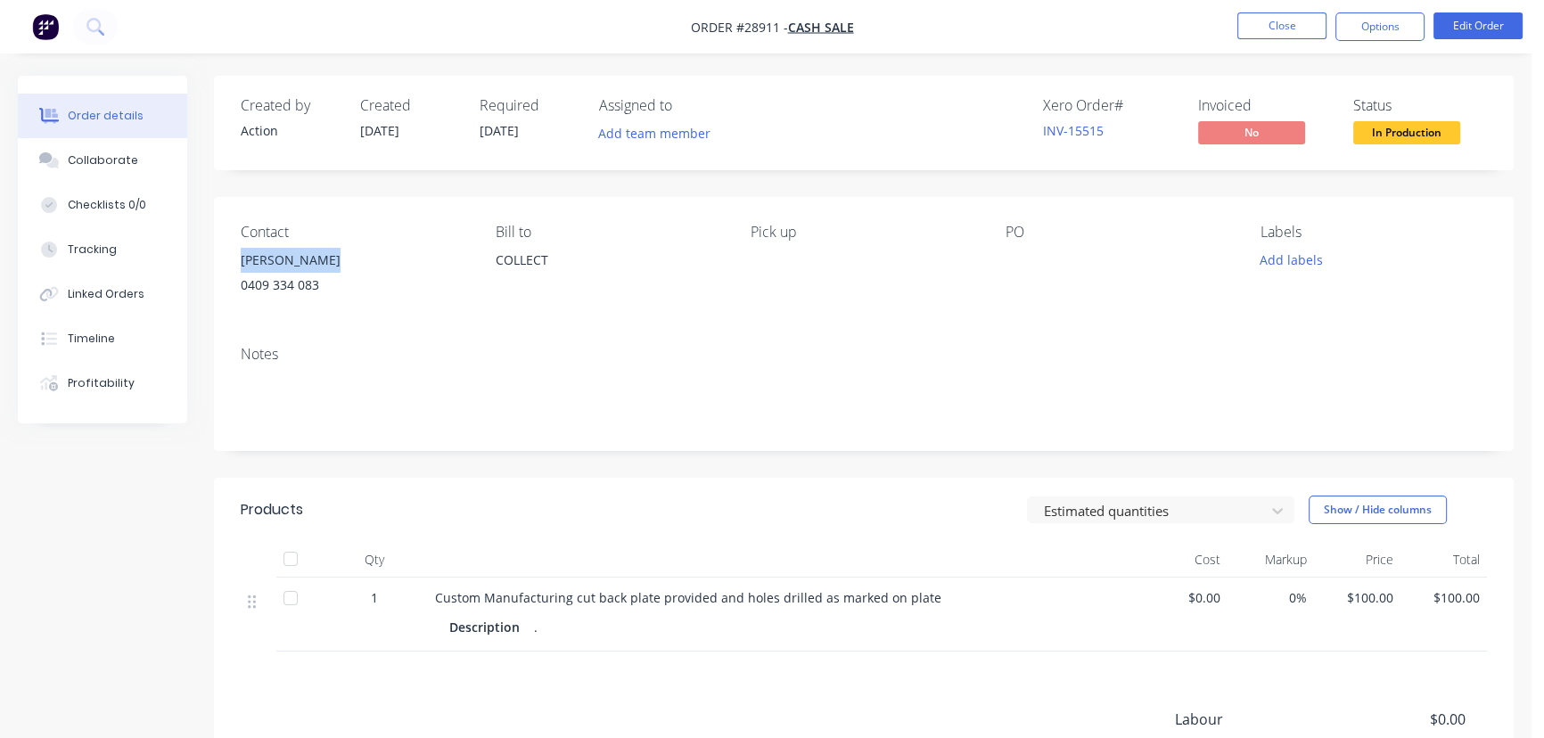
drag, startPoint x: 356, startPoint y: 258, endPoint x: 228, endPoint y: 249, distance: 127.8
click at [228, 249] on div "Contact [PERSON_NAME] [PHONE_NUMBER] Bill to COLLECT Pick up PO Labels Add labe…" at bounding box center [864, 264] width 1300 height 135
click at [1377, 31] on button "Options" at bounding box center [1379, 26] width 89 height 29
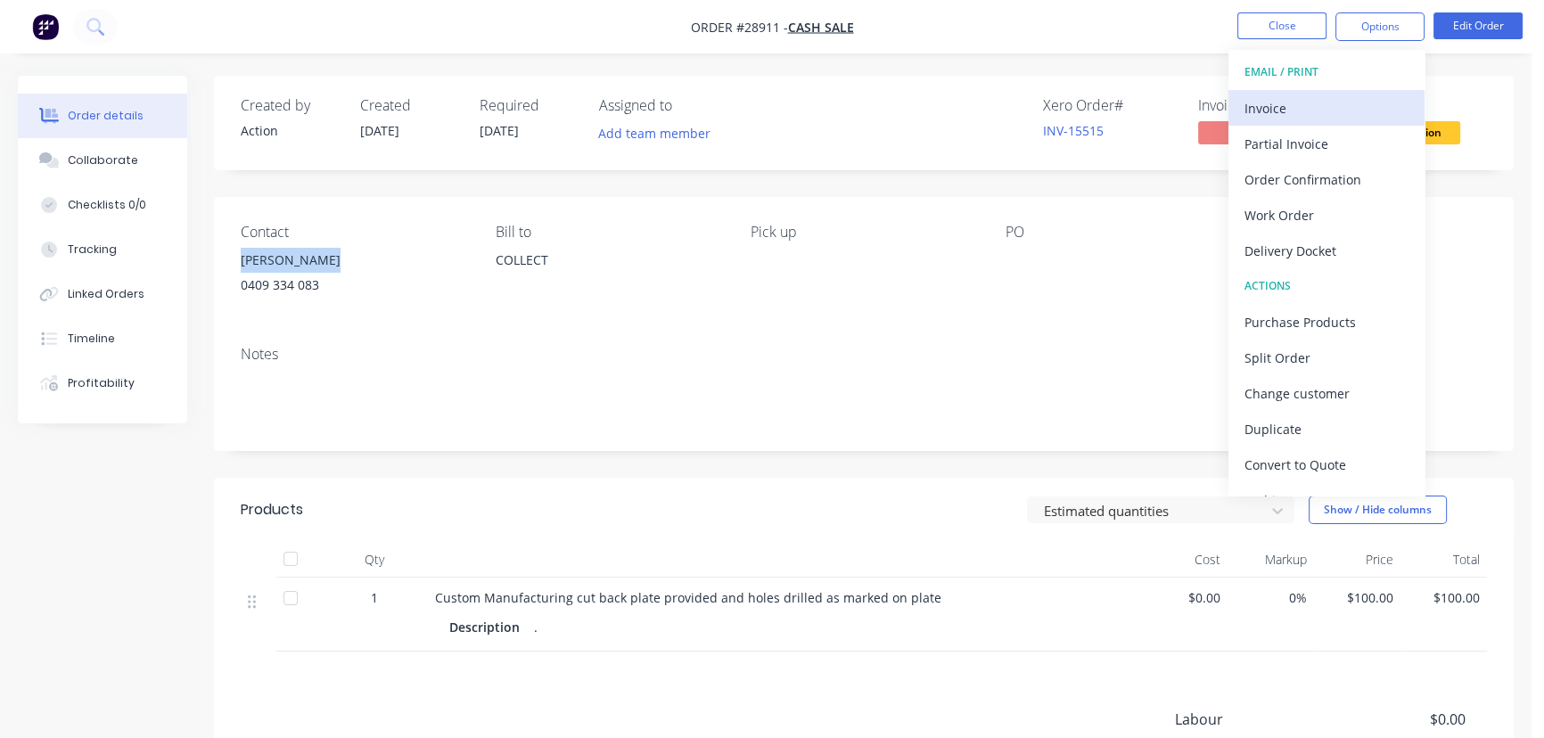
click at [1332, 100] on div "Invoice" at bounding box center [1327, 108] width 164 height 26
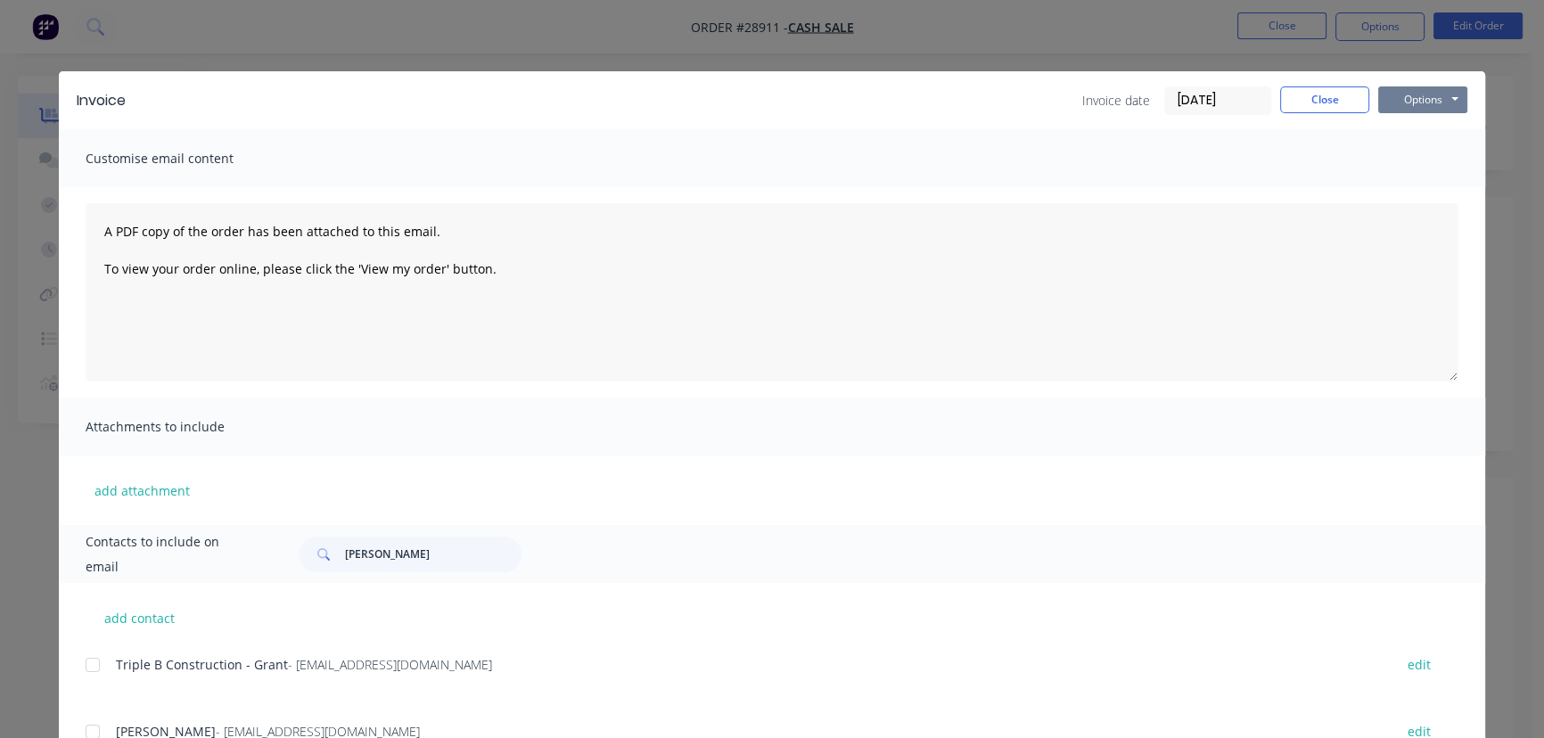
click at [1418, 105] on button "Options" at bounding box center [1422, 99] width 89 height 27
click at [1406, 160] on button "Print" at bounding box center [1435, 160] width 114 height 29
click at [1312, 98] on button "Close" at bounding box center [1324, 99] width 89 height 27
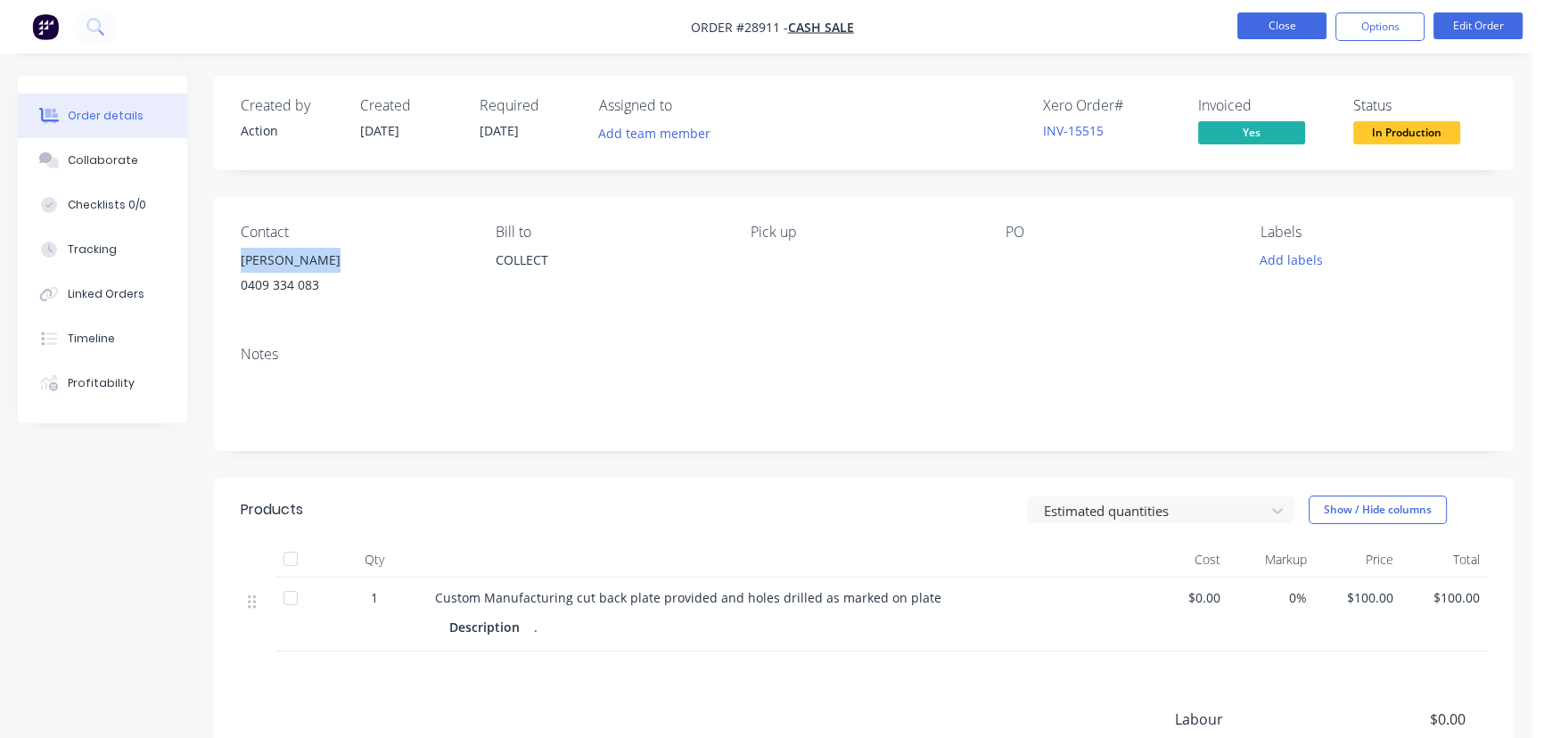
click at [1256, 35] on button "Close" at bounding box center [1281, 25] width 89 height 27
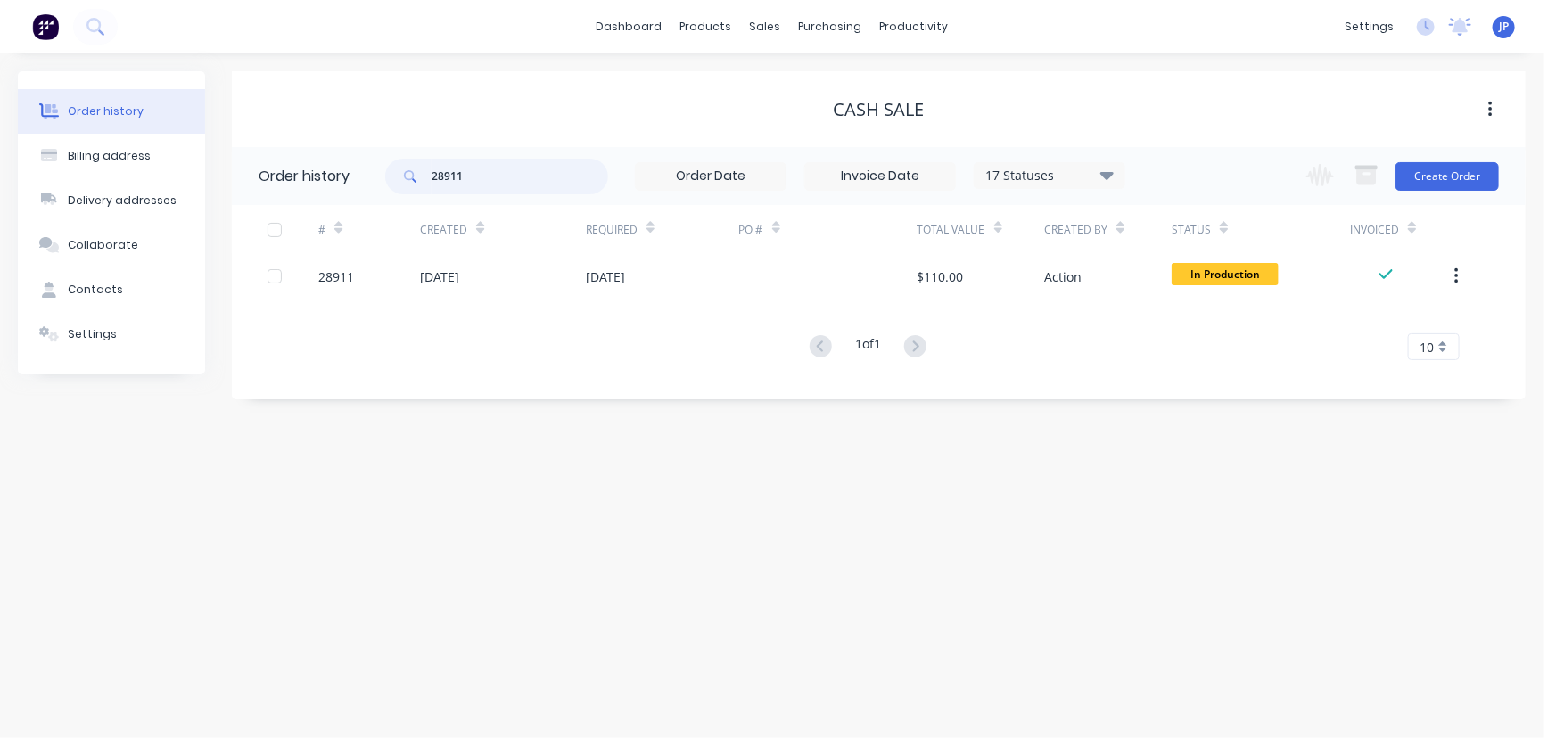
drag, startPoint x: 444, startPoint y: 172, endPoint x: 373, endPoint y: 172, distance: 71.3
click at [373, 172] on header "Order history 28911 17 Statuses Invoice Status Invoiced Not Invoiced Partial Or…" at bounding box center [879, 176] width 1294 height 58
type input "28907"
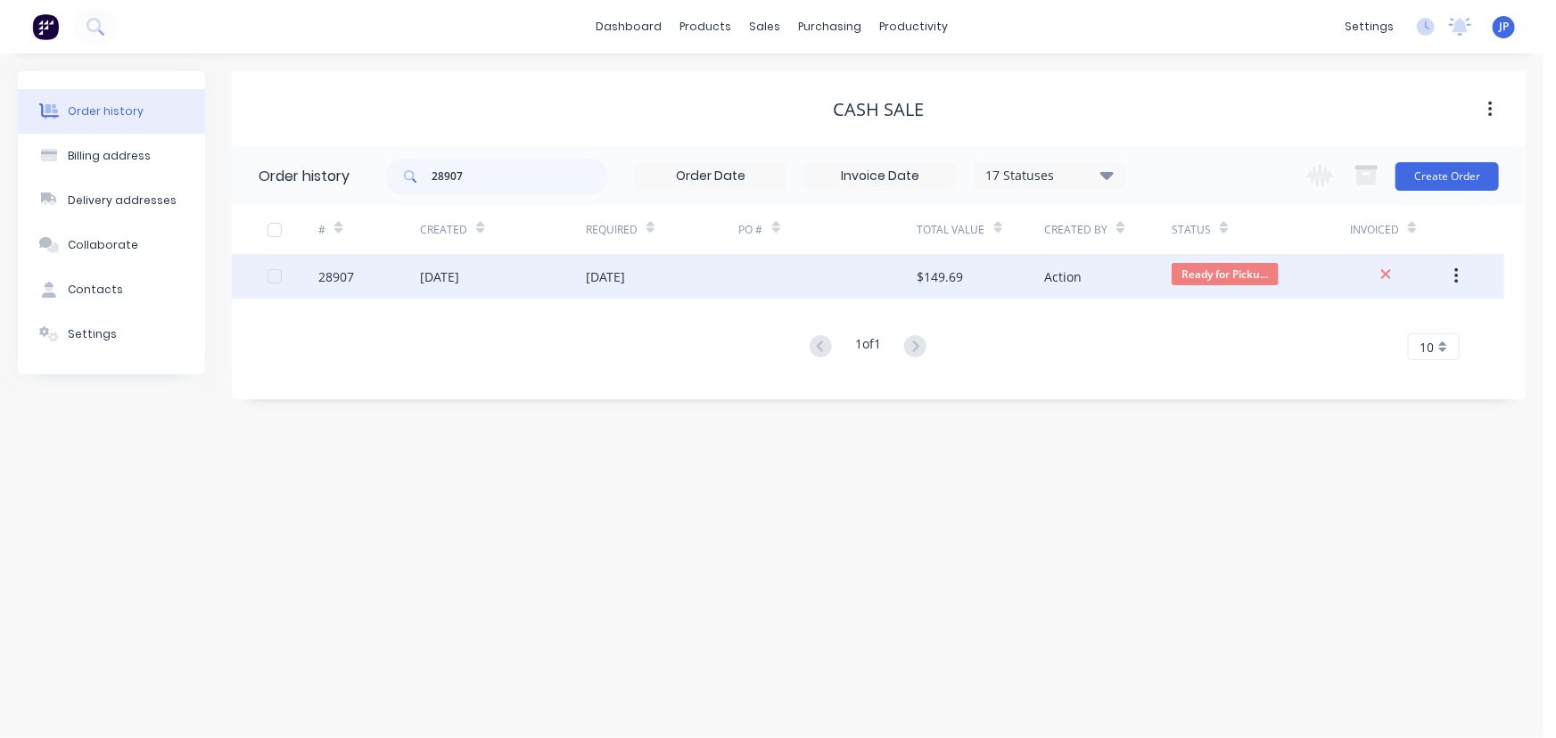
click at [491, 277] on div "[DATE]" at bounding box center [503, 276] width 166 height 45
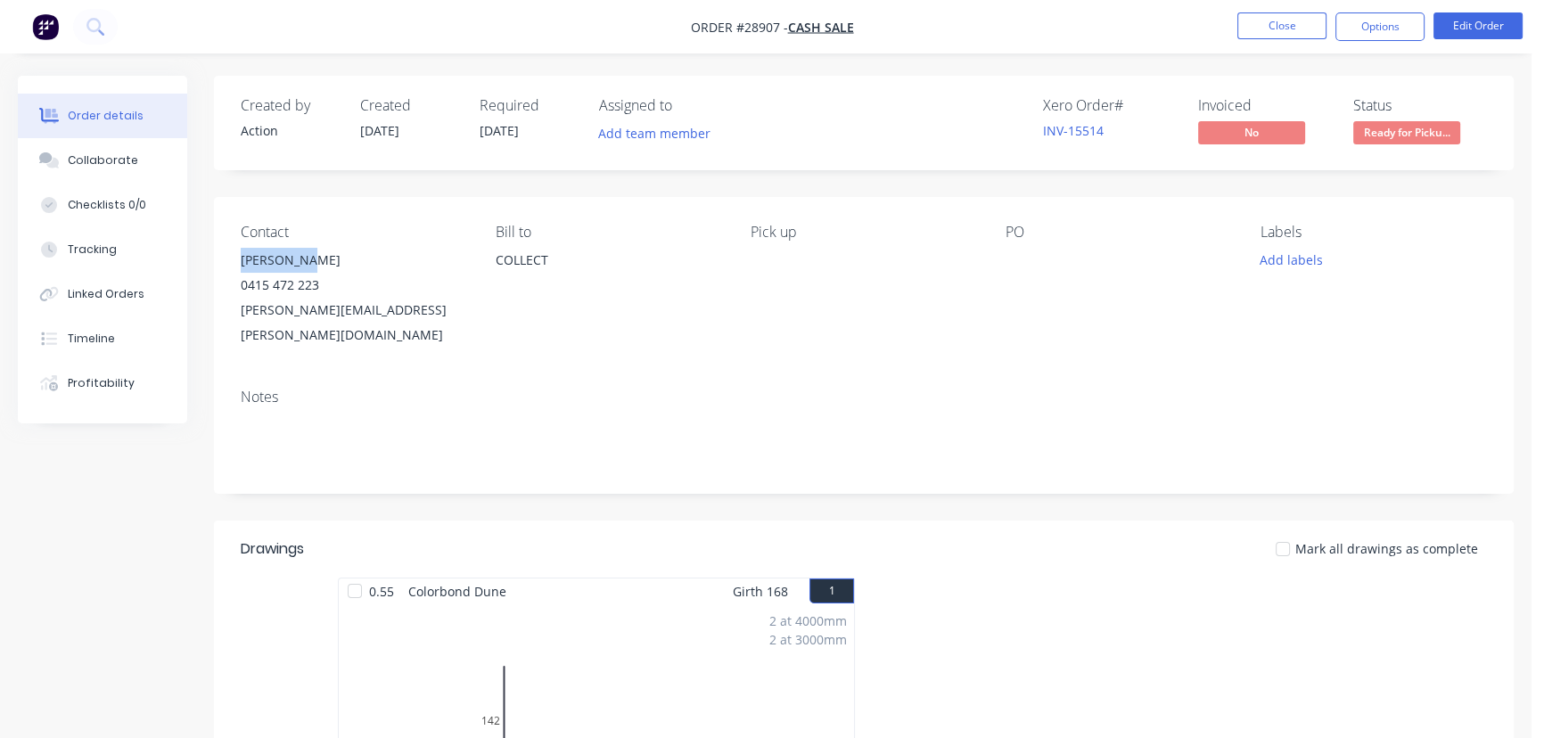
drag, startPoint x: 310, startPoint y: 257, endPoint x: 222, endPoint y: 260, distance: 88.3
click at [222, 260] on div "Contact [PERSON_NAME] [PHONE_NUMBER] [PERSON_NAME][EMAIL_ADDRESS][PERSON_NAME][…" at bounding box center [864, 285] width 1300 height 177
click at [1355, 33] on button "Options" at bounding box center [1379, 26] width 89 height 29
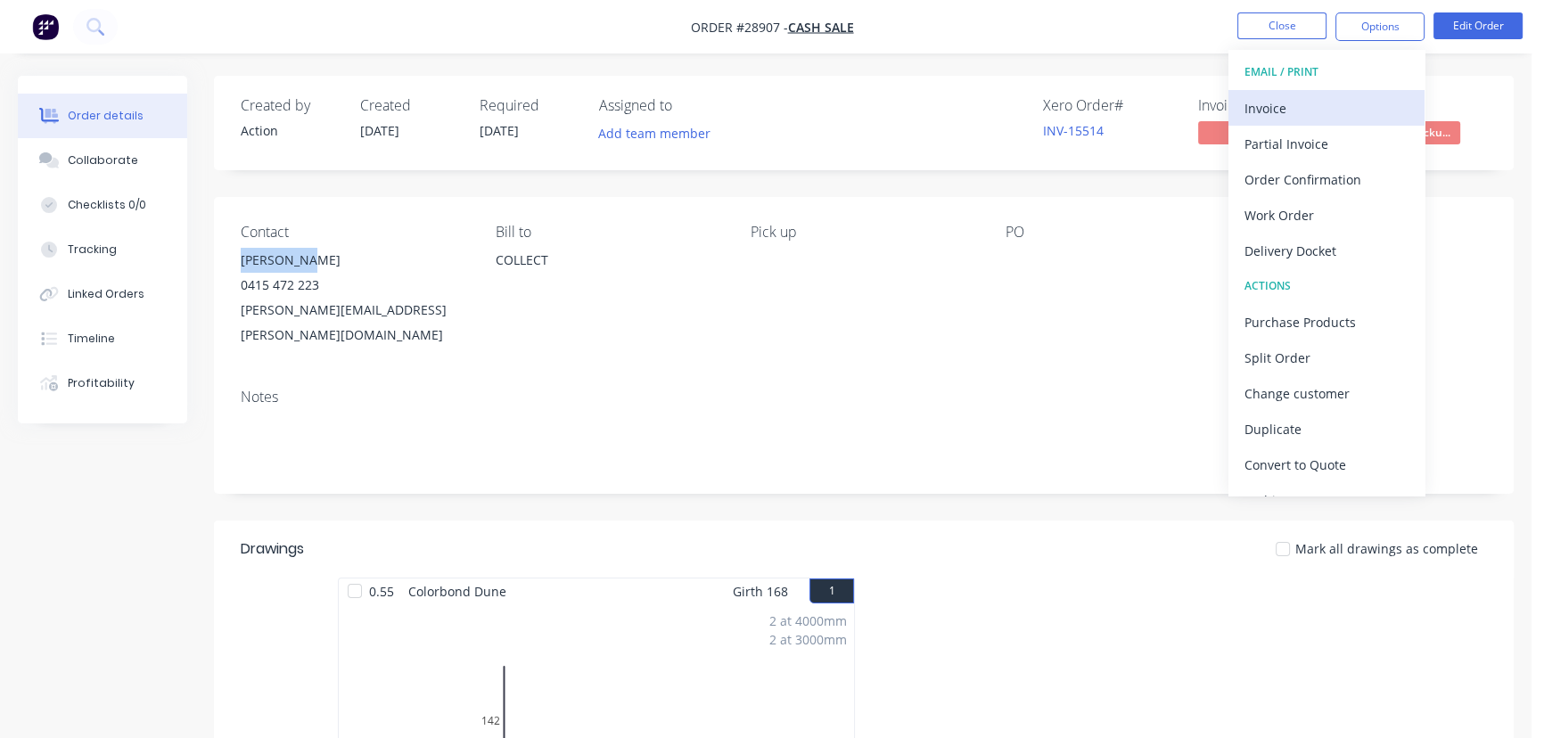
click at [1265, 97] on div "Invoice" at bounding box center [1327, 108] width 164 height 26
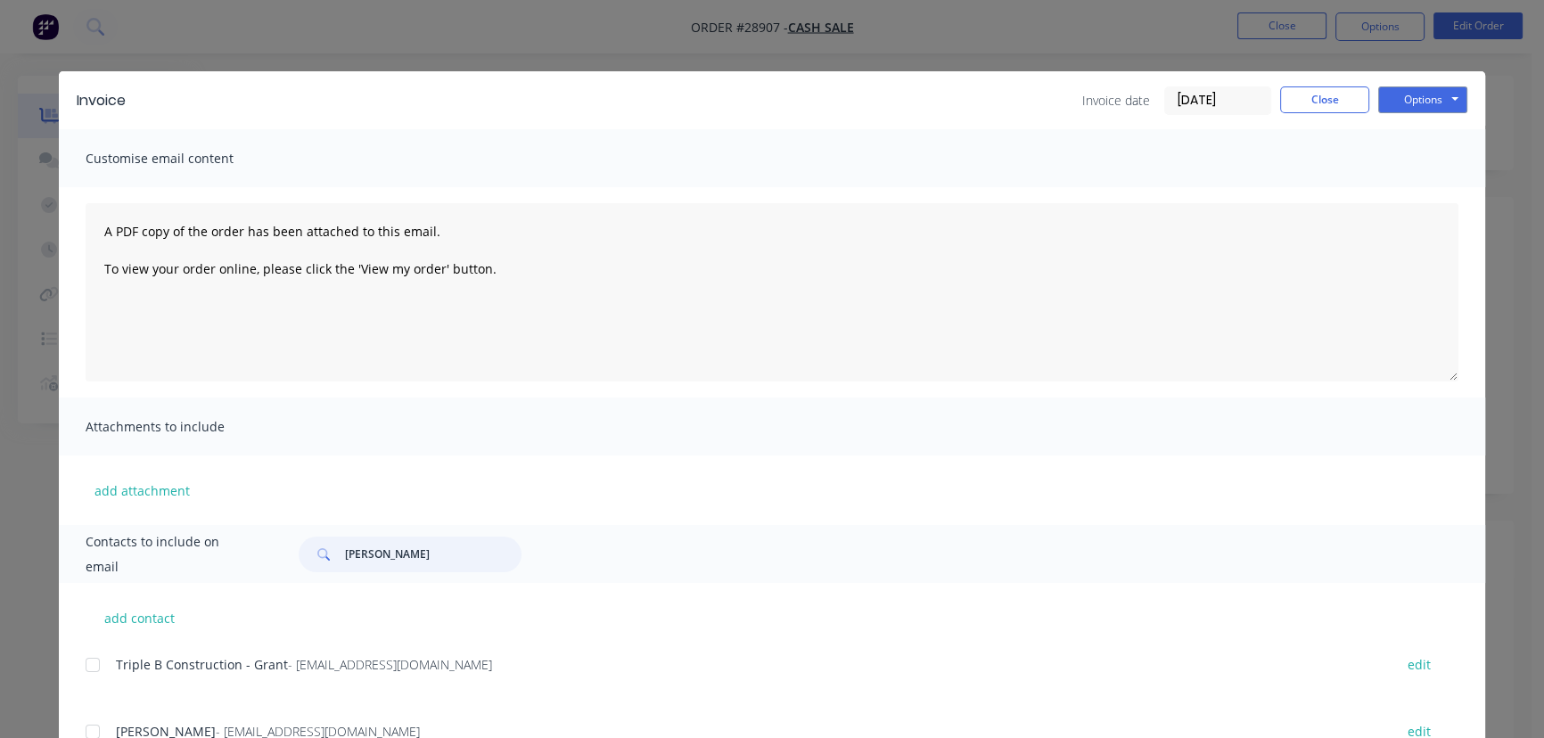
drag, startPoint x: 443, startPoint y: 553, endPoint x: 297, endPoint y: 553, distance: 146.2
click at [299, 556] on div "[PERSON_NAME]" at bounding box center [410, 555] width 223 height 36
paste input "[PERSON_NAME]"
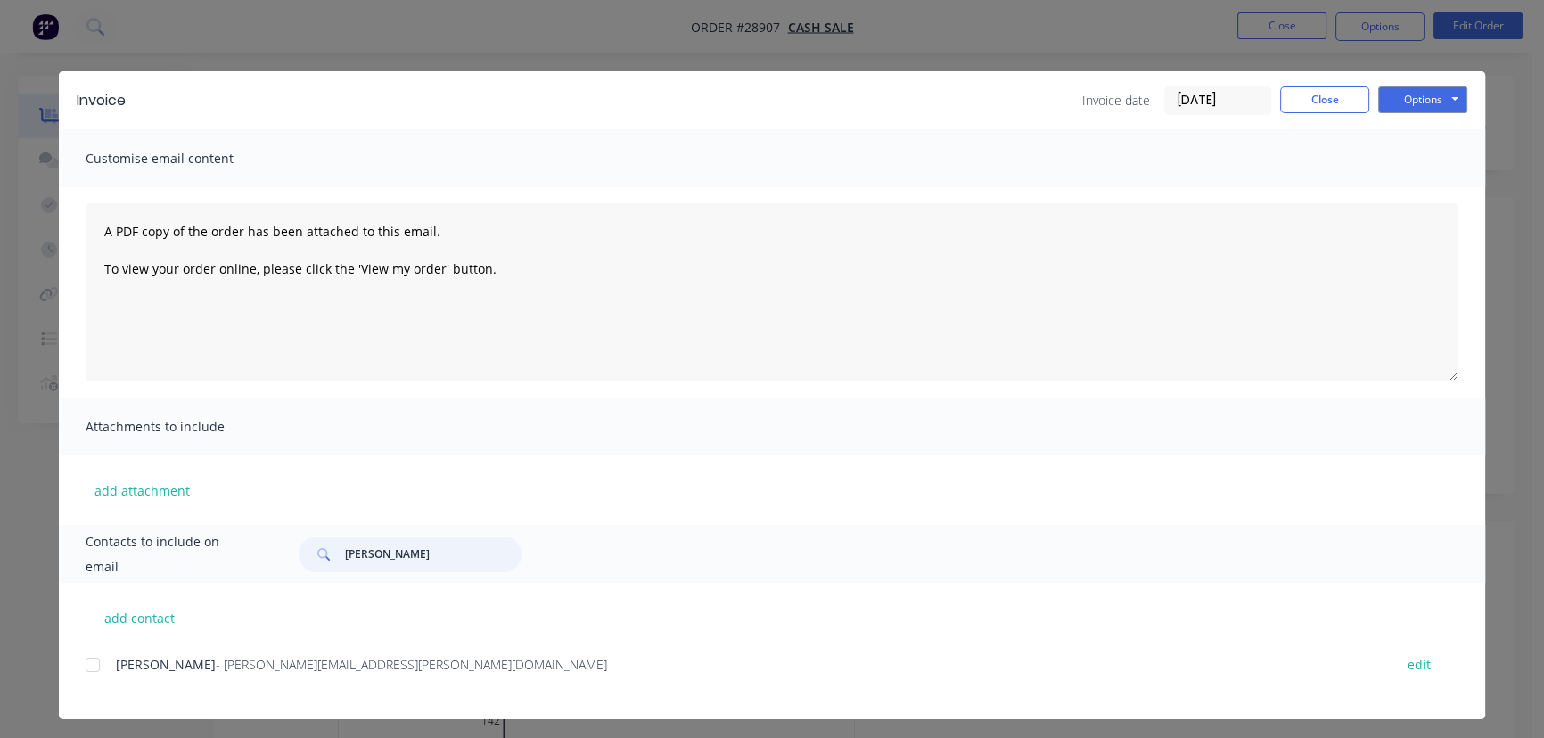
type input "[PERSON_NAME]"
drag, startPoint x: 330, startPoint y: 661, endPoint x: 97, endPoint y: 670, distance: 232.9
click at [97, 670] on div "[PERSON_NAME] - [PERSON_NAME][EMAIL_ADDRESS][PERSON_NAME][DOMAIN_NAME] edit" at bounding box center [786, 665] width 1400 height 24
click at [1405, 93] on button "Options" at bounding box center [1422, 99] width 89 height 27
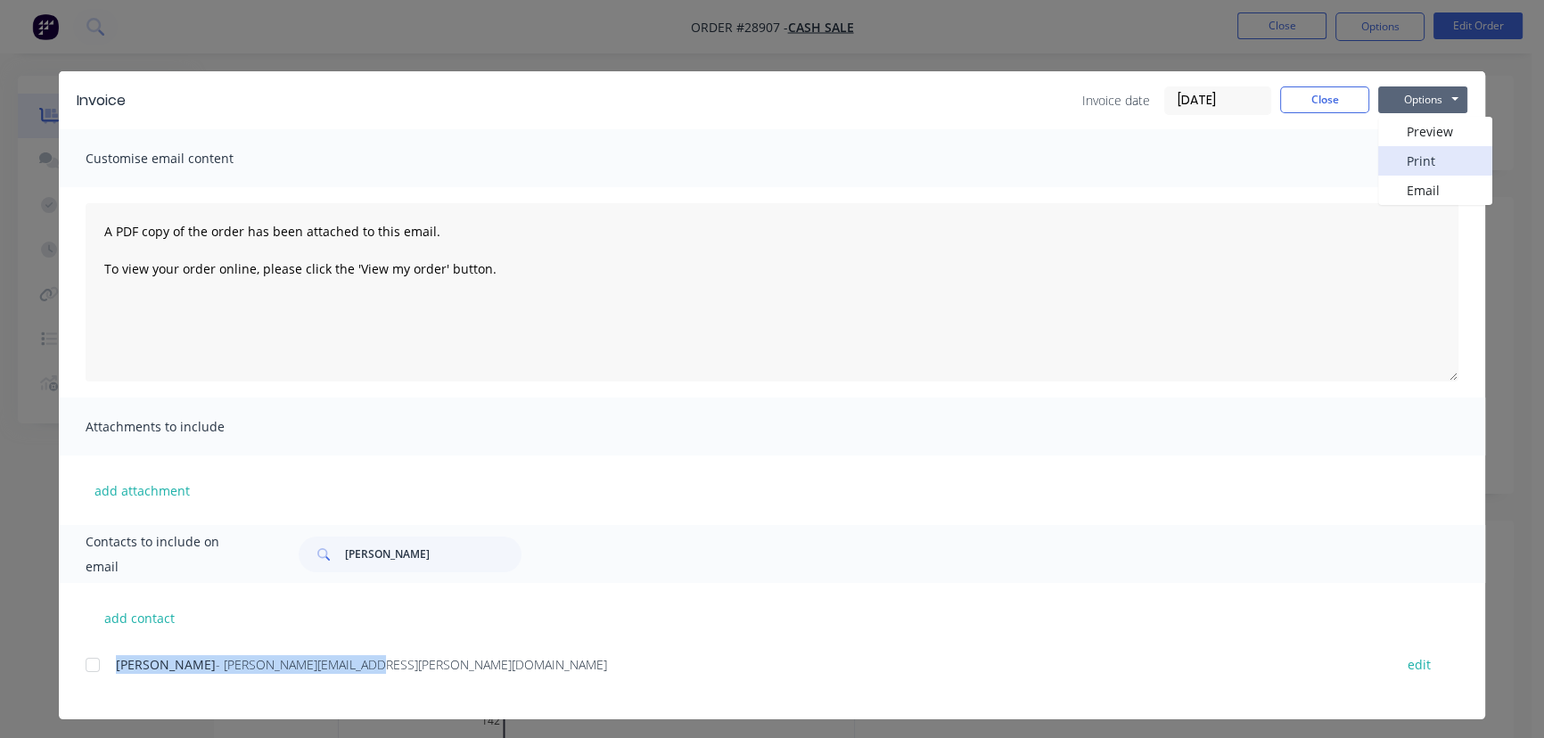
click at [1402, 151] on button "Print" at bounding box center [1435, 160] width 114 height 29
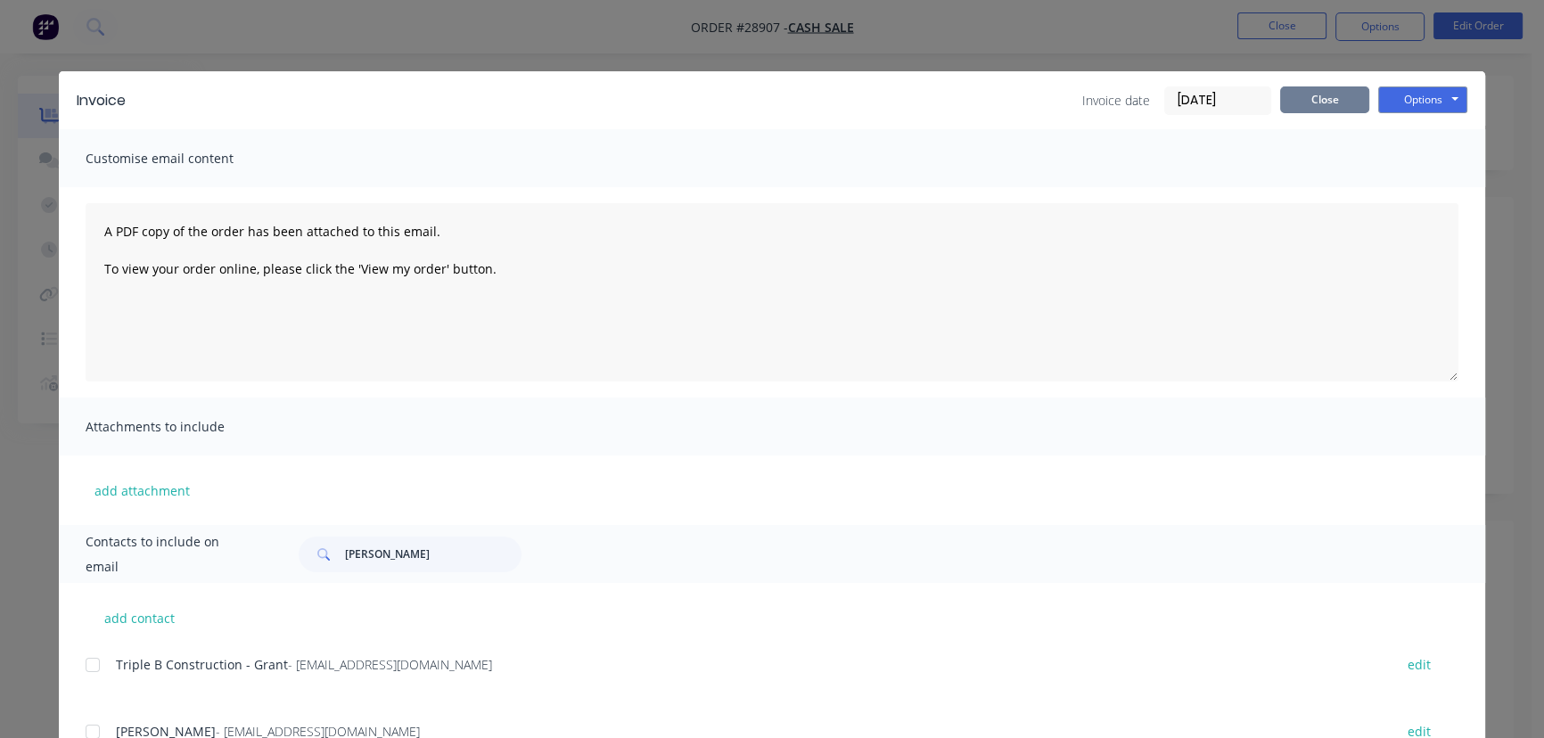
click at [1314, 101] on button "Close" at bounding box center [1324, 99] width 89 height 27
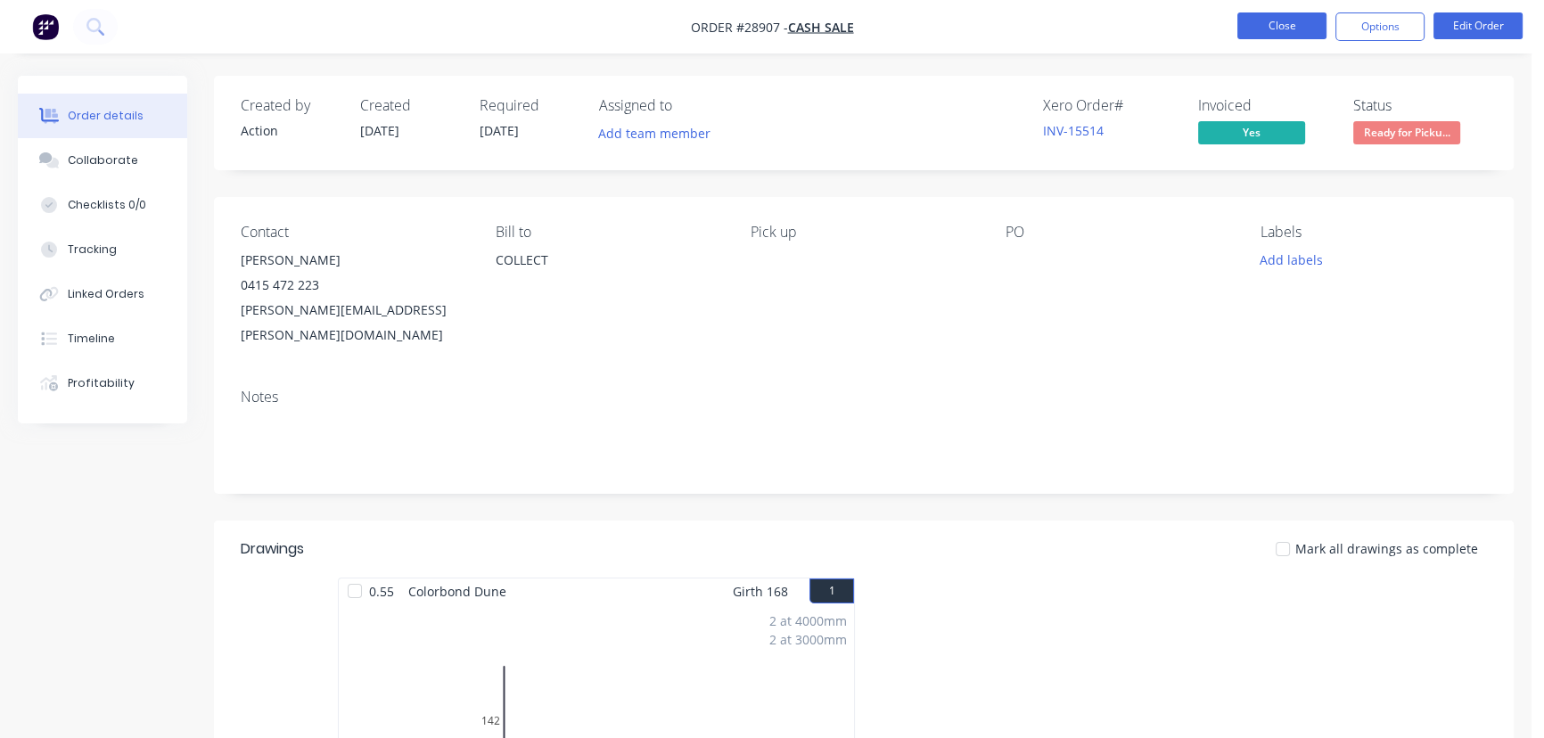
click at [1266, 28] on button "Close" at bounding box center [1281, 25] width 89 height 27
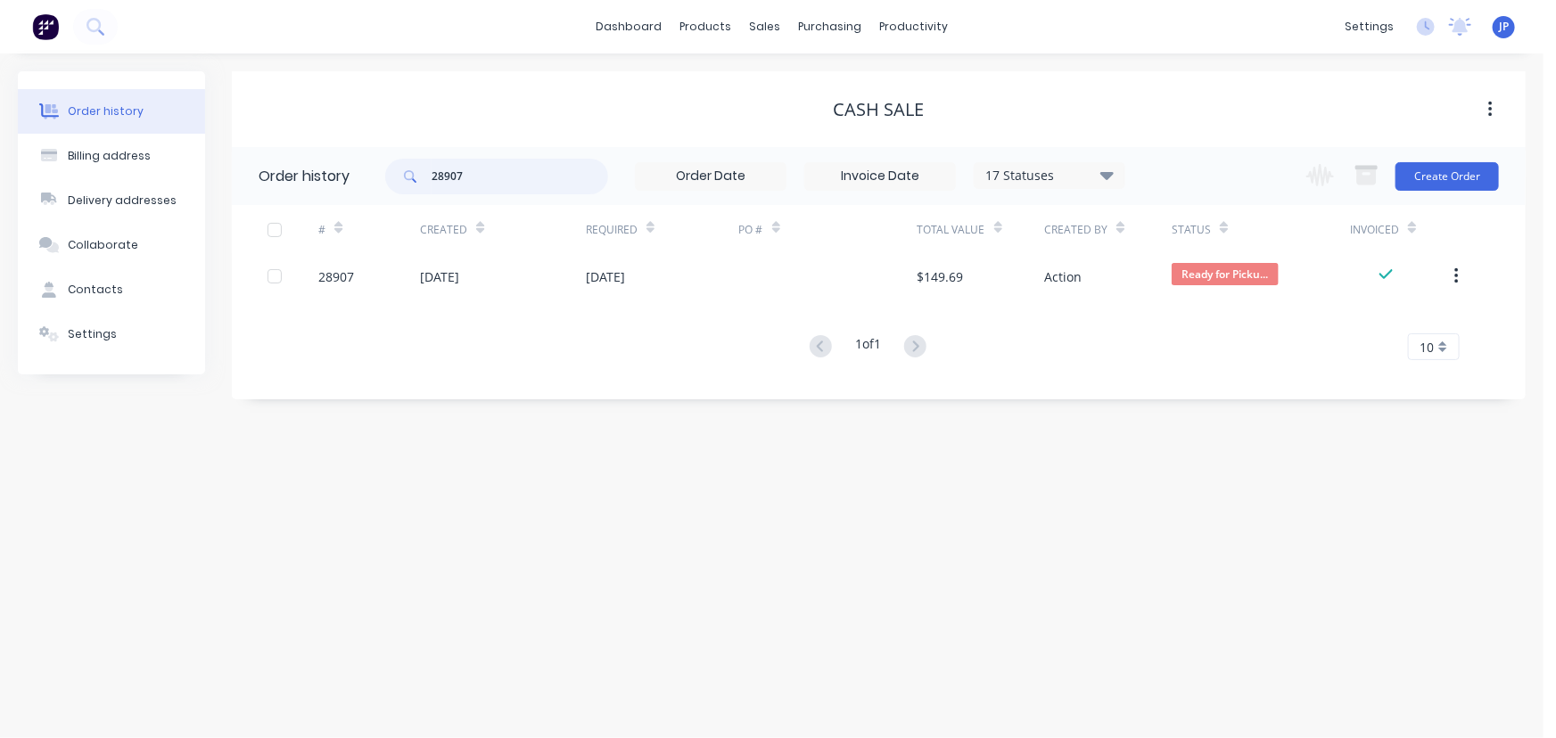
drag, startPoint x: 436, startPoint y: 189, endPoint x: 400, endPoint y: 193, distance: 35.8
click at [400, 193] on div "28907" at bounding box center [496, 177] width 223 height 36
type input "28905"
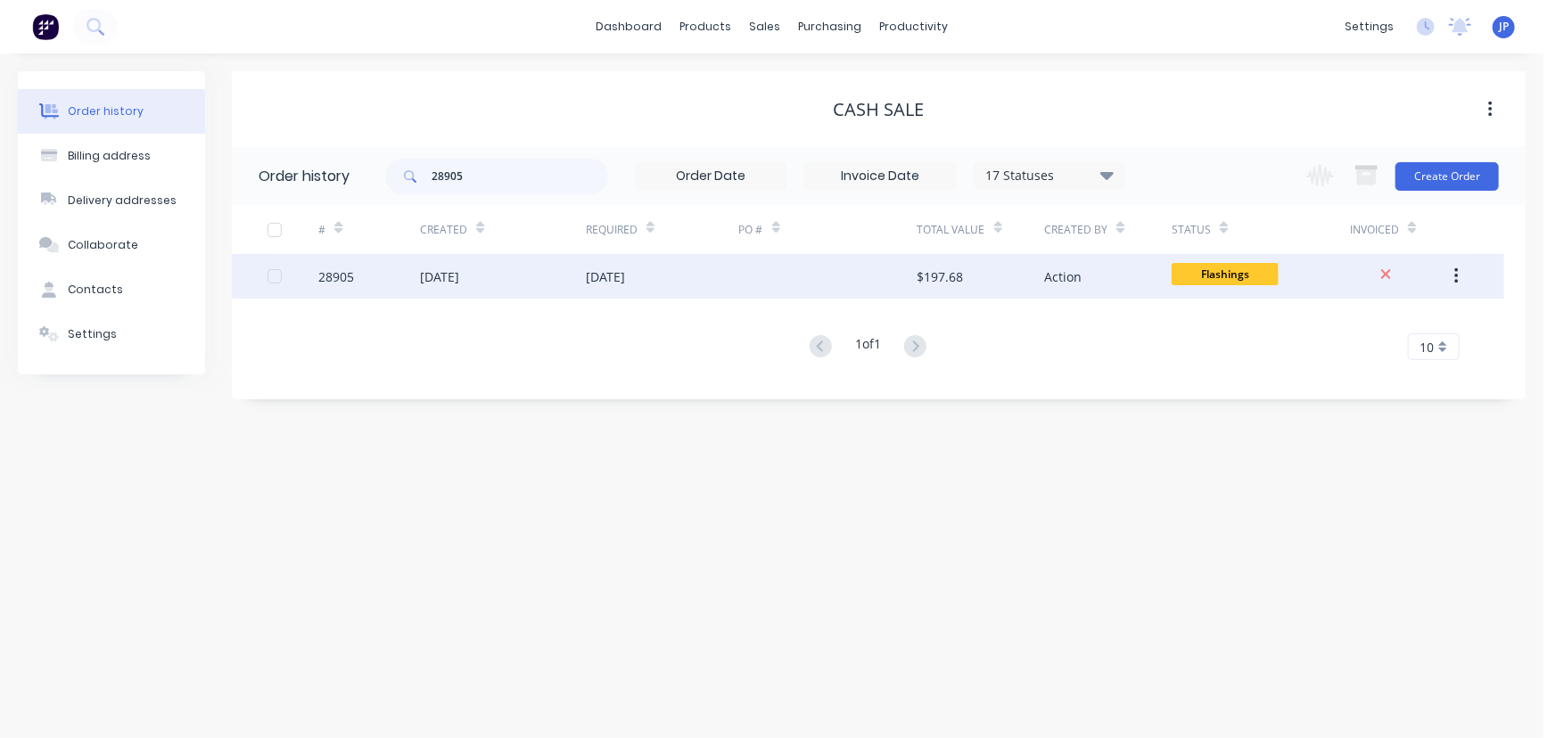
click at [430, 279] on div "[DATE]" at bounding box center [439, 276] width 39 height 19
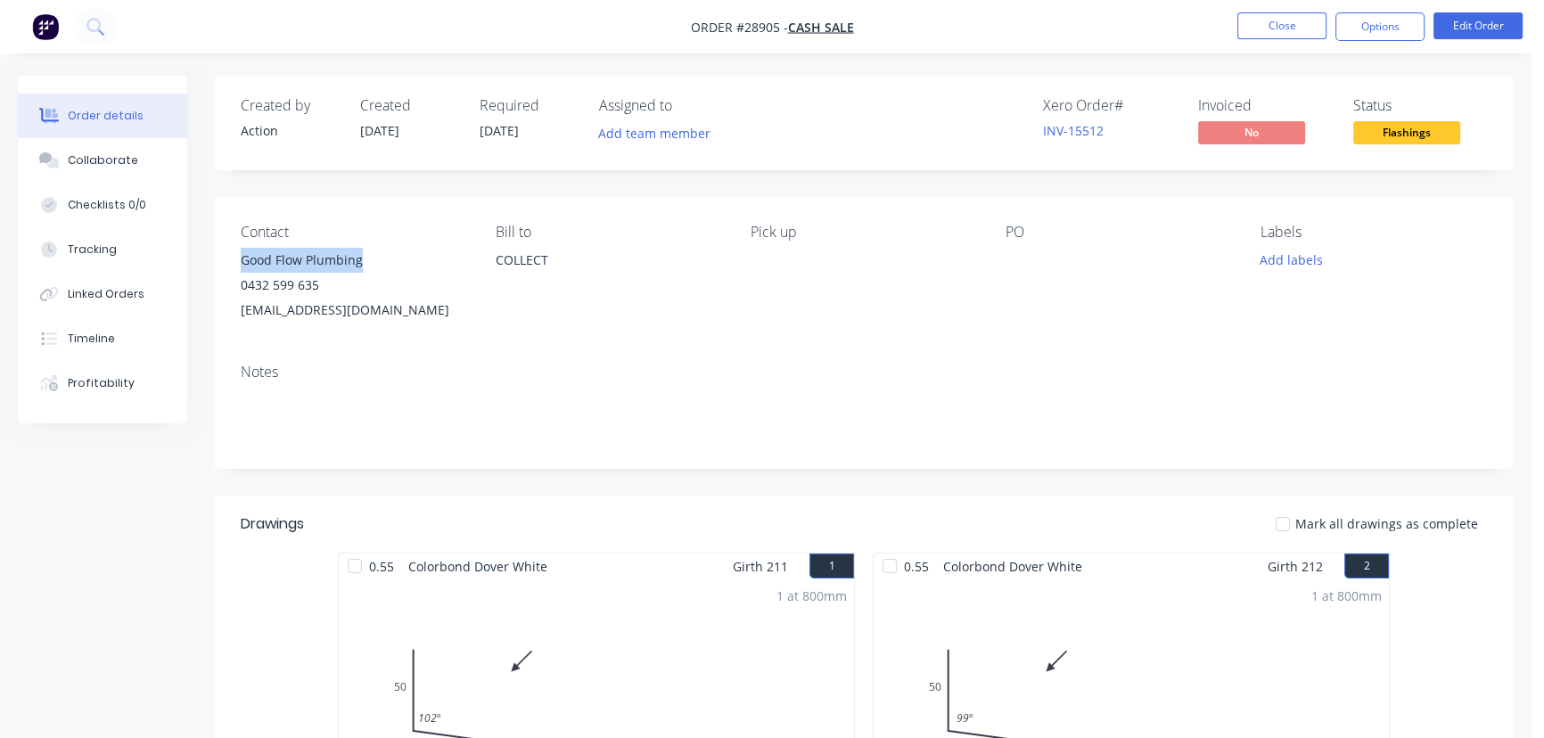
drag, startPoint x: 374, startPoint y: 259, endPoint x: 242, endPoint y: 263, distance: 132.9
click at [242, 263] on div "Good Flow Plumbing" at bounding box center [354, 260] width 226 height 25
click at [1373, 28] on button "Options" at bounding box center [1379, 26] width 89 height 29
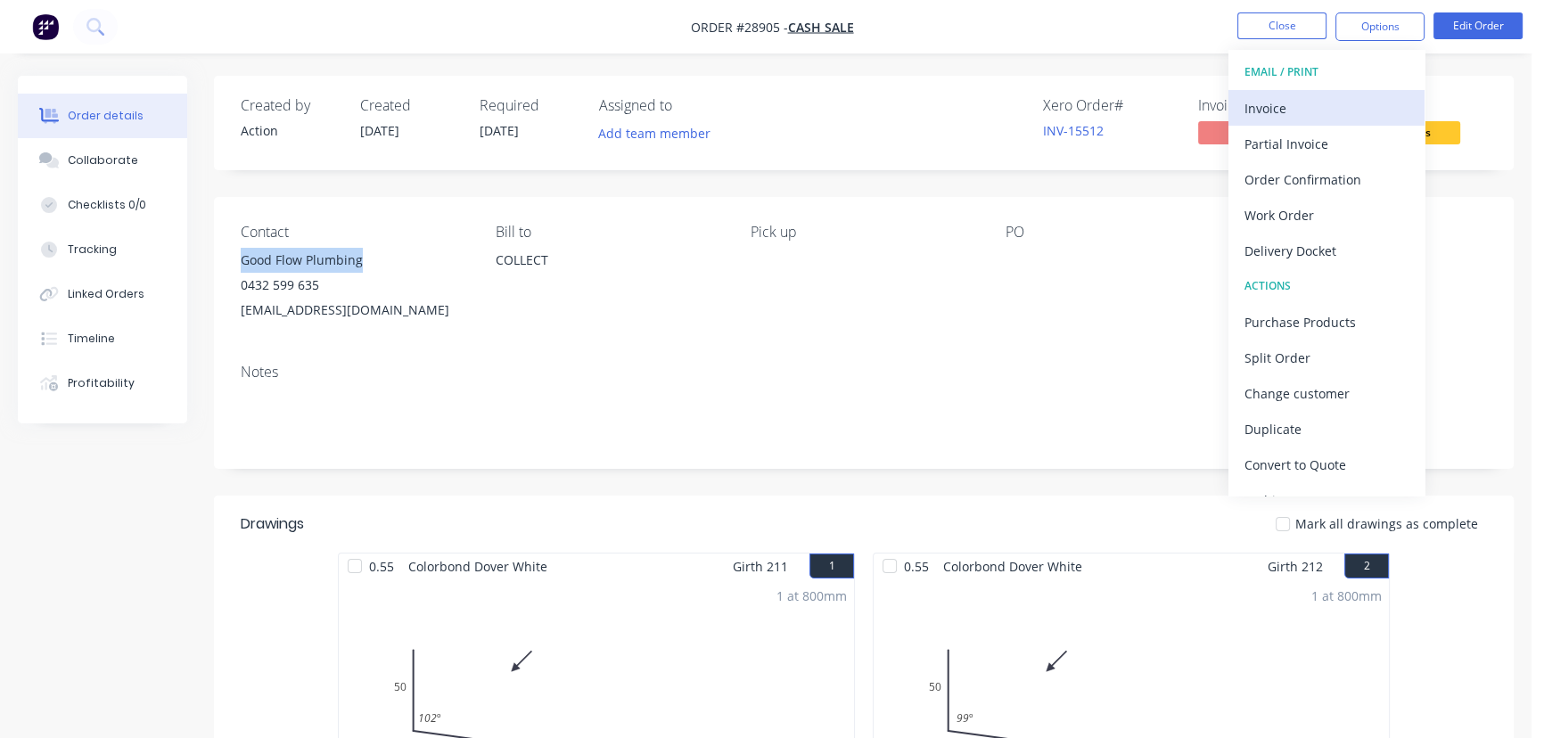
click at [1305, 111] on div "Invoice" at bounding box center [1327, 108] width 164 height 26
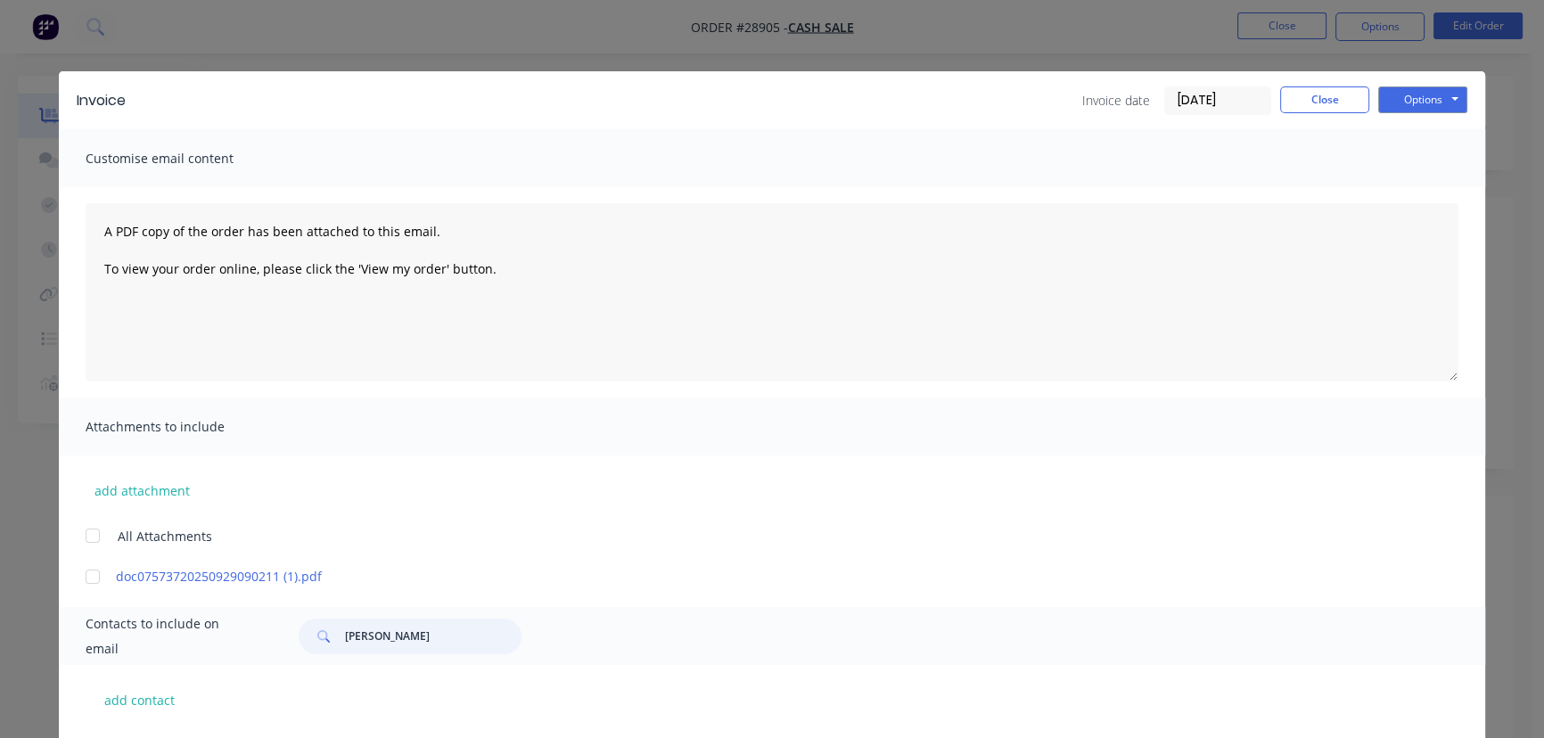
drag, startPoint x: 374, startPoint y: 646, endPoint x: 314, endPoint y: 646, distance: 59.7
click at [314, 646] on div "[PERSON_NAME]" at bounding box center [410, 637] width 223 height 36
paste input "Good Flow Plumbing"
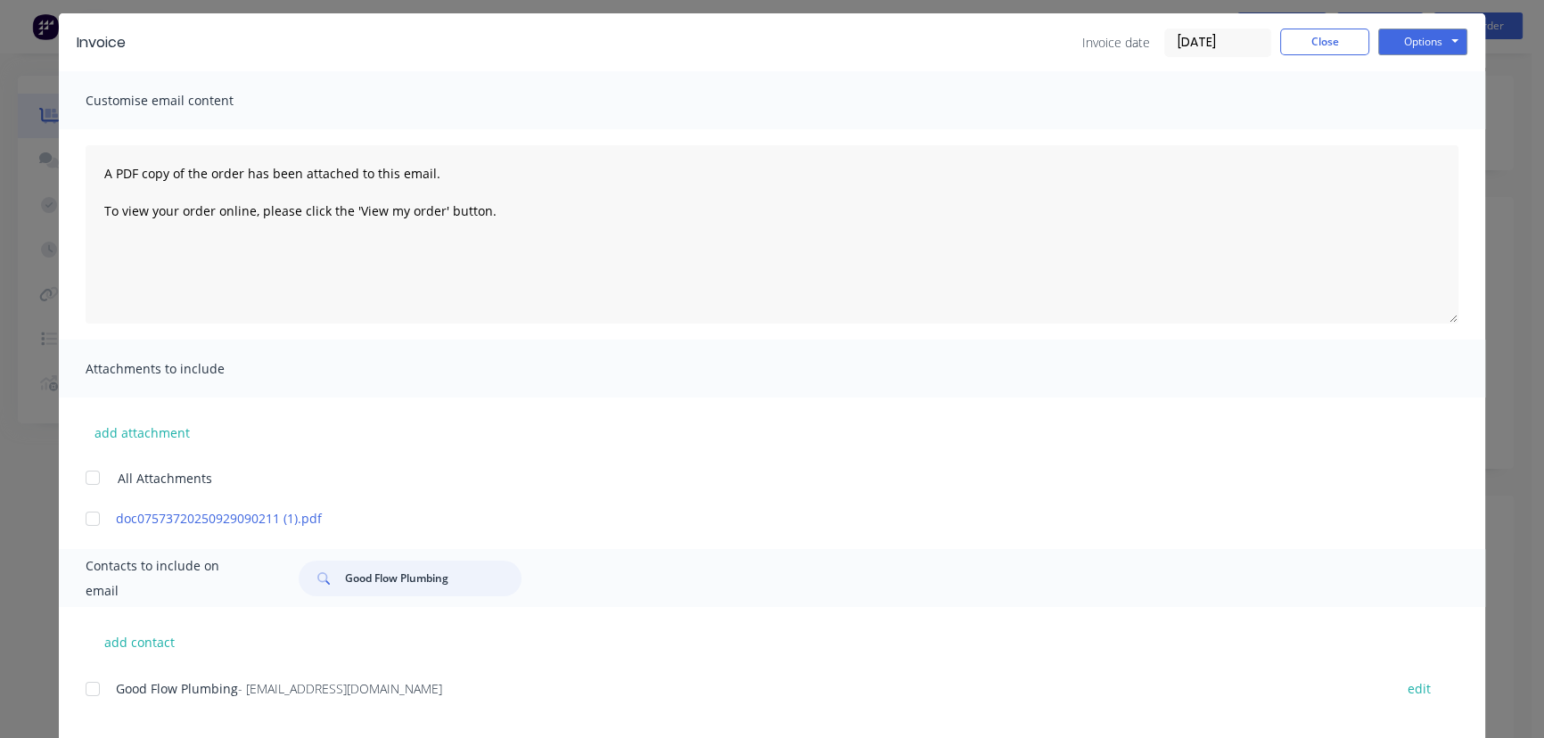
scroll to position [154, 0]
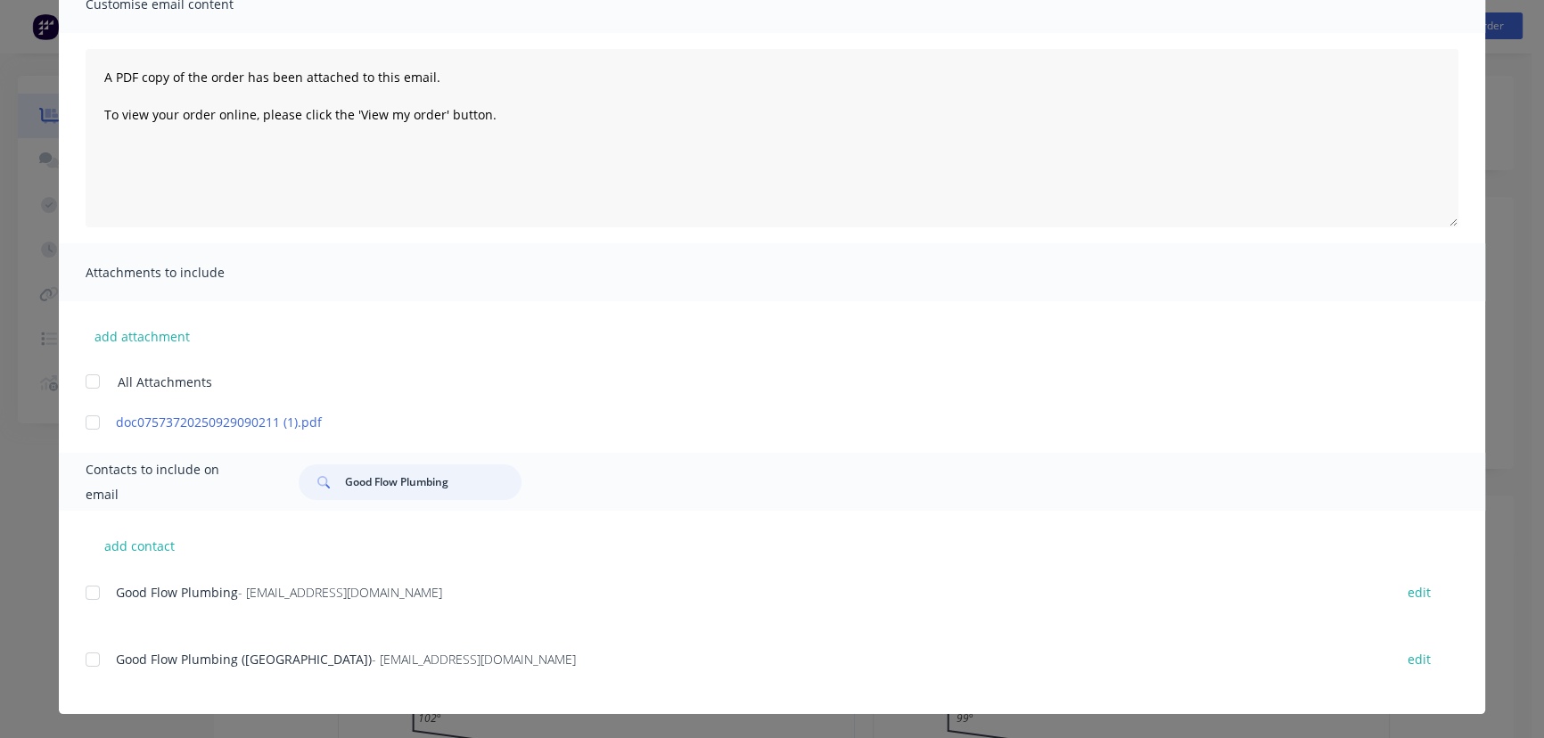
type input "Good Flow Plumbing"
click at [409, 614] on div "Good Flow Plumbing - [EMAIL_ADDRESS][DOMAIN_NAME] edit" at bounding box center [786, 602] width 1400 height 45
click at [481, 603] on div "Good Flow Plumbing - [EMAIL_ADDRESS][DOMAIN_NAME] edit" at bounding box center [786, 592] width 1400 height 24
click at [423, 624] on div "Good Flow Plumbing - [EMAIL_ADDRESS][DOMAIN_NAME] edit" at bounding box center [786, 602] width 1400 height 45
drag, startPoint x: 395, startPoint y: 596, endPoint x: 105, endPoint y: 592, distance: 289.8
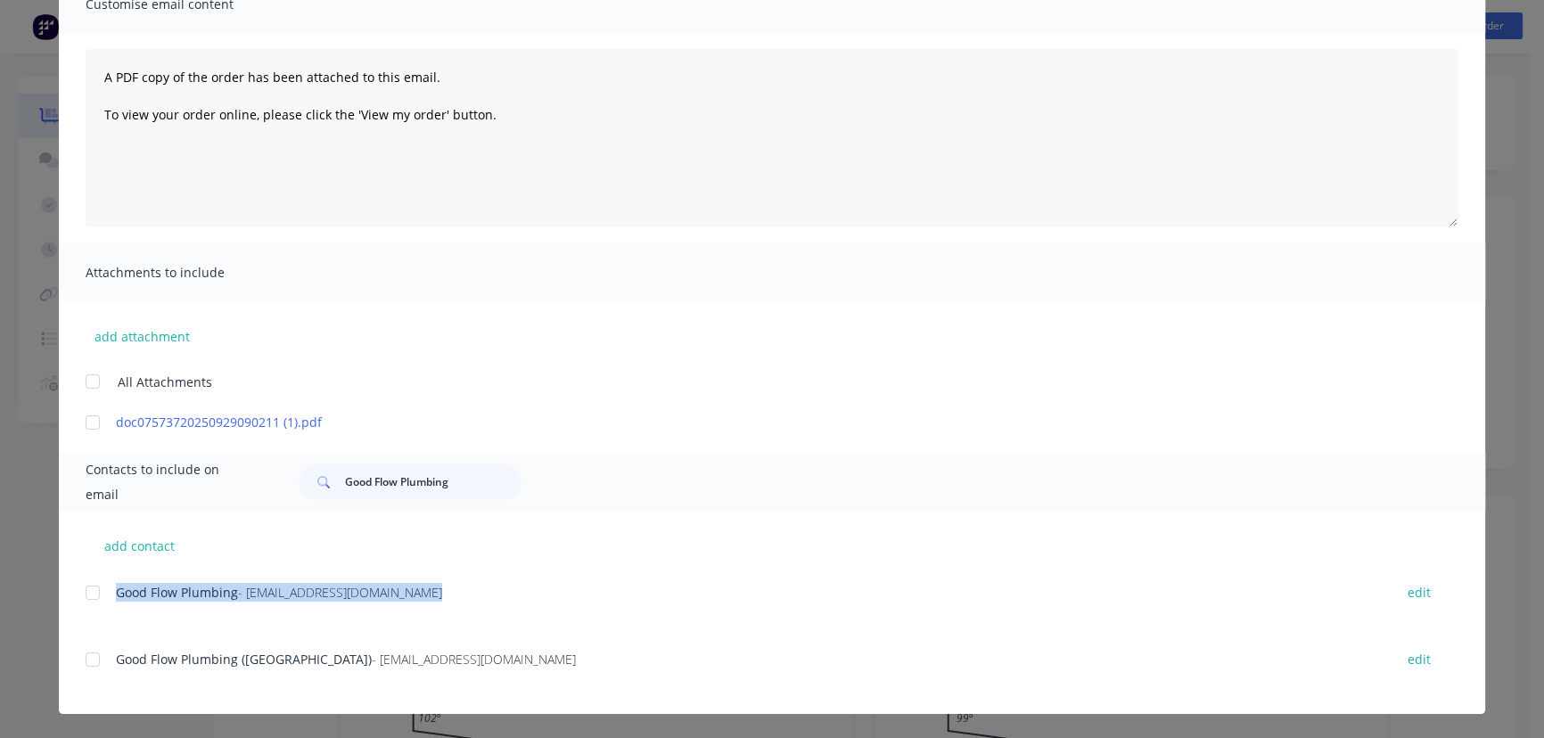
click at [105, 592] on div "Good Flow Plumbing - [EMAIL_ADDRESS][DOMAIN_NAME] edit" at bounding box center [786, 592] width 1400 height 24
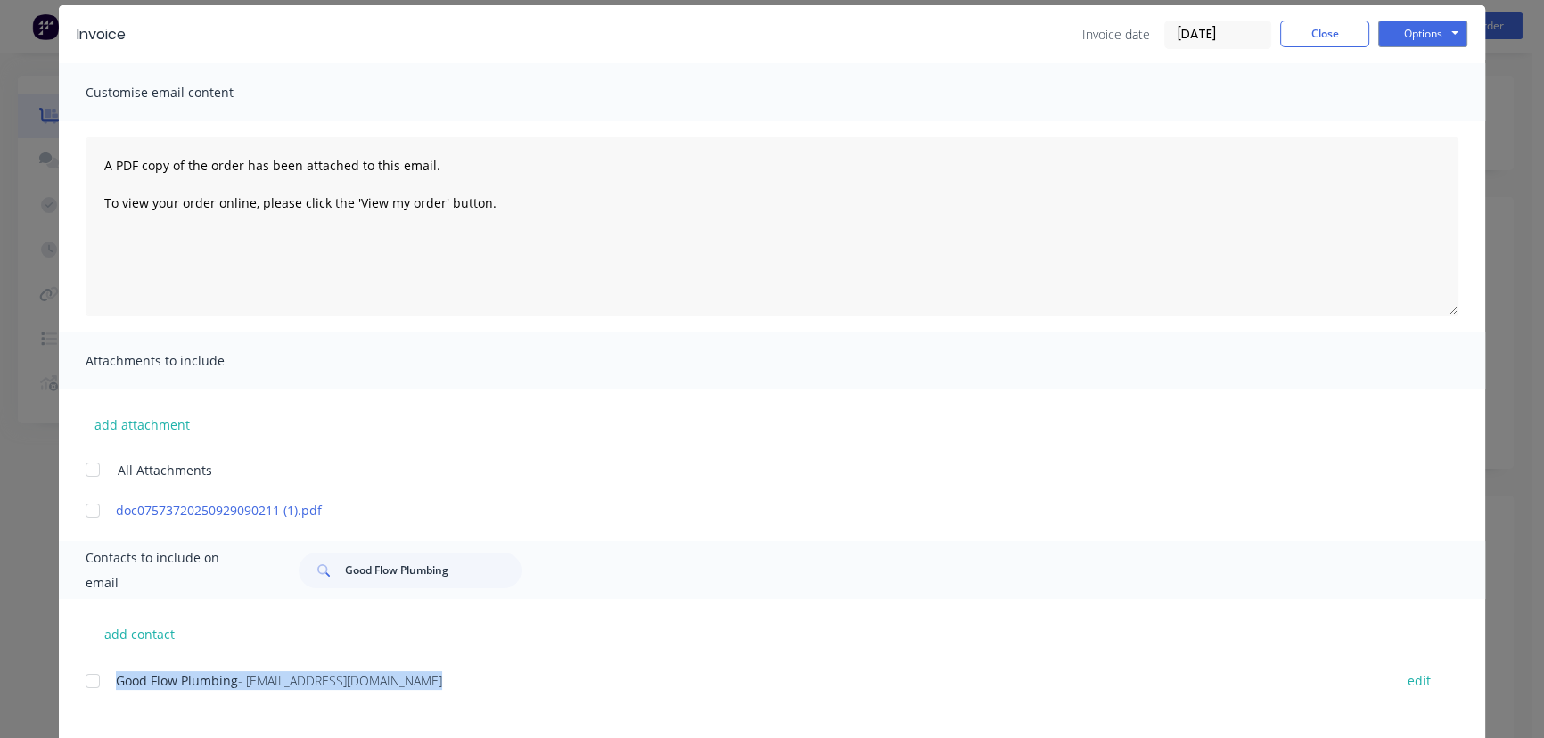
scroll to position [0, 0]
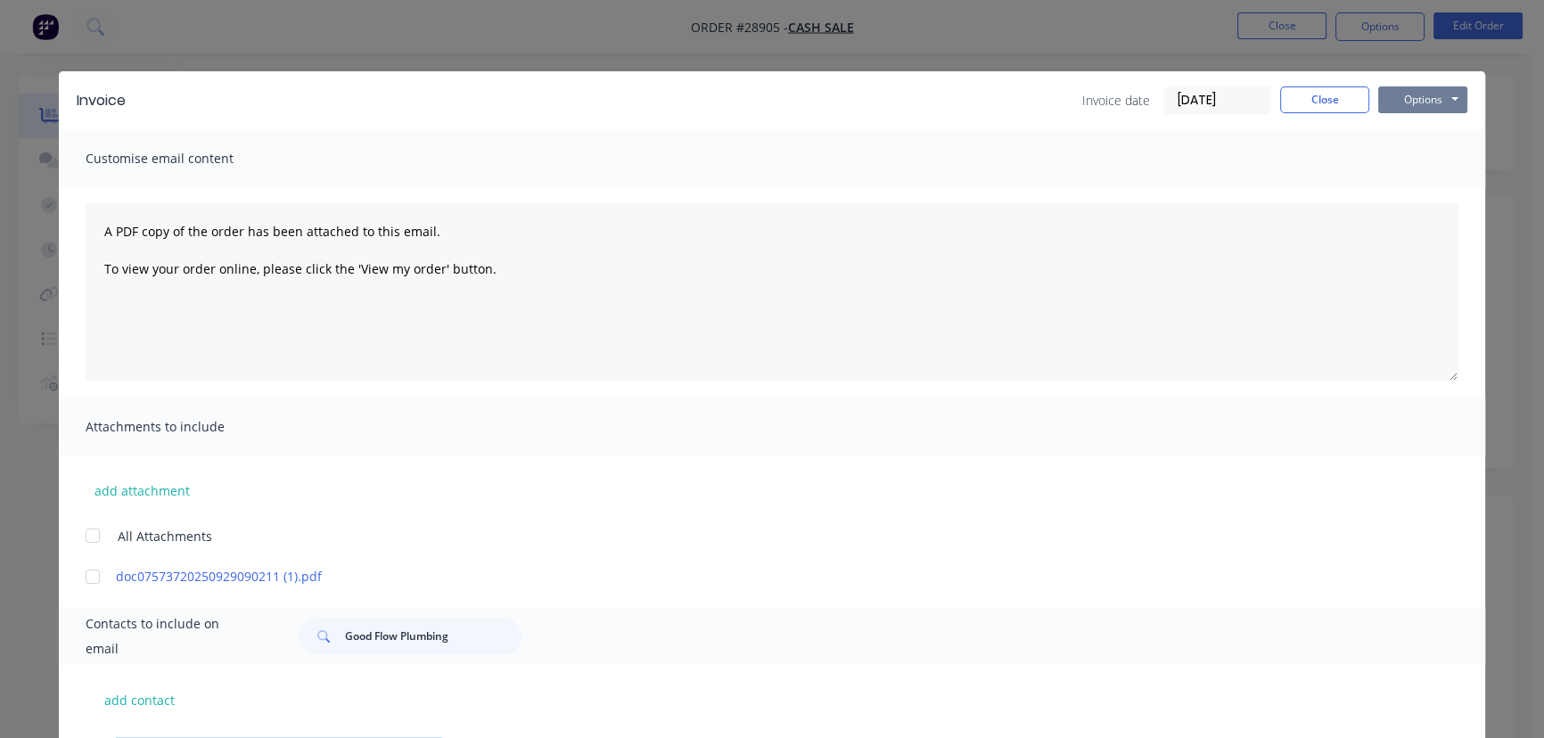
click at [1427, 97] on button "Options" at bounding box center [1422, 99] width 89 height 27
click at [1403, 157] on button "Print" at bounding box center [1435, 160] width 114 height 29
click at [1294, 103] on button "Close" at bounding box center [1324, 99] width 89 height 27
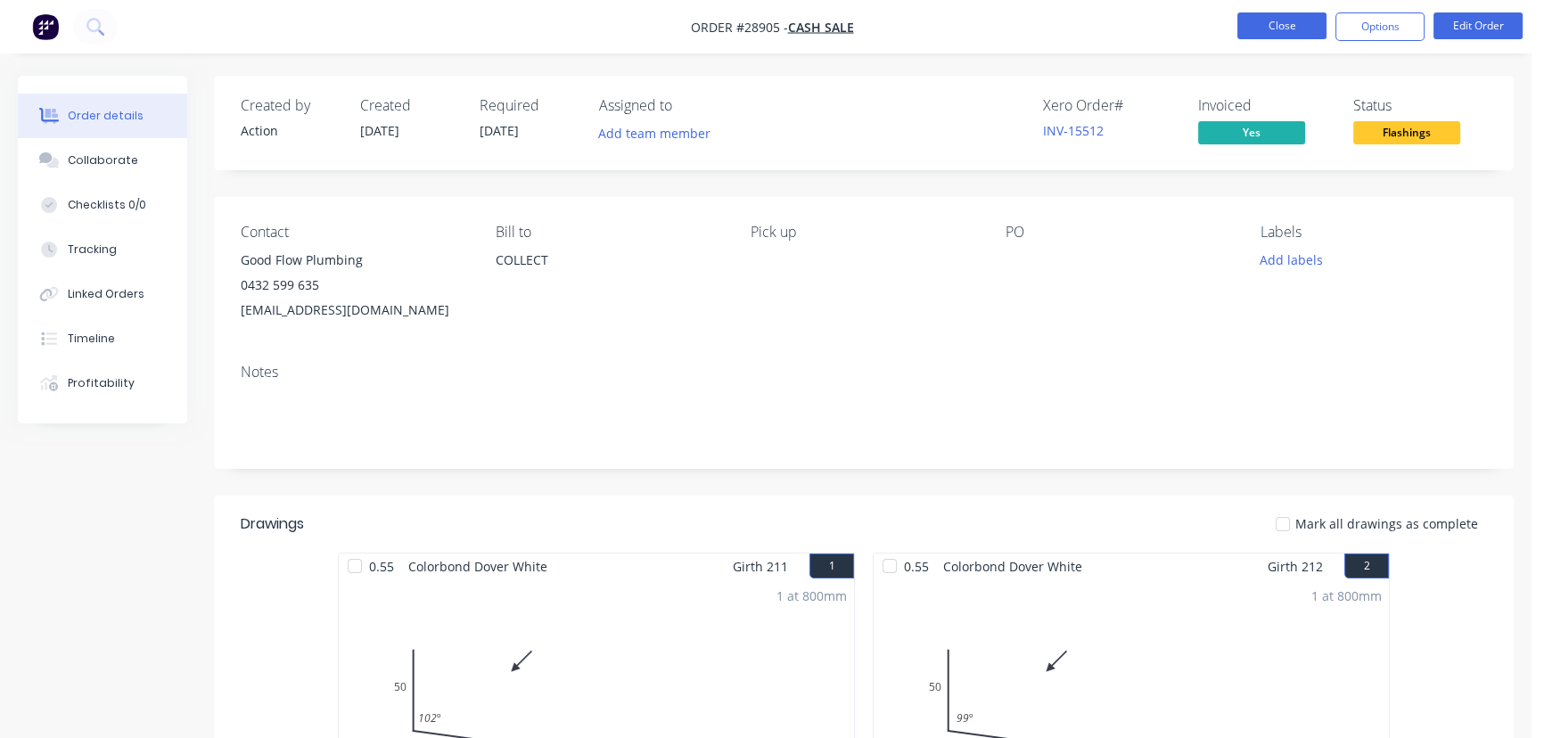
click at [1282, 33] on button "Close" at bounding box center [1281, 25] width 89 height 27
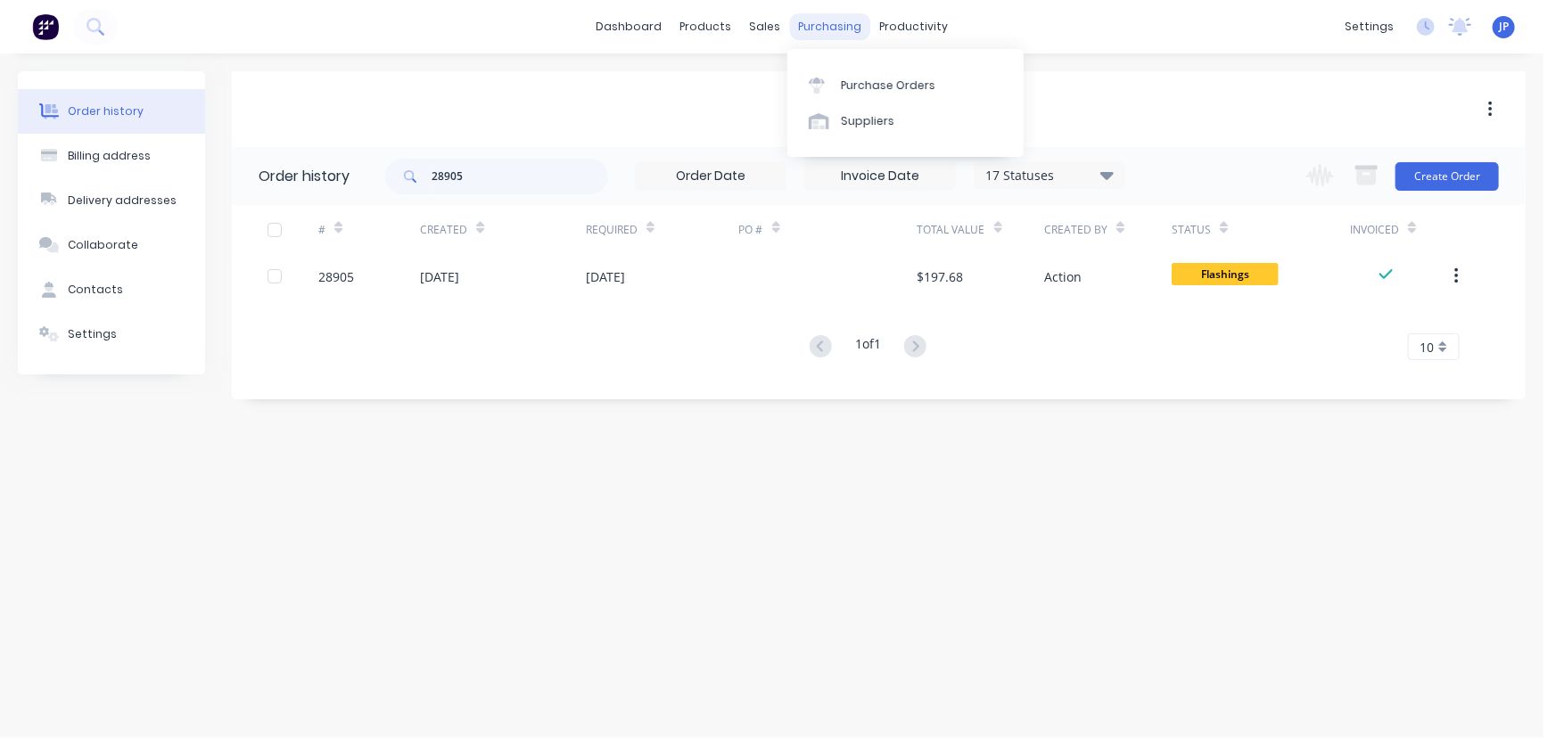
click at [821, 29] on div "purchasing" at bounding box center [829, 26] width 81 height 27
click at [868, 86] on div "Purchase Orders" at bounding box center [888, 86] width 94 height 16
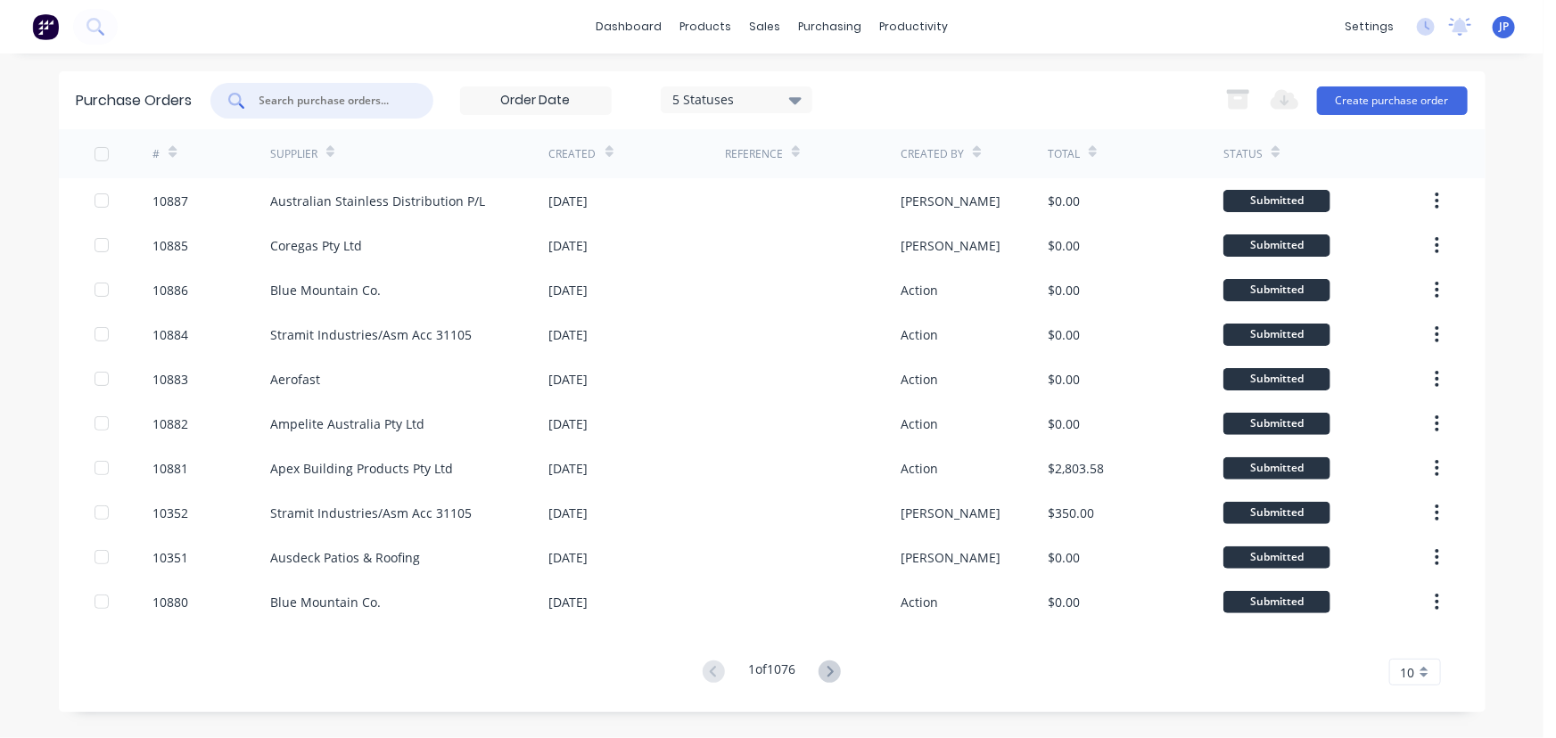
click at [341, 107] on input "text" at bounding box center [332, 101] width 148 height 18
type input "10779"
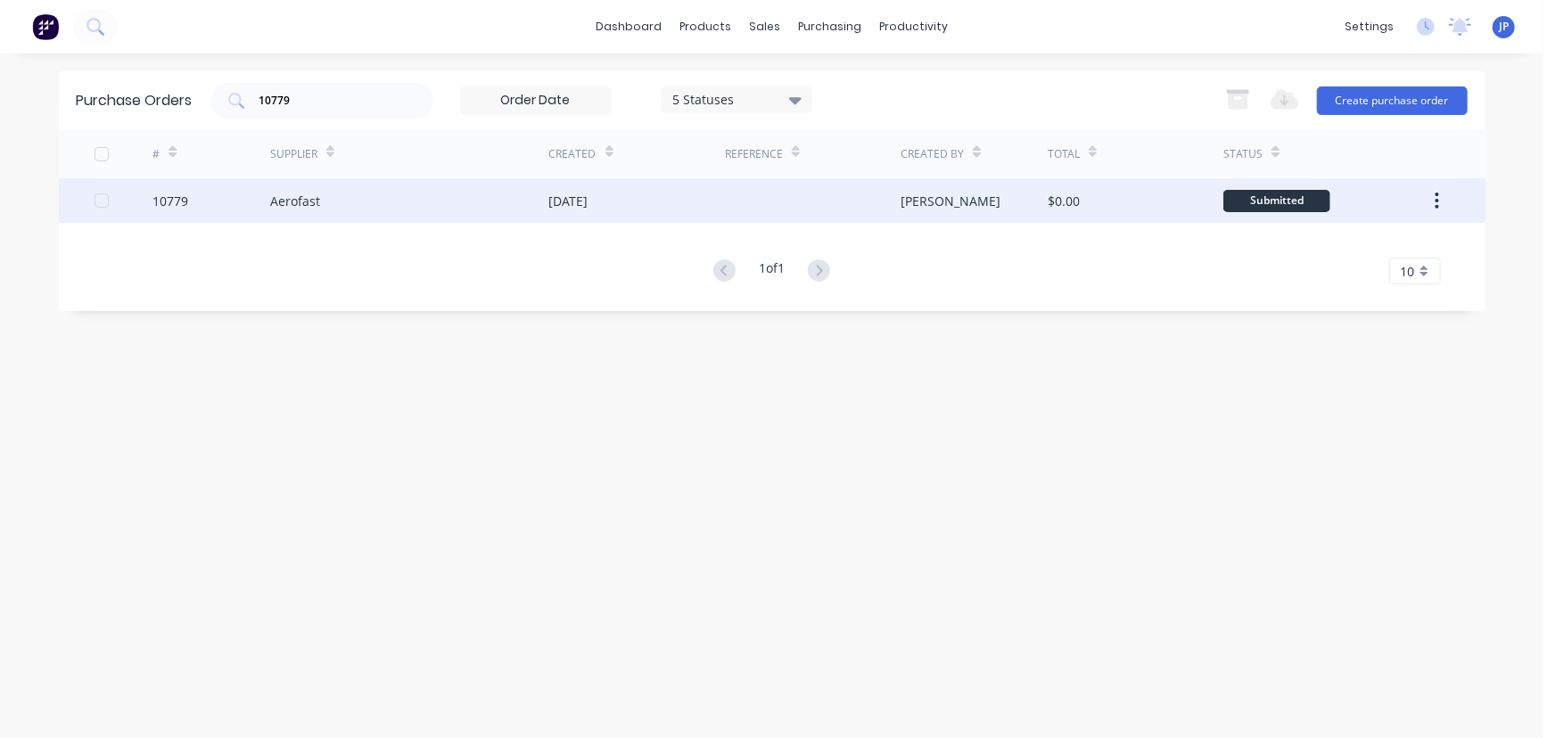
click at [309, 201] on div "Aerofast" at bounding box center [295, 201] width 50 height 19
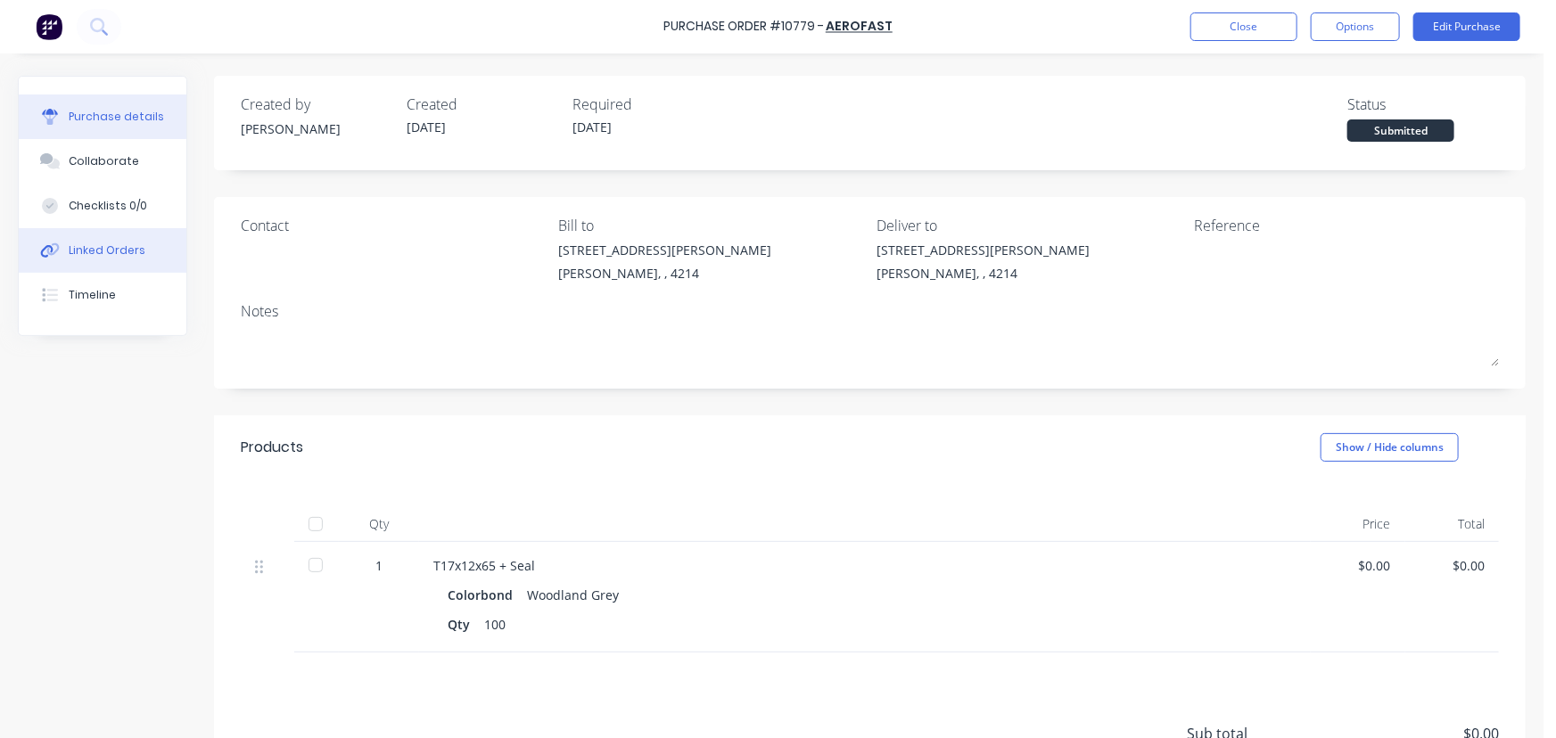
click at [127, 250] on div "Linked Orders" at bounding box center [107, 250] width 77 height 16
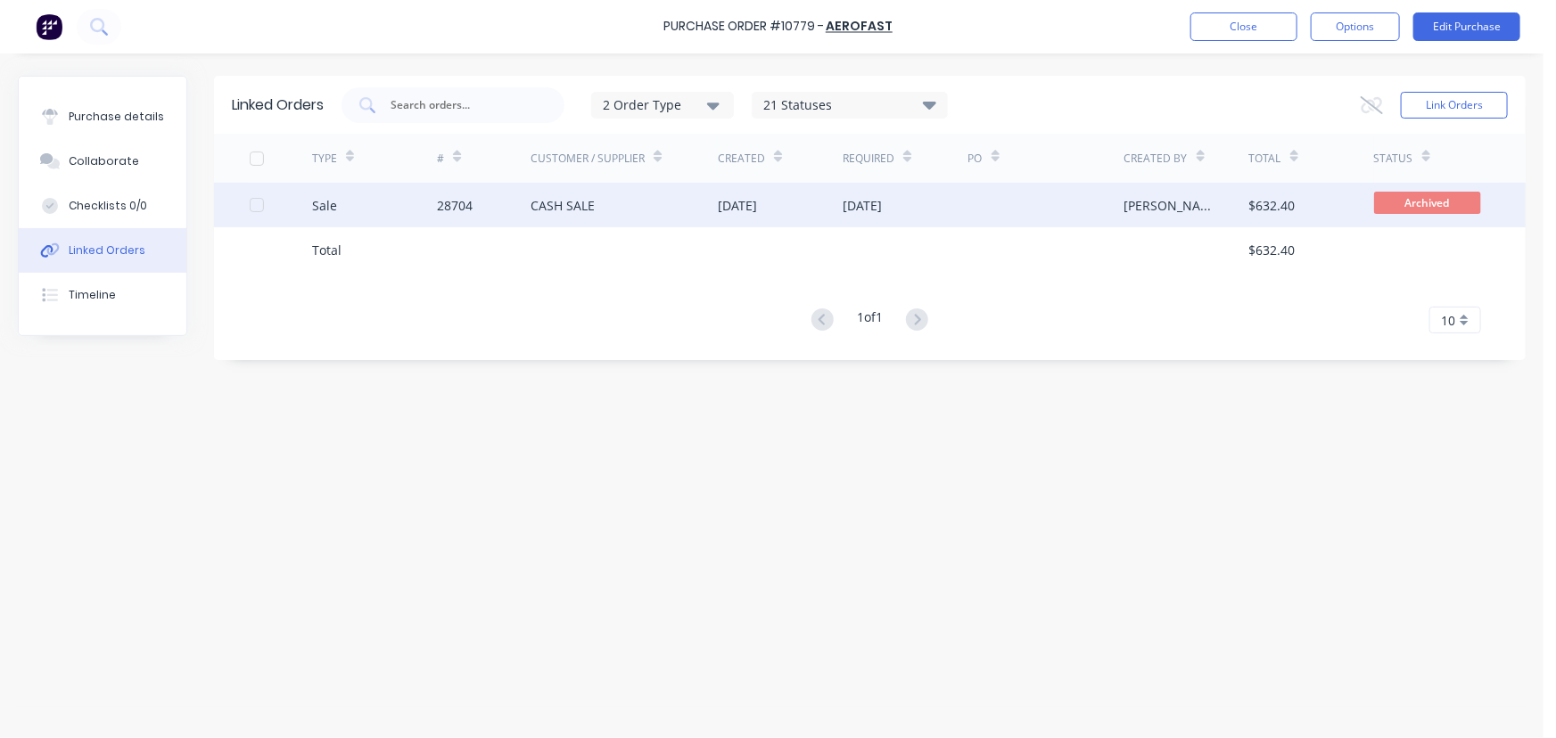
click at [560, 209] on div "CASH SALE" at bounding box center [562, 205] width 64 height 19
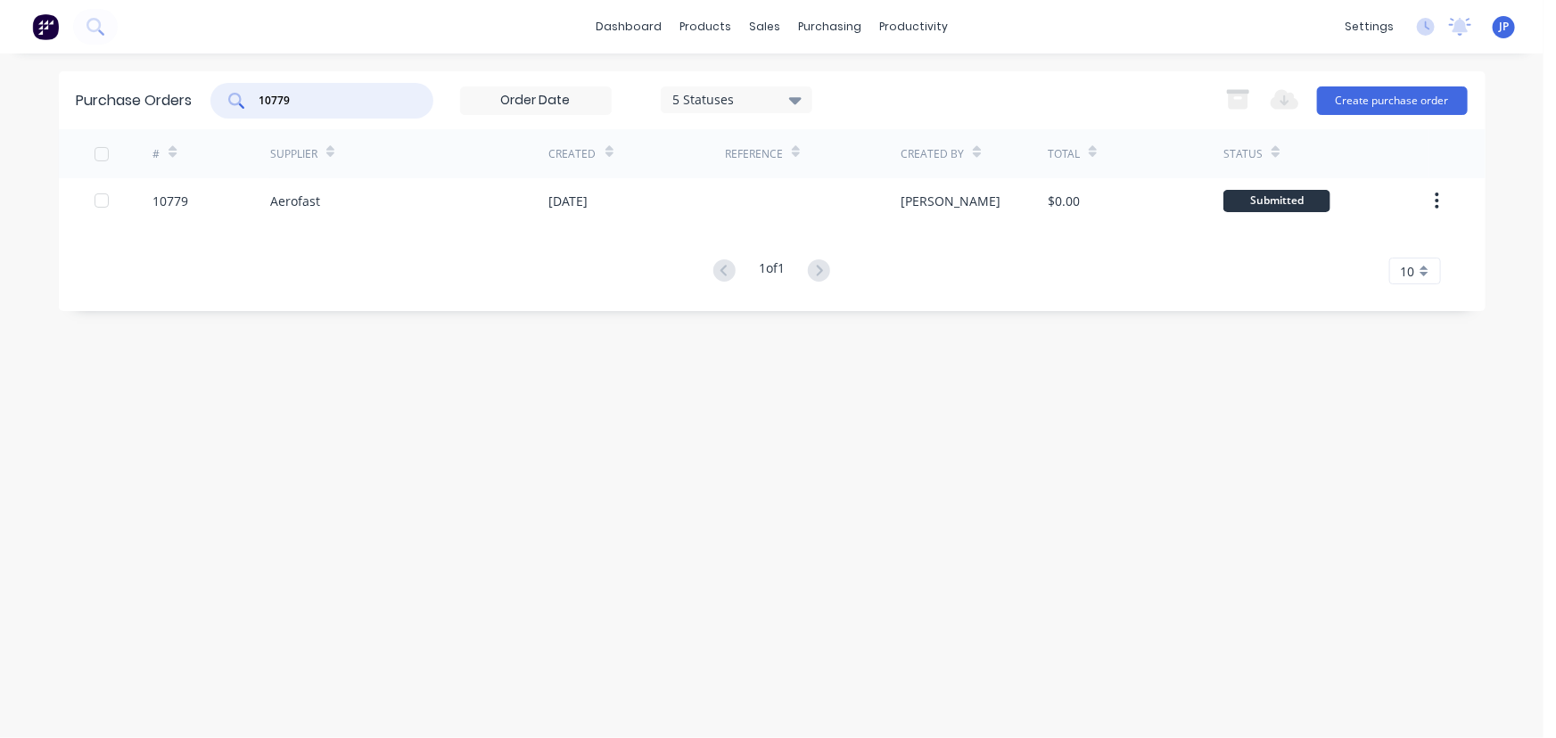
drag, startPoint x: 298, startPoint y: 105, endPoint x: 251, endPoint y: 107, distance: 47.3
click at [251, 107] on div "10779" at bounding box center [321, 101] width 223 height 36
type input "10792"
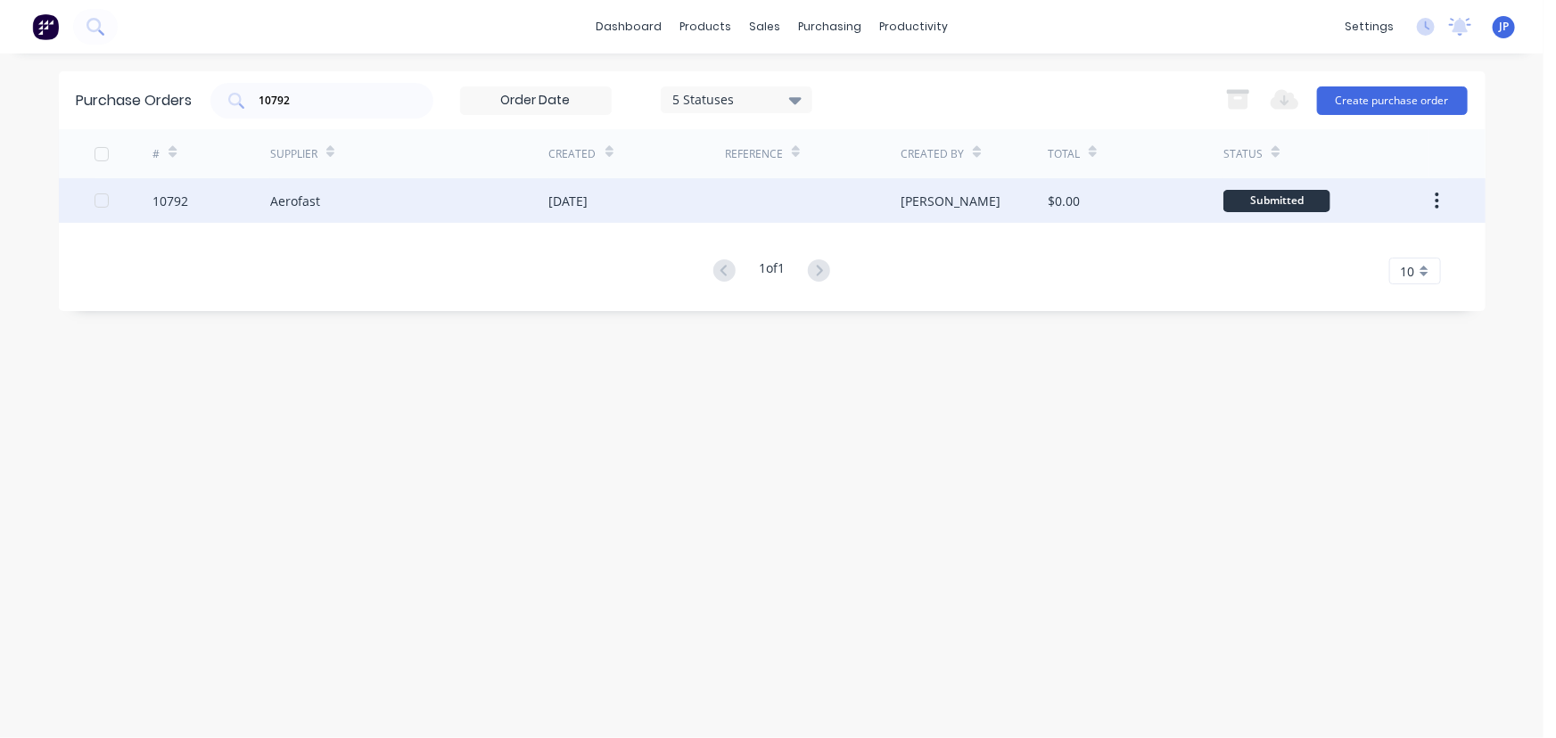
click at [264, 200] on div "10792" at bounding box center [211, 200] width 118 height 45
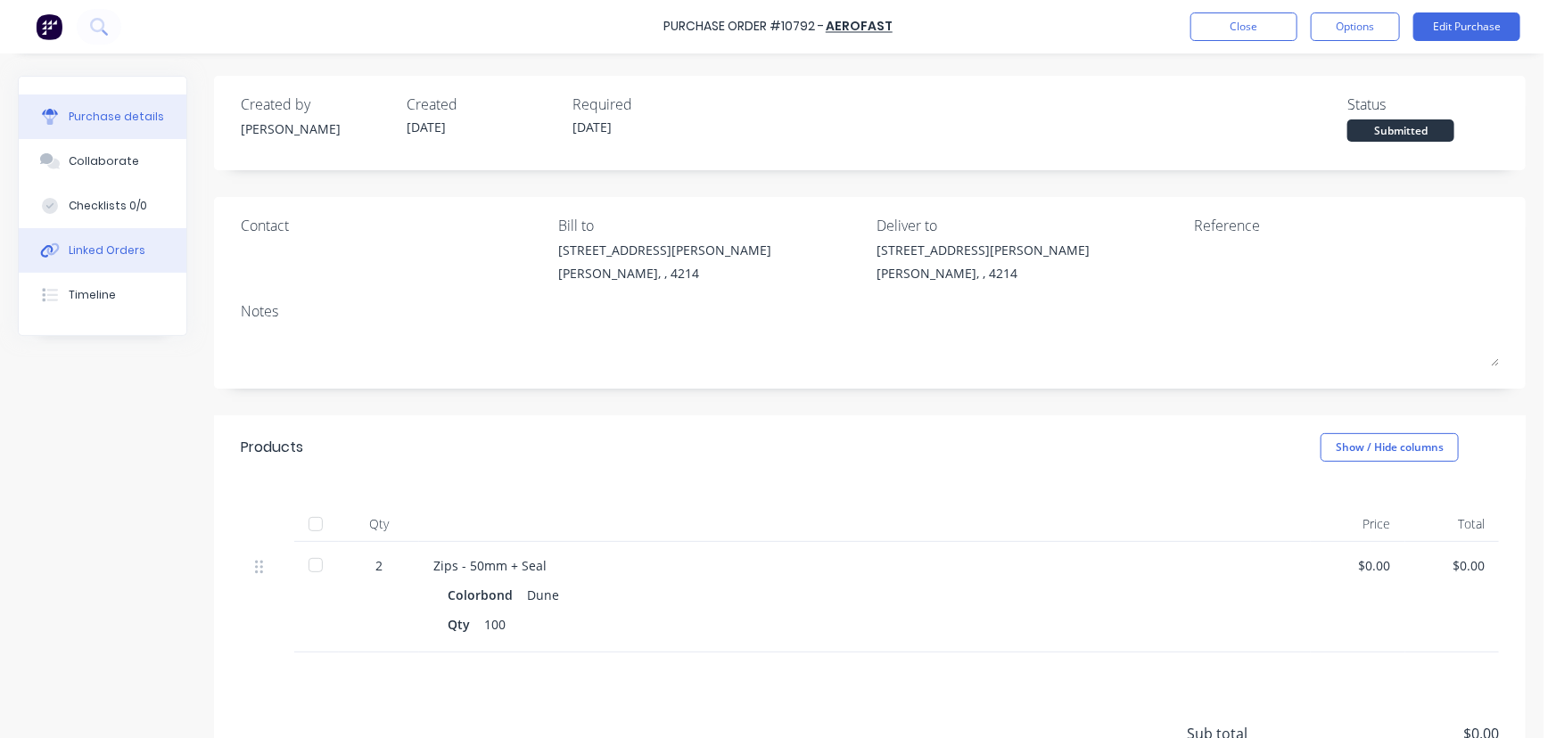
click at [133, 244] on div "Linked Orders" at bounding box center [107, 250] width 77 height 16
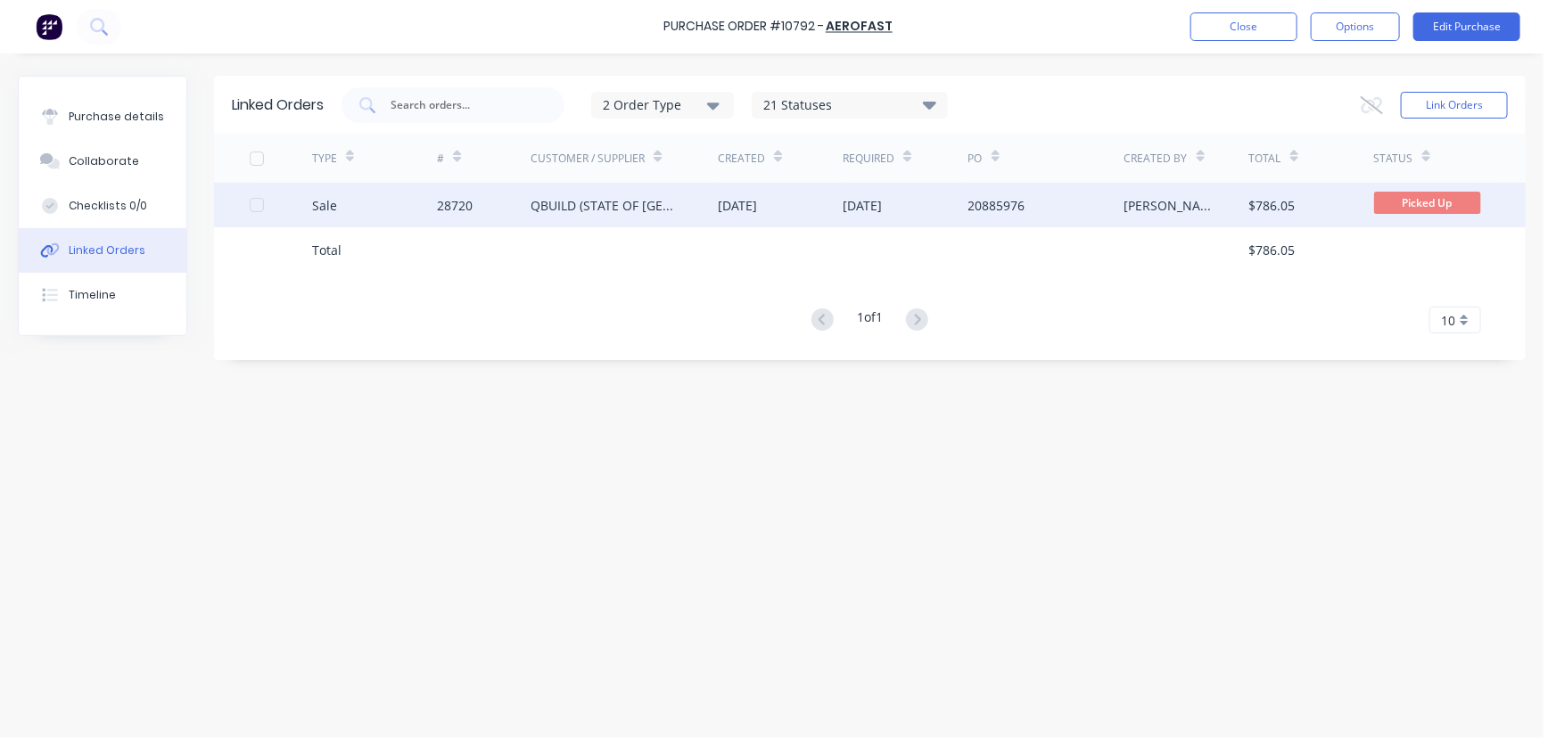
click at [603, 210] on div "QBUILD (STATE OF [GEOGRAPHIC_DATA])" at bounding box center [606, 205] width 152 height 19
click at [1400, 207] on span "Picked Up" at bounding box center [1427, 203] width 107 height 22
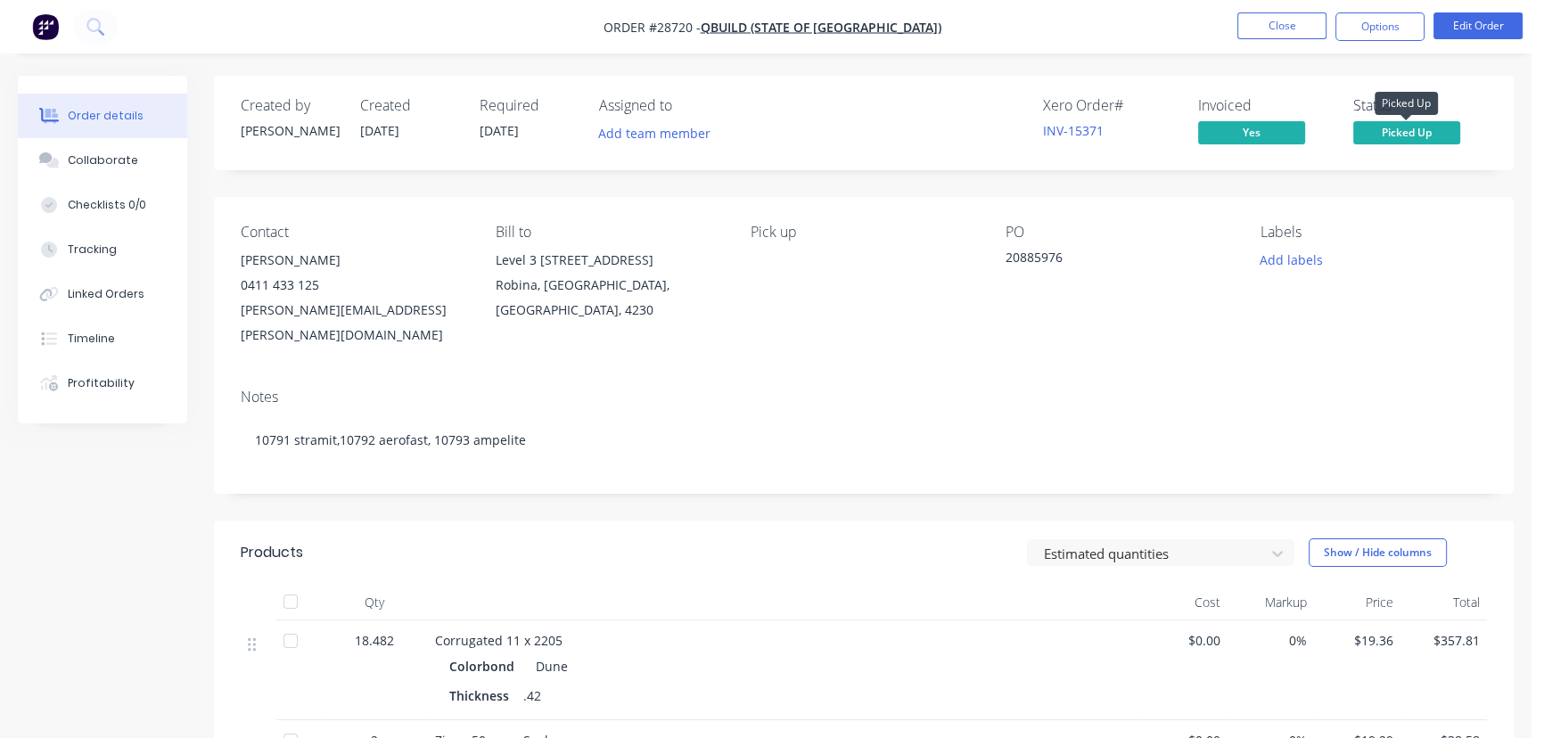
click at [1420, 138] on span "Picked Up" at bounding box center [1406, 132] width 107 height 22
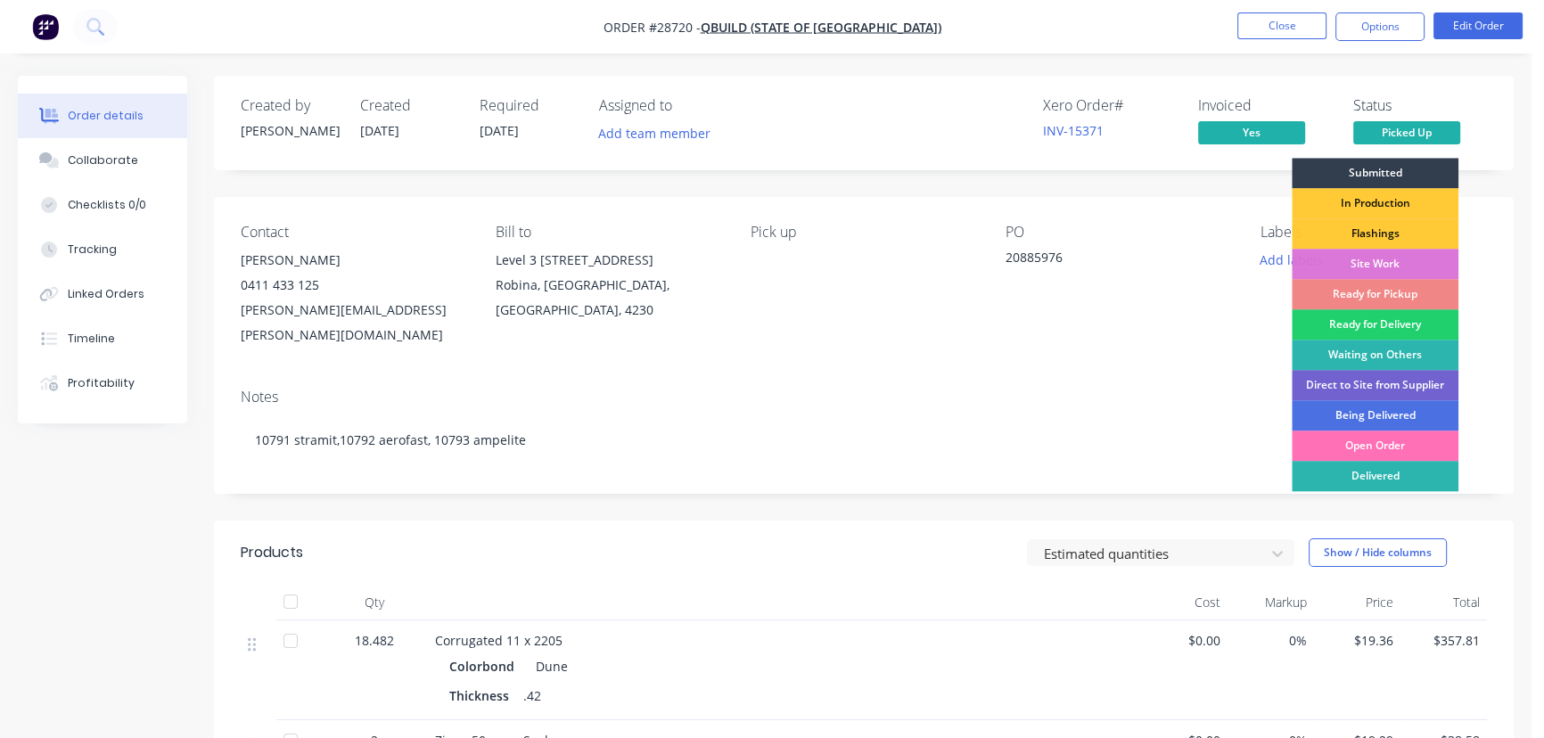
click at [1221, 275] on div "PO 20885976" at bounding box center [1119, 286] width 226 height 124
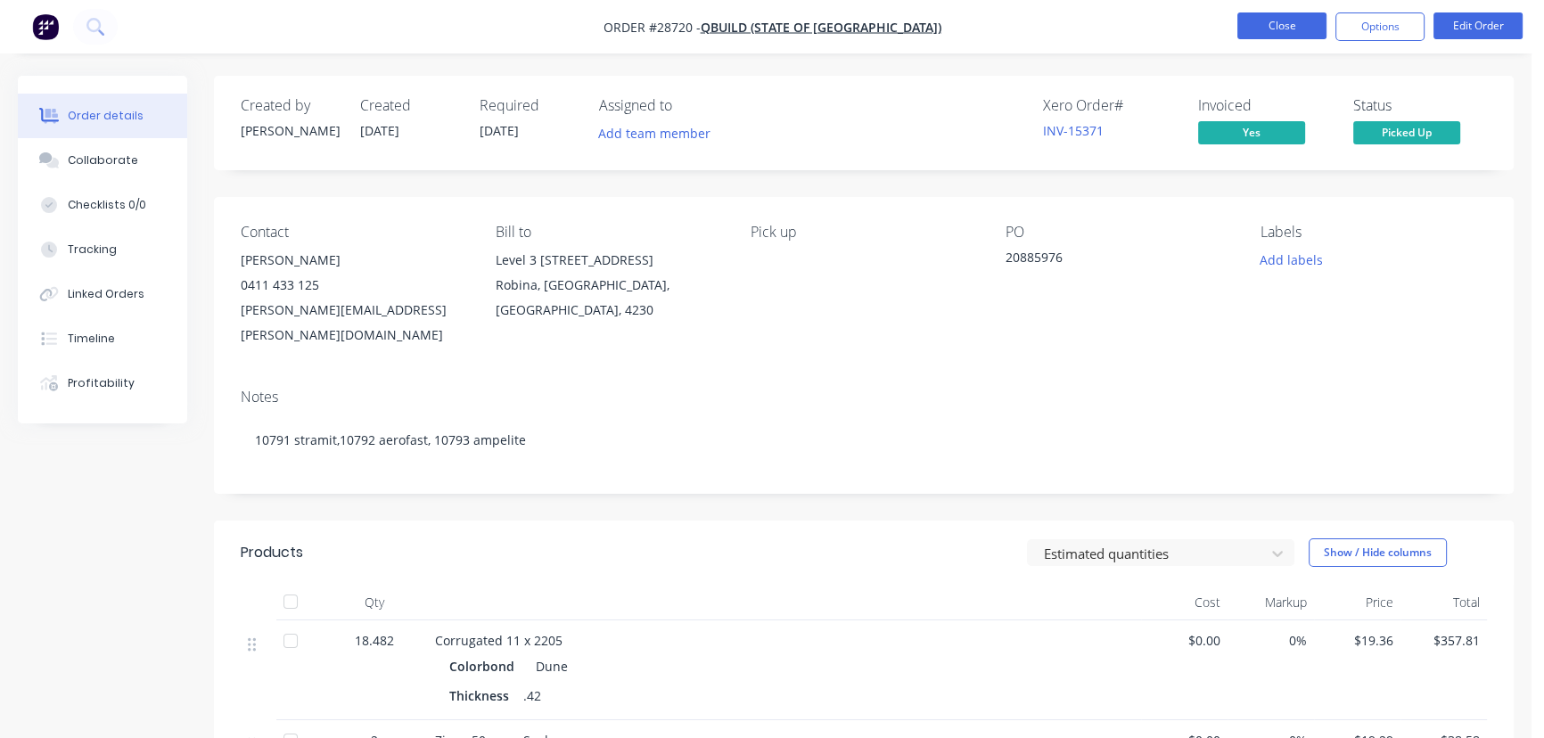
click at [1294, 34] on button "Close" at bounding box center [1281, 25] width 89 height 27
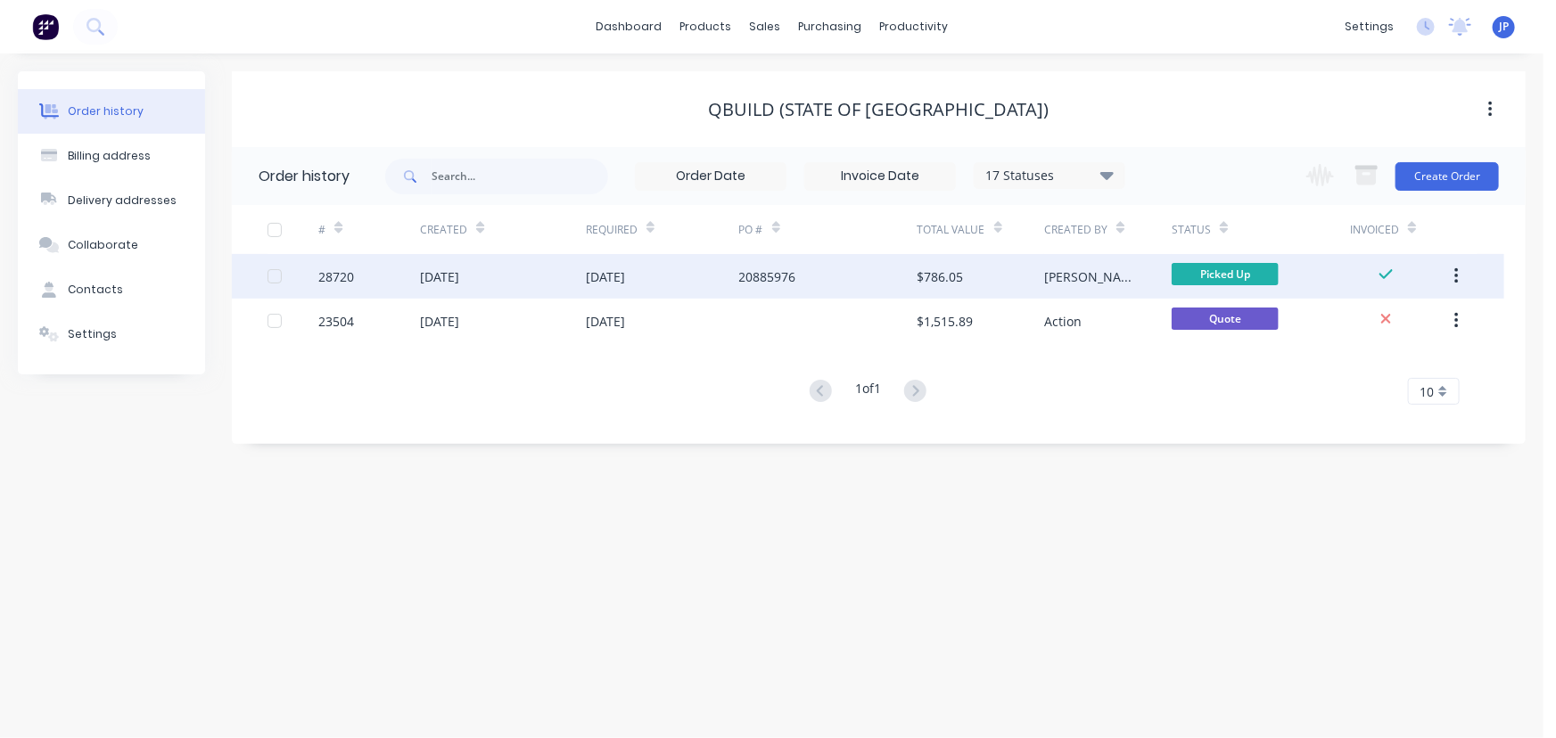
drag, startPoint x: 1463, startPoint y: 273, endPoint x: 1428, endPoint y: 290, distance: 38.7
click at [1462, 273] on button "button" at bounding box center [1456, 276] width 42 height 32
click at [1385, 321] on div "Archive" at bounding box center [1392, 323] width 137 height 26
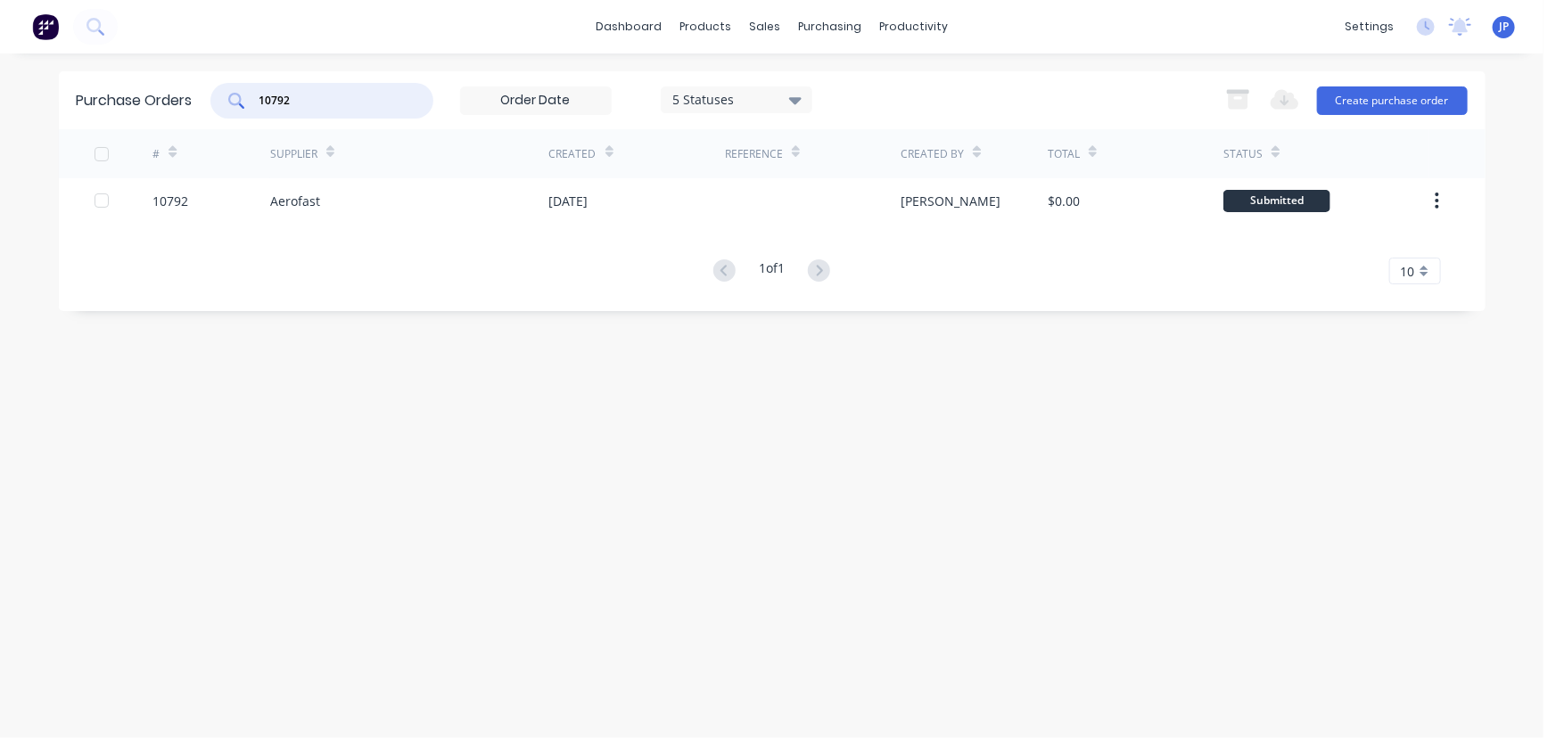
drag, startPoint x: 303, startPoint y: 102, endPoint x: 252, endPoint y: 111, distance: 51.6
click at [252, 111] on div "10792" at bounding box center [321, 101] width 223 height 36
type input "10790"
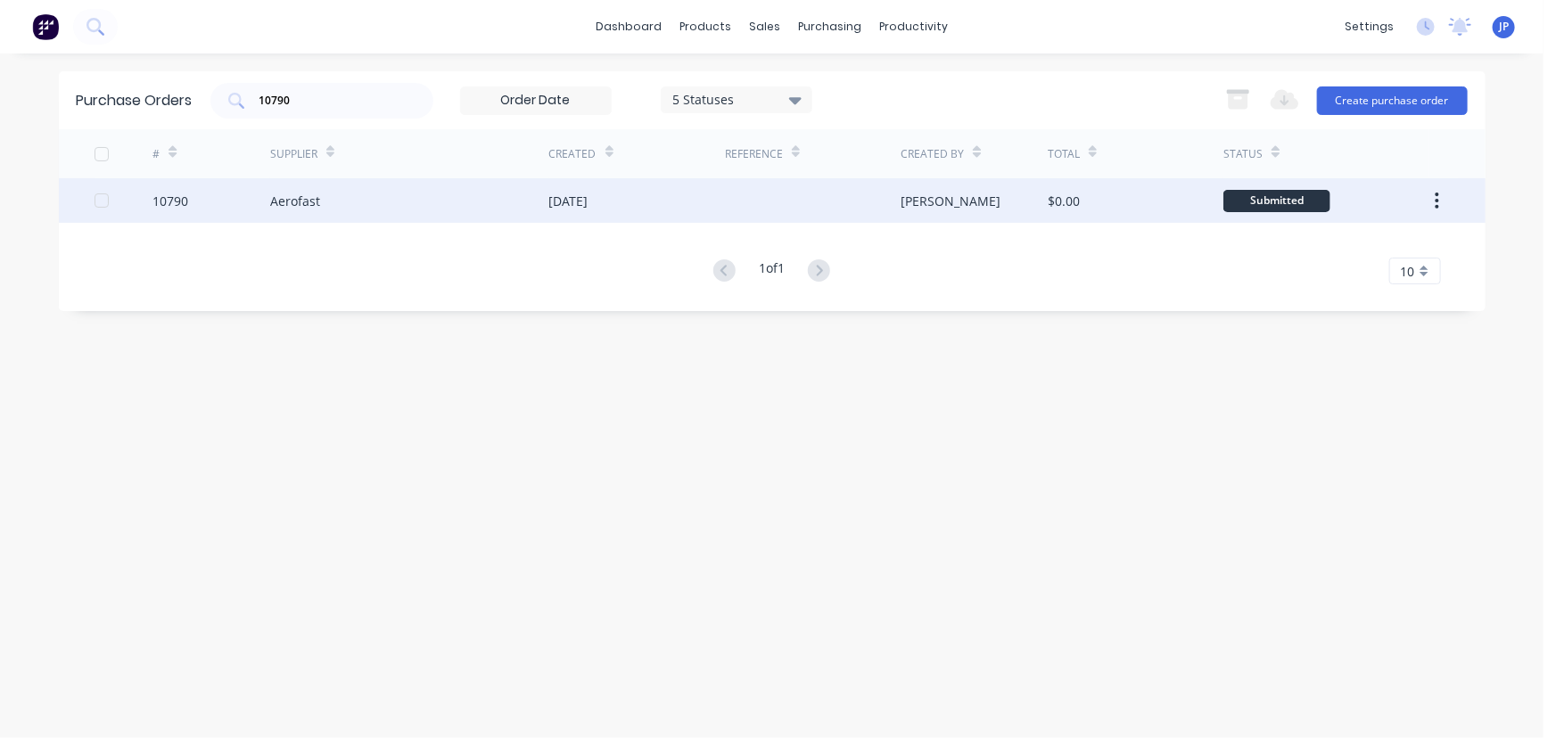
click at [267, 196] on div "10790" at bounding box center [211, 200] width 118 height 45
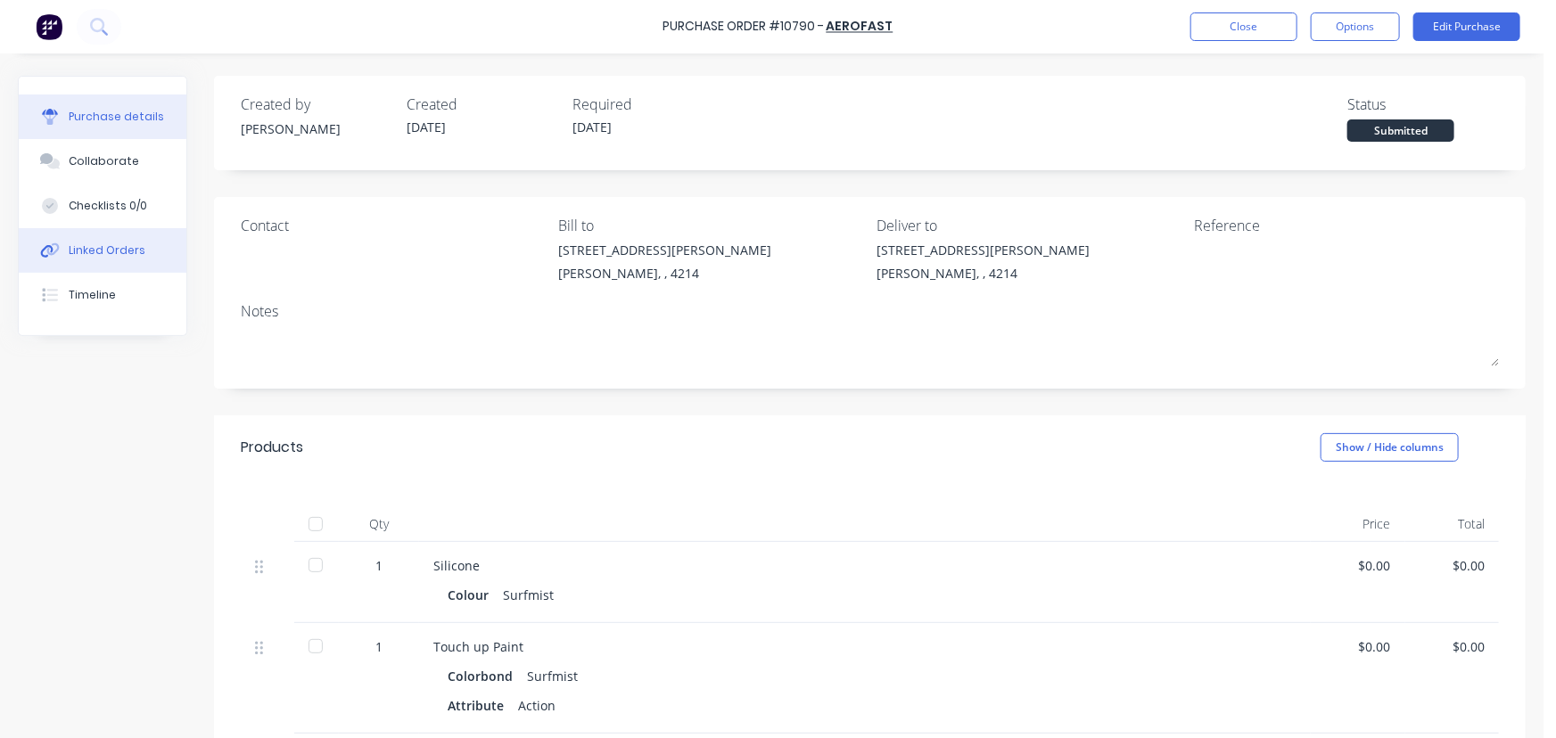
click at [122, 245] on div "Linked Orders" at bounding box center [107, 250] width 77 height 16
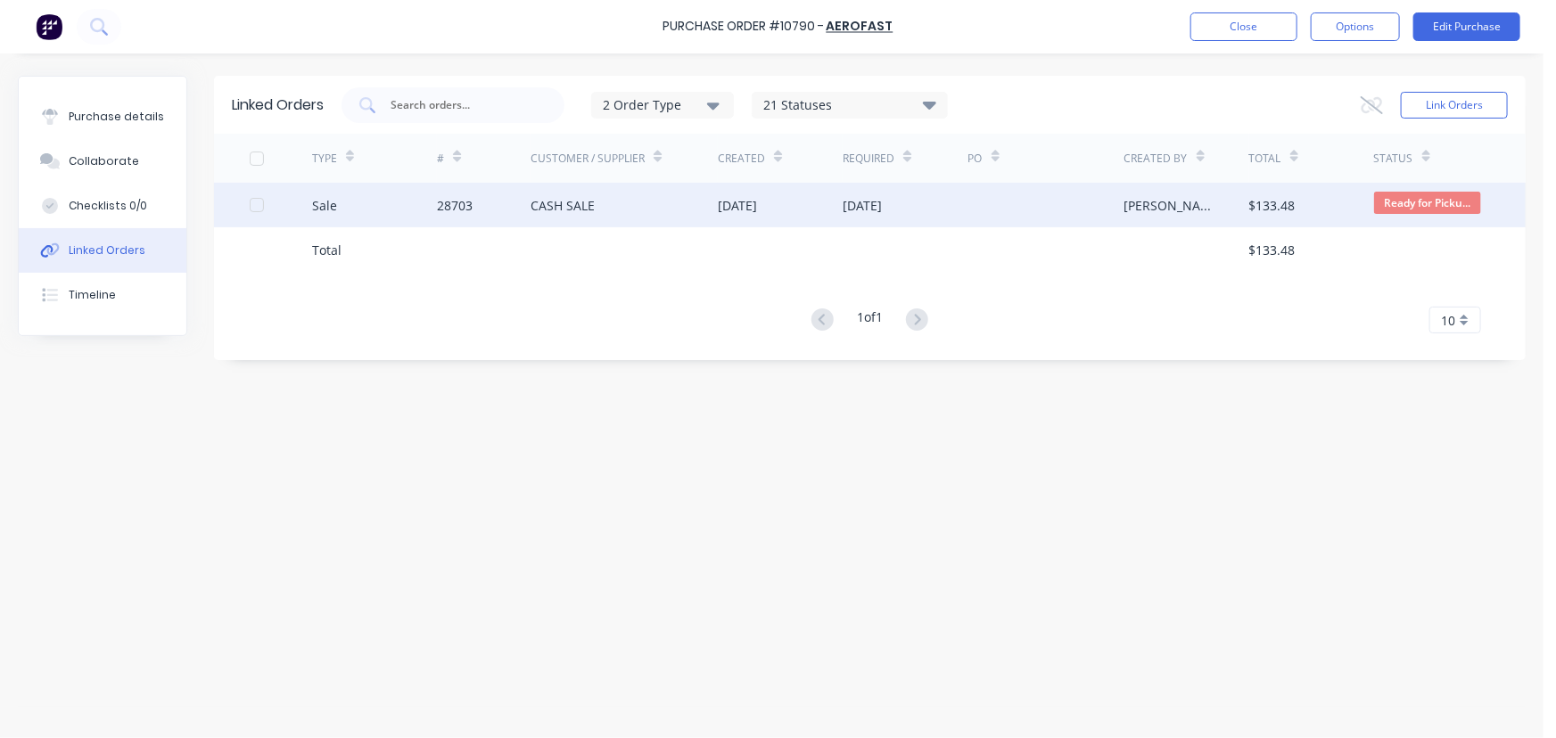
click at [437, 207] on div "28703" at bounding box center [455, 205] width 36 height 19
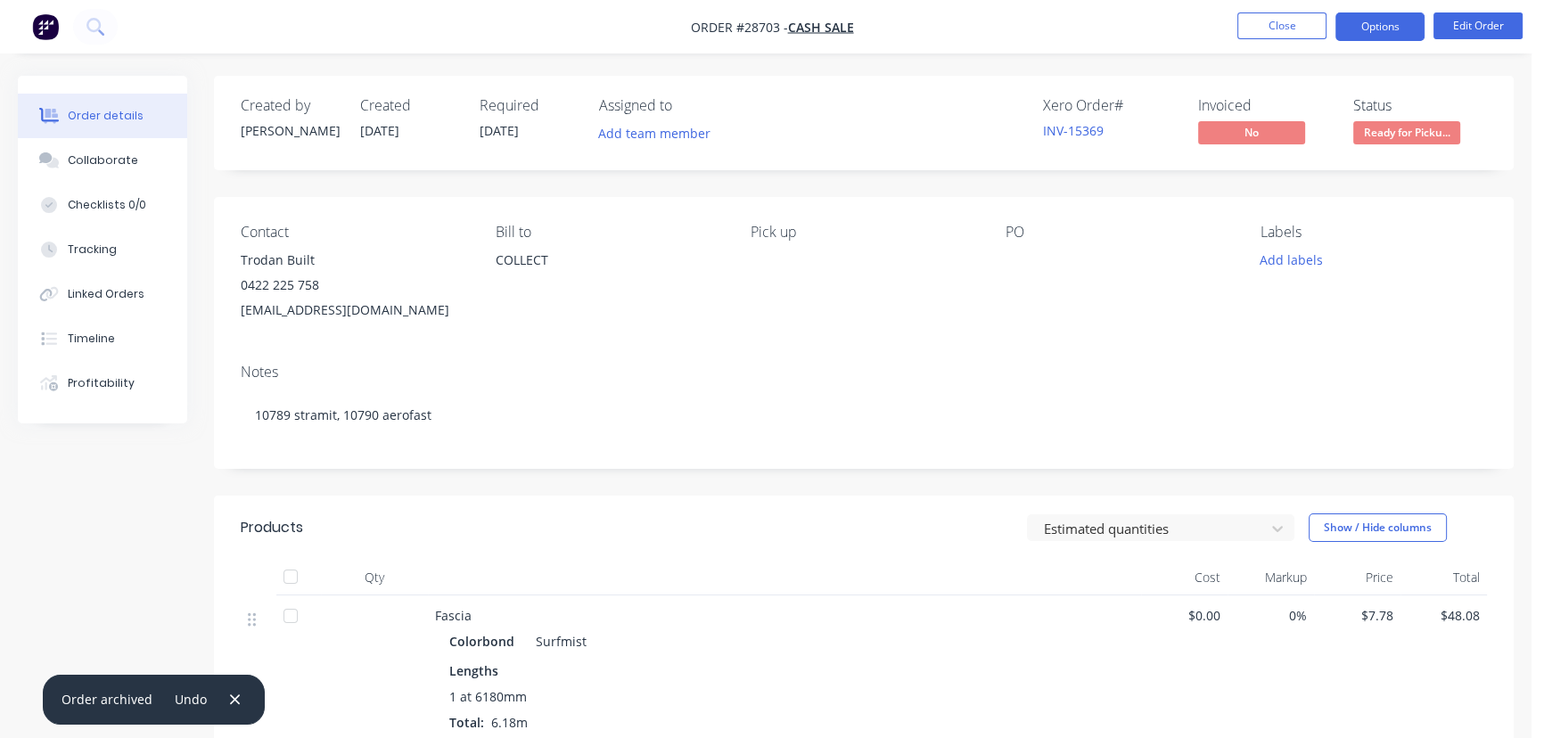
click at [1366, 26] on button "Options" at bounding box center [1379, 26] width 89 height 29
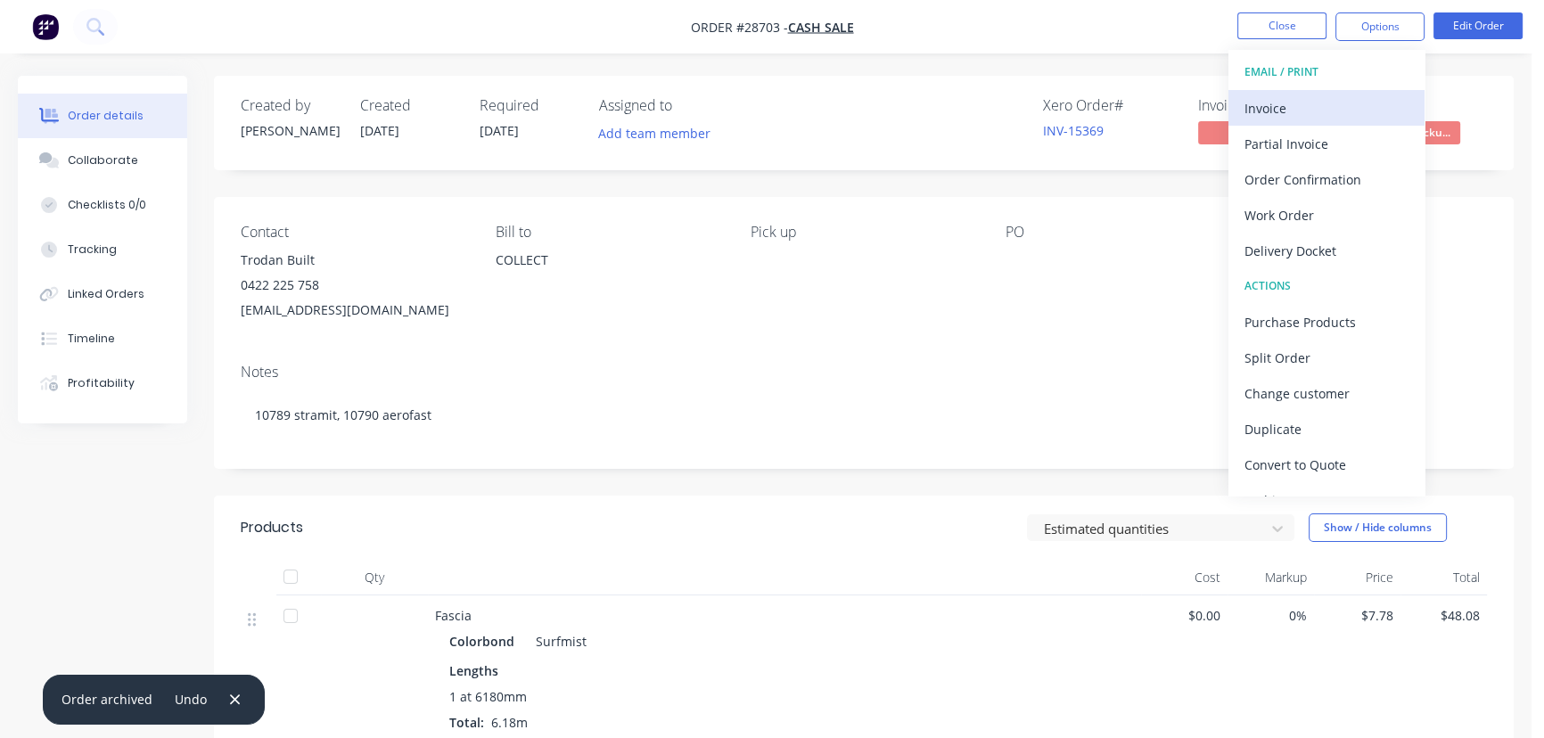
click at [1274, 100] on div "Invoice" at bounding box center [1327, 108] width 164 height 26
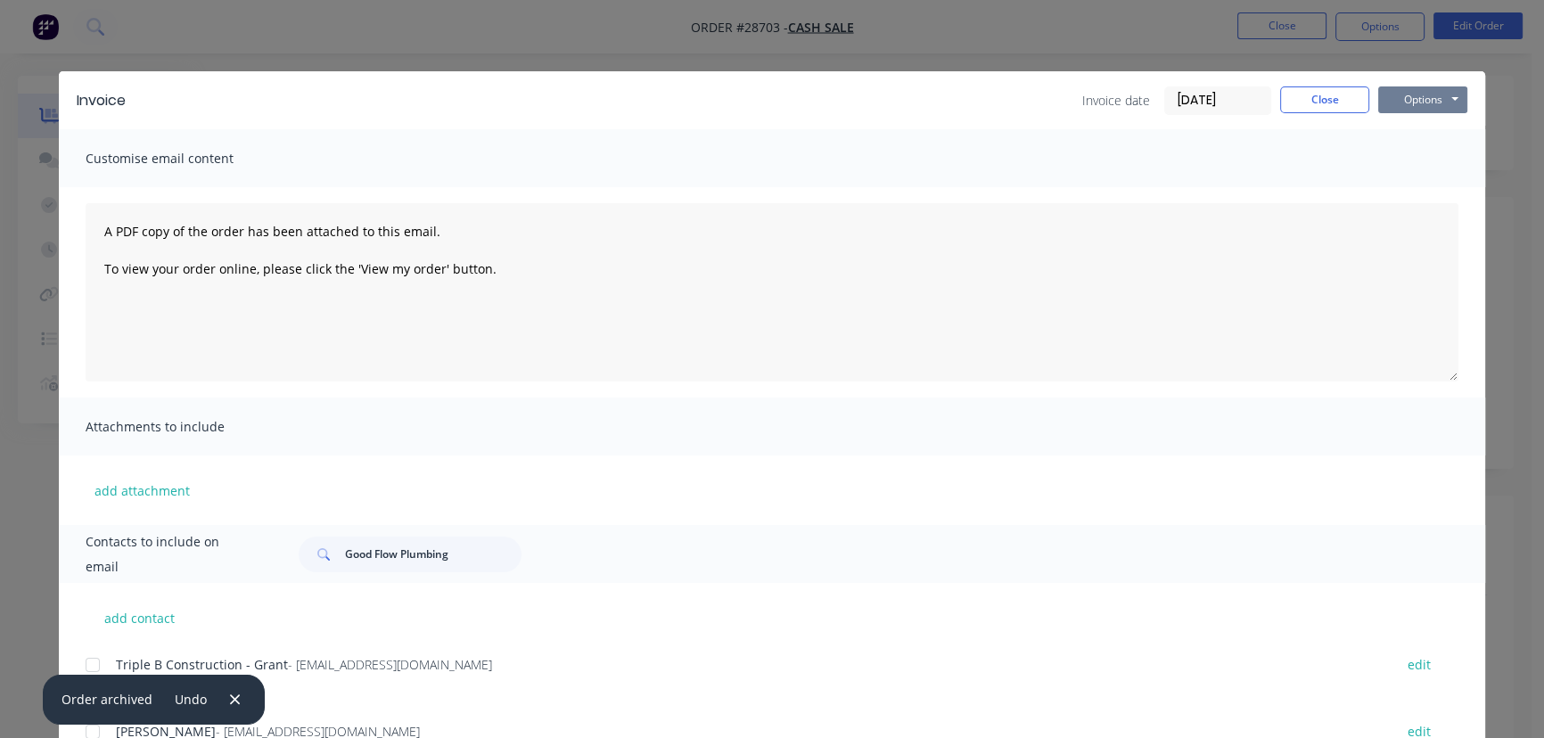
click at [1434, 109] on button "Options" at bounding box center [1422, 99] width 89 height 27
click at [1225, 170] on div "Customise email content" at bounding box center [772, 158] width 1426 height 58
click at [1300, 110] on button "Close" at bounding box center [1324, 99] width 89 height 27
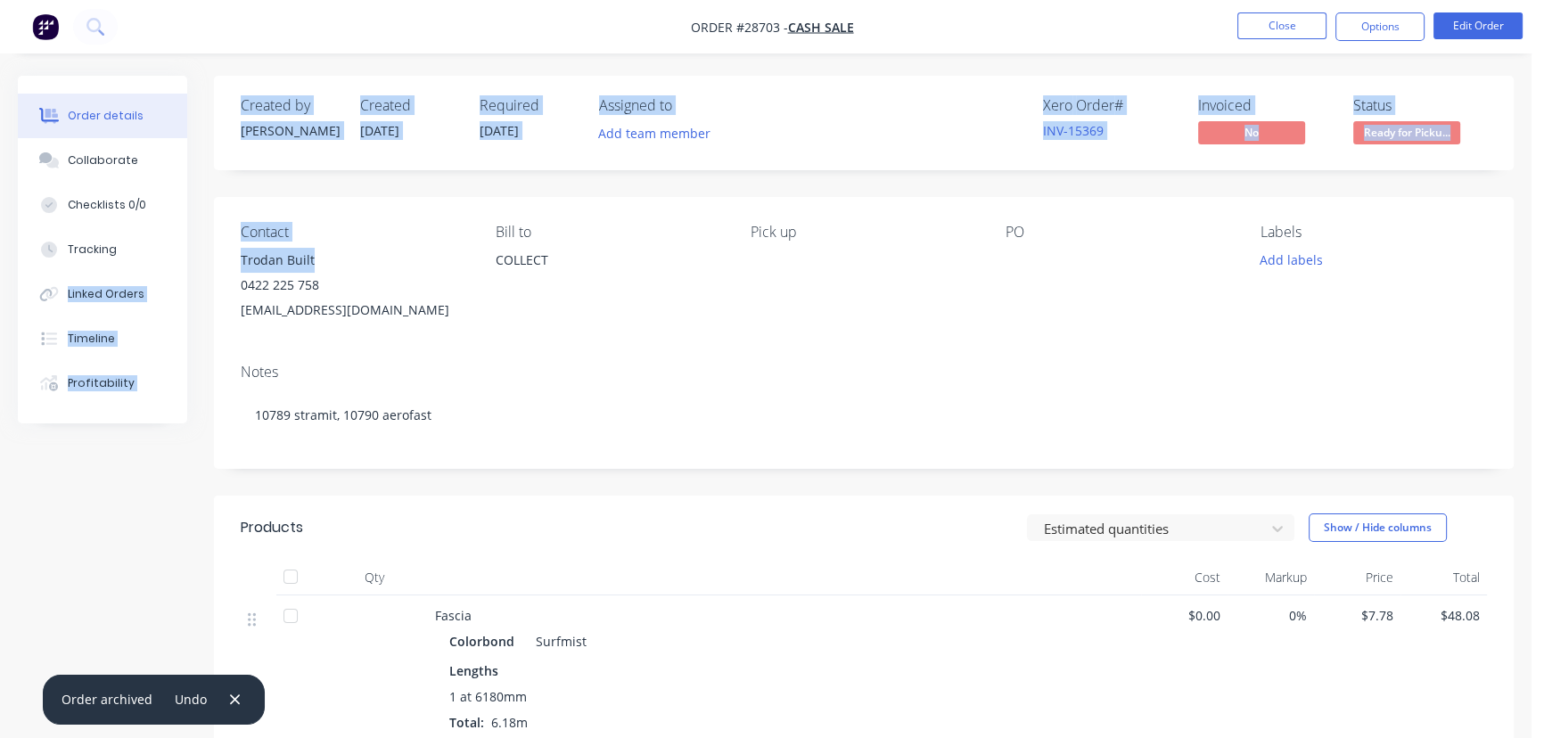
drag, startPoint x: 311, startPoint y: 261, endPoint x: 194, endPoint y: 268, distance: 117.0
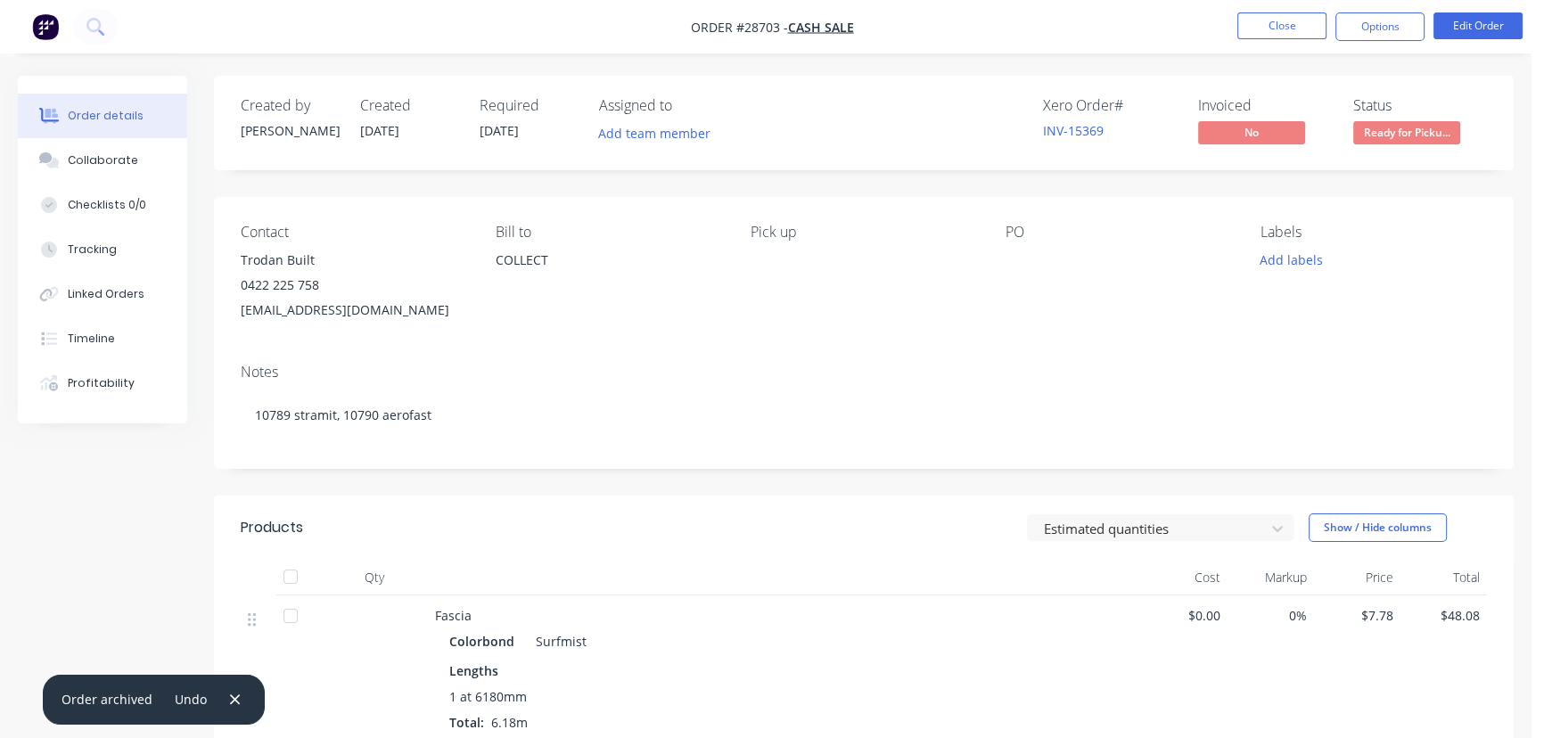
click at [403, 300] on div "[EMAIL_ADDRESS][DOMAIN_NAME]" at bounding box center [354, 310] width 226 height 25
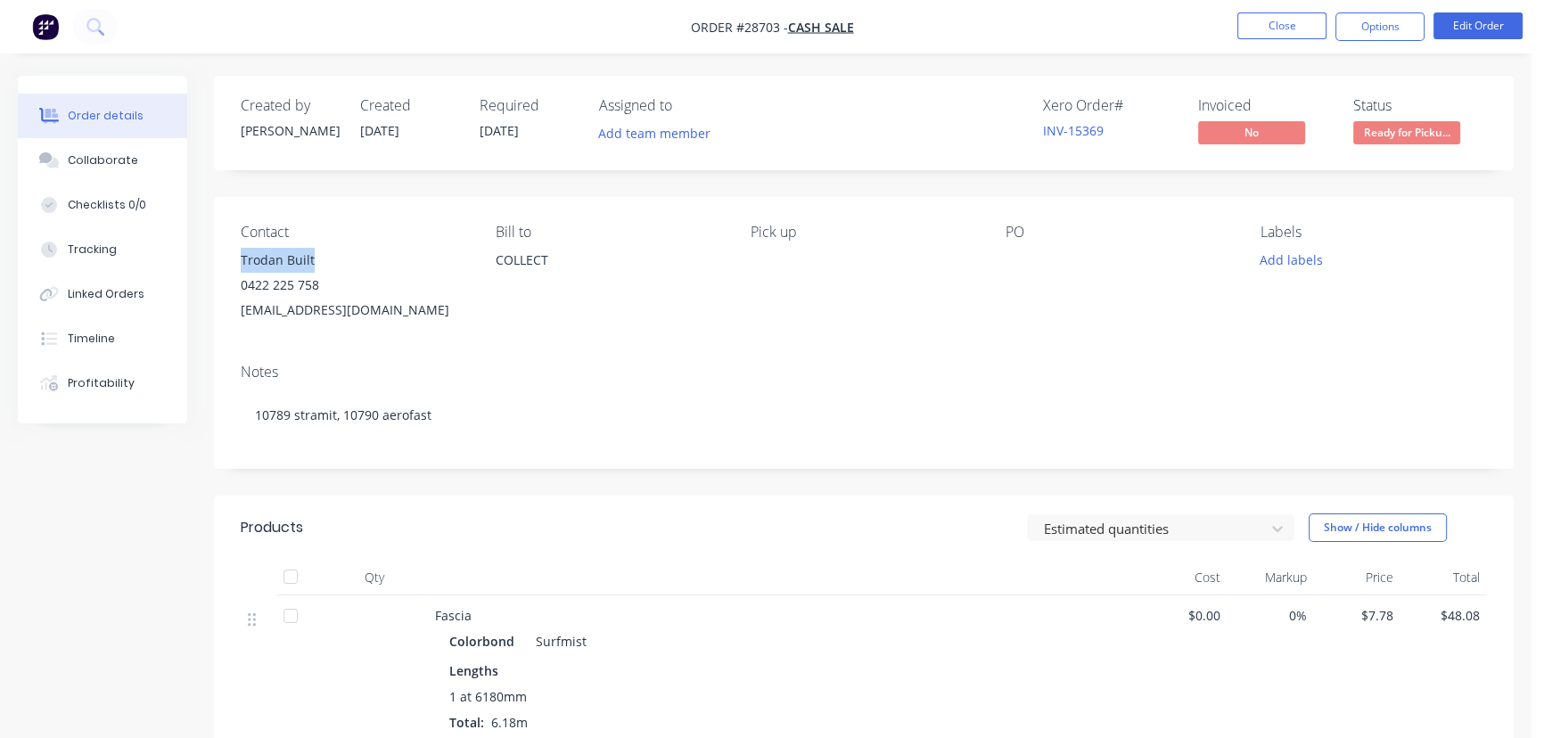
drag, startPoint x: 327, startPoint y: 256, endPoint x: 235, endPoint y: 262, distance: 92.0
click at [235, 262] on div "Contact Trodan Built [PHONE_NUMBER] [EMAIL_ADDRESS][DOMAIN_NAME] [PERSON_NAME] …" at bounding box center [864, 273] width 1300 height 152
click at [1393, 26] on button "Options" at bounding box center [1379, 26] width 89 height 29
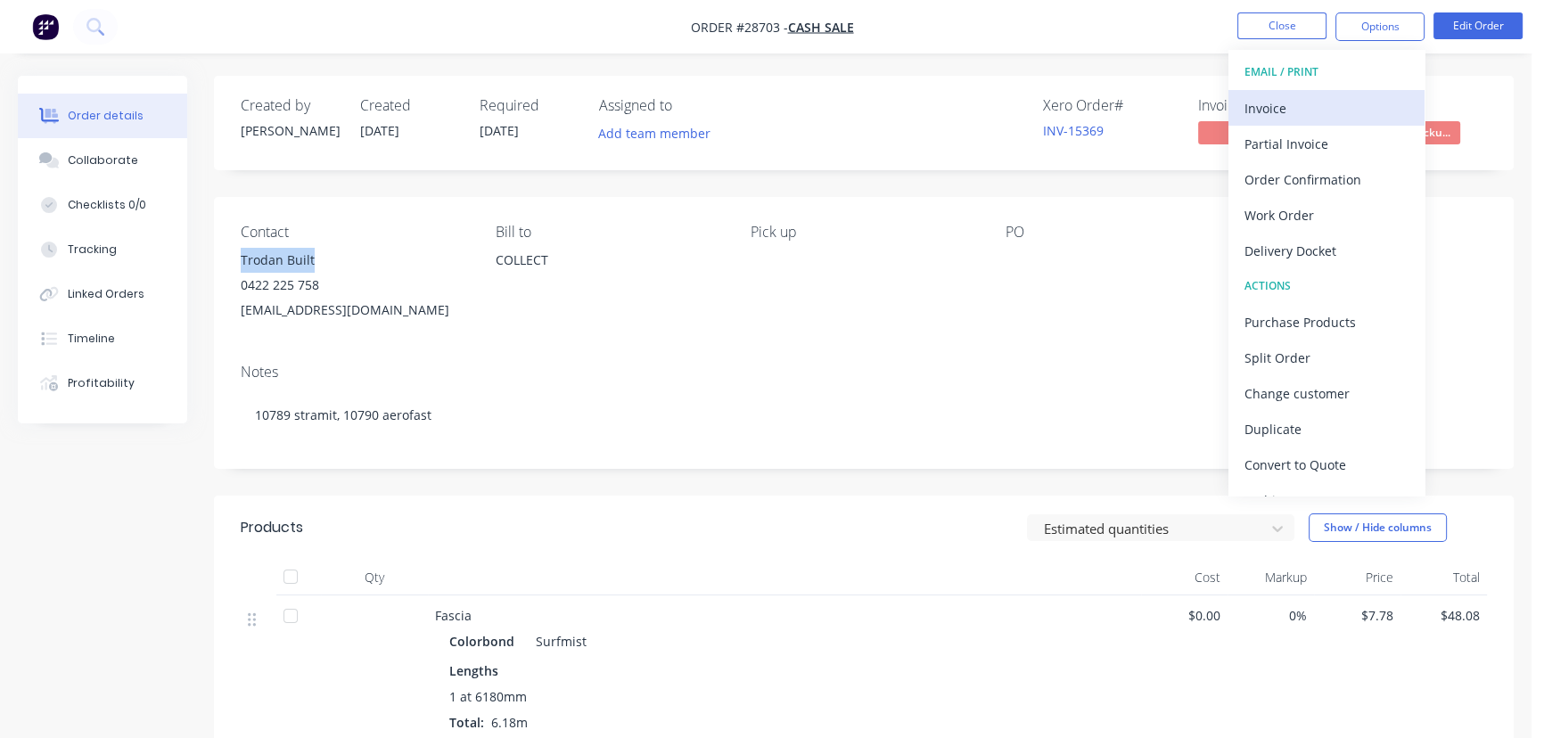
click at [1324, 112] on div "Invoice" at bounding box center [1327, 108] width 164 height 26
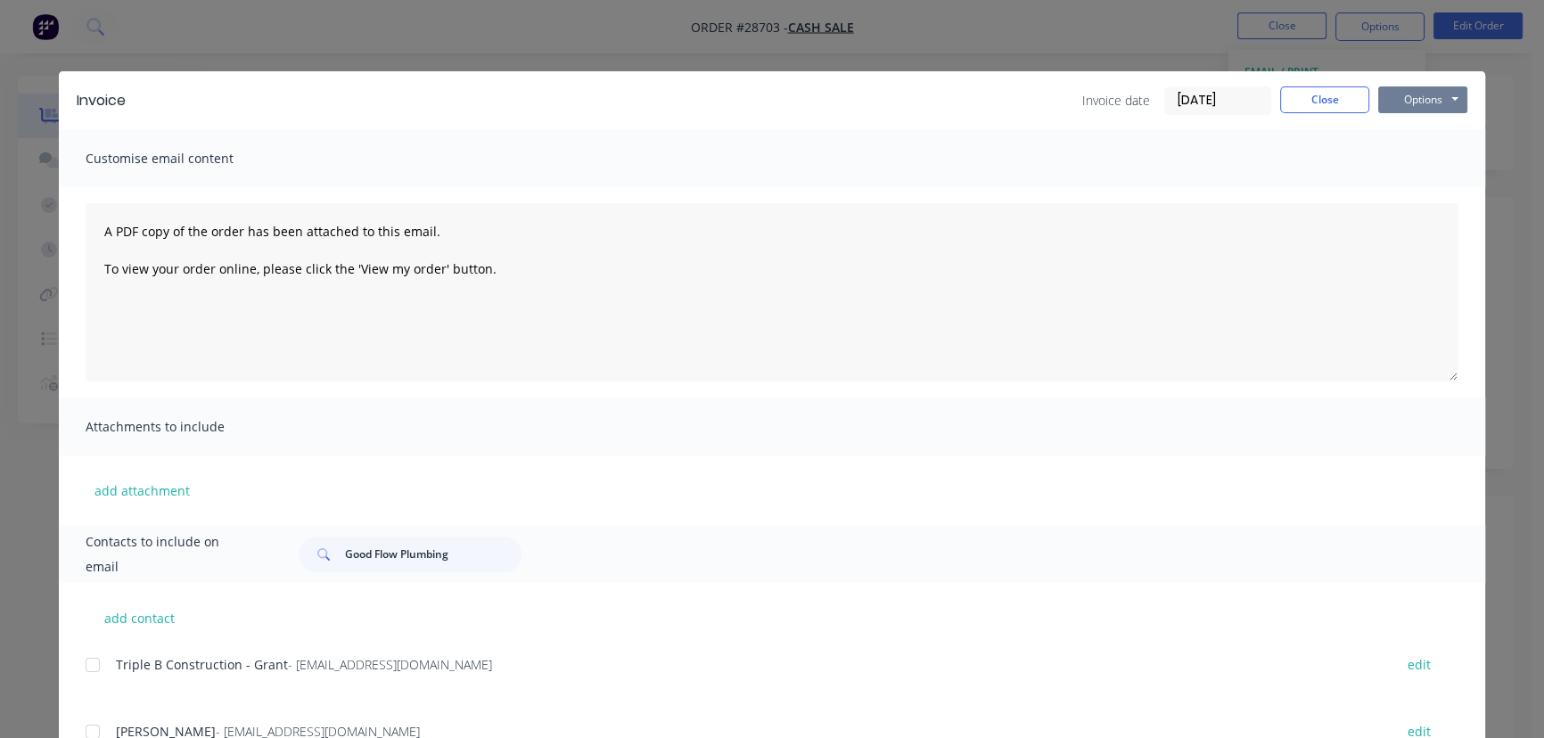
click at [1410, 97] on button "Options" at bounding box center [1422, 99] width 89 height 27
click at [1404, 153] on button "Print" at bounding box center [1435, 160] width 114 height 29
click at [1315, 105] on button "Close" at bounding box center [1324, 99] width 89 height 27
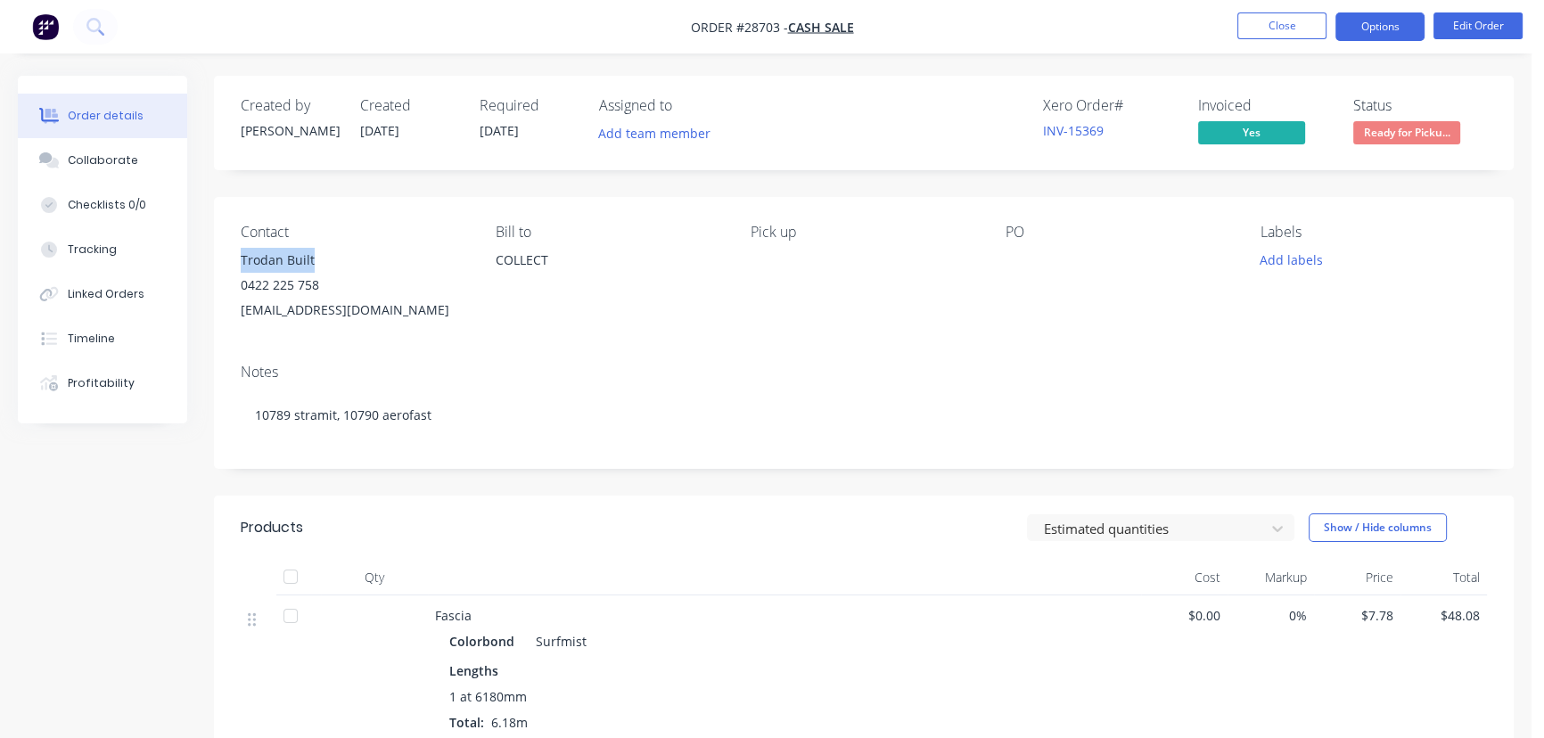
click at [1373, 29] on button "Options" at bounding box center [1379, 26] width 89 height 29
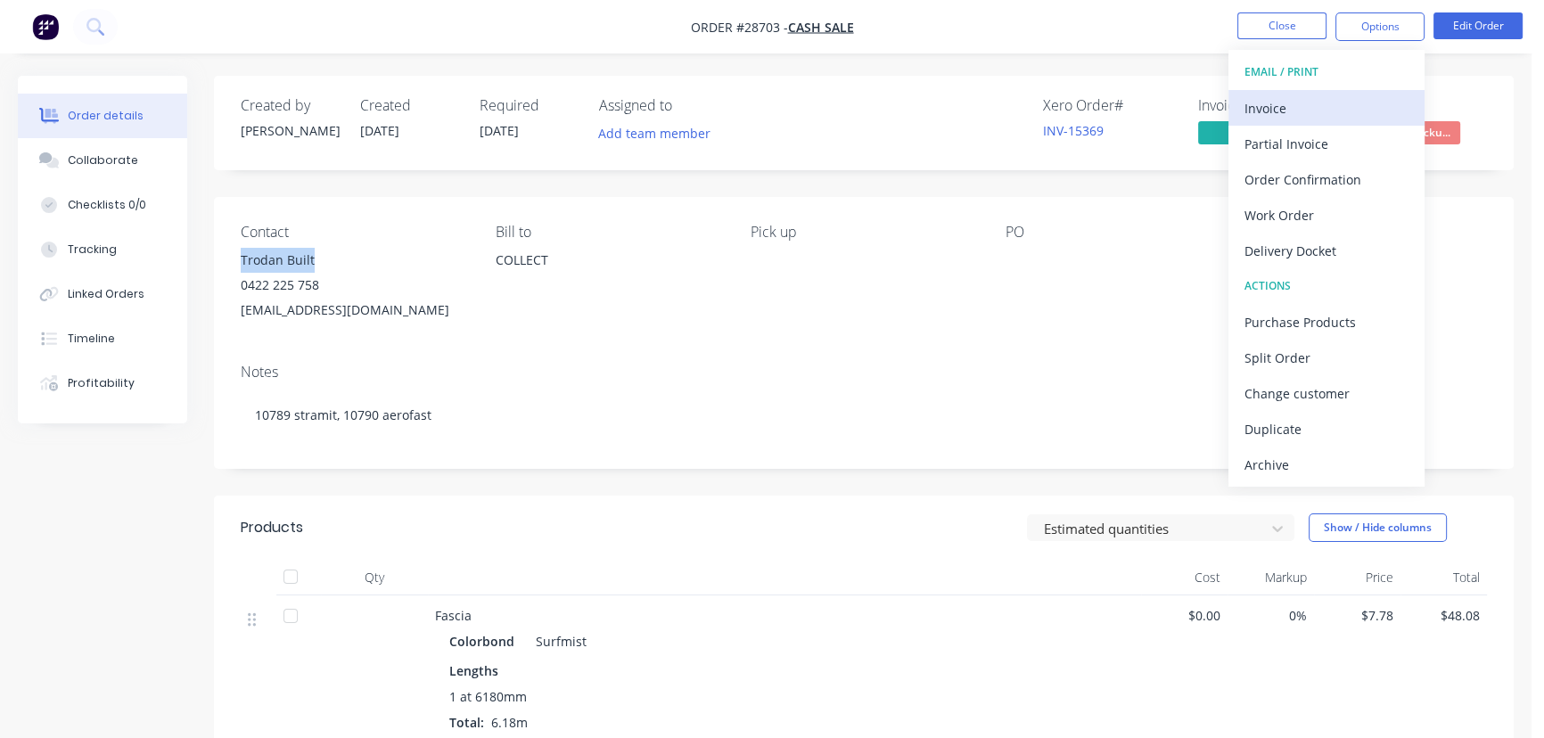
click at [1285, 97] on div "Invoice" at bounding box center [1327, 108] width 164 height 26
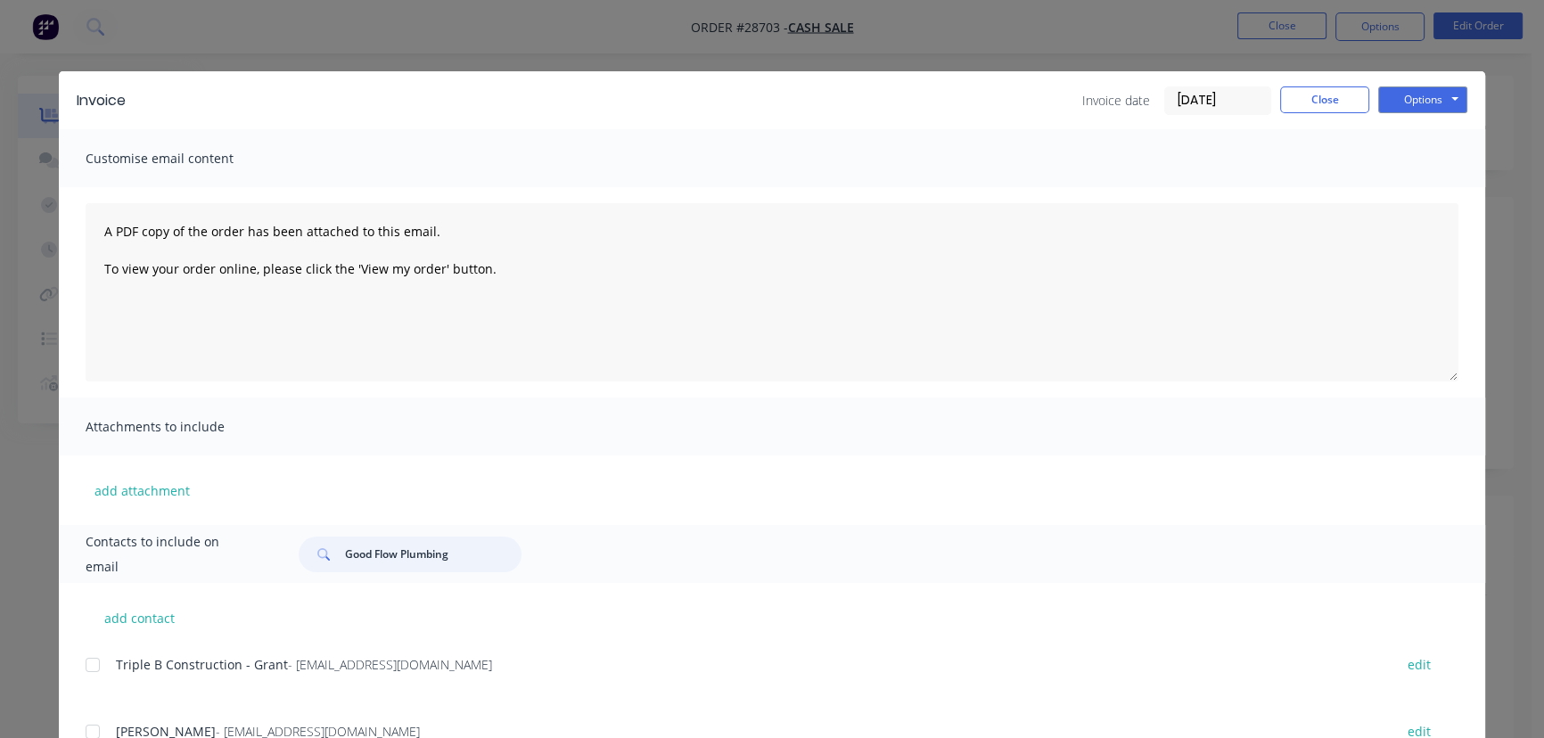
drag, startPoint x: 448, startPoint y: 555, endPoint x: 320, endPoint y: 562, distance: 128.6
click at [320, 562] on div "Good Flow Plumbing" at bounding box center [410, 555] width 223 height 36
click at [453, 548] on input "Good Flow Plumbing" at bounding box center [433, 555] width 177 height 36
drag, startPoint x: 453, startPoint y: 548, endPoint x: 306, endPoint y: 557, distance: 147.4
click at [306, 557] on div "Good Flow Plumbing" at bounding box center [410, 555] width 223 height 36
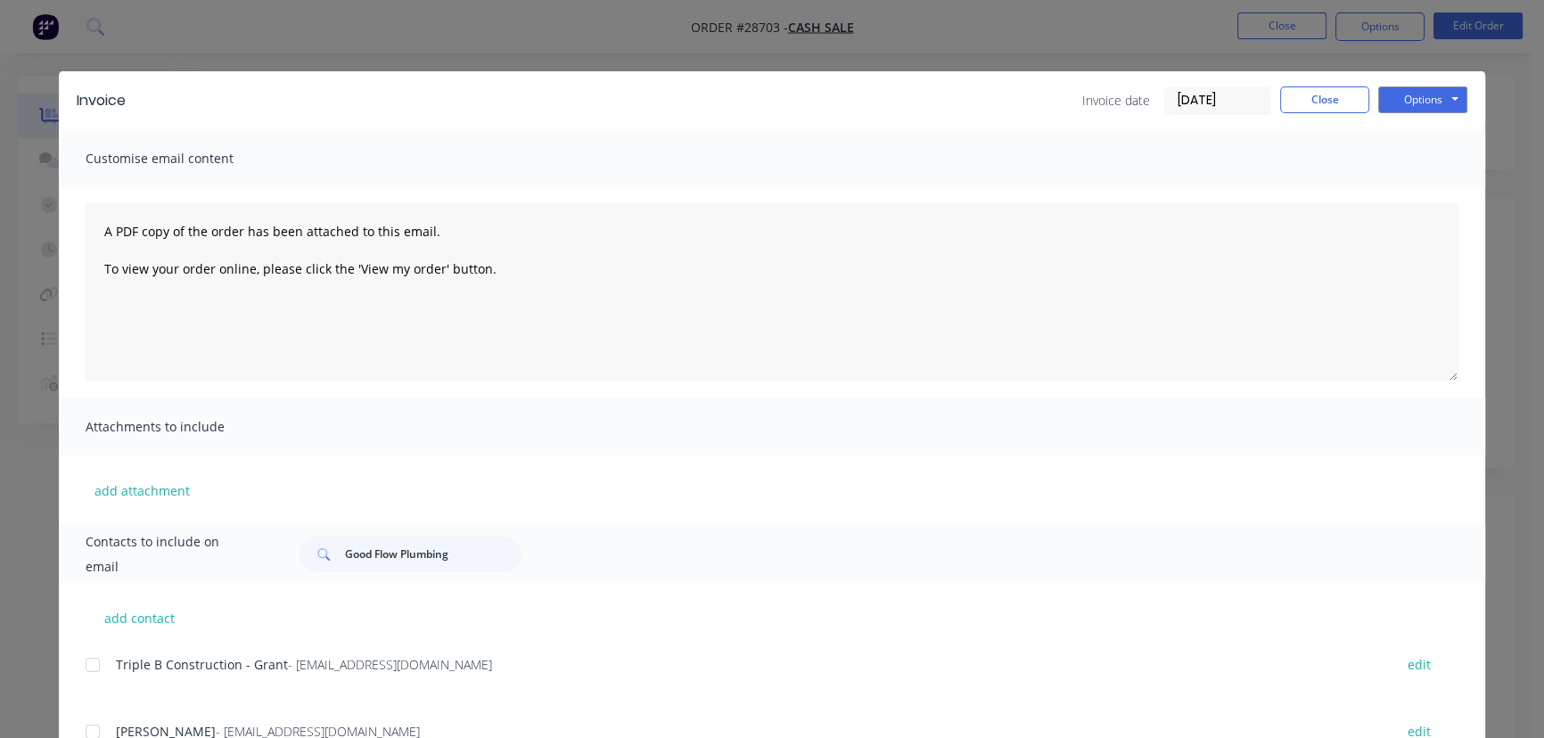
click at [1294, 80] on div "Invoice Invoice date [DATE] Close Options Preview Print Email" at bounding box center [772, 100] width 1426 height 58
click at [1309, 96] on button "Close" at bounding box center [1324, 99] width 89 height 27
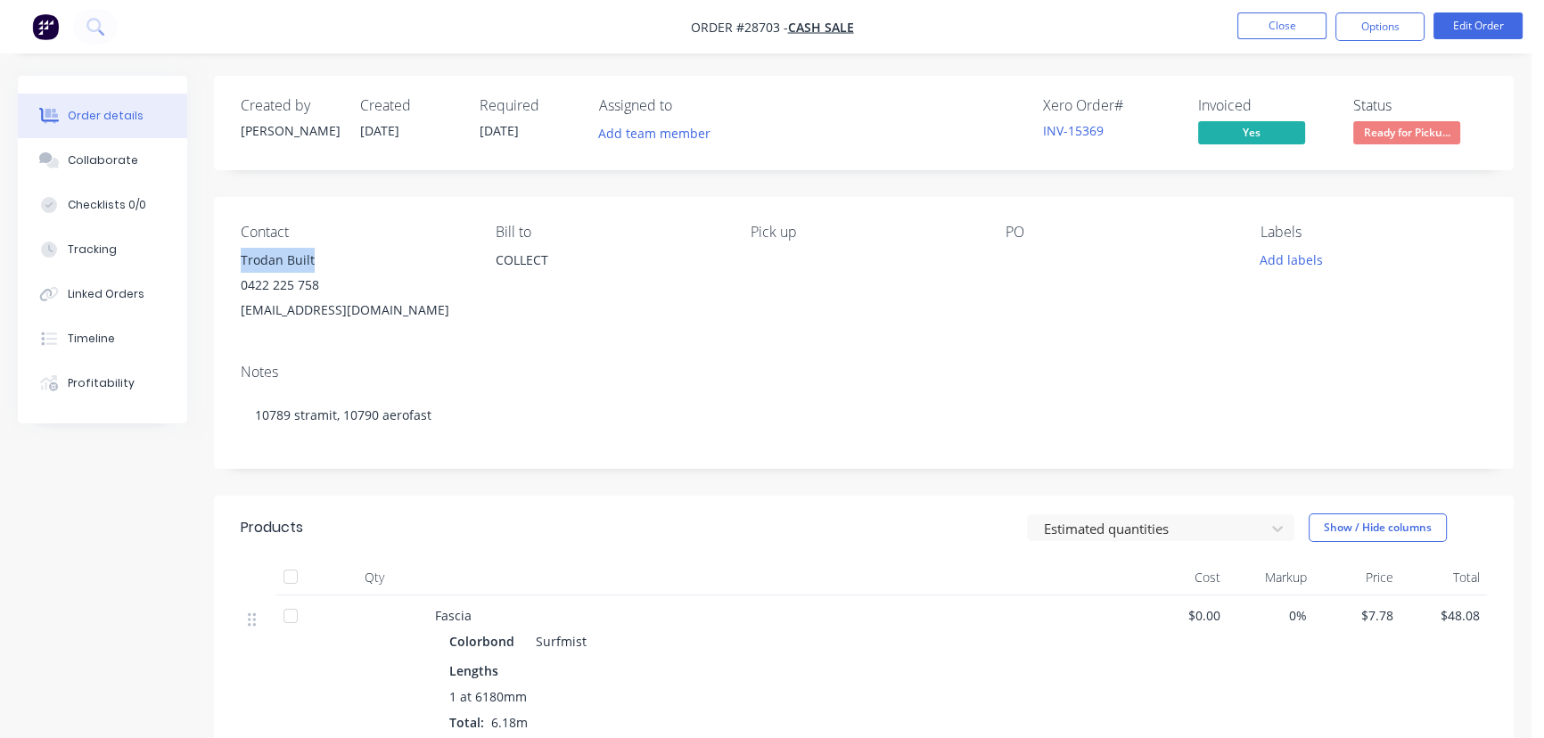
drag, startPoint x: 326, startPoint y: 257, endPoint x: 237, endPoint y: 263, distance: 89.4
click at [237, 263] on div "Contact Trodan Built [PHONE_NUMBER] [EMAIL_ADDRESS][DOMAIN_NAME] [PERSON_NAME] …" at bounding box center [864, 273] width 1300 height 152
drag, startPoint x: 1357, startPoint y: 26, endPoint x: 1347, endPoint y: 36, distance: 13.9
click at [1357, 26] on button "Options" at bounding box center [1379, 26] width 89 height 29
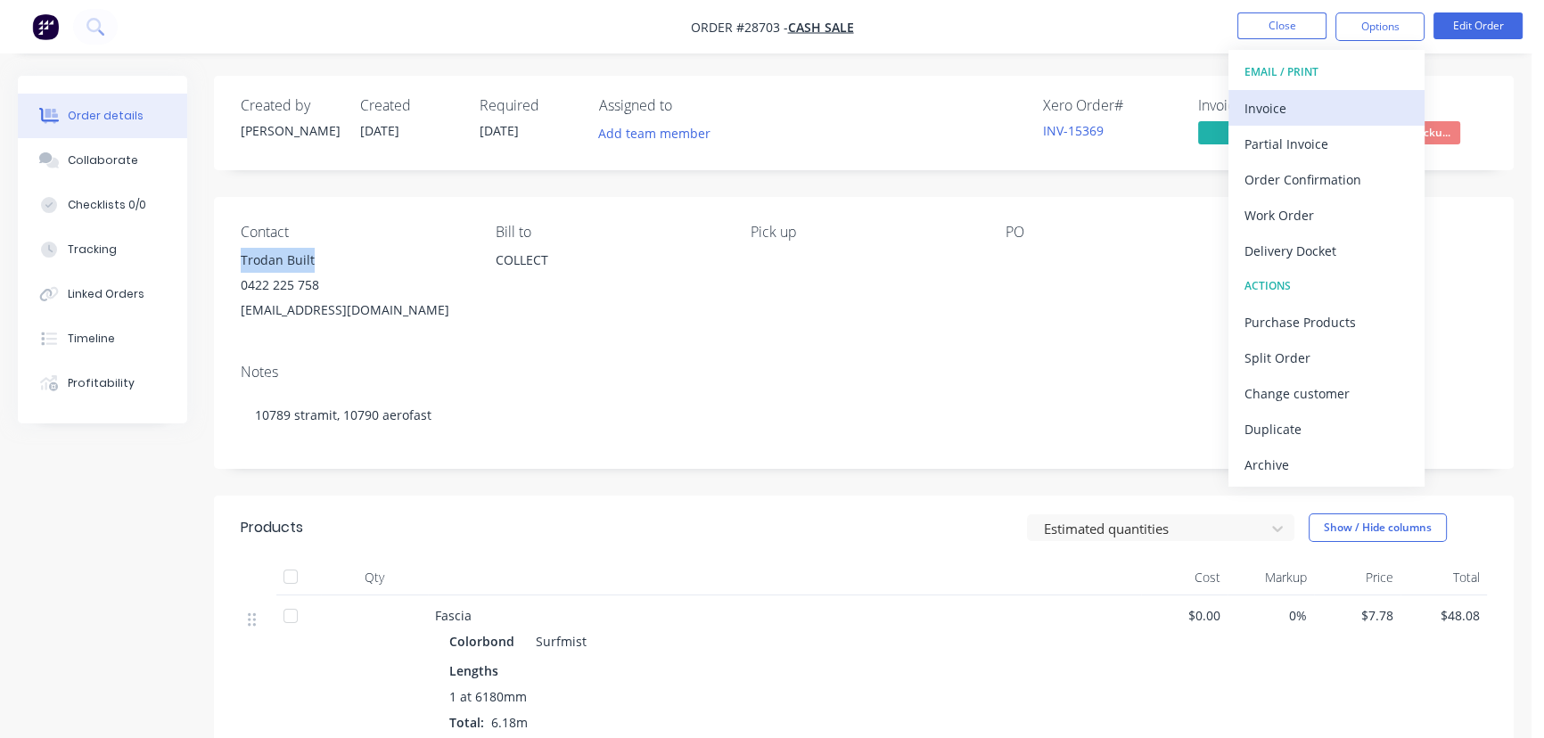
click at [1286, 102] on div "Invoice" at bounding box center [1327, 108] width 164 height 26
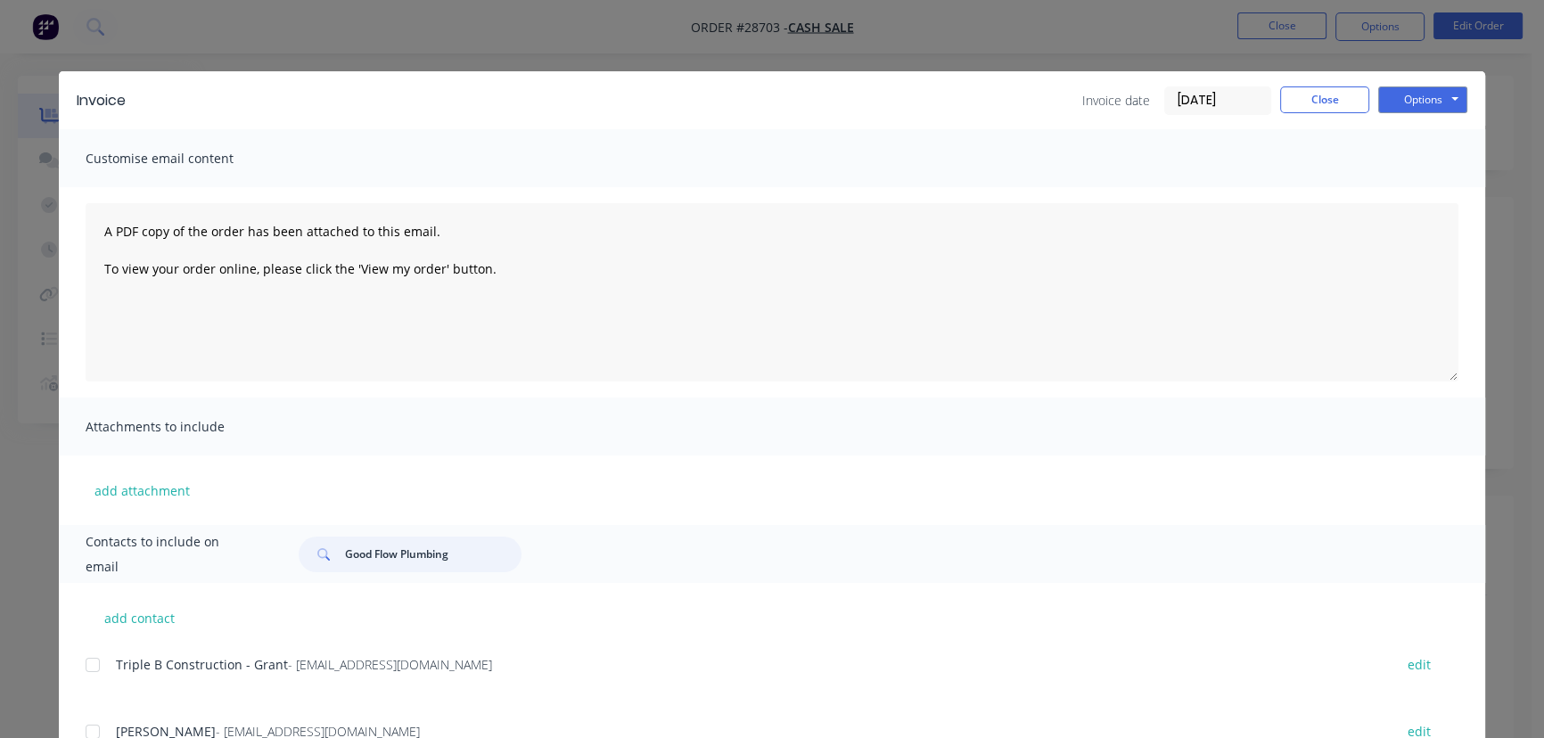
drag, startPoint x: 443, startPoint y: 562, endPoint x: 324, endPoint y: 580, distance: 120.9
click at [324, 580] on div "Contacts to include on email Good Flow Plumbing" at bounding box center [772, 554] width 1426 height 58
paste input "Trodan Built"
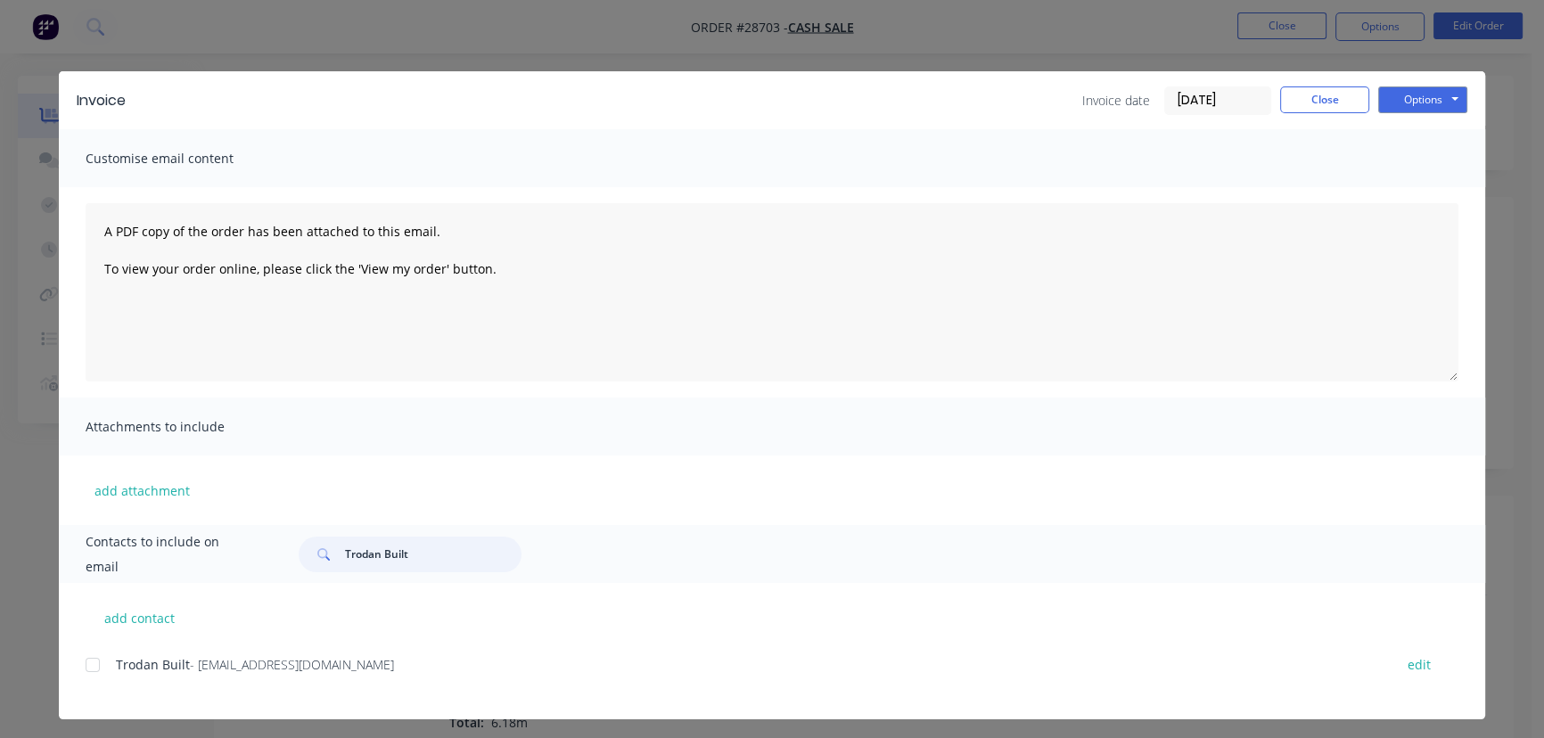
type input "Trodan Built"
drag, startPoint x: 331, startPoint y: 670, endPoint x: 143, endPoint y: 712, distance: 192.9
click at [143, 712] on div "Trodan Built - [EMAIL_ADDRESS][DOMAIN_NAME] edit" at bounding box center [786, 686] width 1400 height 67
drag, startPoint x: 1417, startPoint y: 103, endPoint x: 1417, endPoint y: 115, distance: 12.5
click at [1417, 103] on button "Options" at bounding box center [1422, 99] width 89 height 27
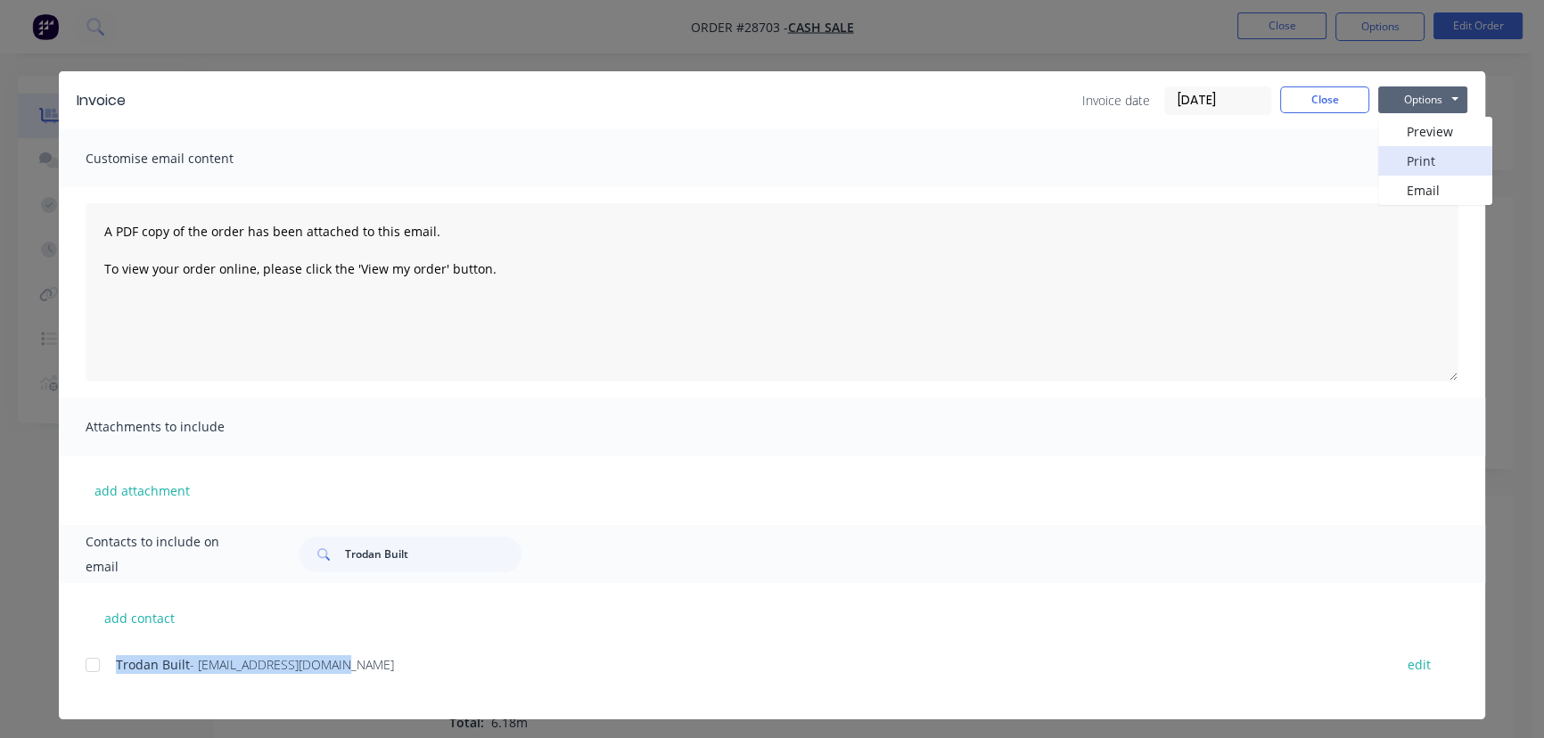
click at [1417, 151] on button "Print" at bounding box center [1435, 160] width 114 height 29
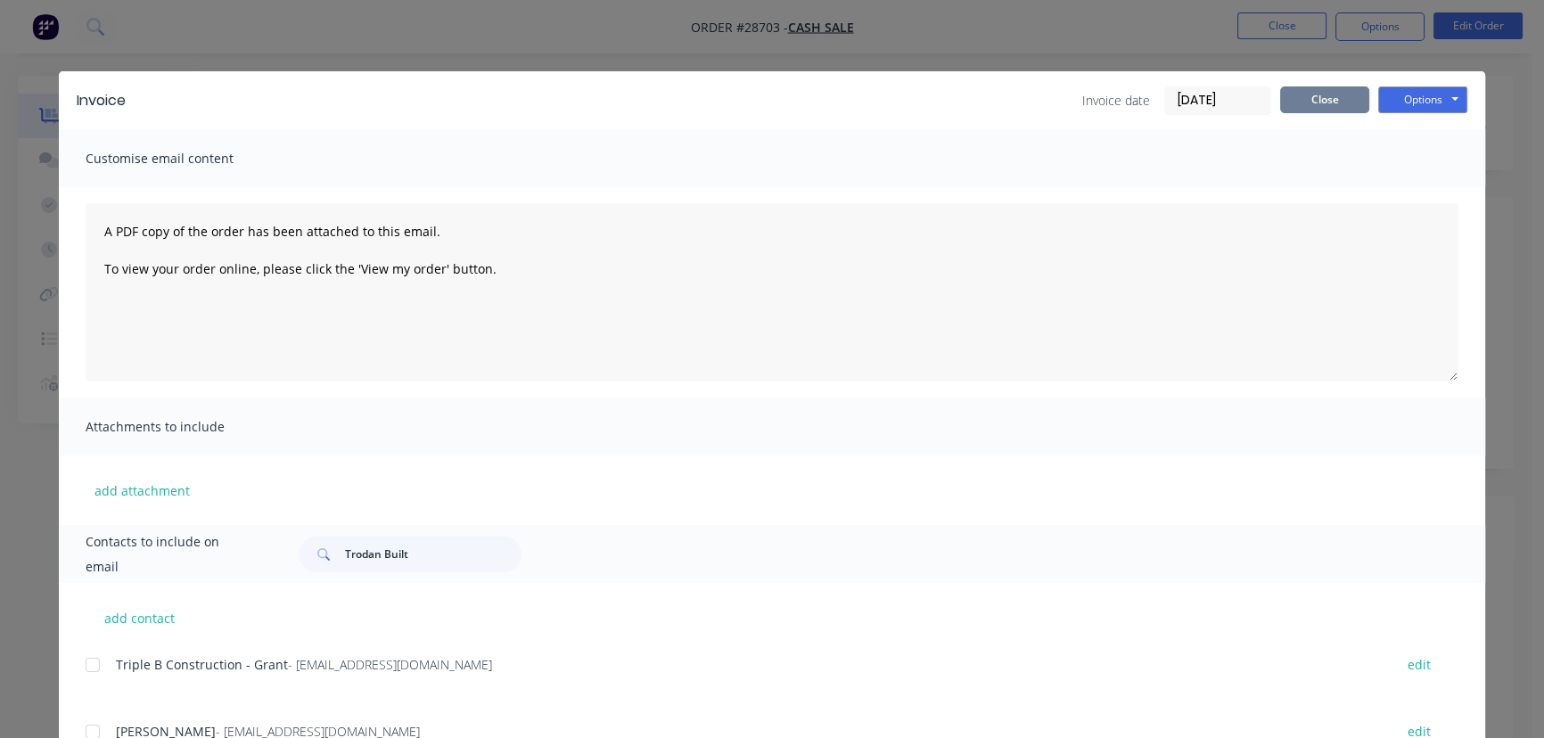
click at [1323, 94] on button "Close" at bounding box center [1324, 99] width 89 height 27
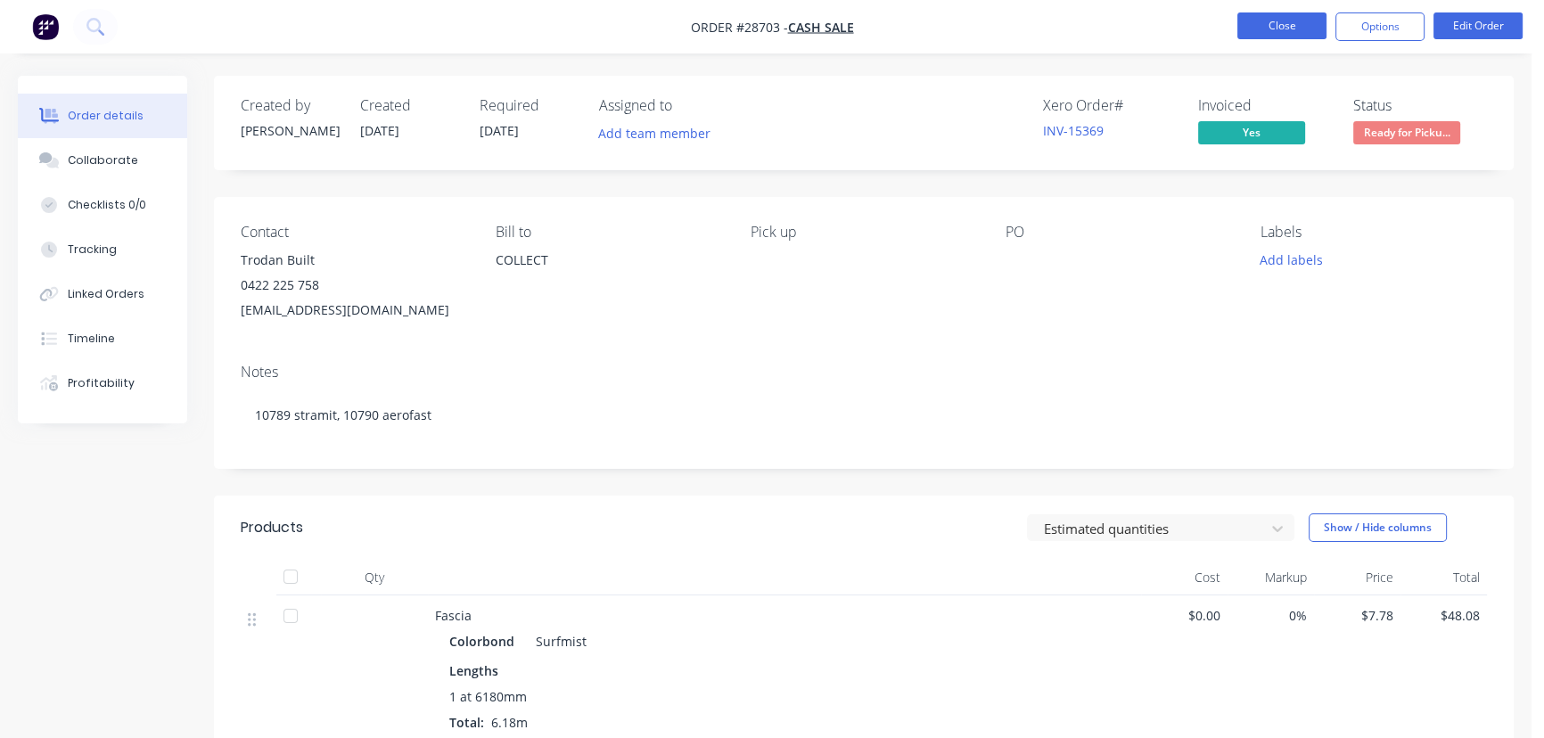
click at [1278, 29] on button "Close" at bounding box center [1281, 25] width 89 height 27
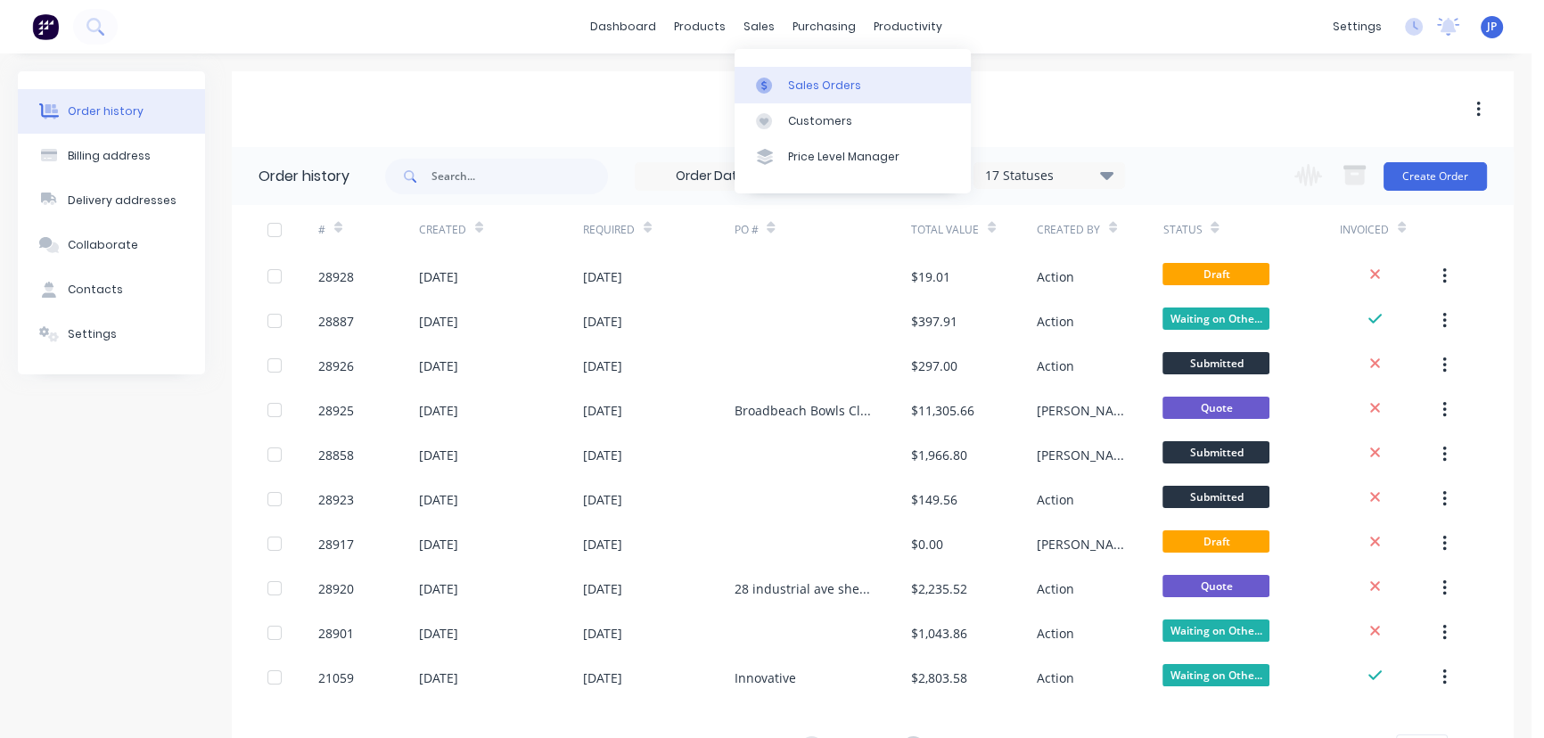
click at [831, 88] on div "Sales Orders" at bounding box center [824, 86] width 73 height 16
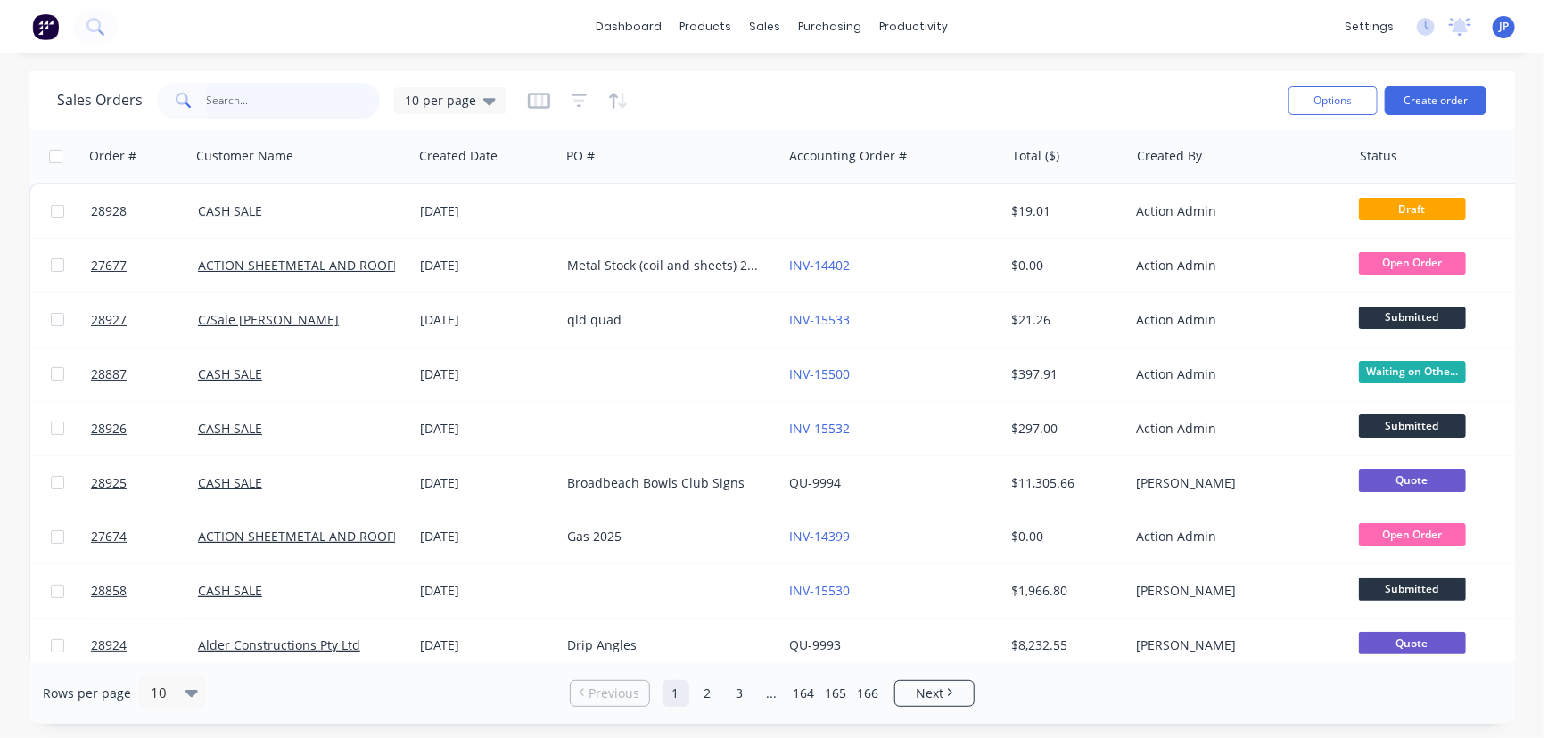
click at [303, 111] on input "text" at bounding box center [294, 101] width 174 height 36
click at [851, 78] on div "Purchase Orders" at bounding box center [888, 86] width 94 height 16
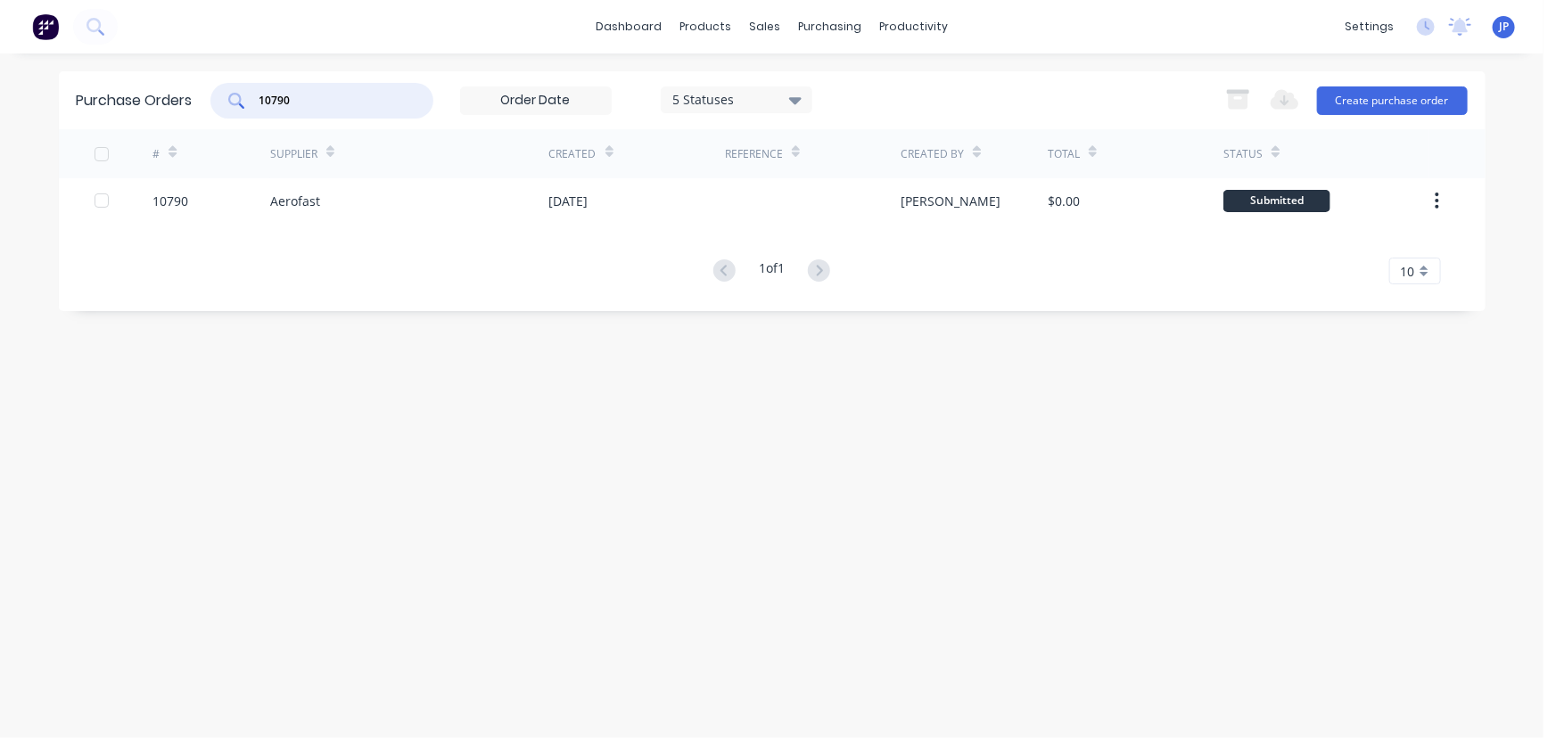
drag, startPoint x: 308, startPoint y: 106, endPoint x: 242, endPoint y: 105, distance: 66.9
click at [242, 105] on div "10790" at bounding box center [321, 101] width 223 height 36
type input "10808"
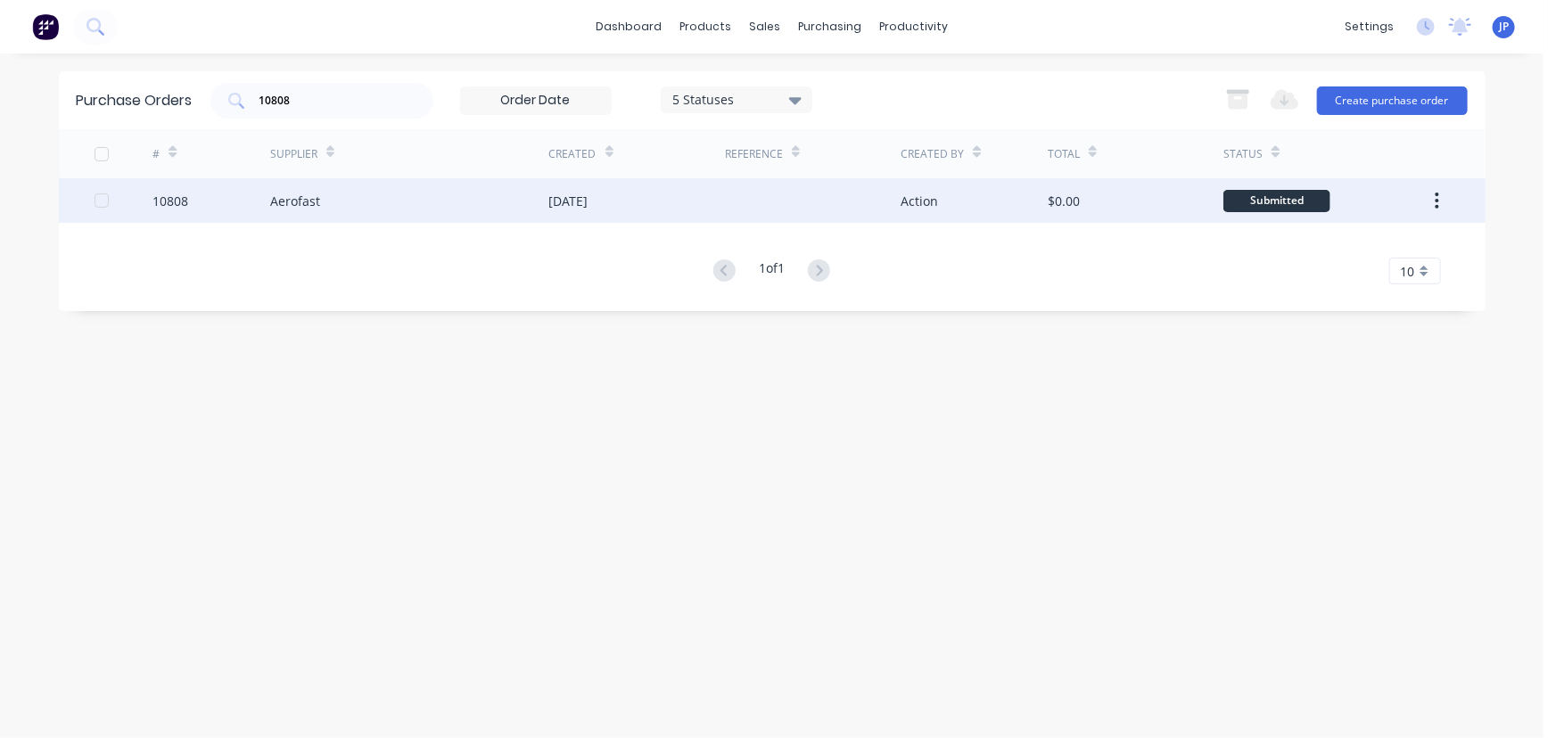
click at [262, 188] on div "10808" at bounding box center [211, 200] width 118 height 45
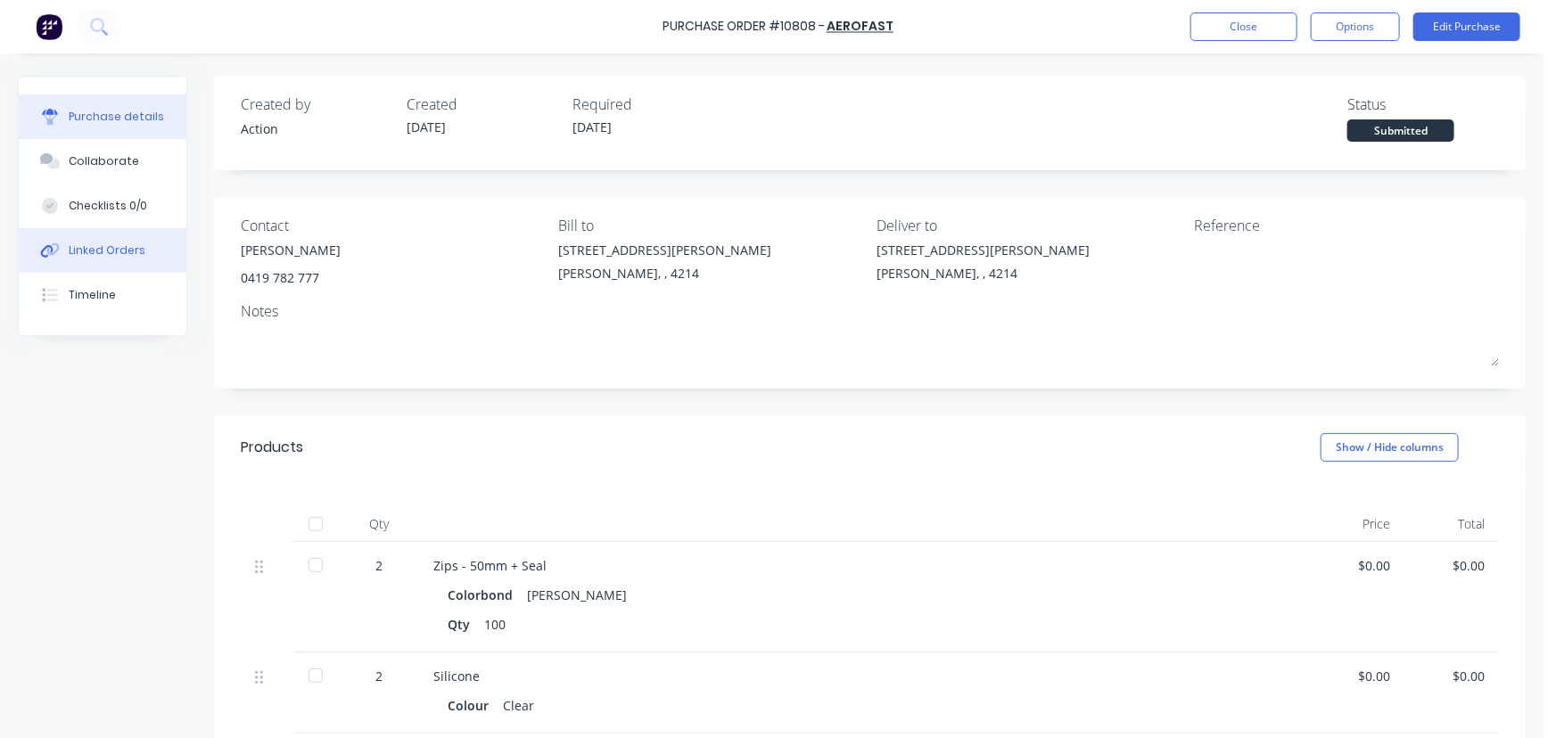
click at [127, 242] on div "Linked Orders" at bounding box center [107, 250] width 77 height 16
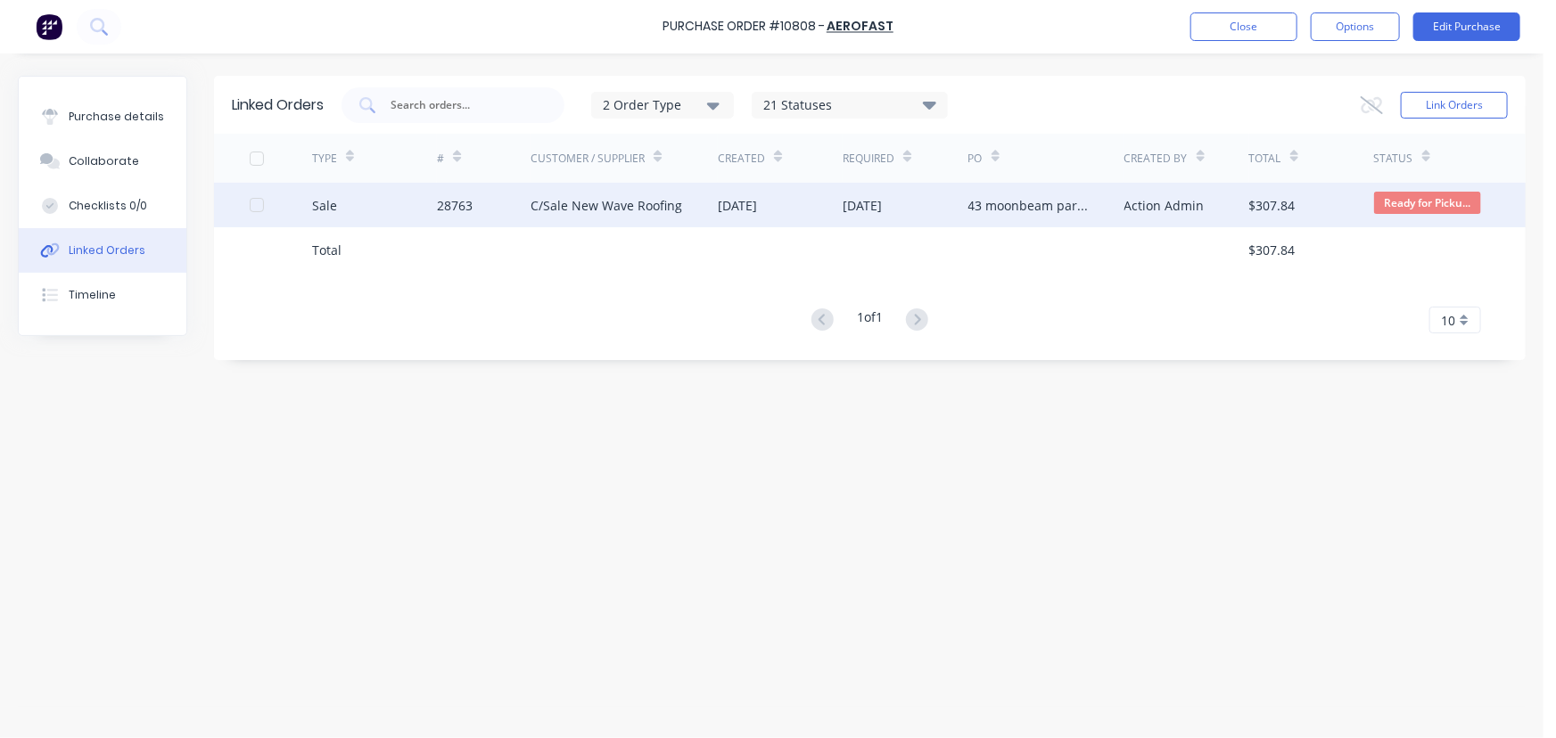
click at [553, 201] on div "C/Sale New Wave Roofing" at bounding box center [606, 205] width 152 height 19
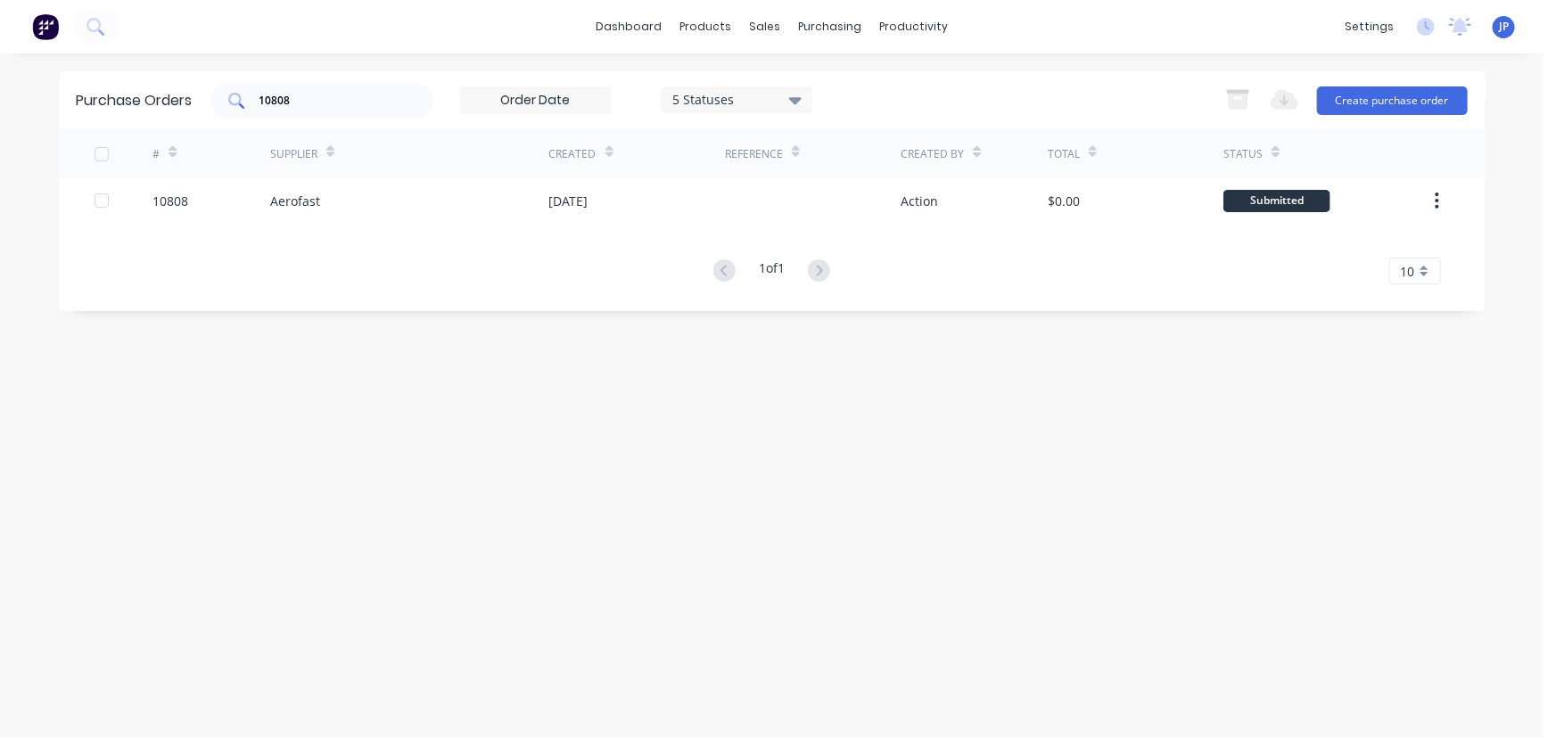
drag, startPoint x: 302, startPoint y: 110, endPoint x: 255, endPoint y: 111, distance: 47.3
click at [255, 111] on div "10808" at bounding box center [321, 101] width 223 height 36
drag, startPoint x: 296, startPoint y: 99, endPoint x: 256, endPoint y: 104, distance: 40.5
click at [256, 104] on div "10808" at bounding box center [321, 101] width 223 height 36
type input "10784"
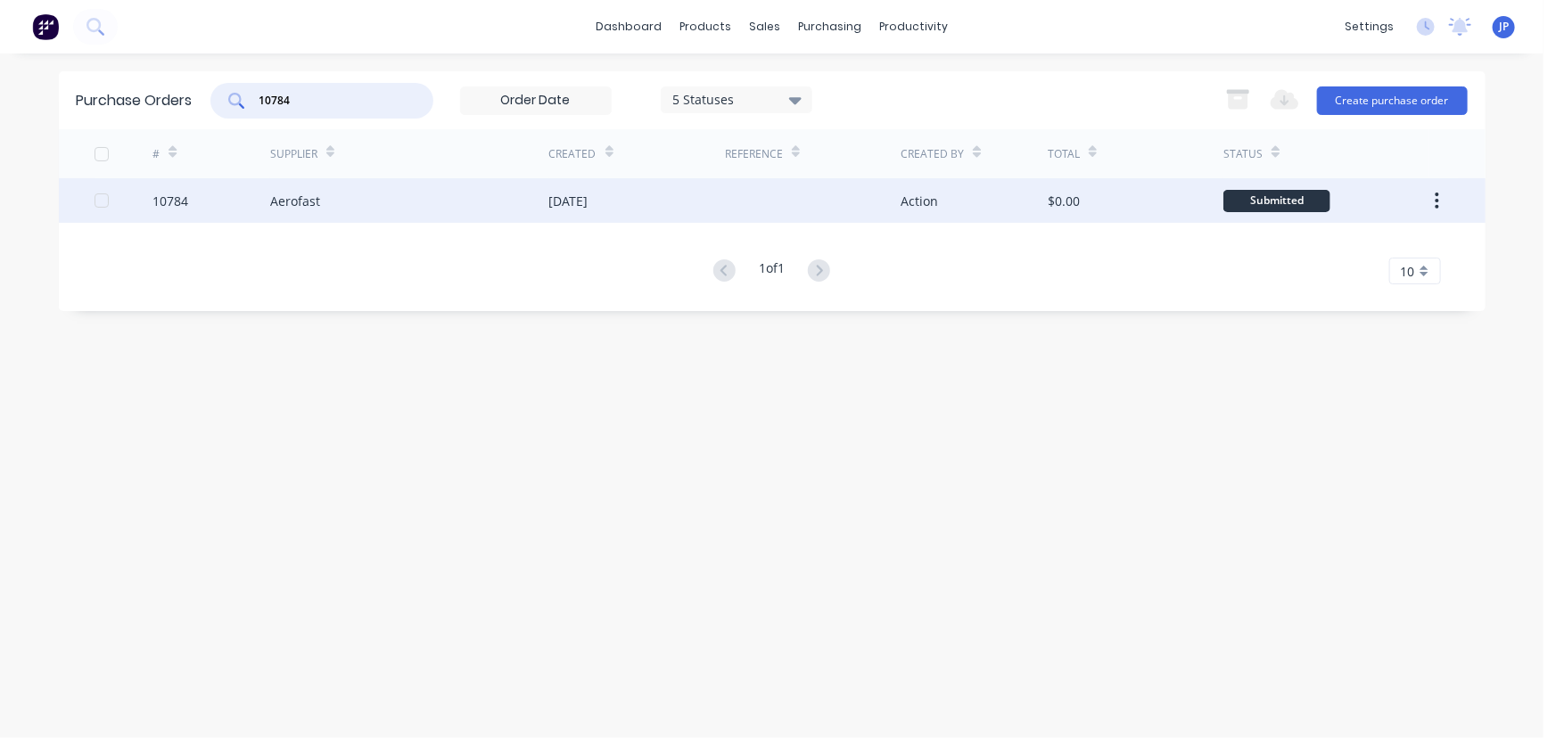
click at [301, 197] on div "Aerofast" at bounding box center [295, 201] width 50 height 19
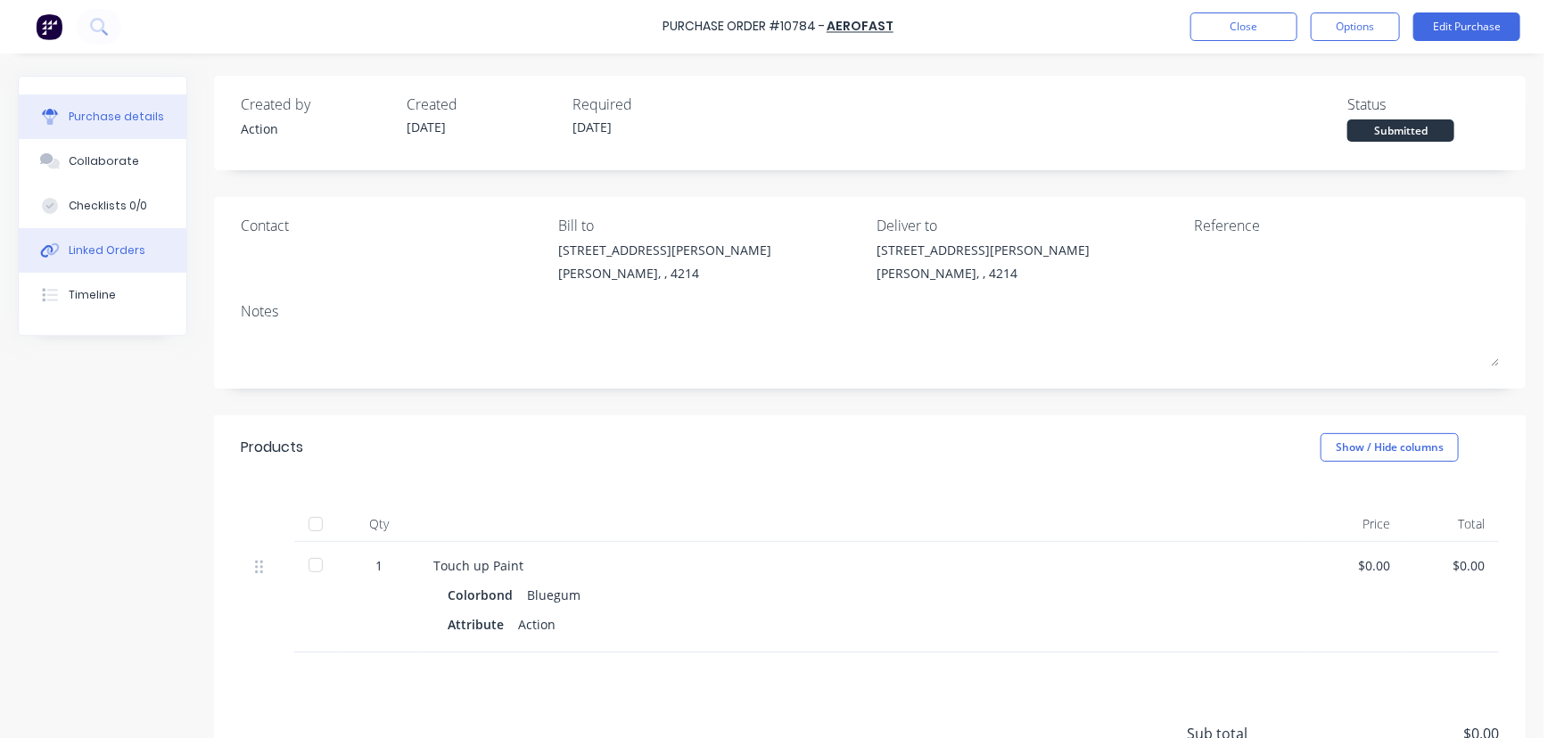
click at [140, 250] on button "Linked Orders" at bounding box center [103, 250] width 168 height 45
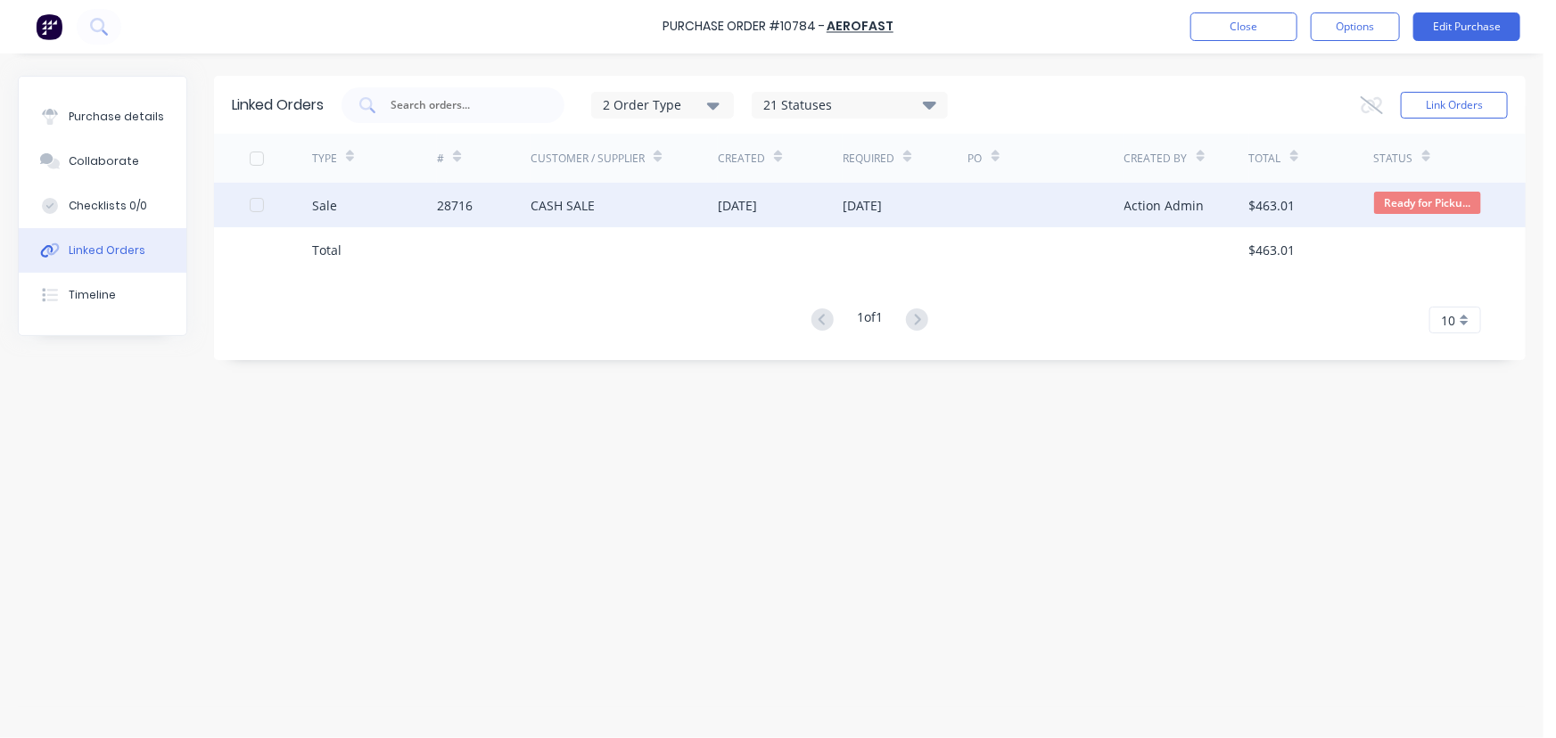
click at [510, 195] on div "28716" at bounding box center [484, 205] width 94 height 45
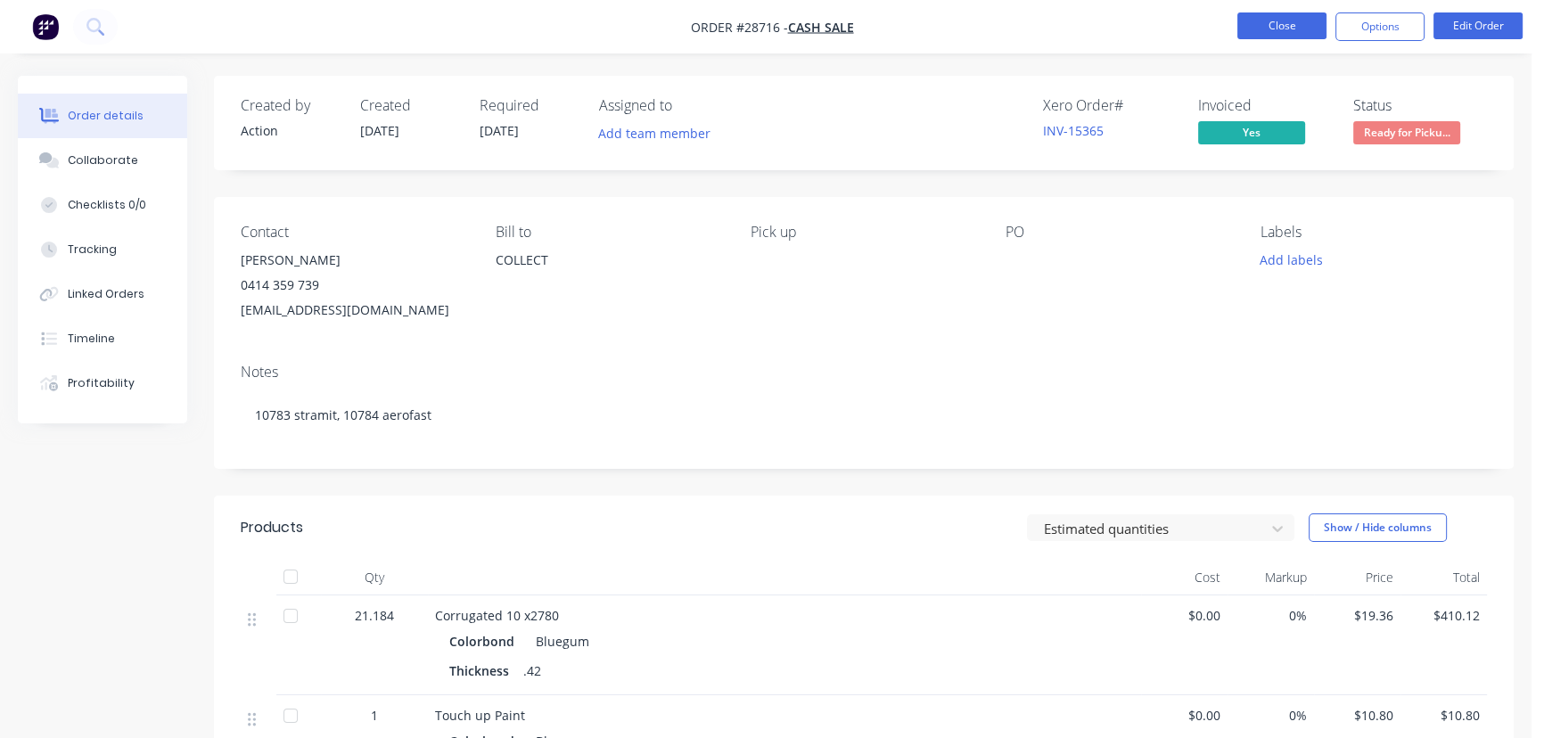
click at [1278, 30] on button "Close" at bounding box center [1281, 25] width 89 height 27
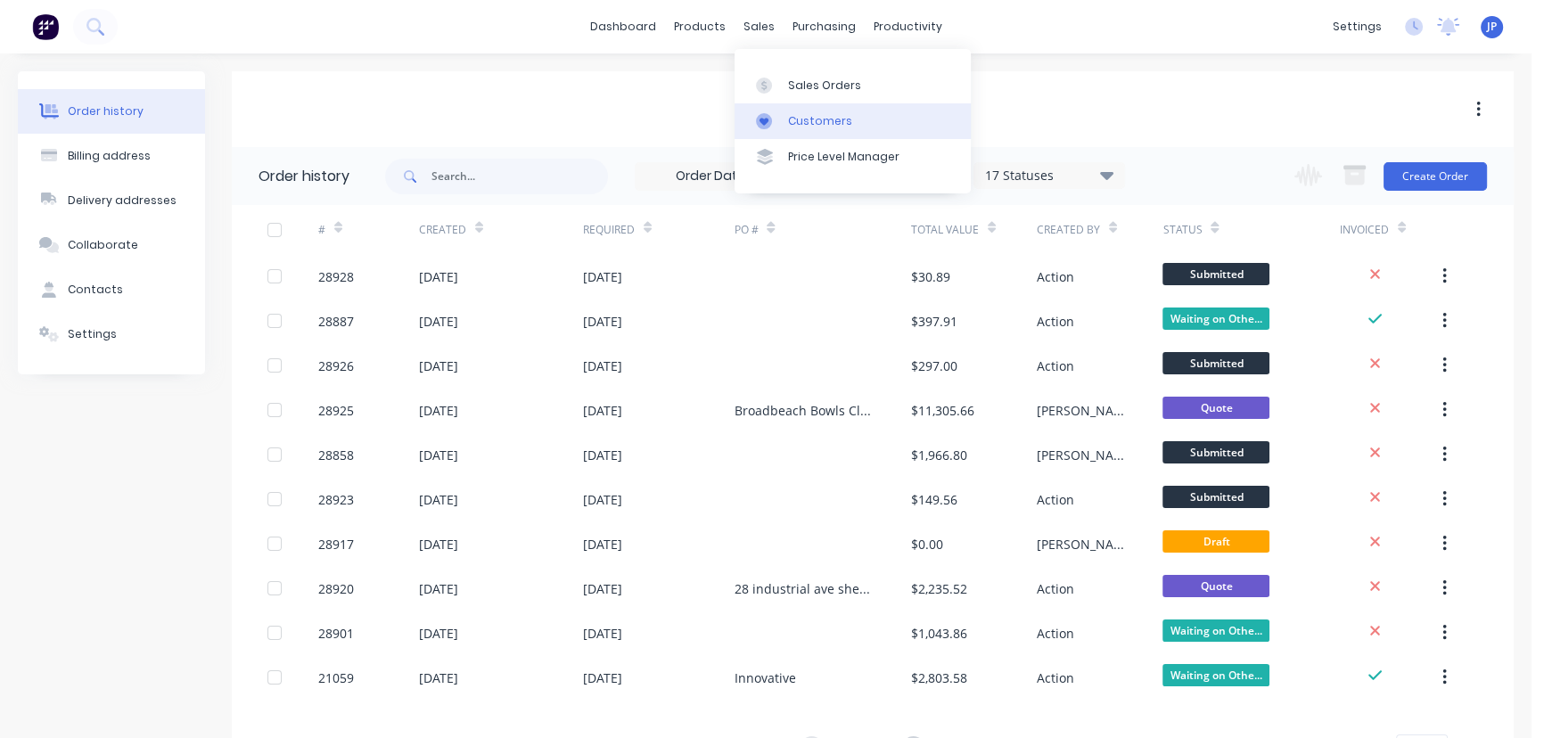
click at [799, 113] on div "Customers" at bounding box center [820, 121] width 64 height 16
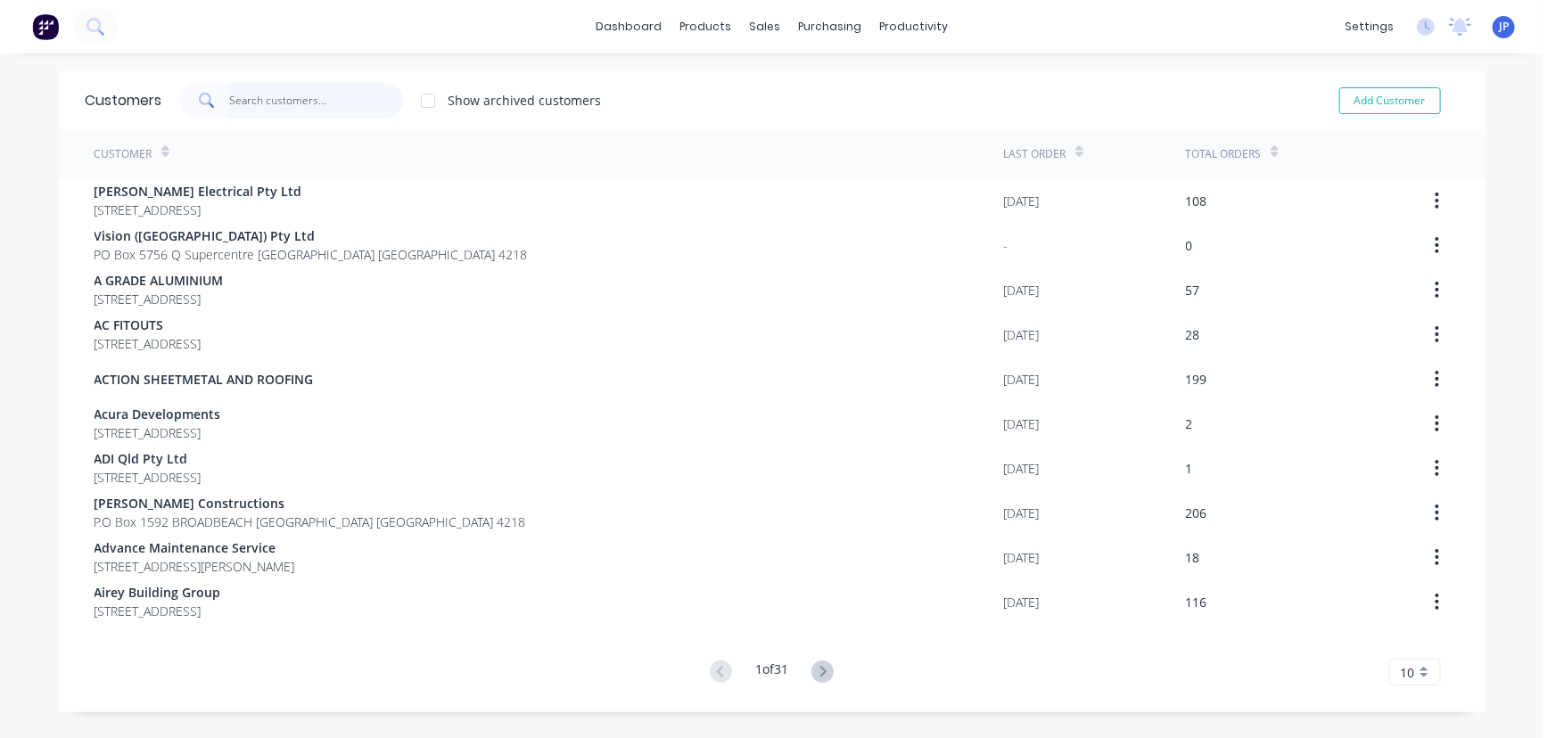
click at [323, 95] on input "text" at bounding box center [316, 101] width 174 height 36
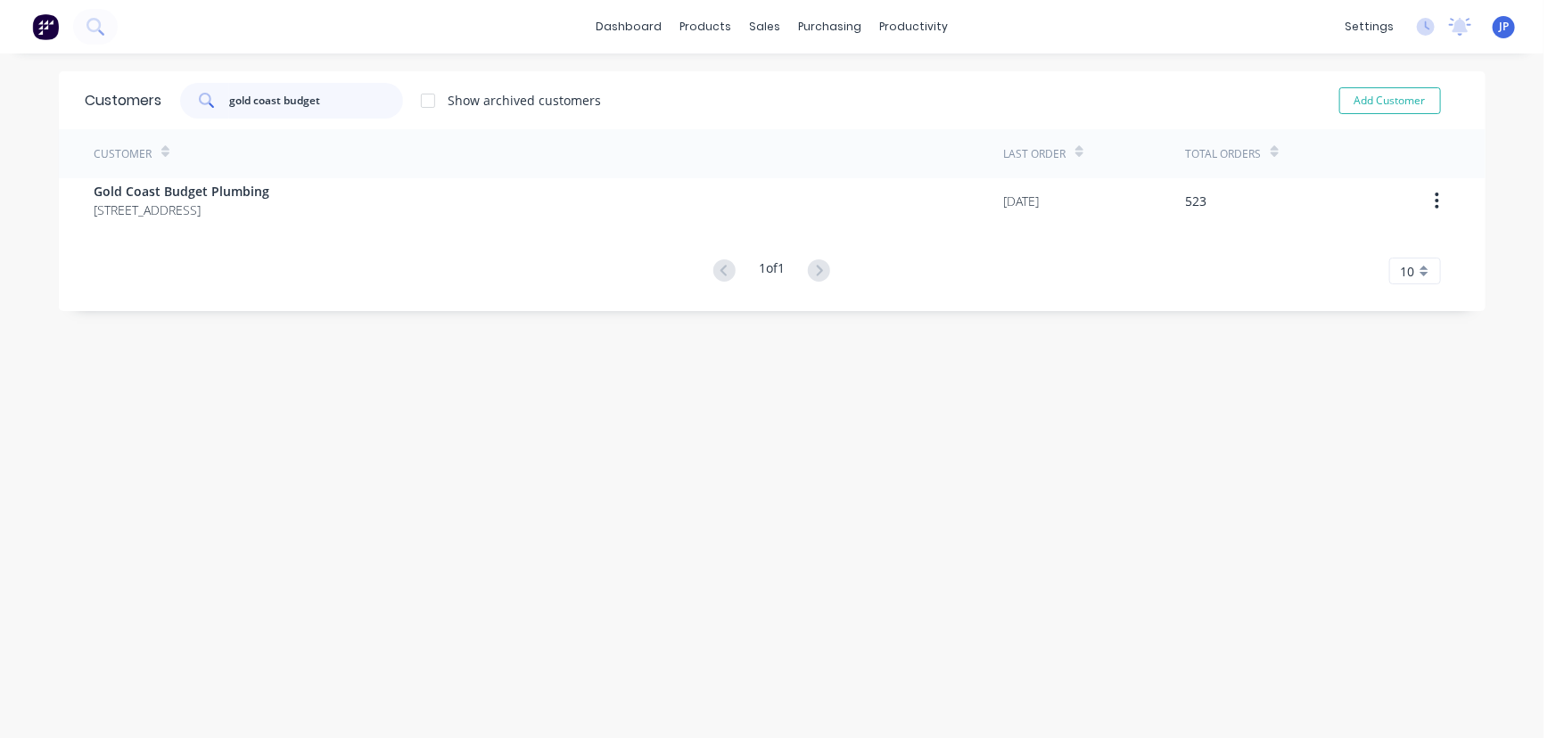
type input "gold coast budget"
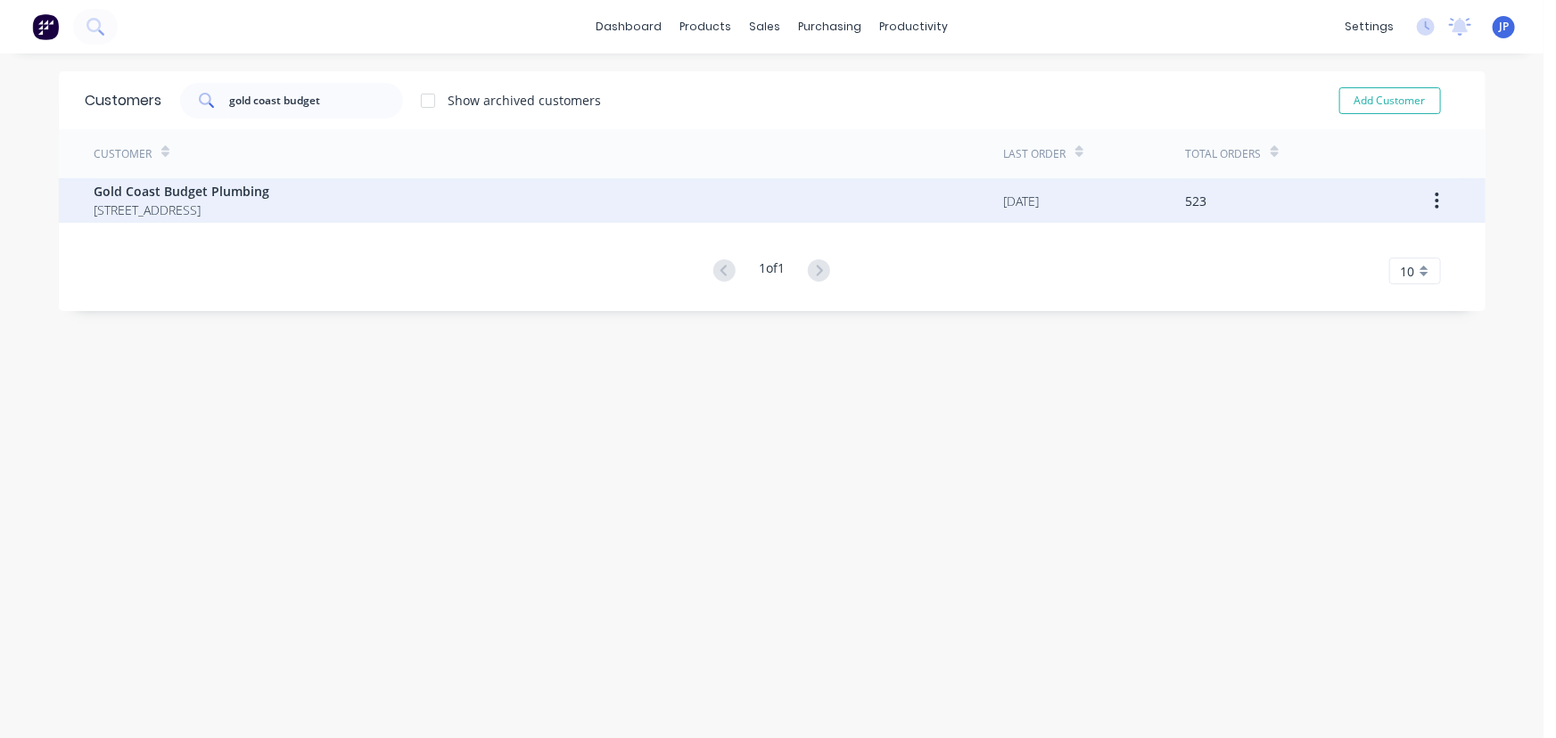
click at [177, 180] on div "Gold Coast Budget Plumbing [STREET_ADDRESS]" at bounding box center [548, 200] width 909 height 45
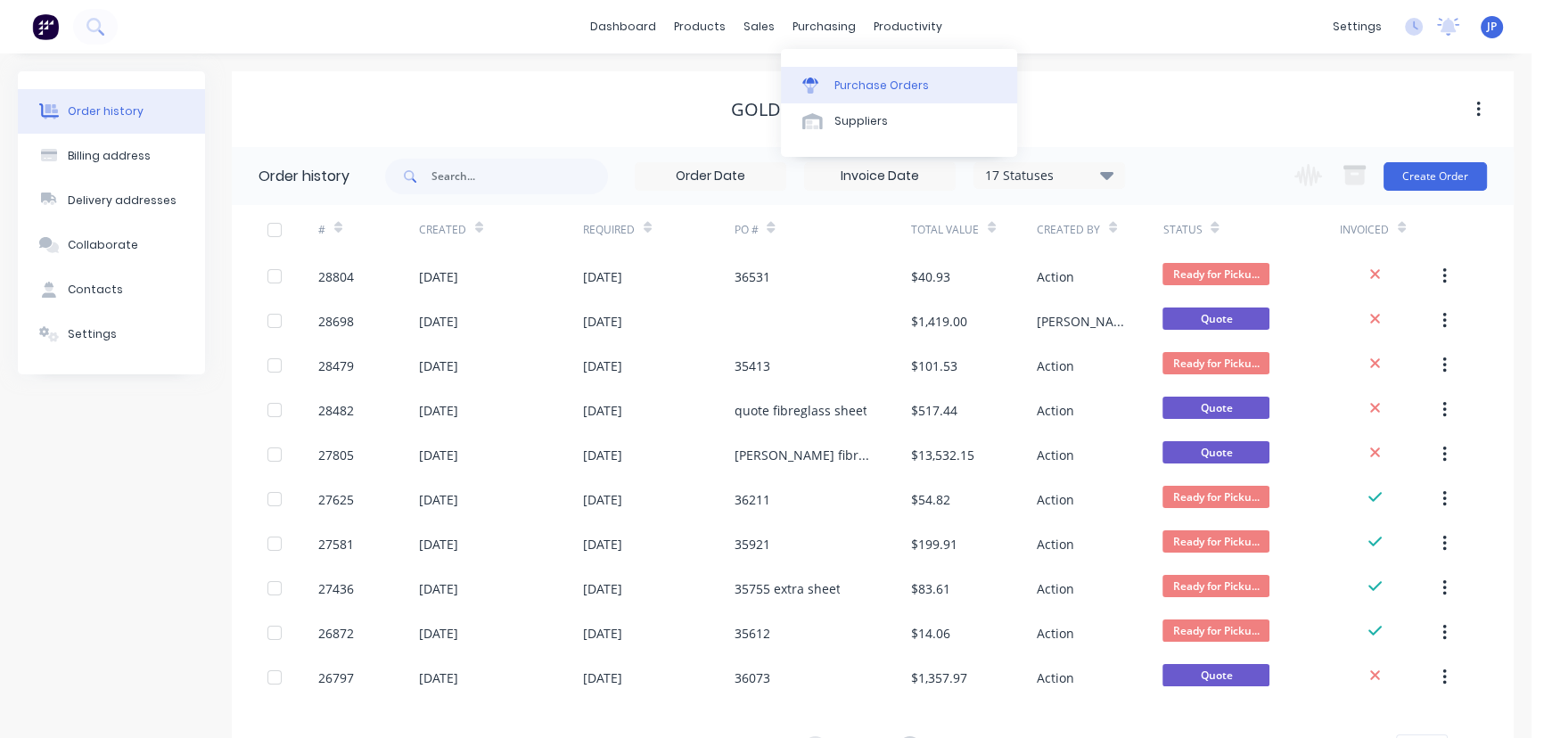
click at [842, 78] on div "Purchase Orders" at bounding box center [881, 86] width 94 height 16
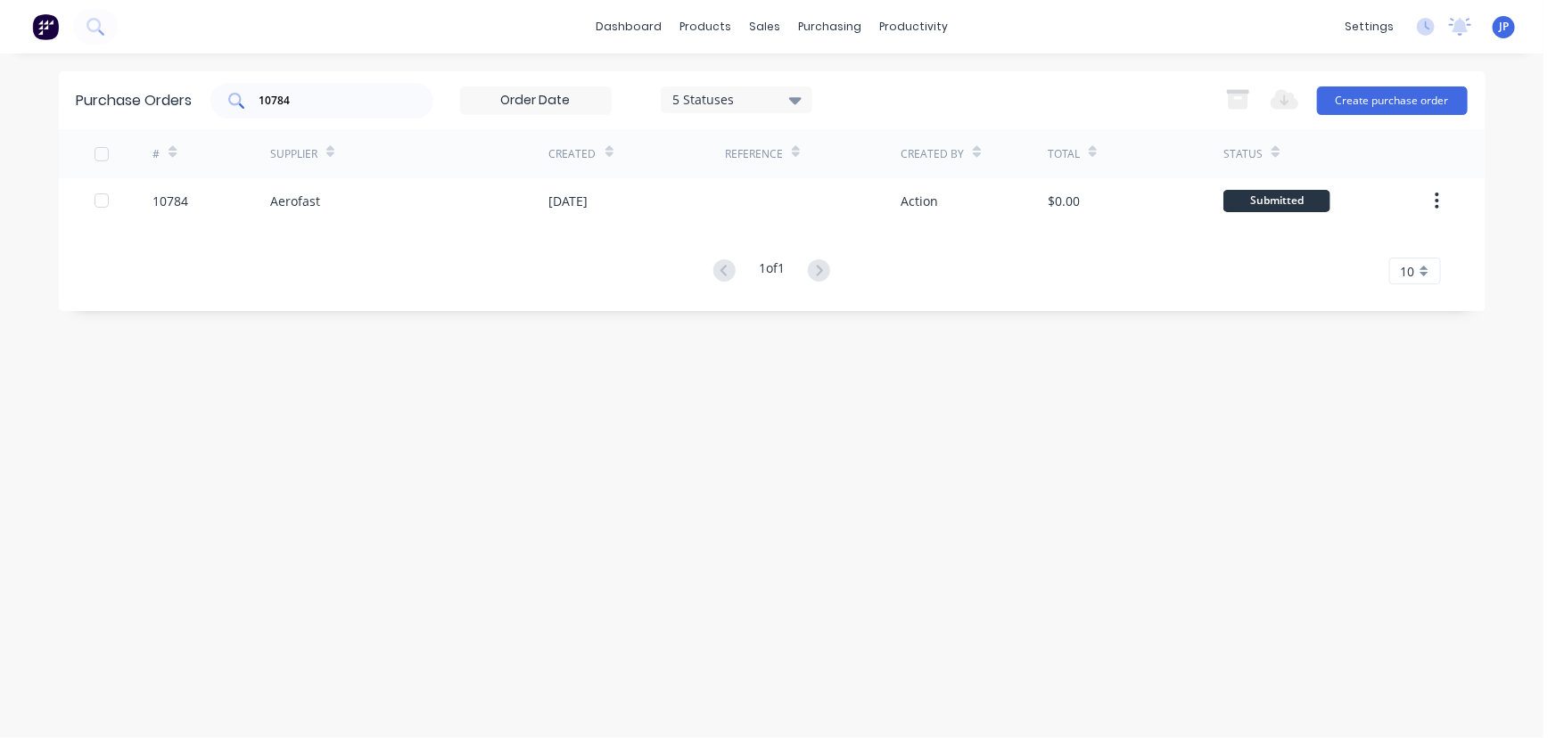
drag, startPoint x: 342, startPoint y: 91, endPoint x: 218, endPoint y: 99, distance: 124.2
click at [218, 99] on div "10784" at bounding box center [321, 101] width 223 height 36
drag, startPoint x: 341, startPoint y: 109, endPoint x: 191, endPoint y: 120, distance: 150.2
click at [207, 121] on div "Purchase Orders 1078410812 5 Statuses 5 Statuses Export to Excel (XLSX) Create …" at bounding box center [772, 100] width 1426 height 58
click at [357, 97] on input "1078410812" at bounding box center [332, 101] width 148 height 18
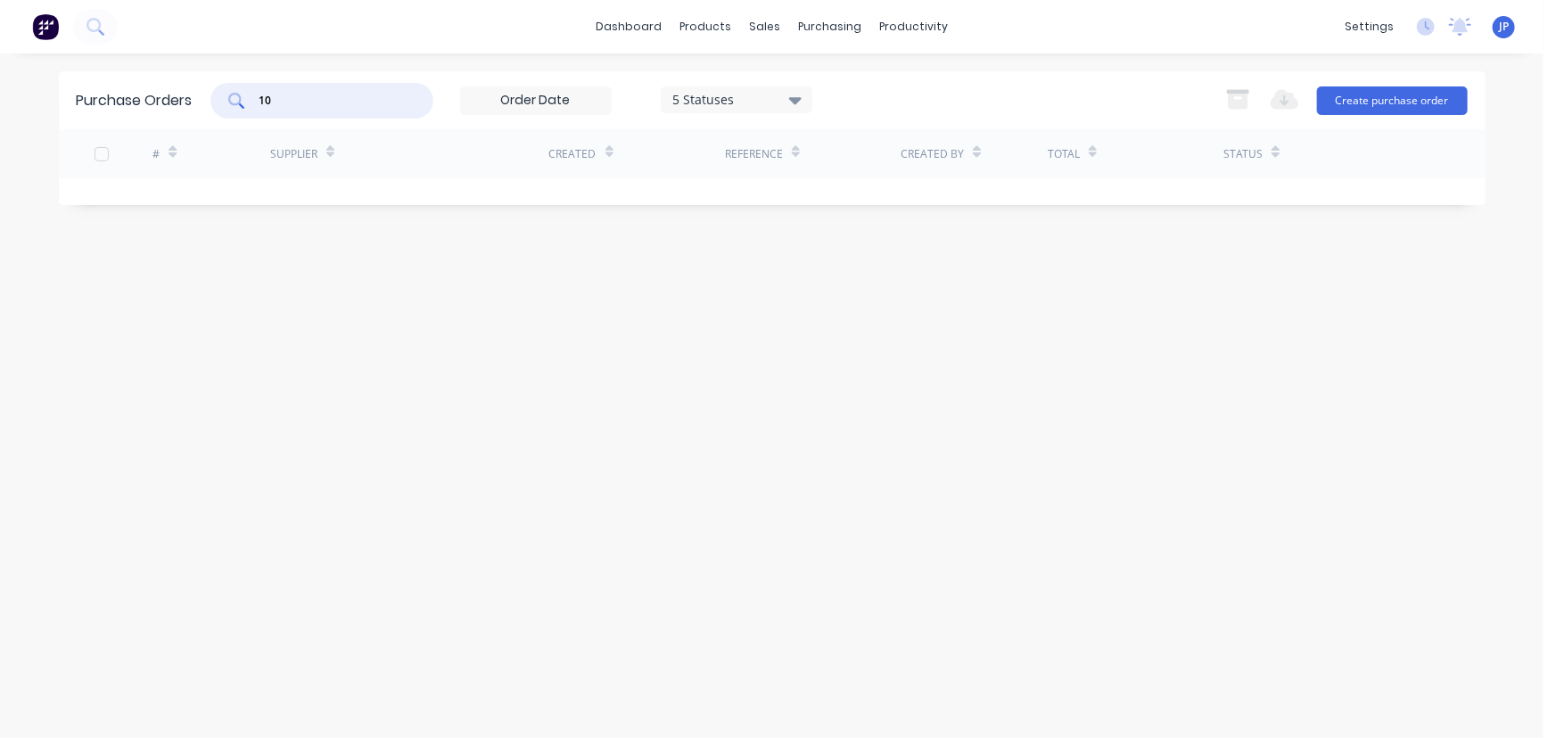
type input "1"
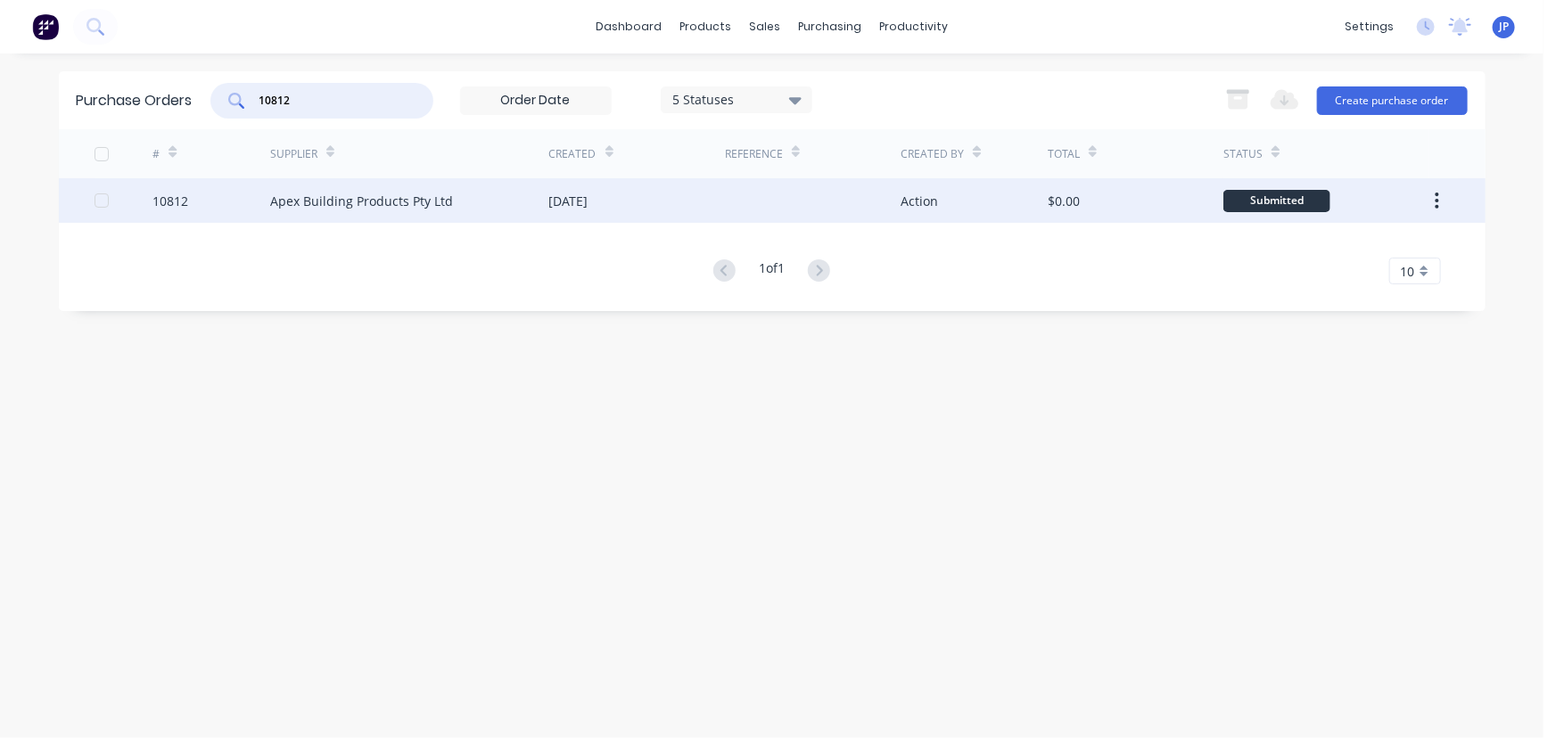
type input "10812"
click at [307, 197] on div "Apex Building Products Pty Ltd" at bounding box center [361, 201] width 183 height 19
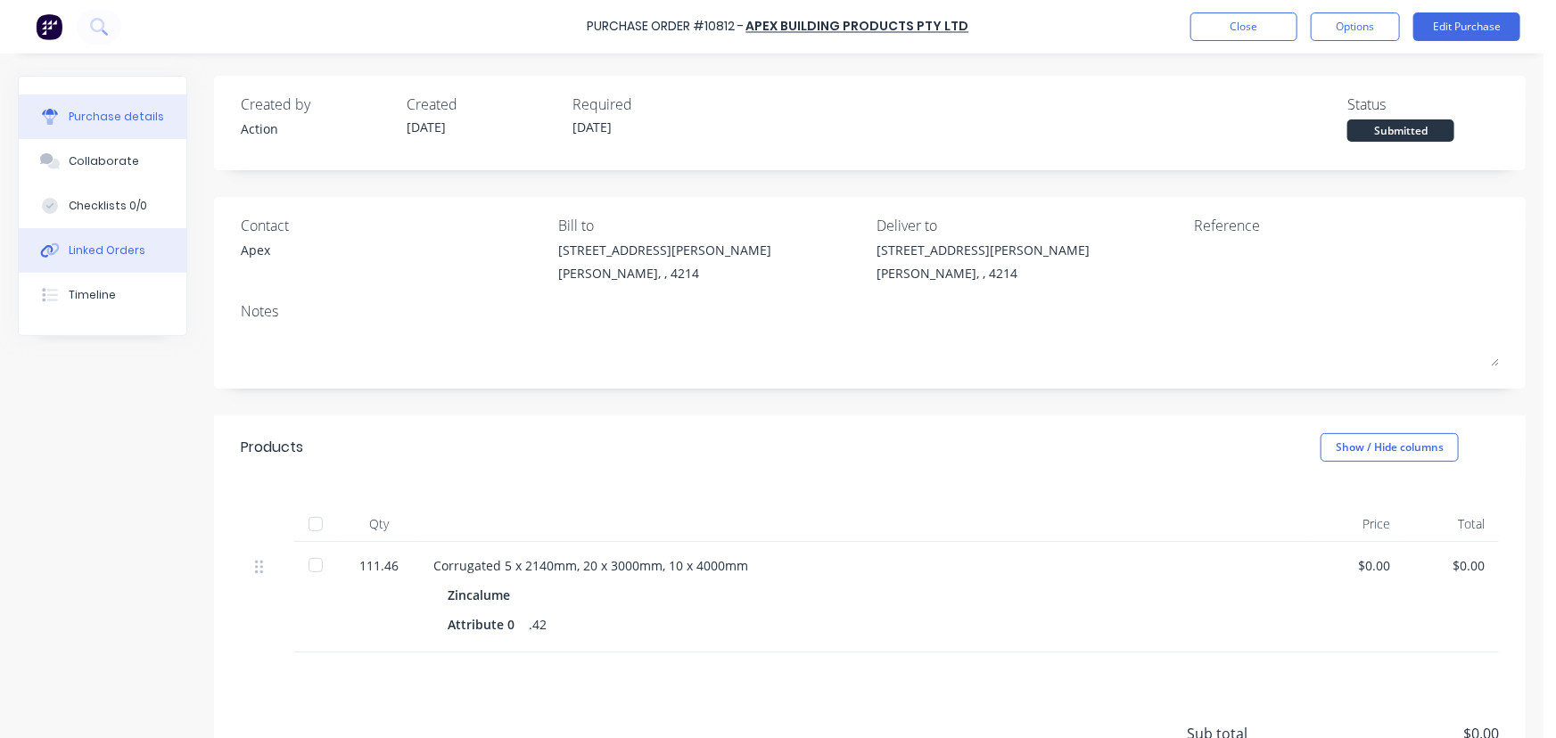
click at [125, 253] on div "Linked Orders" at bounding box center [107, 250] width 77 height 16
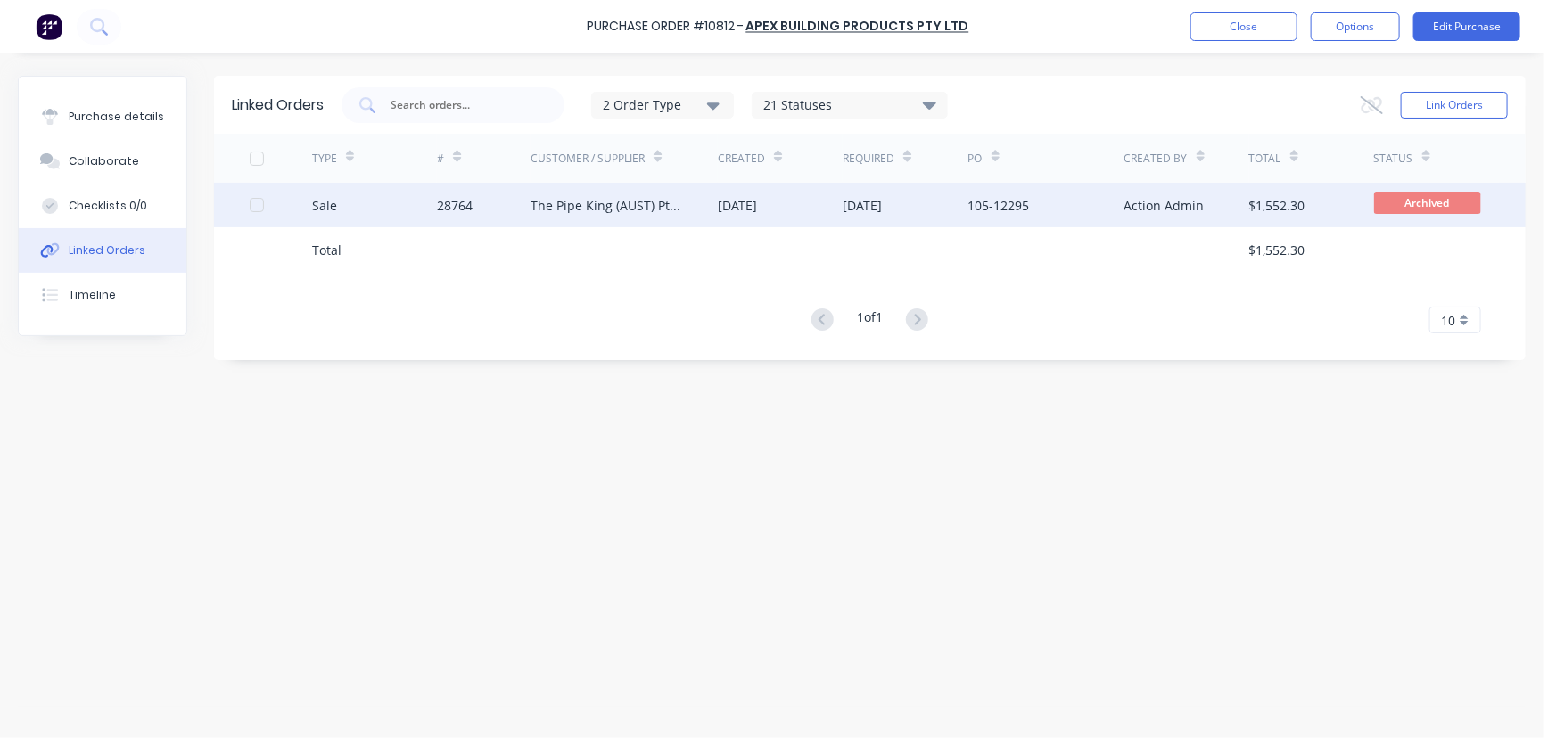
click at [549, 200] on div "The Pipe King (AUST) Pty Ltd" at bounding box center [606, 205] width 152 height 19
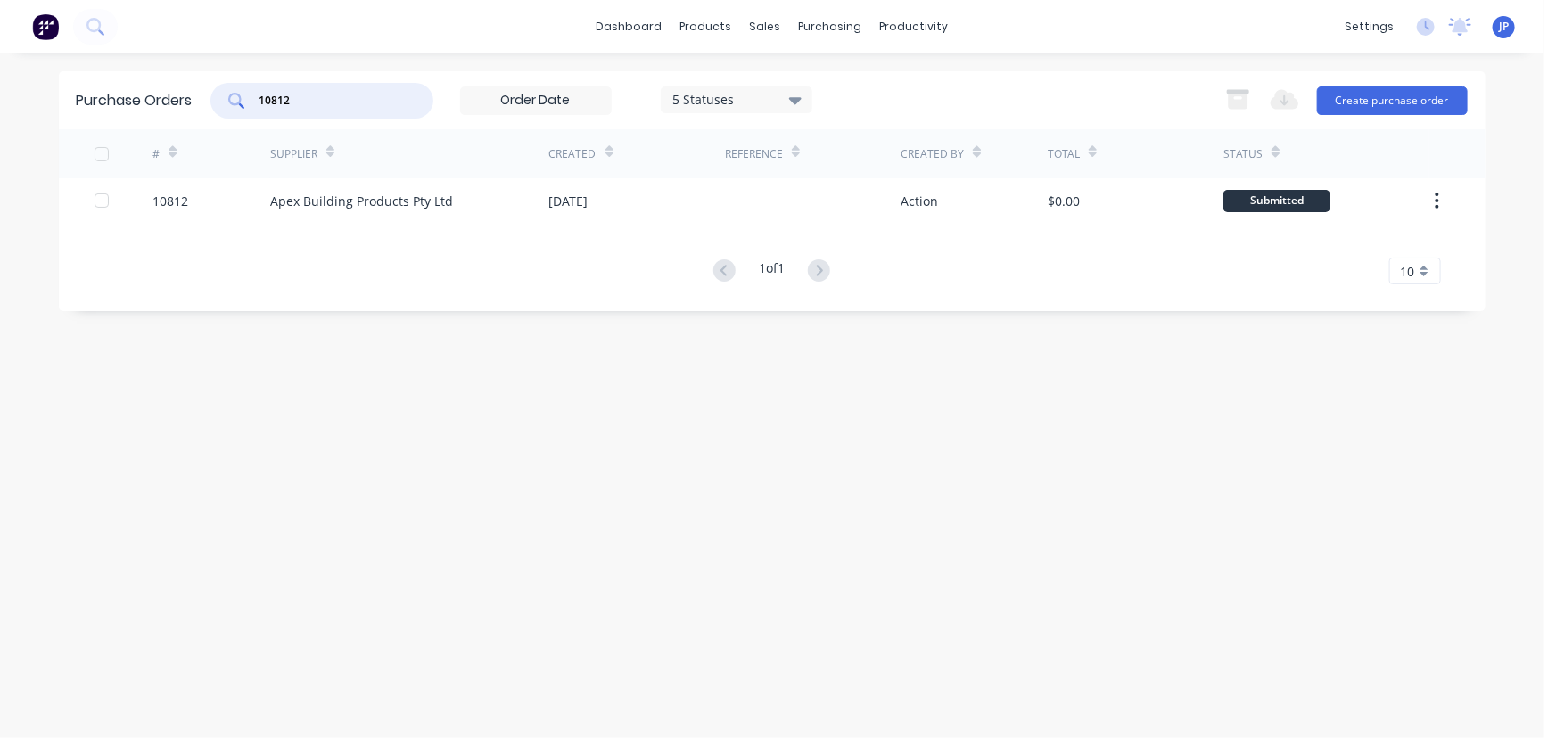
drag, startPoint x: 300, startPoint y: 104, endPoint x: 237, endPoint y: 113, distance: 63.9
click at [237, 113] on div "10812" at bounding box center [321, 101] width 223 height 36
type input "10804"
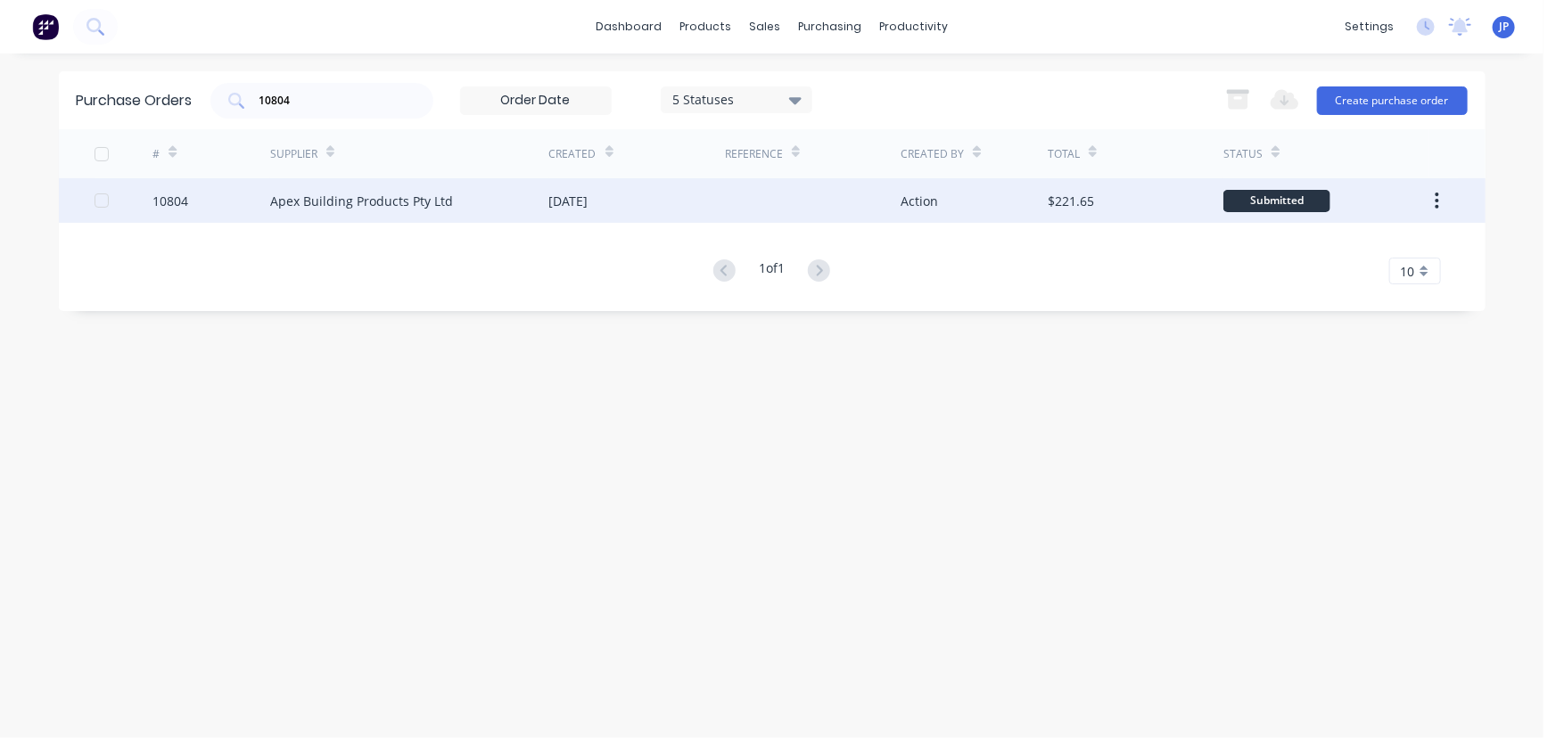
click at [322, 204] on div "Apex Building Products Pty Ltd" at bounding box center [361, 201] width 183 height 19
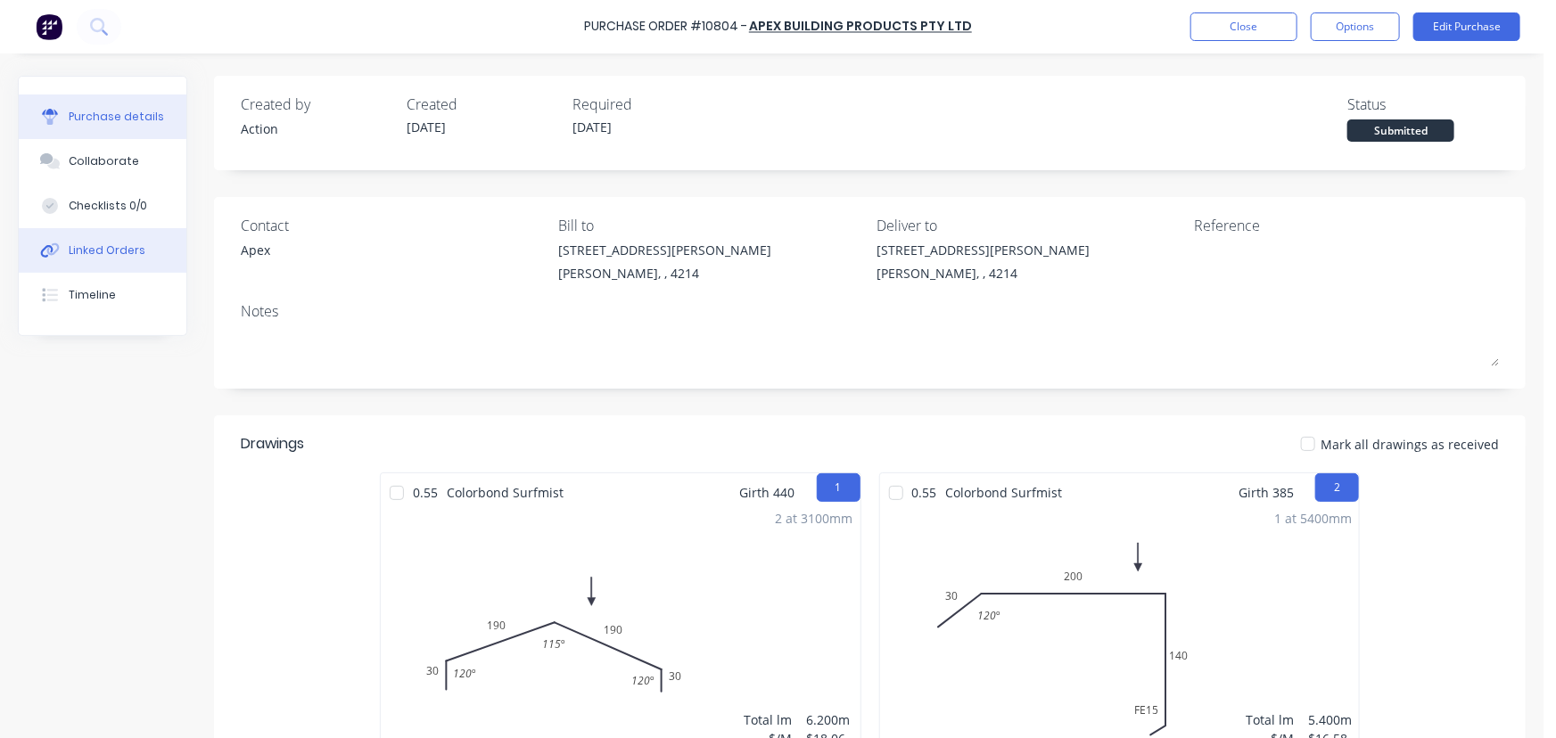
click at [112, 247] on div "Linked Orders" at bounding box center [107, 250] width 77 height 16
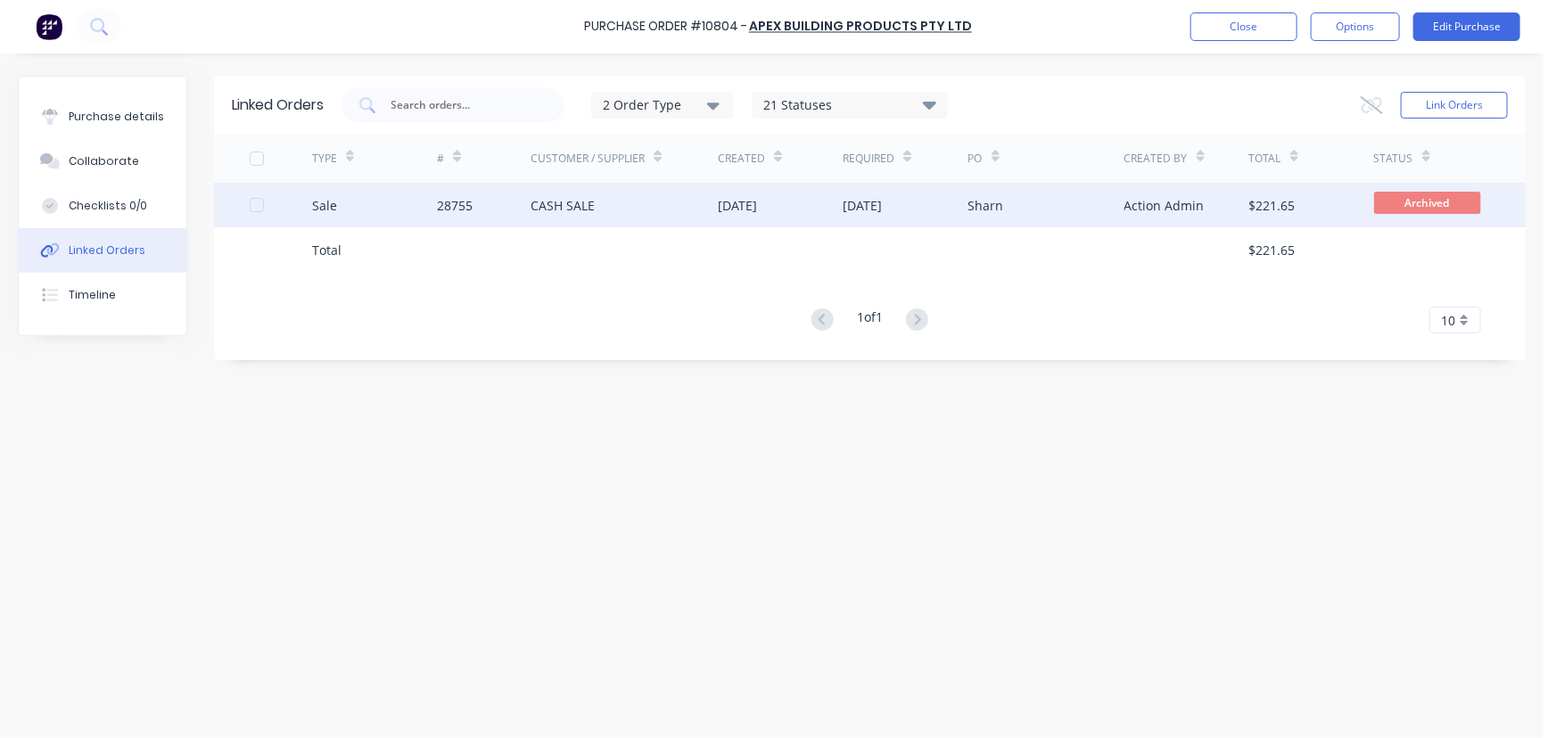
click at [571, 205] on div "CASH SALE" at bounding box center [562, 205] width 64 height 19
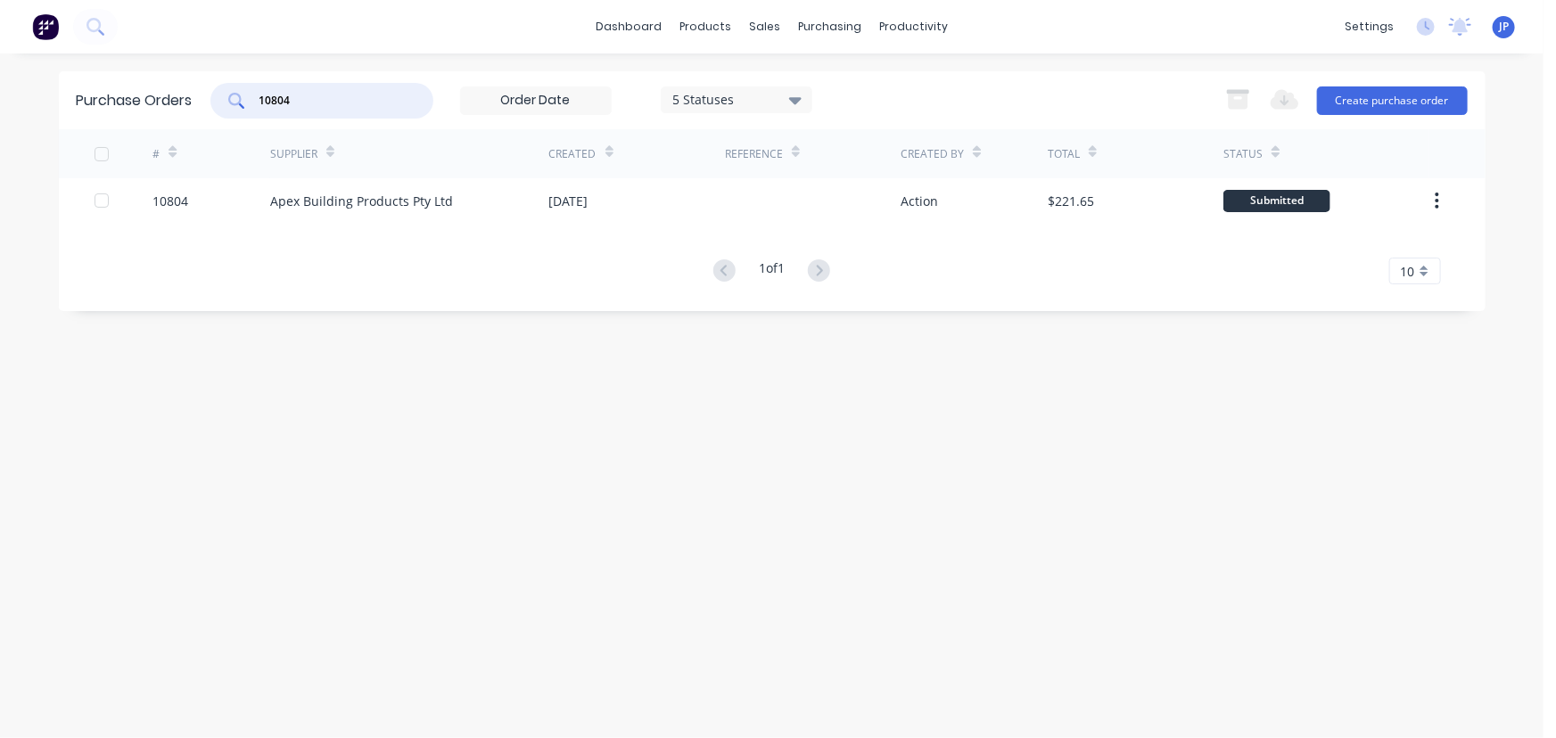
drag, startPoint x: 301, startPoint y: 99, endPoint x: 241, endPoint y: 106, distance: 61.0
click at [241, 106] on div "10804" at bounding box center [321, 101] width 223 height 36
type input "10812"
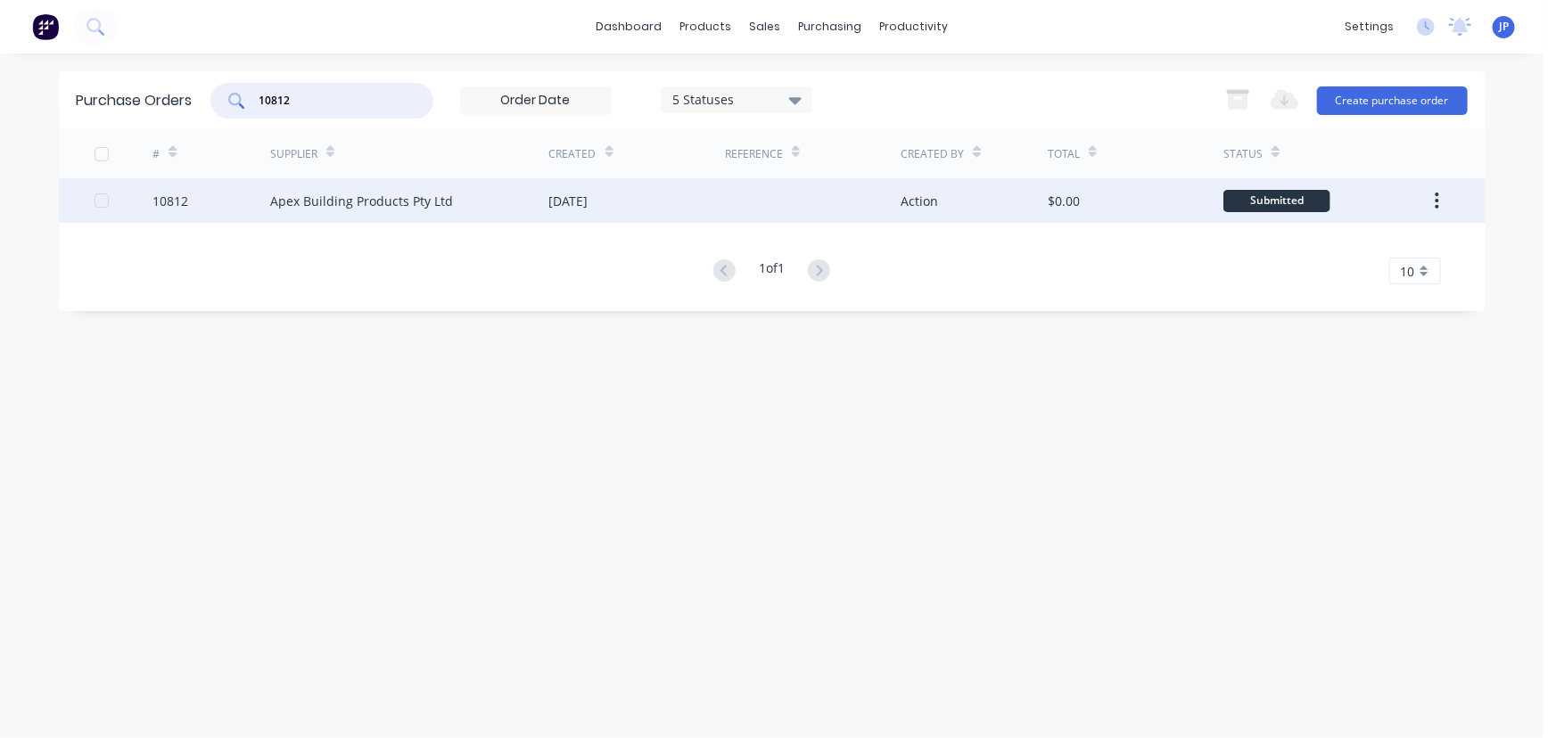
click at [305, 201] on div "Apex Building Products Pty Ltd" at bounding box center [361, 201] width 183 height 19
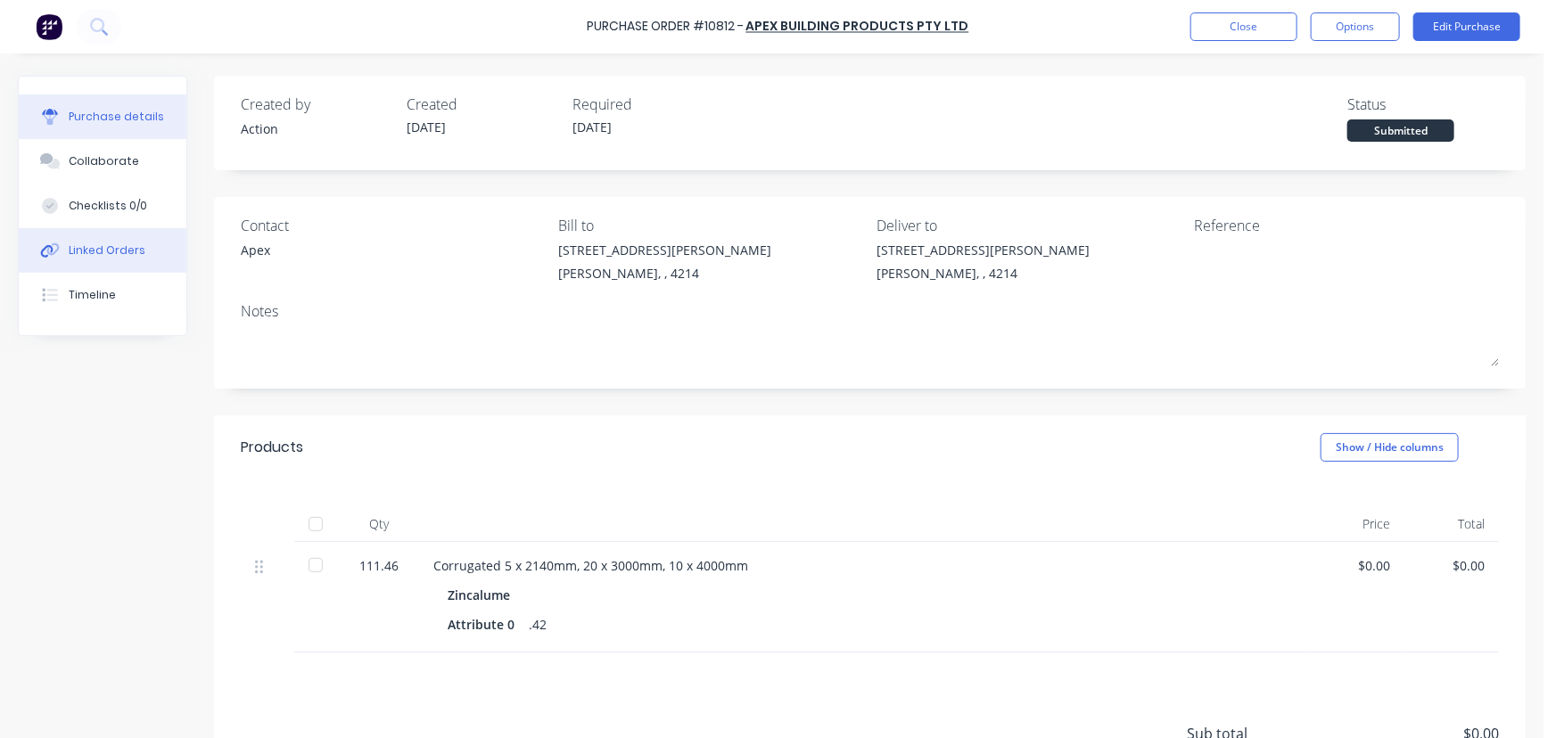
click at [127, 259] on button "Linked Orders" at bounding box center [103, 250] width 168 height 45
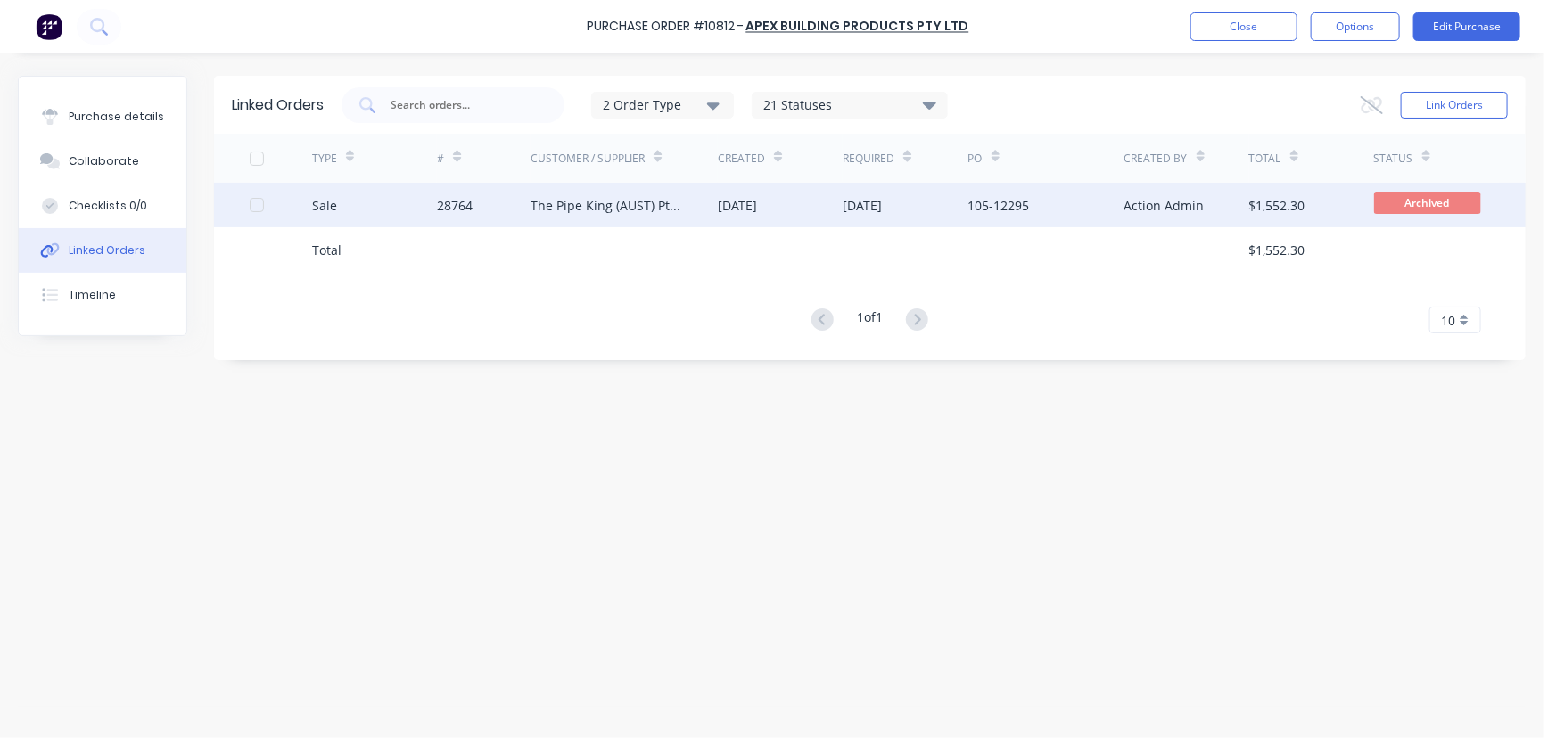
click at [458, 211] on div "28764" at bounding box center [455, 205] width 36 height 19
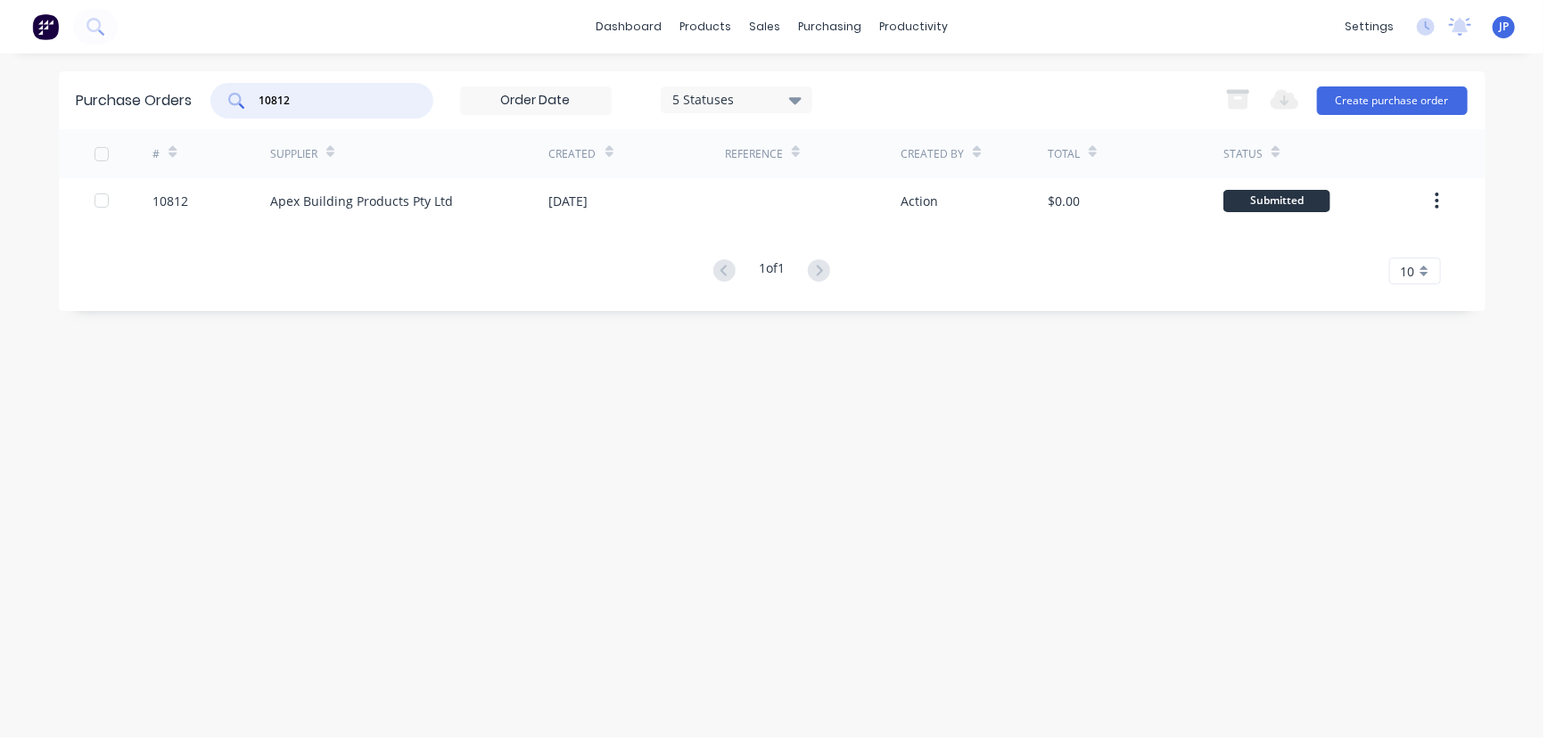
click at [324, 108] on input "10812" at bounding box center [332, 101] width 148 height 18
type input "10802"
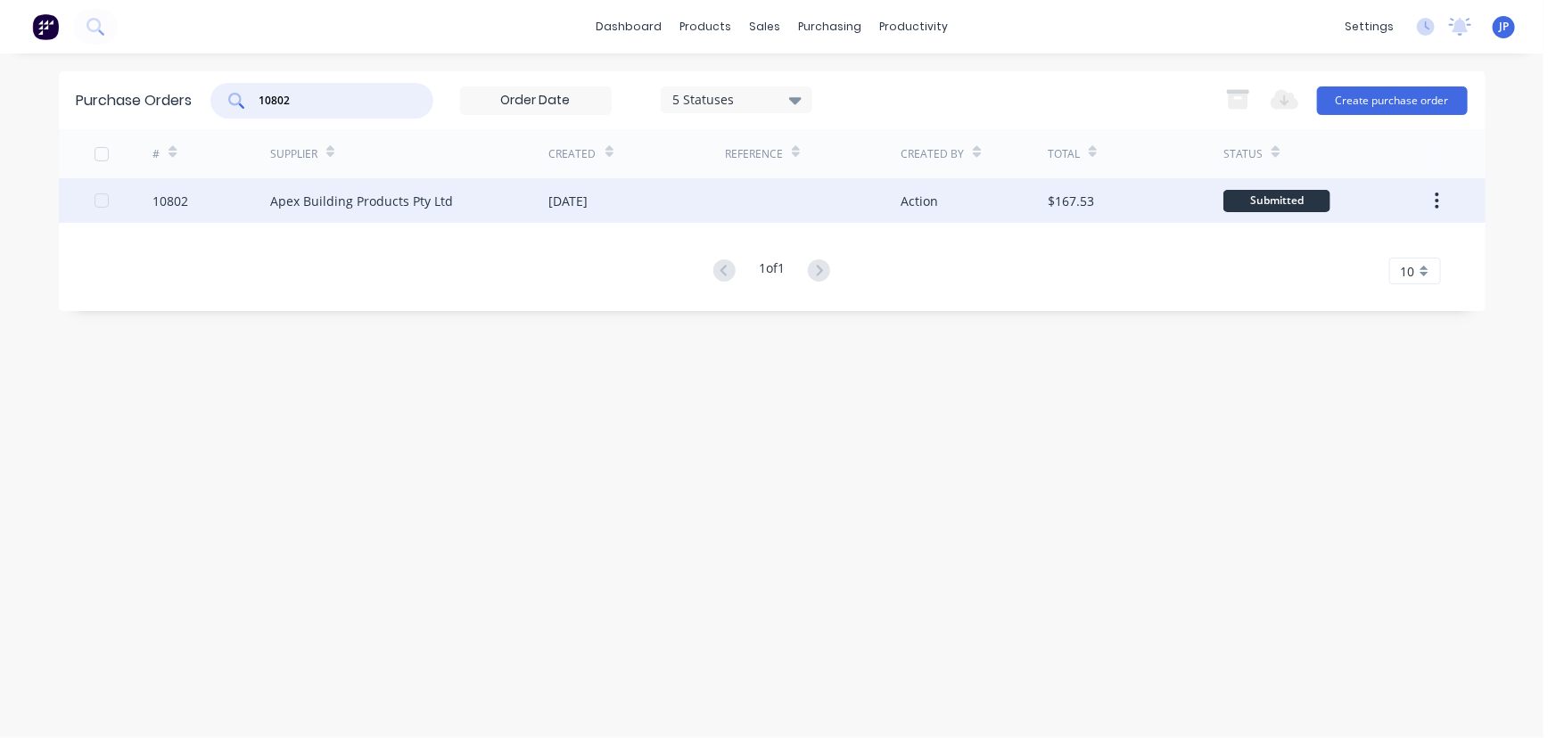
click at [293, 189] on div "Apex Building Products Pty Ltd" at bounding box center [409, 200] width 279 height 45
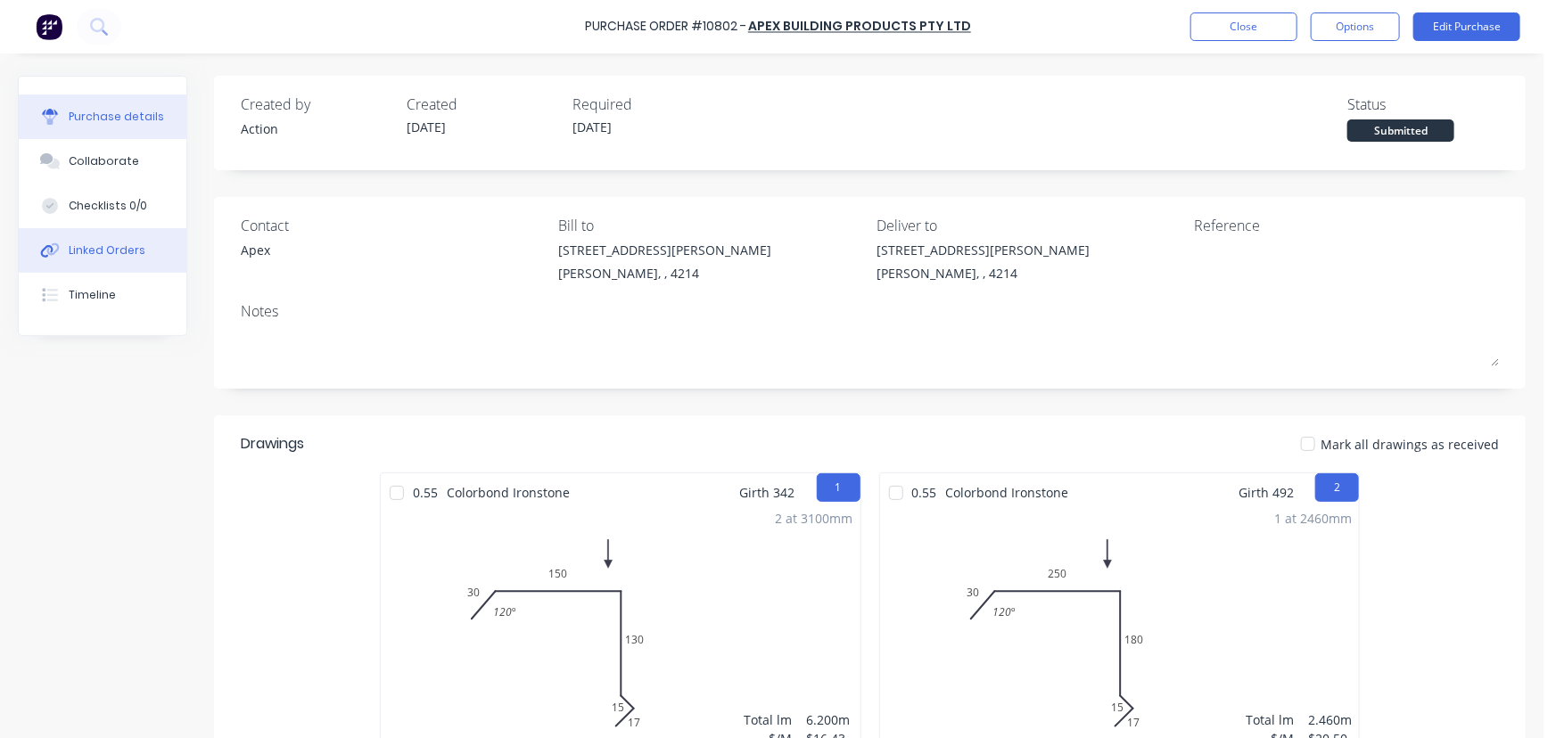
click at [119, 245] on div "Linked Orders" at bounding box center [107, 250] width 77 height 16
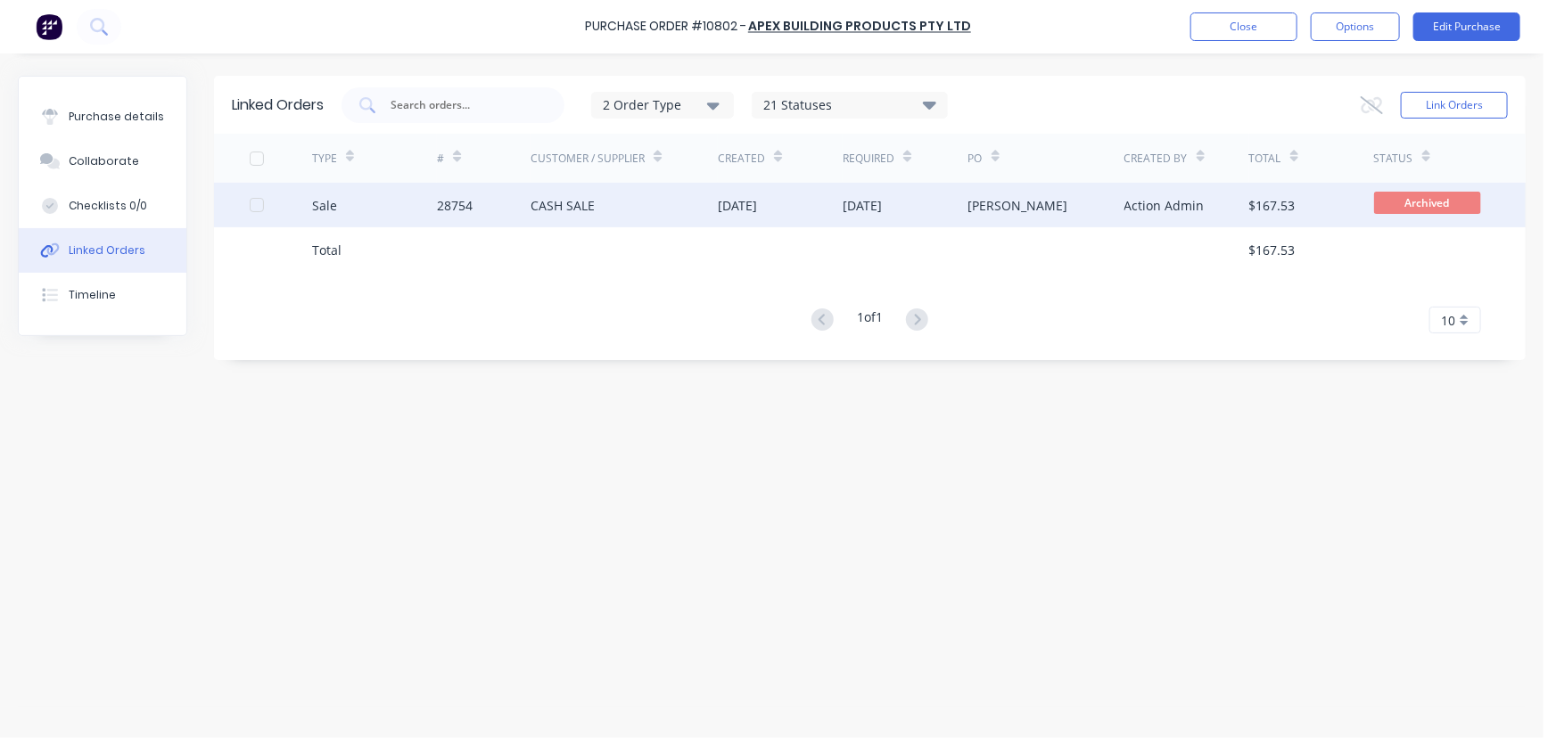
click at [486, 200] on div "28754" at bounding box center [484, 205] width 94 height 45
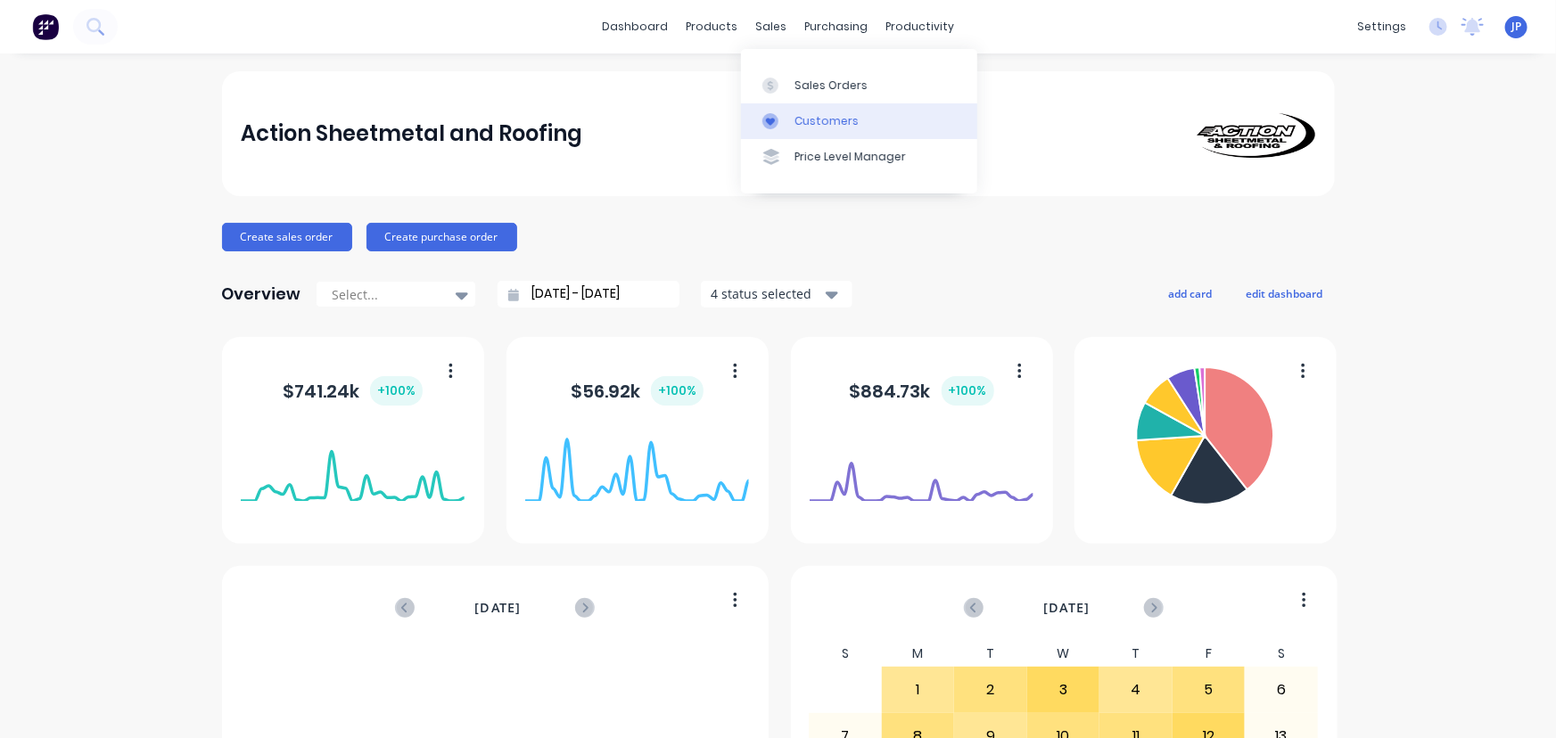
click at [801, 119] on div "Customers" at bounding box center [826, 121] width 64 height 16
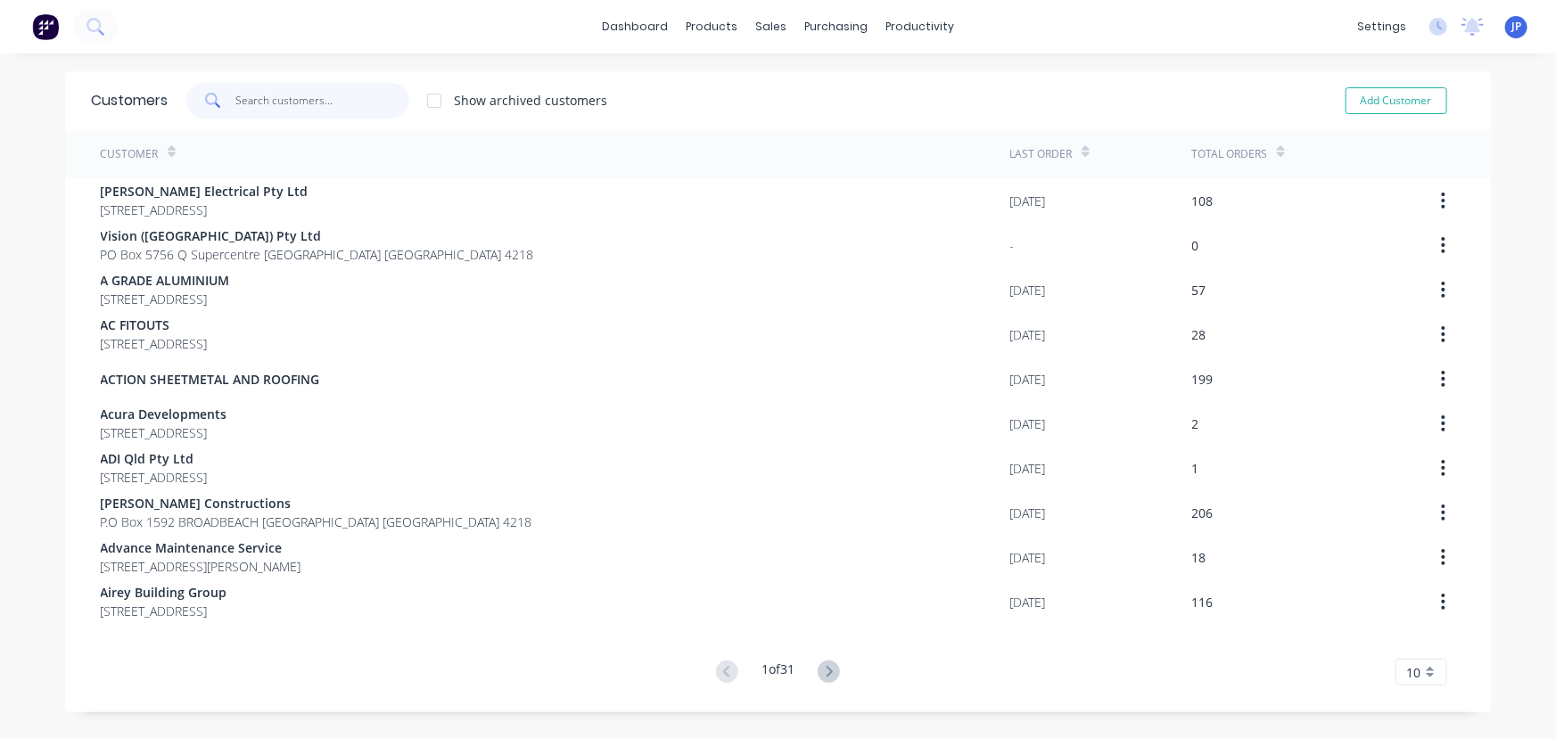
click at [242, 106] on input "text" at bounding box center [322, 101] width 174 height 36
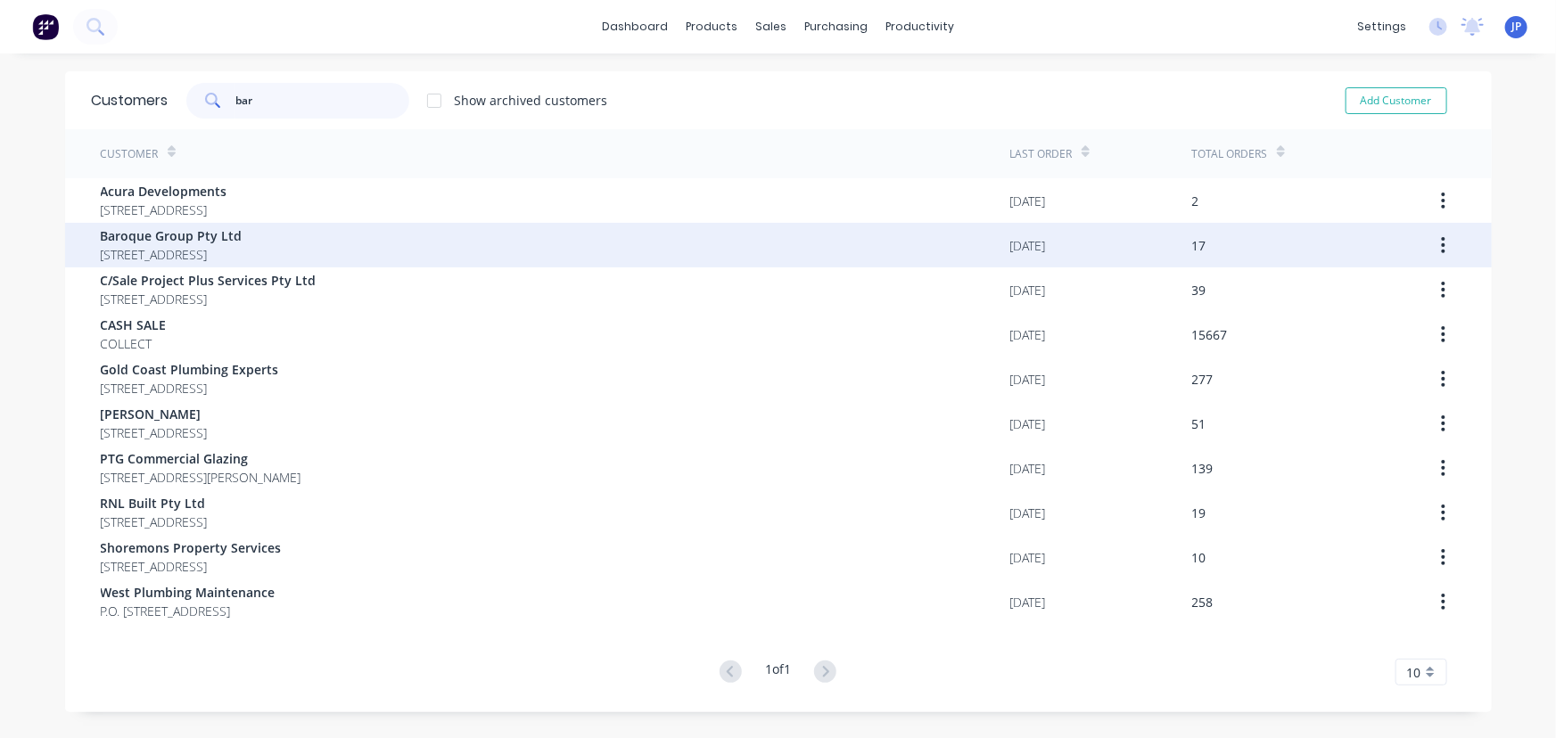
type input "bar"
click at [236, 247] on span "PO Box 1315 Paradise Point Queensland Australia 4216" at bounding box center [172, 254] width 142 height 19
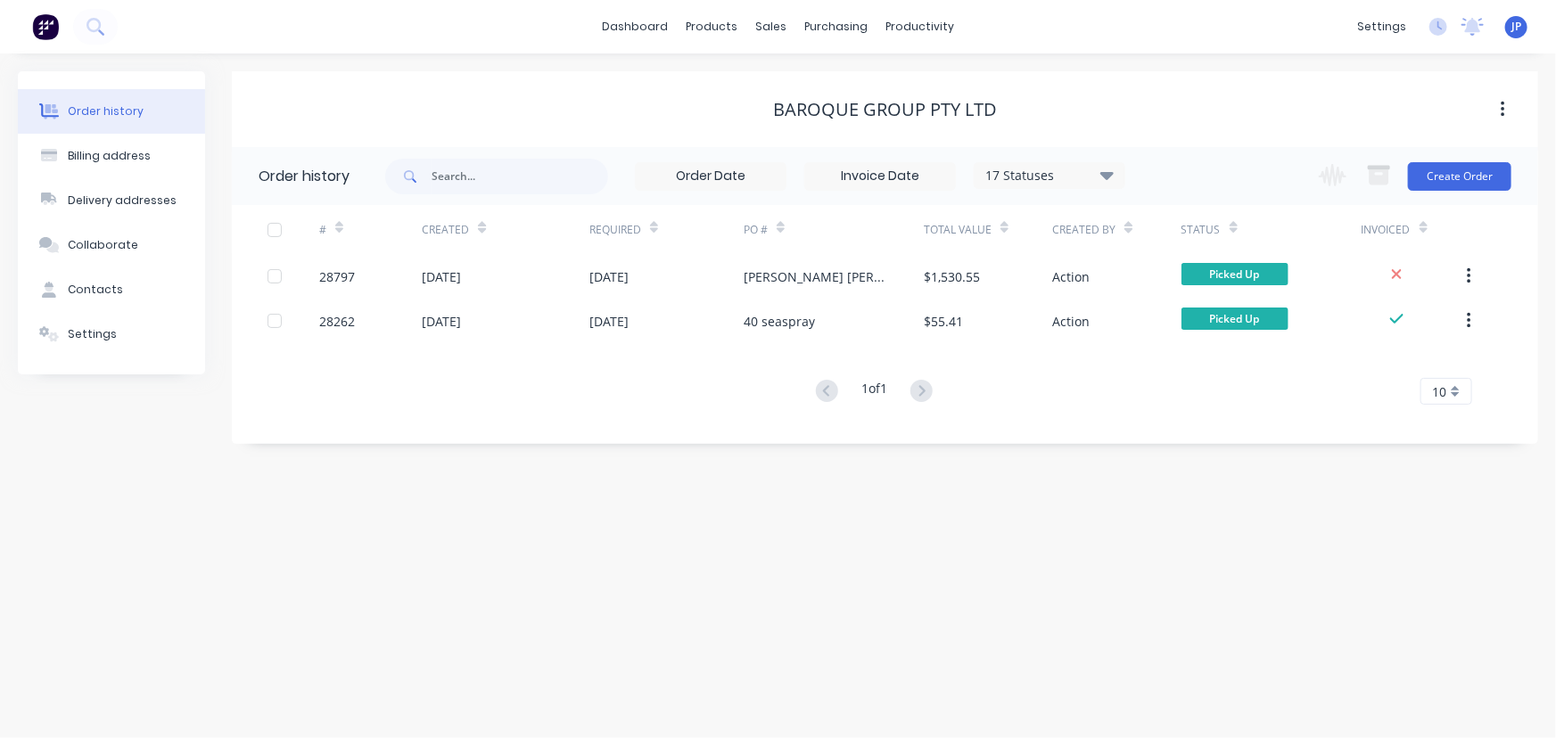
click at [1105, 173] on icon at bounding box center [1106, 175] width 13 height 8
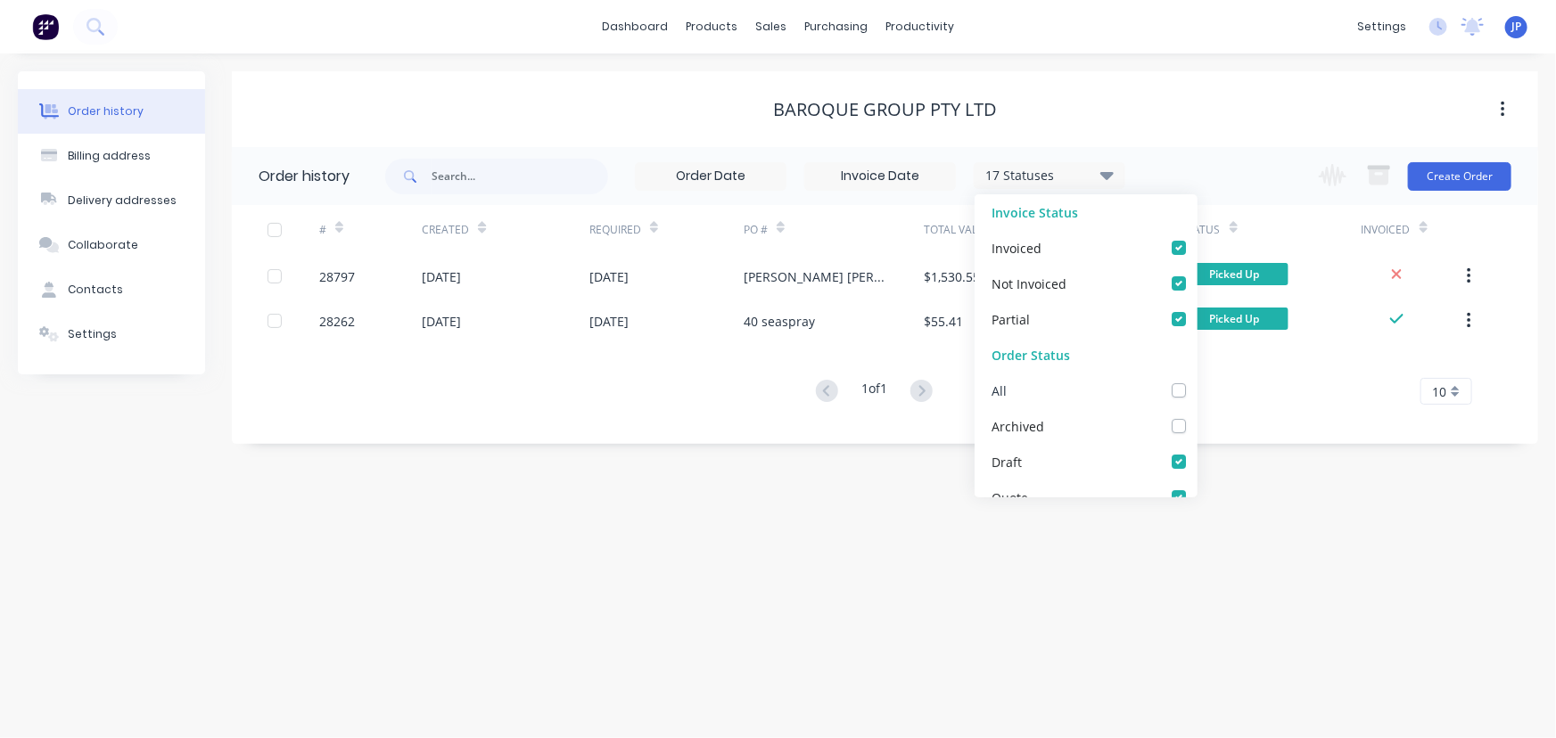
click at [1196, 381] on label at bounding box center [1196, 381] width 0 height 0
click at [1196, 388] on input "checkbox" at bounding box center [1203, 389] width 14 height 17
checkbox input "true"
click at [527, 230] on div "Created" at bounding box center [506, 229] width 168 height 49
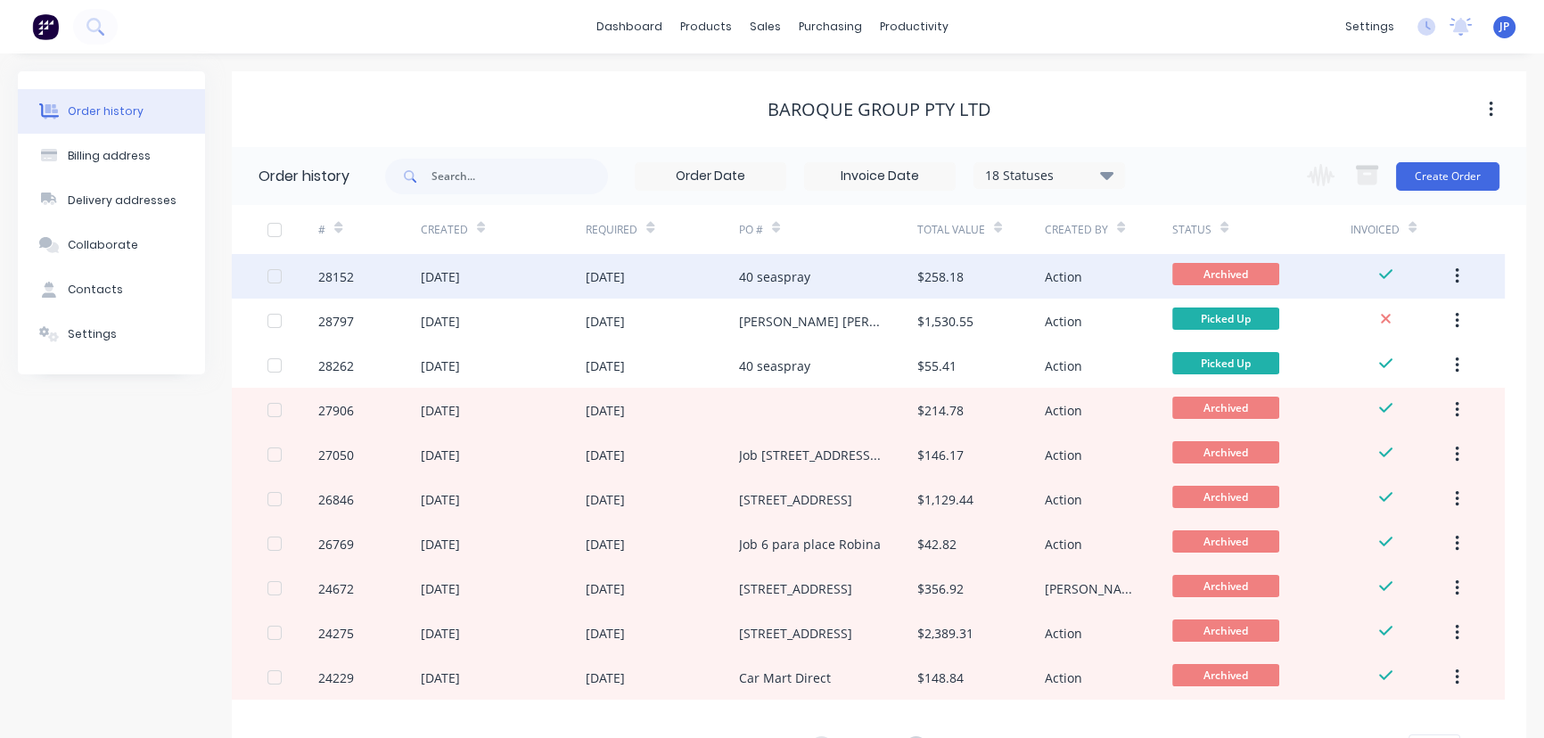
click at [456, 270] on div "[DATE]" at bounding box center [440, 276] width 39 height 19
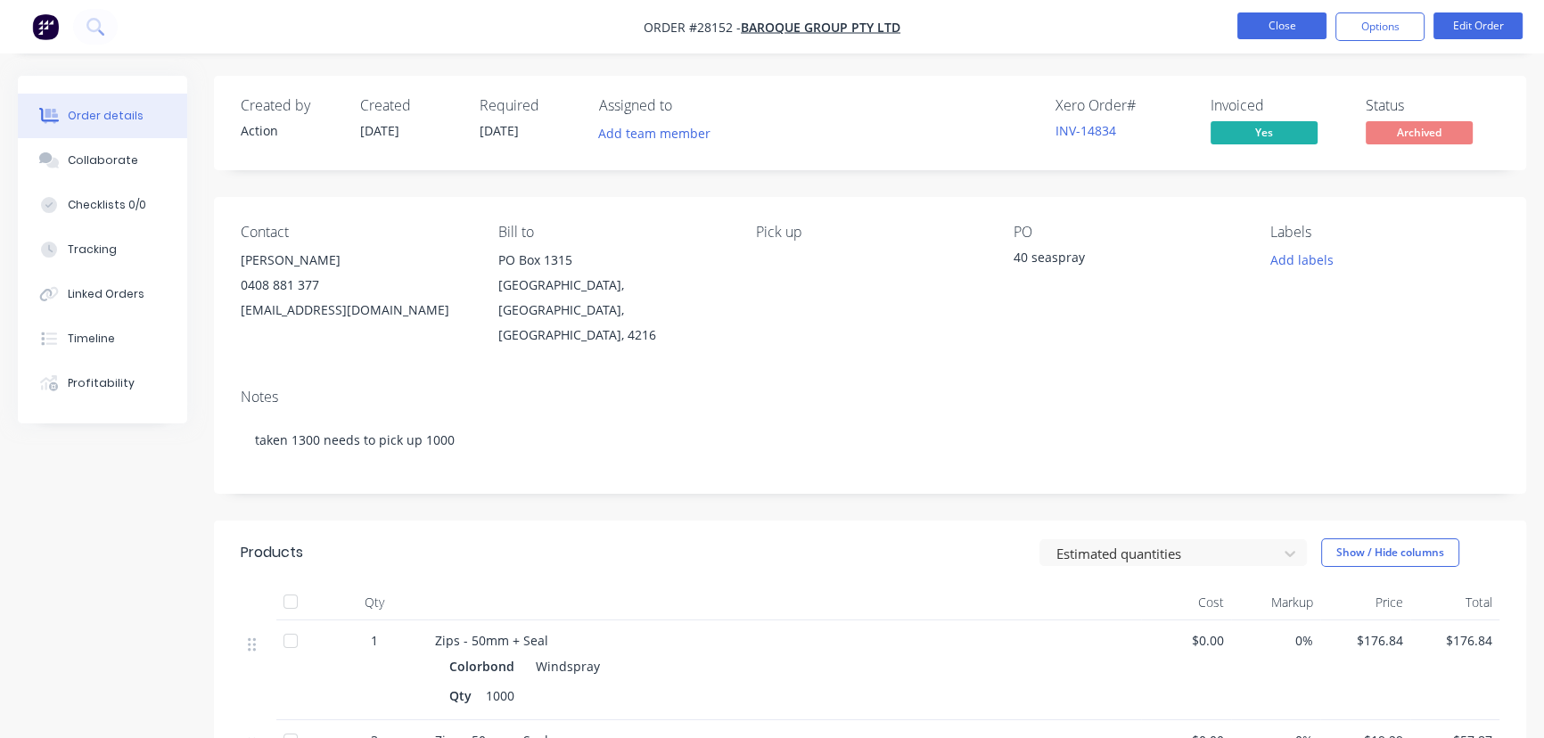
click at [1256, 29] on button "Close" at bounding box center [1281, 25] width 89 height 27
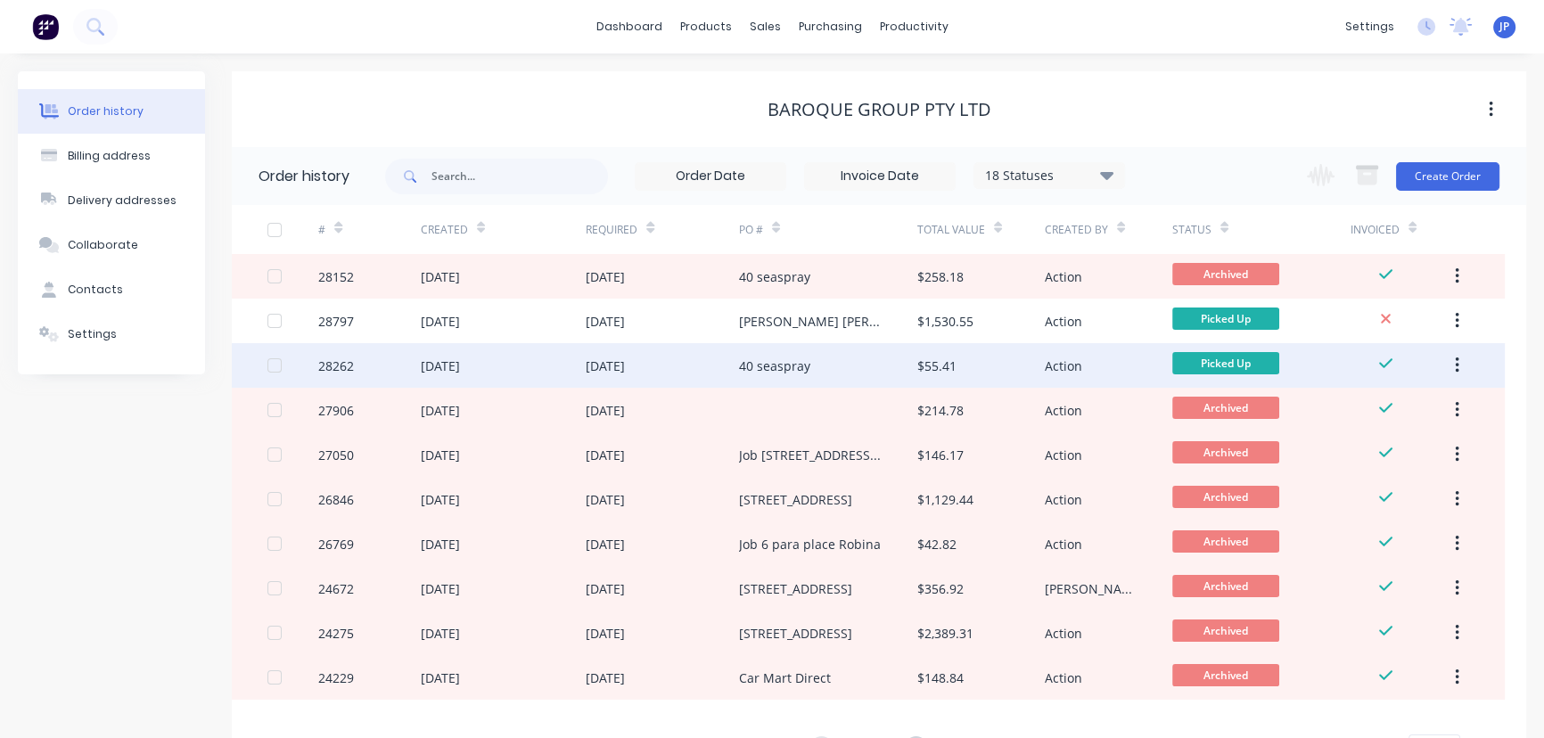
click at [800, 373] on div "40 seaspray" at bounding box center [774, 366] width 71 height 19
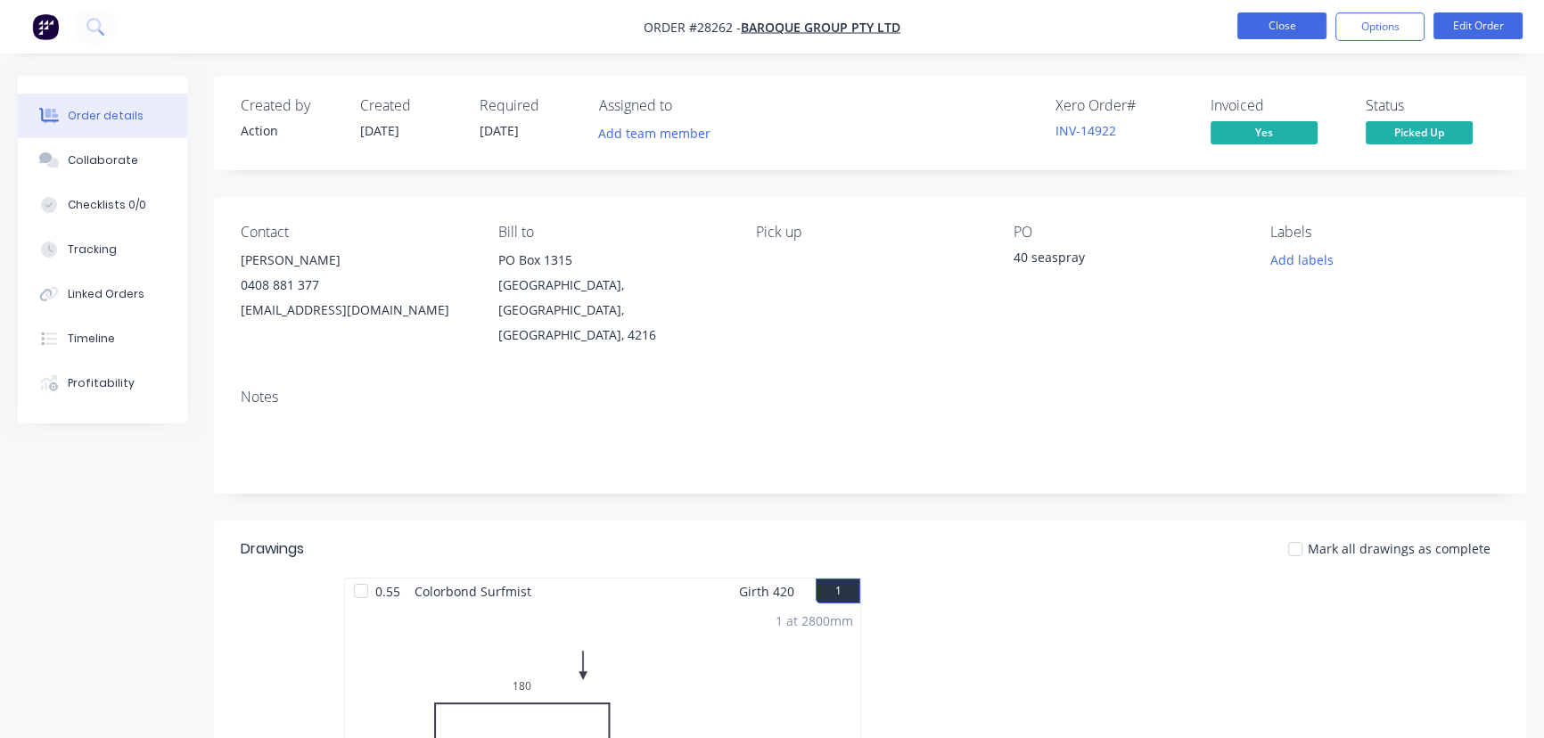
click at [1253, 31] on button "Close" at bounding box center [1281, 25] width 89 height 27
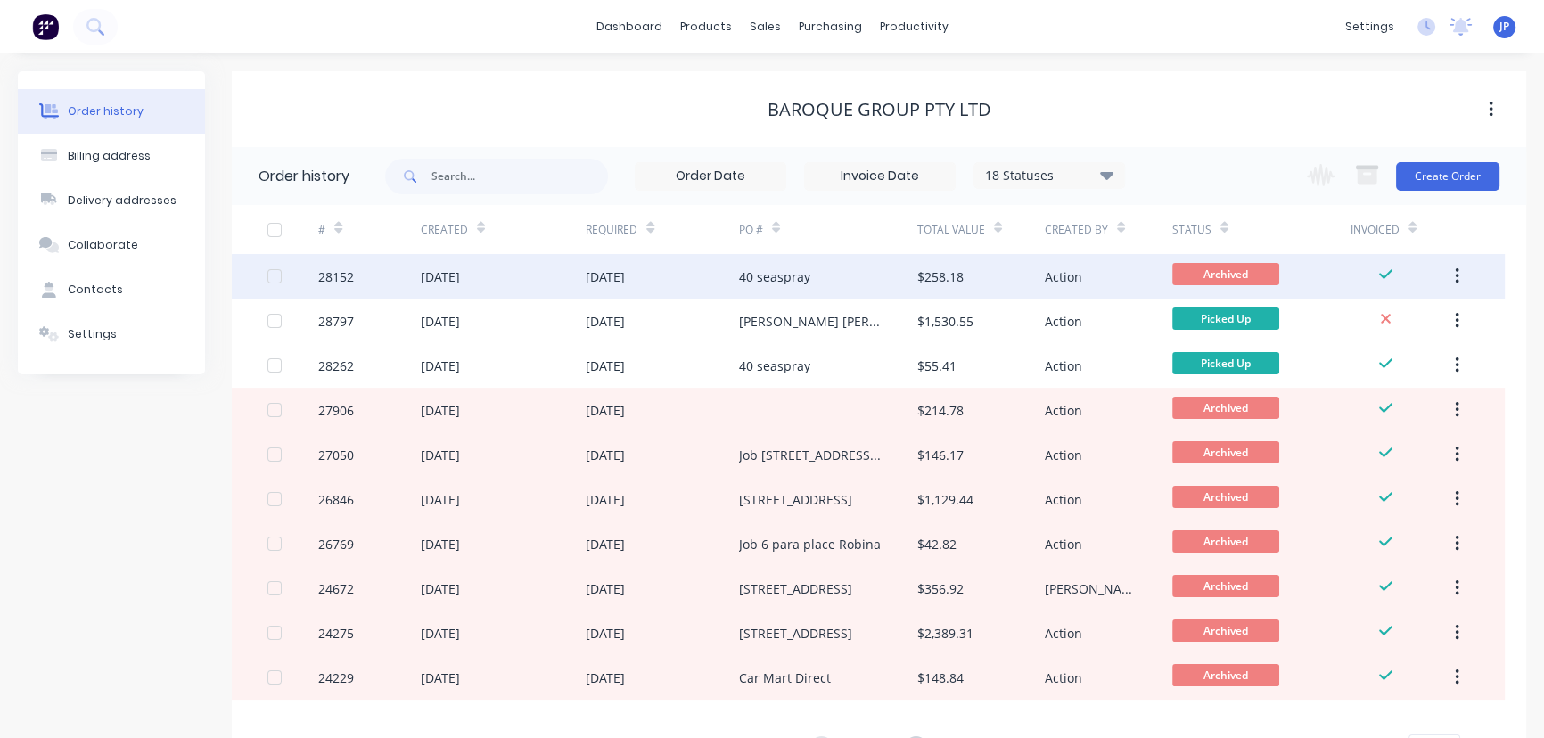
click at [611, 285] on div "[DATE]" at bounding box center [662, 276] width 153 height 45
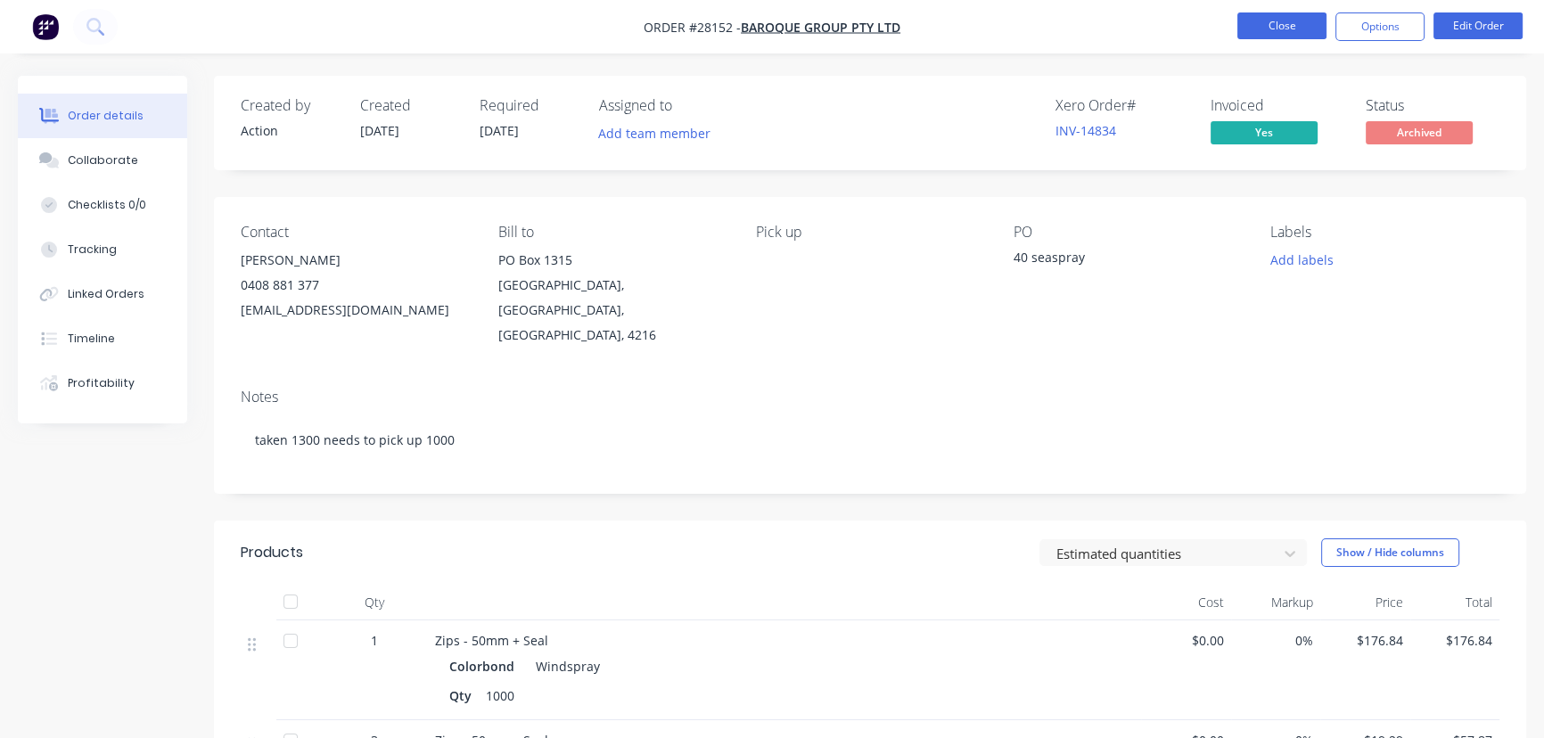
click at [1264, 25] on button "Close" at bounding box center [1281, 25] width 89 height 27
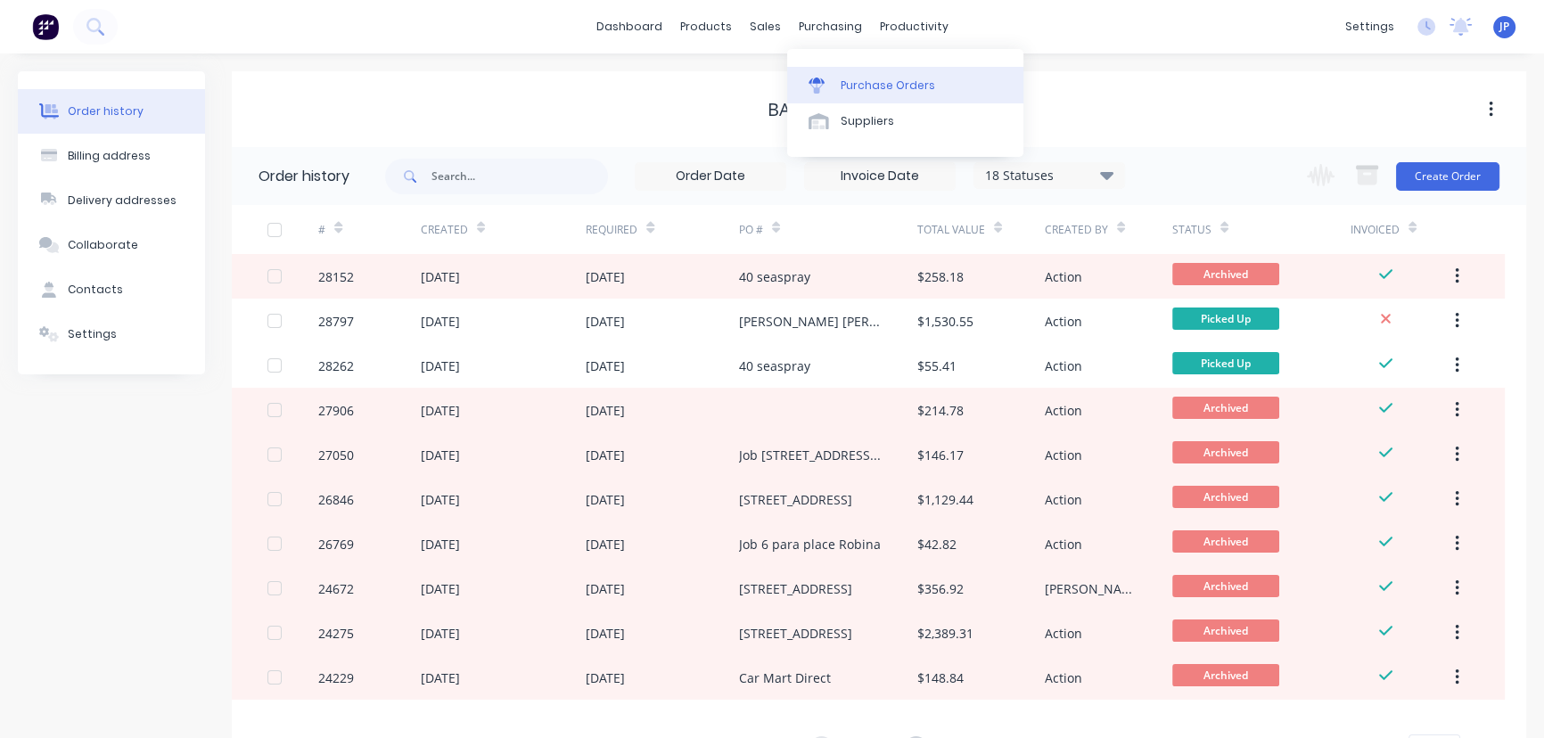
click at [864, 90] on div "Purchase Orders" at bounding box center [888, 86] width 94 height 16
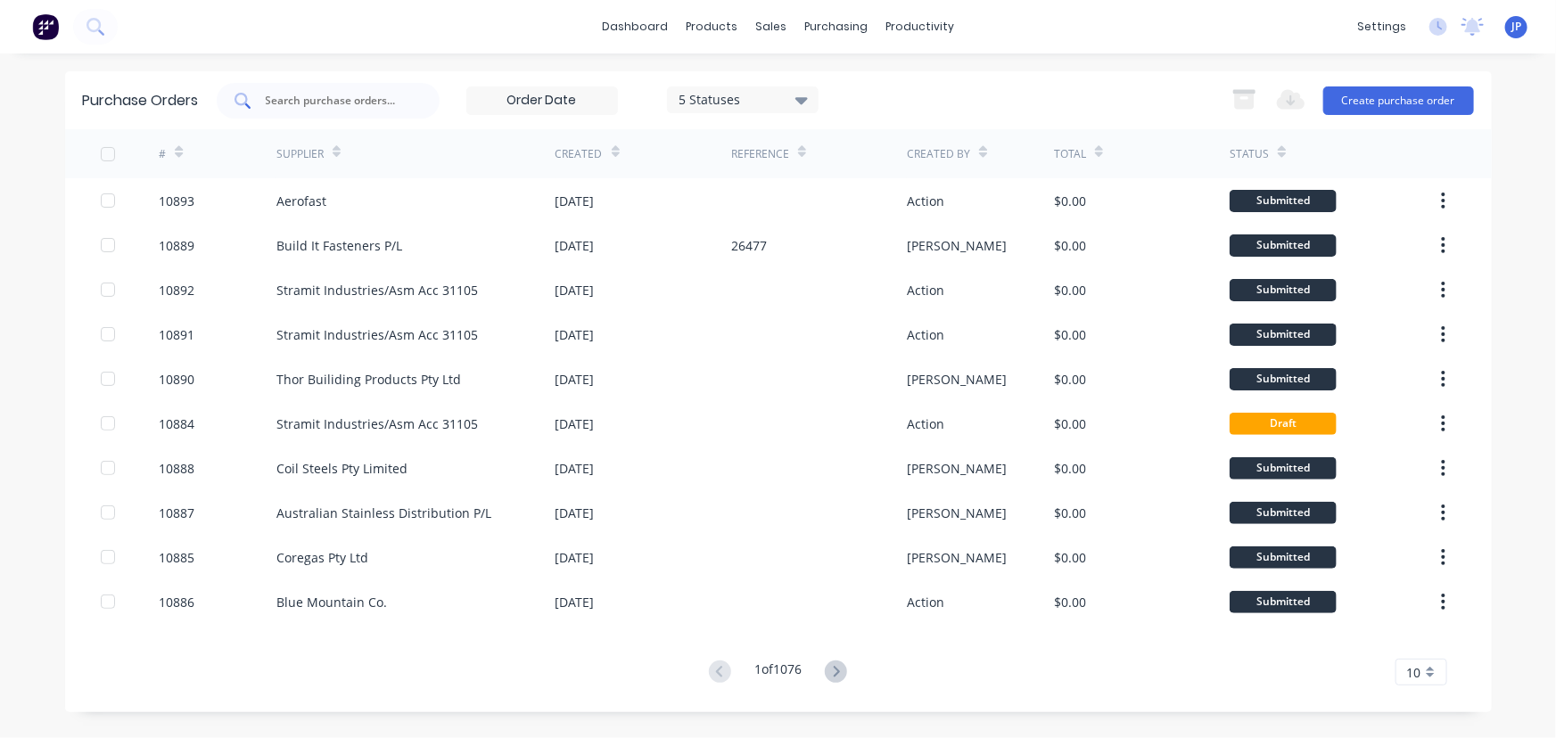
click at [308, 105] on input "text" at bounding box center [338, 101] width 148 height 18
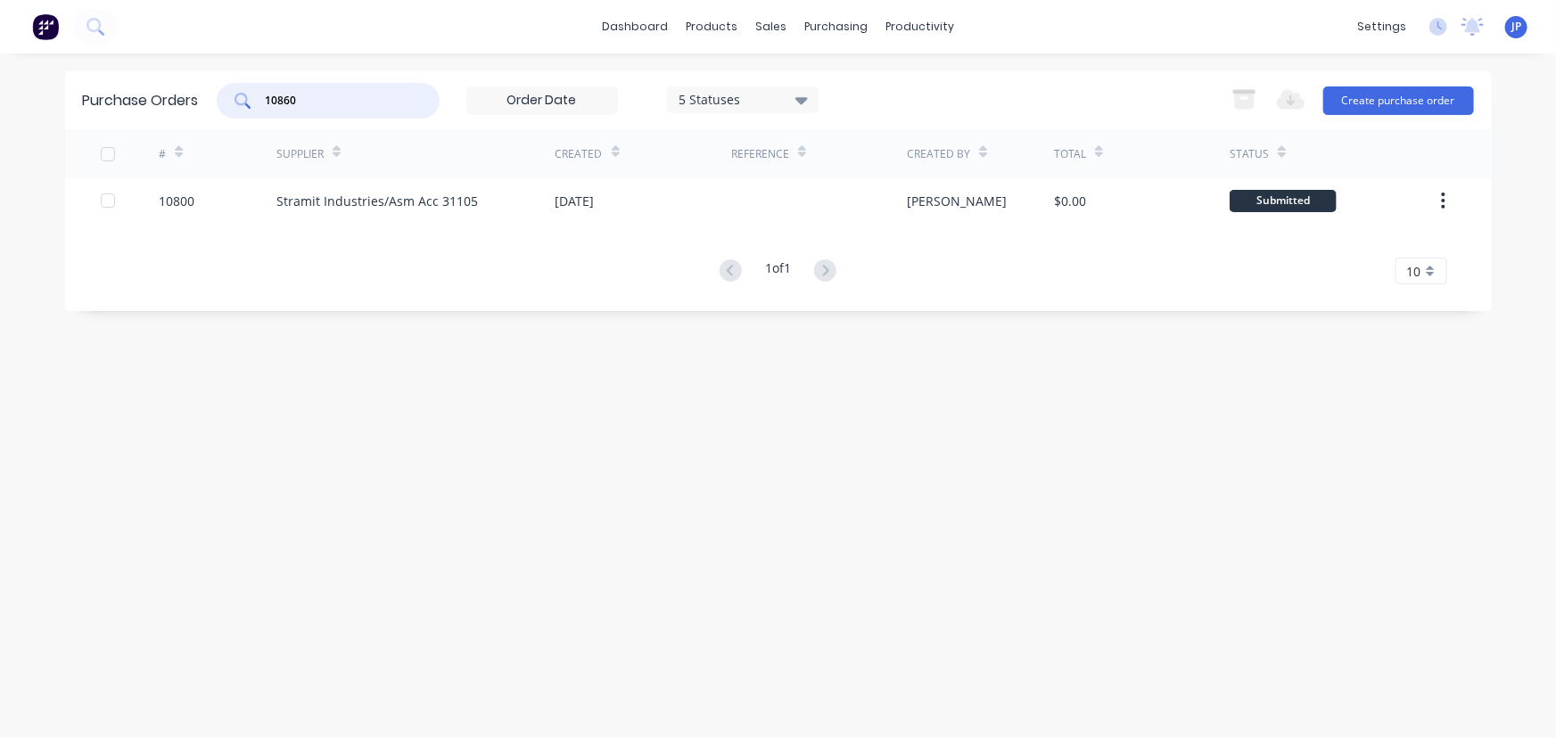
type input "10860"
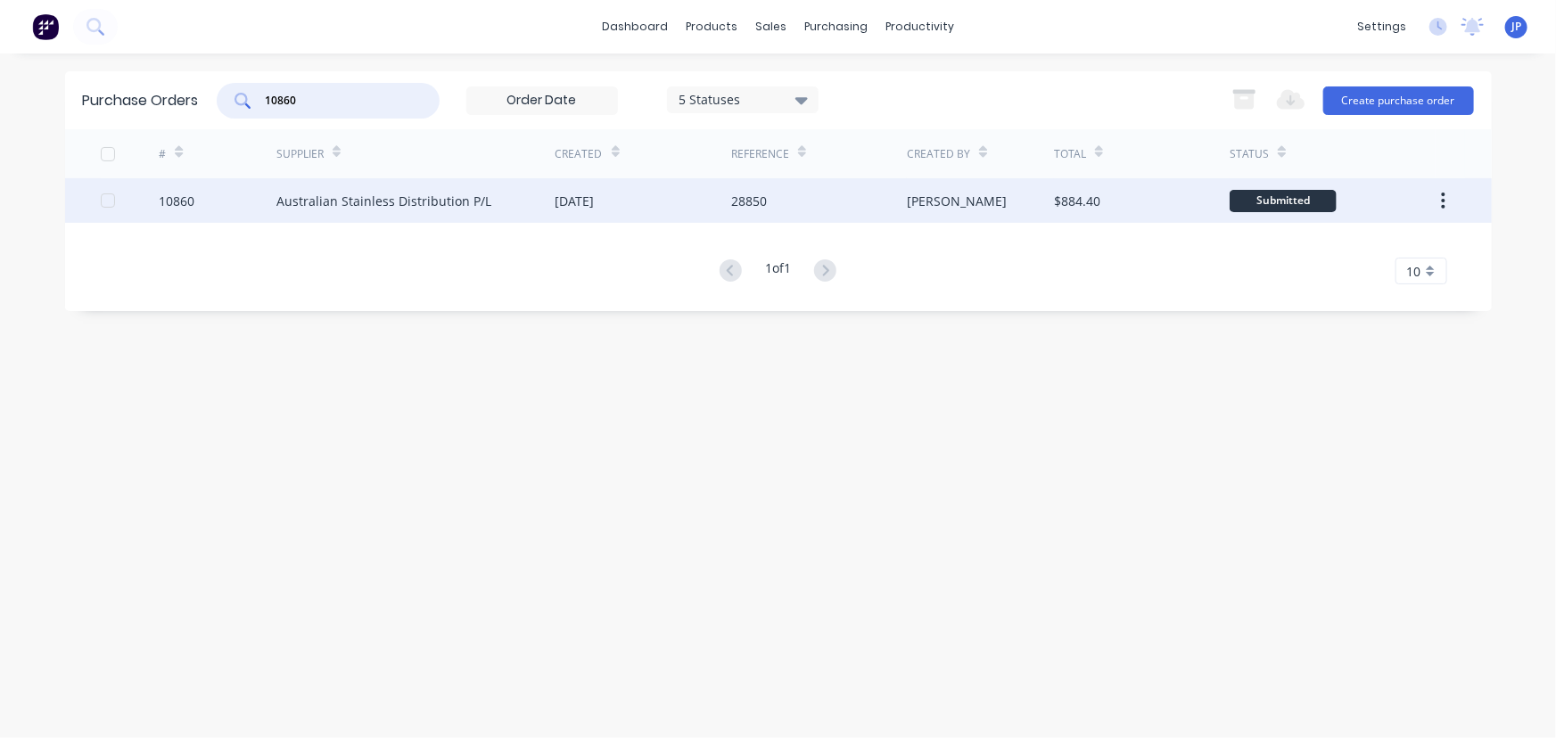
click at [316, 192] on div "Australian Stainless Distribution P/L" at bounding box center [383, 201] width 215 height 19
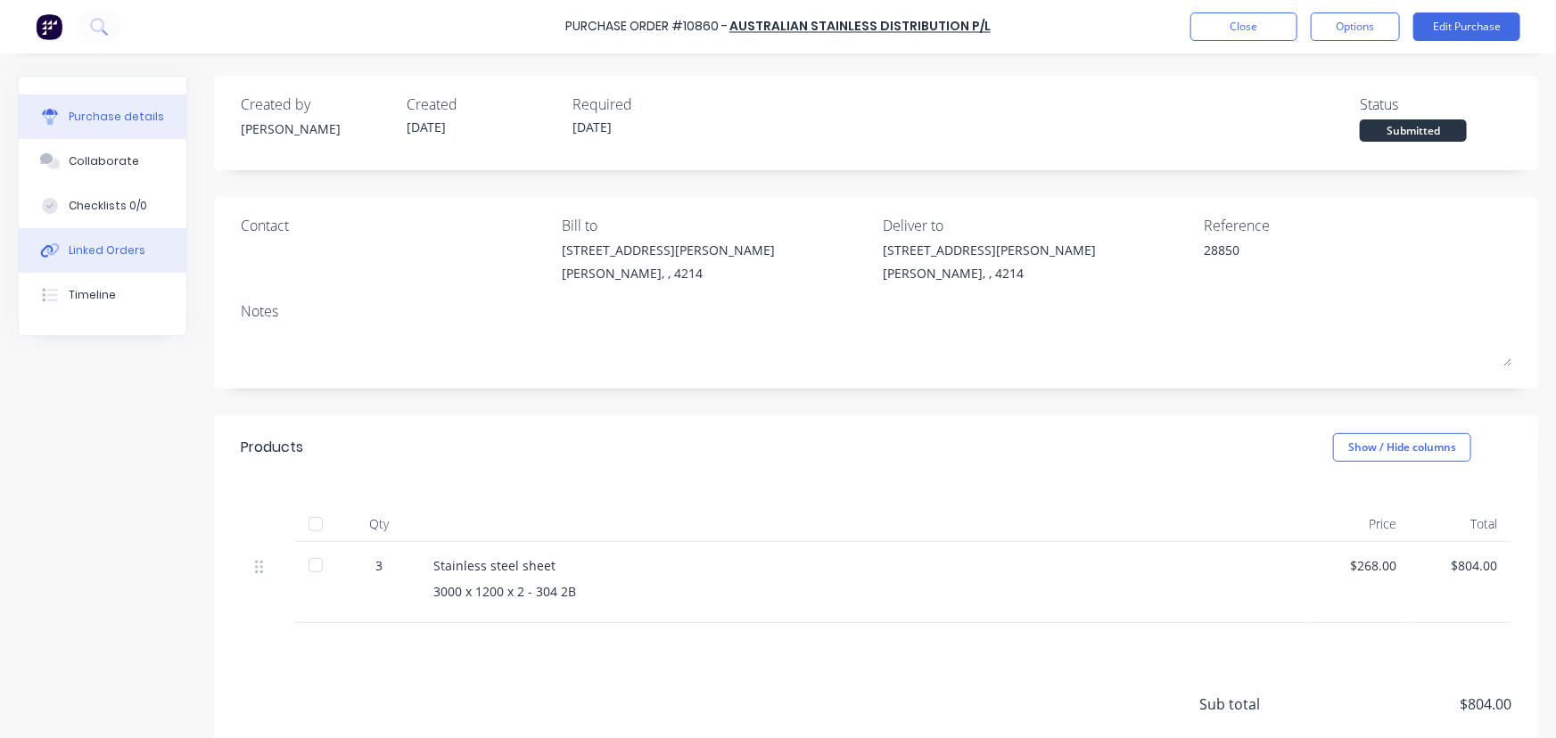
click at [145, 250] on button "Linked Orders" at bounding box center [103, 250] width 168 height 45
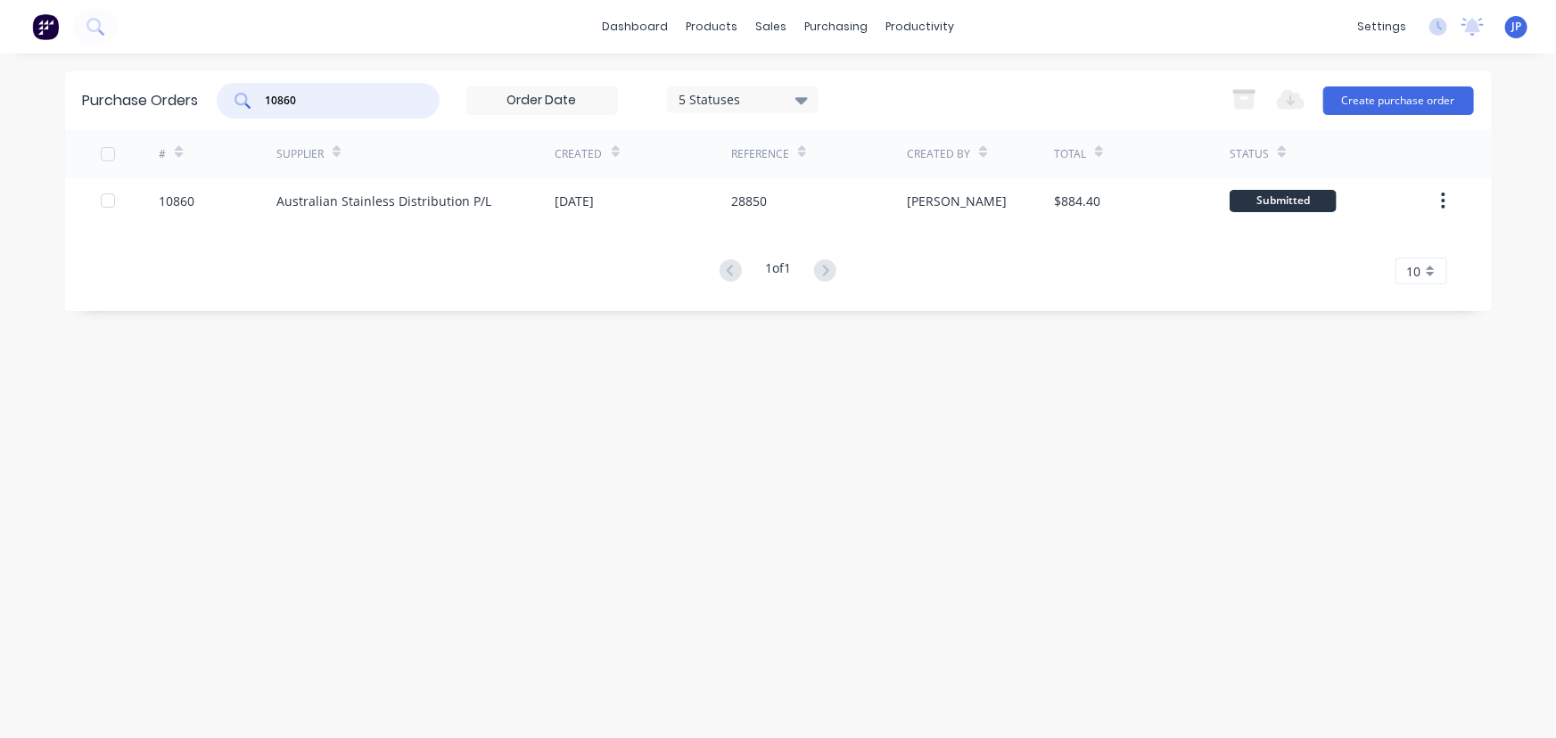
drag, startPoint x: 316, startPoint y: 98, endPoint x: 252, endPoint y: 100, distance: 63.3
click at [252, 100] on div "10860" at bounding box center [328, 101] width 223 height 36
type input "10301"
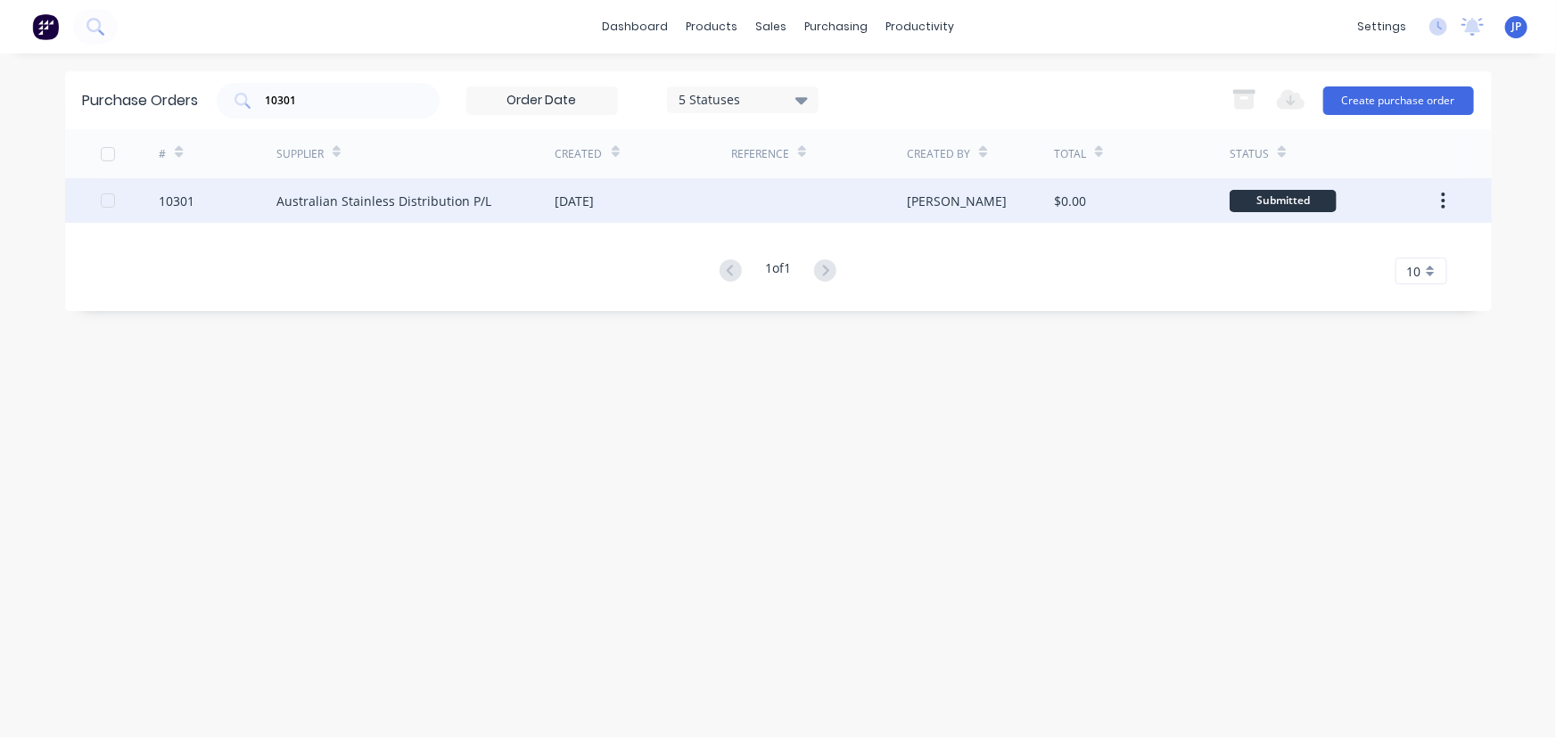
click at [297, 199] on div "Australian Stainless Distribution P/L" at bounding box center [383, 201] width 215 height 19
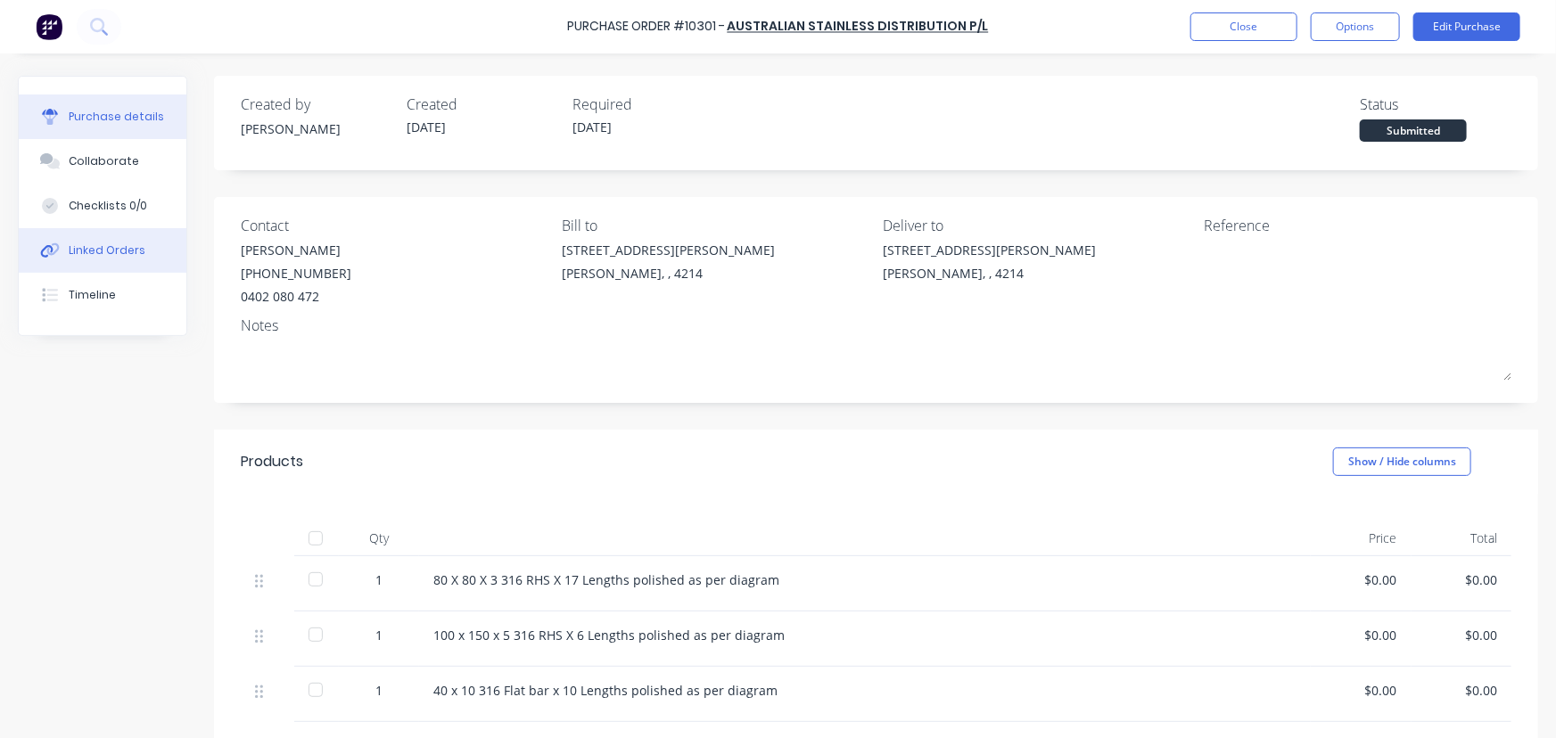
click at [135, 250] on div "Linked Orders" at bounding box center [107, 250] width 77 height 16
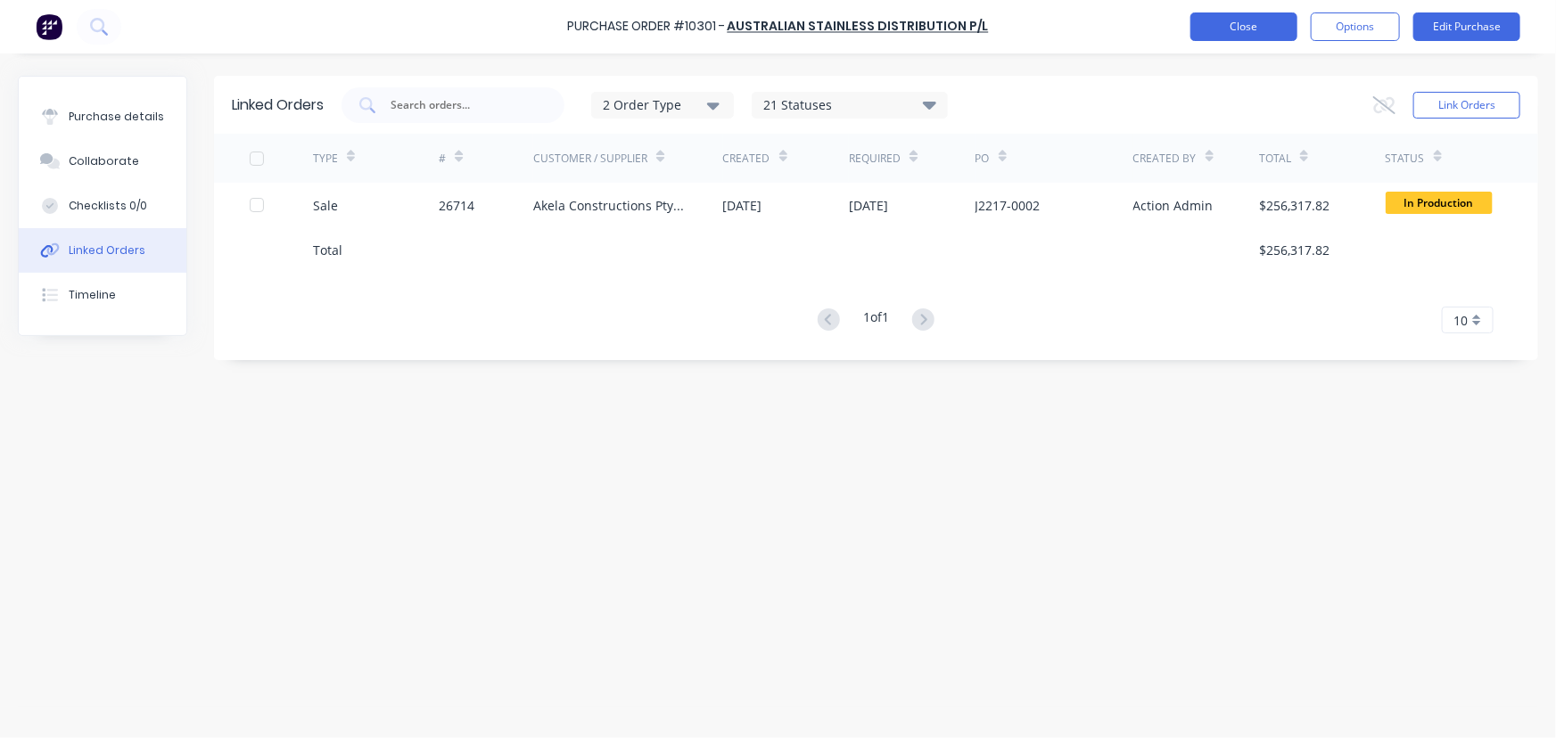
click at [1214, 24] on button "Close" at bounding box center [1243, 26] width 107 height 29
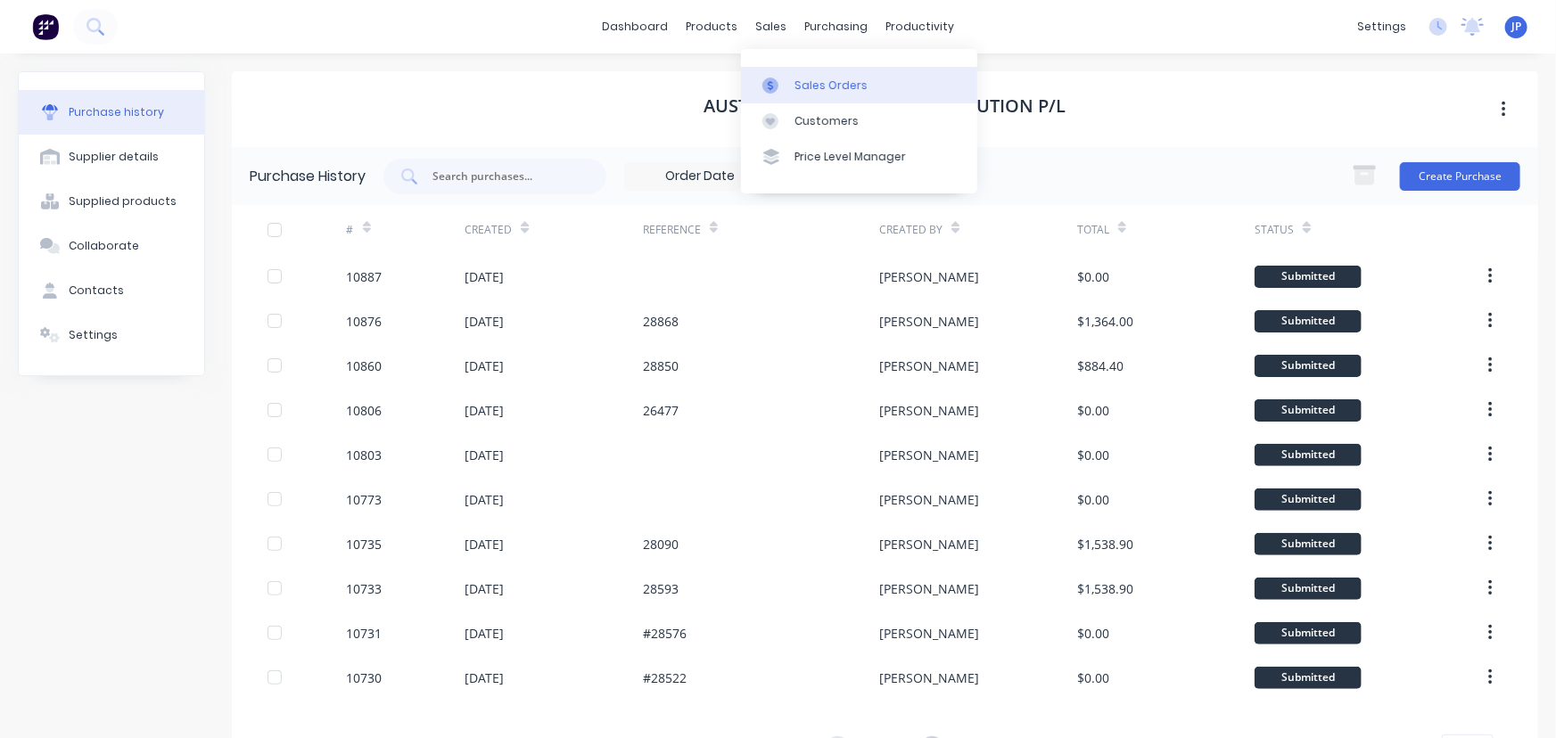
click at [790, 80] on link "Sales Orders" at bounding box center [859, 85] width 236 height 36
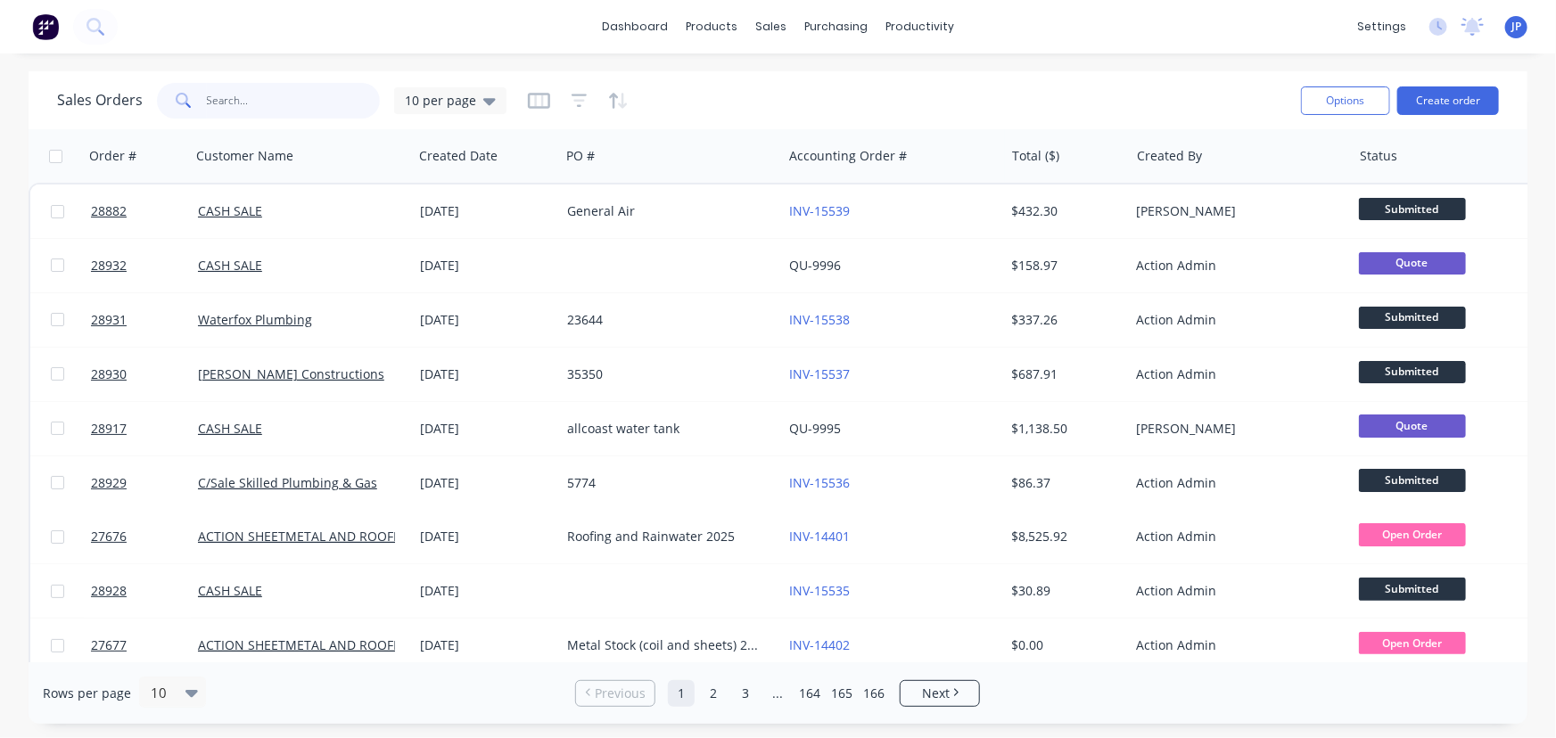
click at [334, 106] on input "text" at bounding box center [294, 101] width 174 height 36
type input "28564"
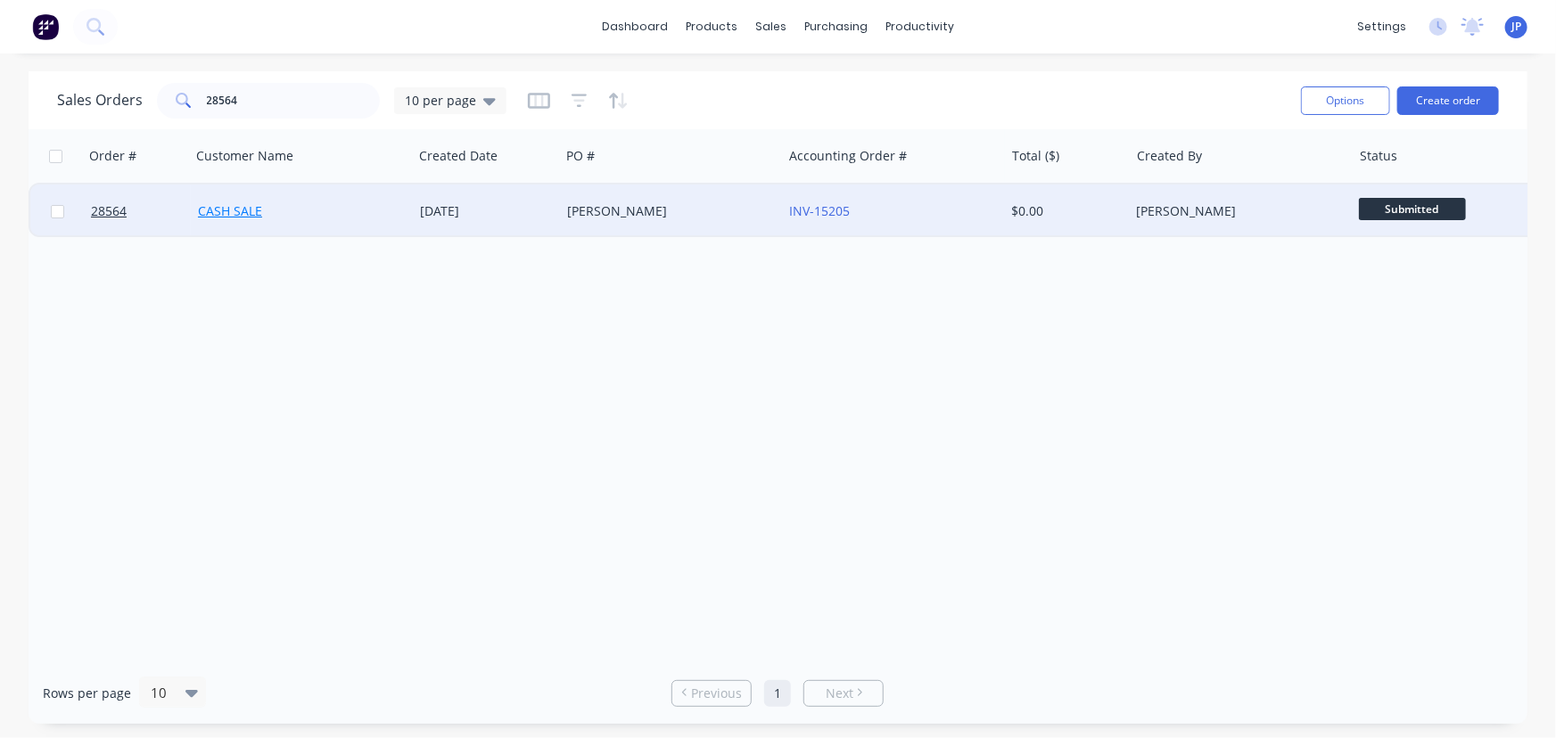
click at [236, 204] on link "CASH SALE" at bounding box center [230, 210] width 64 height 17
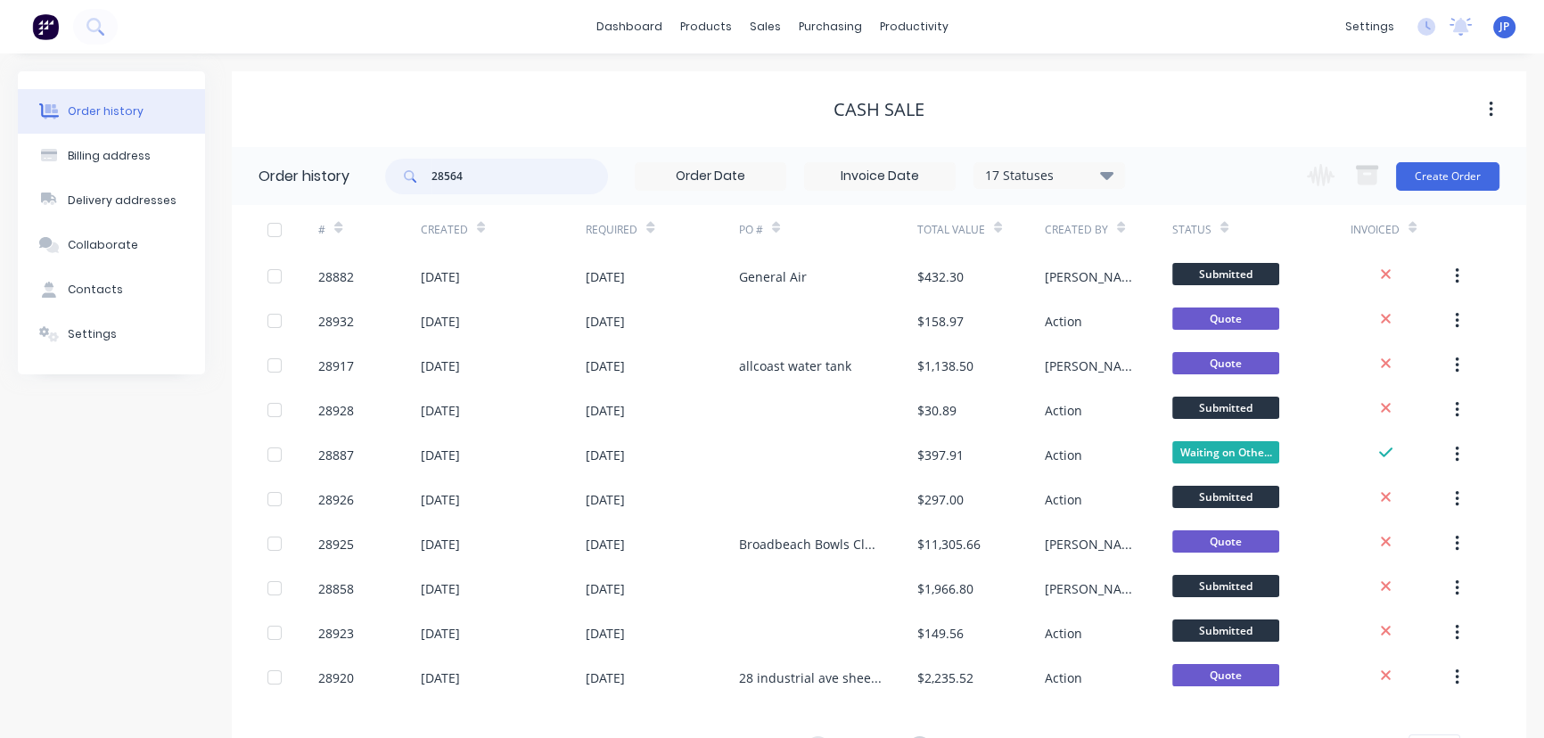
type input "28564"
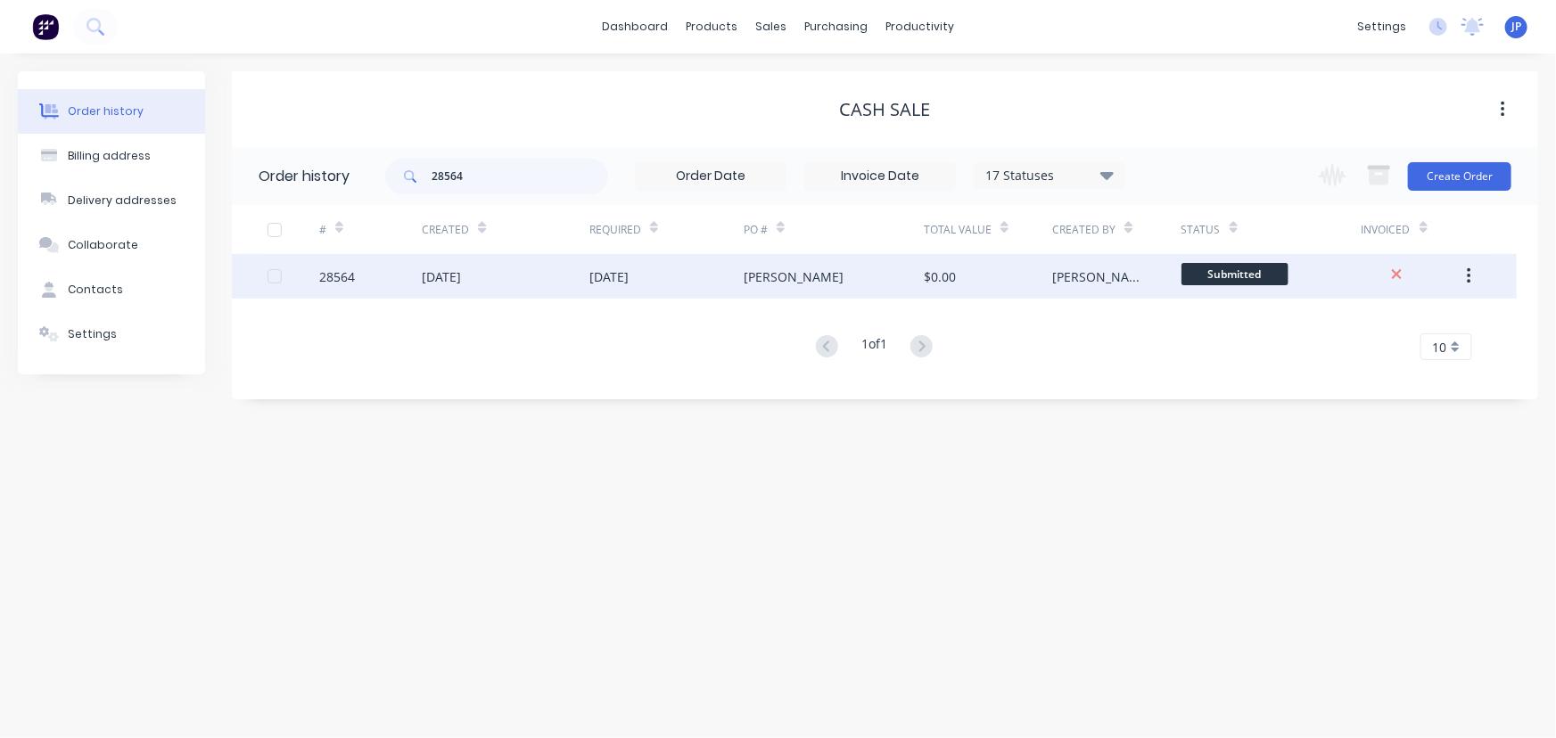
click at [483, 285] on div "[DATE]" at bounding box center [506, 276] width 168 height 45
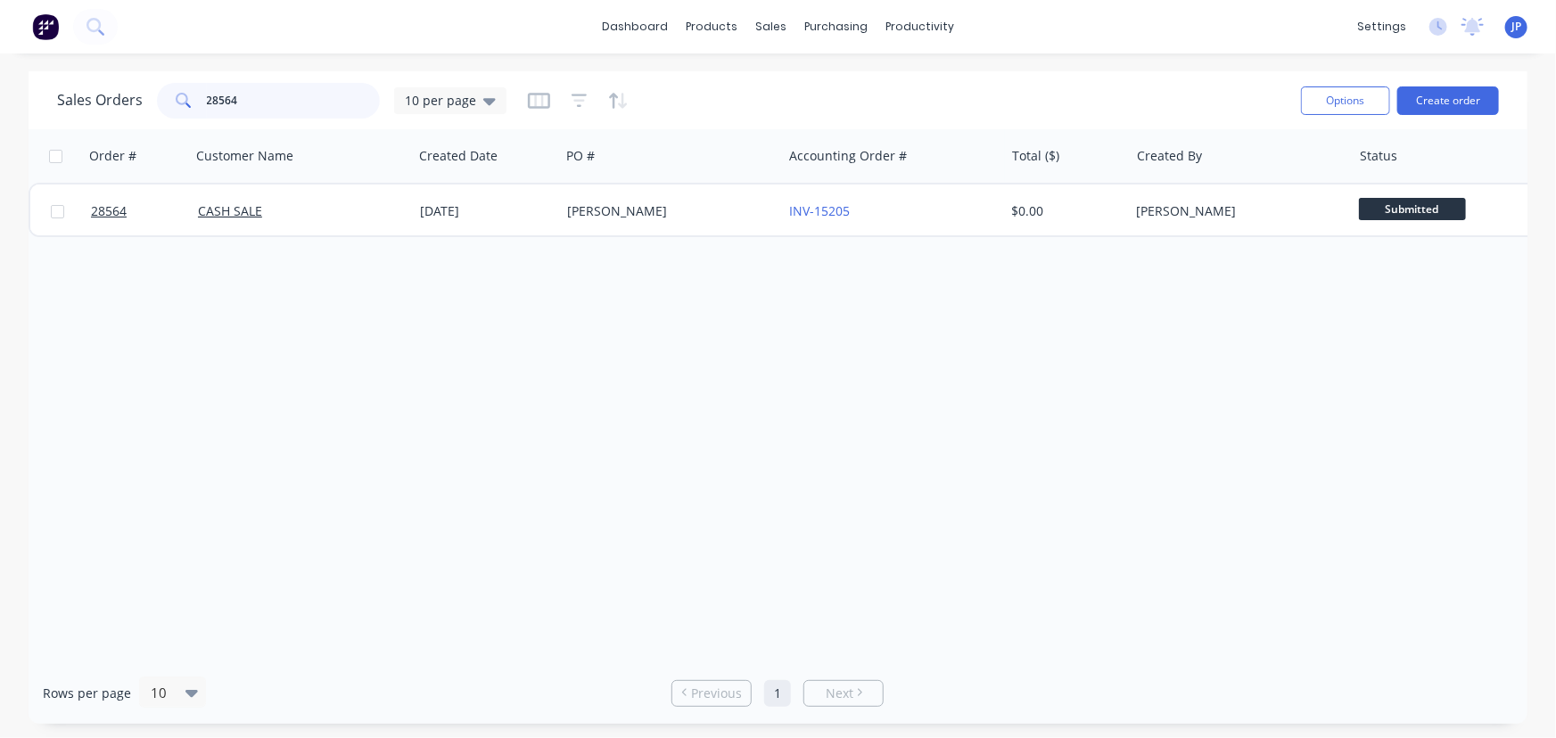
drag, startPoint x: 238, startPoint y: 103, endPoint x: 168, endPoint y: 103, distance: 70.4
click at [168, 103] on div "28564" at bounding box center [268, 101] width 223 height 36
drag, startPoint x: 232, startPoint y: 102, endPoint x: 187, endPoint y: 108, distance: 45.0
click at [187, 108] on div "28709" at bounding box center [268, 101] width 223 height 36
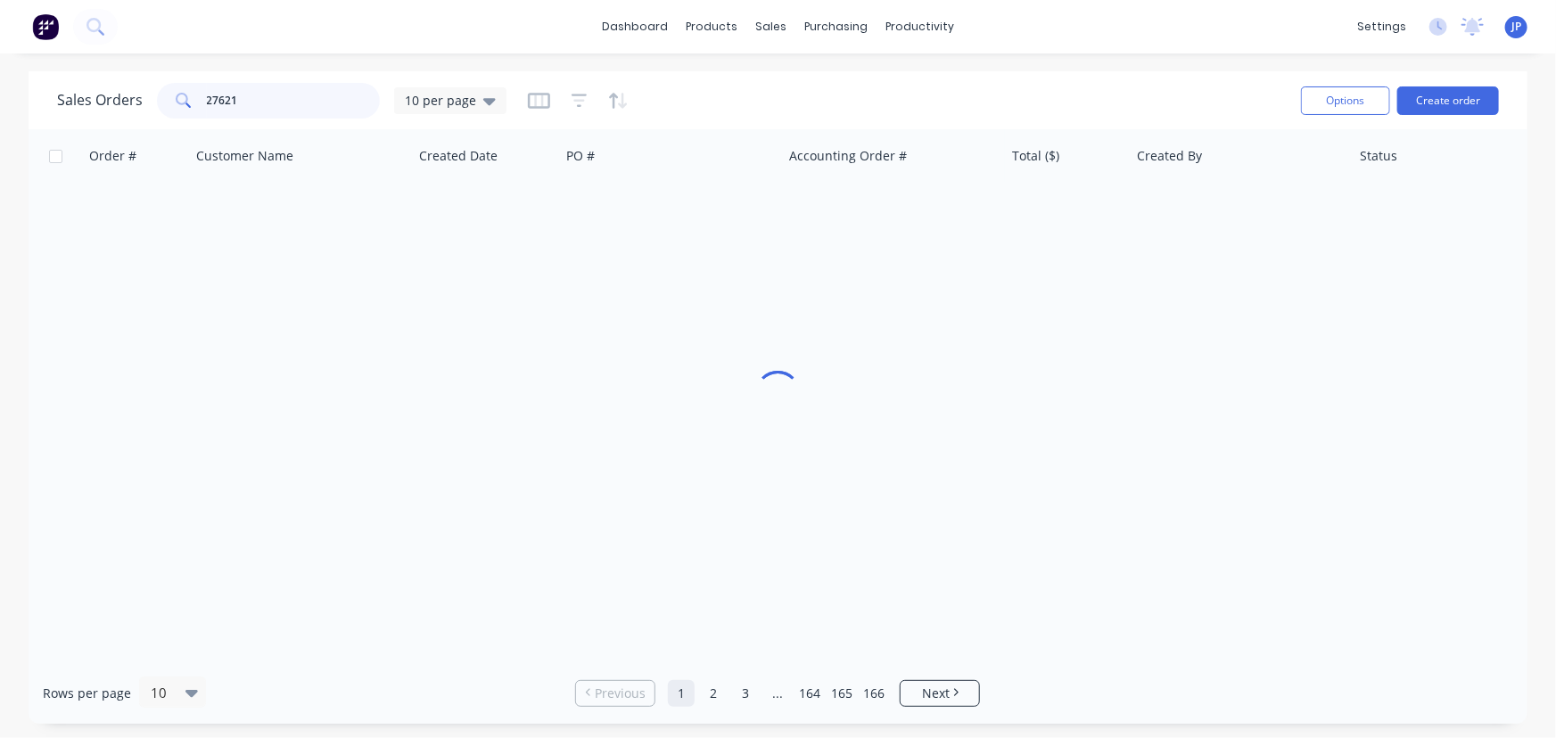
type input "27621"
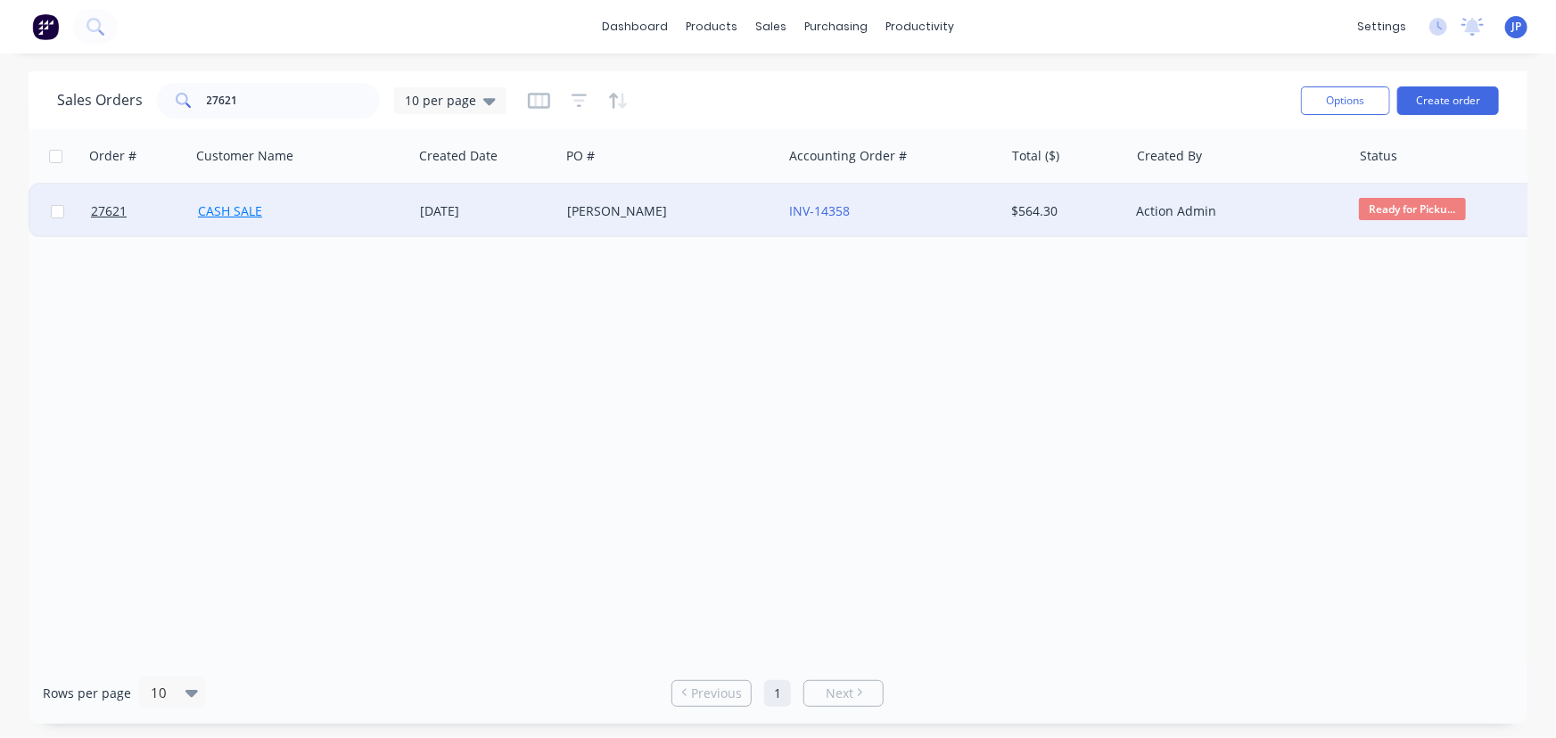
click at [258, 214] on link "CASH SALE" at bounding box center [230, 210] width 64 height 17
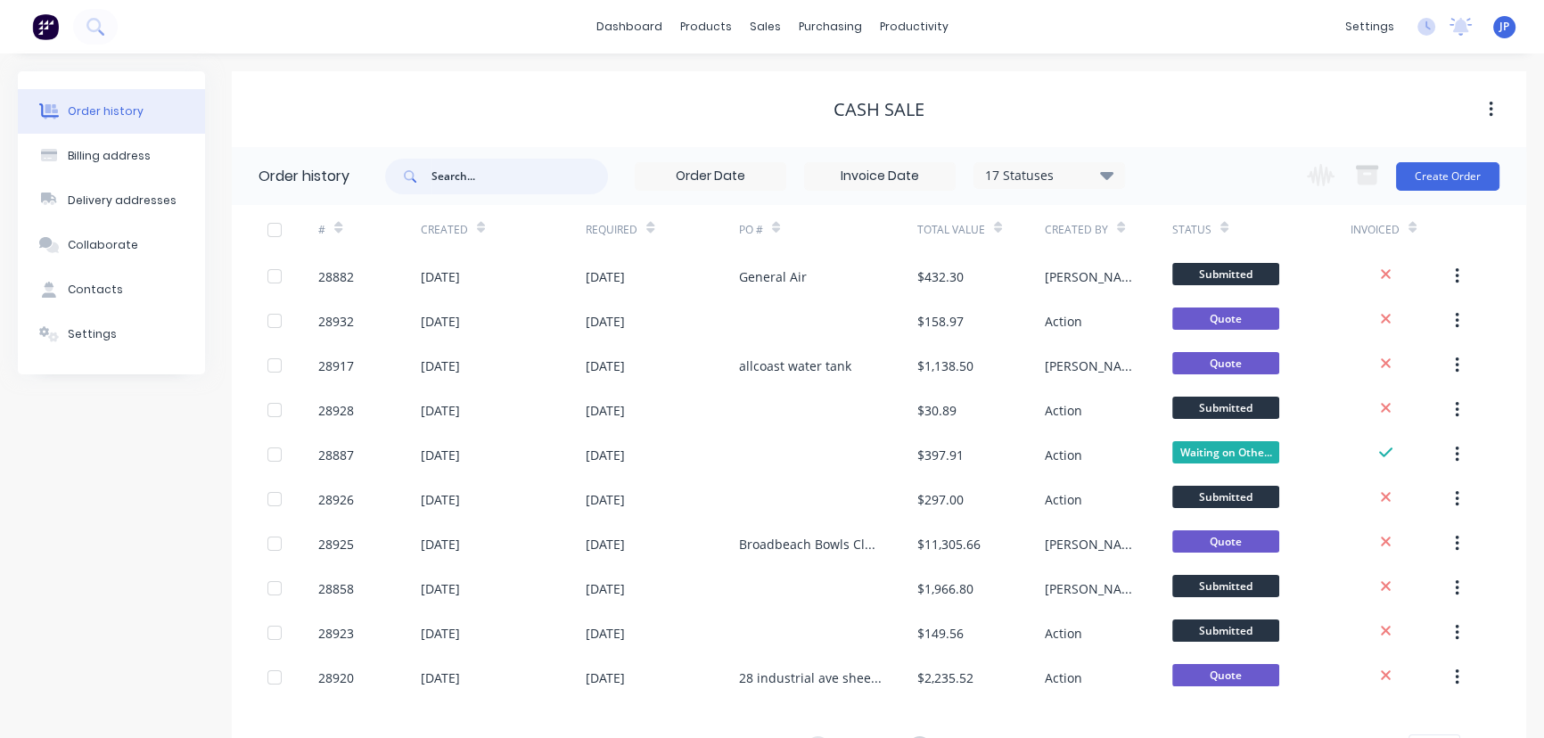
click at [501, 171] on input "text" at bounding box center [519, 177] width 177 height 36
type input "27621"
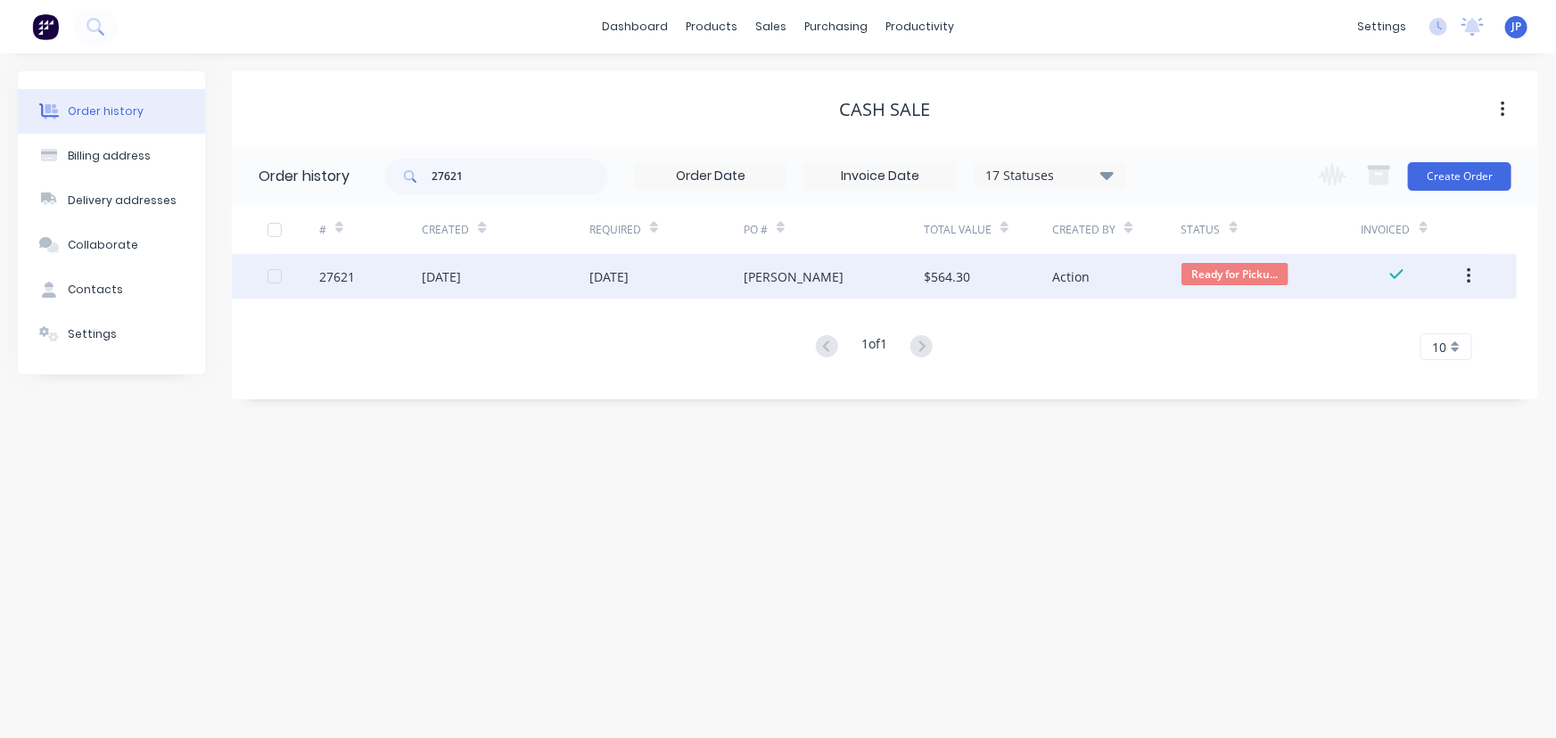
click at [523, 270] on div "[DATE]" at bounding box center [506, 276] width 168 height 45
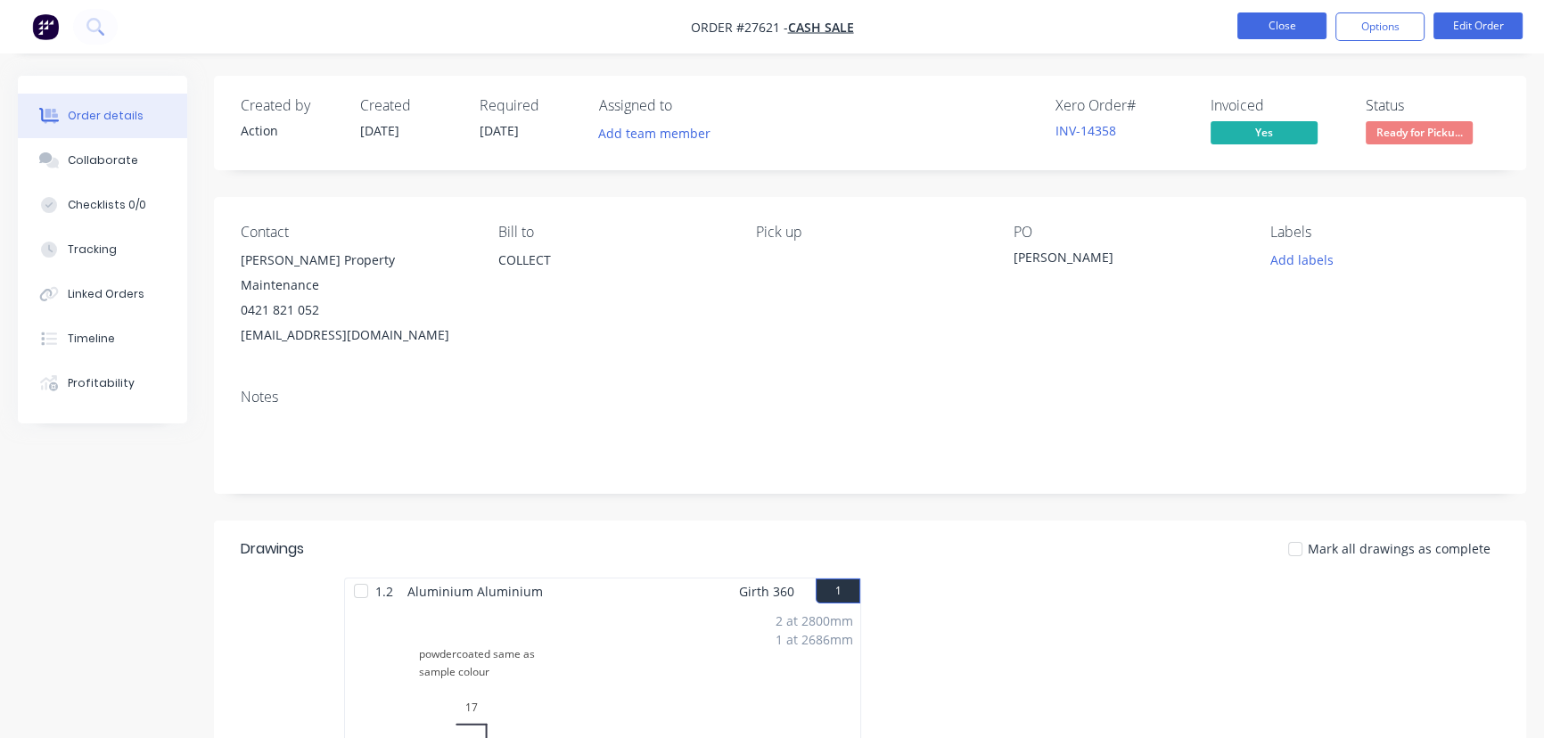
click at [1290, 27] on button "Close" at bounding box center [1281, 25] width 89 height 27
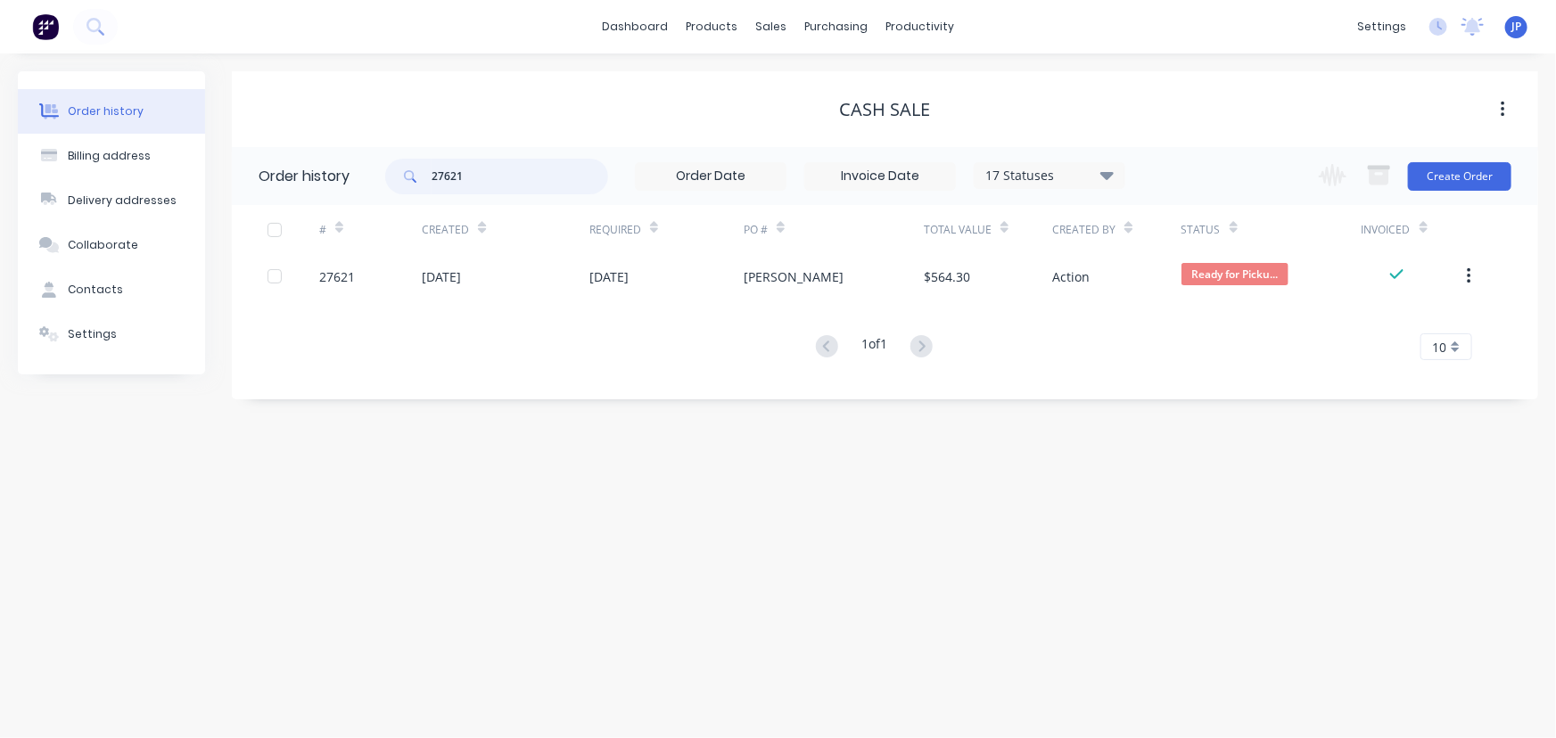
drag, startPoint x: 496, startPoint y: 187, endPoint x: 415, endPoint y: 190, distance: 80.3
click at [415, 190] on div "27621" at bounding box center [496, 177] width 223 height 36
type input "28282"
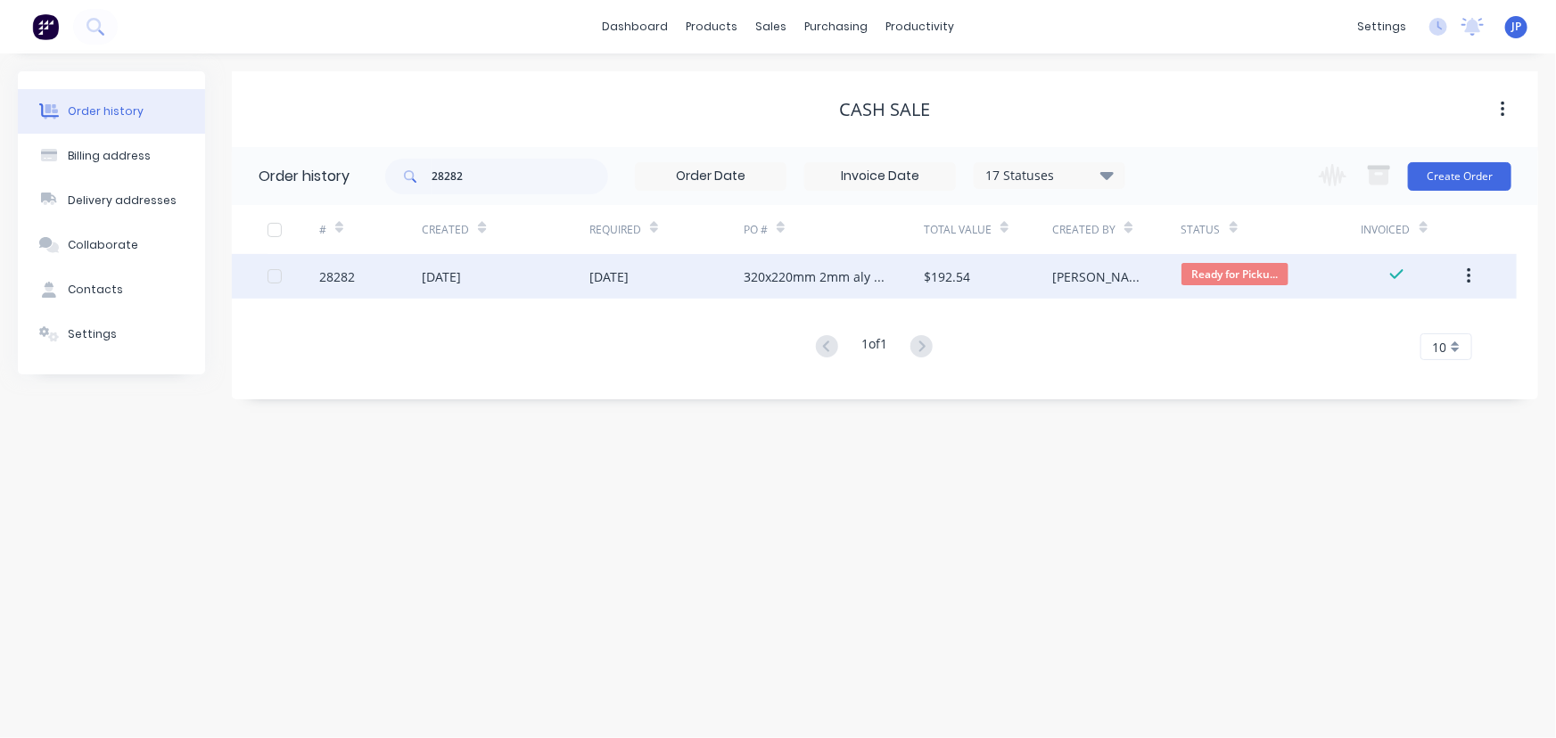
click at [454, 280] on div "[DATE]" at bounding box center [441, 276] width 39 height 19
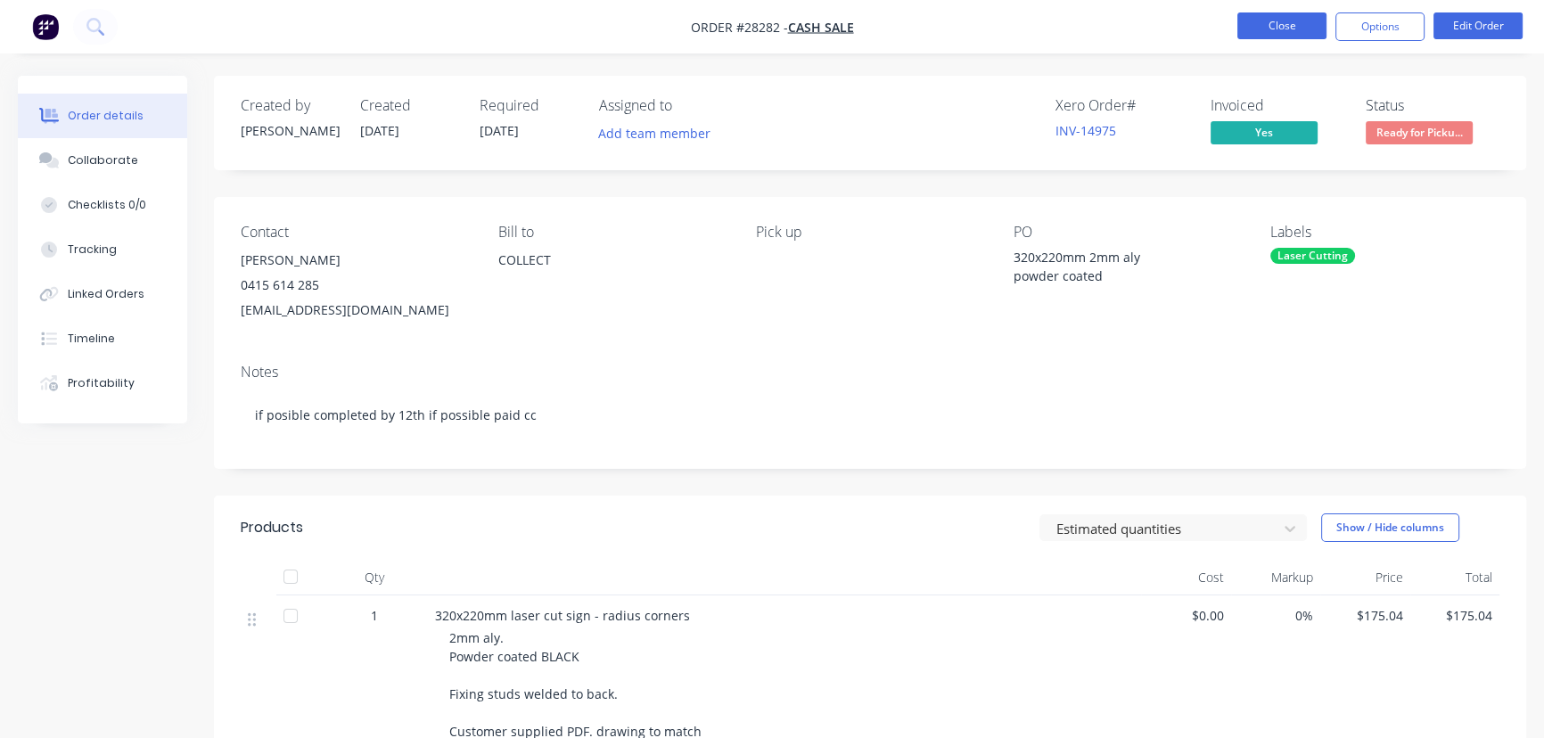
click at [1309, 32] on button "Close" at bounding box center [1281, 25] width 89 height 27
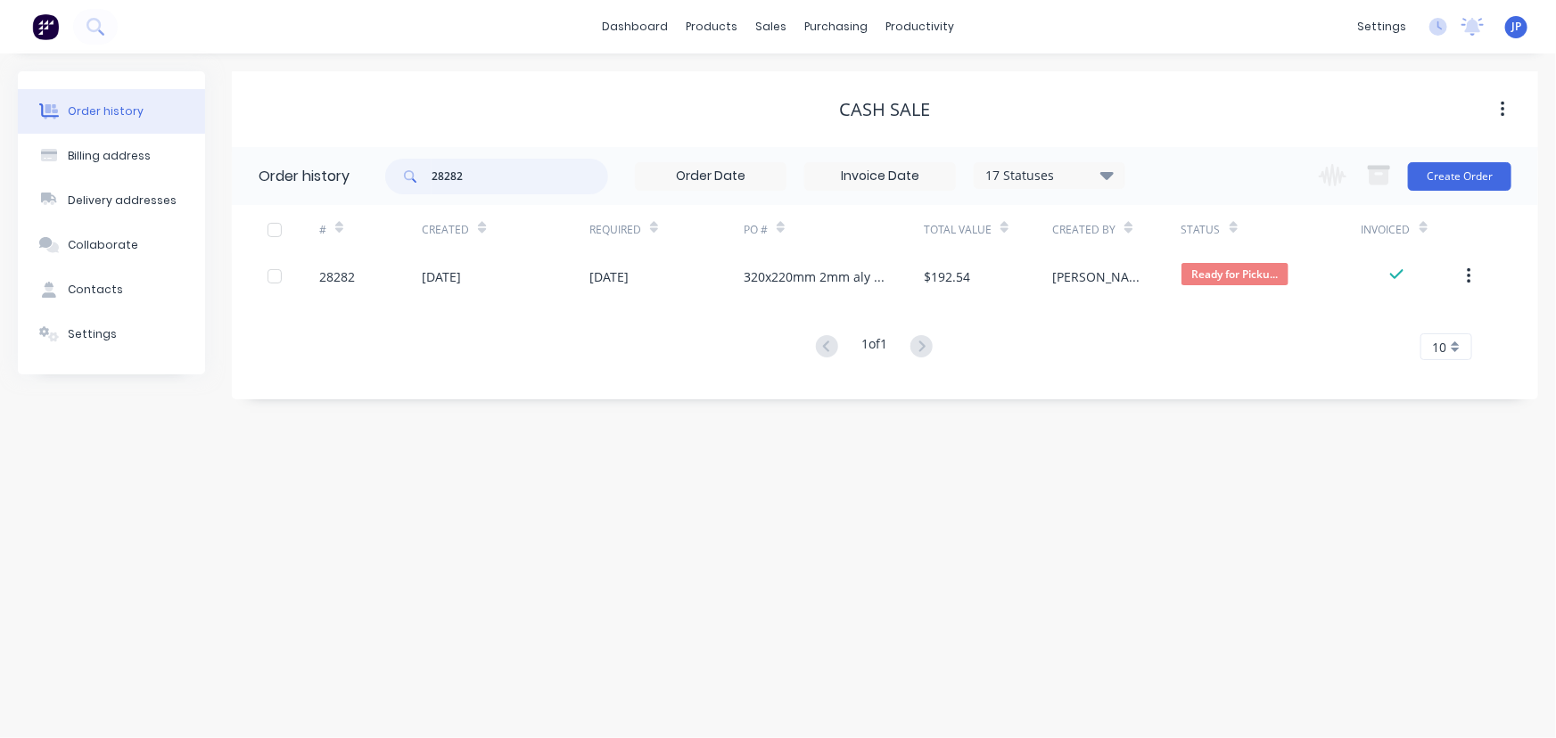
drag, startPoint x: 489, startPoint y: 184, endPoint x: 371, endPoint y: 197, distance: 119.3
click at [382, 197] on header "Order history 28282 17 Statuses Invoice Status Invoiced Not Invoiced Partial Or…" at bounding box center [885, 176] width 1306 height 58
type input "27621"
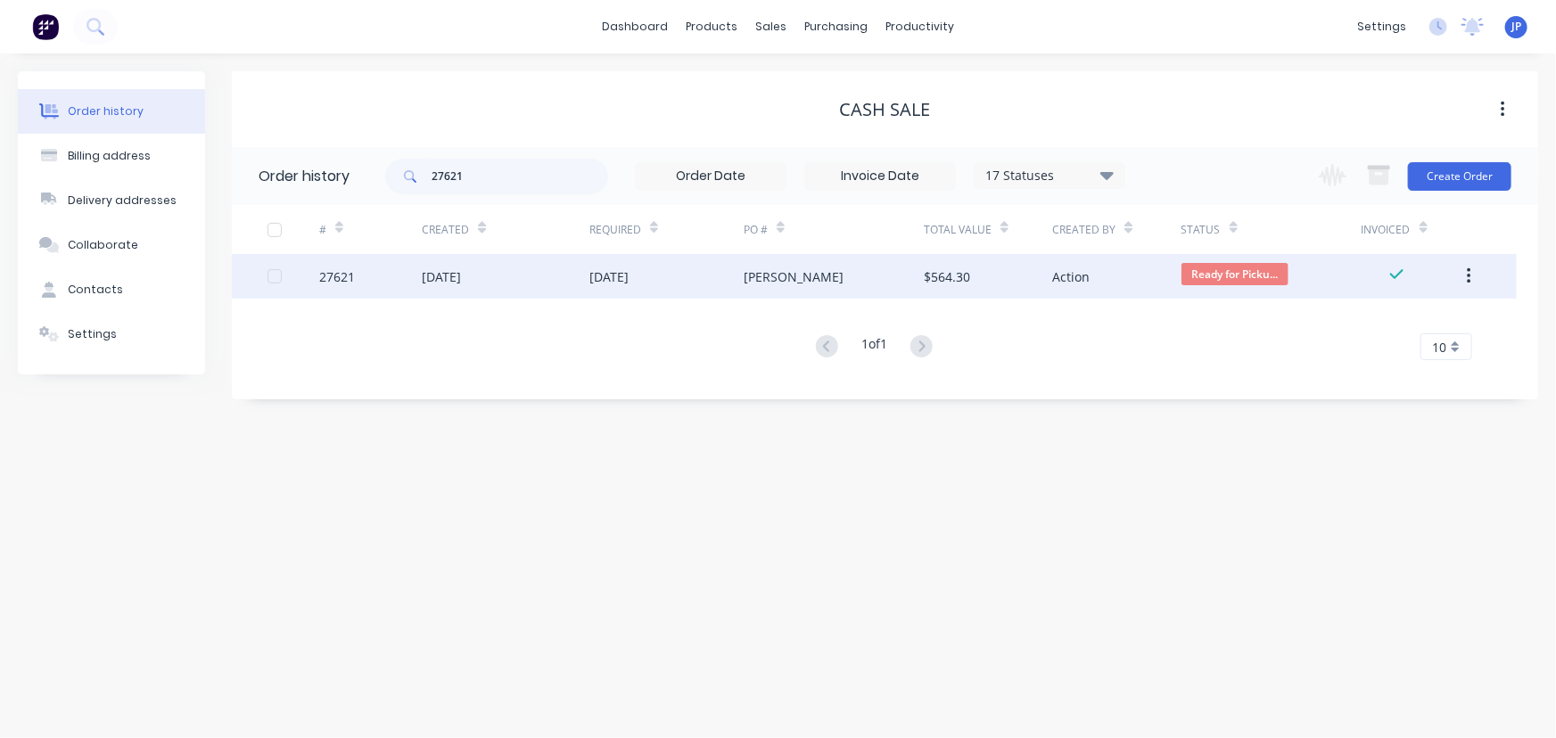
click at [422, 282] on div "[DATE]" at bounding box center [441, 276] width 39 height 19
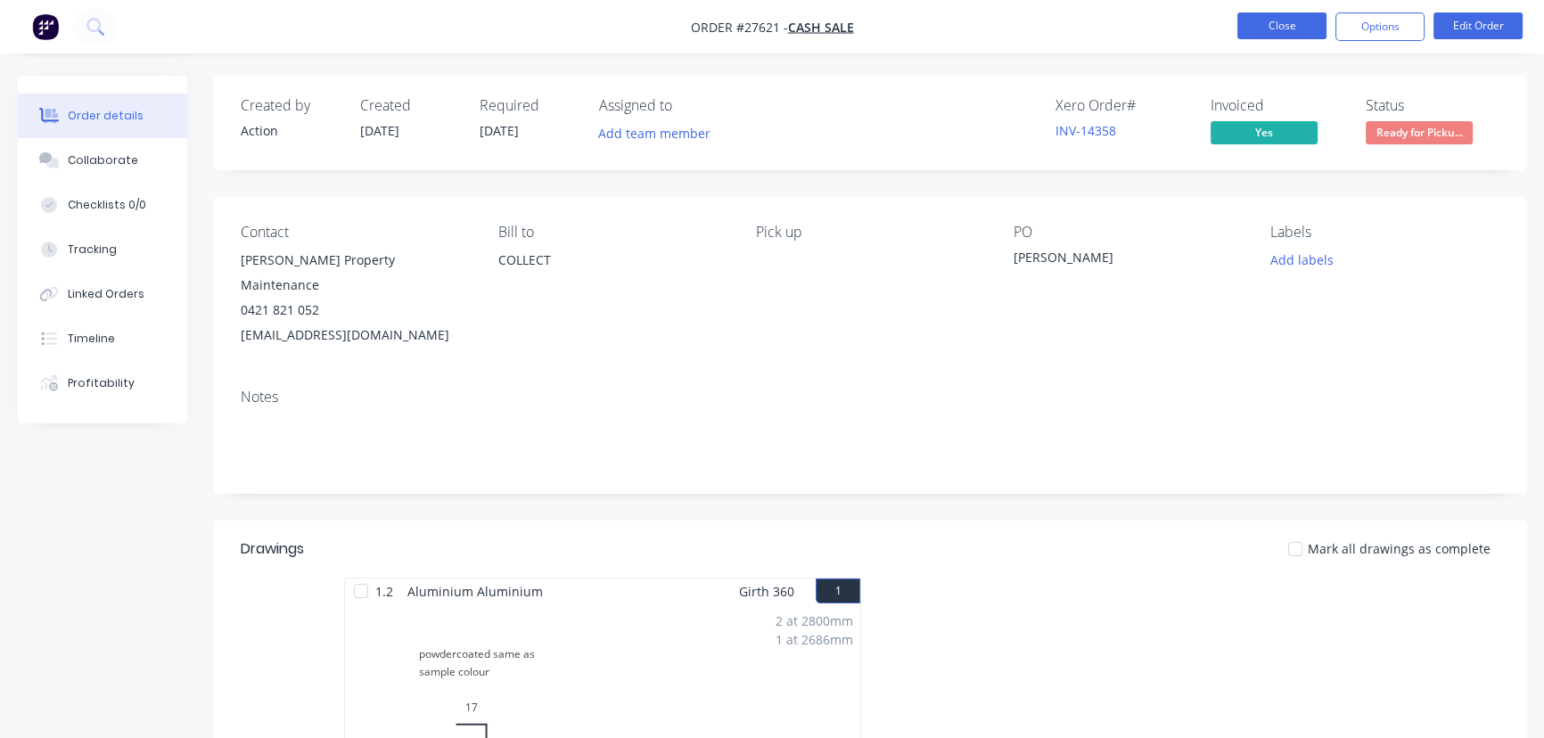
click at [1275, 19] on button "Close" at bounding box center [1281, 25] width 89 height 27
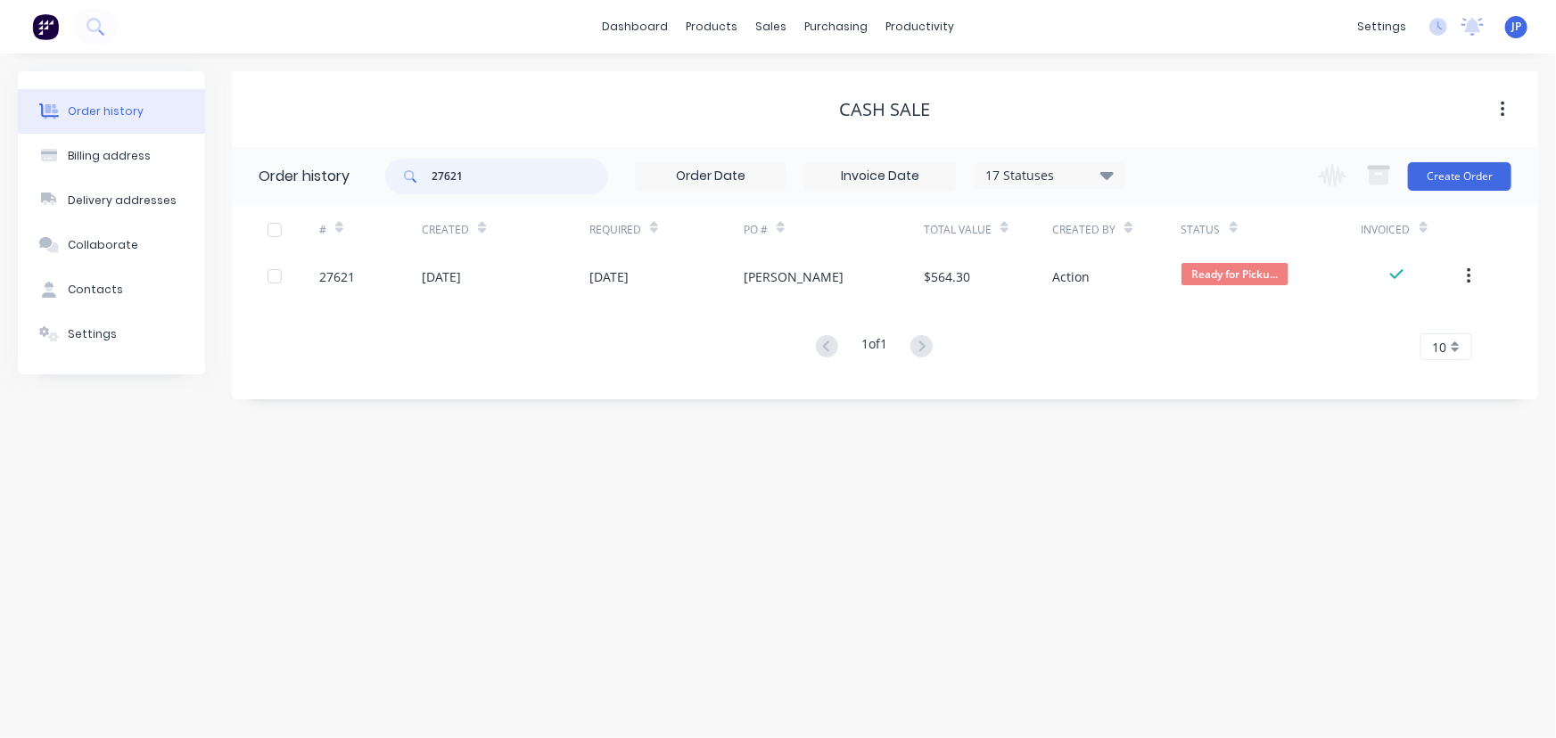
drag, startPoint x: 507, startPoint y: 179, endPoint x: 405, endPoint y: 195, distance: 103.8
click at [405, 195] on div "27621 17 Statuses Invoice Status Invoiced Not Invoiced Partial Order Status All…" at bounding box center [755, 176] width 740 height 58
type input "2"
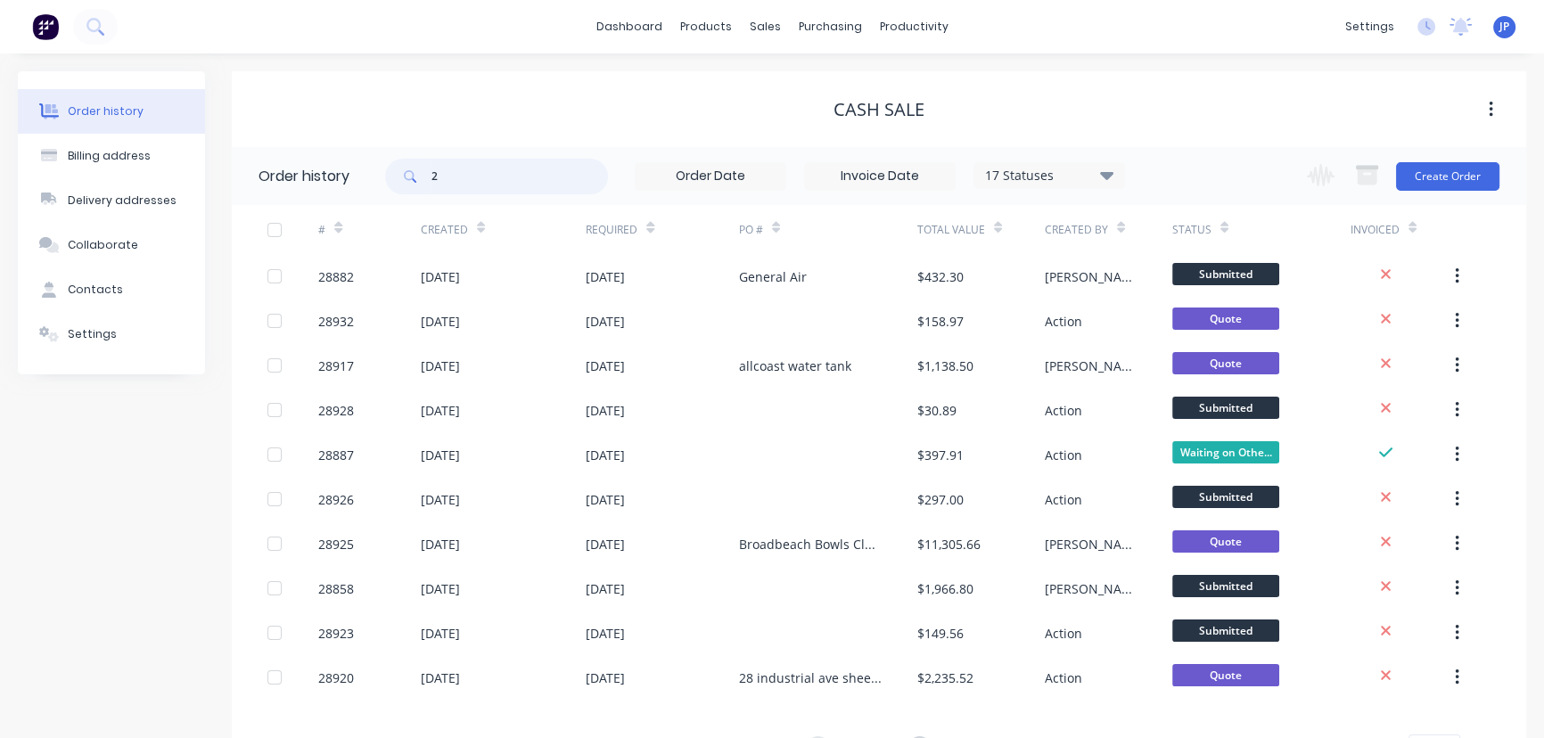
click at [446, 159] on input "2" at bounding box center [519, 177] width 177 height 36
type input "28564"
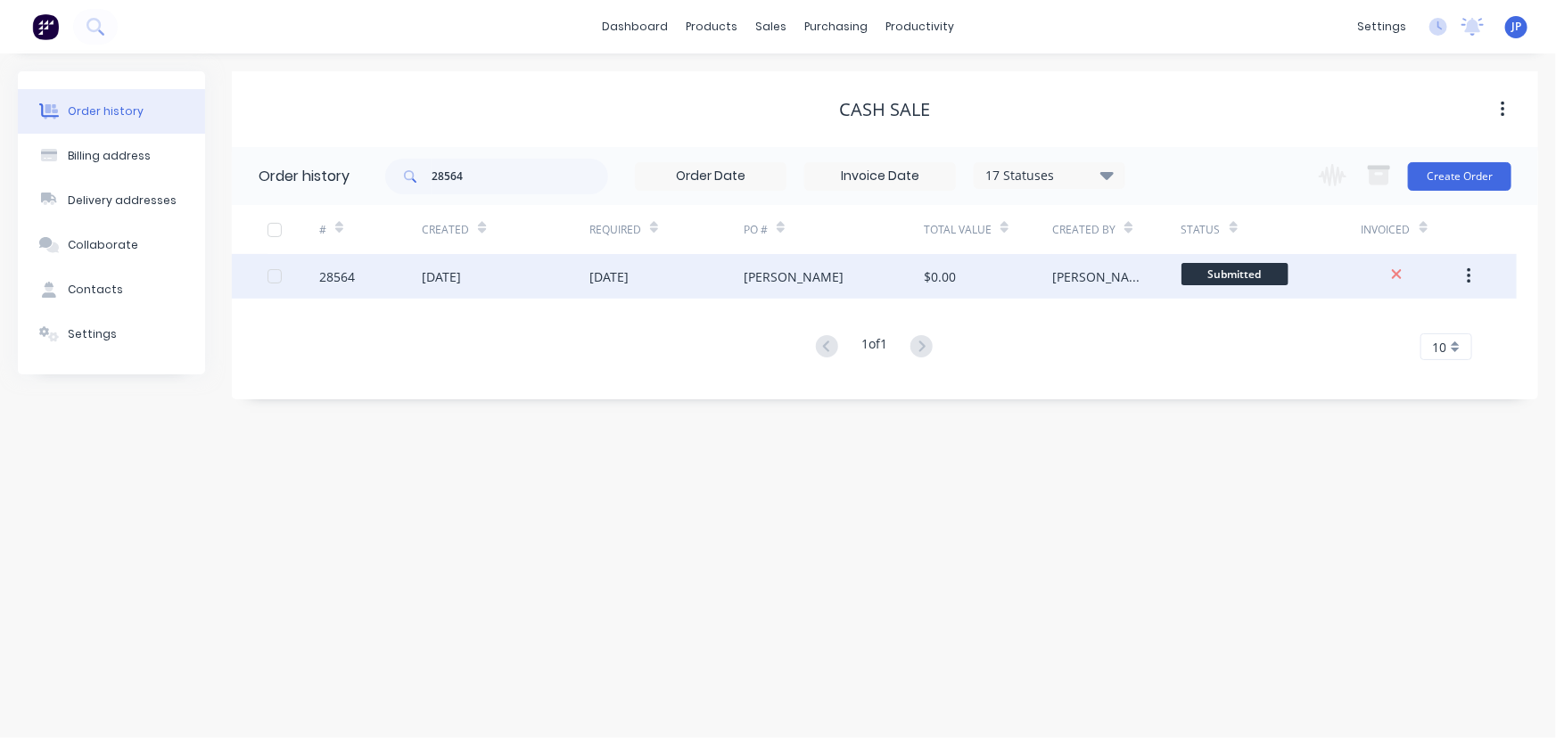
click at [461, 271] on div "[DATE]" at bounding box center [441, 276] width 39 height 19
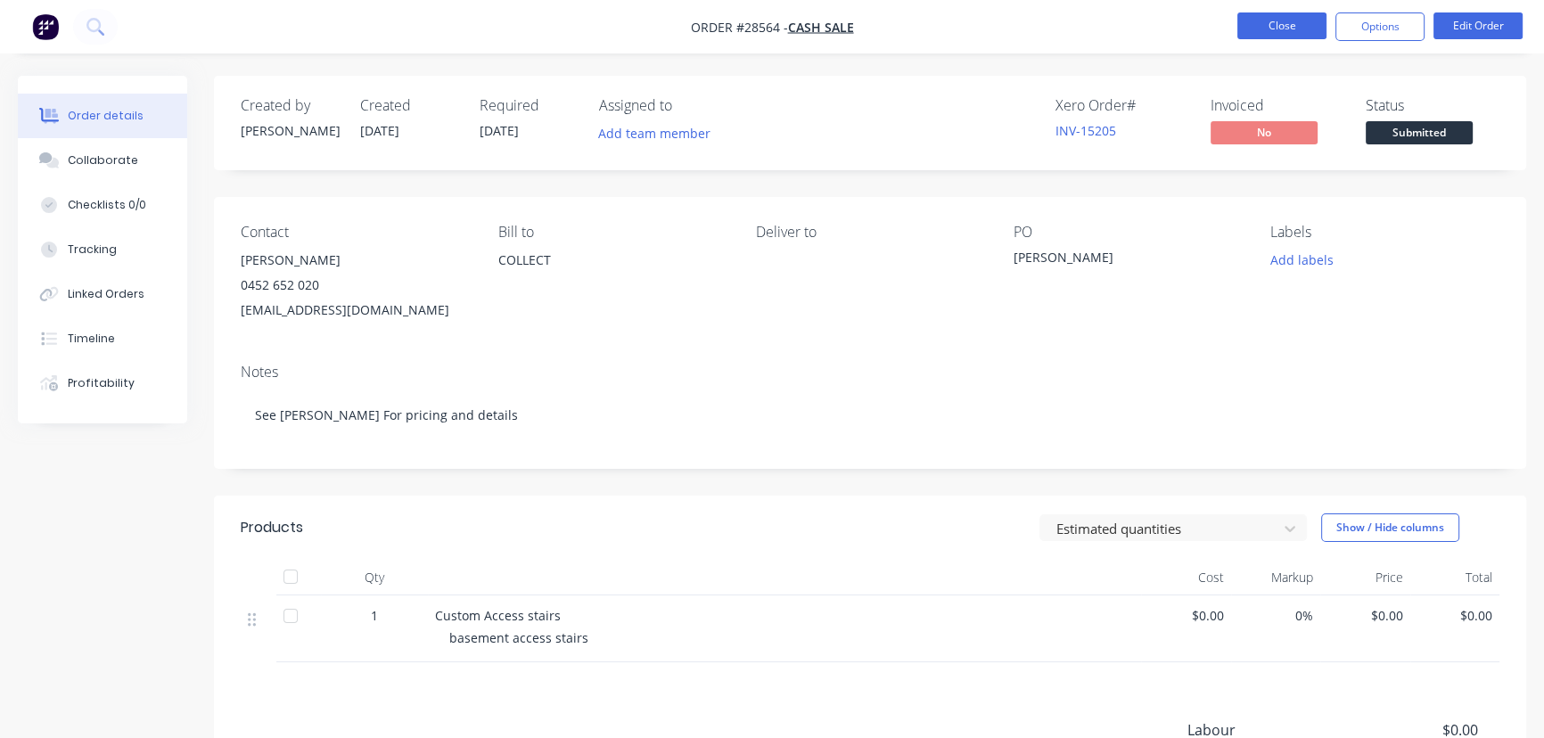
click at [1252, 26] on button "Close" at bounding box center [1281, 25] width 89 height 27
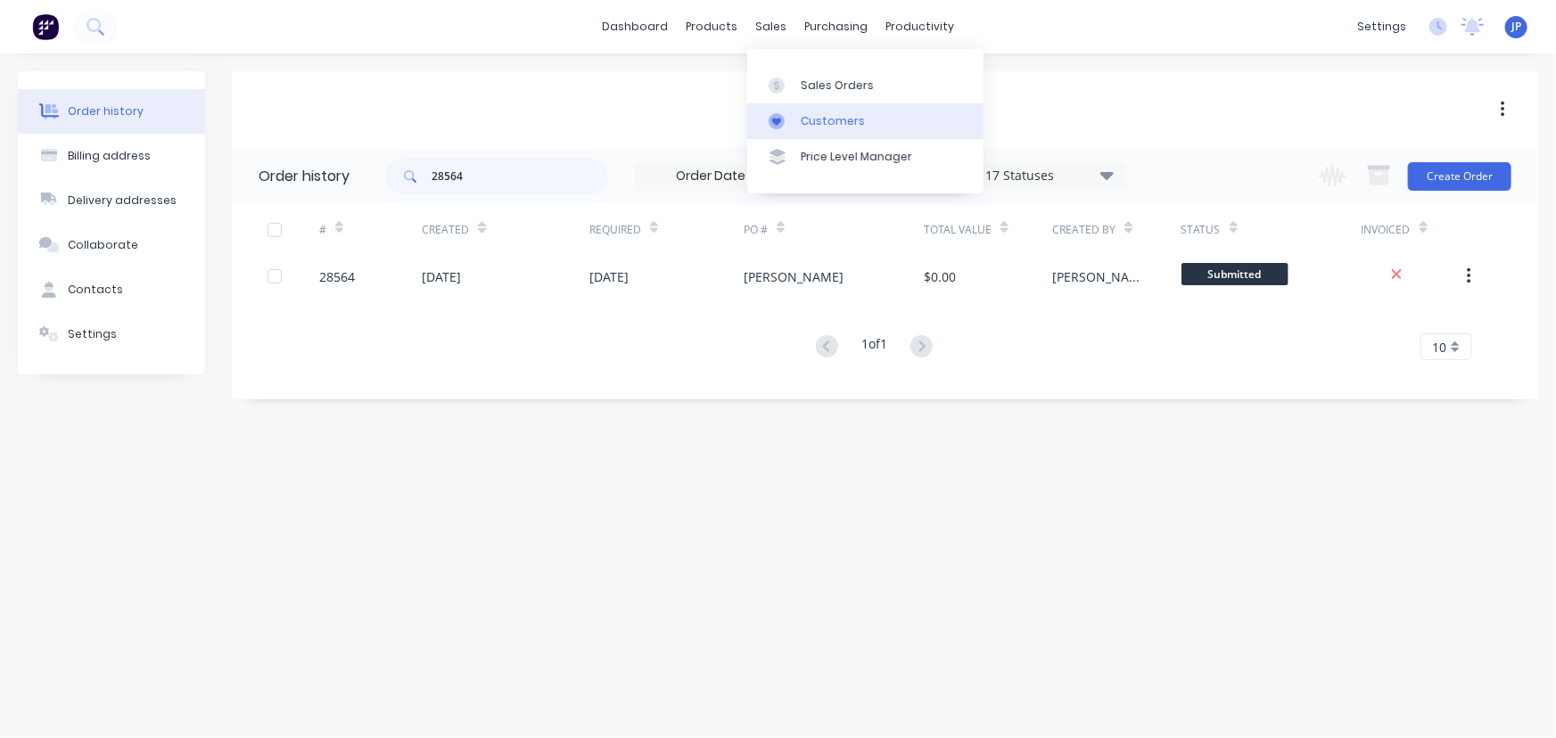
click at [801, 113] on div "Customers" at bounding box center [833, 121] width 64 height 16
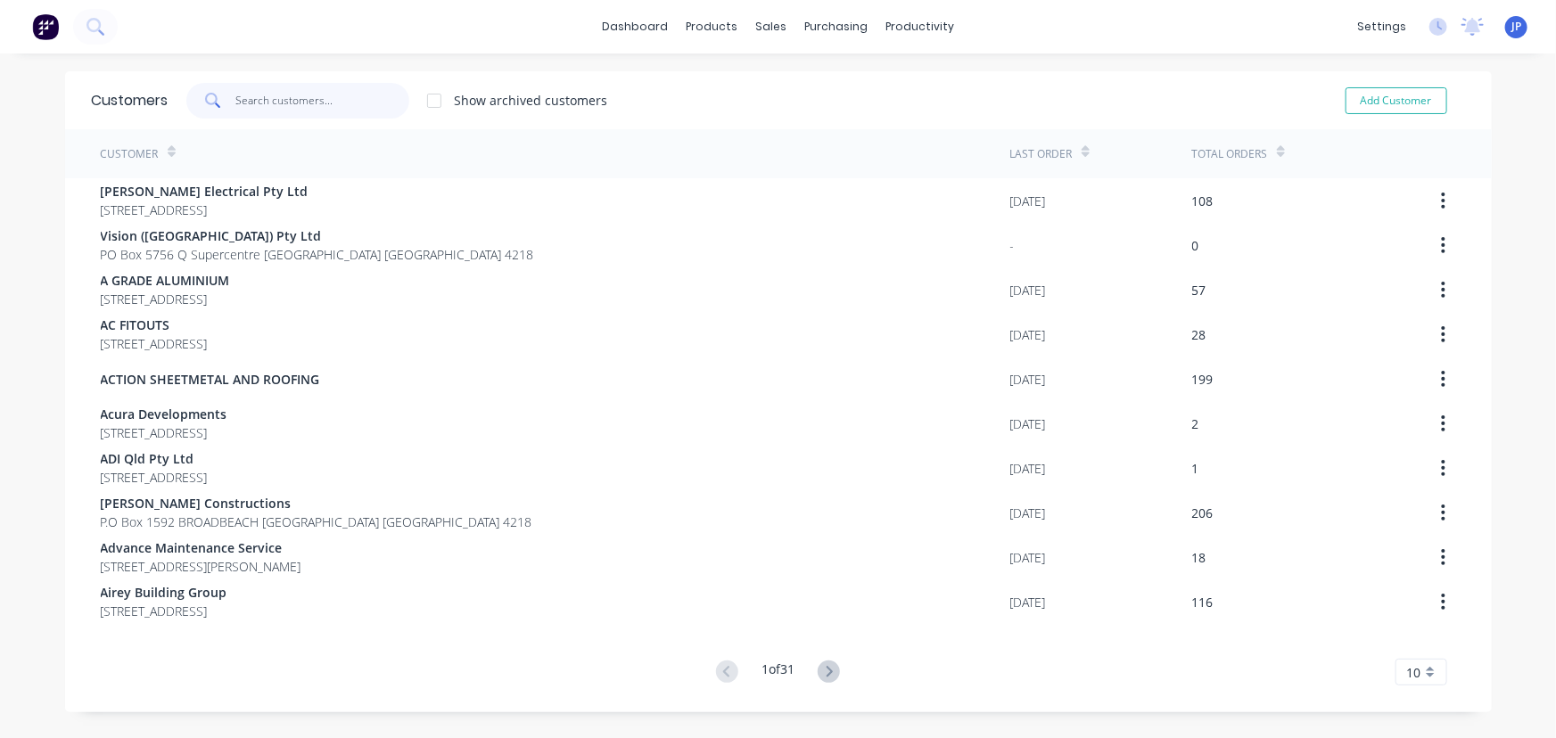
click at [344, 113] on input "text" at bounding box center [322, 101] width 174 height 36
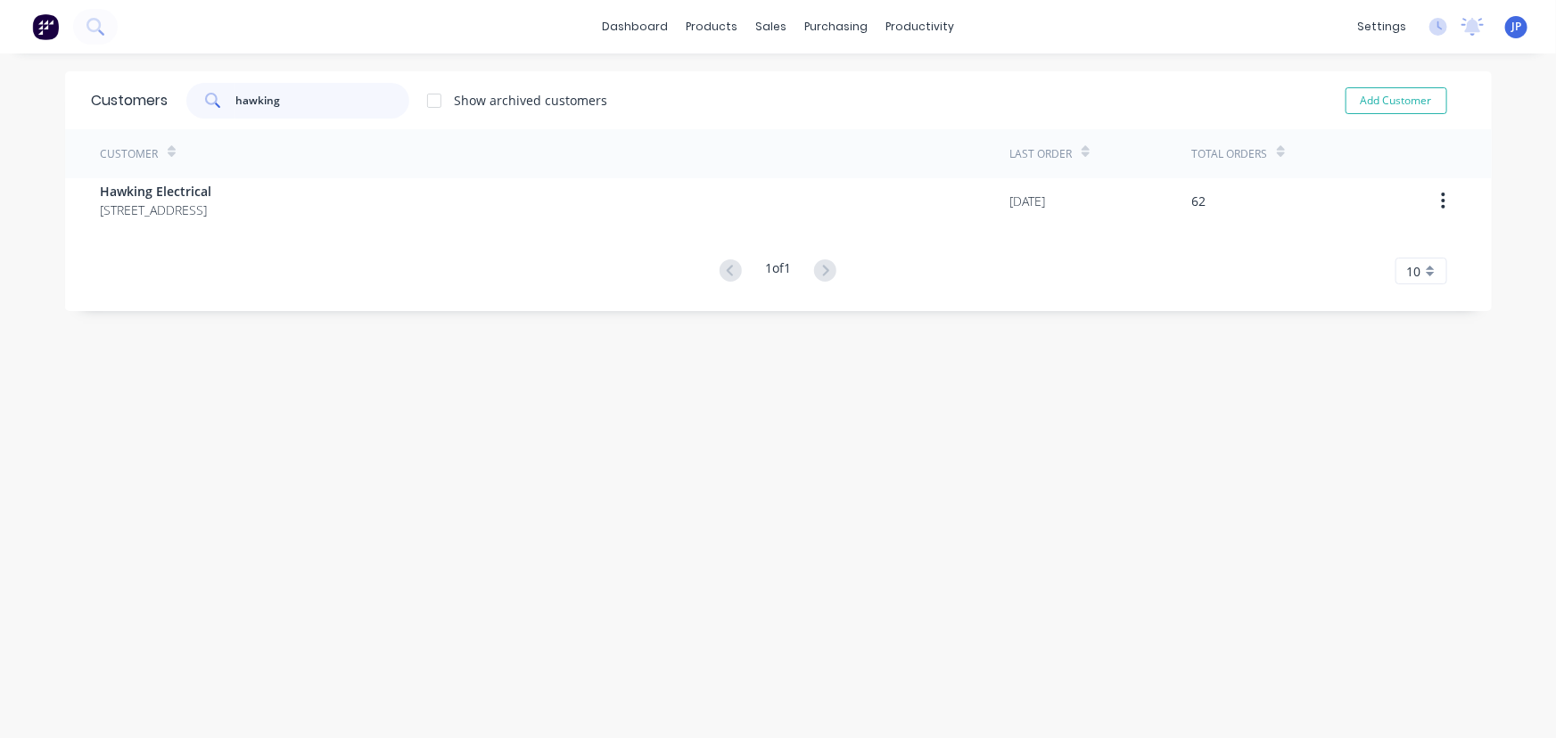
type input "hawking"
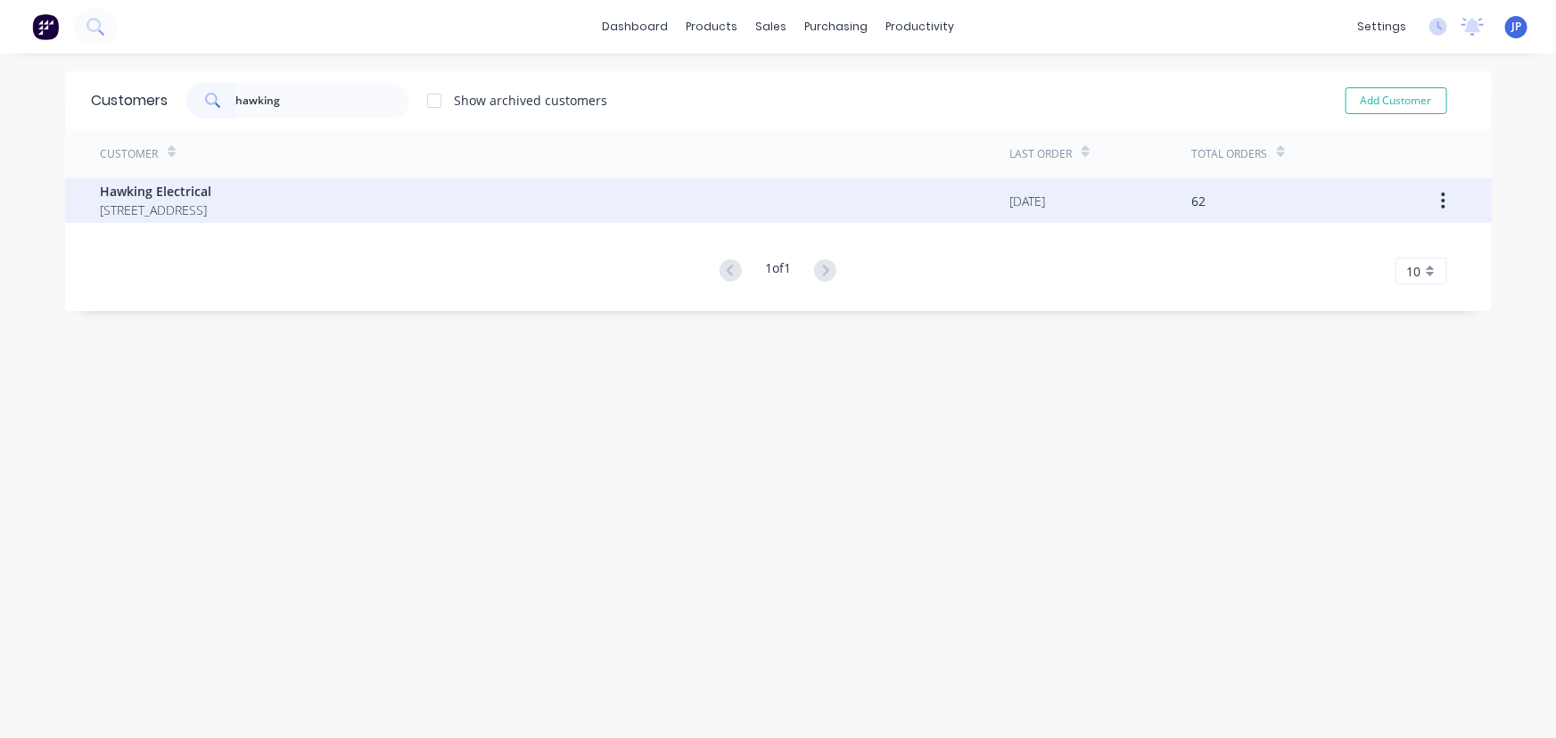
click at [116, 210] on span "P.O BOX 3028 NERANG Queensland Australia 4211" at bounding box center [156, 210] width 111 height 19
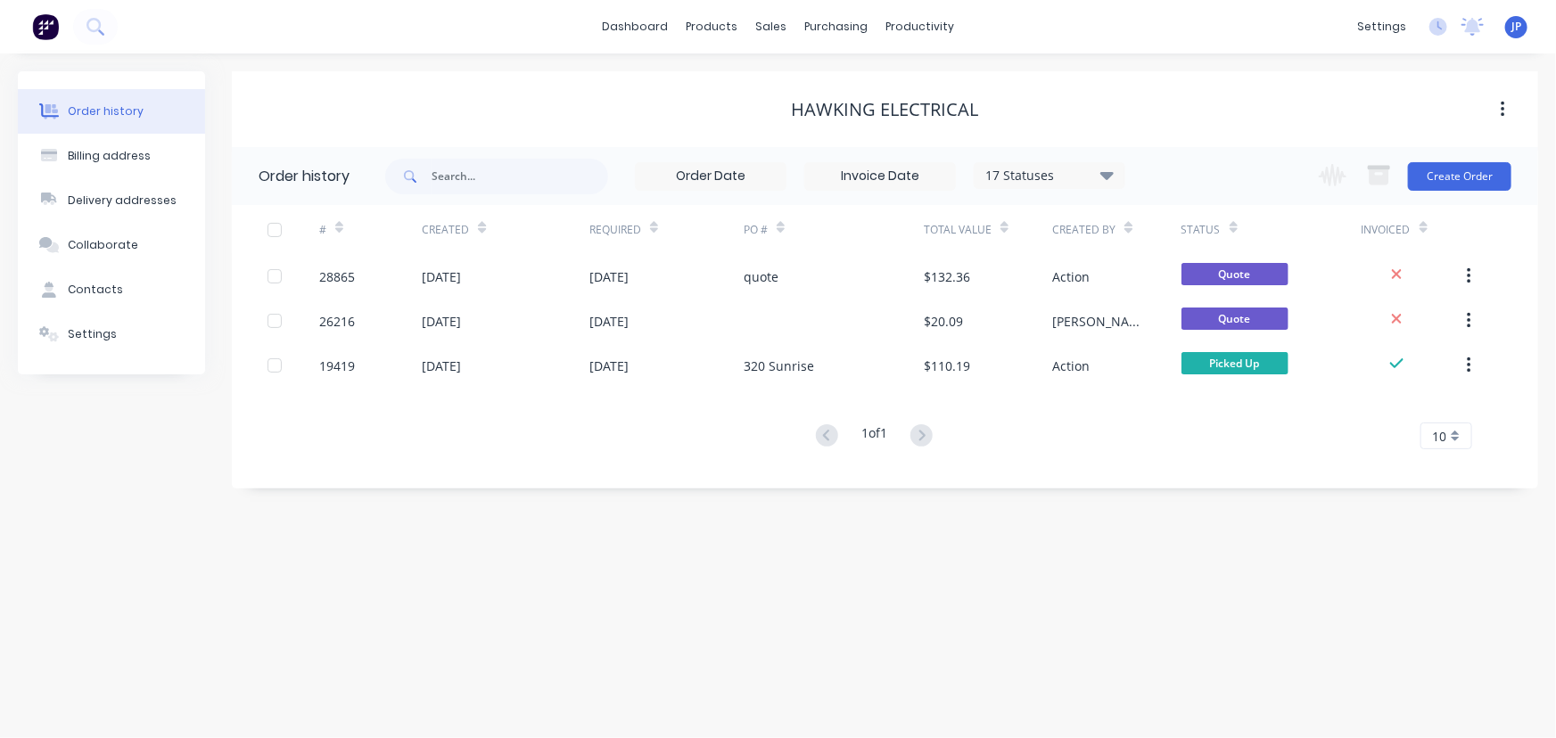
click at [1106, 178] on icon at bounding box center [1106, 175] width 13 height 8
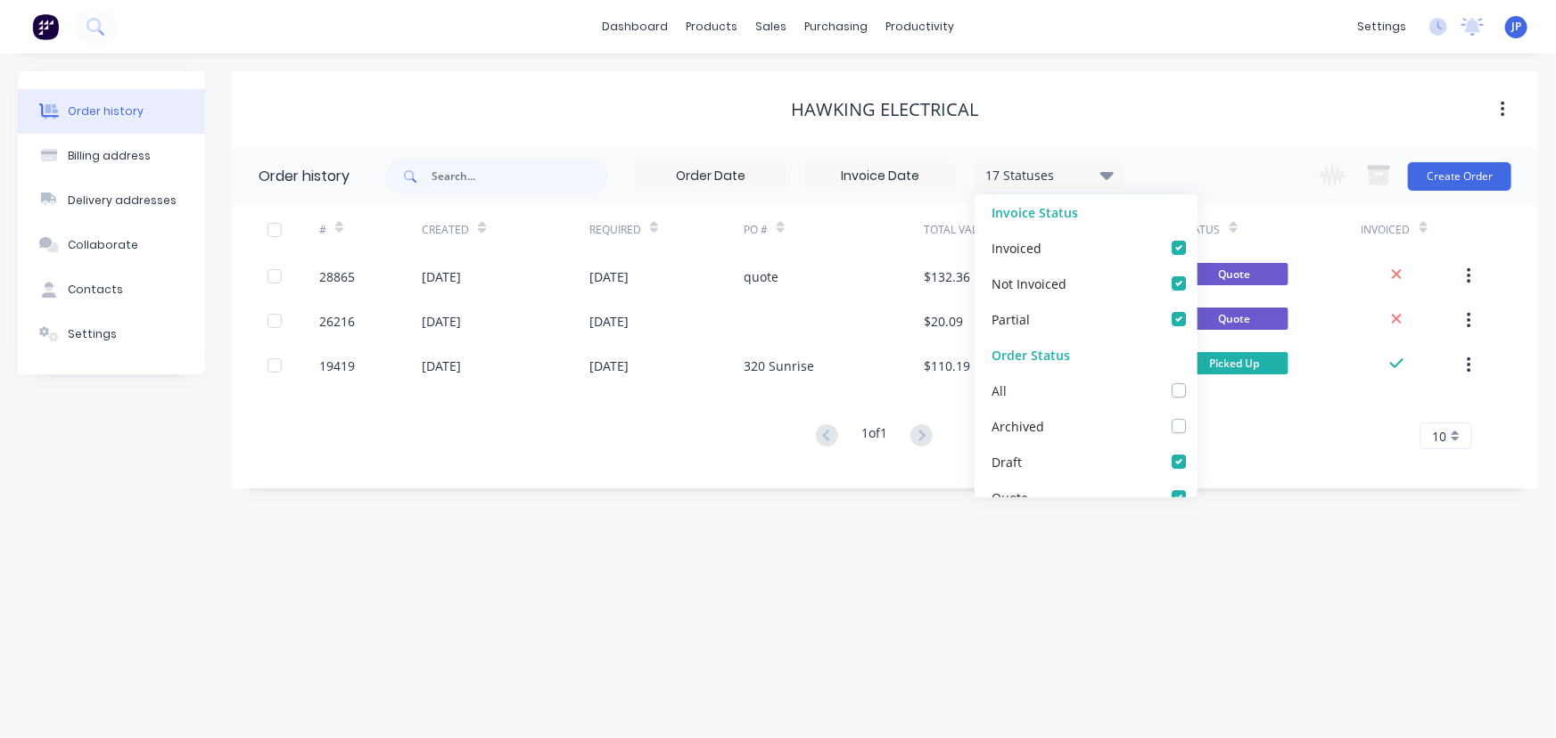
click at [1196, 381] on label at bounding box center [1196, 381] width 0 height 0
click at [1196, 391] on input "checkbox" at bounding box center [1203, 389] width 14 height 17
checkbox input "true"
click at [604, 185] on input "text" at bounding box center [519, 177] width 177 height 36
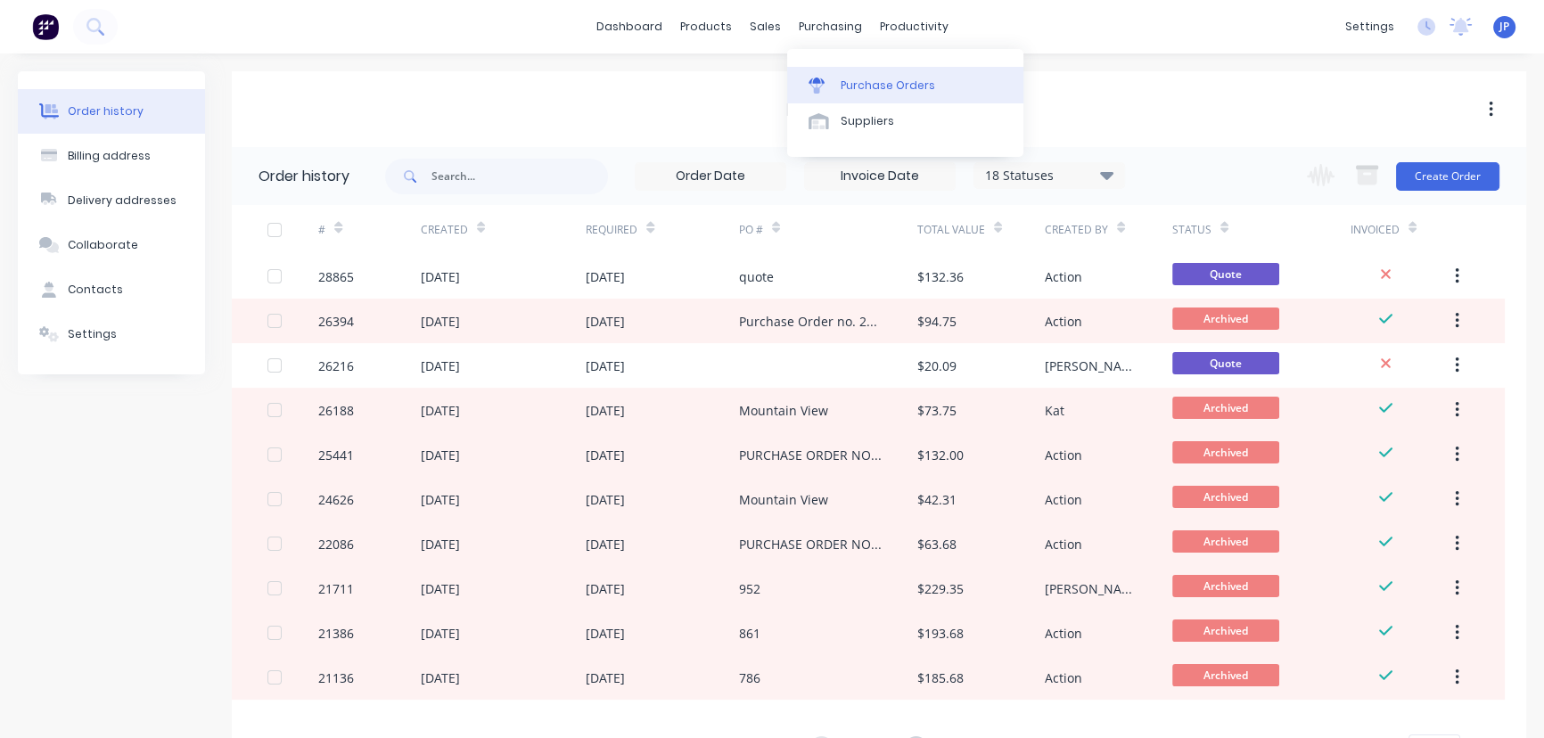
click at [850, 73] on link "Purchase Orders" at bounding box center [905, 85] width 236 height 36
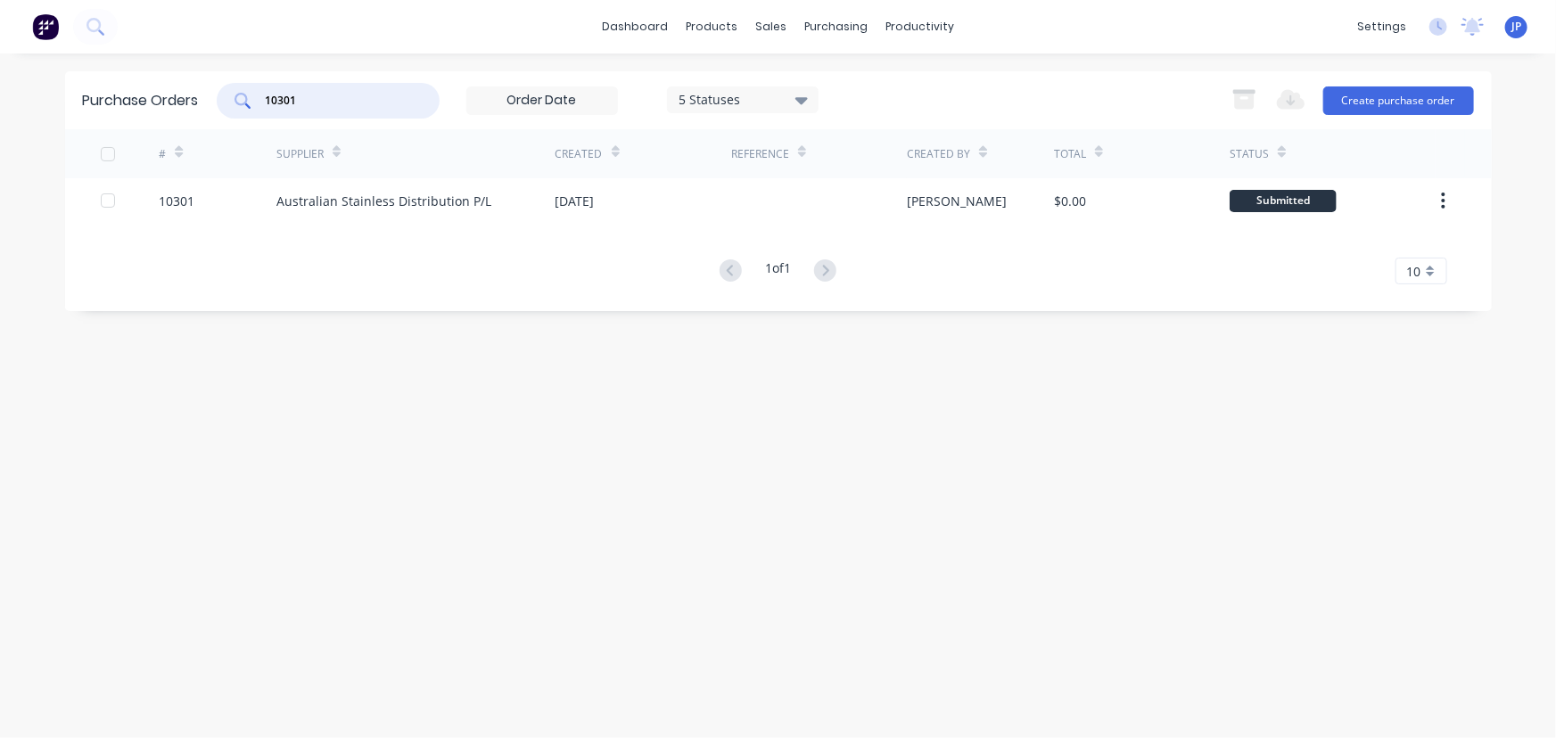
drag, startPoint x: 316, startPoint y: 103, endPoint x: 138, endPoint y: 96, distance: 178.4
click at [145, 103] on div "Purchase Orders 10301 5 Statuses 5 Statuses Export to Excel (XLSX) Create purch…" at bounding box center [778, 100] width 1426 height 58
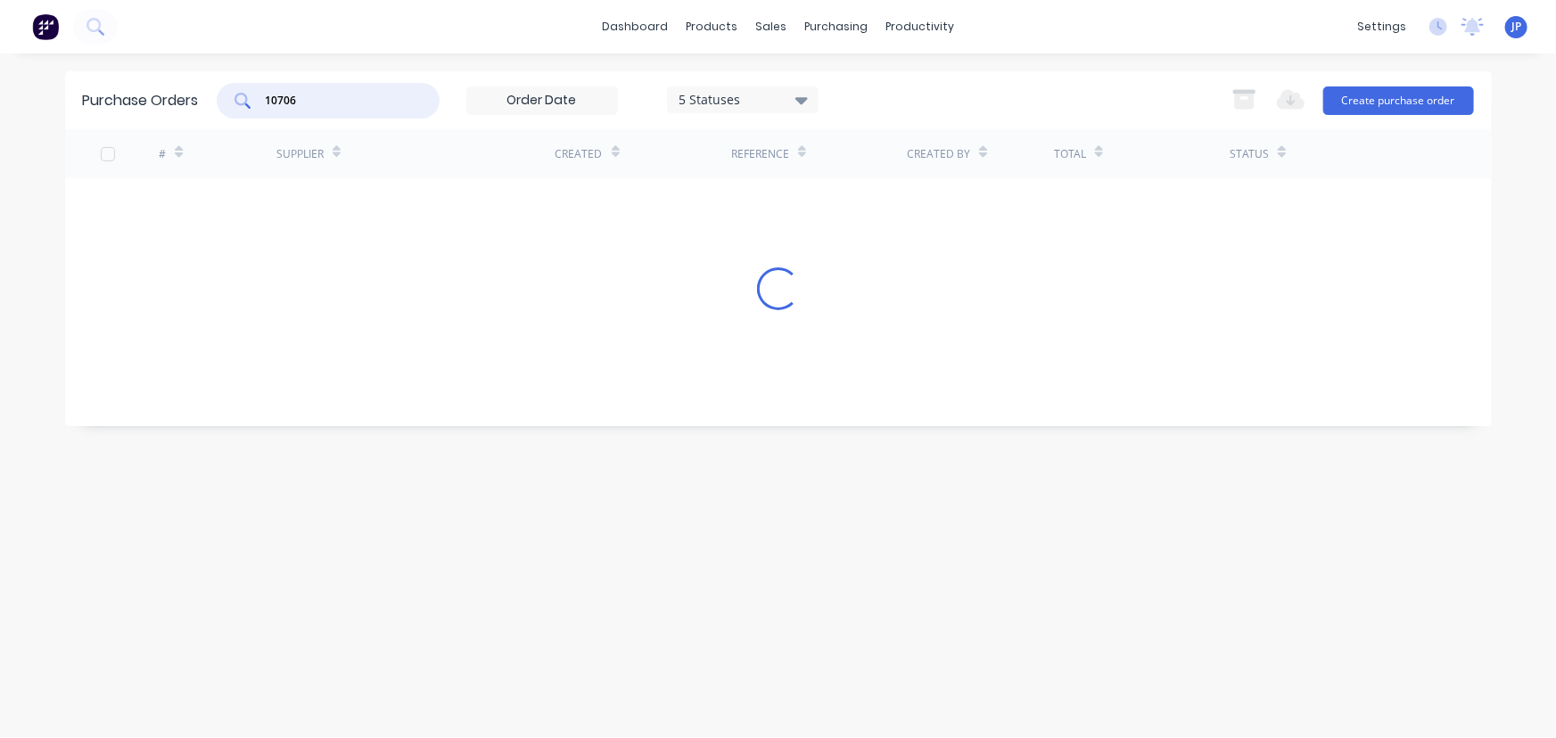
type input "10706"
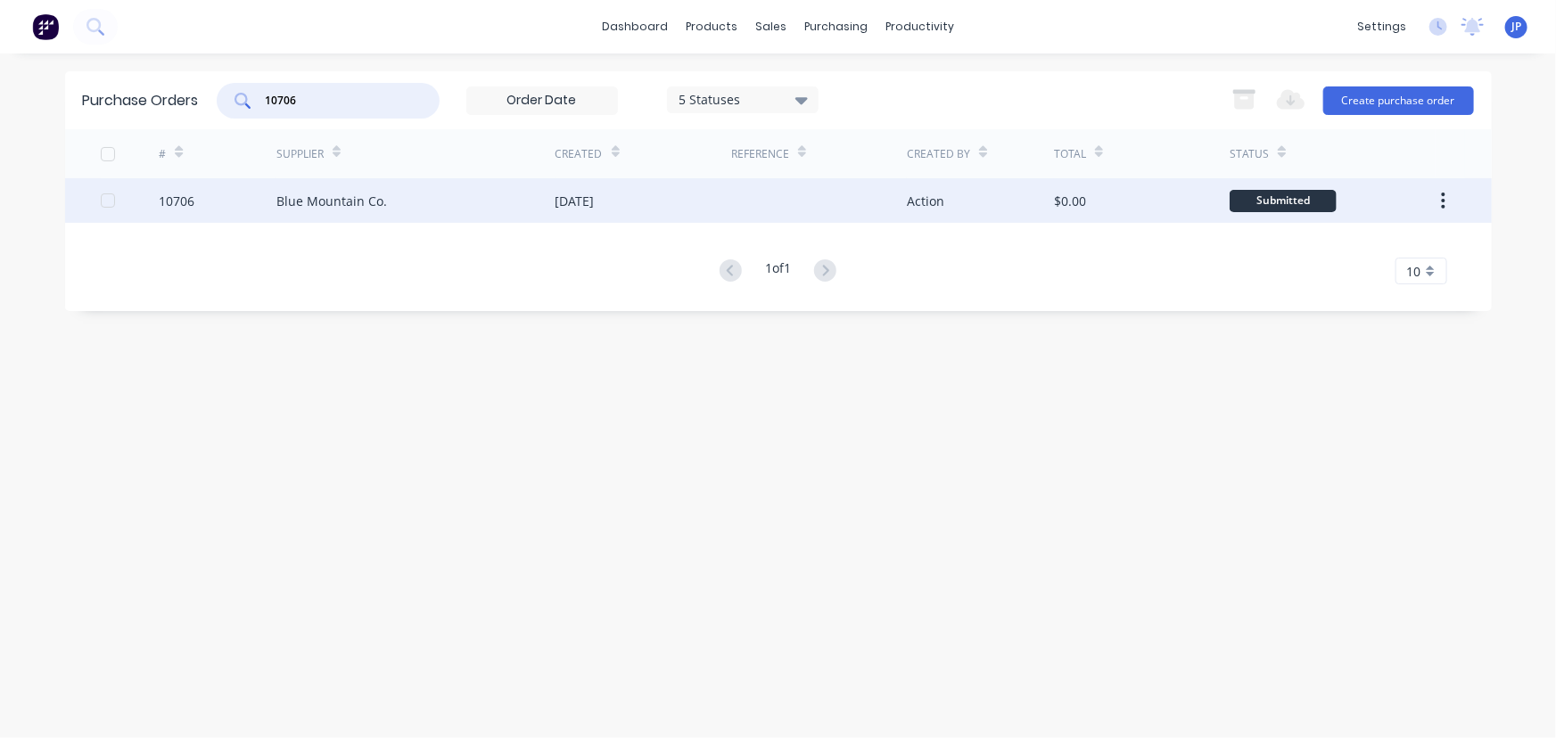
click at [309, 204] on div "Blue Mountain Co." at bounding box center [331, 201] width 111 height 19
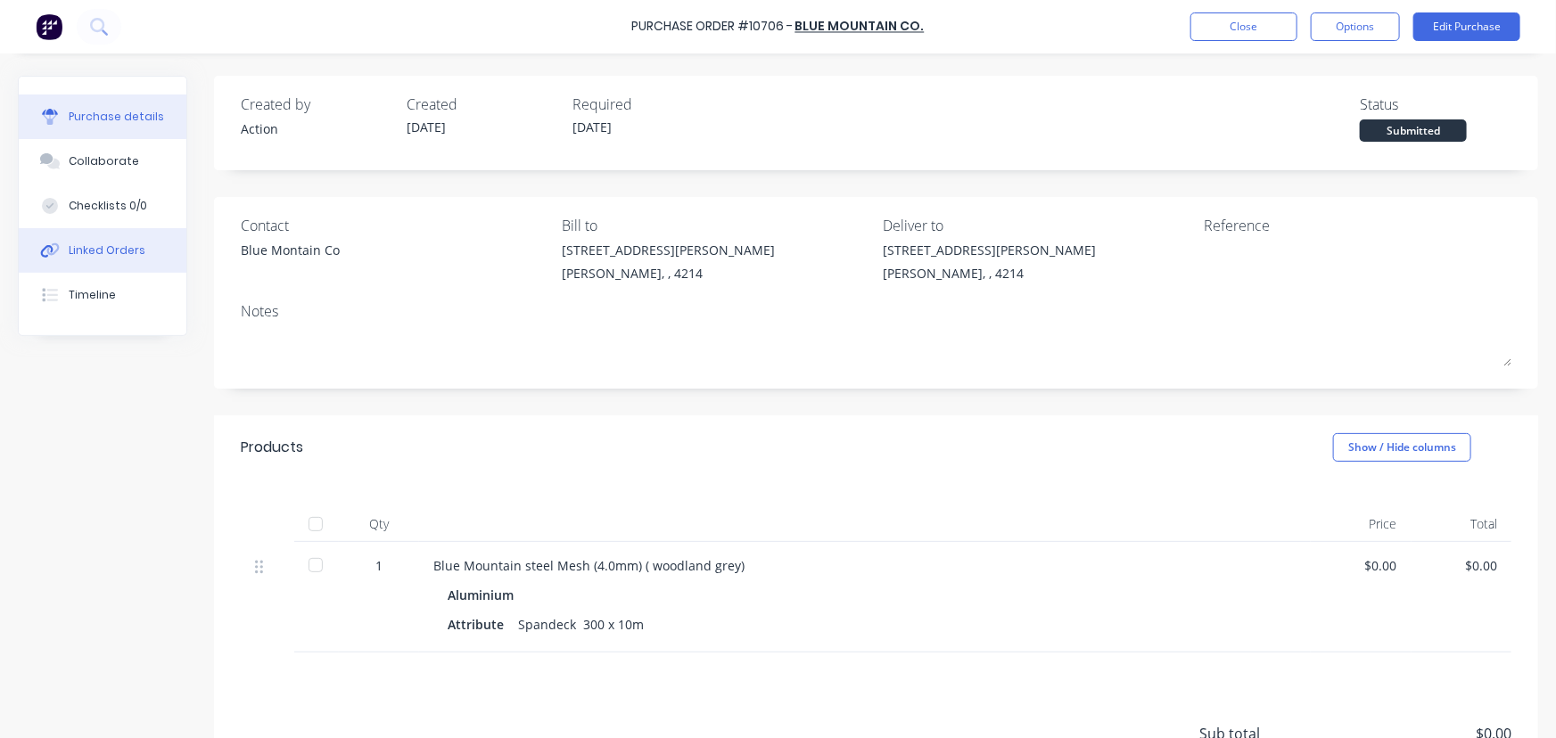
click at [146, 254] on button "Linked Orders" at bounding box center [103, 250] width 168 height 45
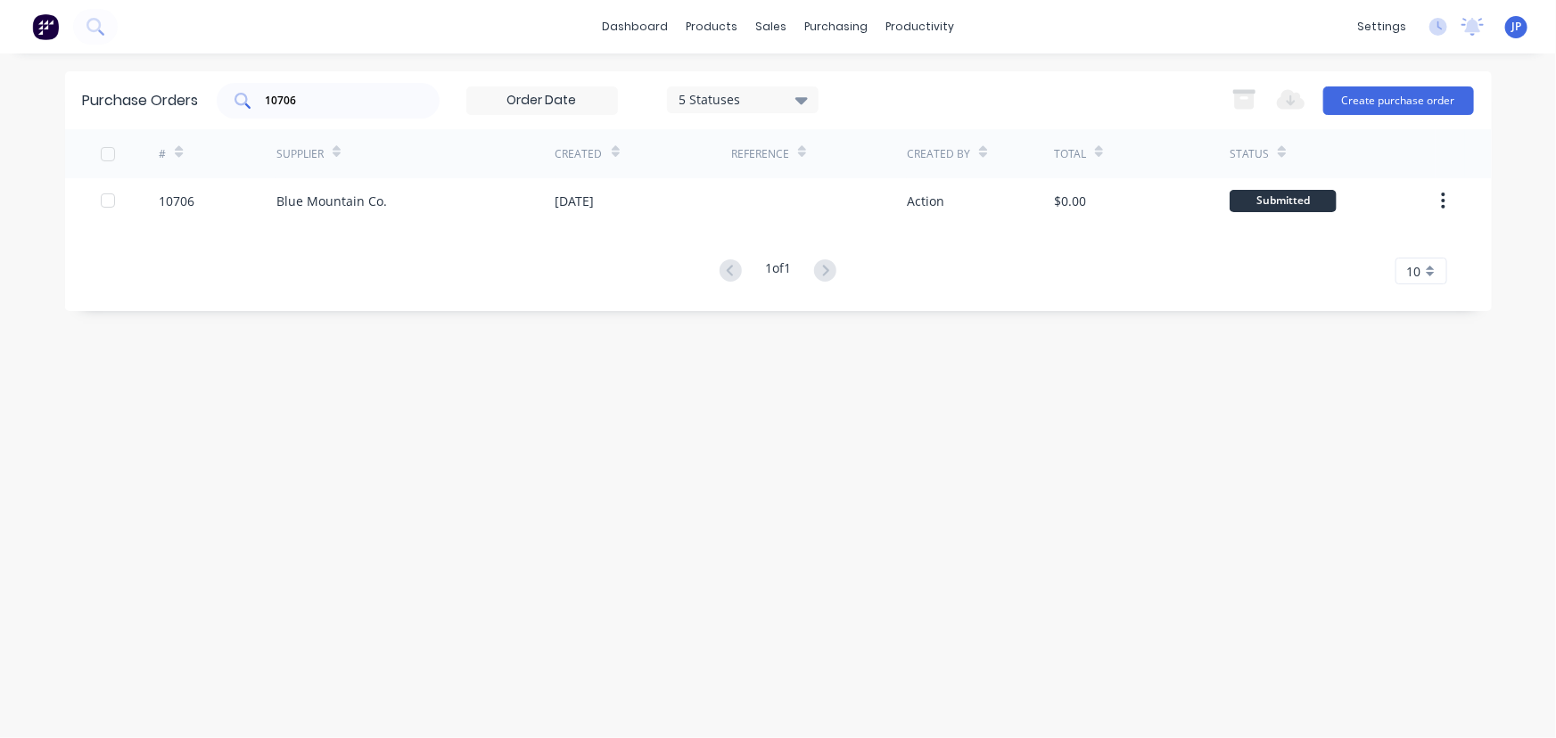
drag, startPoint x: 307, startPoint y: 111, endPoint x: 247, endPoint y: 103, distance: 60.3
click at [247, 103] on div "10706" at bounding box center [328, 101] width 223 height 36
drag, startPoint x: 317, startPoint y: 103, endPoint x: 258, endPoint y: 97, distance: 60.1
click at [259, 97] on div "10706" at bounding box center [328, 101] width 223 height 36
type input "10880"
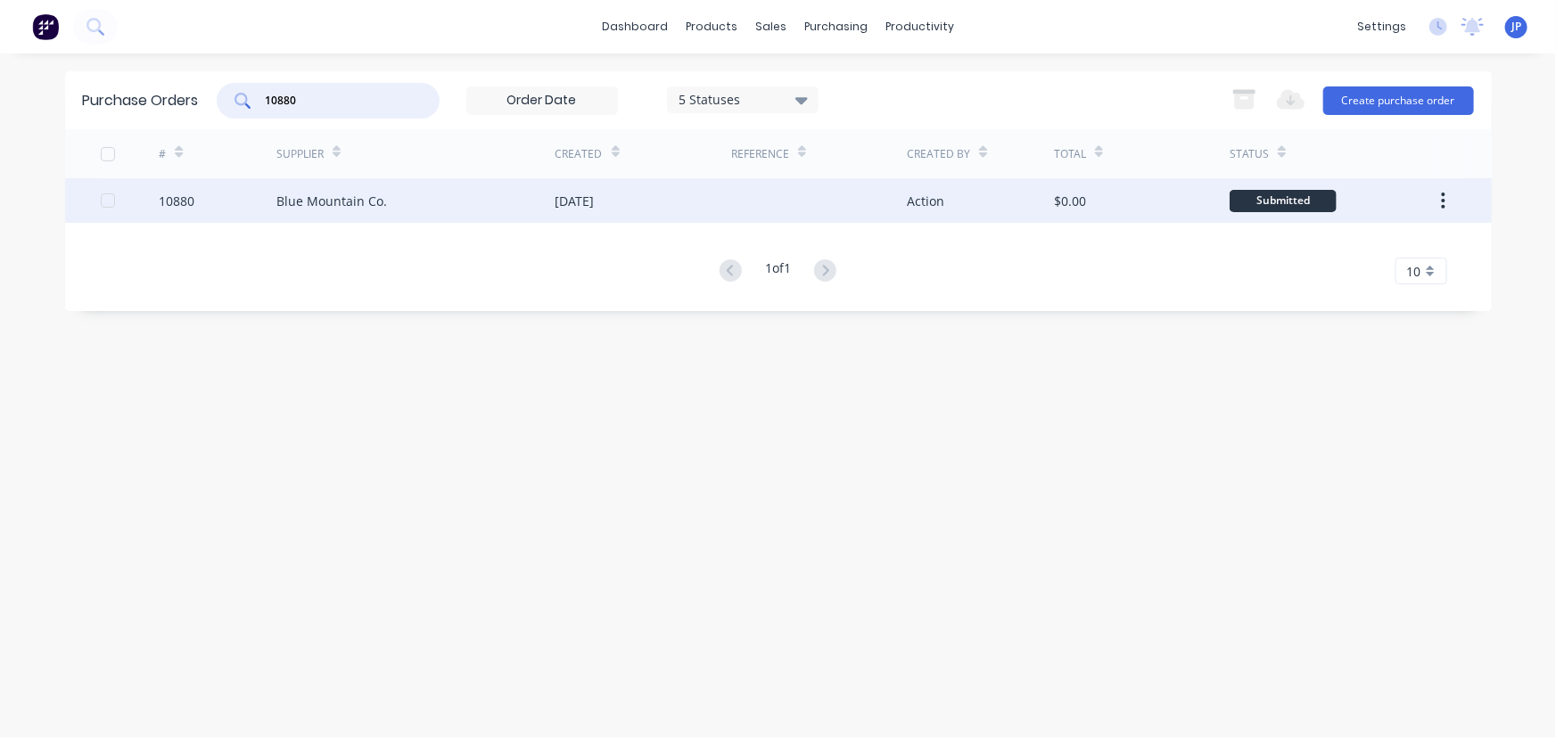
click at [298, 192] on div "Blue Mountain Co." at bounding box center [331, 201] width 111 height 19
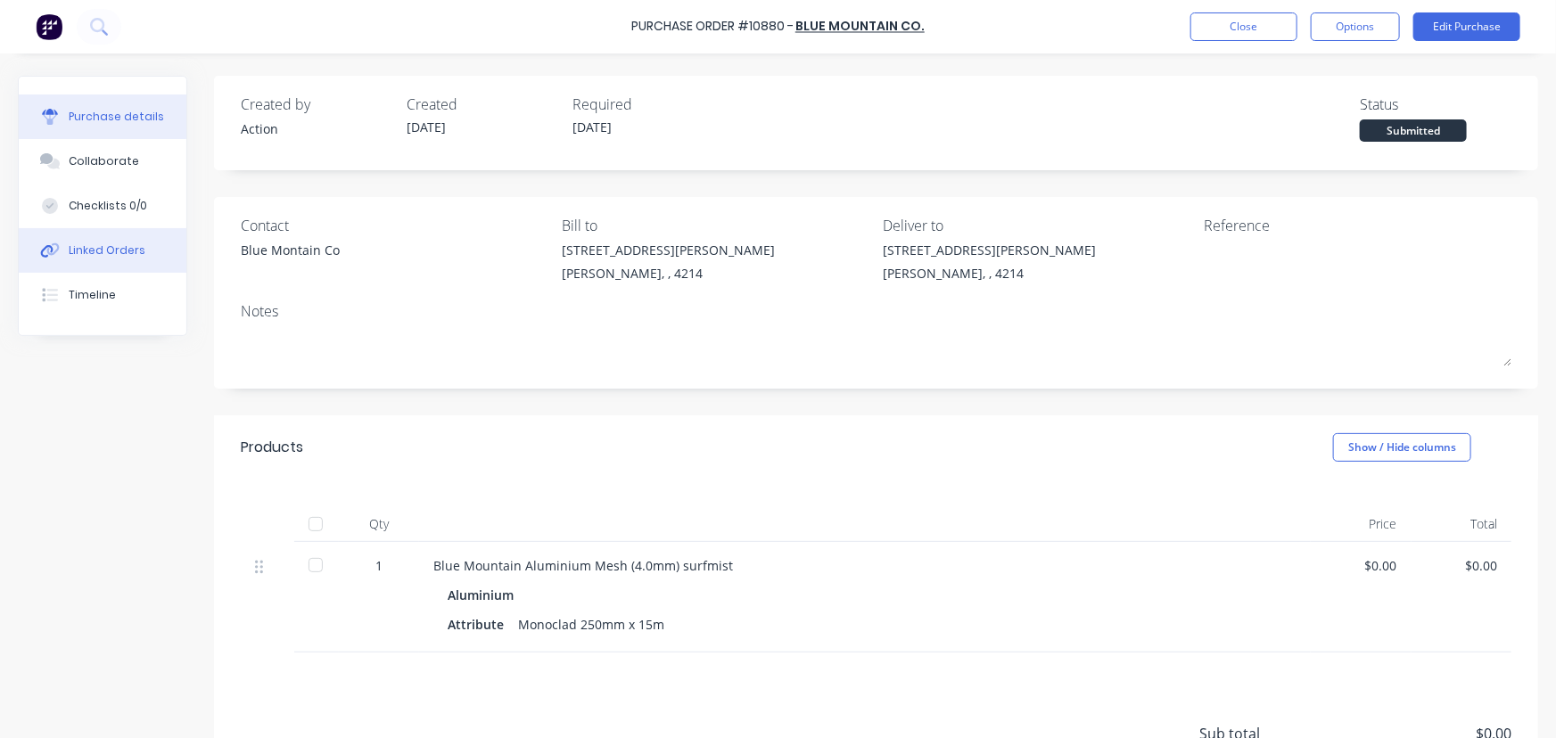
click at [124, 242] on div "Linked Orders" at bounding box center [107, 250] width 77 height 16
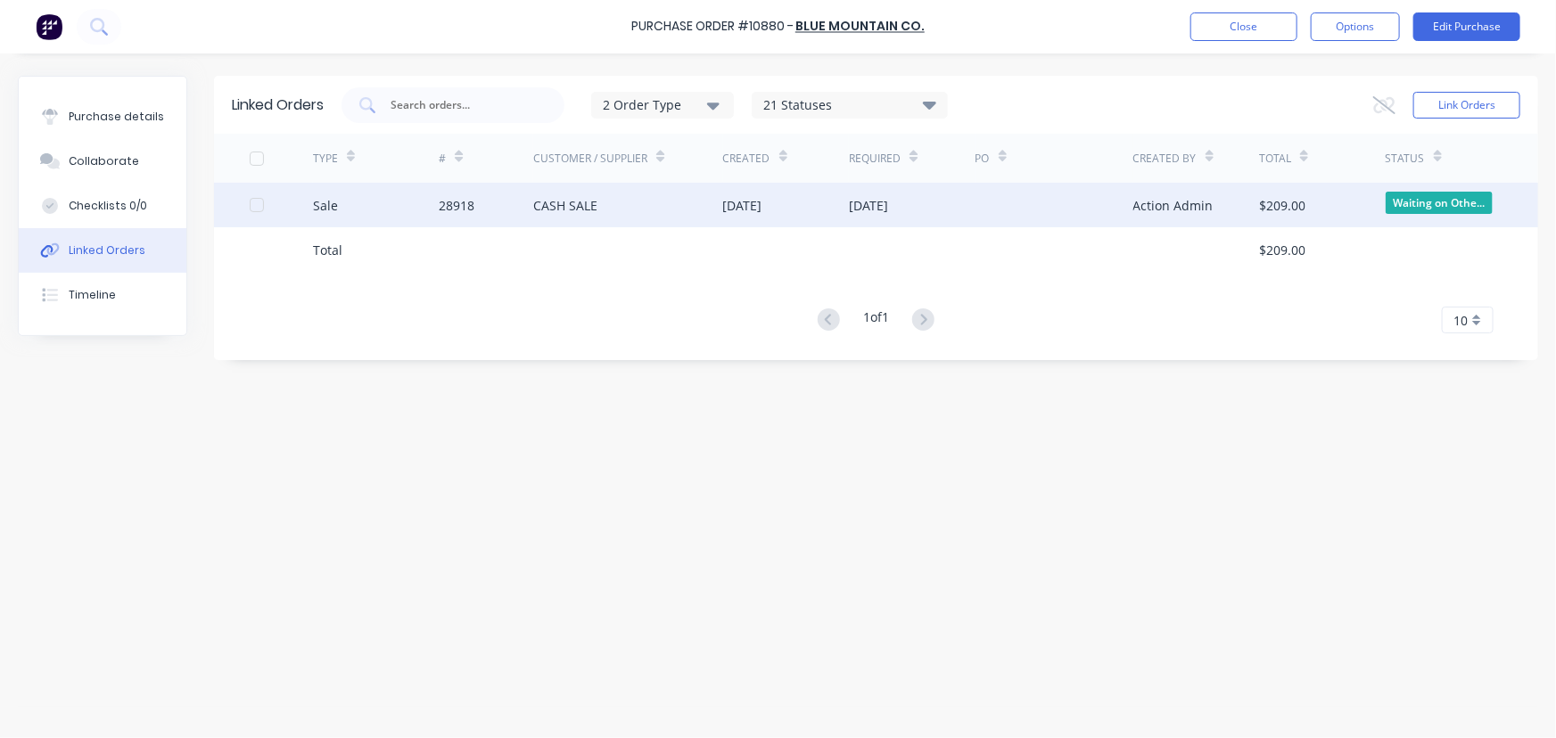
click at [392, 203] on div "Sale" at bounding box center [376, 205] width 127 height 45
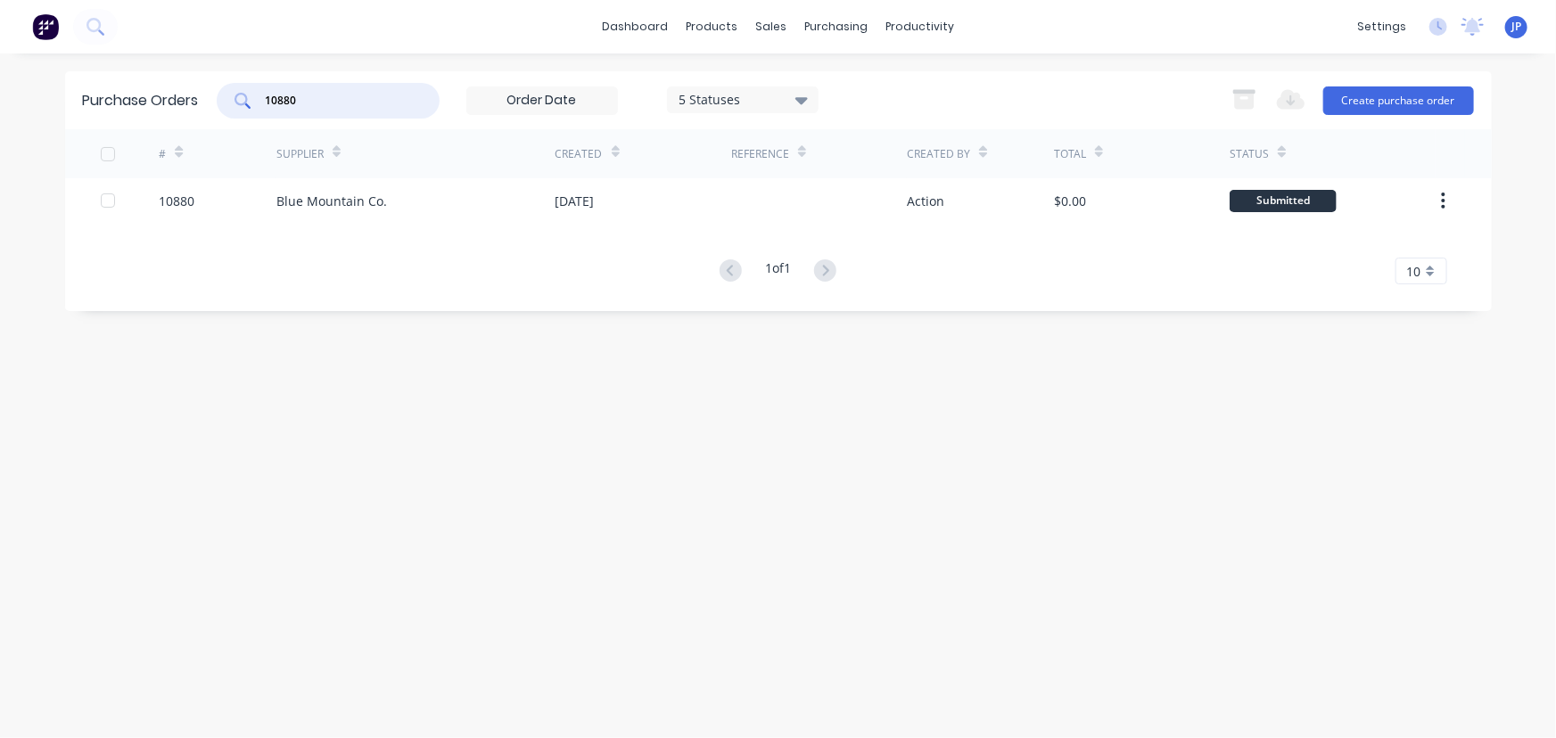
drag, startPoint x: 318, startPoint y: 102, endPoint x: 242, endPoint y: 103, distance: 76.7
click at [242, 103] on div "10880" at bounding box center [328, 101] width 223 height 36
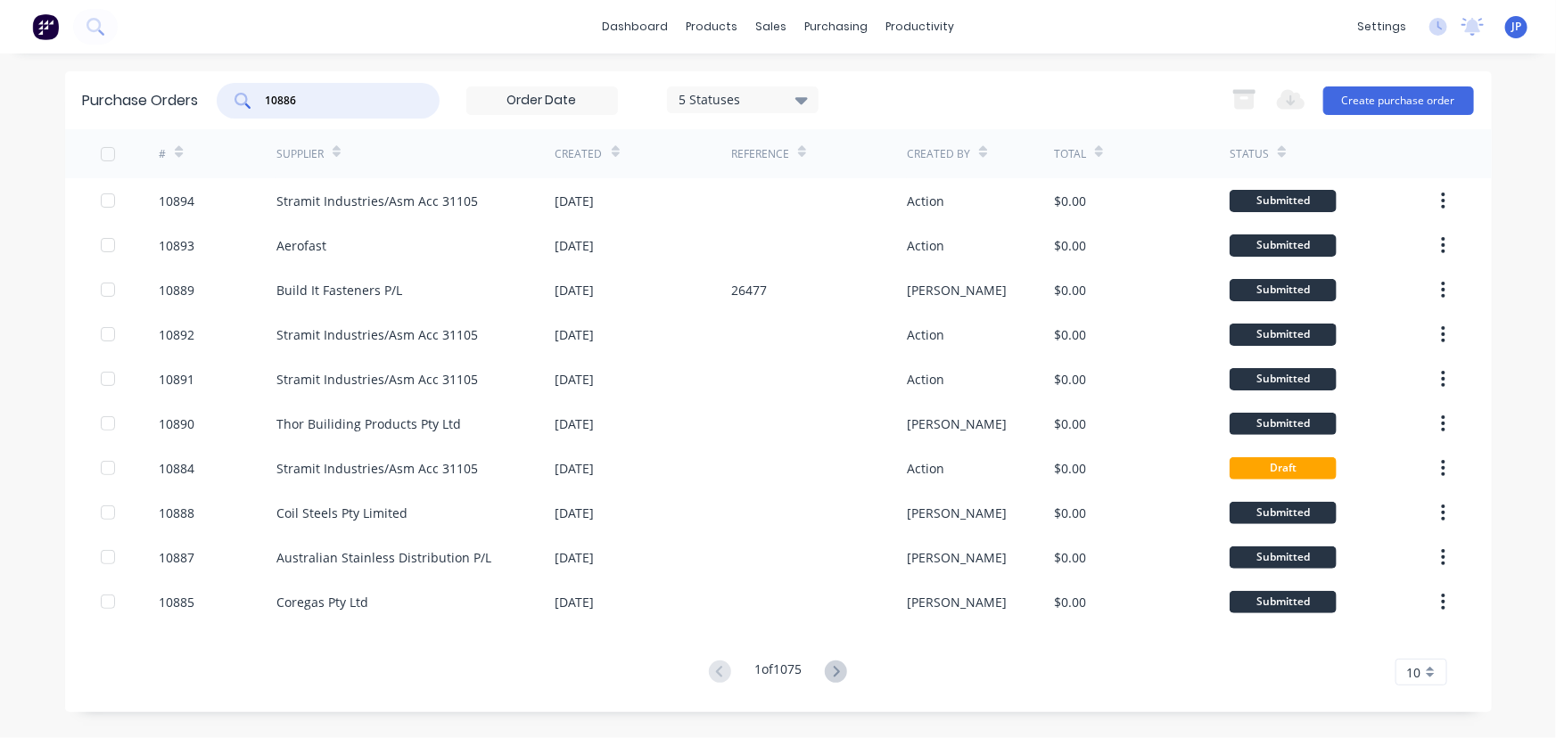
type input "10886"
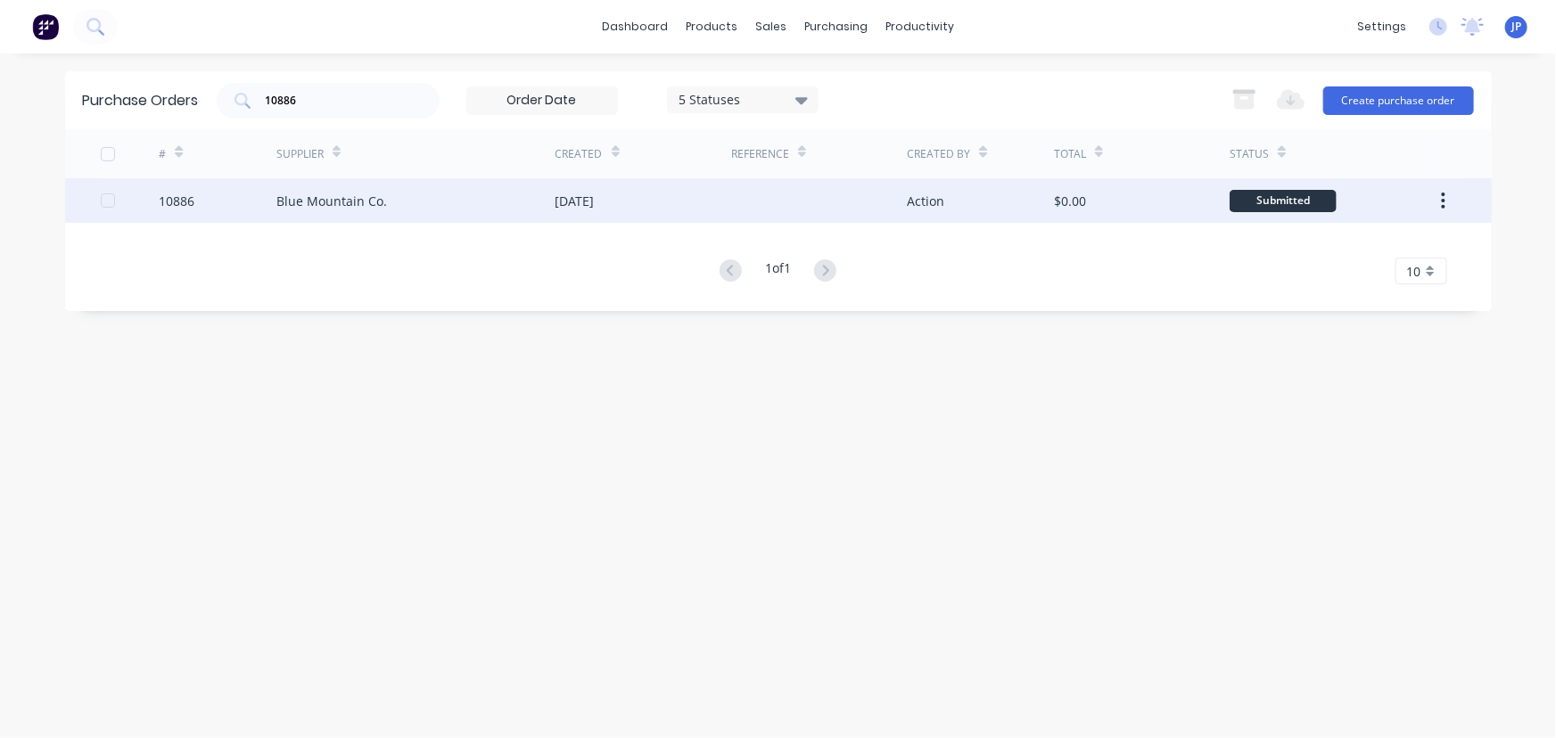
click at [313, 204] on div "Blue Mountain Co." at bounding box center [331, 201] width 111 height 19
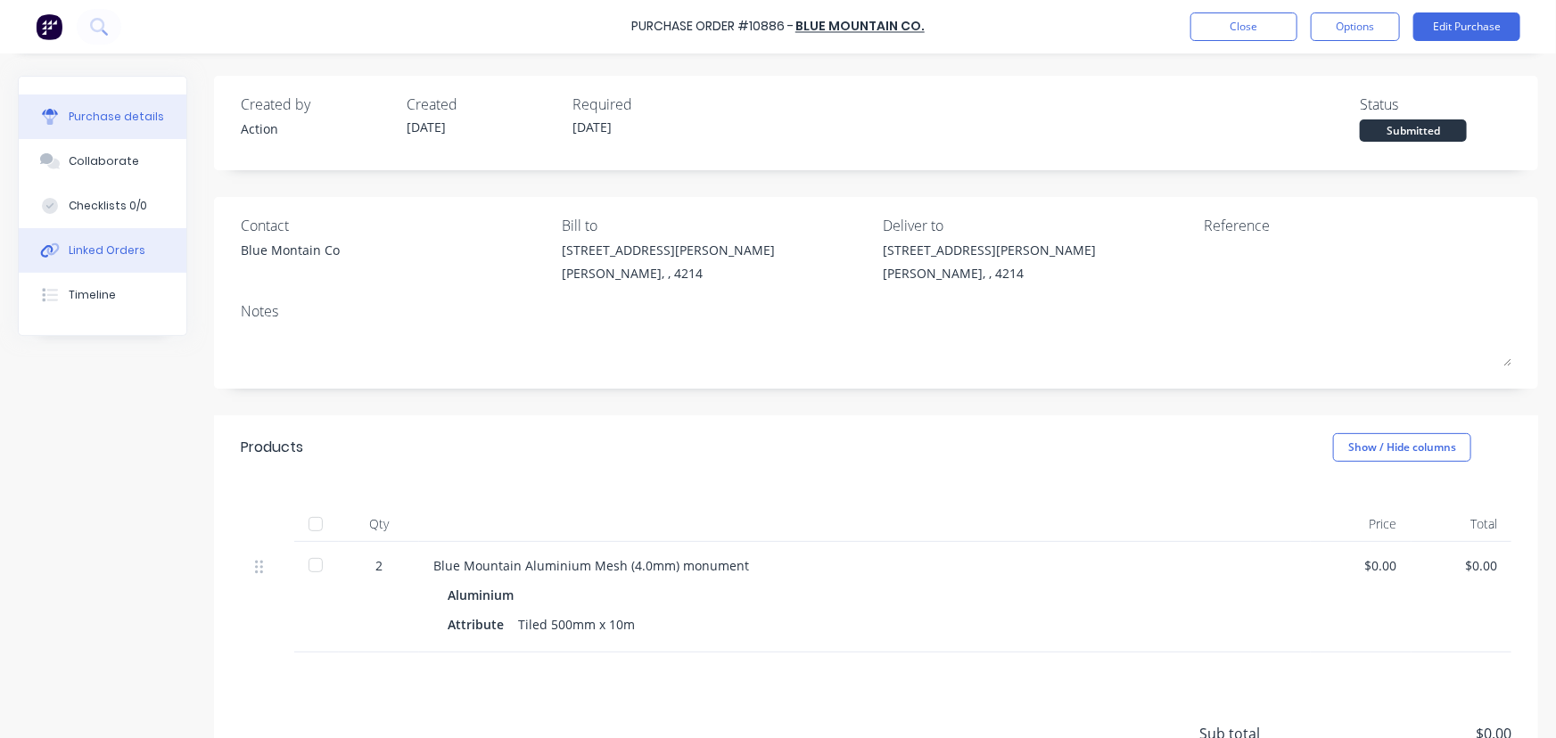
click at [135, 242] on div "Linked Orders" at bounding box center [107, 250] width 77 height 16
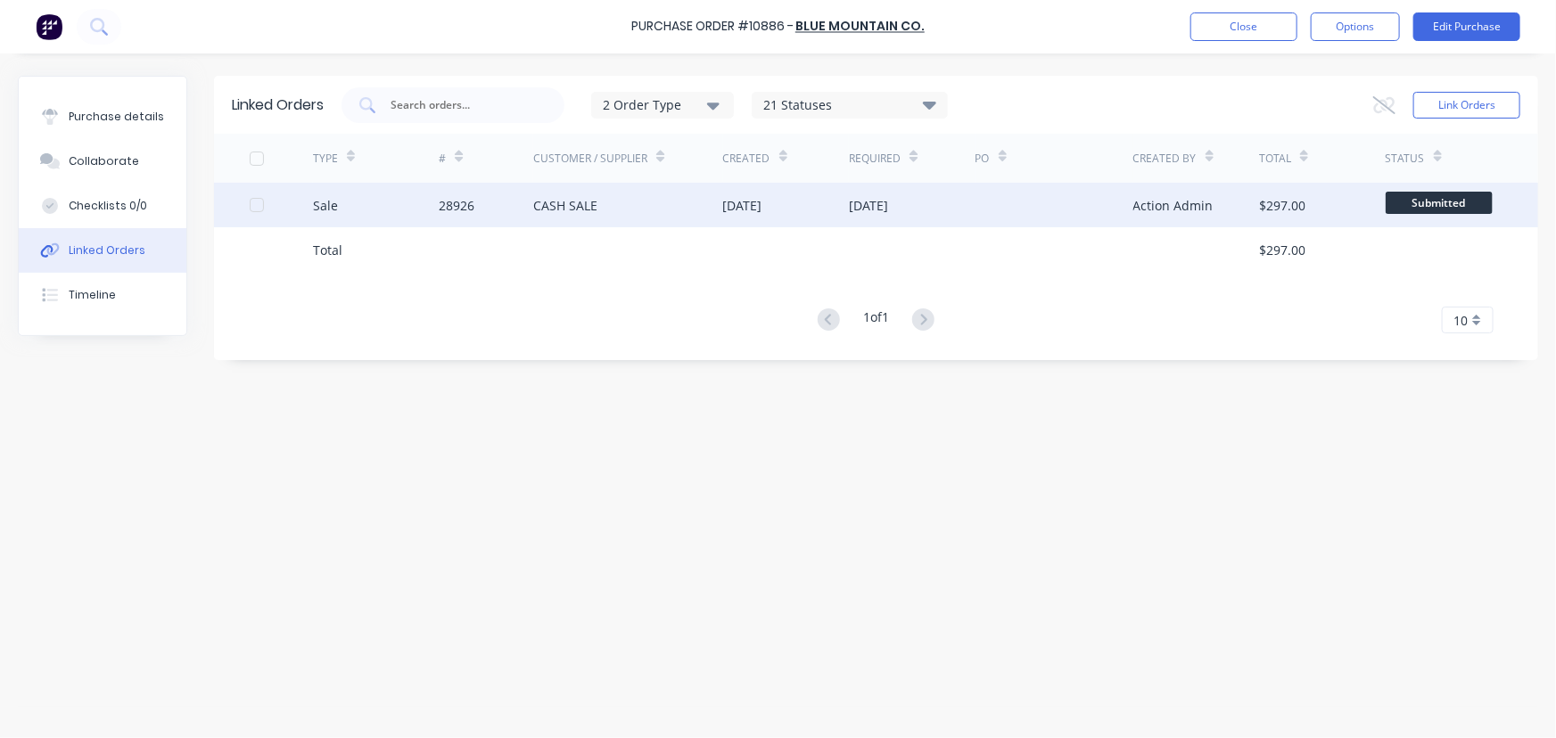
click at [481, 204] on div "28926" at bounding box center [486, 205] width 94 height 45
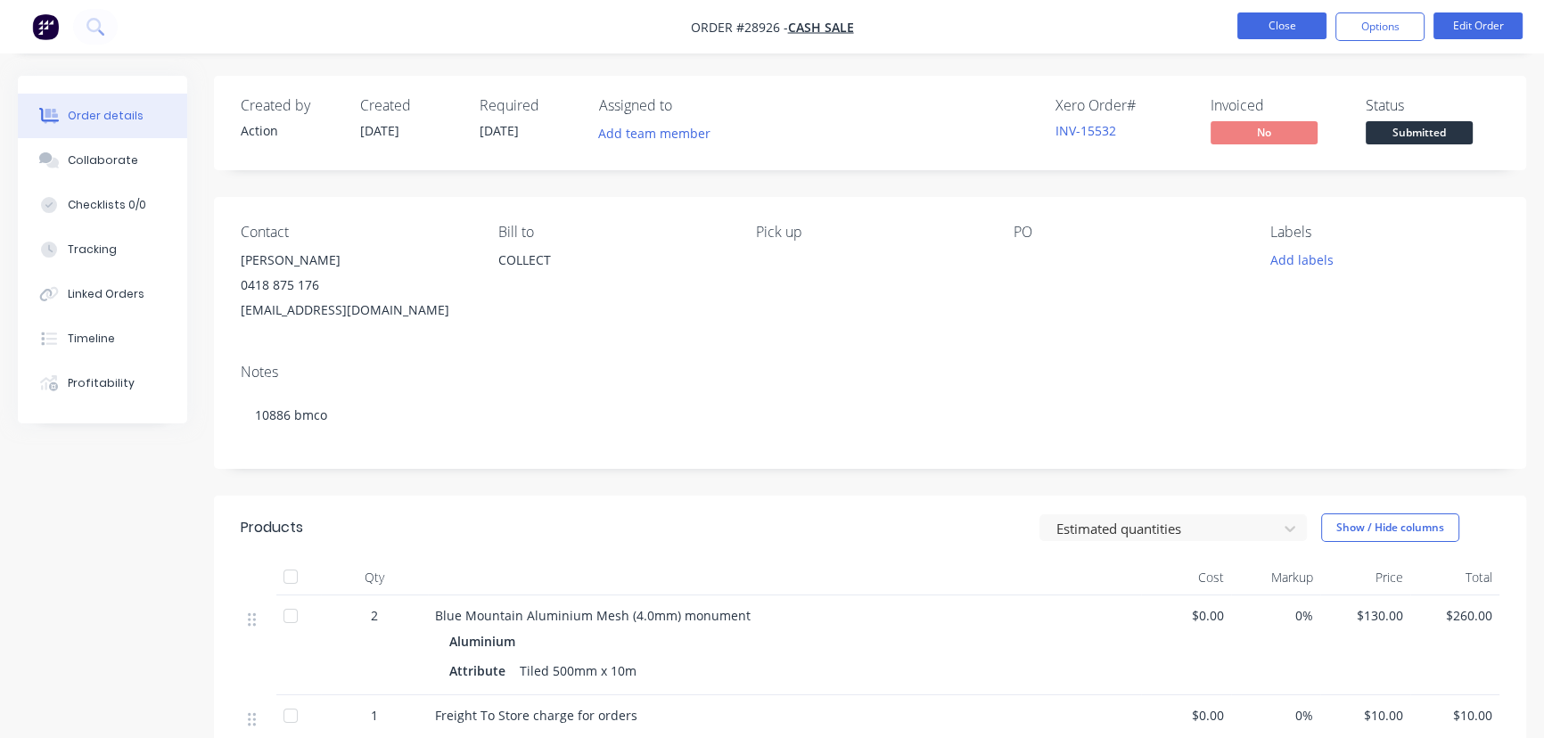
click at [1289, 35] on button "Close" at bounding box center [1281, 25] width 89 height 27
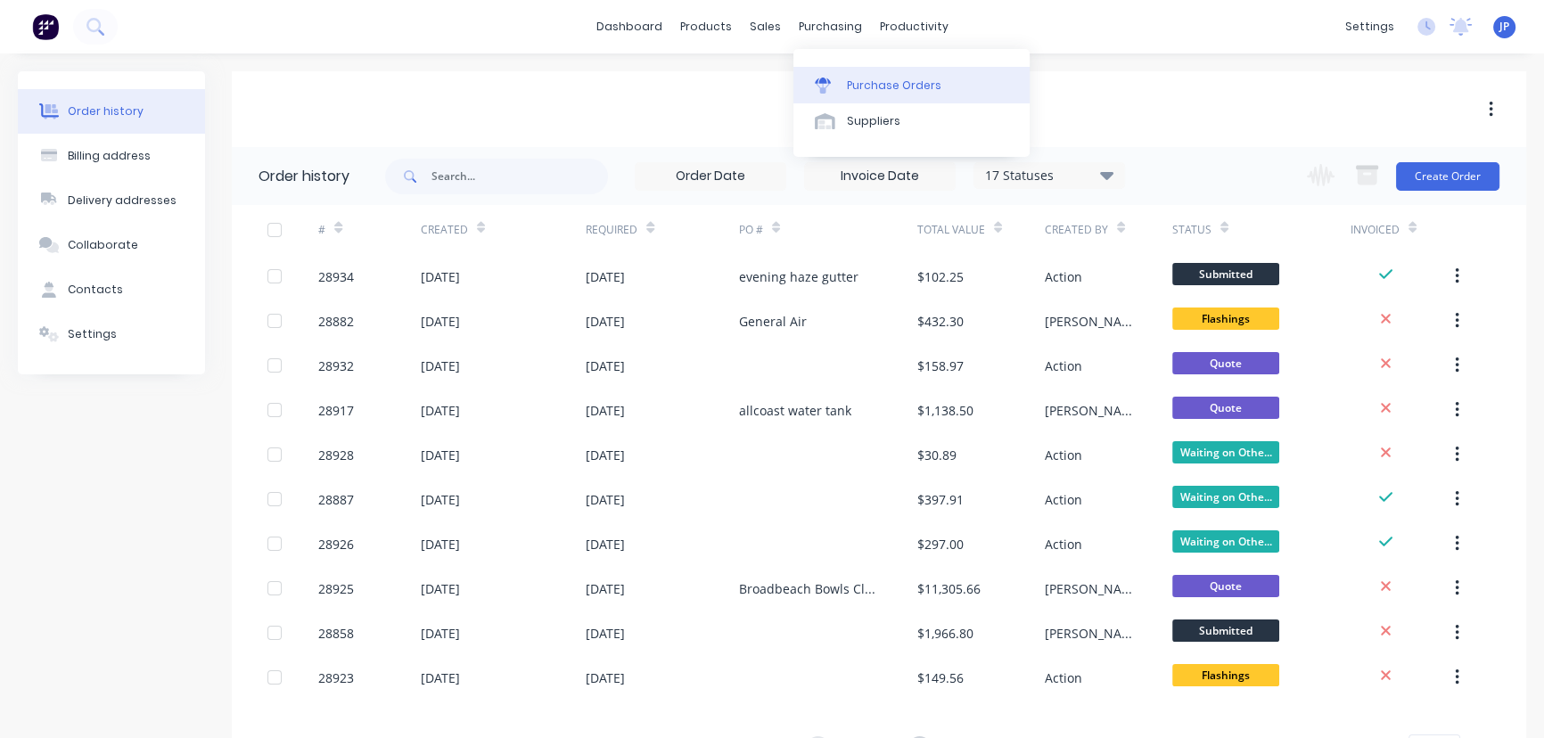
click at [862, 92] on div "Purchase Orders" at bounding box center [894, 86] width 94 height 16
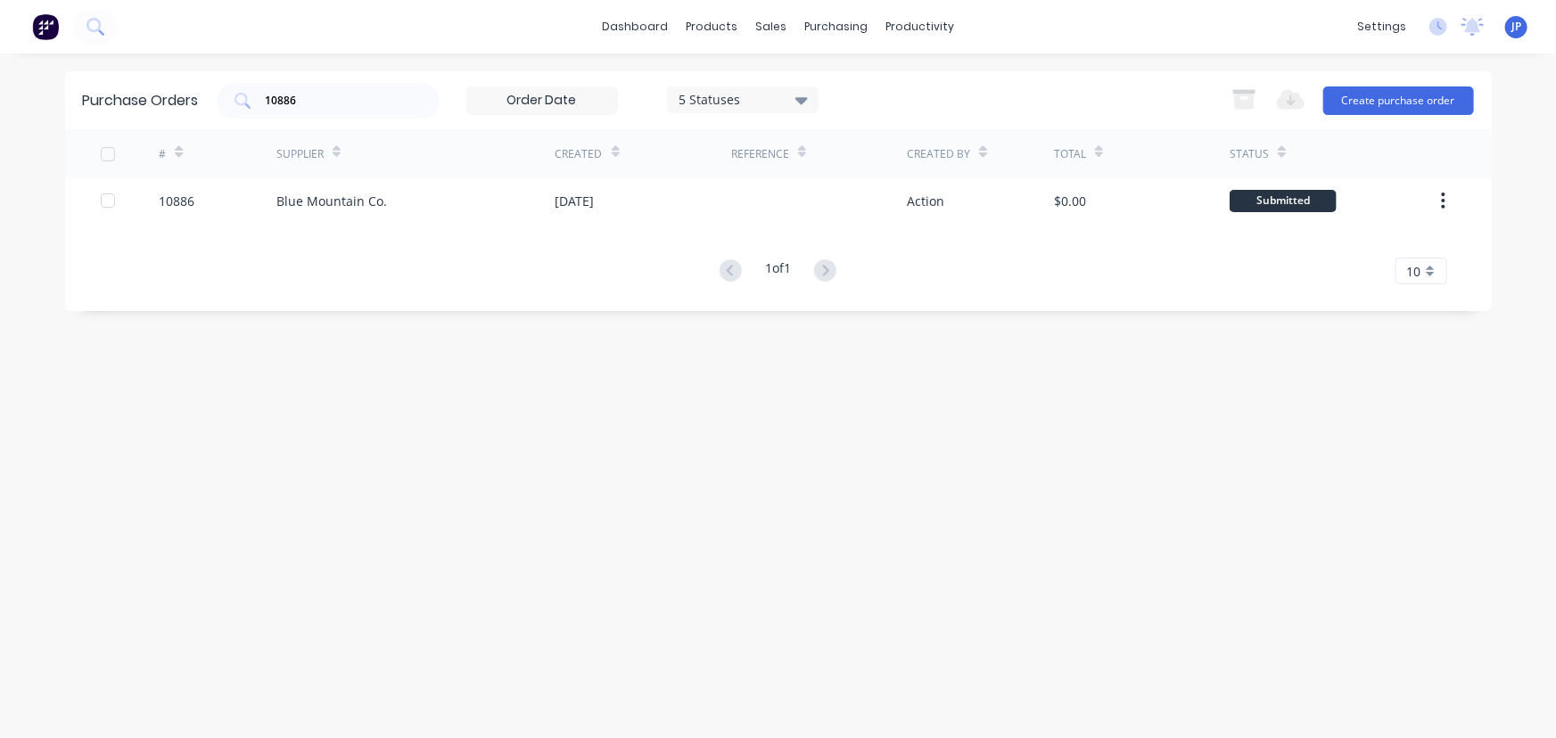
drag, startPoint x: 330, startPoint y: 111, endPoint x: 207, endPoint y: 104, distance: 123.2
click at [207, 104] on div "Purchase Orders 10886 5 Statuses 5 Statuses Export to Excel (XLSX) Create purch…" at bounding box center [778, 100] width 1426 height 58
drag, startPoint x: 325, startPoint y: 97, endPoint x: 230, endPoint y: 89, distance: 94.8
click at [246, 97] on div "10886" at bounding box center [328, 101] width 223 height 36
type input "10874"
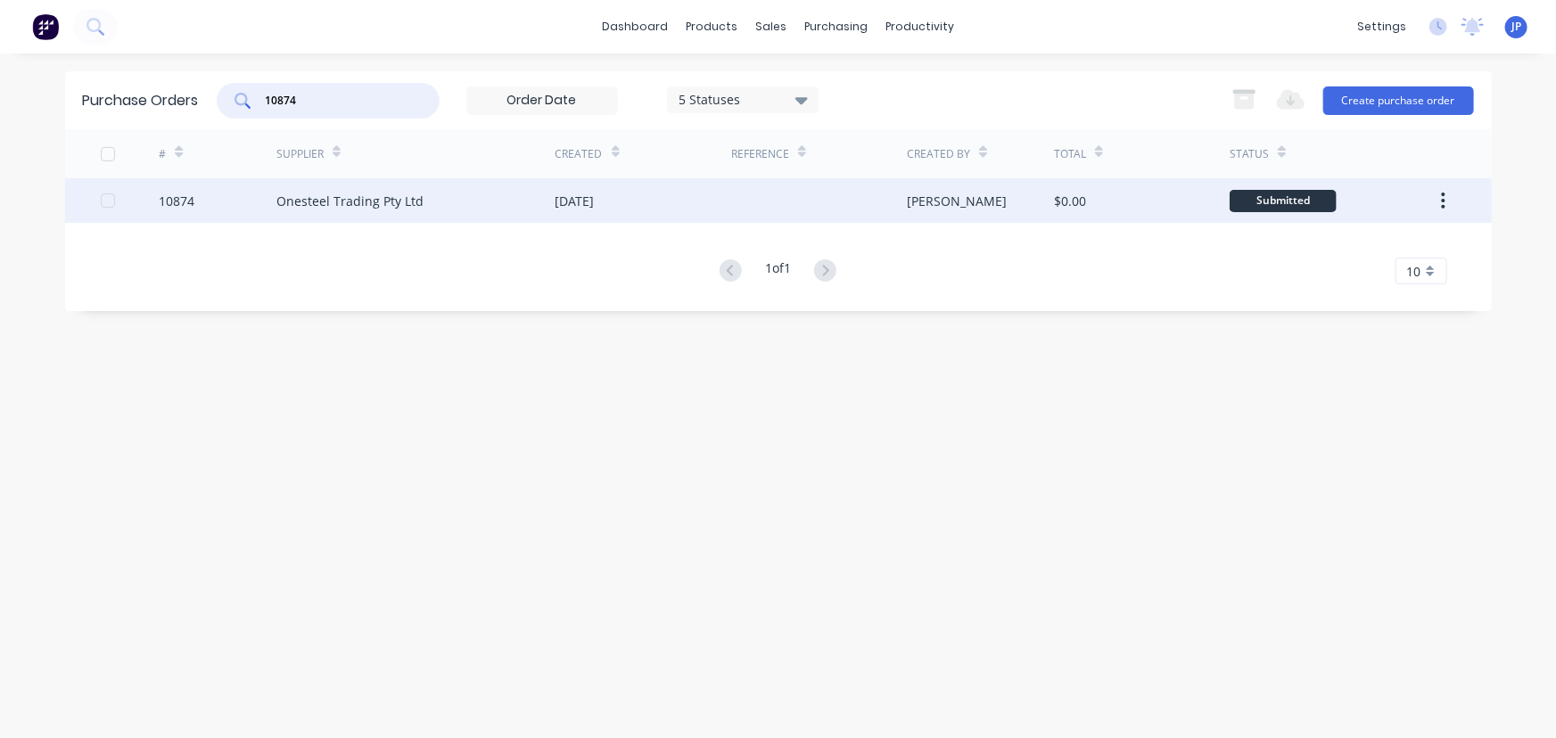
click at [317, 198] on div "Onesteel Trading Pty Ltd" at bounding box center [349, 201] width 147 height 19
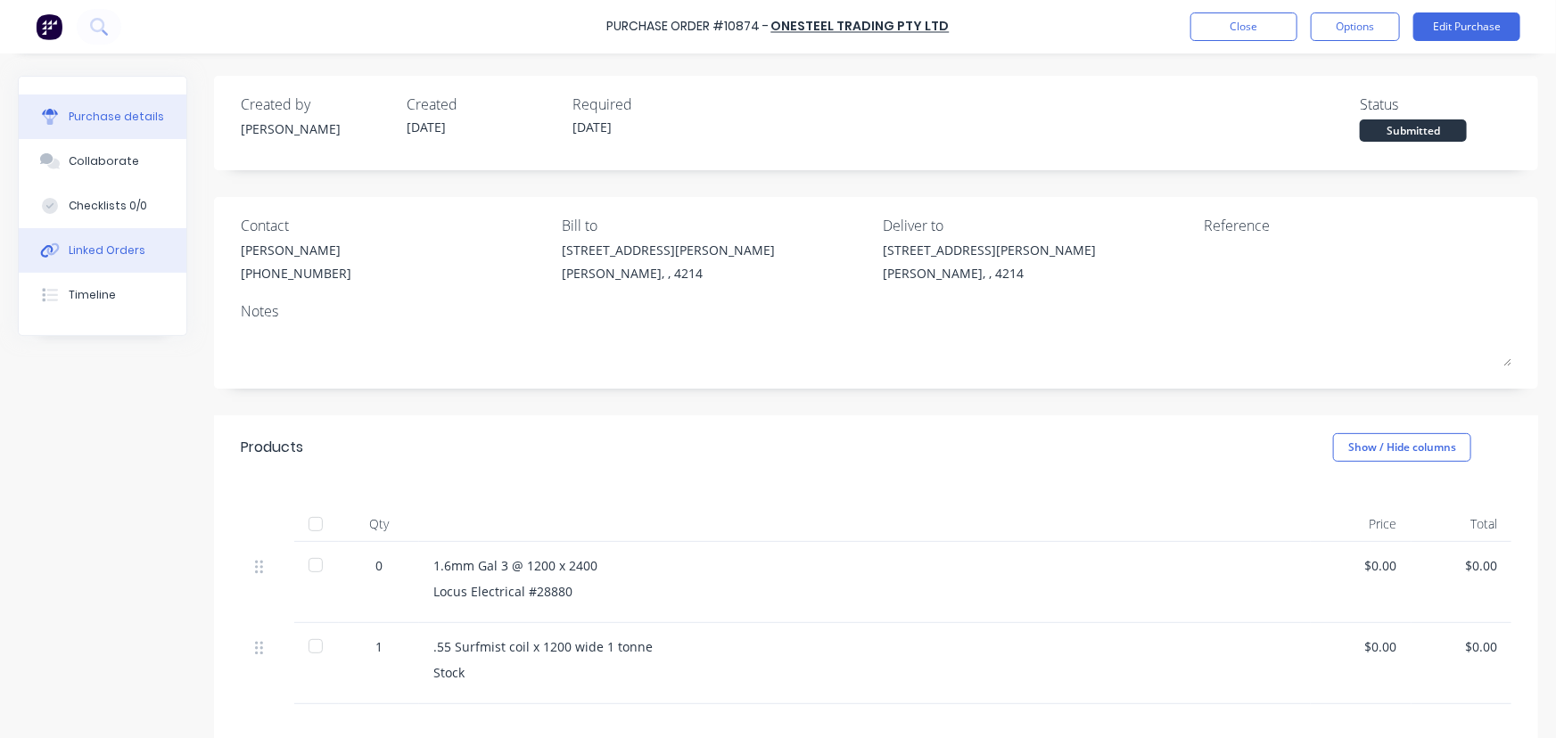
click at [127, 251] on div "Linked Orders" at bounding box center [107, 250] width 77 height 16
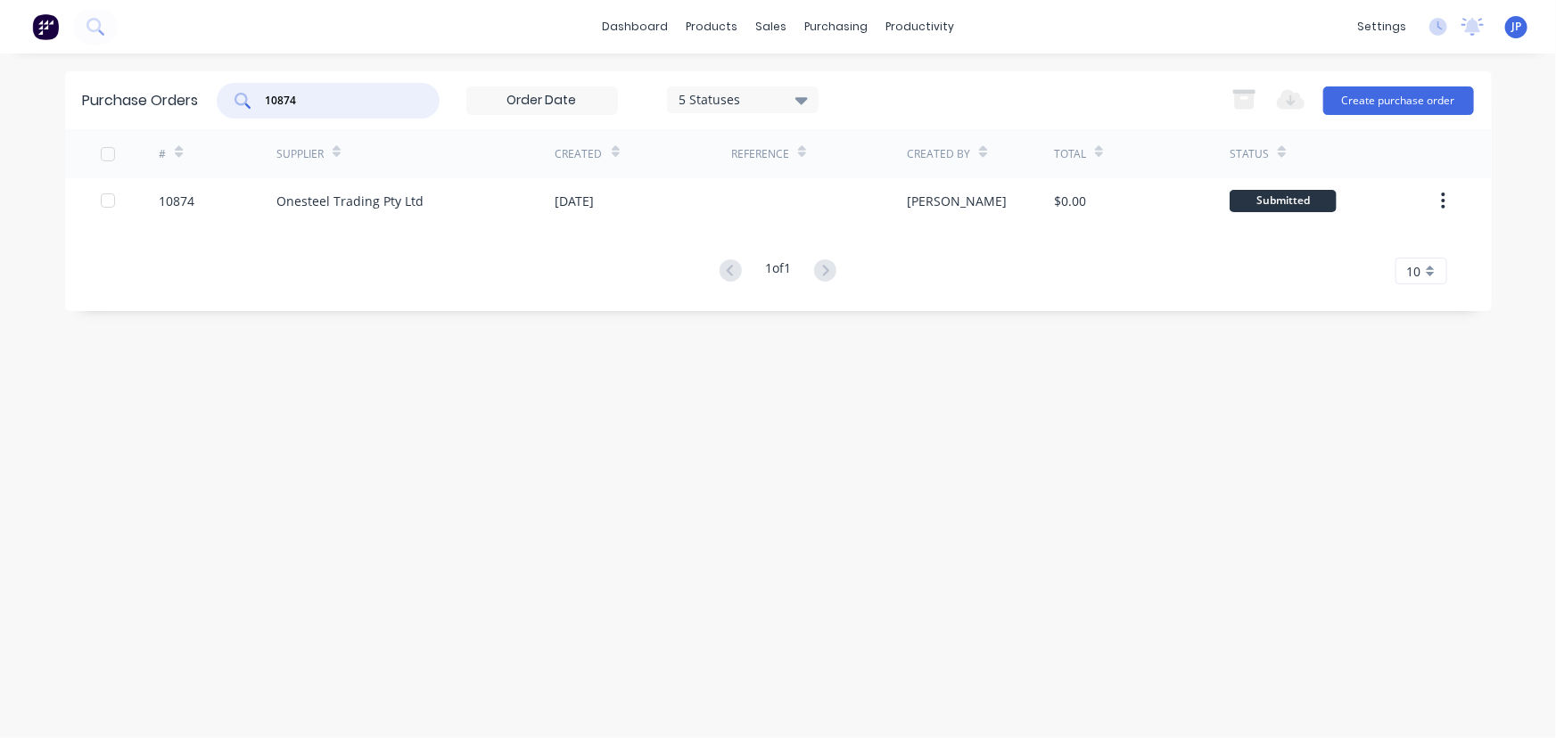
drag, startPoint x: 329, startPoint y: 108, endPoint x: 247, endPoint y: 107, distance: 82.0
click at [247, 107] on div "10874" at bounding box center [328, 101] width 223 height 36
type input "10822"
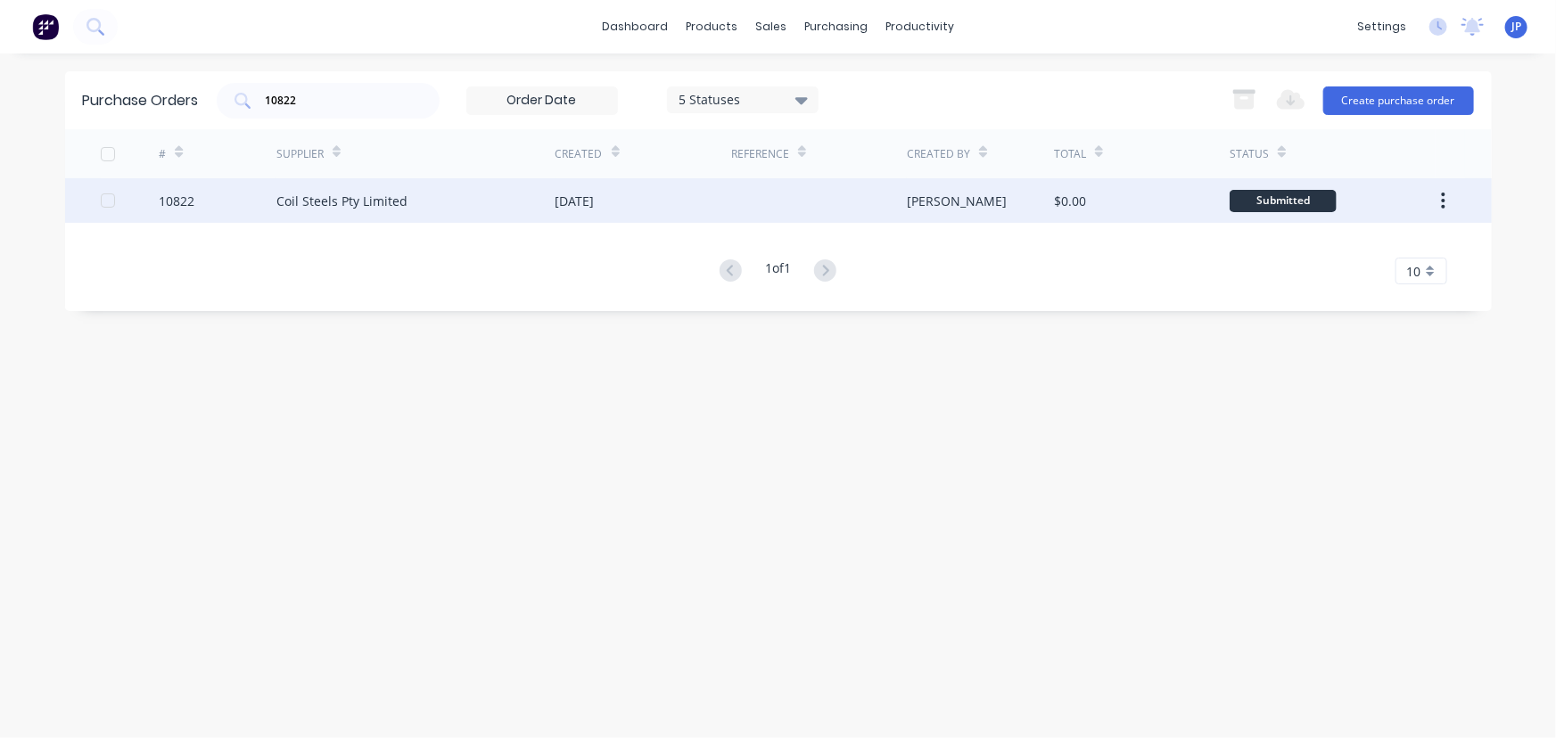
click at [283, 201] on div "Coil Steels Pty Limited" at bounding box center [341, 201] width 131 height 19
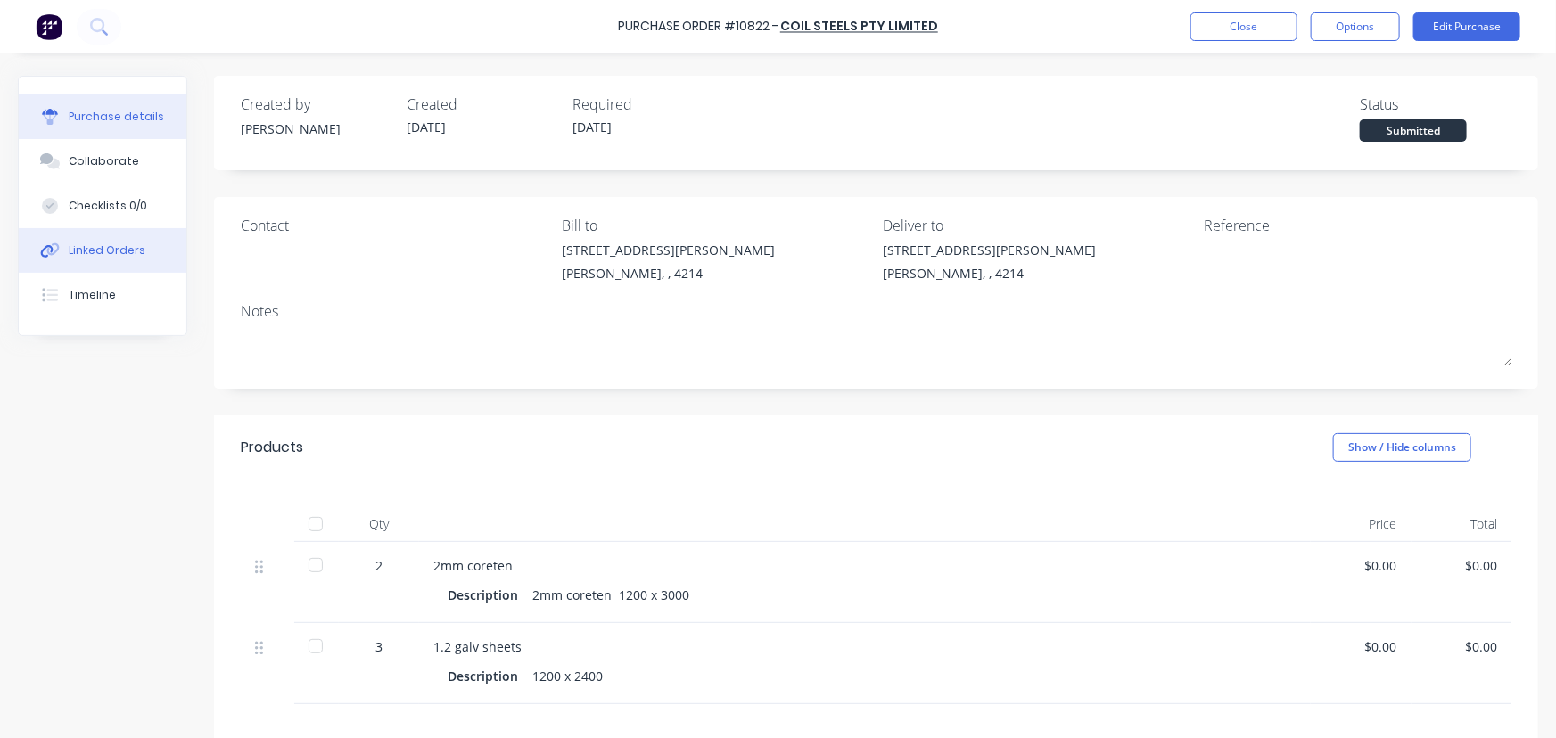
click at [146, 234] on button "Linked Orders" at bounding box center [103, 250] width 168 height 45
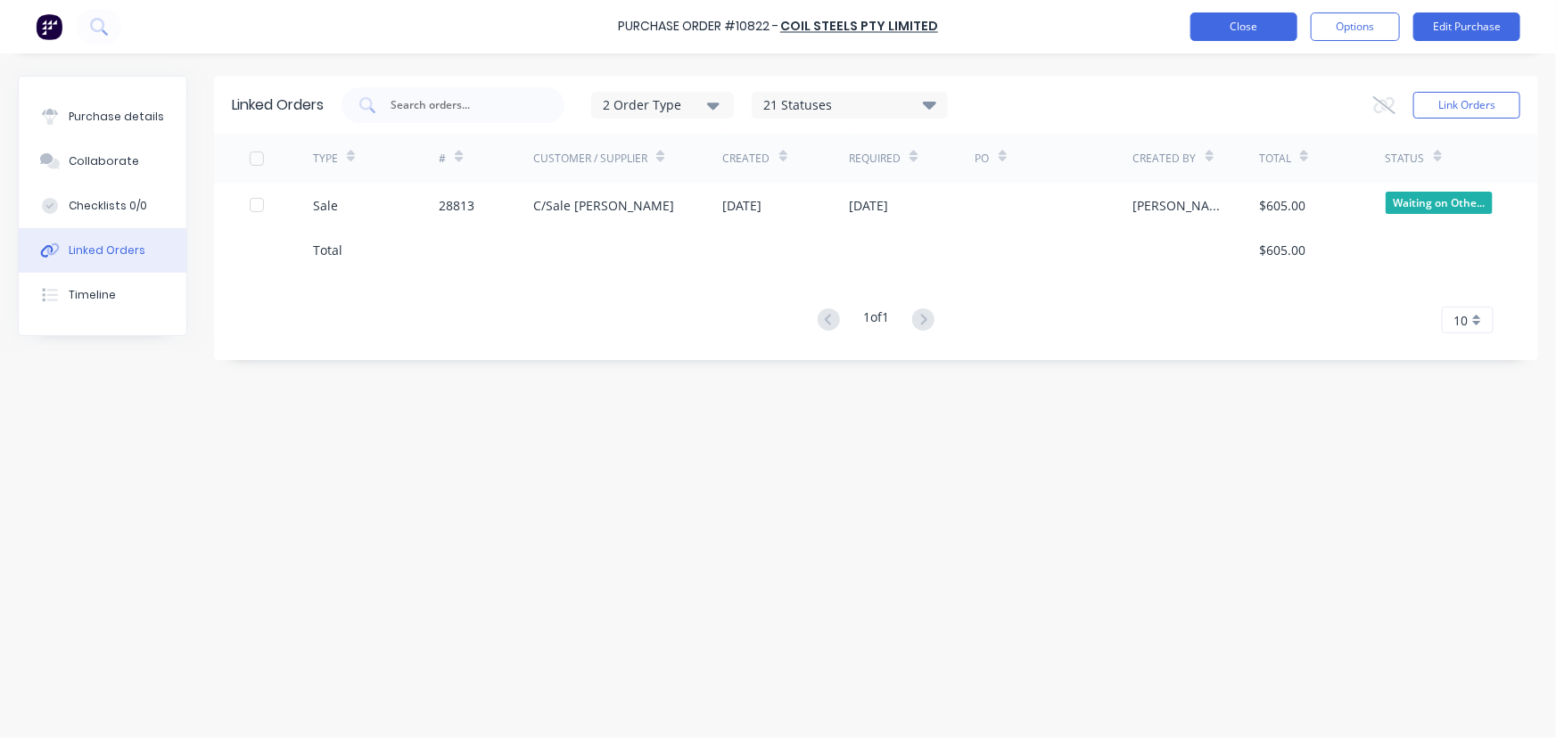
click at [1267, 26] on button "Close" at bounding box center [1243, 26] width 107 height 29
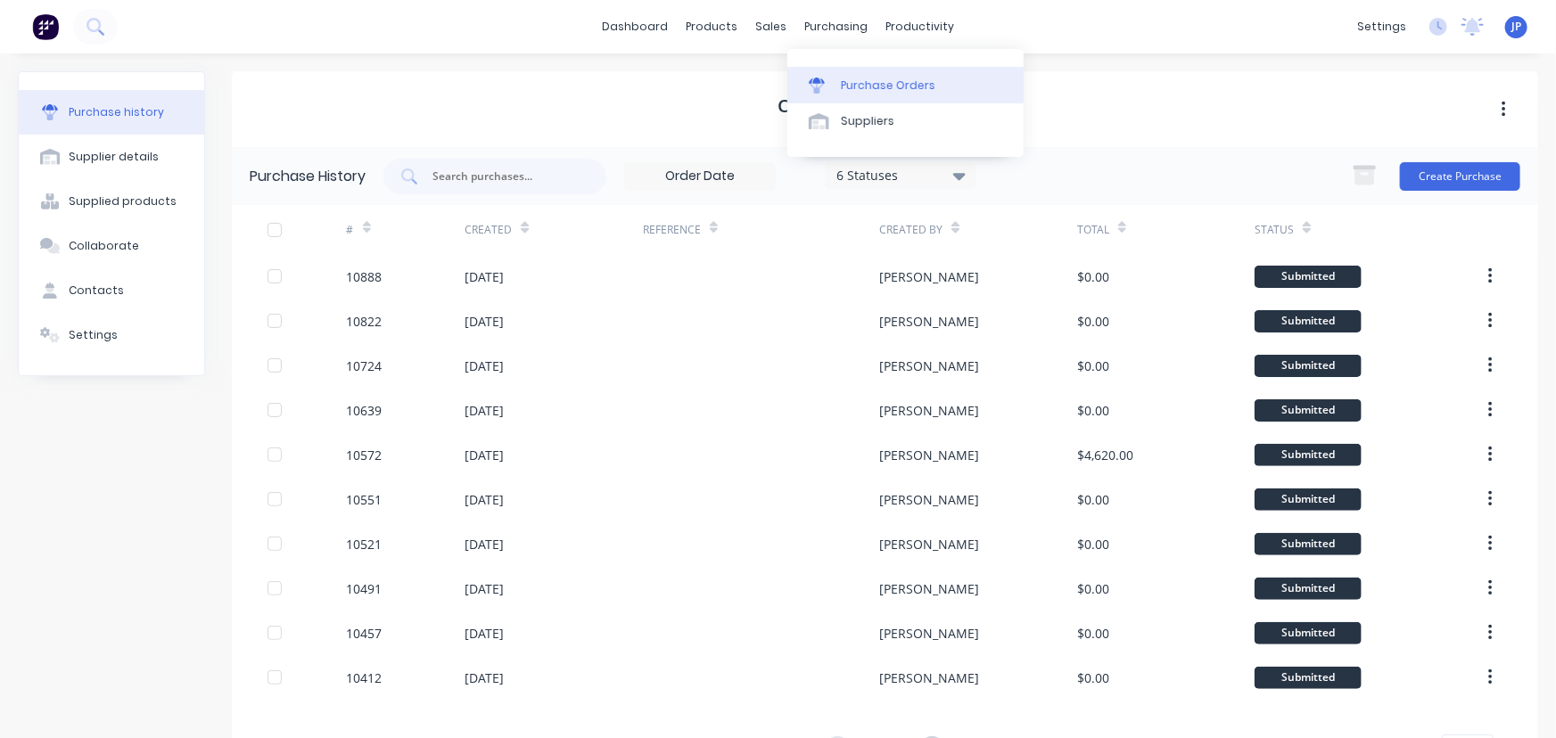
click at [857, 79] on div "Purchase Orders" at bounding box center [888, 86] width 94 height 16
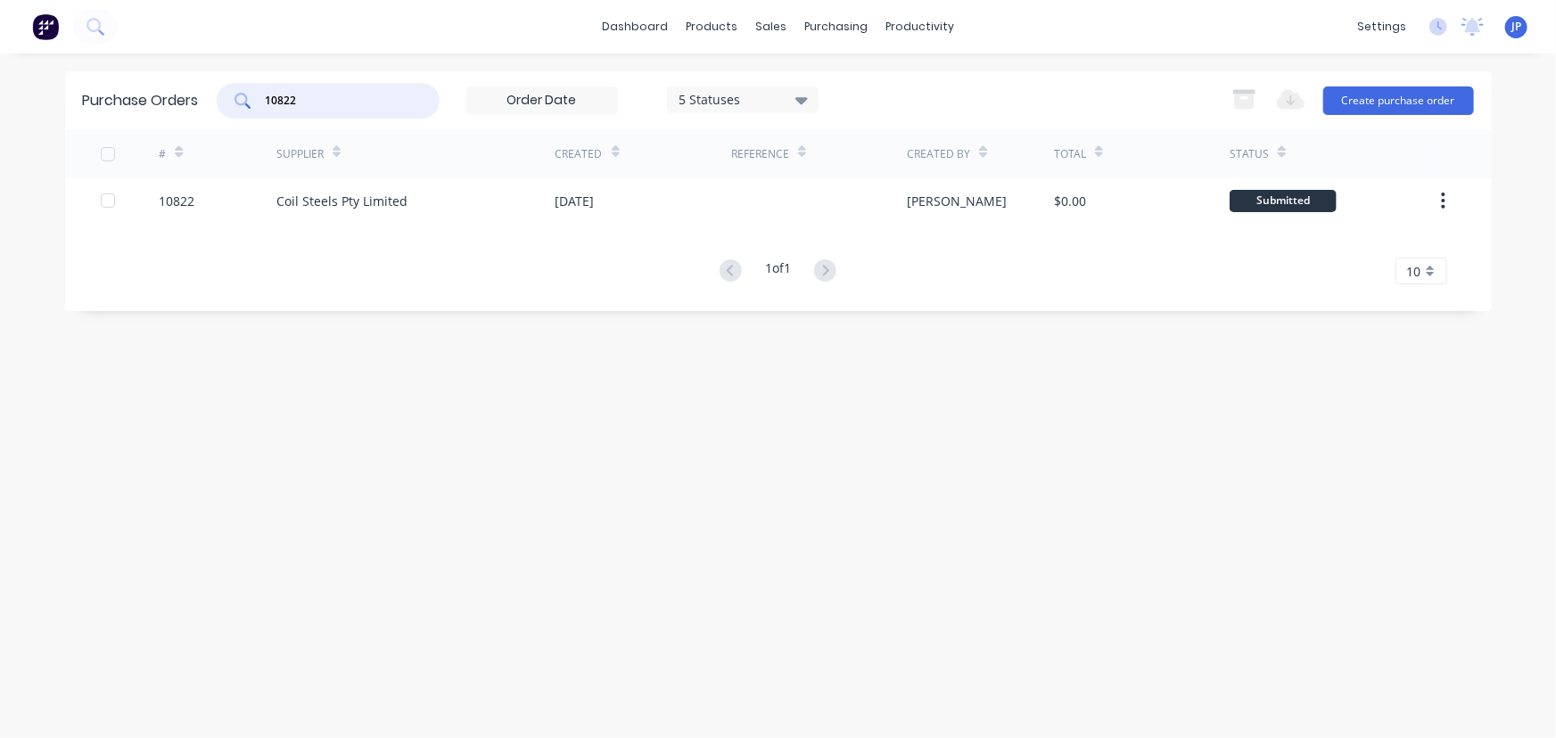
drag, startPoint x: 300, startPoint y: 99, endPoint x: 241, endPoint y: 92, distance: 60.2
click at [241, 92] on div "10822" at bounding box center [328, 101] width 223 height 36
type input "10837"
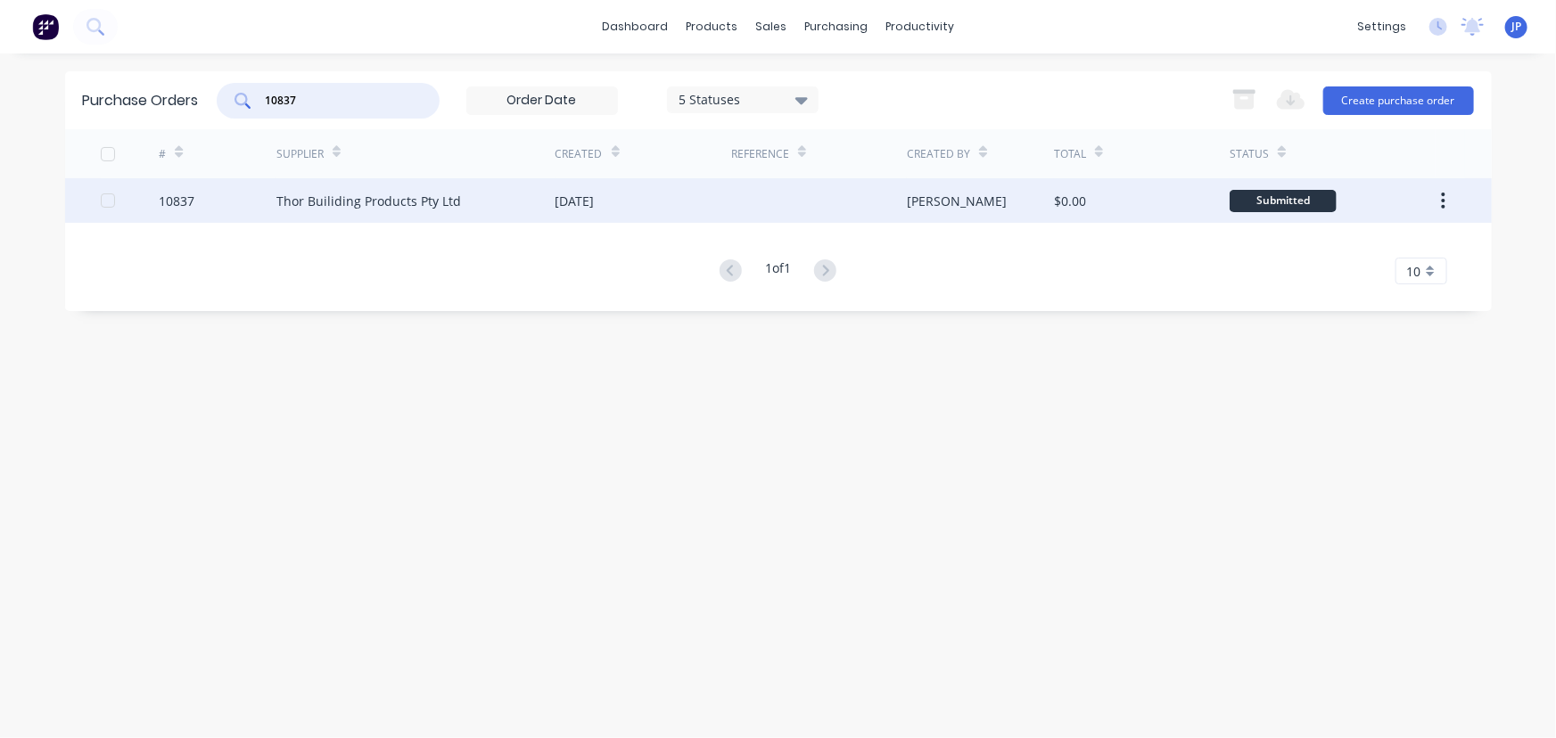
click at [346, 194] on div "Thor Builiding Products Pty Ltd" at bounding box center [368, 201] width 185 height 19
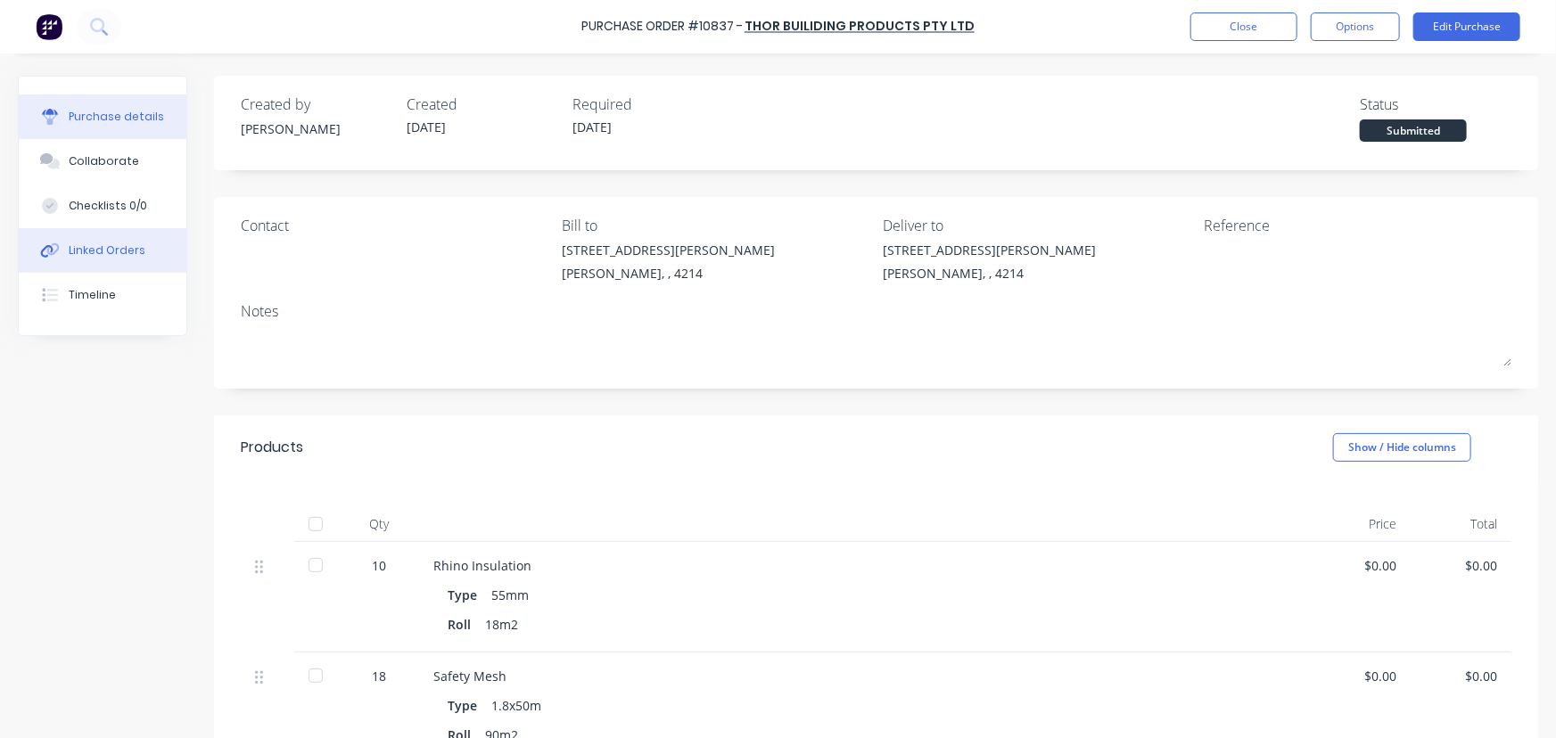
click at [103, 238] on button "Linked Orders" at bounding box center [103, 250] width 168 height 45
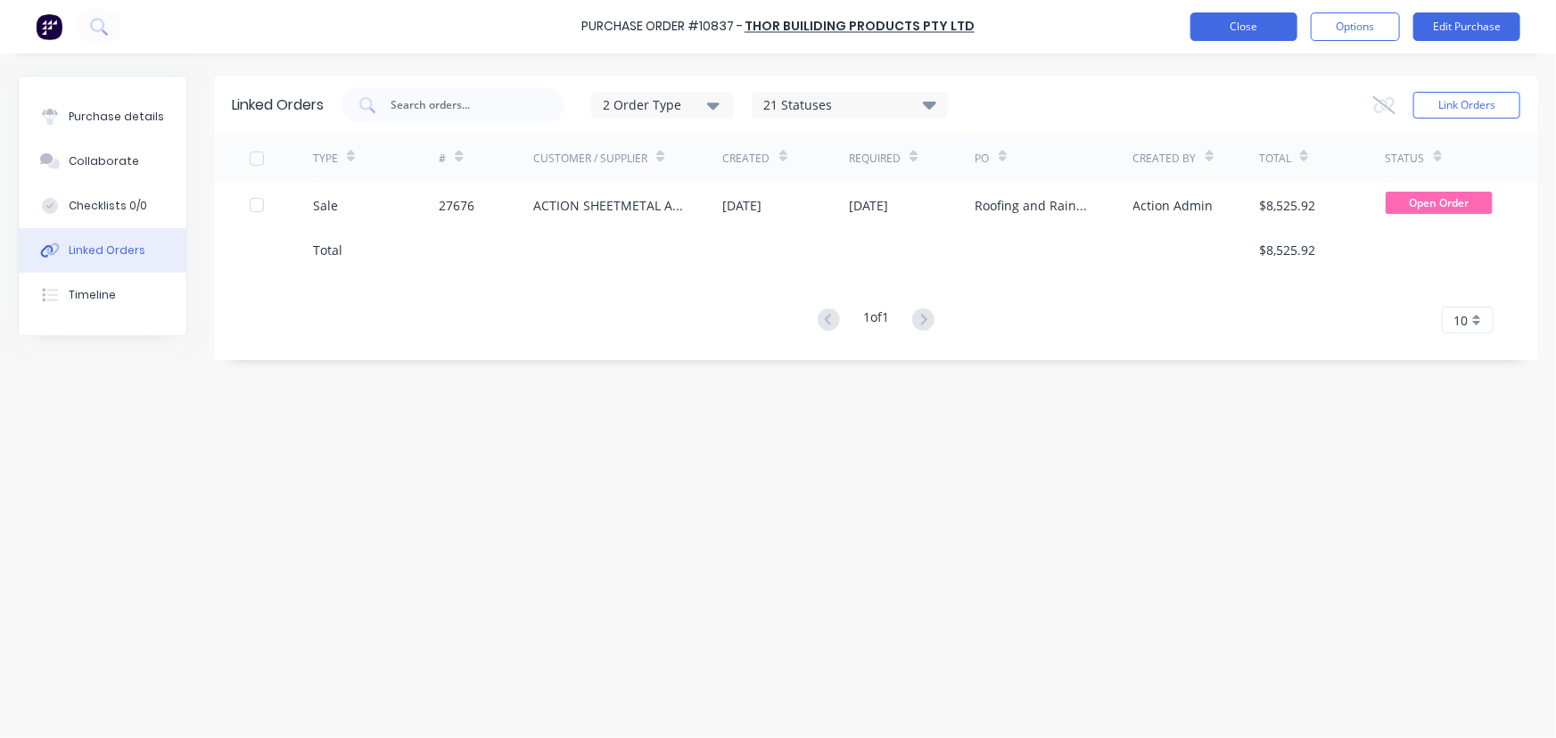
click at [1205, 28] on button "Close" at bounding box center [1243, 26] width 107 height 29
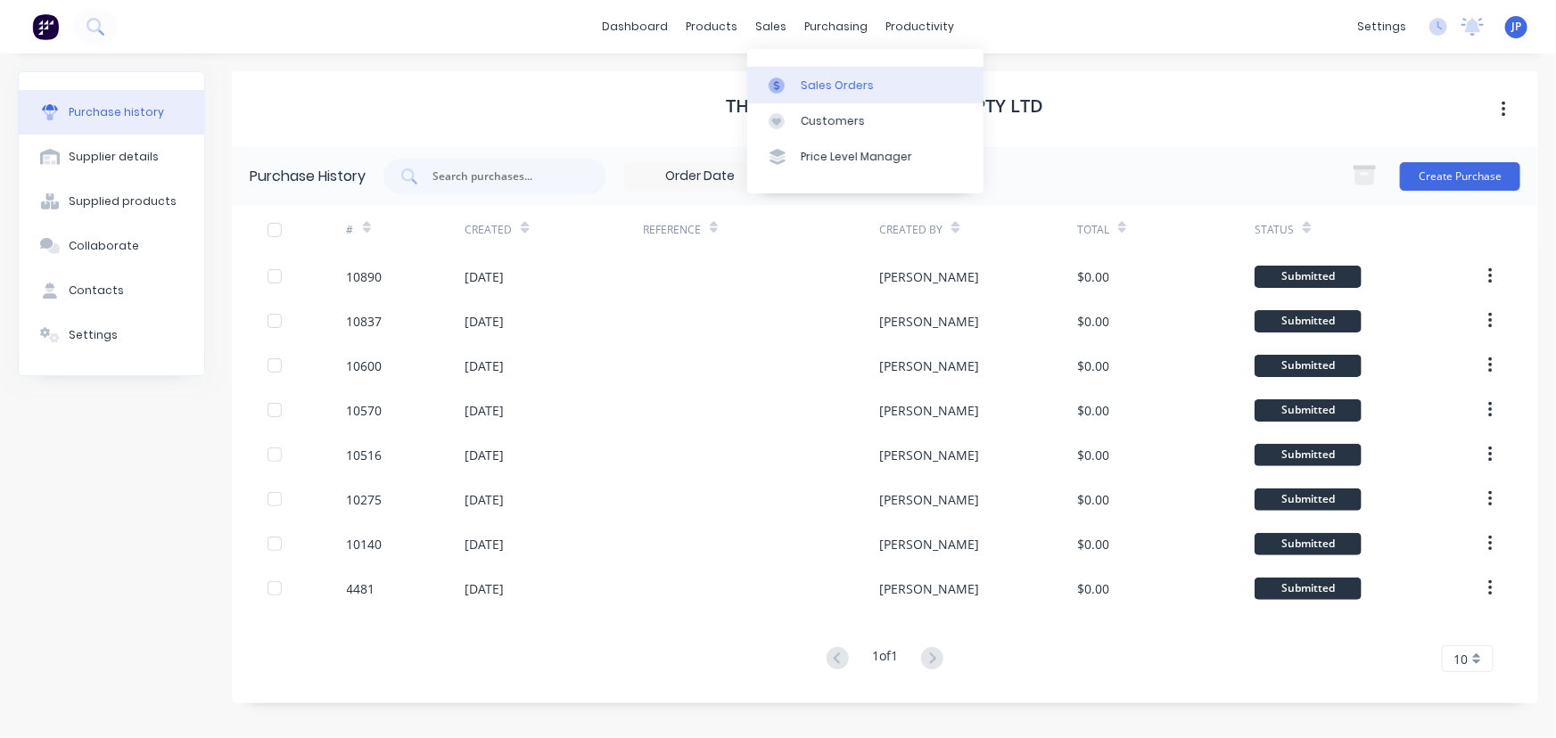
click at [819, 84] on div "Sales Orders" at bounding box center [837, 86] width 73 height 16
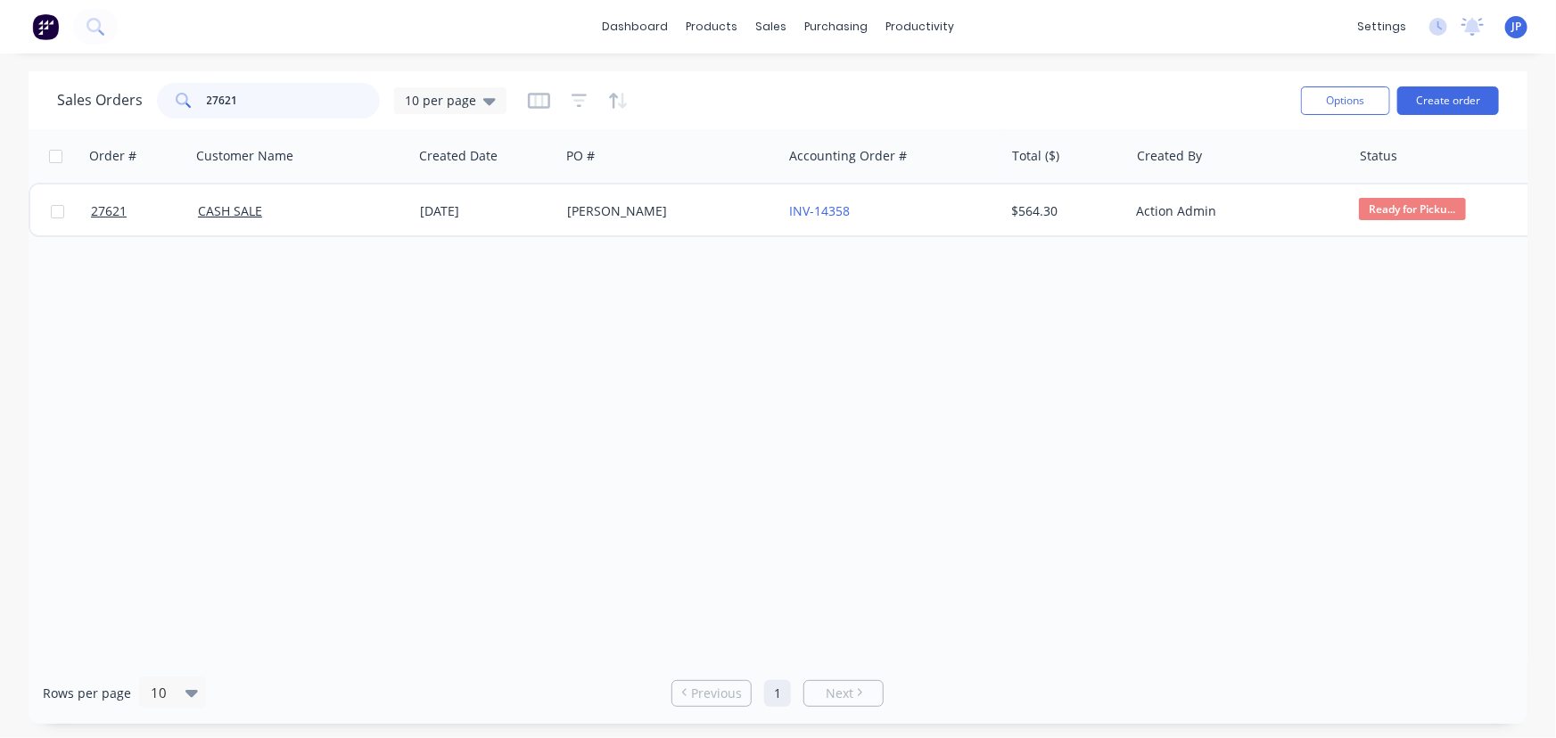
click at [278, 102] on input "27621" at bounding box center [294, 101] width 174 height 36
click at [811, 119] on div "Customers" at bounding box center [833, 121] width 64 height 16
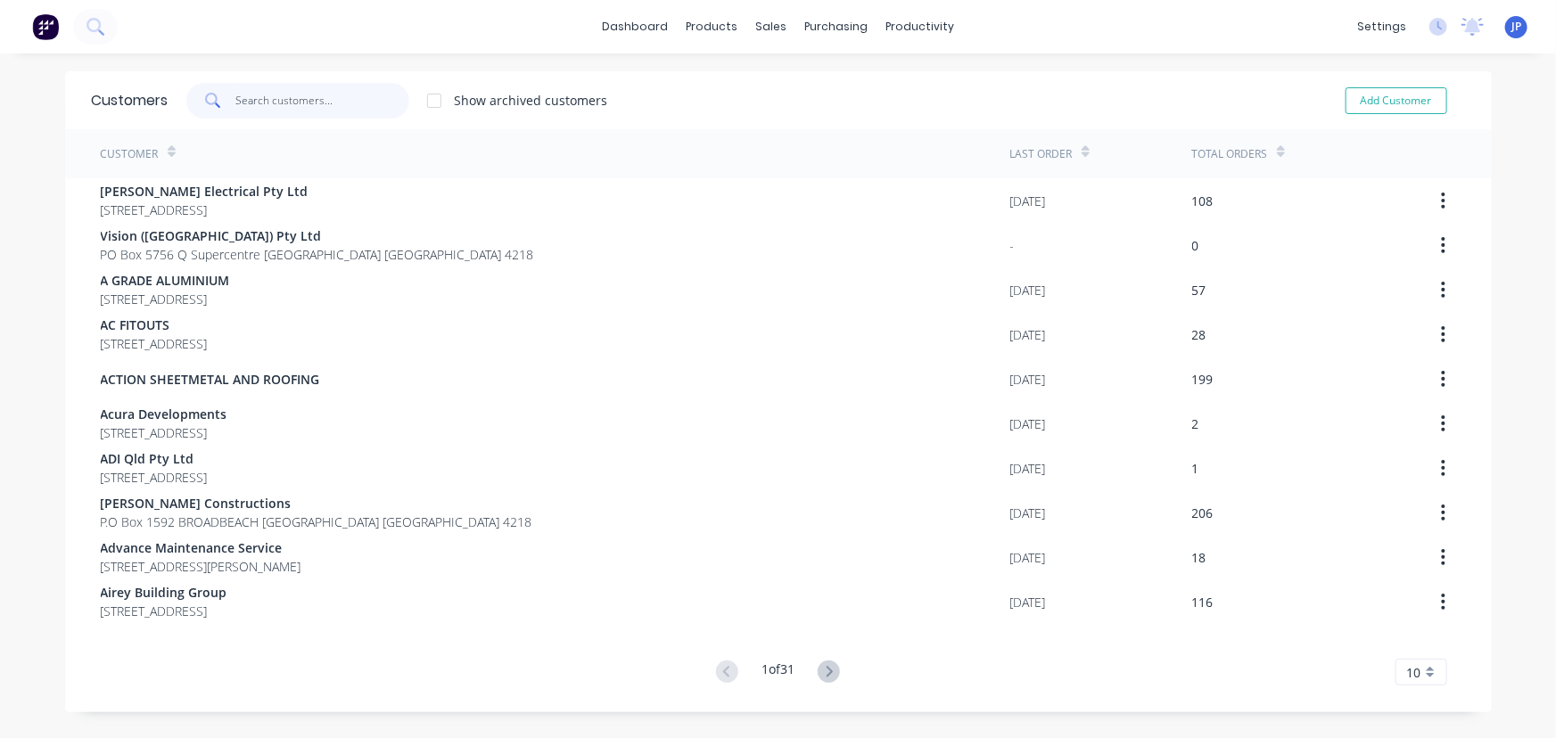
click at [243, 106] on input "text" at bounding box center [322, 101] width 174 height 36
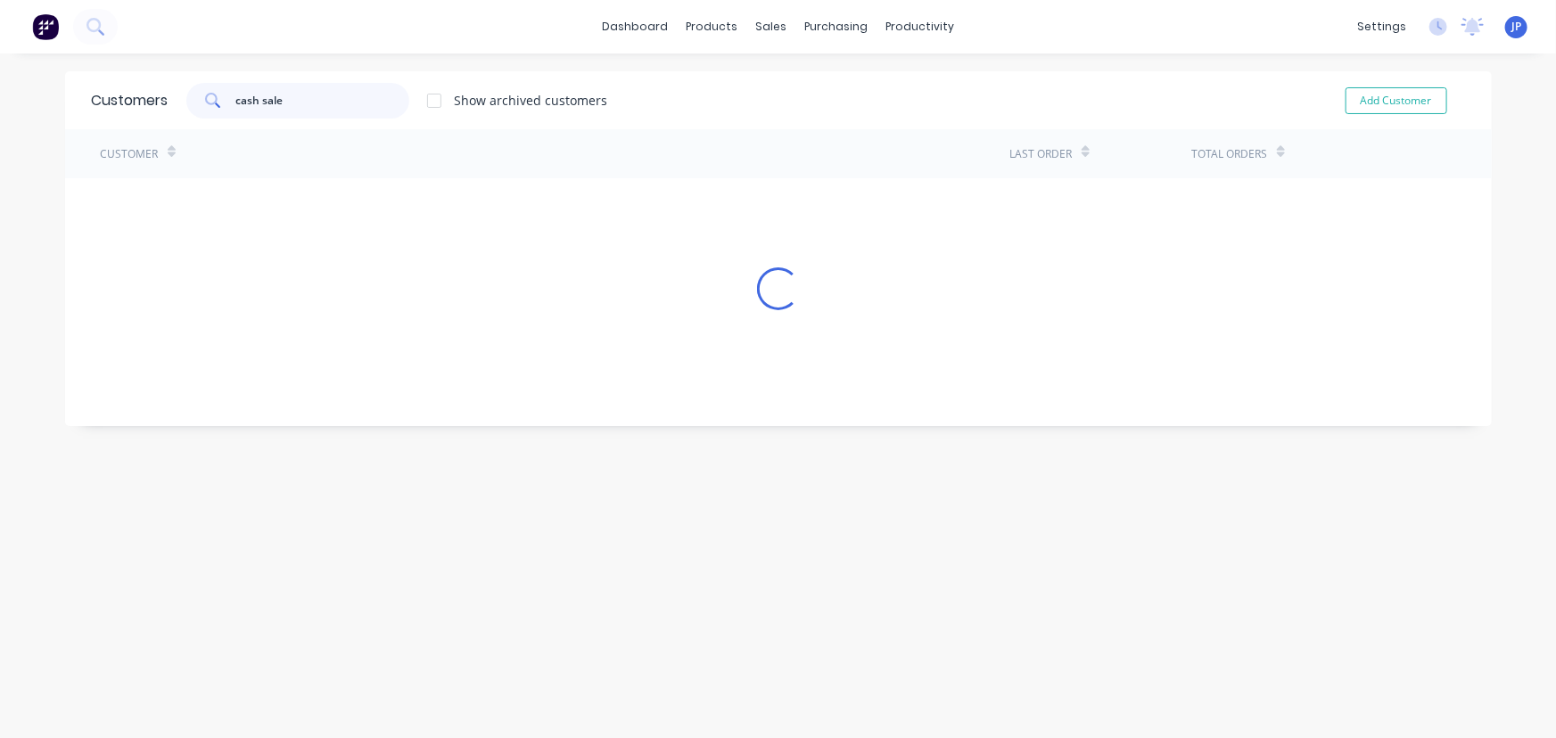
type input "cash sale"
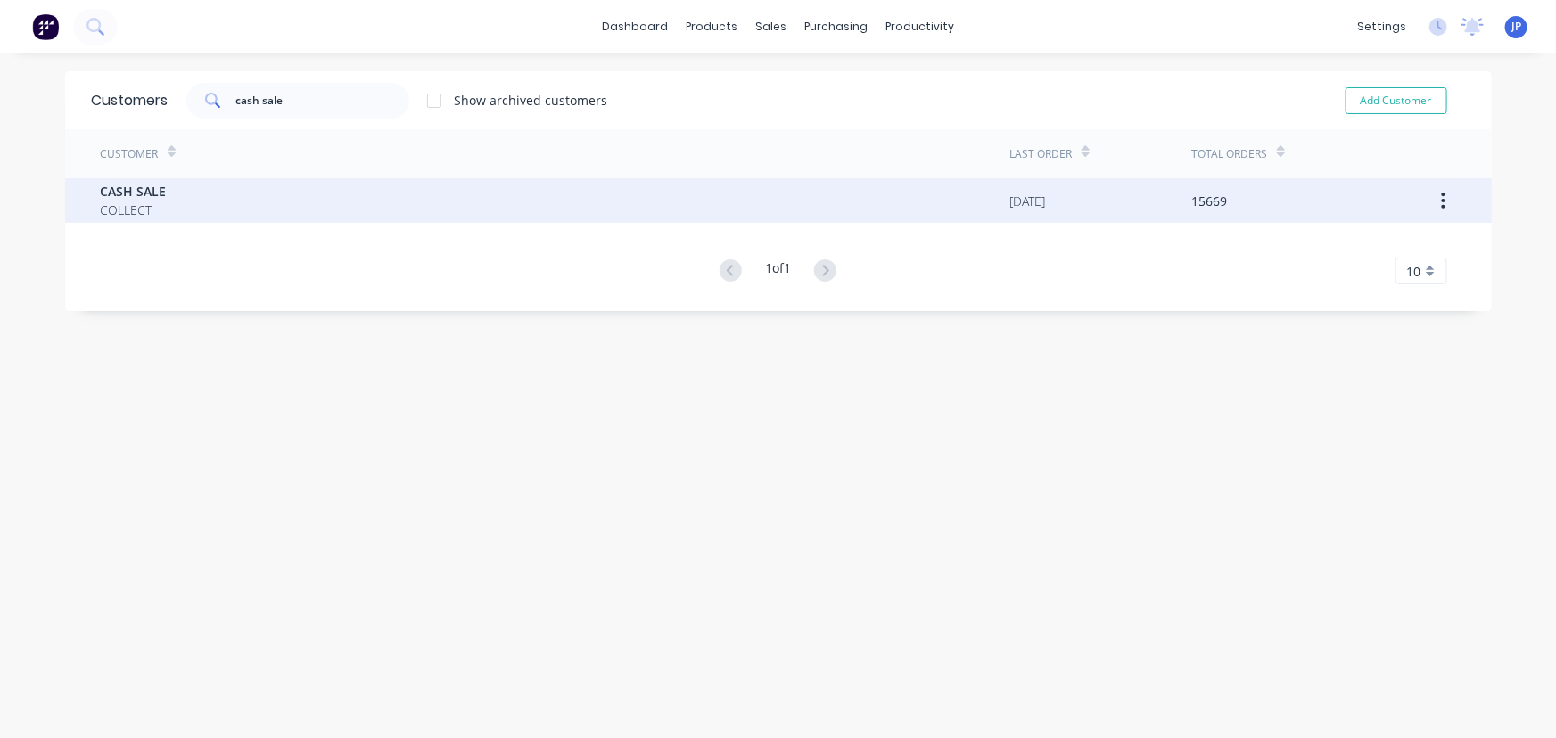
click at [152, 199] on span "CASH SALE" at bounding box center [134, 191] width 66 height 19
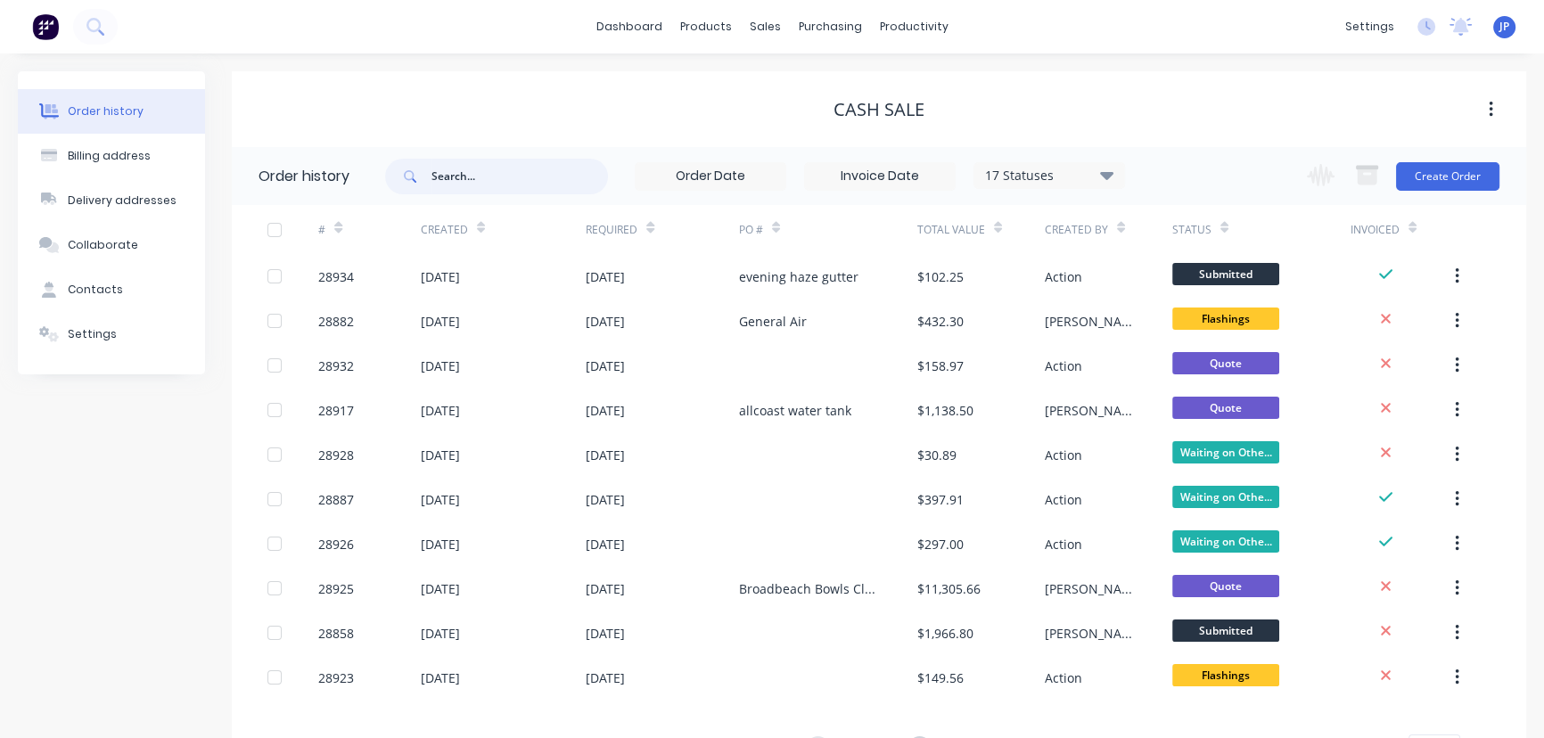
click at [463, 174] on input "text" at bounding box center [519, 177] width 177 height 36
type input "28928"
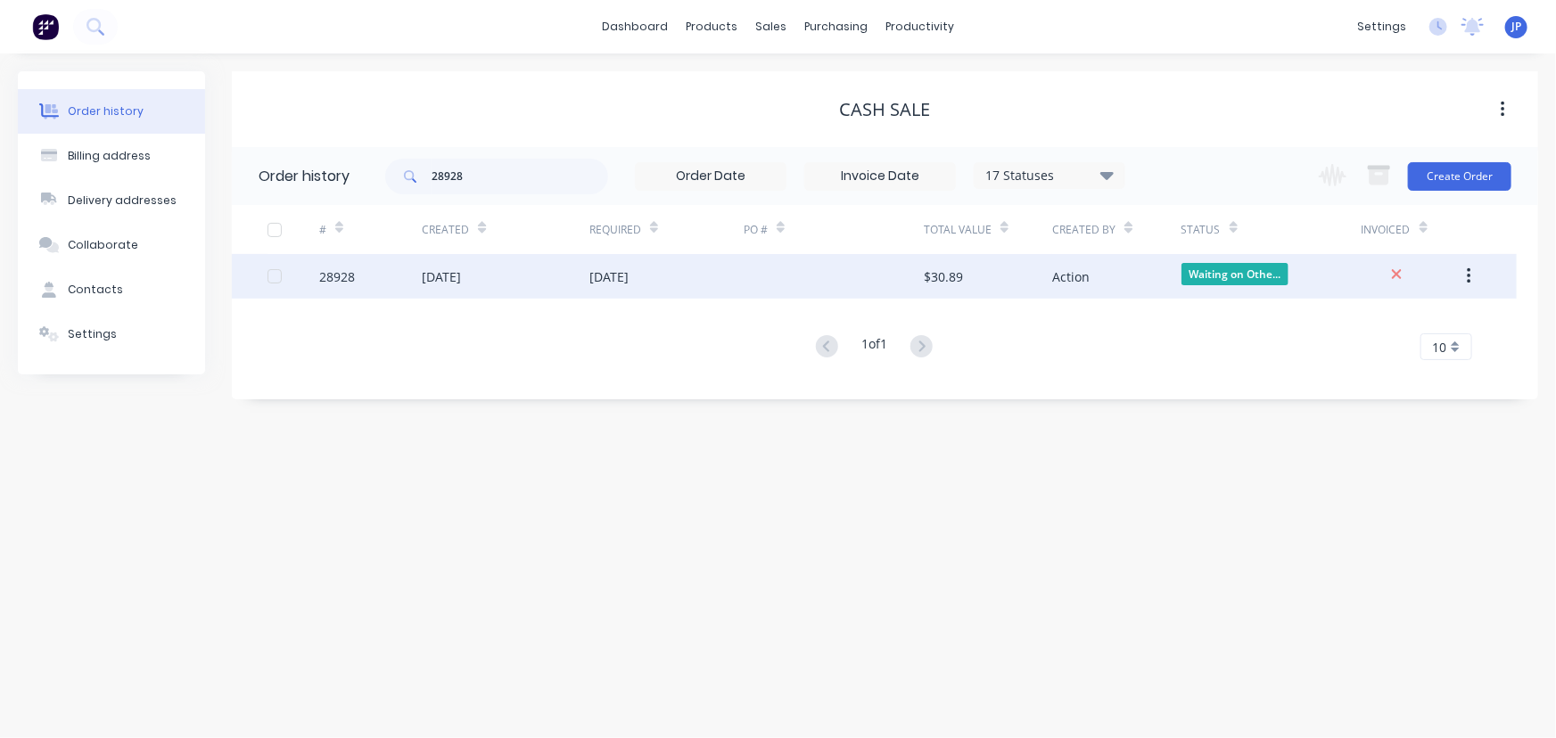
click at [452, 283] on div "[DATE]" at bounding box center [441, 276] width 39 height 19
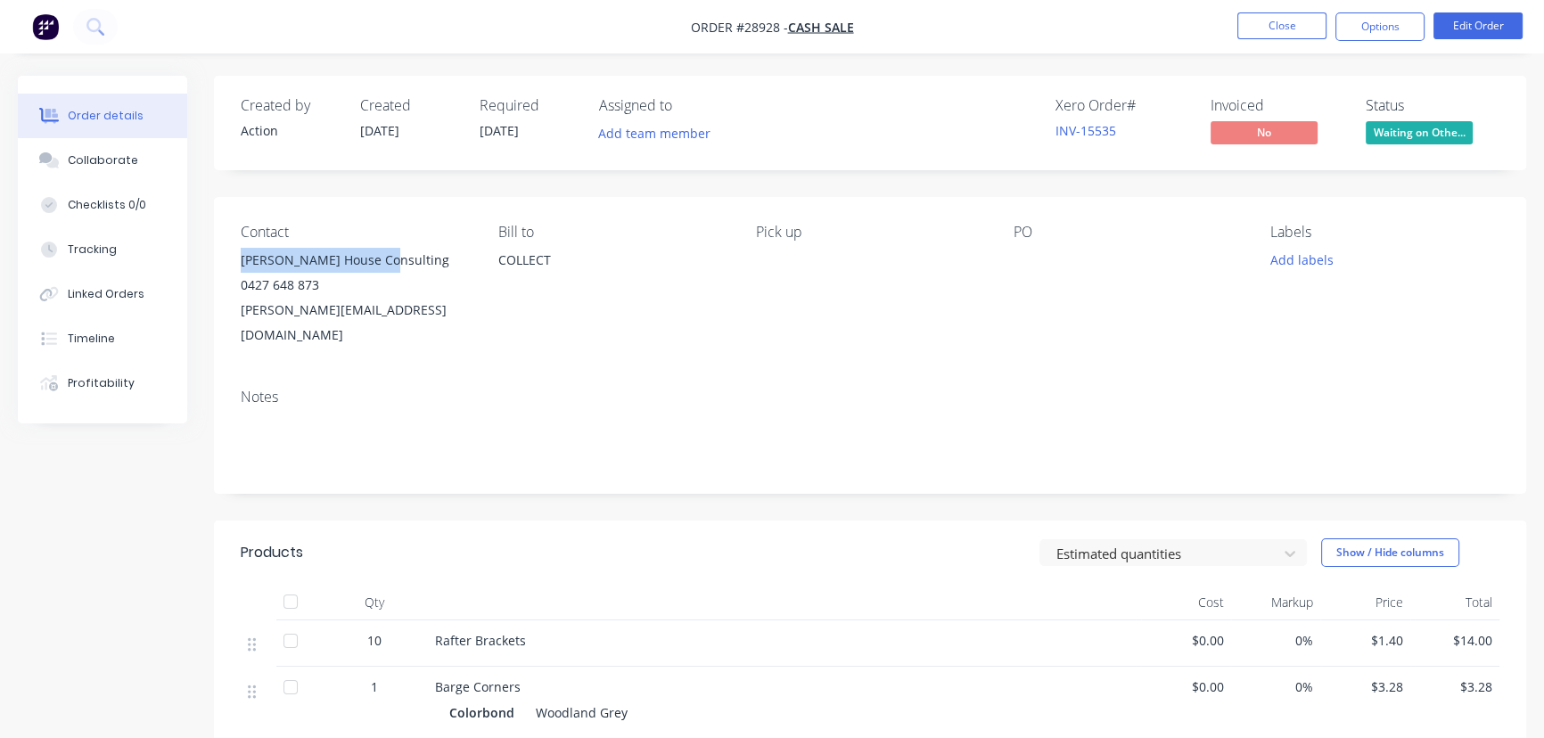
drag, startPoint x: 387, startPoint y: 261, endPoint x: 240, endPoint y: 267, distance: 147.2
click at [240, 267] on div "Contact Crowe House Consulting 0427 648 873 andrew@crowehouseconsulting.com Bil…" at bounding box center [870, 285] width 1312 height 177
copy div "Crowe House Consulting"
drag, startPoint x: 1393, startPoint y: 18, endPoint x: 1382, endPoint y: 31, distance: 17.1
click at [1392, 19] on button "Options" at bounding box center [1379, 26] width 89 height 29
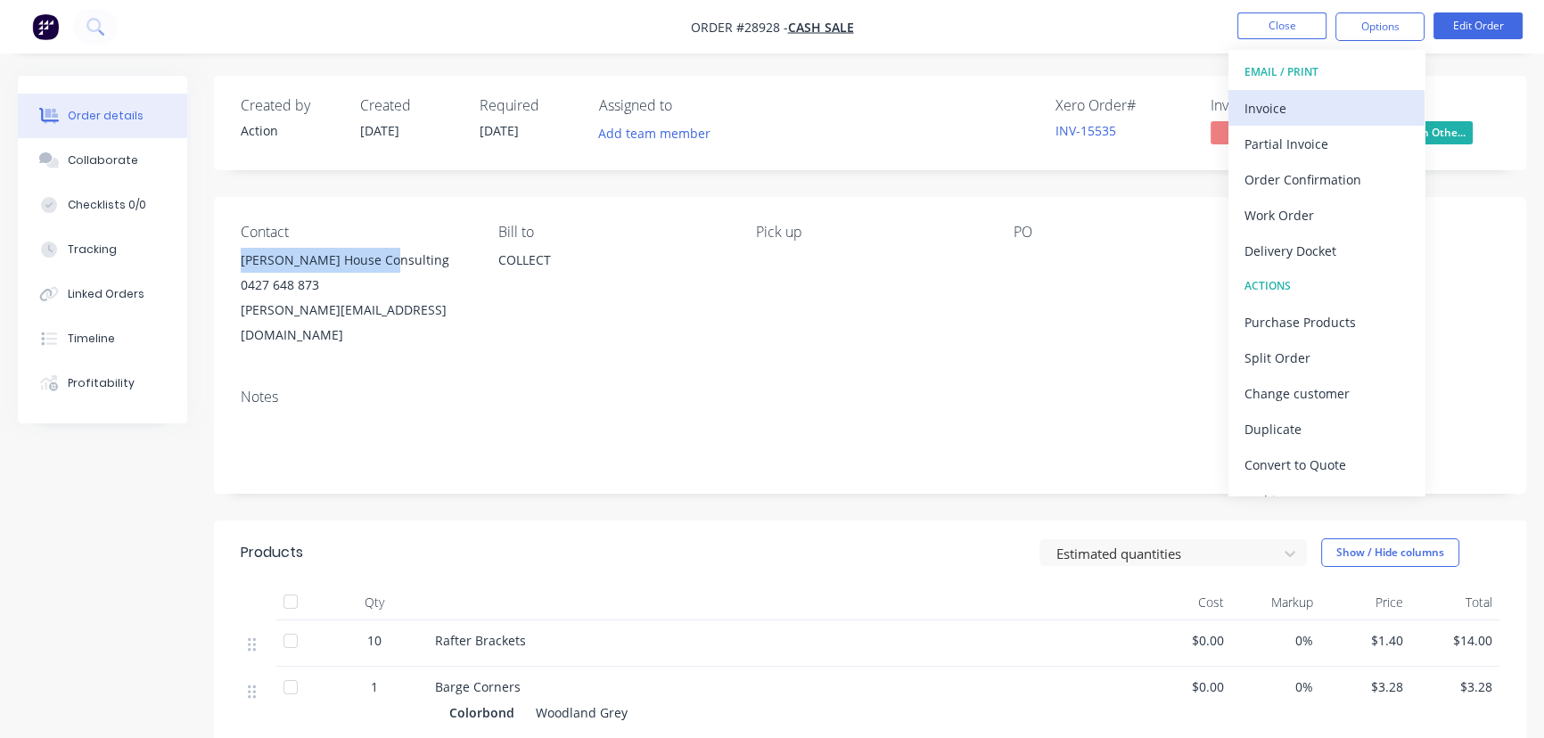
click at [1261, 110] on div "Invoice" at bounding box center [1327, 108] width 164 height 26
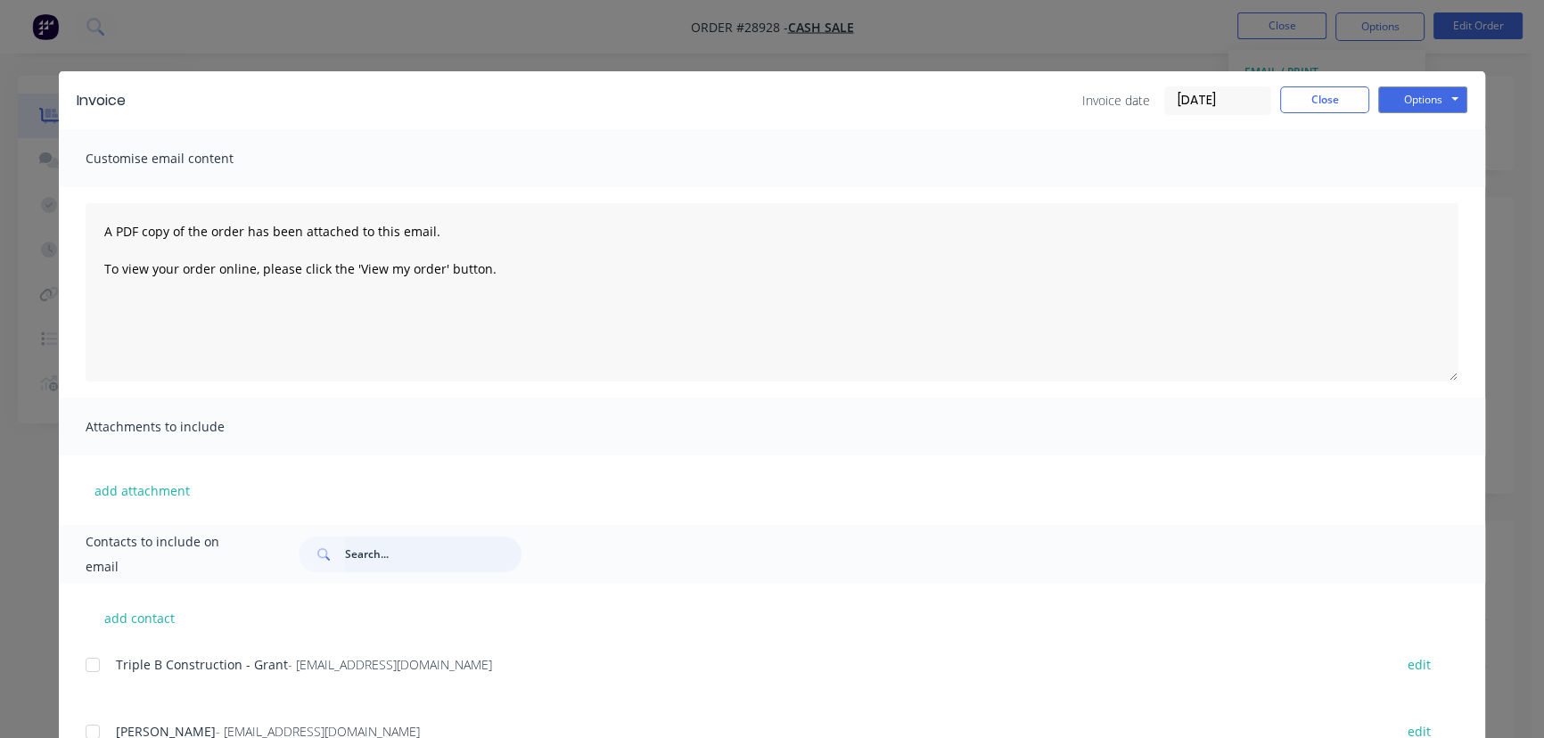
click at [373, 562] on input "text" at bounding box center [433, 555] width 177 height 36
paste input "Crowe House Consulting"
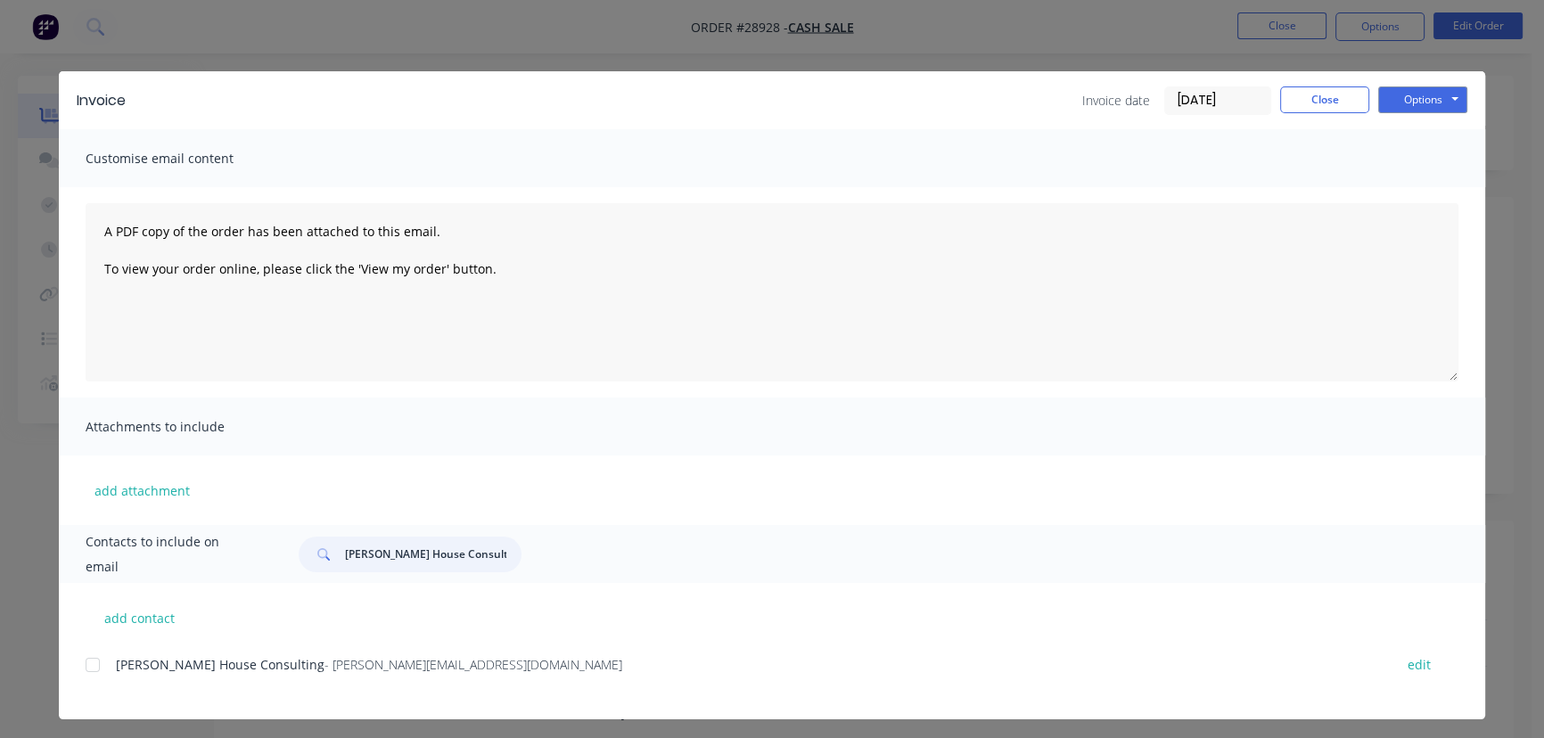
type input "Crowe House Consulting"
drag, startPoint x: 472, startPoint y: 674, endPoint x: 95, endPoint y: 703, distance: 378.2
click at [96, 703] on div "Crowe House Consulting - andrew@crowehouseconsulting.com edit" at bounding box center [786, 686] width 1400 height 67
copy div "Crowe House Consulting - andrew@crowehouseconsulting.com"
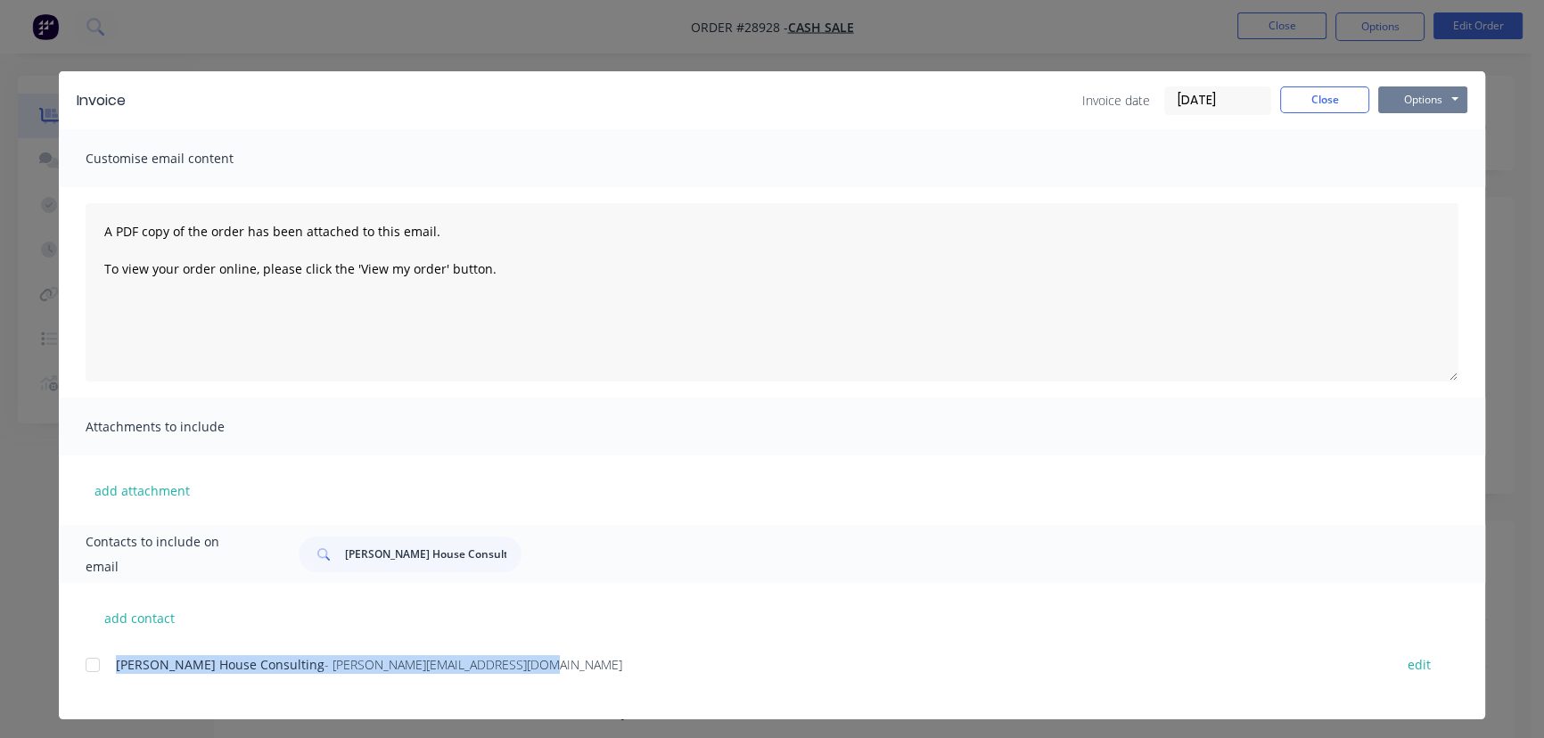
click at [1401, 100] on button "Options" at bounding box center [1422, 99] width 89 height 27
click at [1400, 159] on button "Print" at bounding box center [1435, 160] width 114 height 29
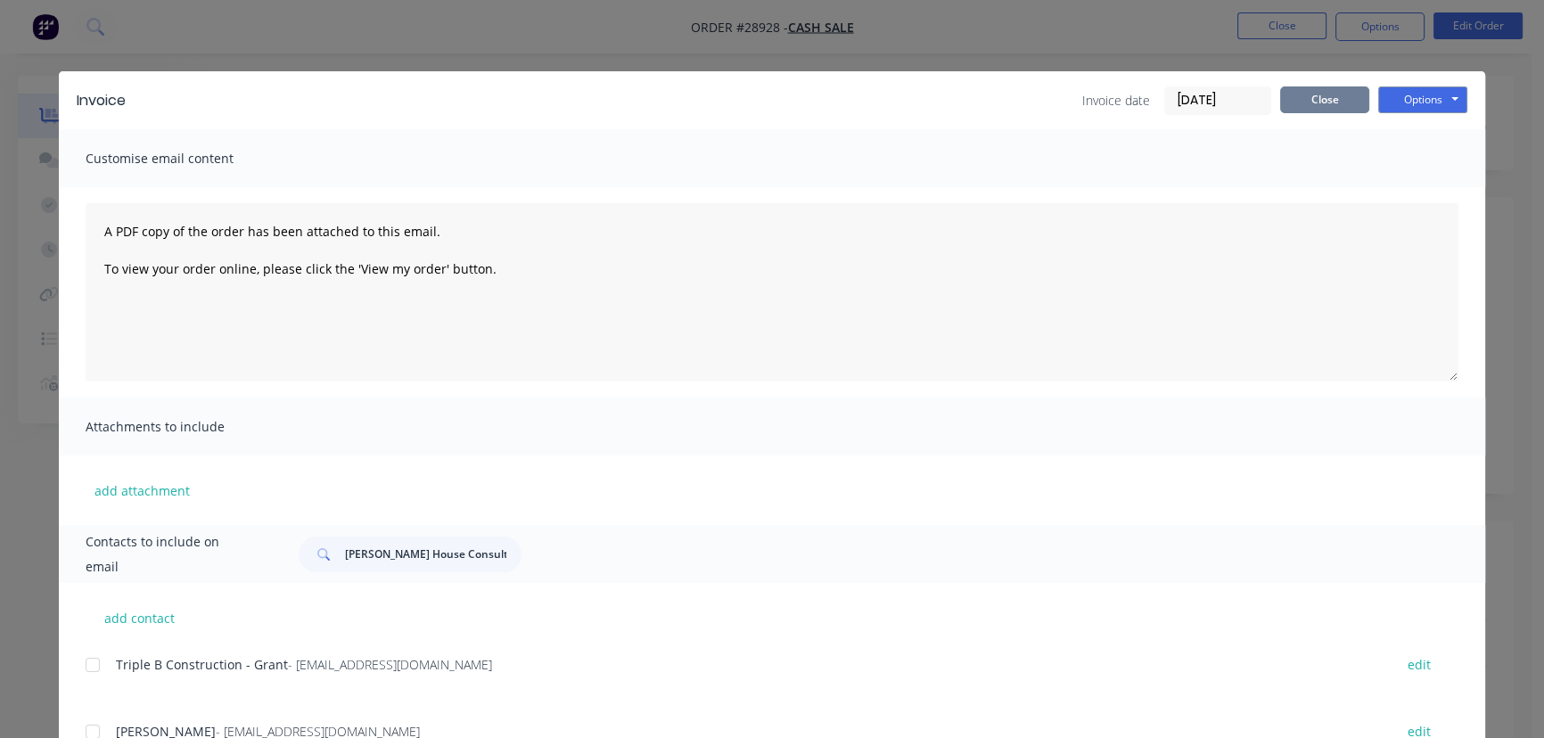
click at [1286, 101] on button "Close" at bounding box center [1324, 99] width 89 height 27
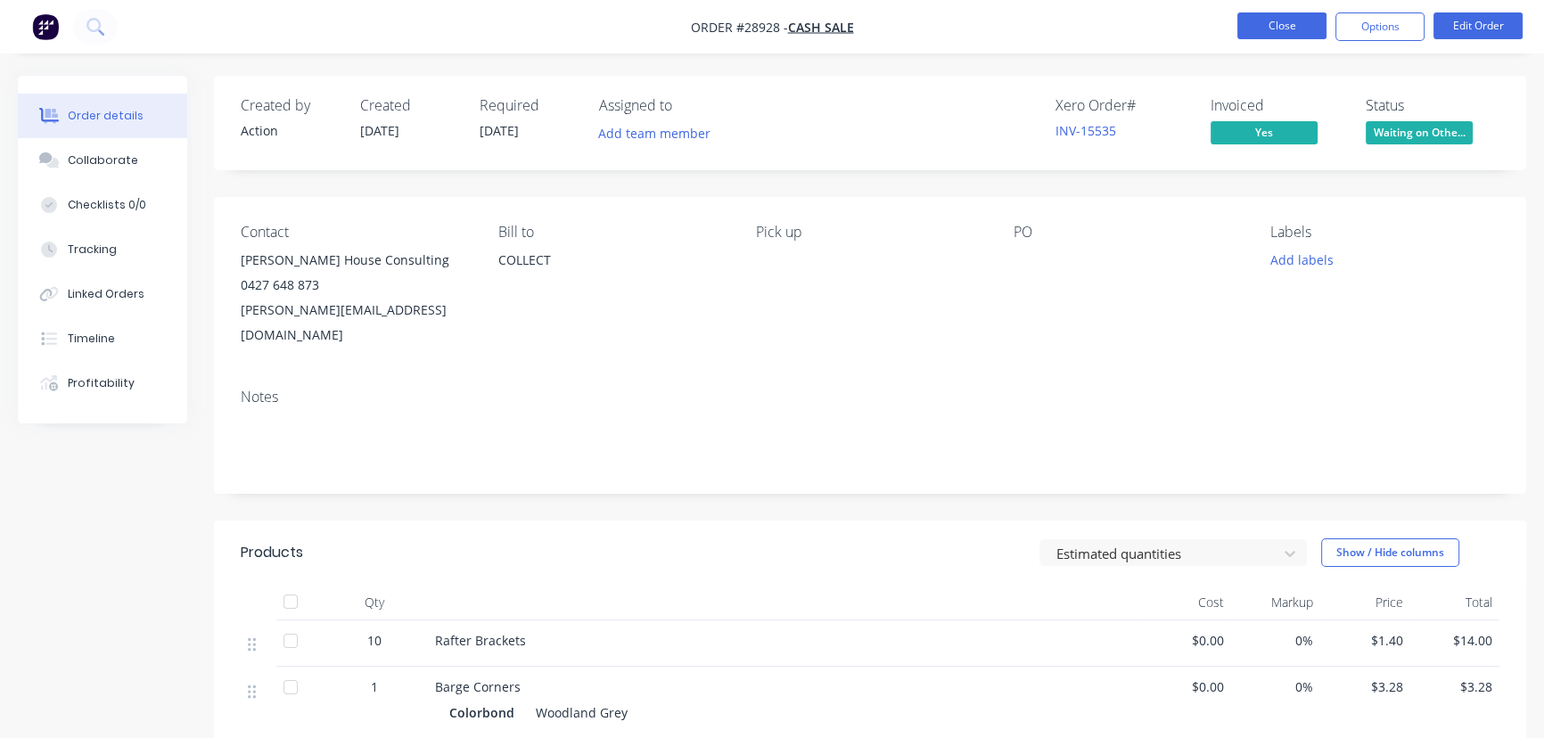
click at [1290, 21] on button "Close" at bounding box center [1281, 25] width 89 height 27
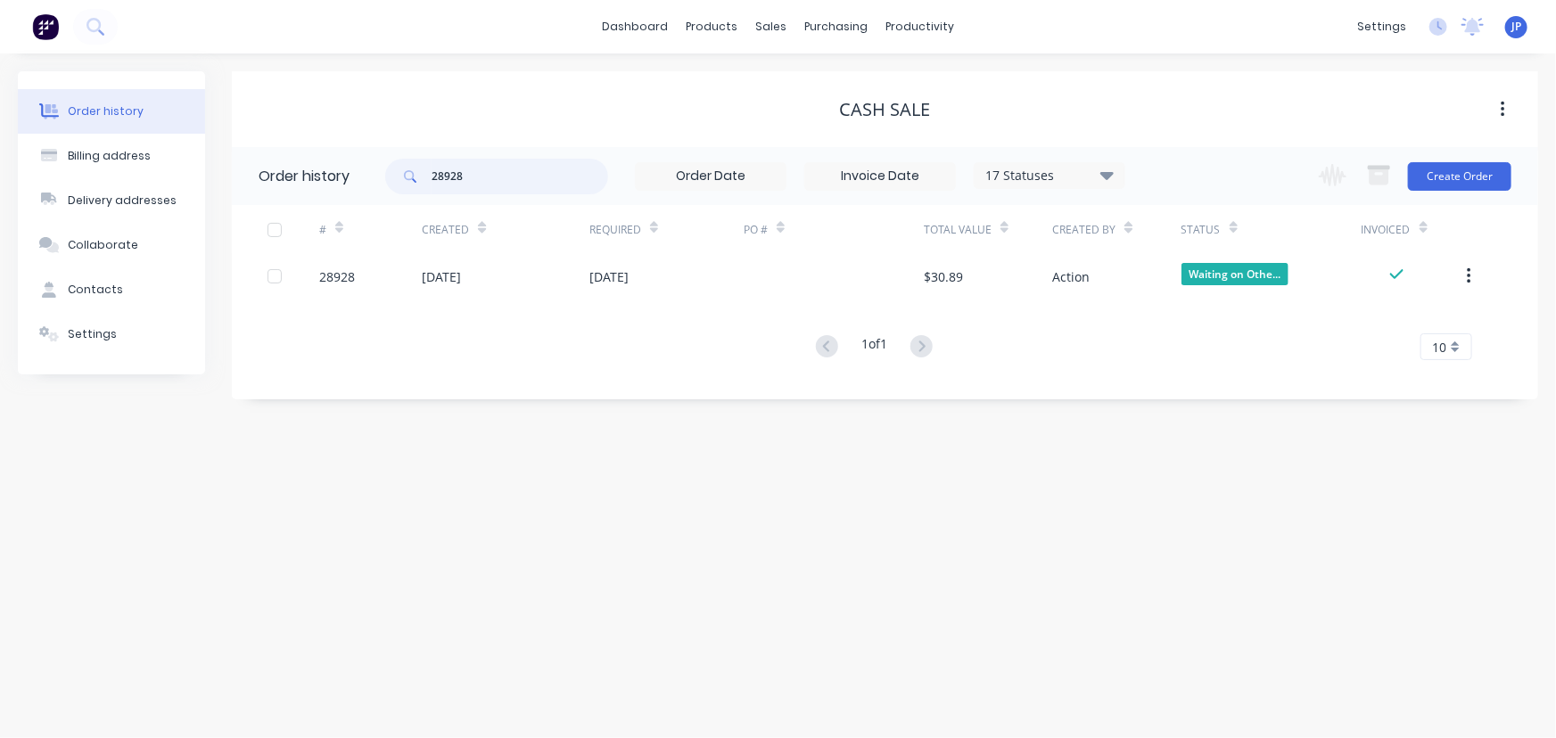
drag, startPoint x: 499, startPoint y: 184, endPoint x: 380, endPoint y: 176, distance: 119.7
click at [380, 176] on header "Order history 28928 17 Statuses Invoice Status Invoiced Not Invoiced Partial Or…" at bounding box center [885, 176] width 1306 height 58
type input "28923"
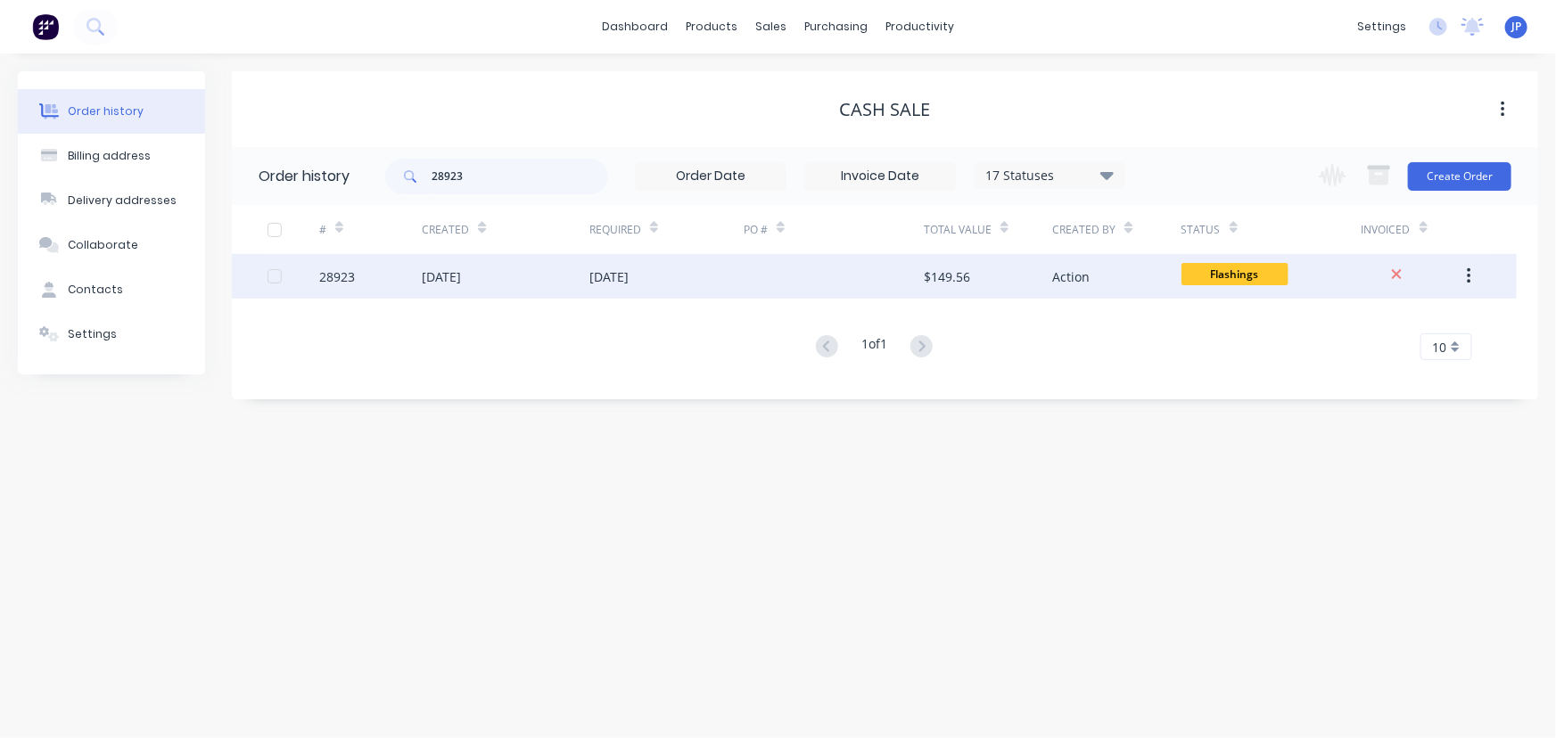
click at [460, 277] on div "[DATE]" at bounding box center [441, 276] width 39 height 19
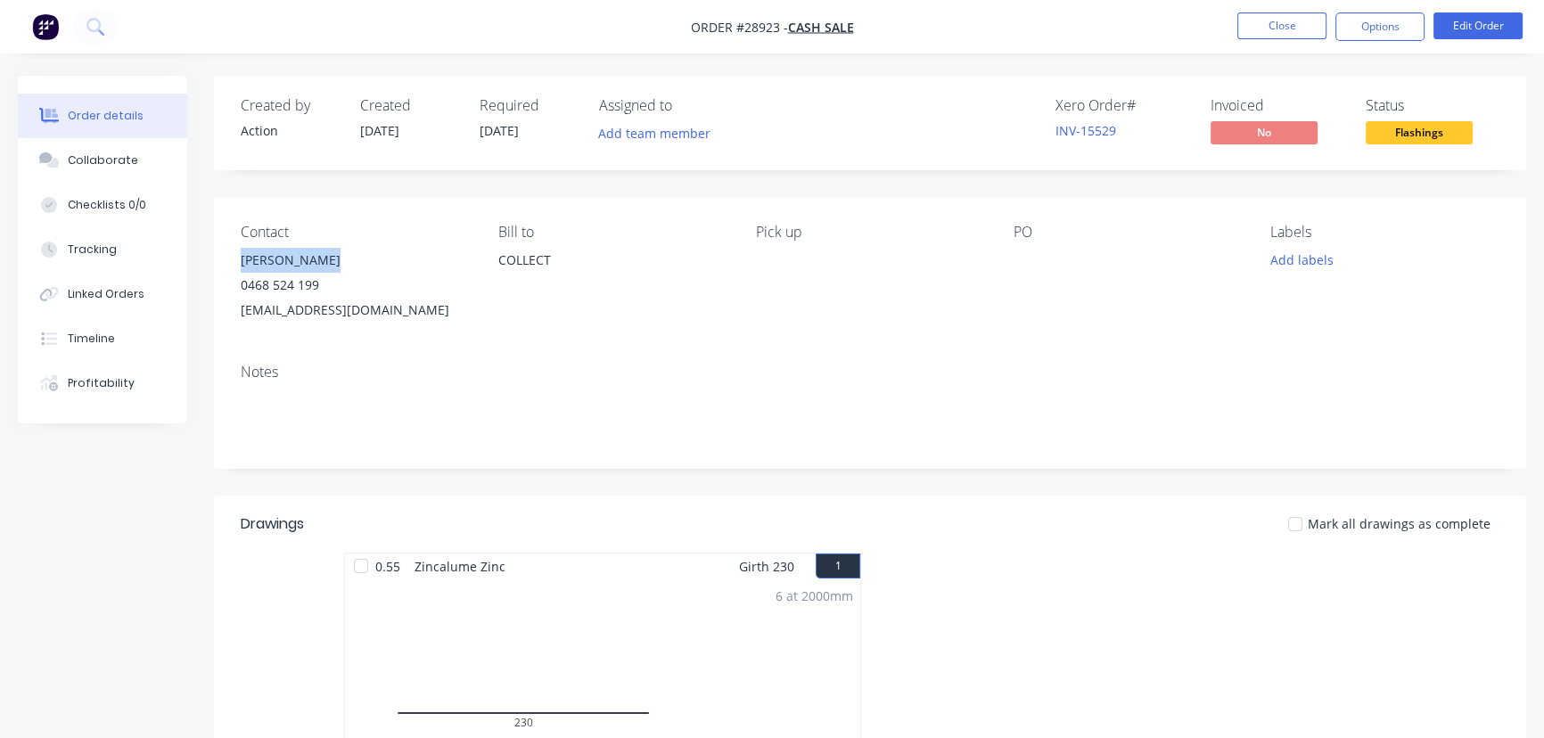
drag, startPoint x: 331, startPoint y: 258, endPoint x: 222, endPoint y: 266, distance: 109.1
click at [222, 266] on div "Contact Andrew Waller 0468 524 199 waller525@hotmail.com Bill to COLLECT Pick u…" at bounding box center [870, 273] width 1312 height 152
copy div "Andrew Waller"
click at [1370, 26] on button "Options" at bounding box center [1379, 26] width 89 height 29
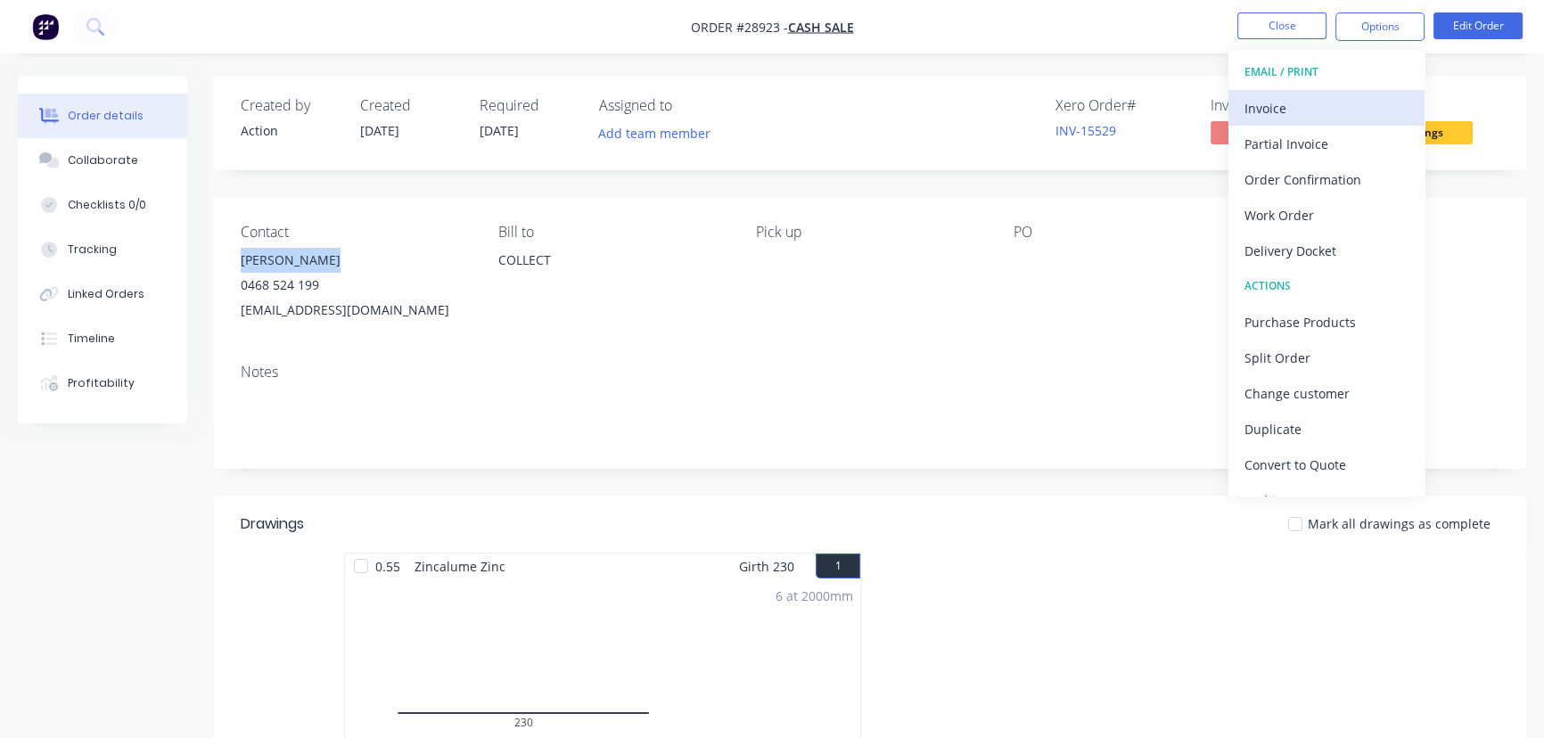
click at [1311, 106] on div "Invoice" at bounding box center [1327, 108] width 164 height 26
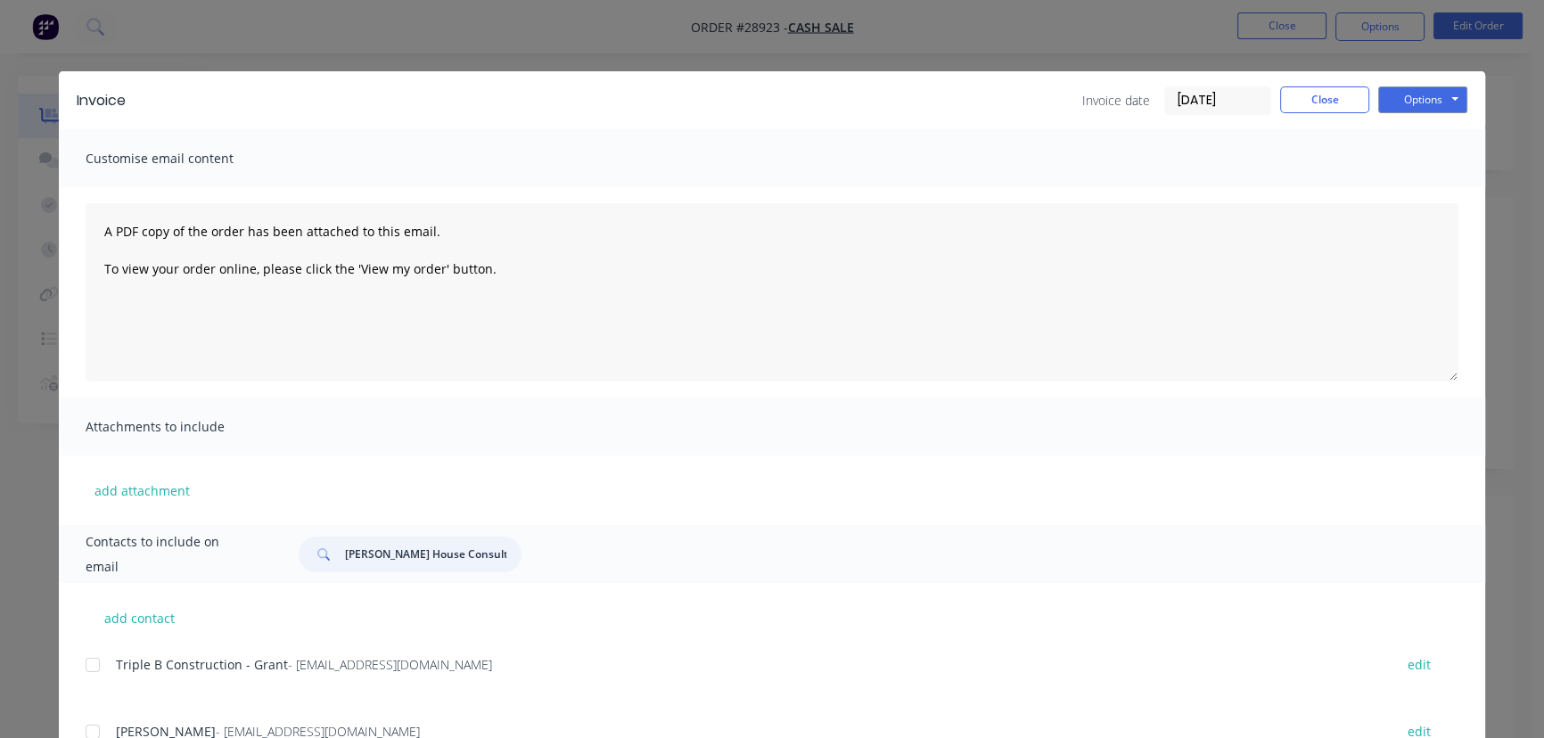
drag, startPoint x: 472, startPoint y: 564, endPoint x: 315, endPoint y: 579, distance: 158.4
click at [315, 579] on div "Contacts to include on email Crowe House Consulting" at bounding box center [772, 554] width 1426 height 58
paste input "Andrew Waller"
type input "Andrew Waller"
drag, startPoint x: 1385, startPoint y: 97, endPoint x: 1394, endPoint y: 116, distance: 20.7
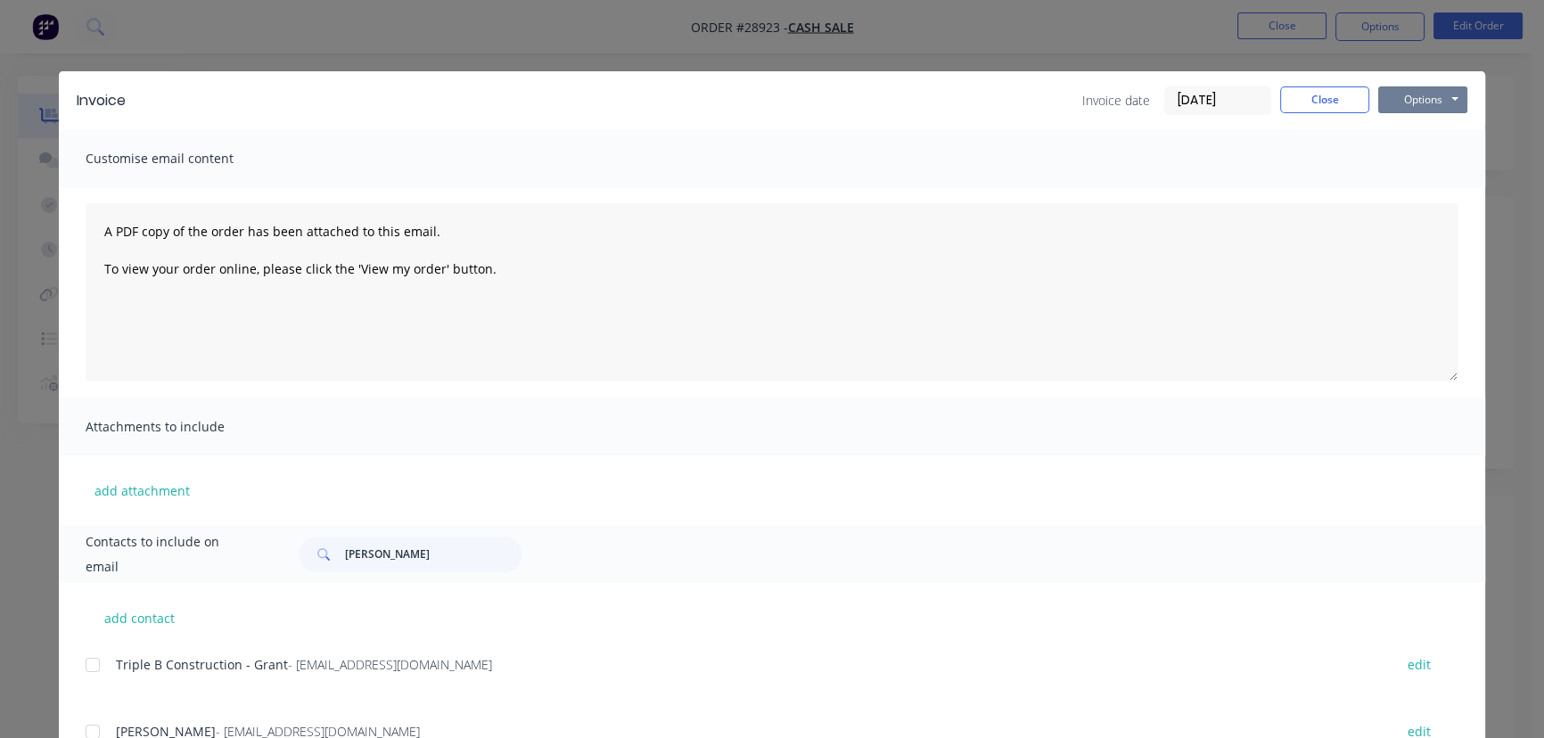
click at [1387, 97] on button "Options" at bounding box center [1422, 99] width 89 height 27
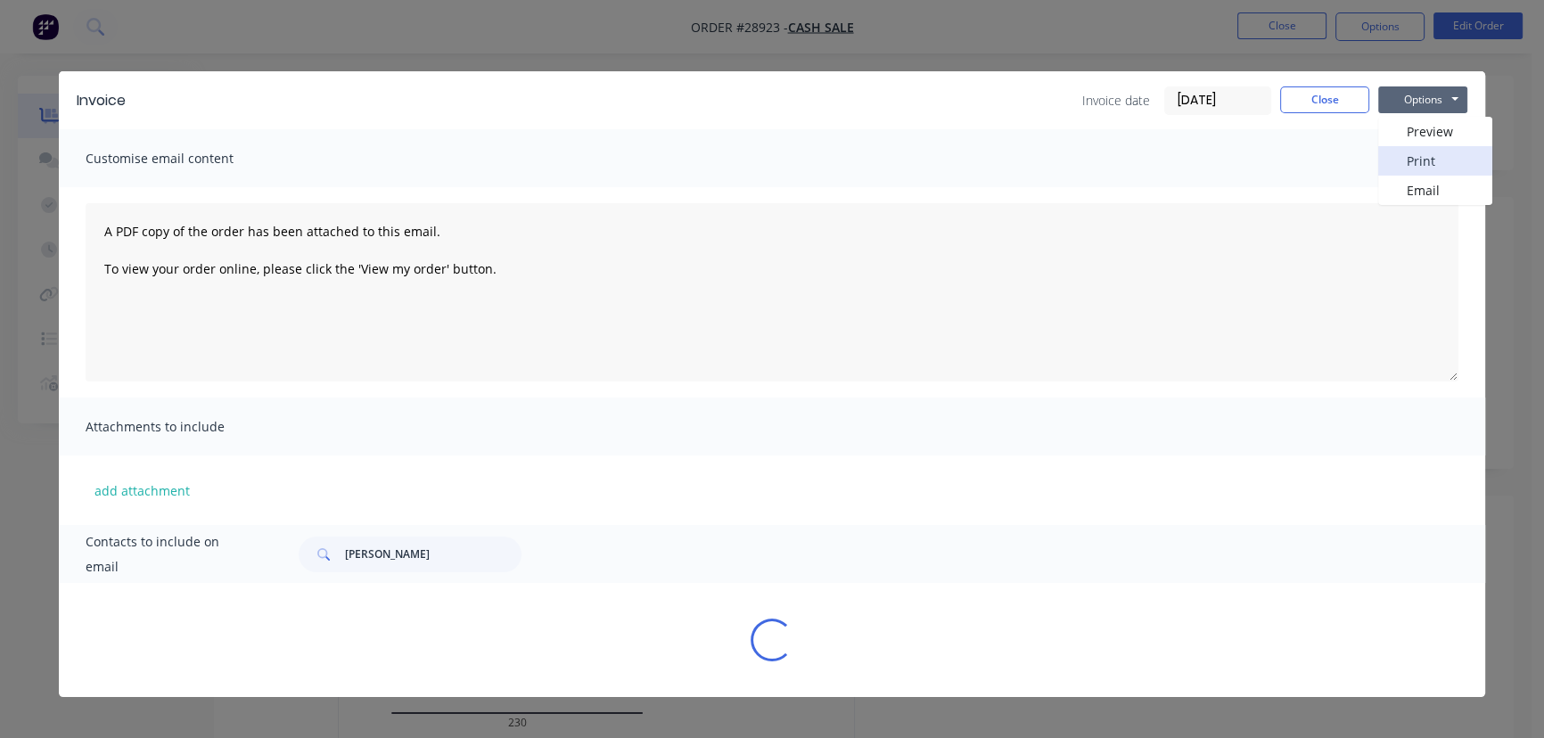
click at [1409, 172] on button "Print" at bounding box center [1435, 160] width 114 height 29
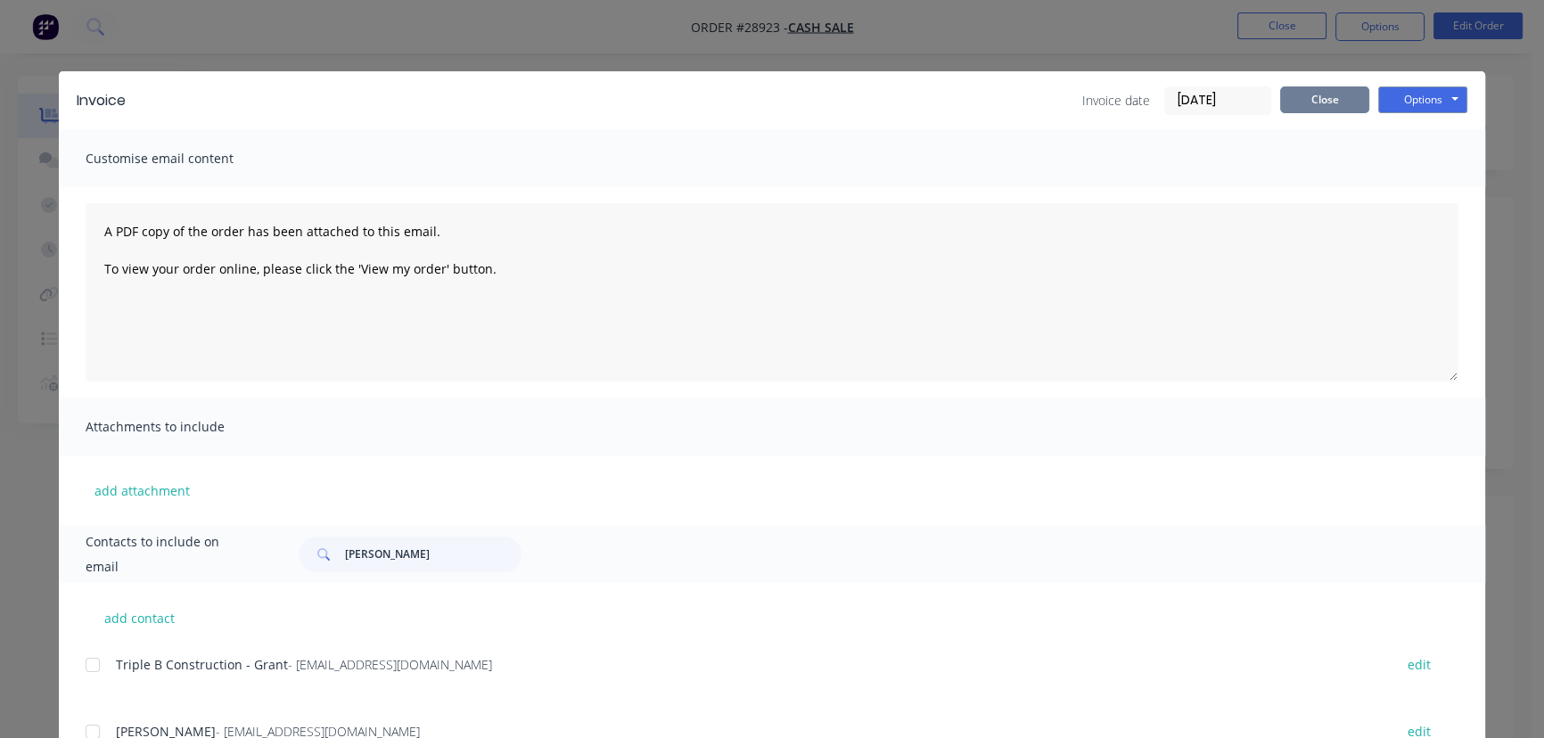
click at [1288, 101] on button "Close" at bounding box center [1324, 99] width 89 height 27
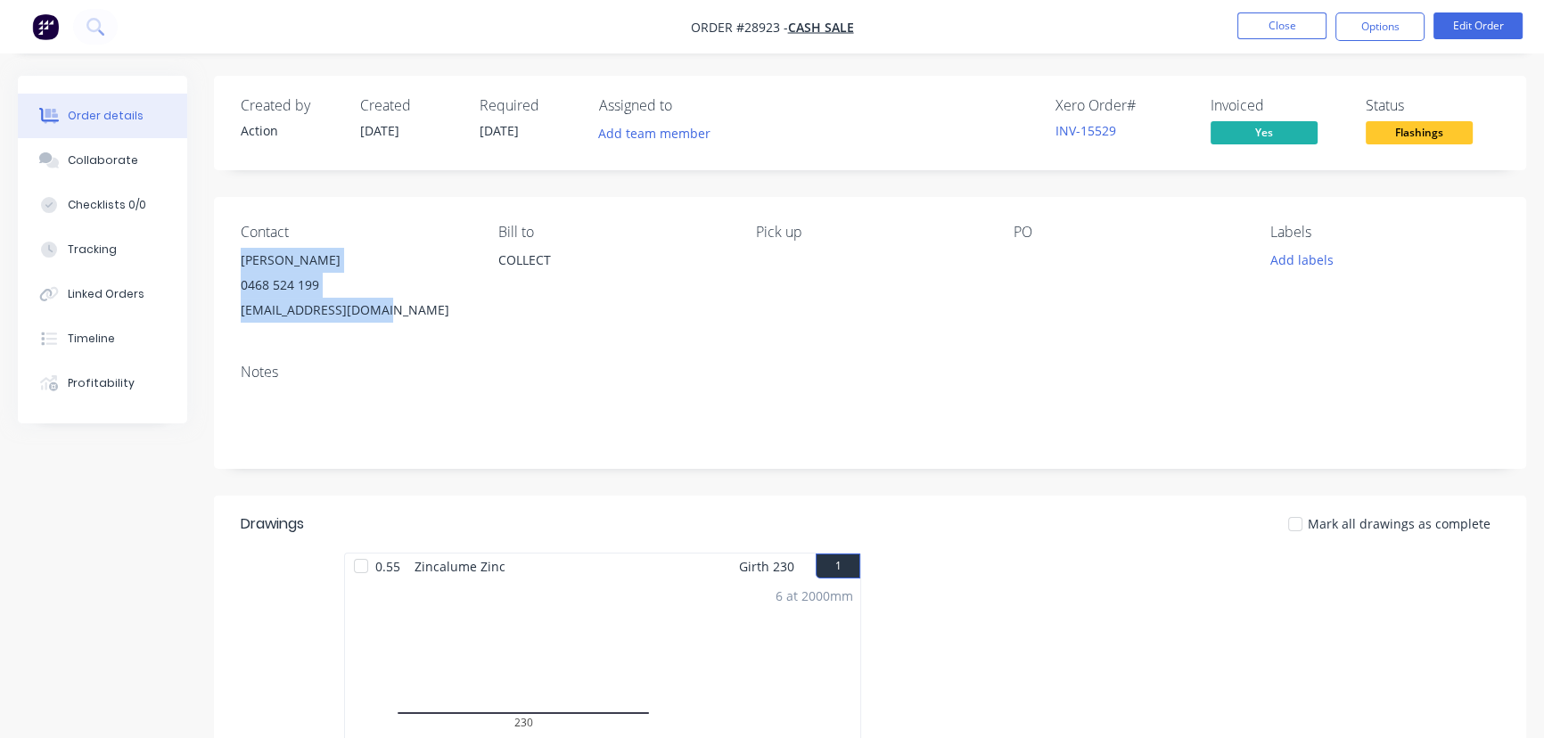
drag, startPoint x: 390, startPoint y: 316, endPoint x: 230, endPoint y: 268, distance: 166.7
click at [230, 268] on div "Contact Andrew Waller 0468 524 199 waller525@hotmail.com Bill to COLLECT Pick u…" at bounding box center [870, 273] width 1312 height 152
copy div "Andrew Waller 0468 524 199 waller525@hotmail.com"
click at [1257, 21] on button "Close" at bounding box center [1281, 25] width 89 height 27
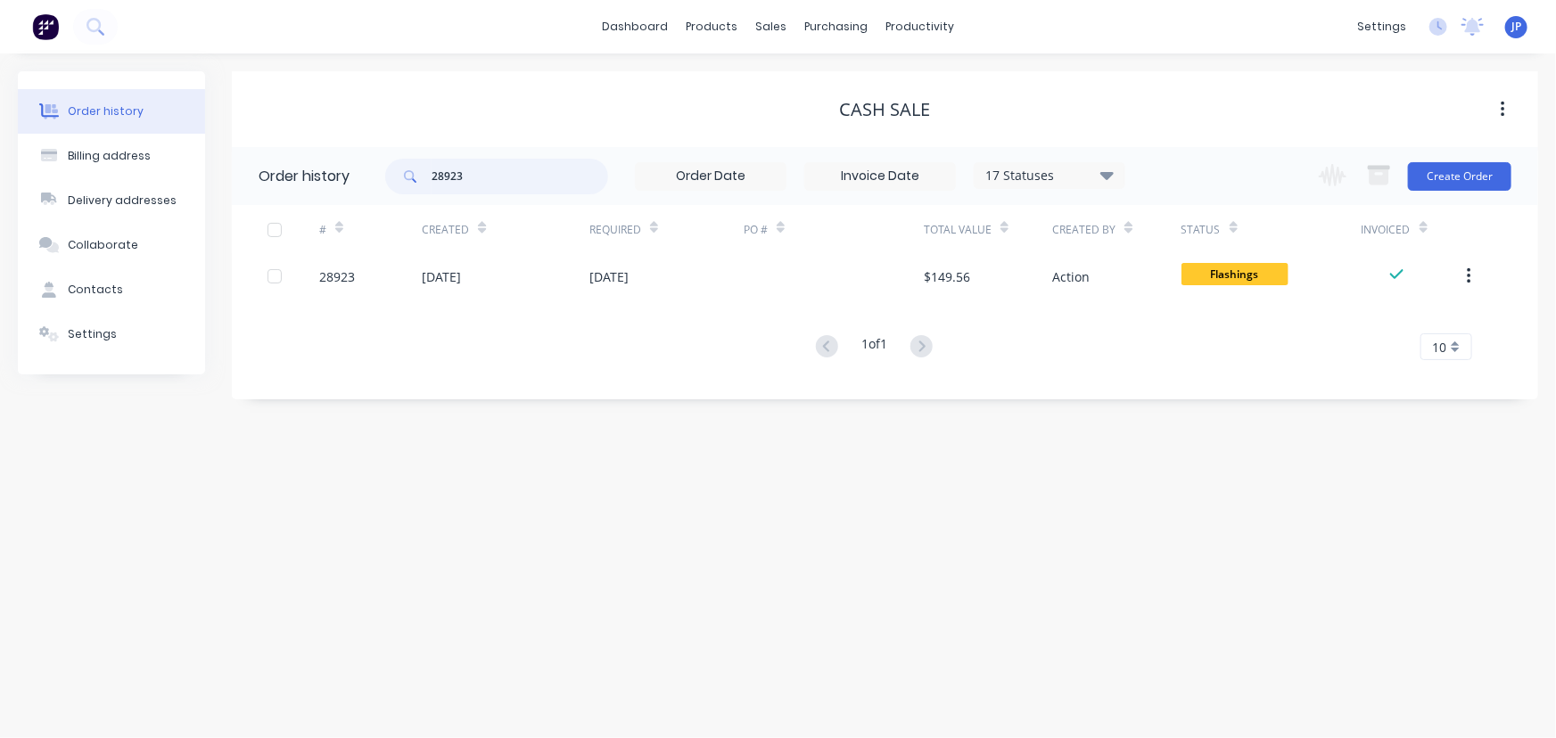
drag, startPoint x: 406, startPoint y: 176, endPoint x: 391, endPoint y: 176, distance: 14.3
click at [391, 176] on div "28923" at bounding box center [496, 177] width 223 height 36
type input "28858"
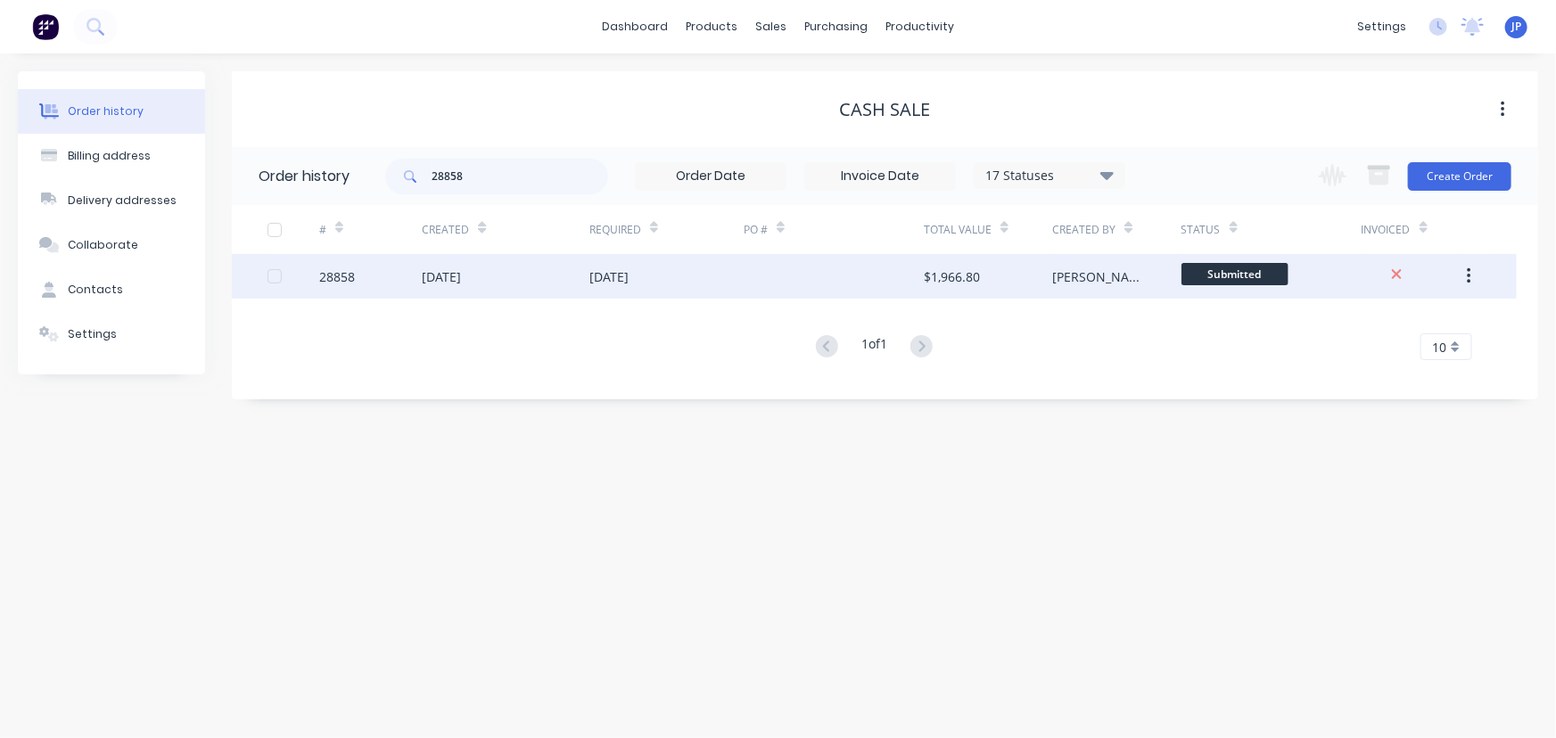
click at [441, 278] on div "[DATE]" at bounding box center [441, 276] width 39 height 19
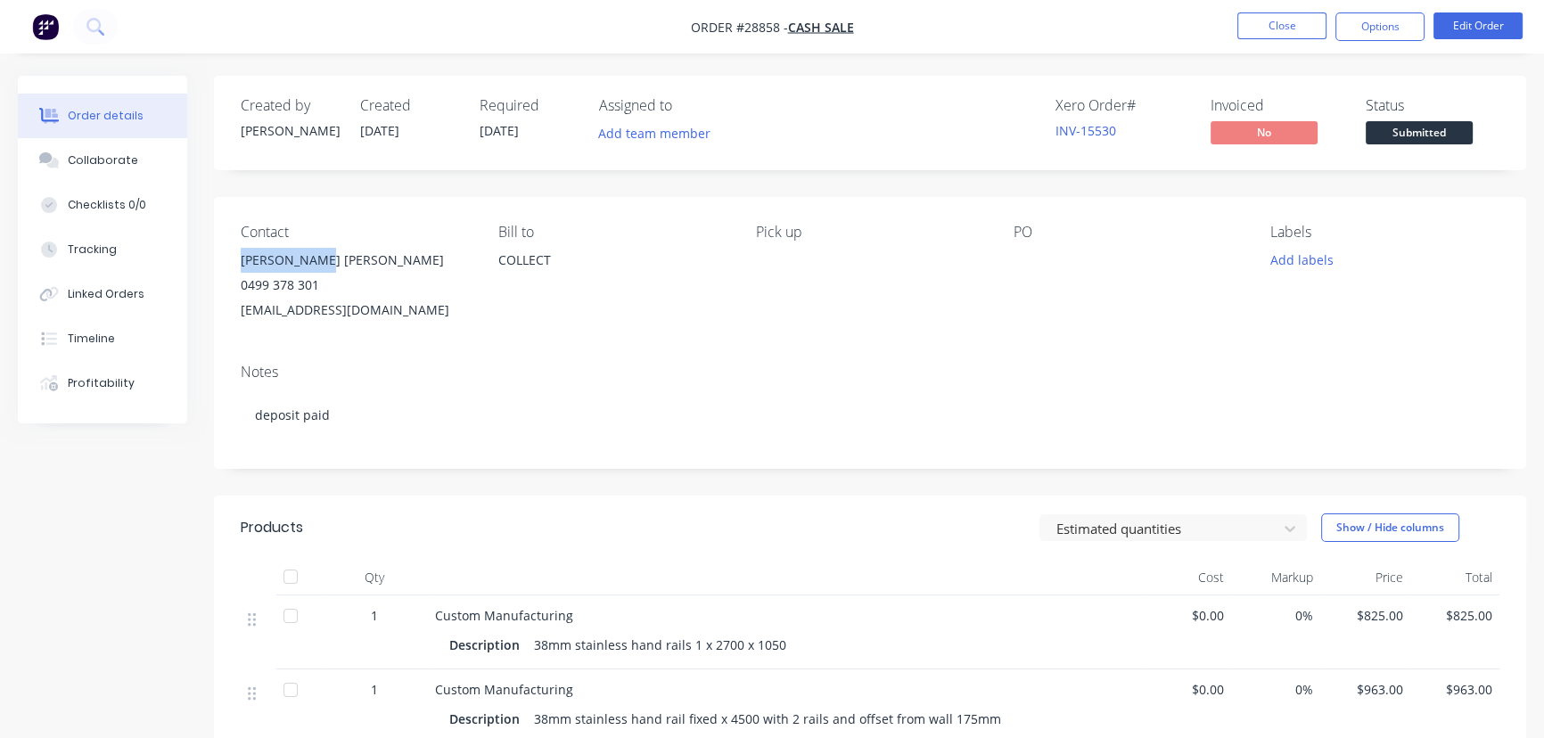
drag, startPoint x: 318, startPoint y: 259, endPoint x: 222, endPoint y: 255, distance: 96.3
click at [222, 255] on div "Contact yong soo kim 0499 378 301 airplane7kys@naver.com Bill to COLLECT Pick u…" at bounding box center [870, 273] width 1312 height 152
copy div "[PERSON_NAME] [PERSON_NAME]"
drag, startPoint x: 1373, startPoint y: 30, endPoint x: 1364, endPoint y: 48, distance: 19.9
click at [1373, 33] on button "Options" at bounding box center [1379, 26] width 89 height 29
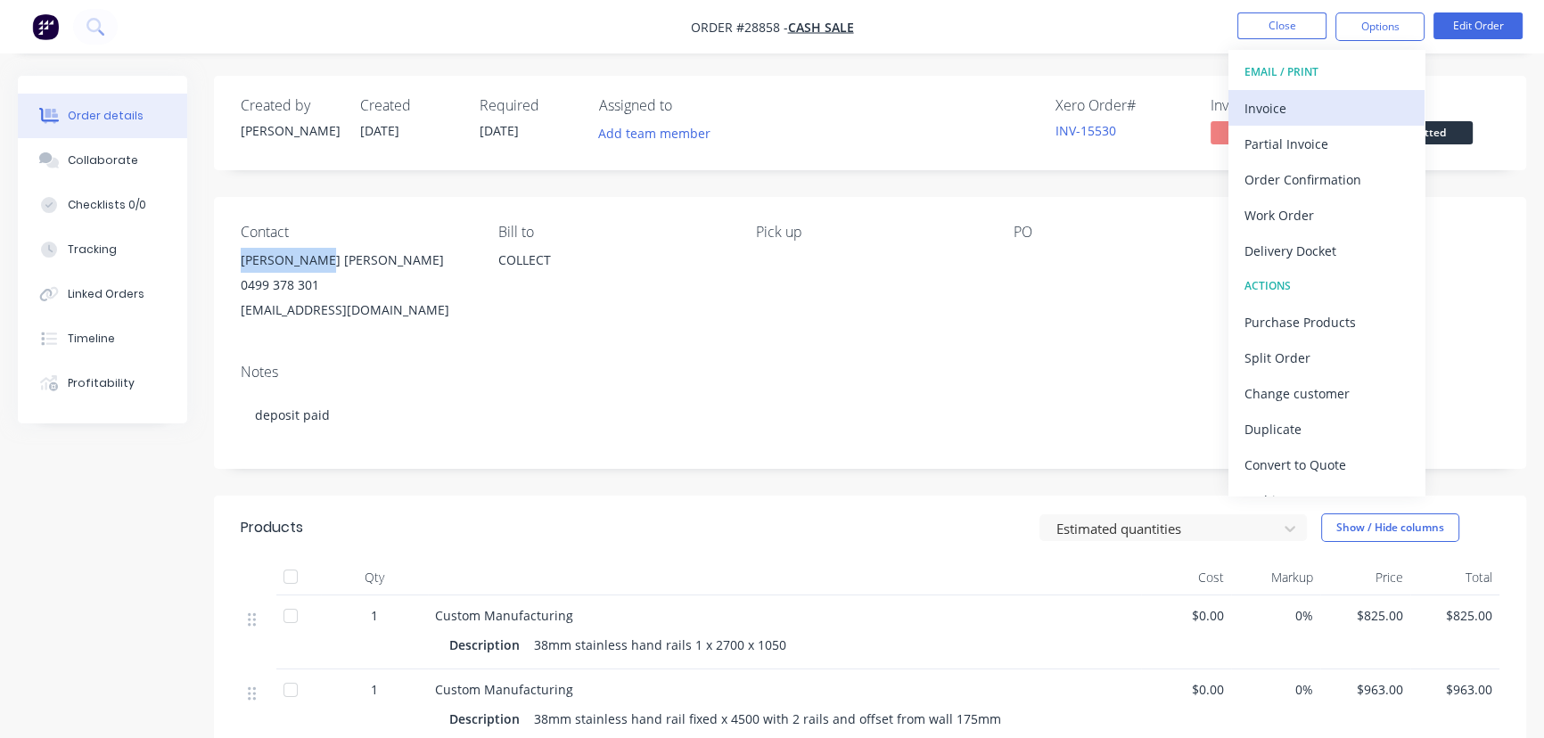
click at [1278, 106] on div "Invoice" at bounding box center [1327, 108] width 164 height 26
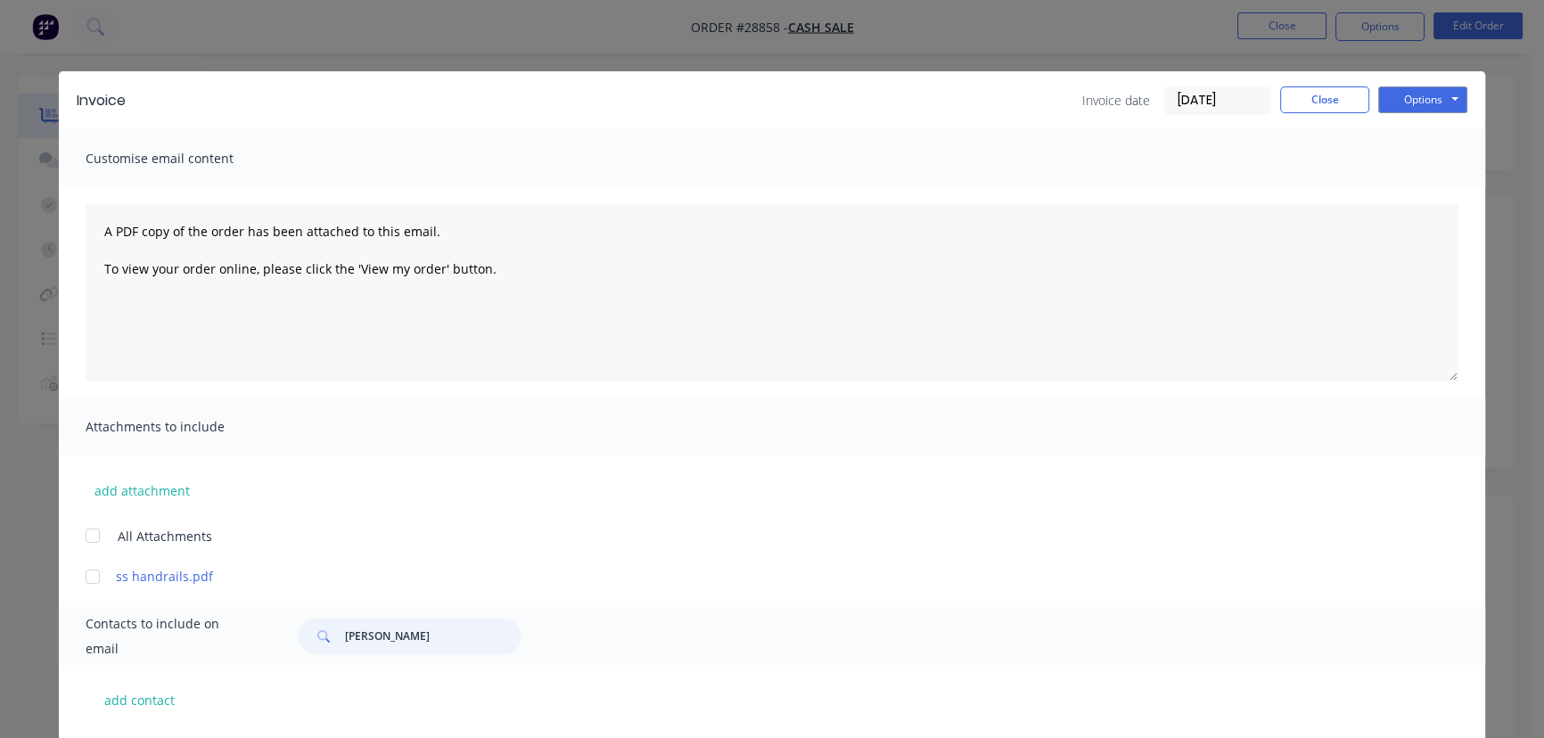
drag, startPoint x: 432, startPoint y: 642, endPoint x: 322, endPoint y: 635, distance: 110.8
click at [322, 635] on div "Andrew Waller" at bounding box center [410, 637] width 223 height 36
paste input "[PERSON_NAME] [PERSON_NAME]"
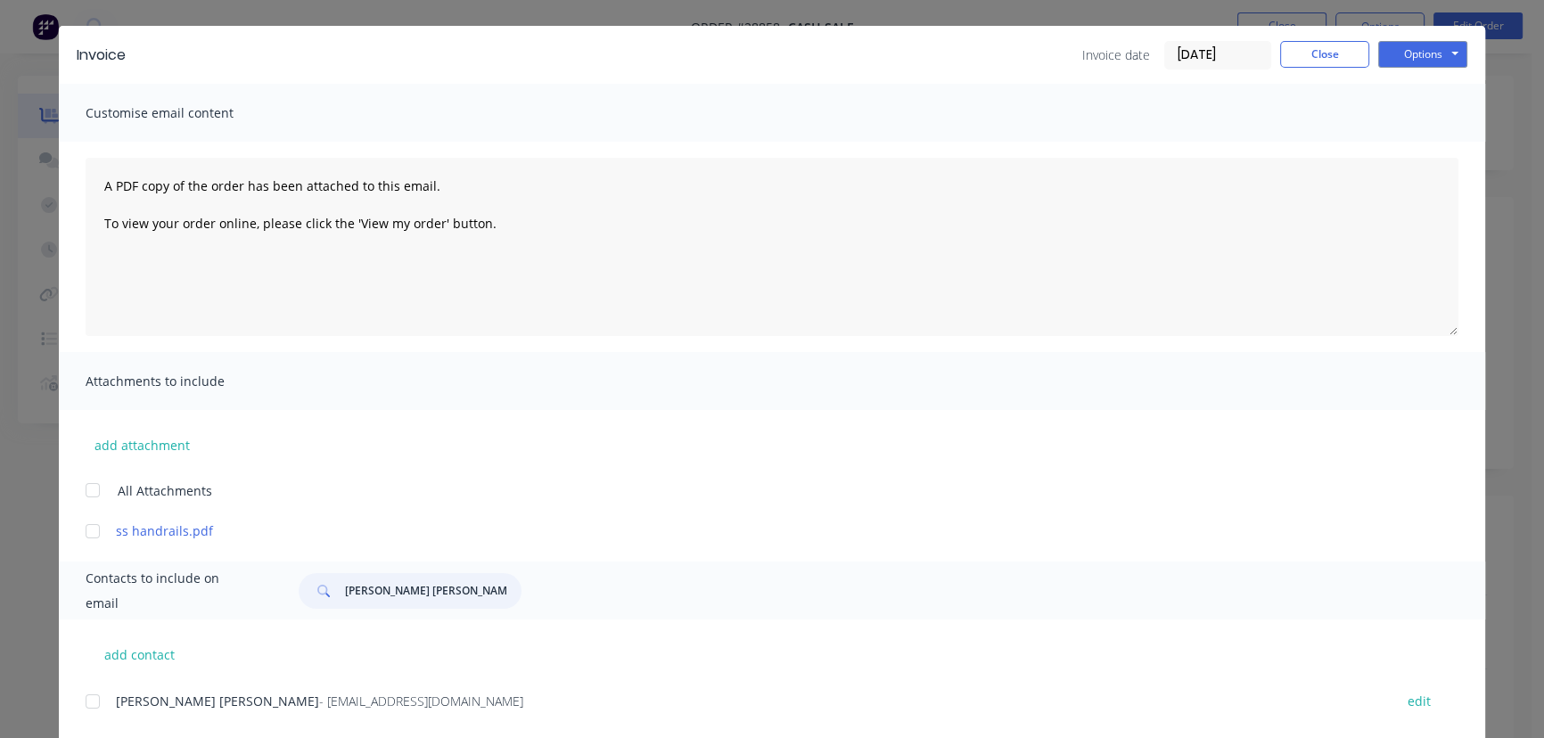
scroll to position [88, 0]
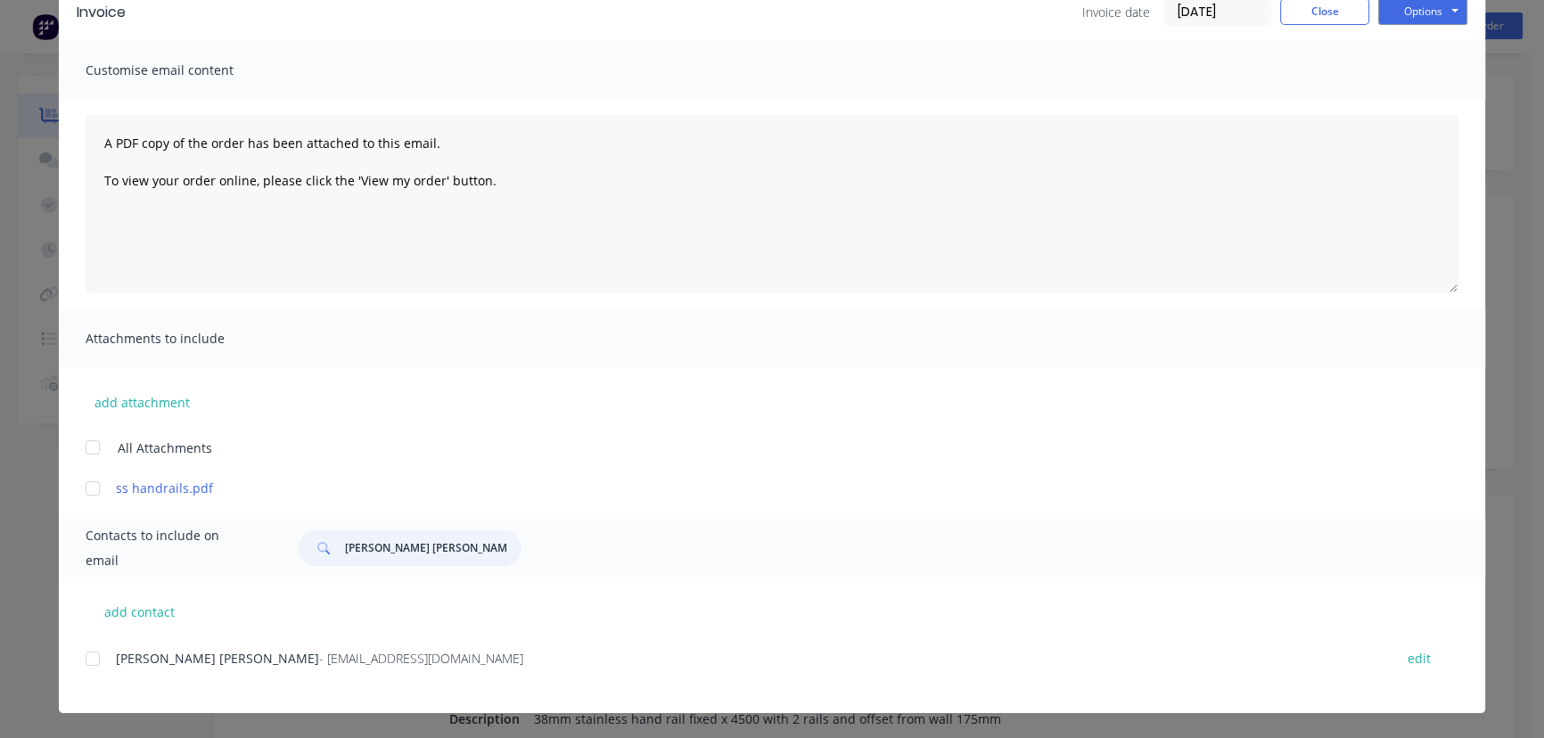
type input "[PERSON_NAME] [PERSON_NAME]"
drag, startPoint x: 382, startPoint y: 675, endPoint x: 83, endPoint y: 676, distance: 299.5
click at [86, 676] on div "yong soo kim - airplane7kys@naver.com edit" at bounding box center [786, 668] width 1400 height 45
copy div "yong soo kim - airplane7kys@naver.com"
drag, startPoint x: 1409, startPoint y: 13, endPoint x: 1409, endPoint y: 27, distance: 13.4
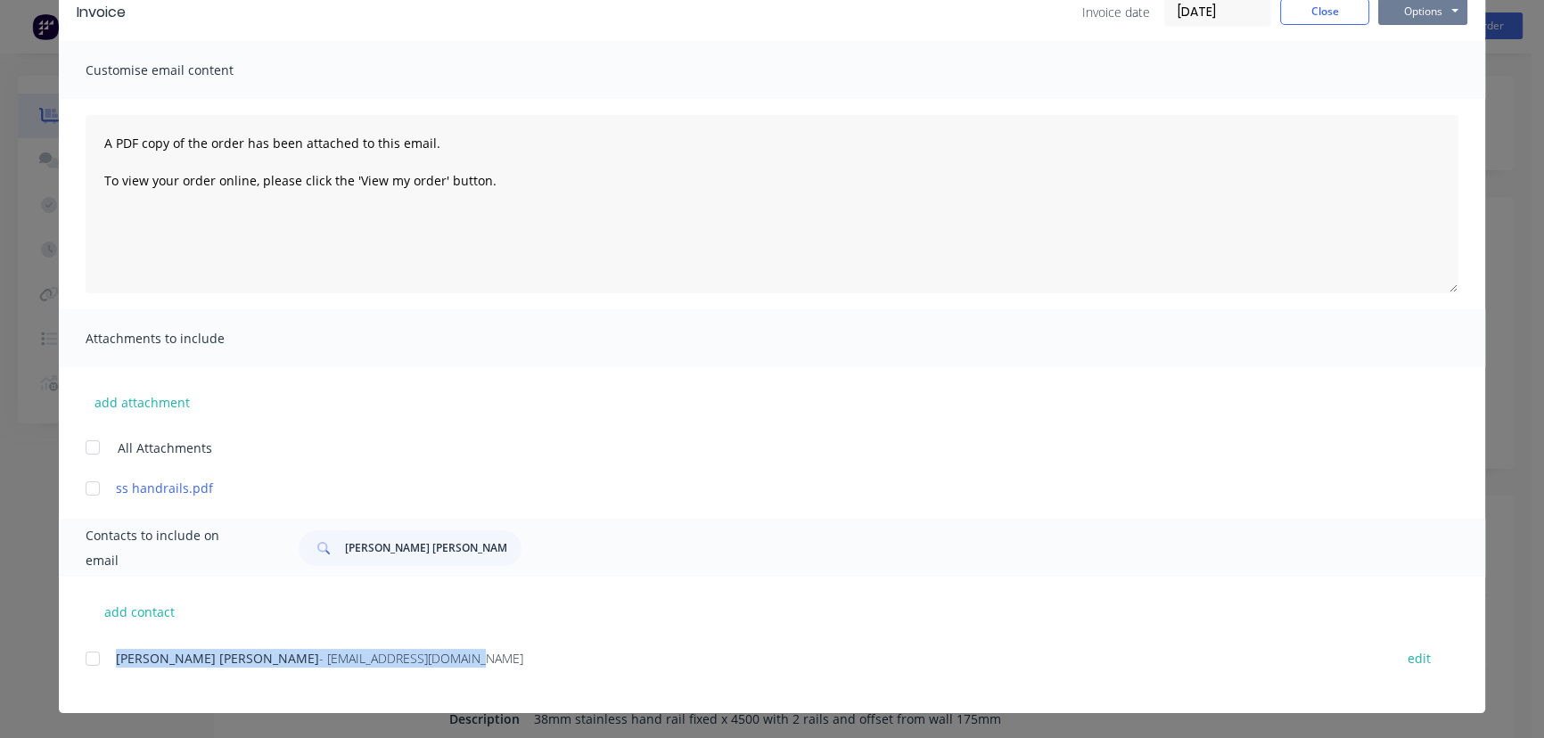
click at [1409, 14] on button "Options" at bounding box center [1422, 11] width 89 height 27
click at [1408, 75] on button "Print" at bounding box center [1435, 72] width 114 height 29
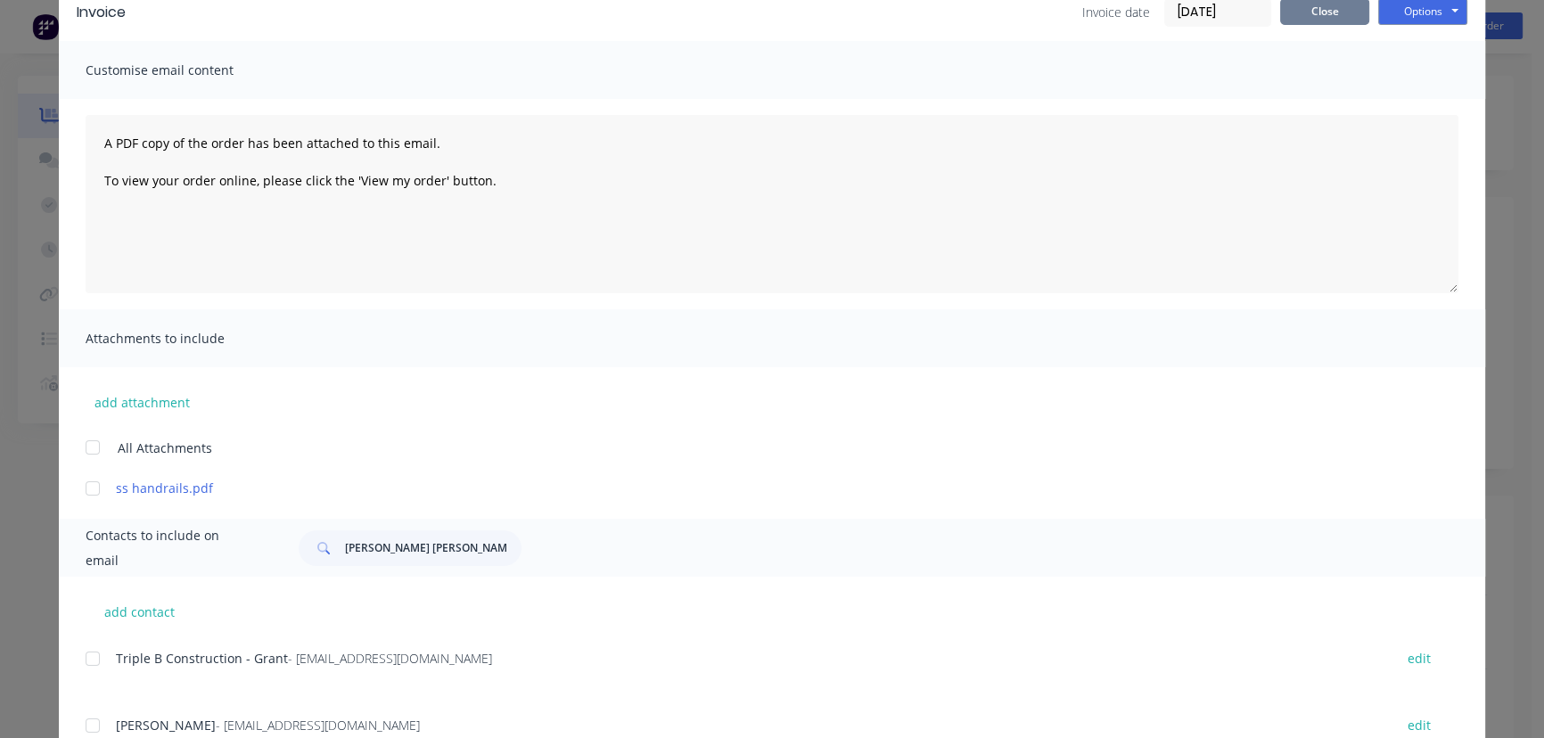
click at [1311, 15] on button "Close" at bounding box center [1324, 11] width 89 height 27
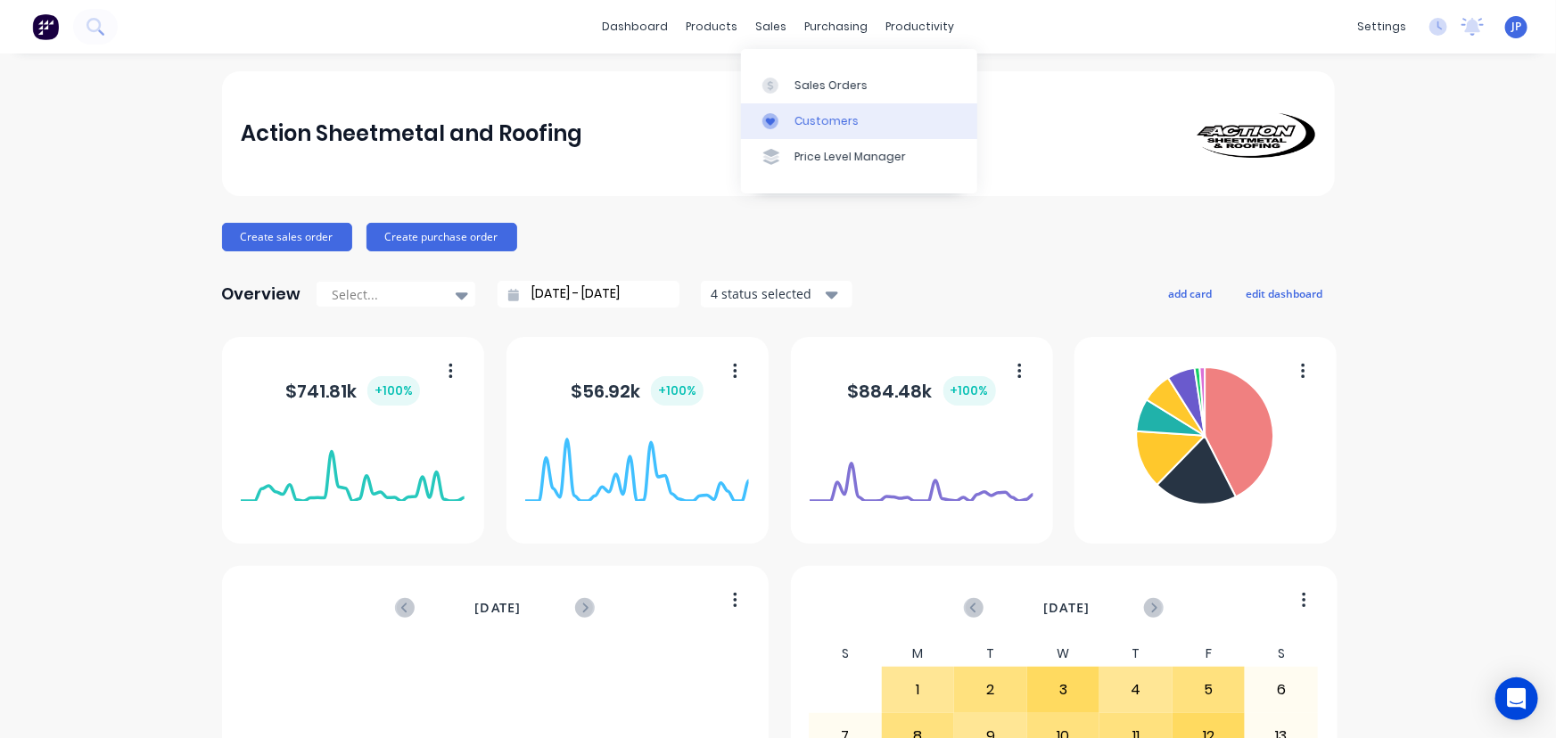
click at [809, 113] on div "Customers" at bounding box center [826, 121] width 64 height 16
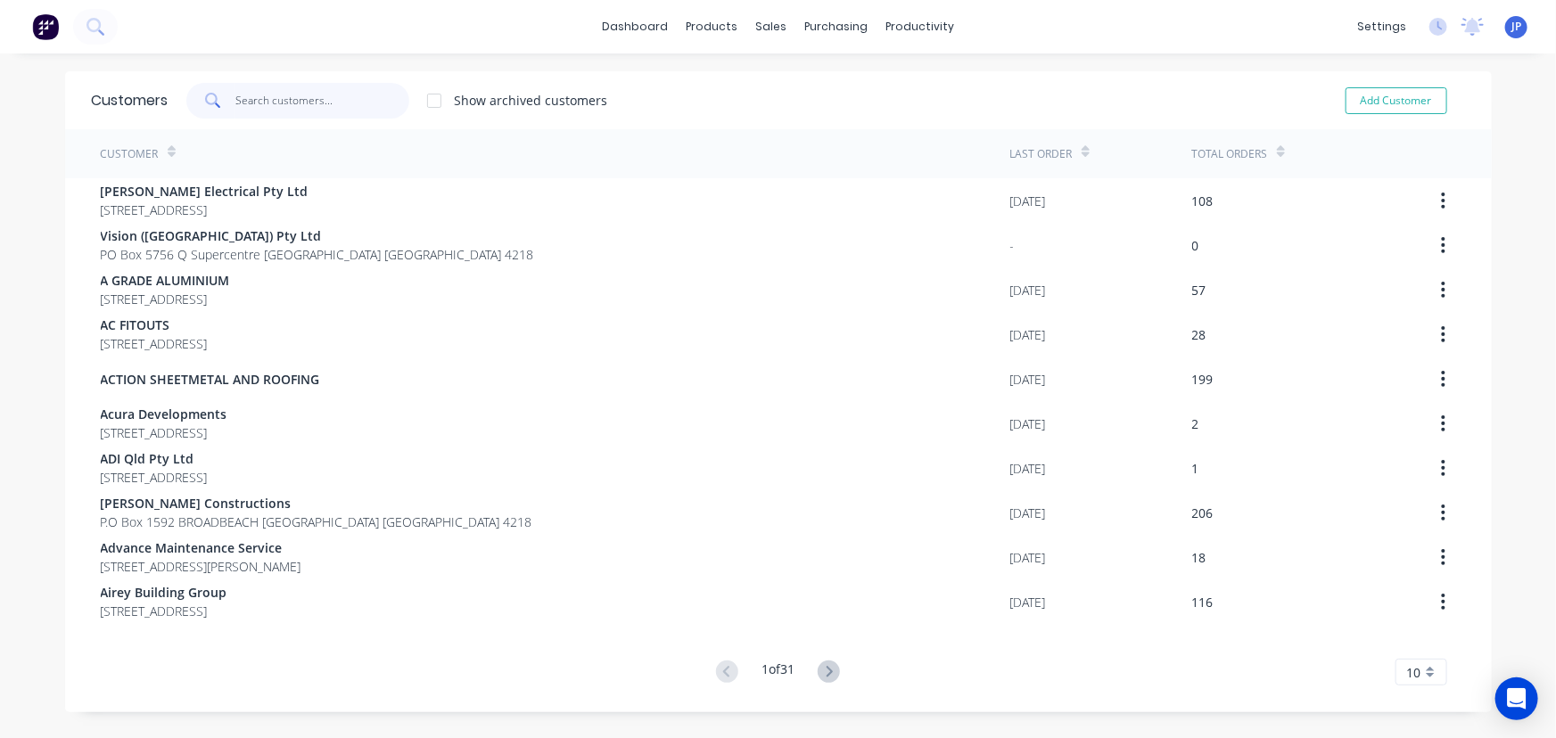
click at [321, 111] on input "text" at bounding box center [322, 101] width 174 height 36
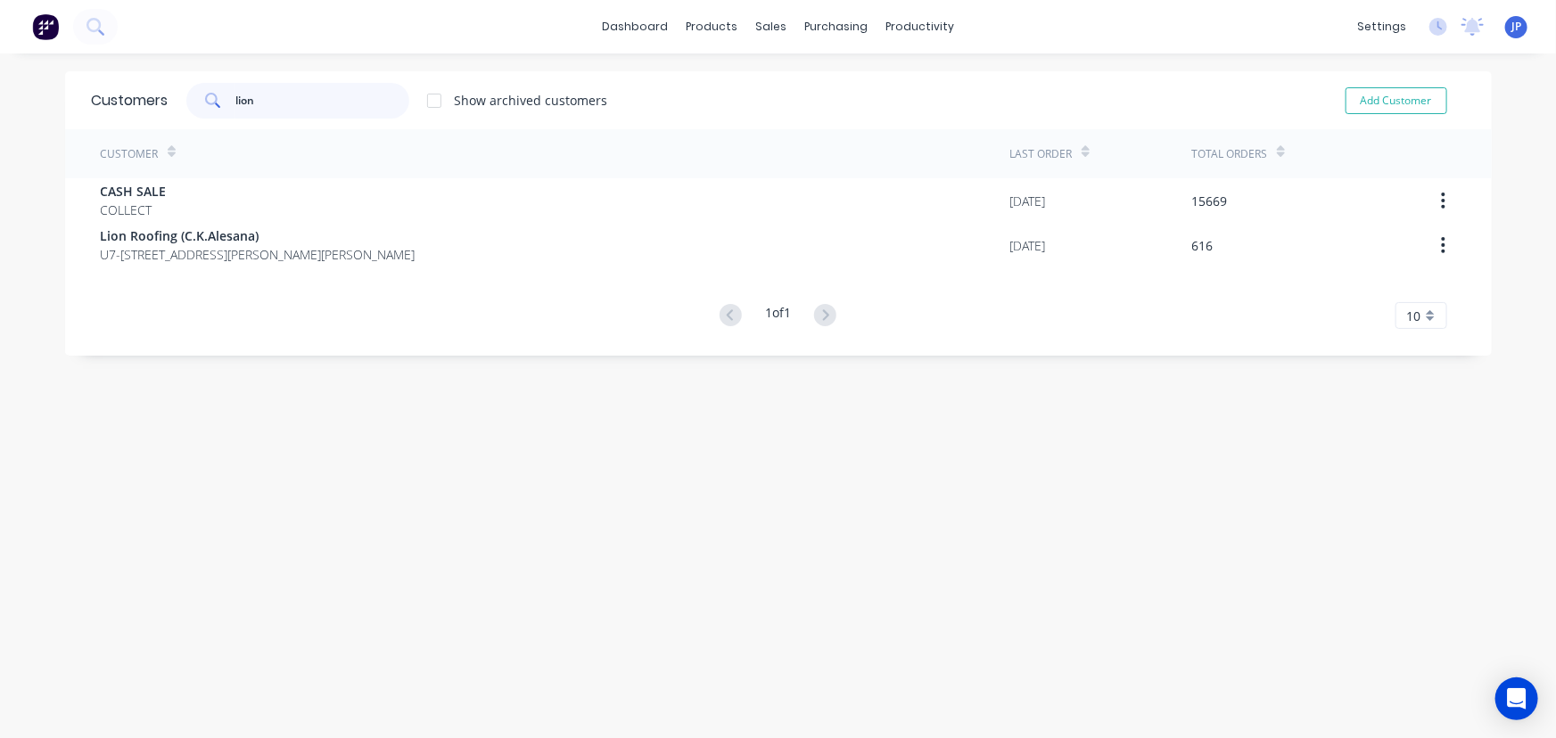
type input "lion"
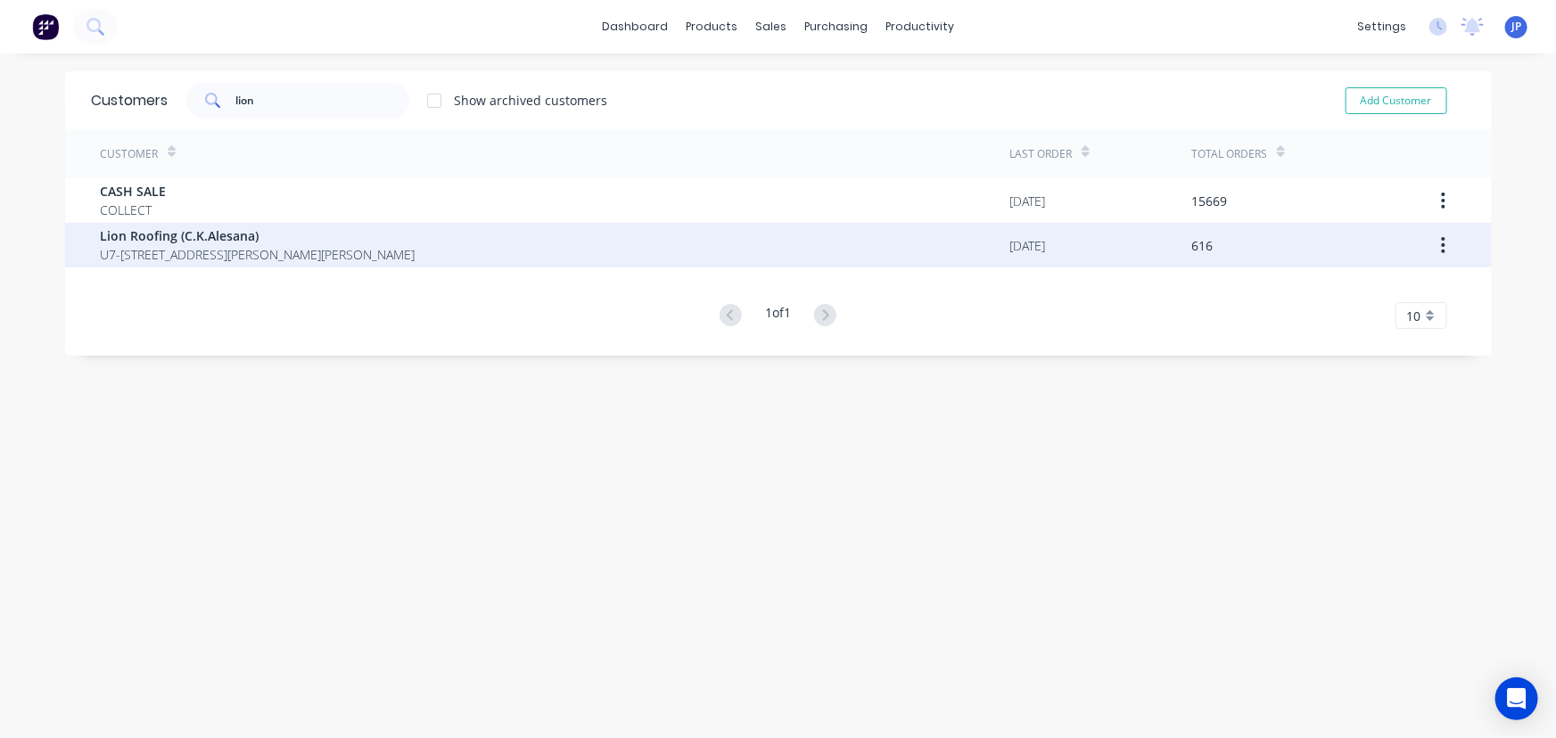
click at [279, 252] on span "U7-91 Heeb Street Ashmore Queensland Australia 4214" at bounding box center [258, 254] width 315 height 19
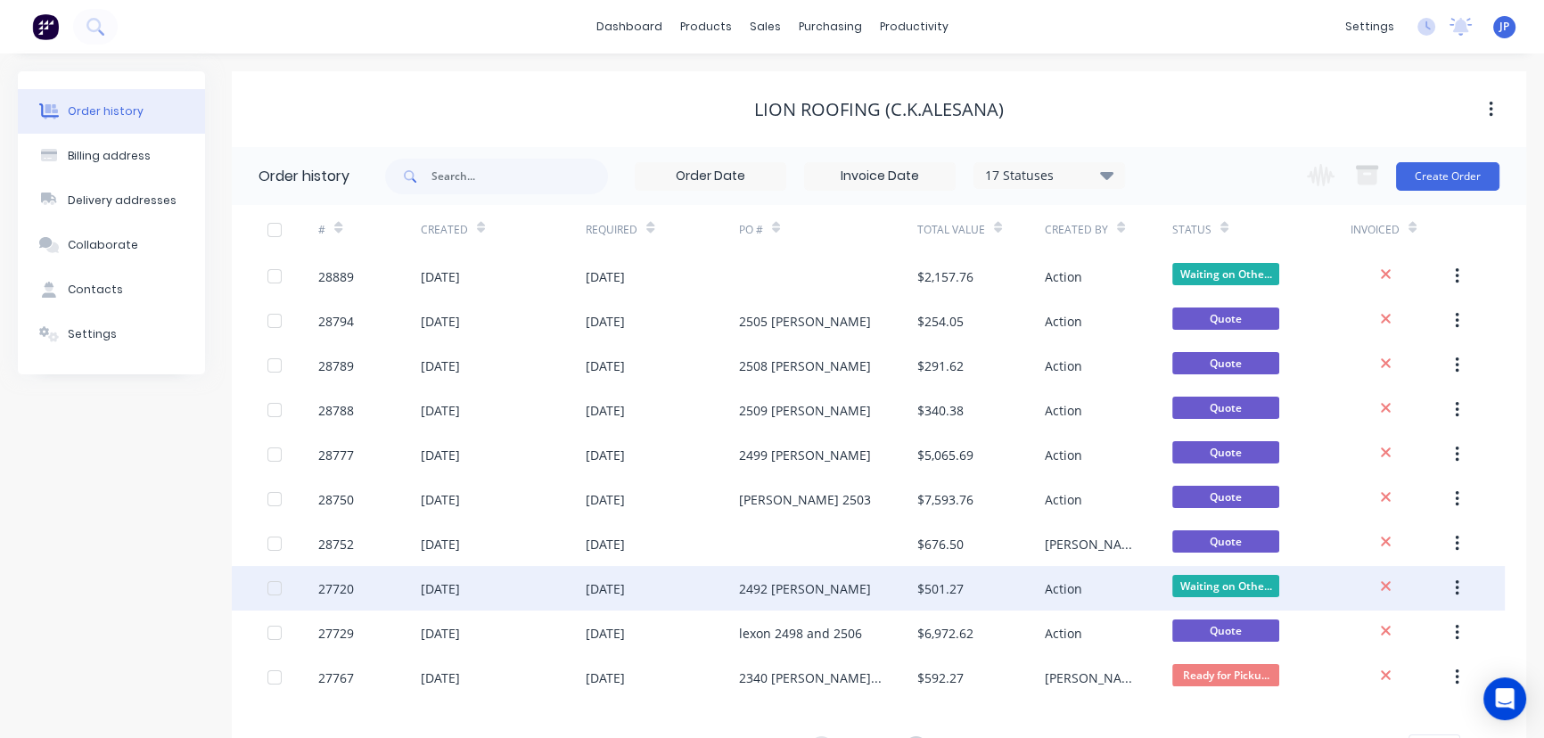
click at [444, 596] on div "[DATE]" at bounding box center [440, 588] width 39 height 19
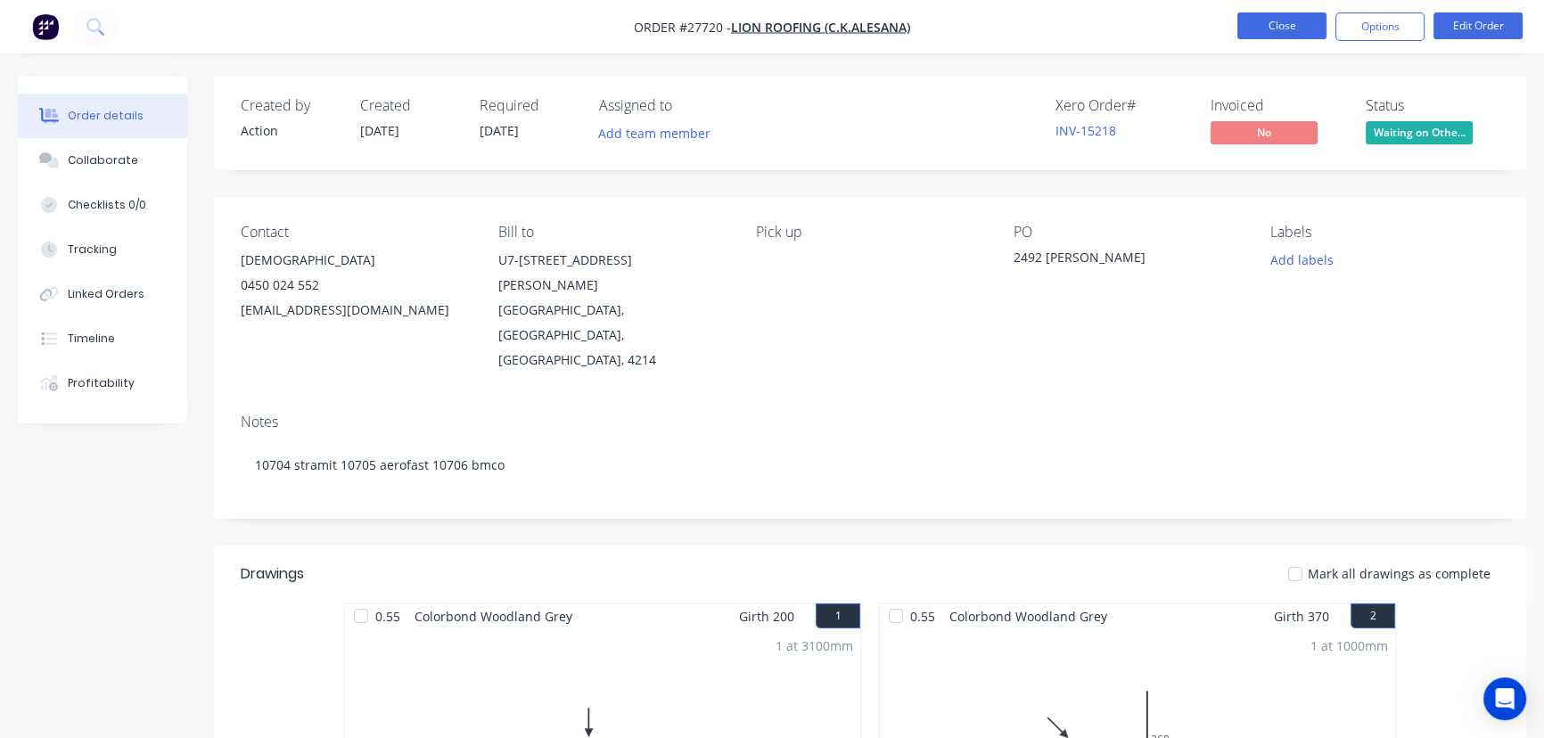
click at [1287, 29] on button "Close" at bounding box center [1281, 25] width 89 height 27
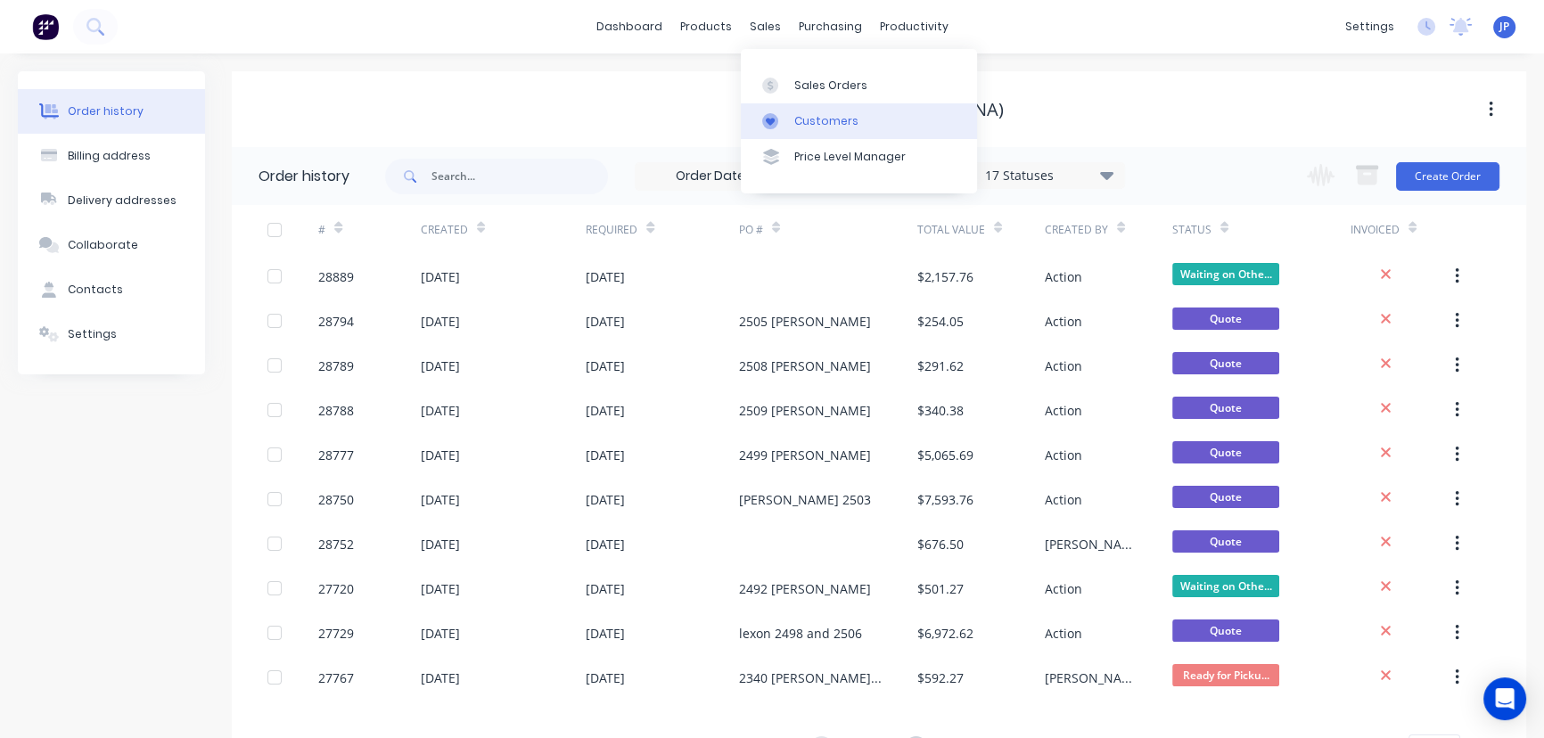
click at [791, 116] on link "Customers" at bounding box center [859, 121] width 236 height 36
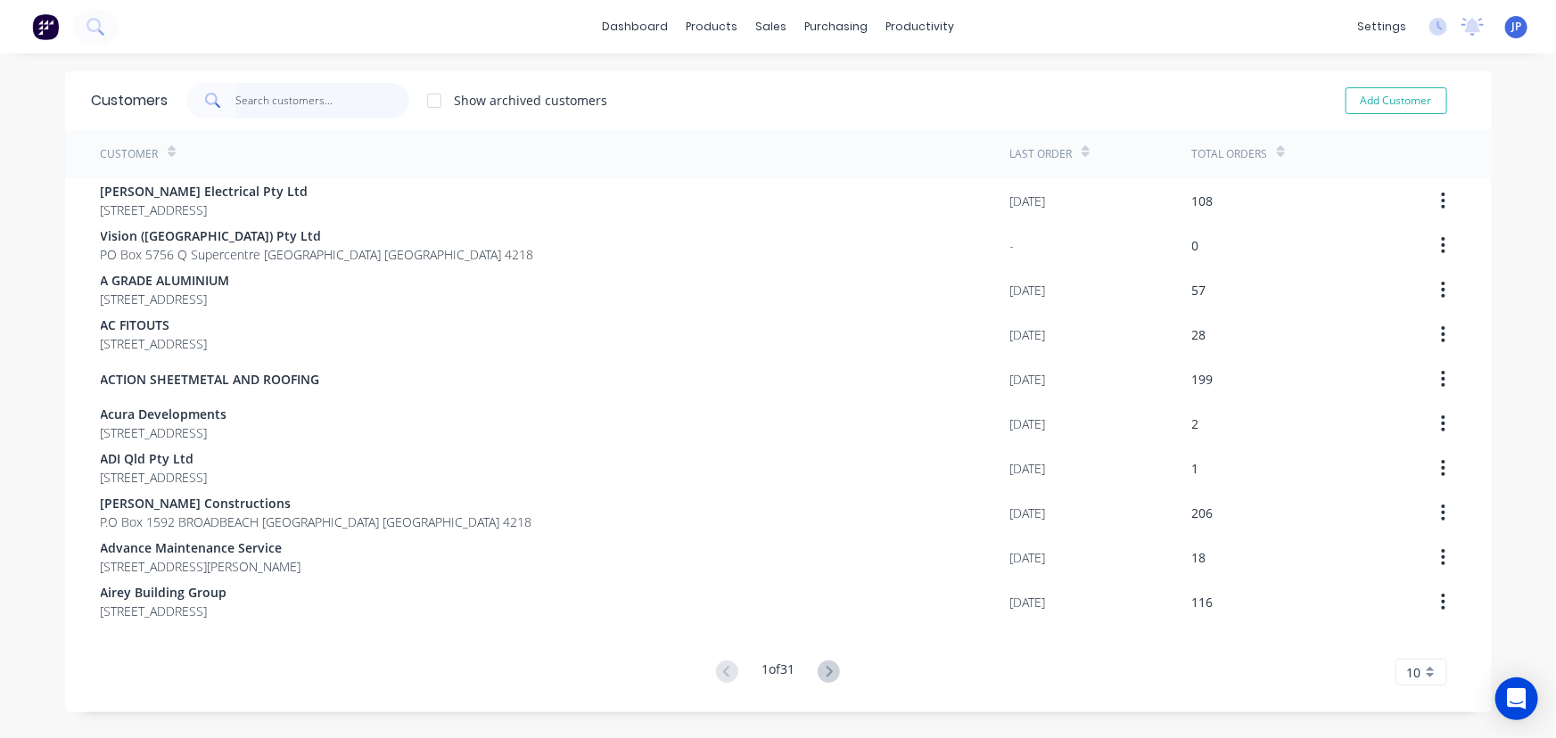
click at [267, 109] on input "text" at bounding box center [322, 101] width 174 height 36
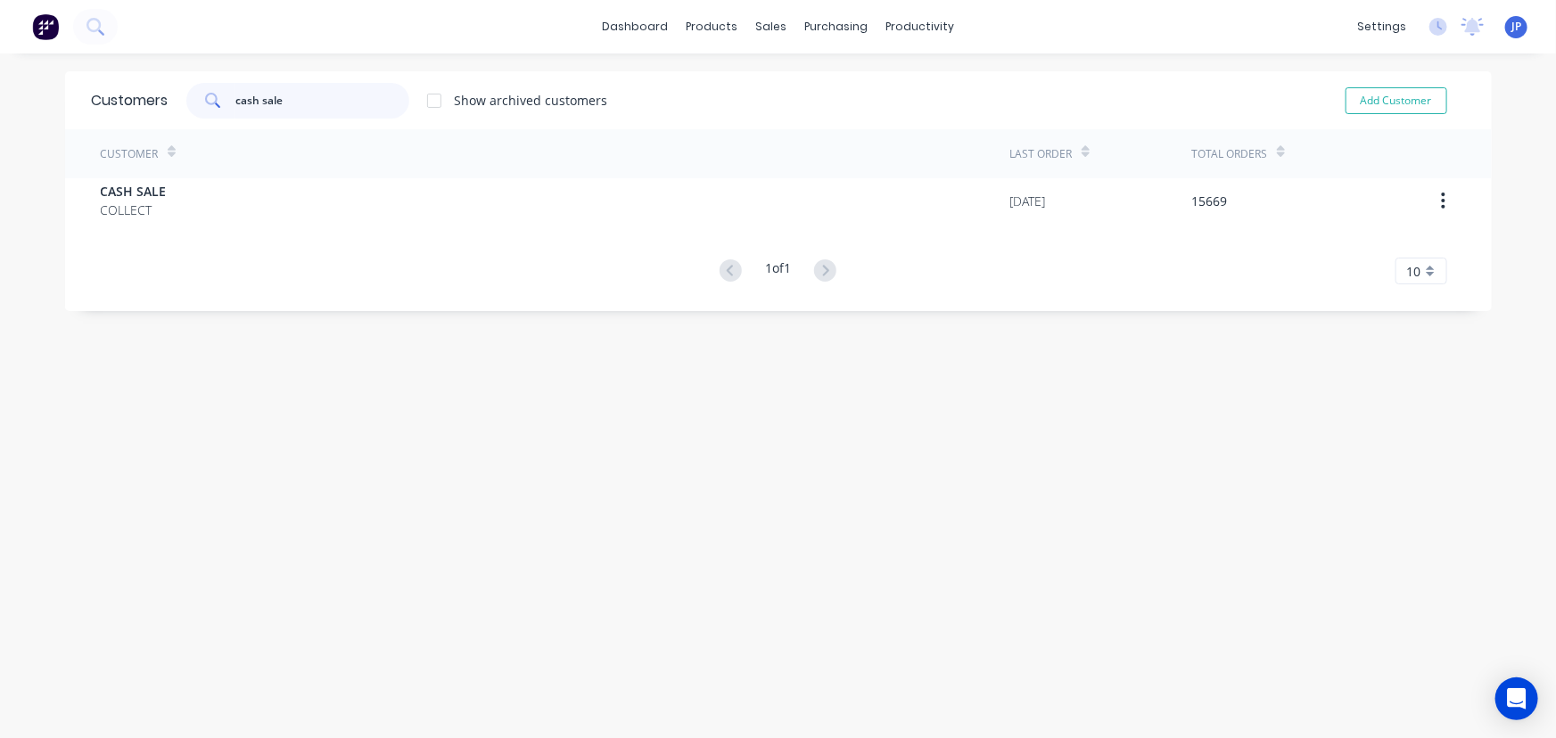
type input "cash sale"
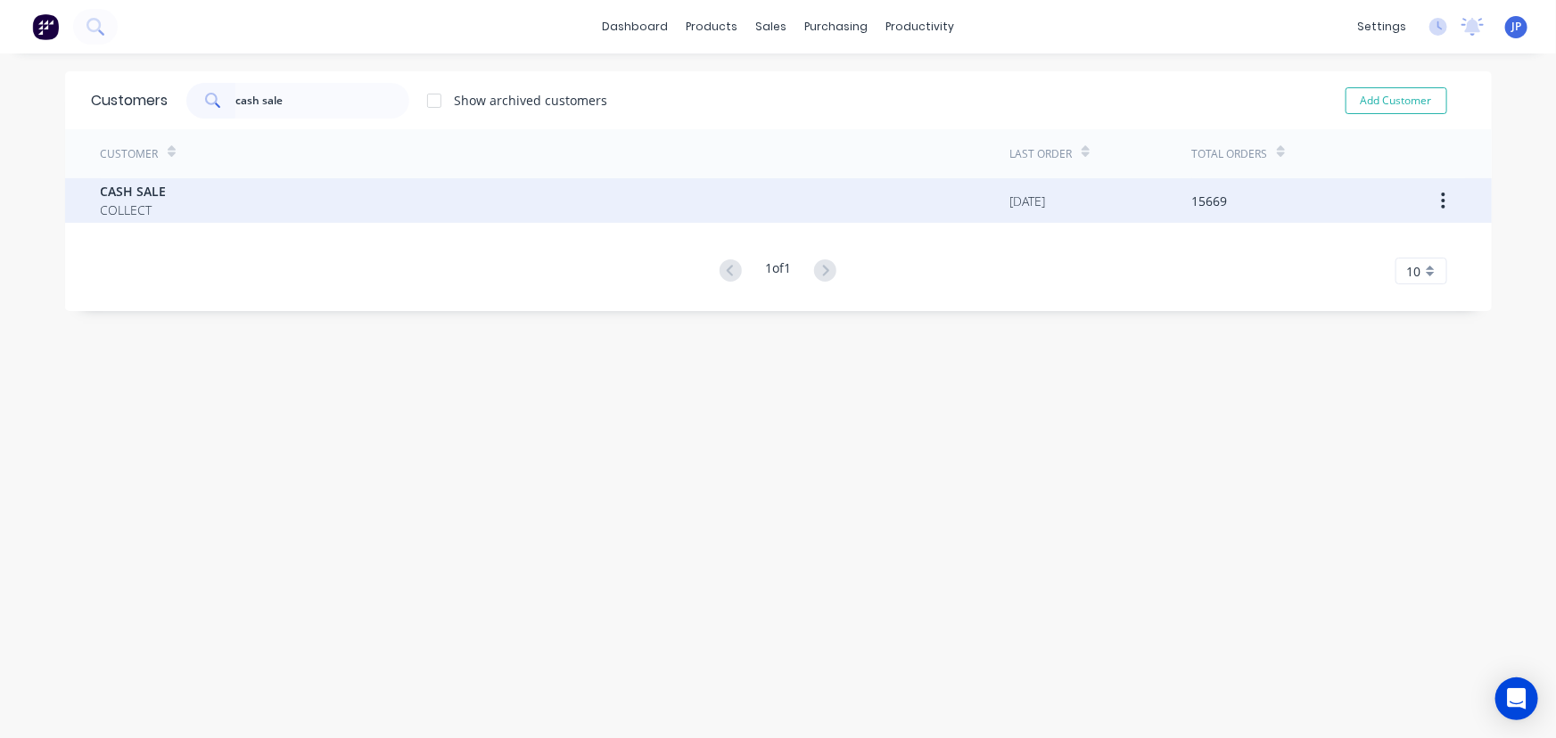
click at [159, 205] on span "COLLECT" at bounding box center [134, 210] width 66 height 19
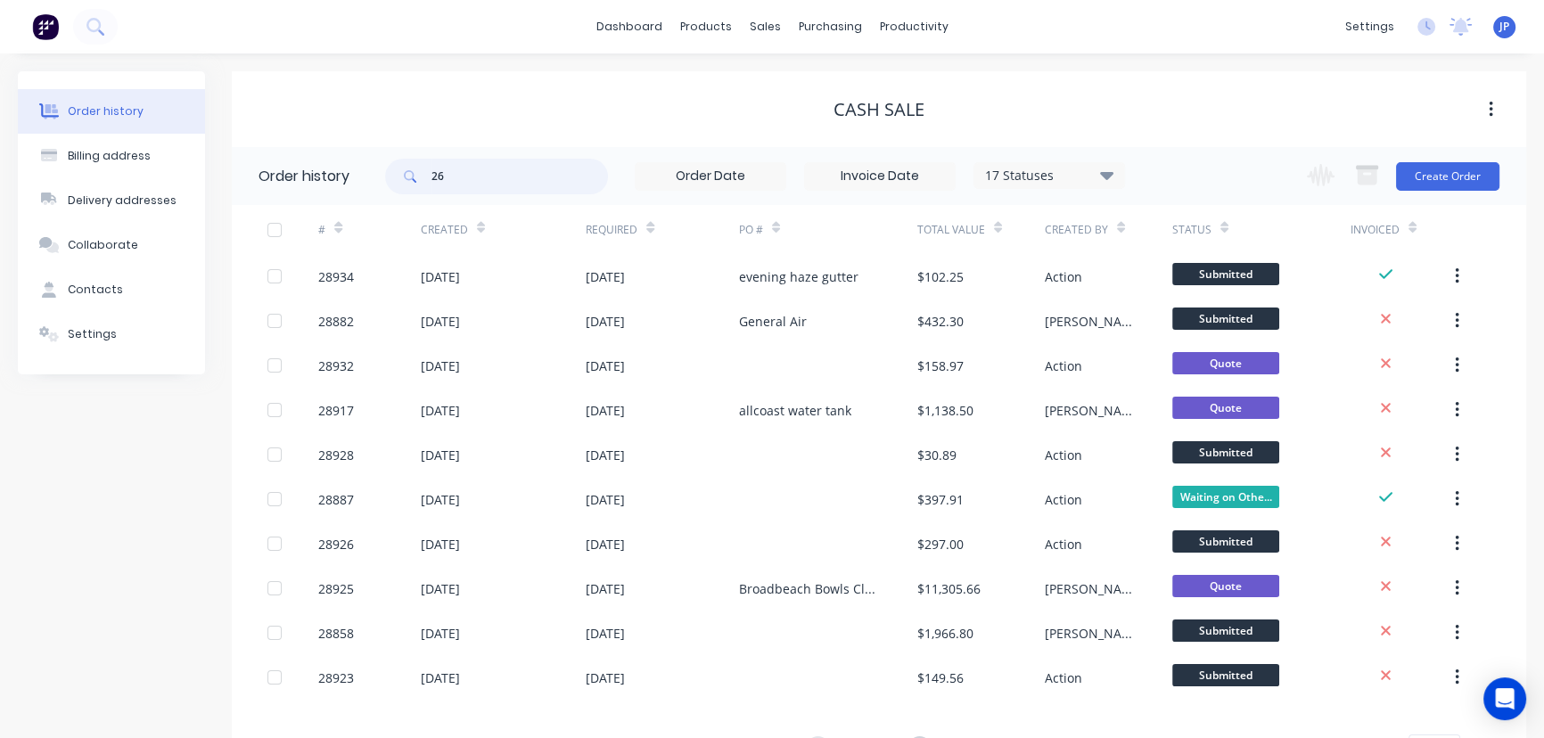
type input "26"
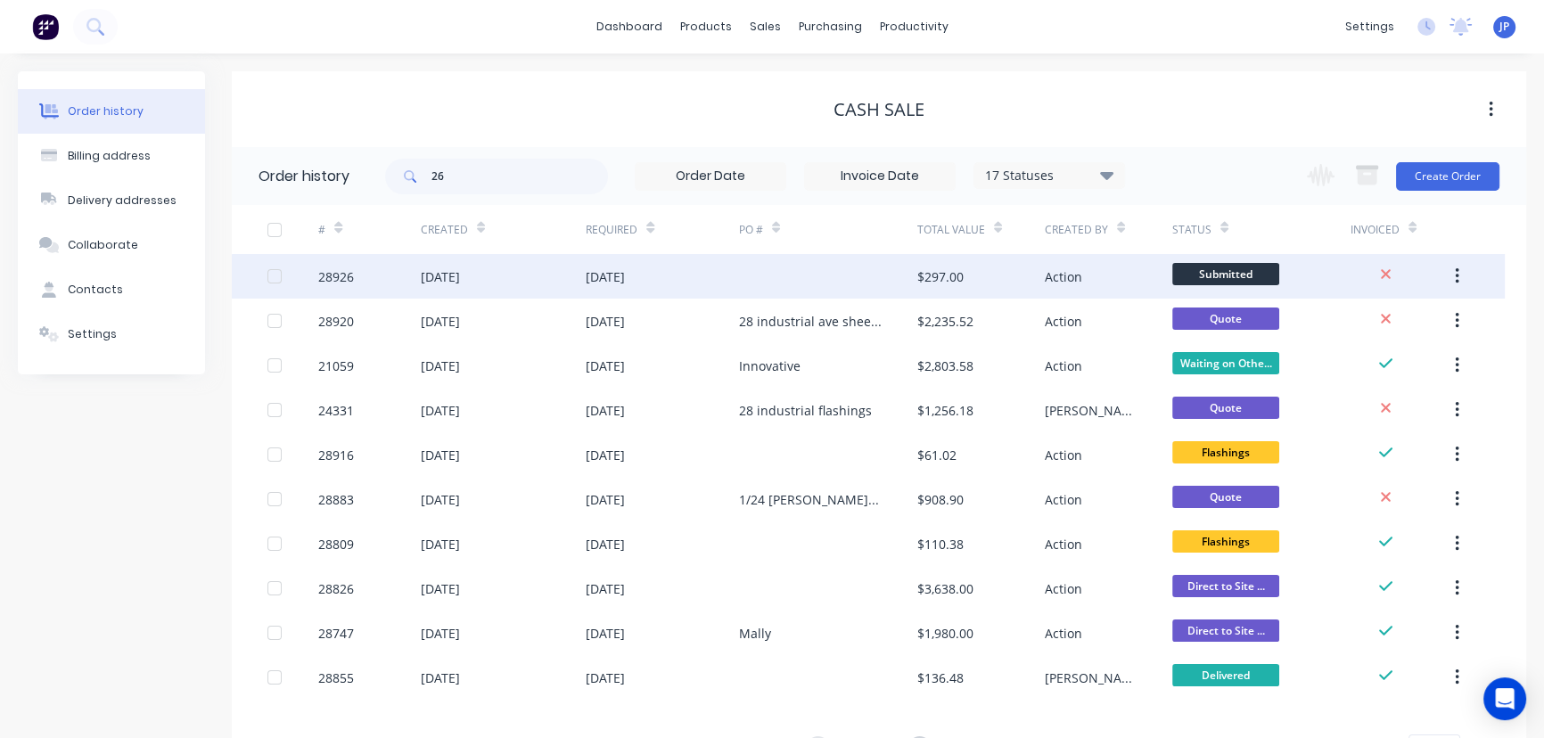
click at [460, 277] on div "[DATE]" at bounding box center [440, 276] width 39 height 19
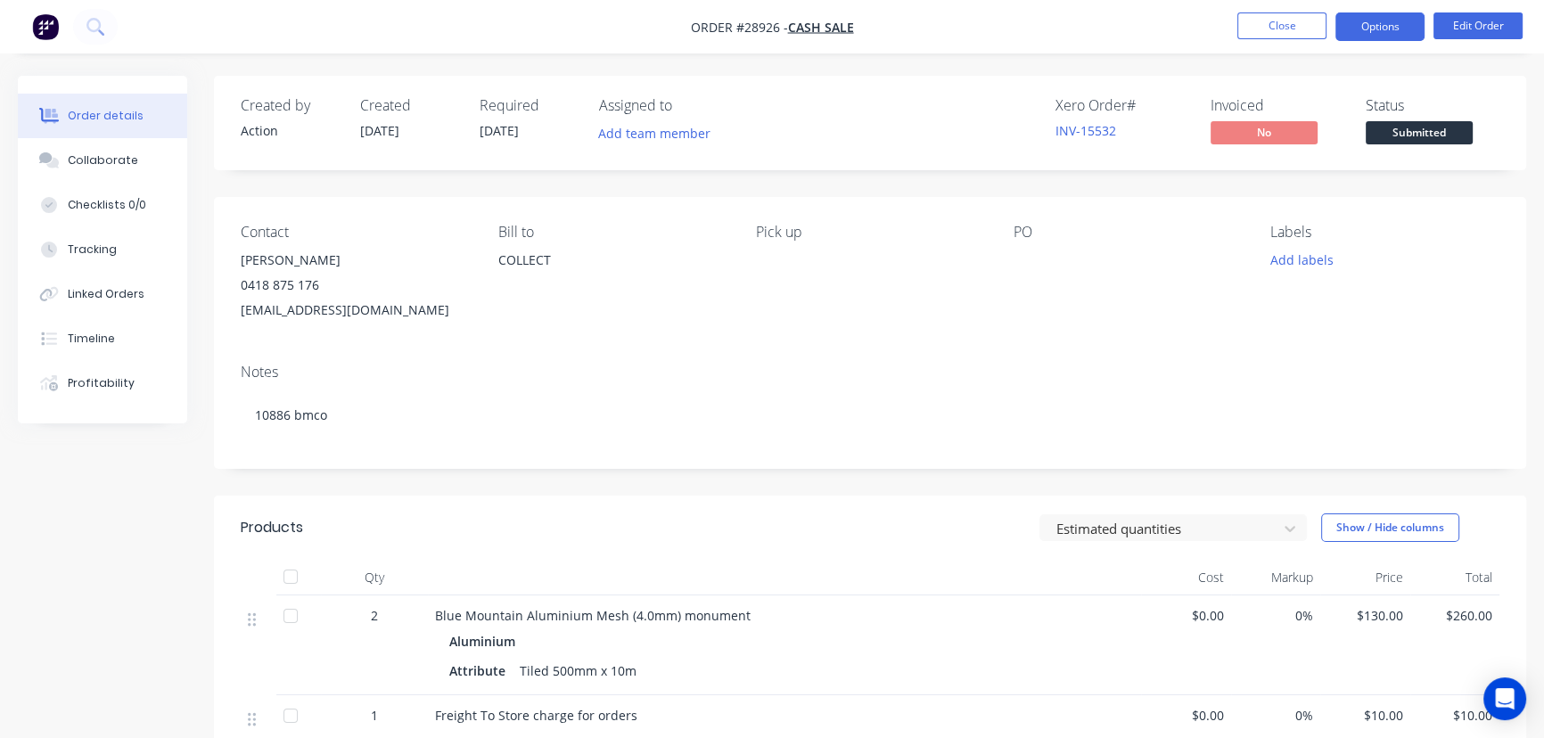
click at [1364, 31] on button "Options" at bounding box center [1379, 26] width 89 height 29
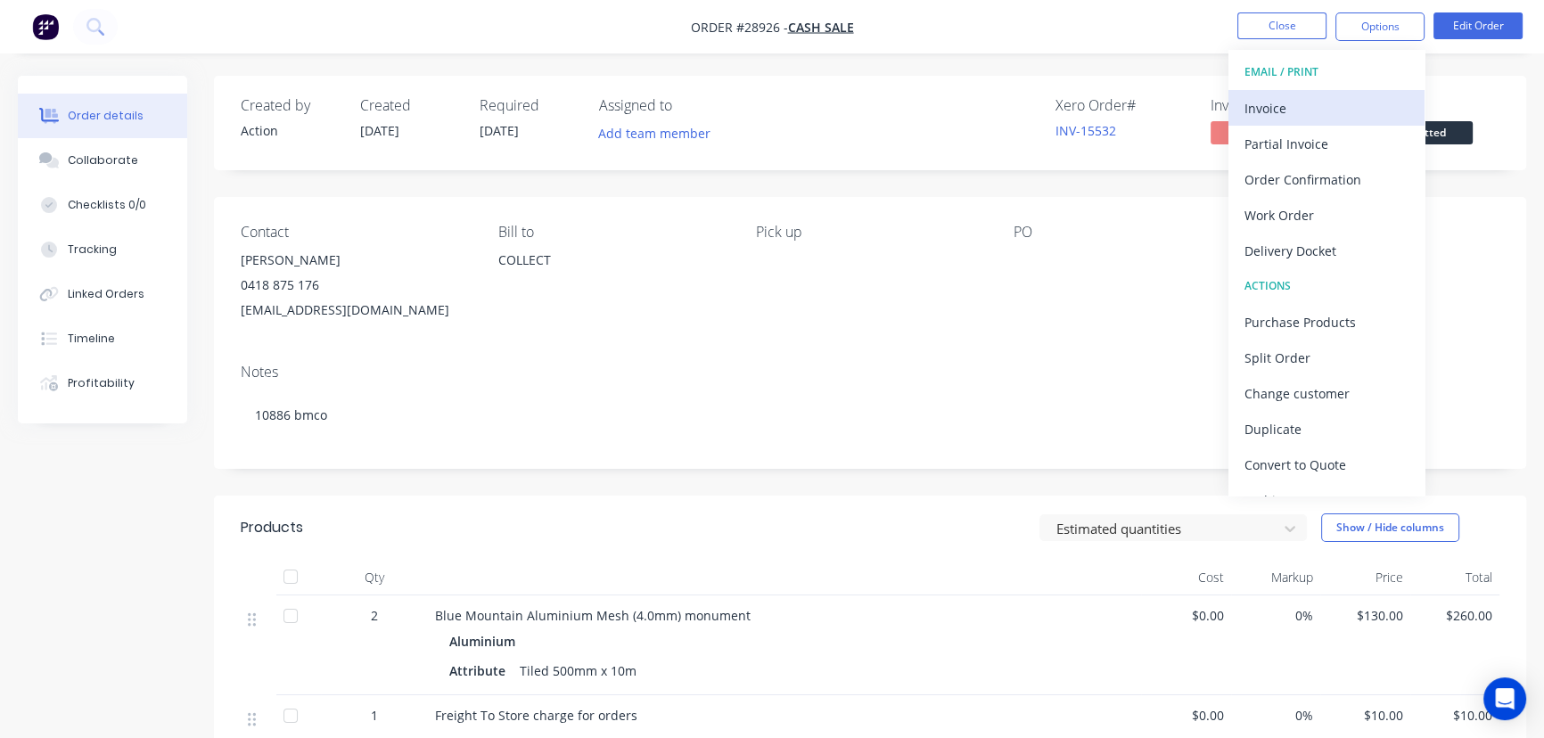
click at [1284, 106] on div "Invoice" at bounding box center [1327, 108] width 164 height 26
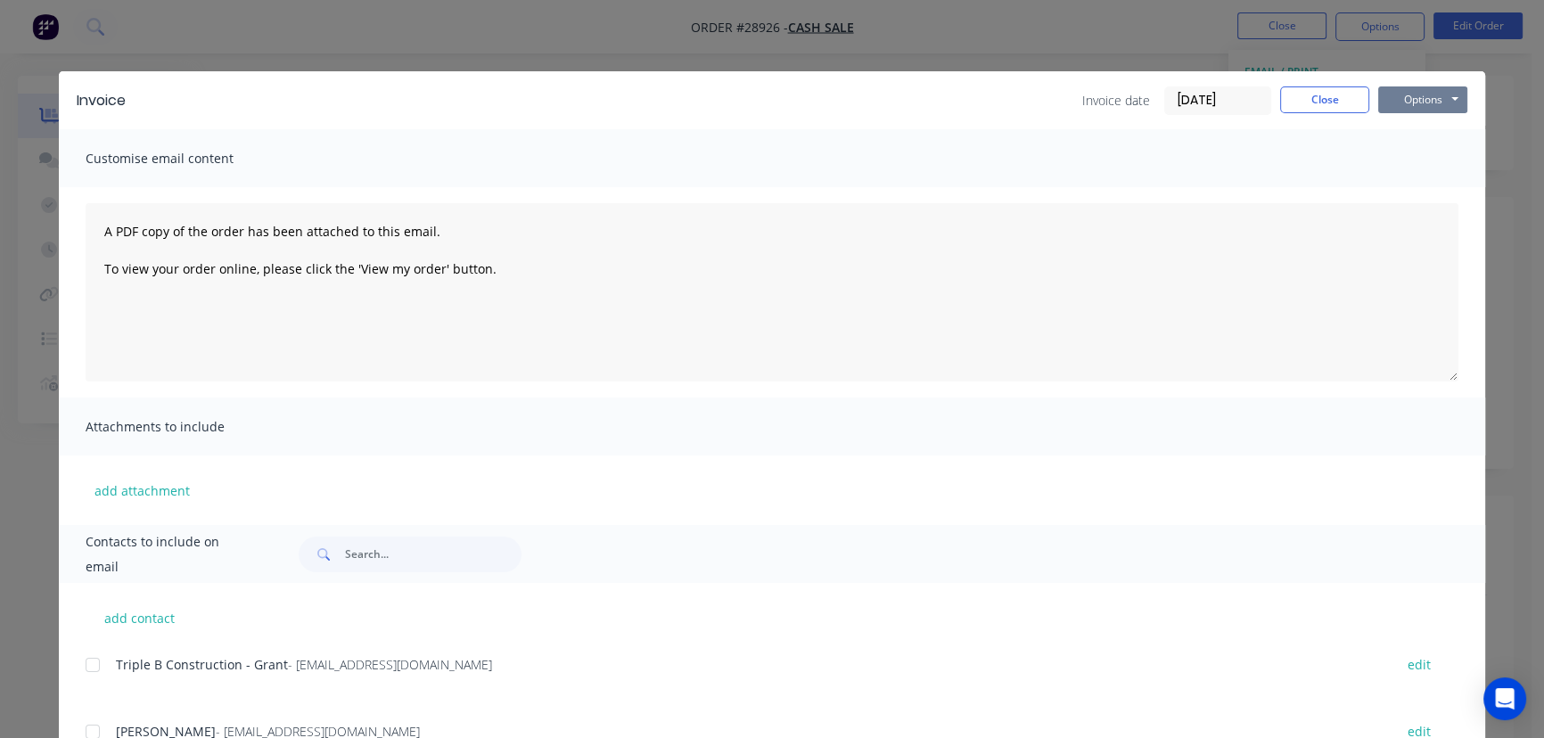
drag, startPoint x: 1395, startPoint y: 101, endPoint x: 1394, endPoint y: 112, distance: 11.6
click at [1395, 103] on button "Options" at bounding box center [1422, 99] width 89 height 27
drag, startPoint x: 1308, startPoint y: 91, endPoint x: 1187, endPoint y: 144, distance: 131.7
click at [1306, 90] on button "Close" at bounding box center [1324, 99] width 89 height 27
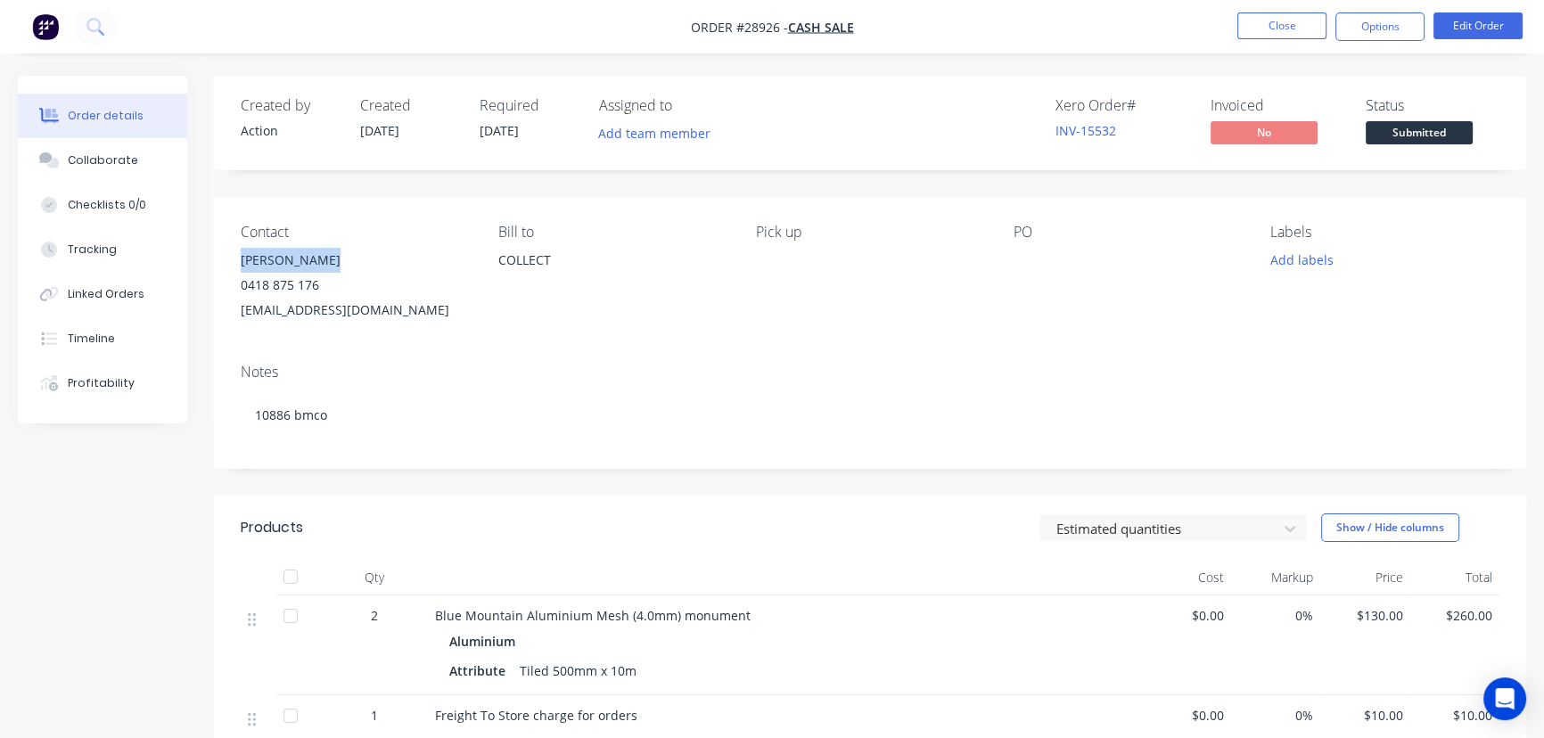
drag, startPoint x: 335, startPoint y: 259, endPoint x: 227, endPoint y: 255, distance: 108.0
click at [227, 255] on div "Contact Robert Fiocco 0418 875 176 robertfiocco007@gmail.com Bill to COLLECT Pi…" at bounding box center [870, 273] width 1312 height 152
copy div "Robert Fiocco"
click at [1352, 35] on button "Options" at bounding box center [1379, 26] width 89 height 29
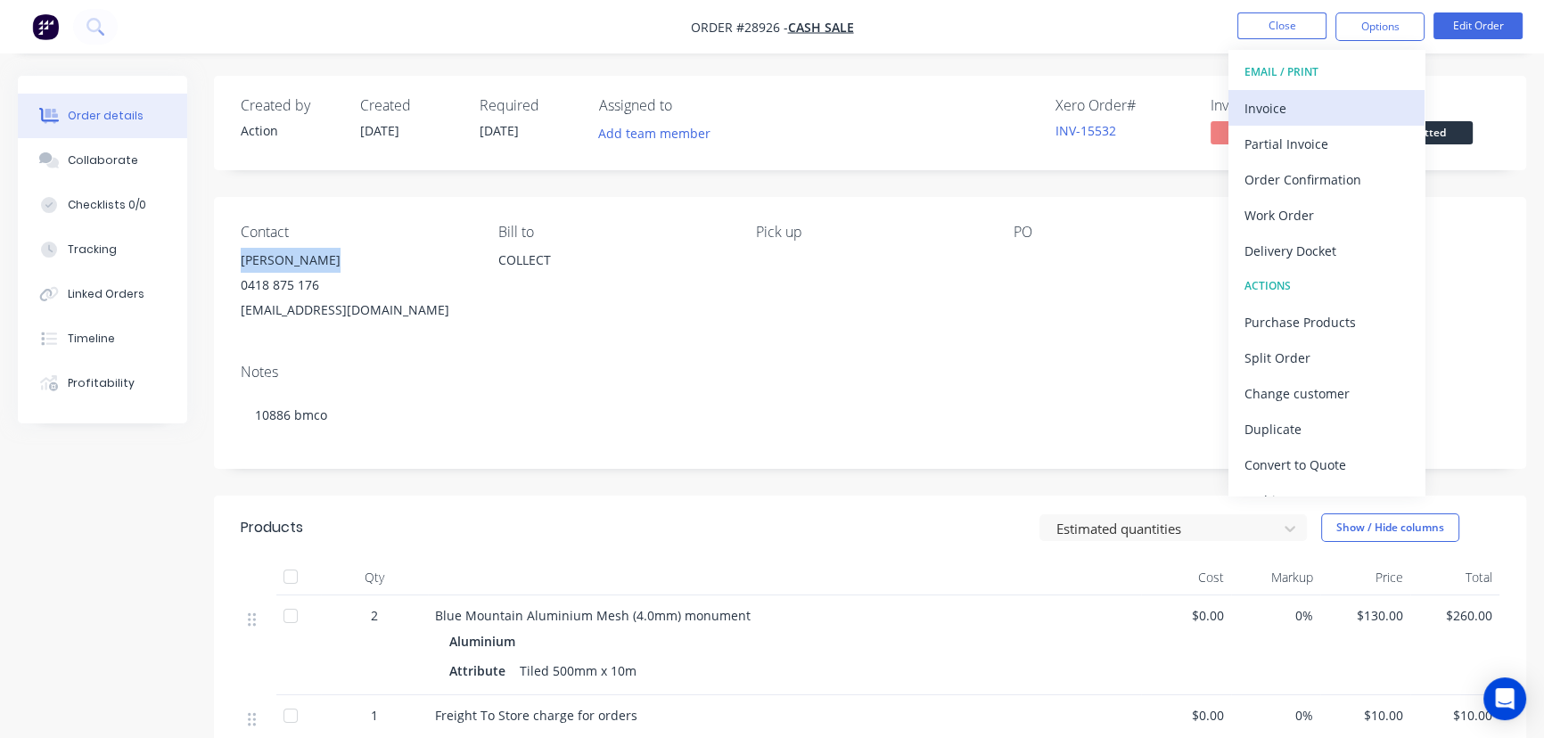
click at [1268, 107] on div "Invoice" at bounding box center [1327, 108] width 164 height 26
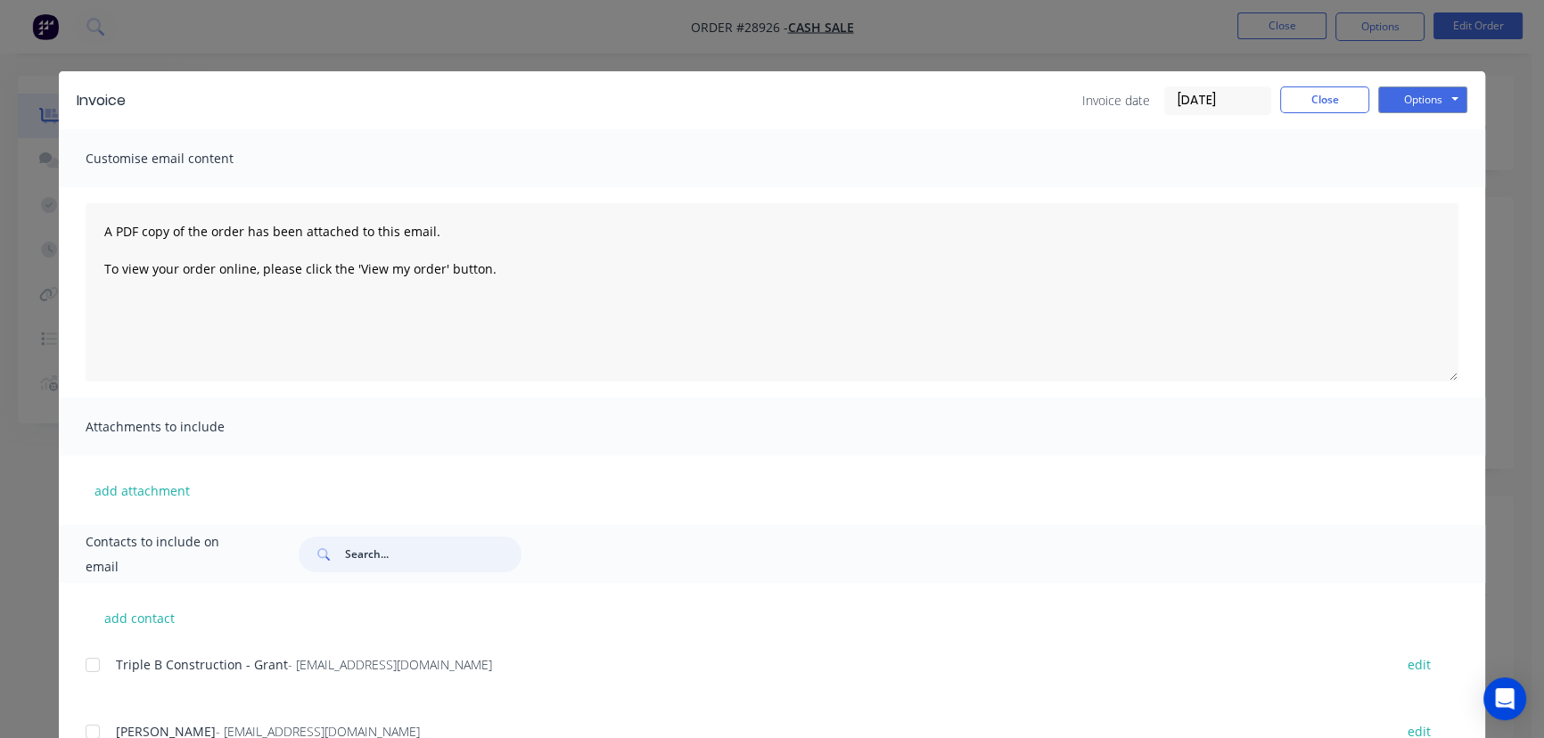
click at [356, 555] on input "text" at bounding box center [433, 555] width 177 height 36
paste input "Robert Fiocco"
type input "Robert Fiocco"
drag, startPoint x: 369, startPoint y: 670, endPoint x: 91, endPoint y: 682, distance: 278.4
click at [91, 677] on div "Robert Fiocco - robertfiocco007@gmail.com edit" at bounding box center [786, 665] width 1400 height 24
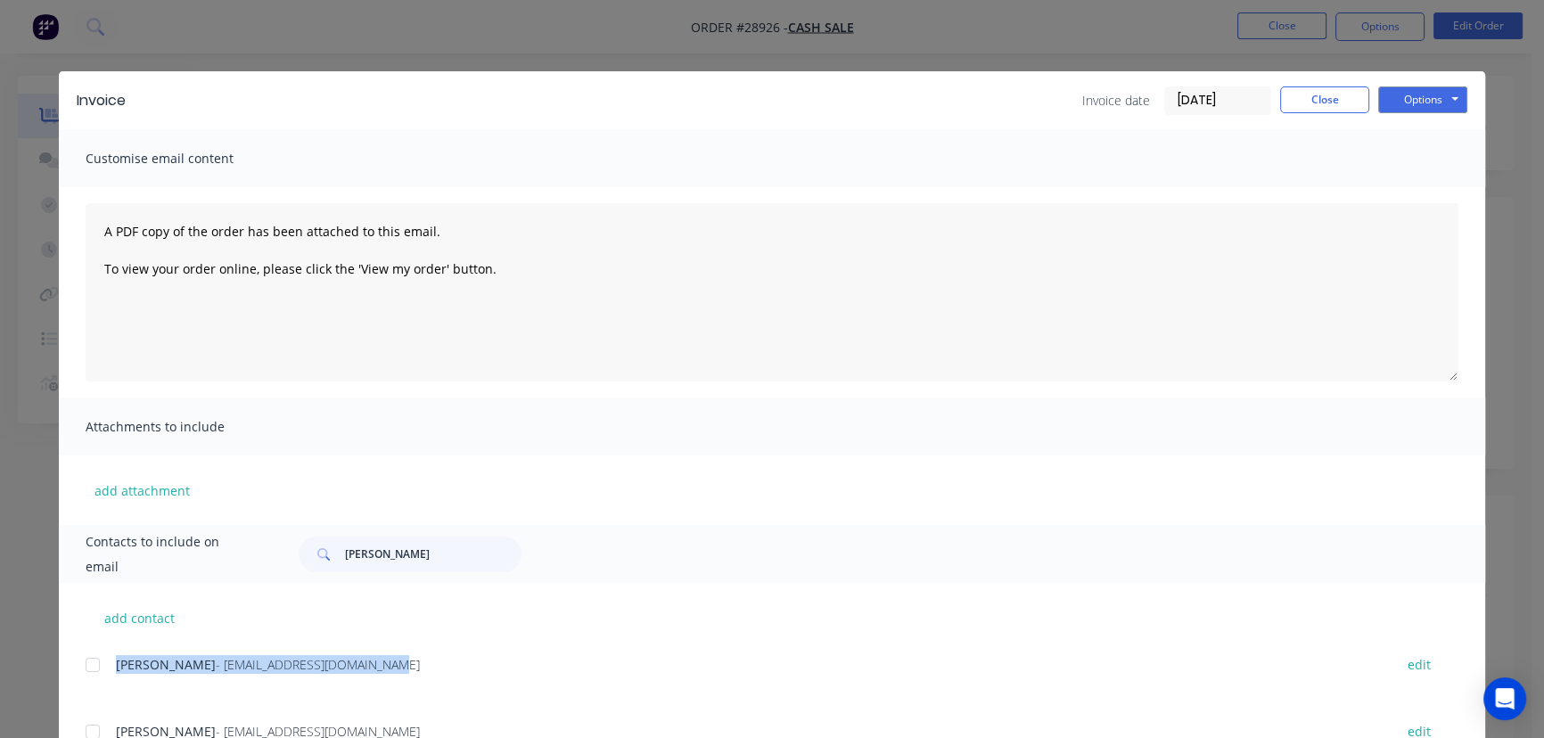
copy div "Robert Fiocco - robertfiocco007@gmail.com"
drag, startPoint x: 1407, startPoint y: 97, endPoint x: 1403, endPoint y: 116, distance: 19.1
click at [1405, 98] on button "Options" at bounding box center [1422, 99] width 89 height 27
click at [1401, 157] on button "Print" at bounding box center [1435, 160] width 114 height 29
click at [1299, 99] on button "Close" at bounding box center [1324, 99] width 89 height 27
